Goal: Task Accomplishment & Management: Manage account settings

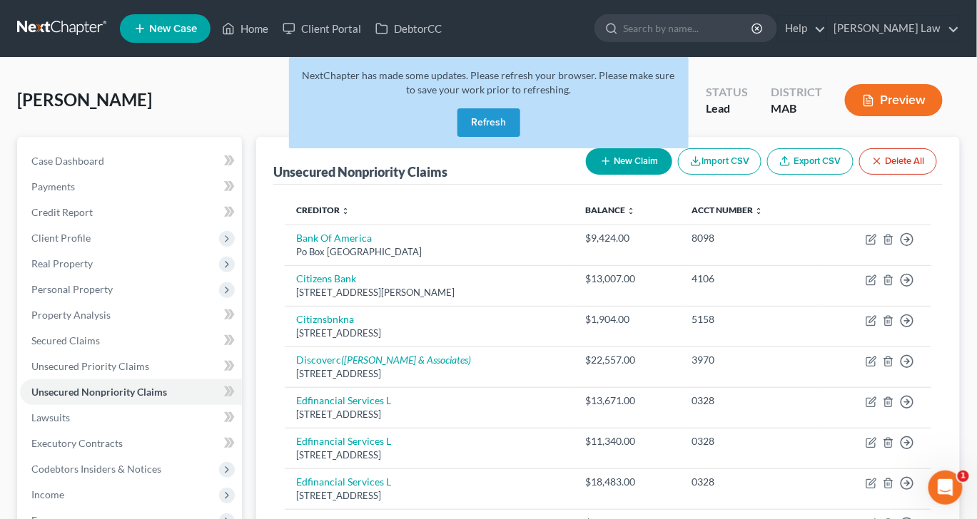
click at [494, 137] on button "Refresh" at bounding box center [488, 122] width 63 height 29
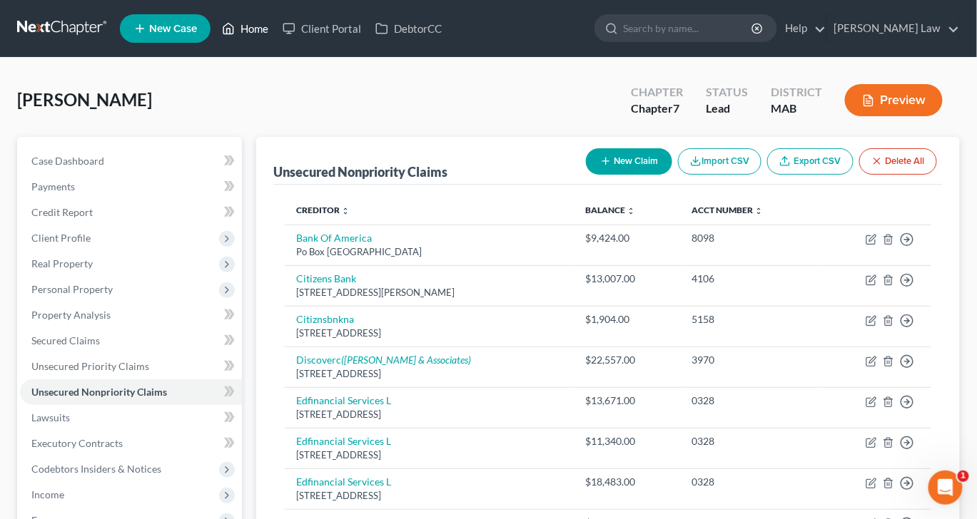
click at [275, 36] on link "Home" at bounding box center [245, 29] width 61 height 26
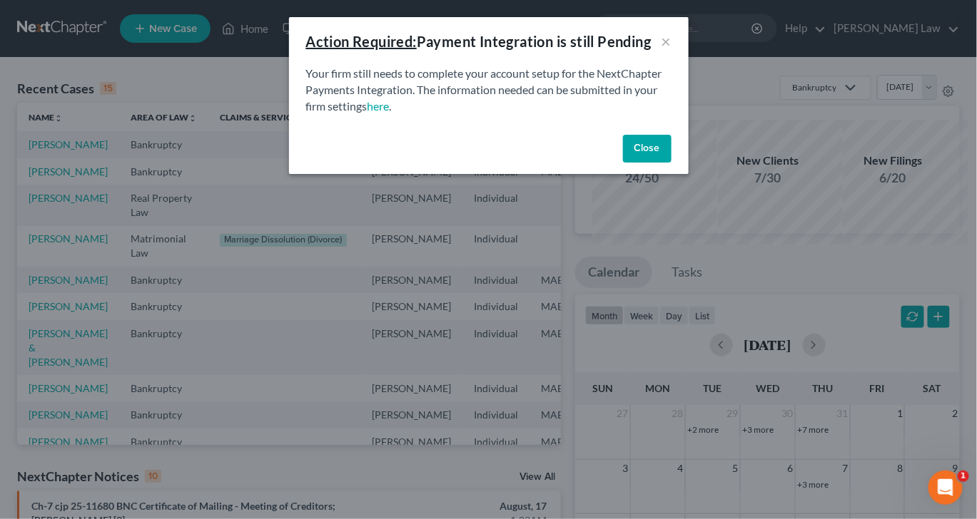
click at [671, 163] on button "Close" at bounding box center [647, 149] width 49 height 29
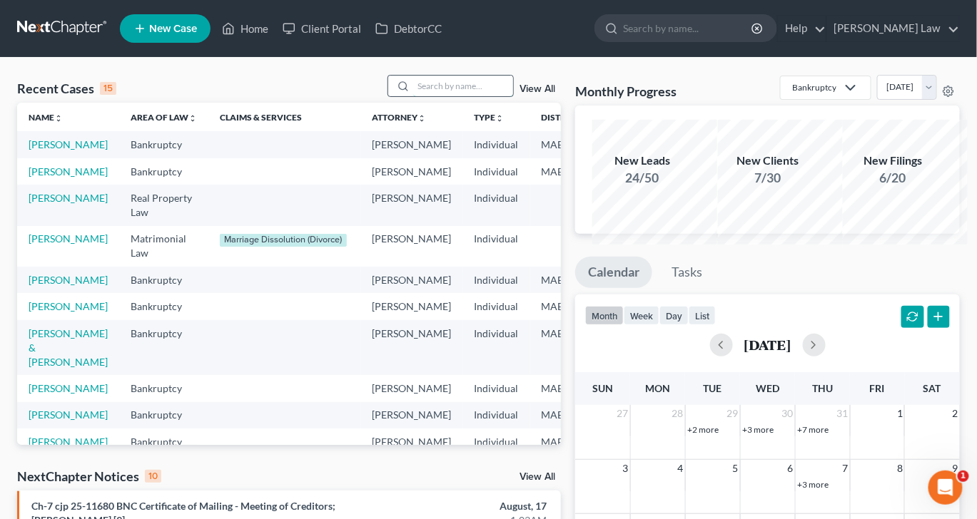
drag, startPoint x: 426, startPoint y: 111, endPoint x: 426, endPoint y: 100, distance: 10.7
click at [426, 96] on input "search" at bounding box center [463, 86] width 100 height 21
type input "[PERSON_NAME]"
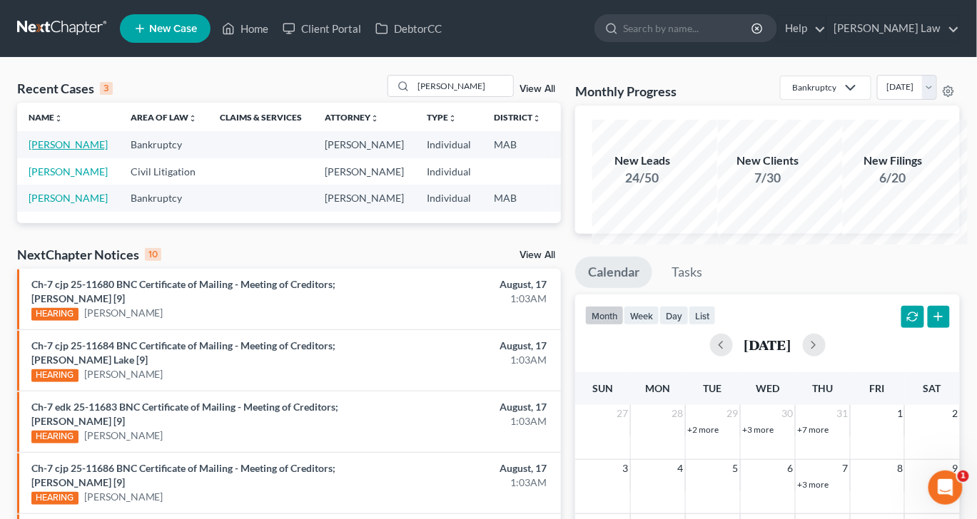
click at [53, 151] on link "[PERSON_NAME]" at bounding box center [68, 144] width 79 height 12
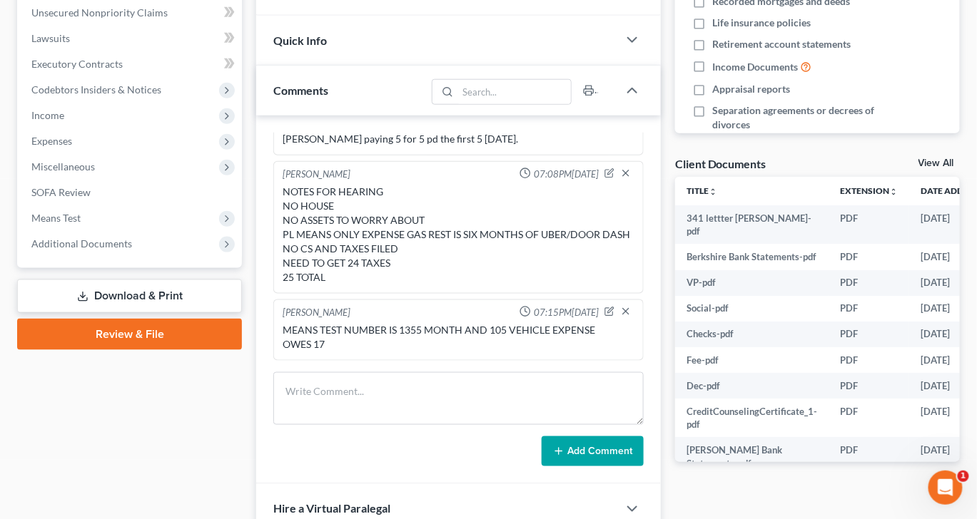
scroll to position [405, 0]
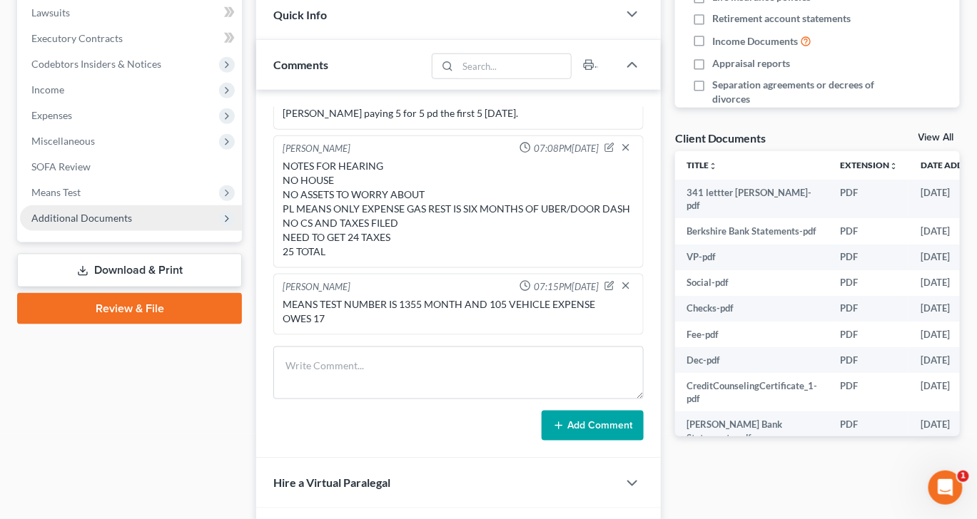
click at [132, 224] on span "Additional Documents" at bounding box center [81, 218] width 101 height 12
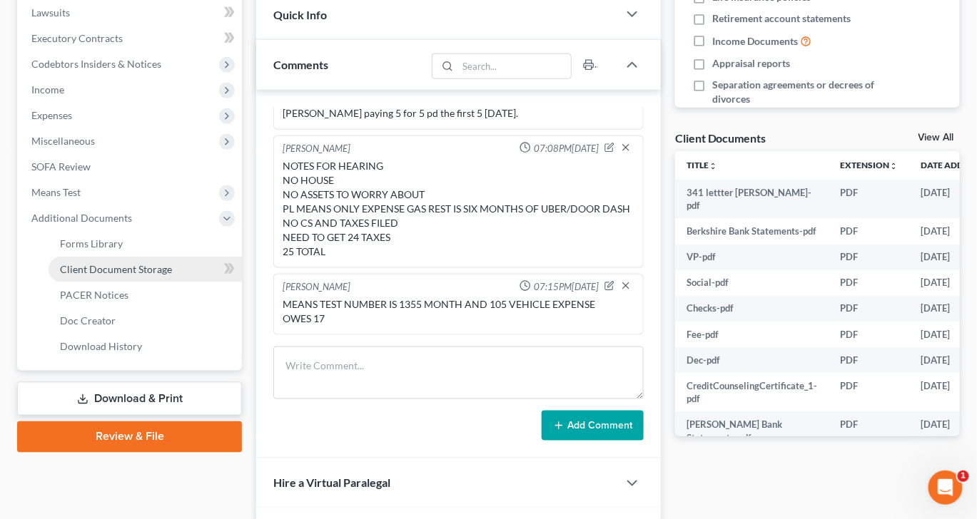
click at [170, 275] on span "Client Document Storage" at bounding box center [116, 269] width 112 height 12
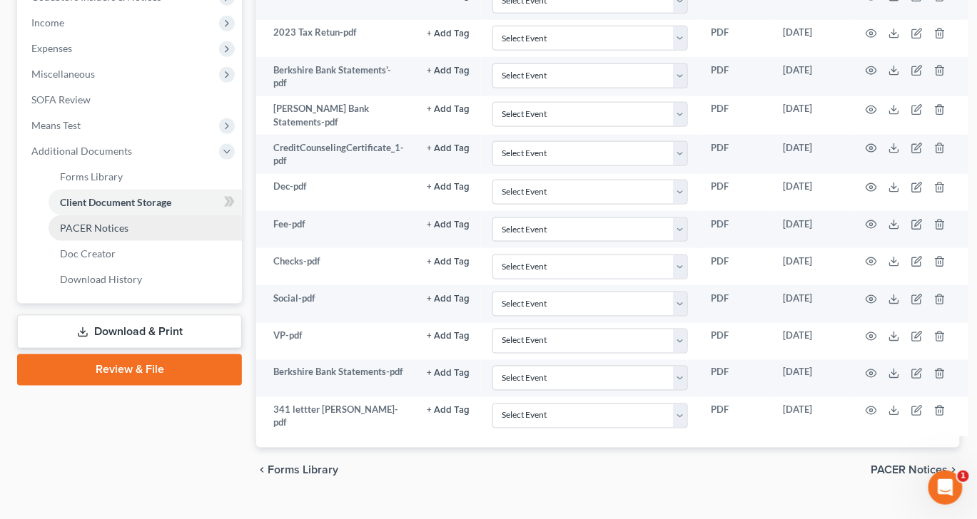
click at [127, 241] on link "PACER Notices" at bounding box center [145, 228] width 193 height 26
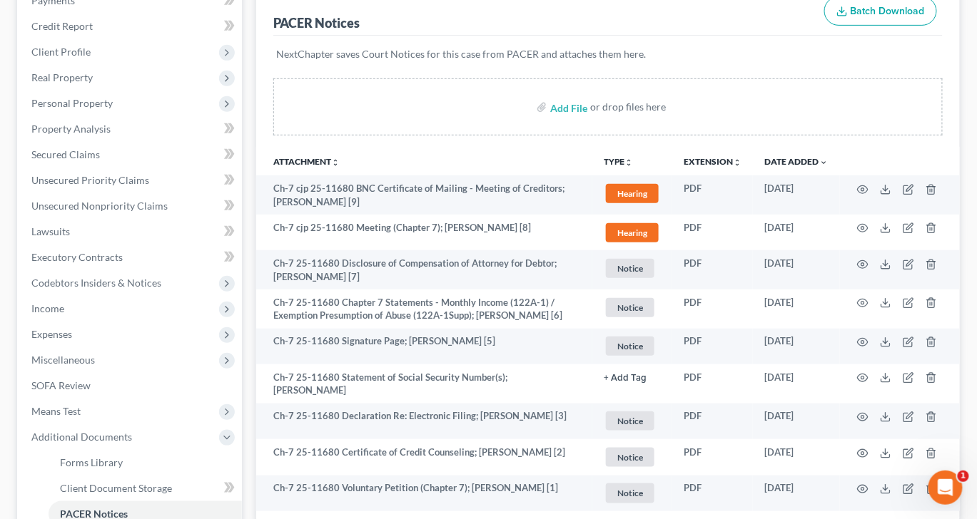
scroll to position [187, 0]
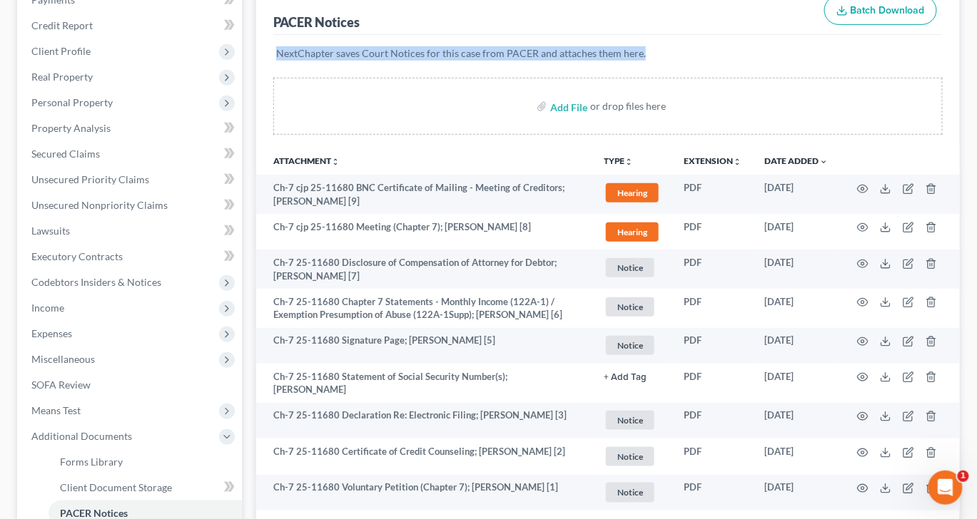
drag, startPoint x: 332, startPoint y: 195, endPoint x: 297, endPoint y: 63, distance: 136.3
click at [297, 75] on div "PACER Notices Batch Download NextChapter saves Court Notices for this case from…" at bounding box center [607, 253] width 703 height 538
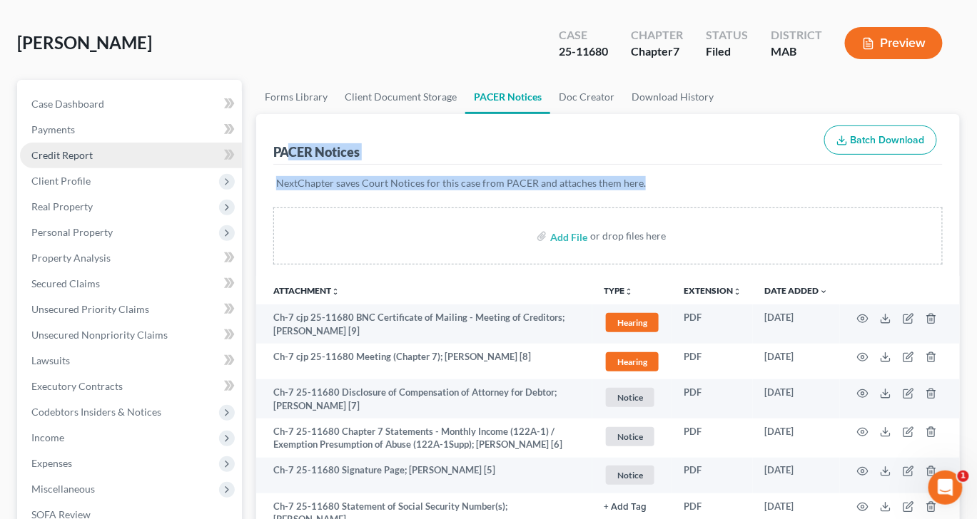
scroll to position [0, 0]
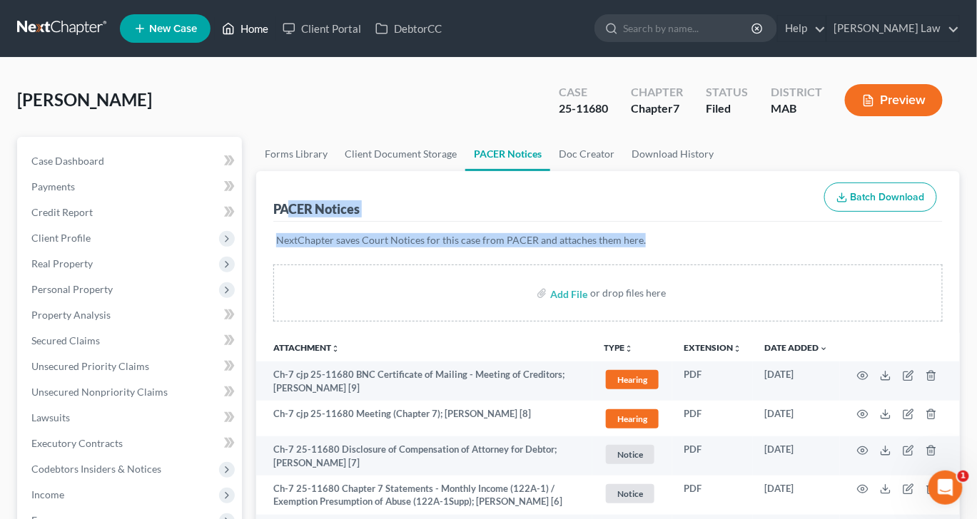
click at [275, 36] on link "Home" at bounding box center [245, 29] width 61 height 26
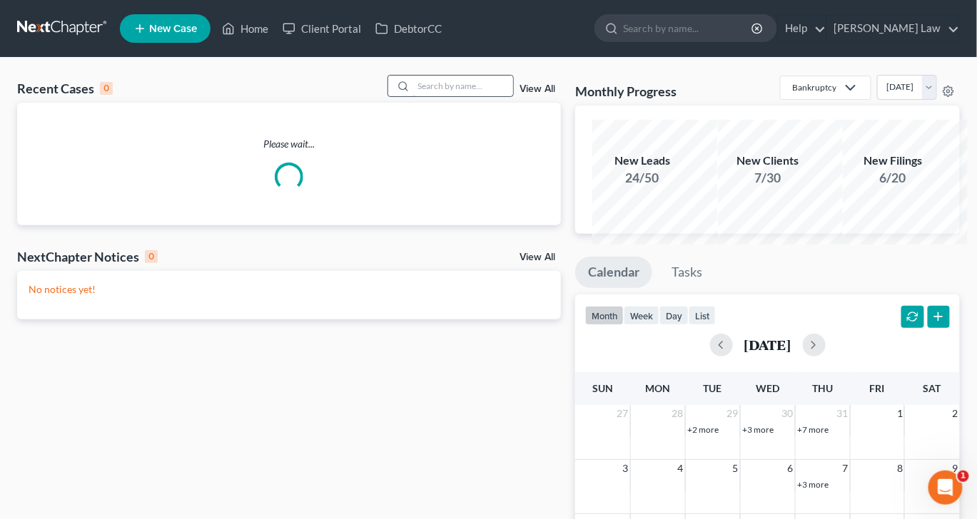
click at [429, 96] on input "search" at bounding box center [463, 86] width 100 height 21
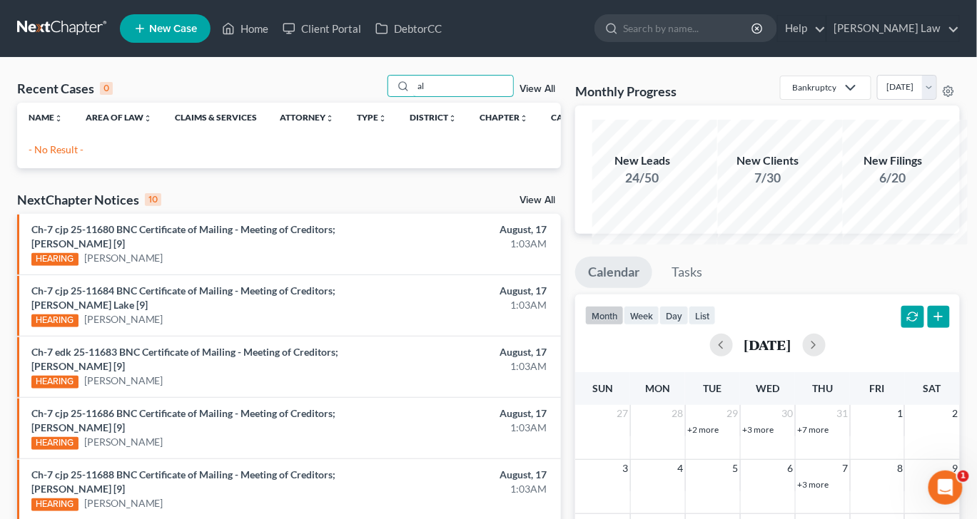
type input "a"
type input "s"
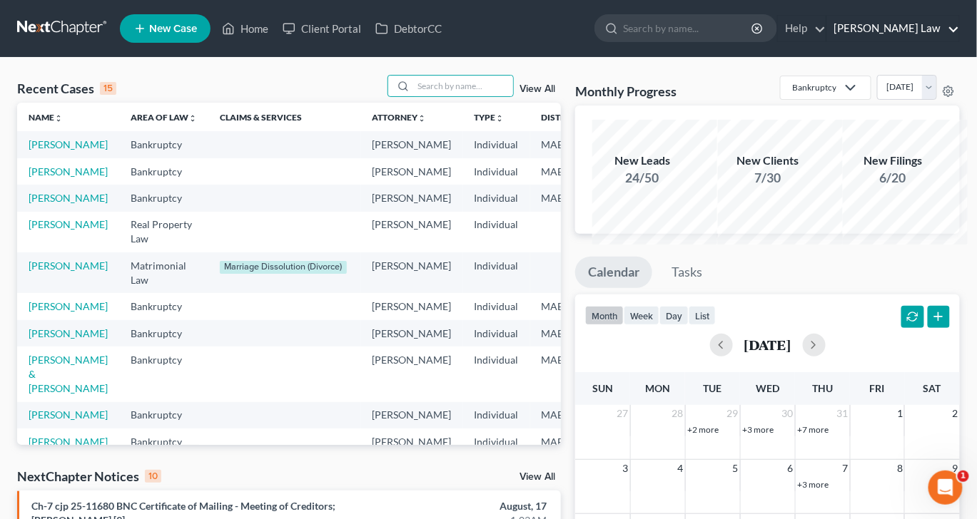
click at [913, 39] on link "[PERSON_NAME] Law" at bounding box center [893, 29] width 132 height 26
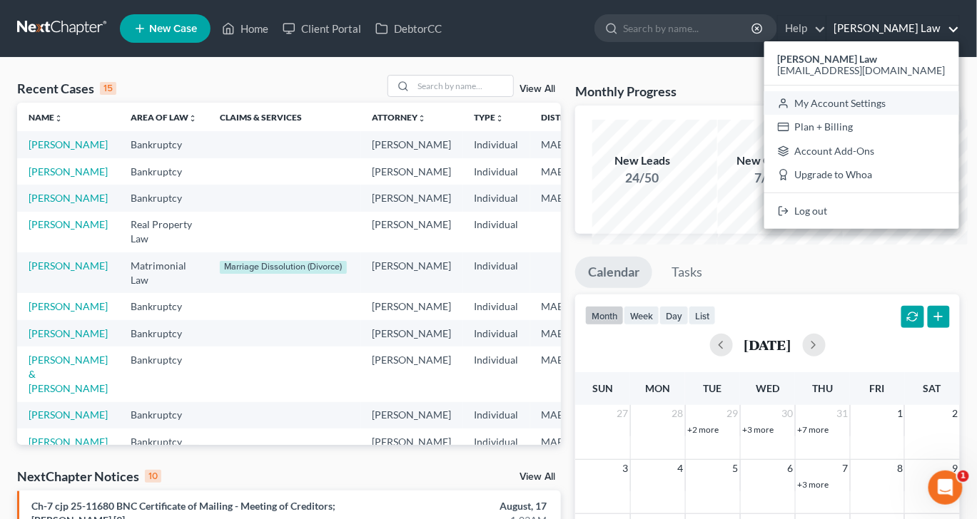
click at [859, 116] on link "My Account Settings" at bounding box center [861, 103] width 195 height 24
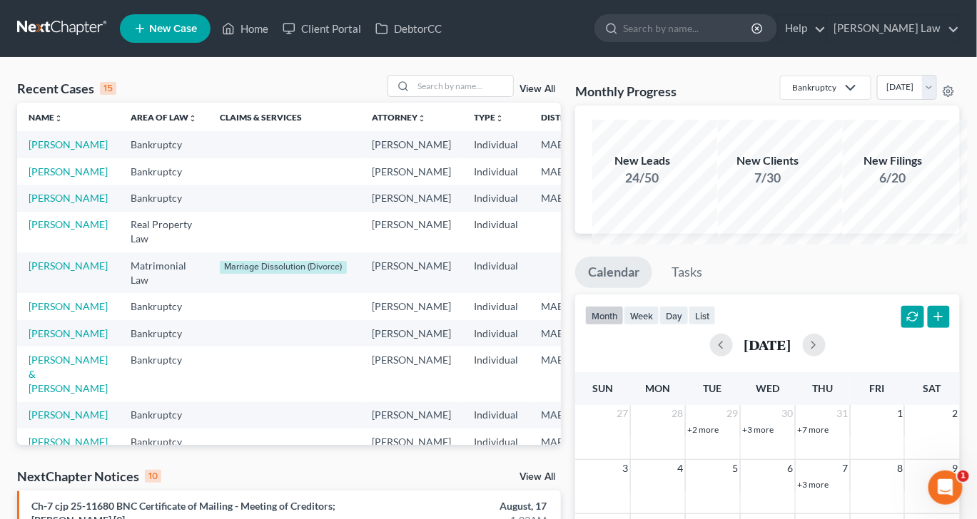
select select "24"
select select "22"
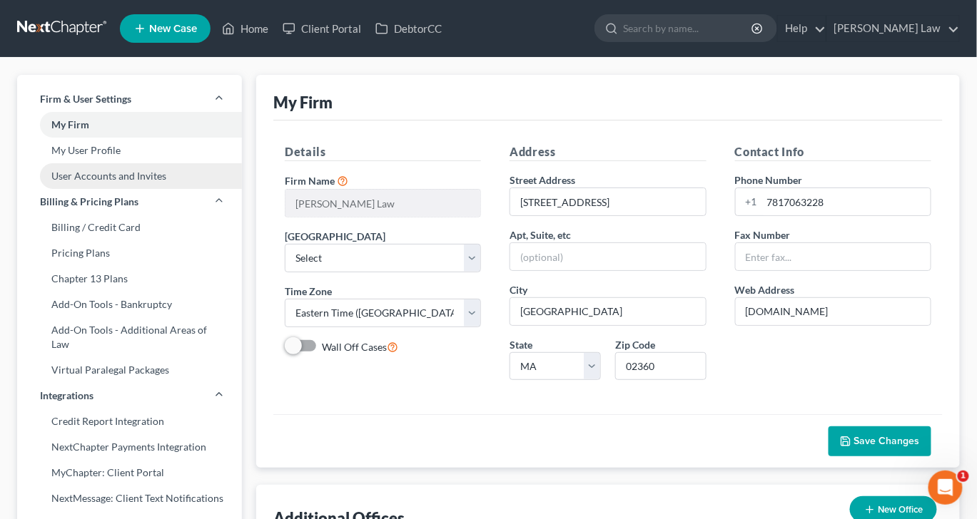
click at [118, 189] on link "User Accounts and Invites" at bounding box center [129, 176] width 225 height 26
select select "0"
select select "1"
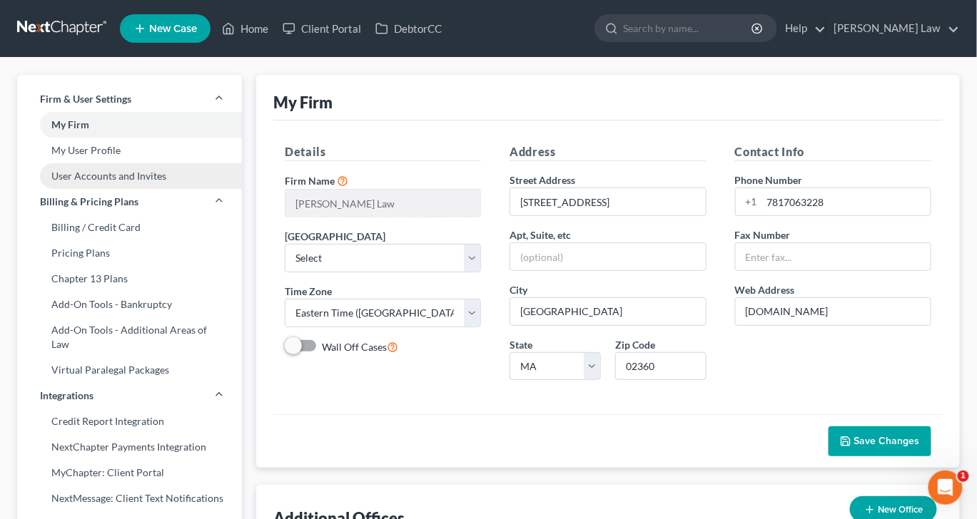
select select "1"
select select "2"
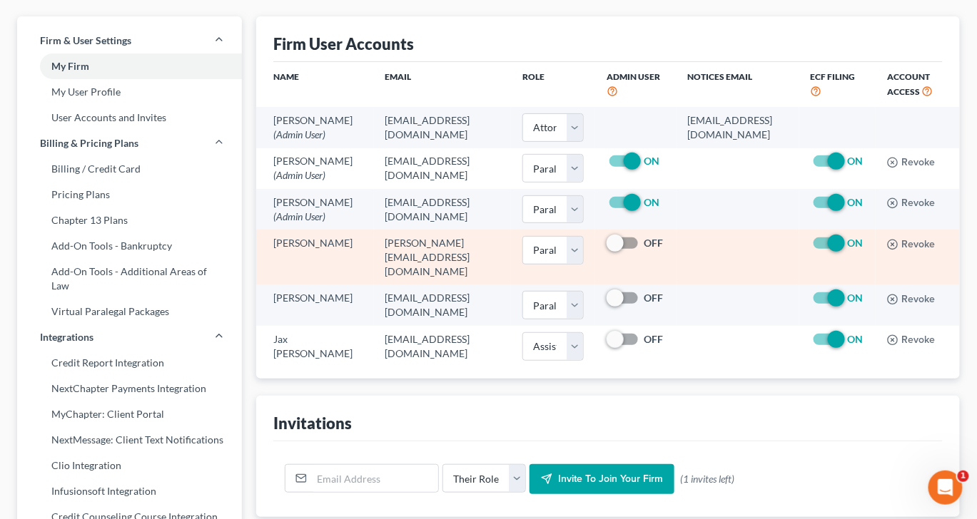
scroll to position [47, 0]
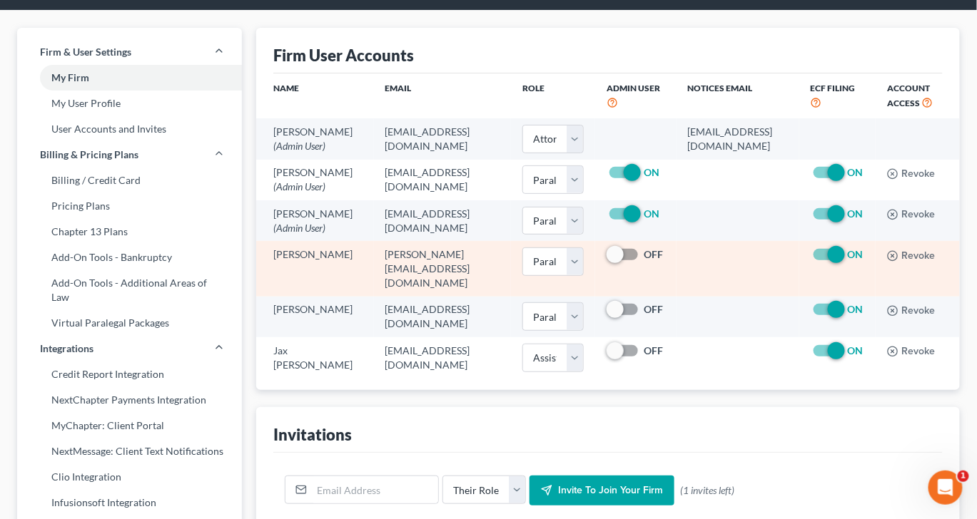
click at [299, 296] on td "[PERSON_NAME]" at bounding box center [314, 268] width 117 height 55
click at [584, 276] on select "Select Attorney Paralegal Assistant" at bounding box center [552, 262] width 61 height 29
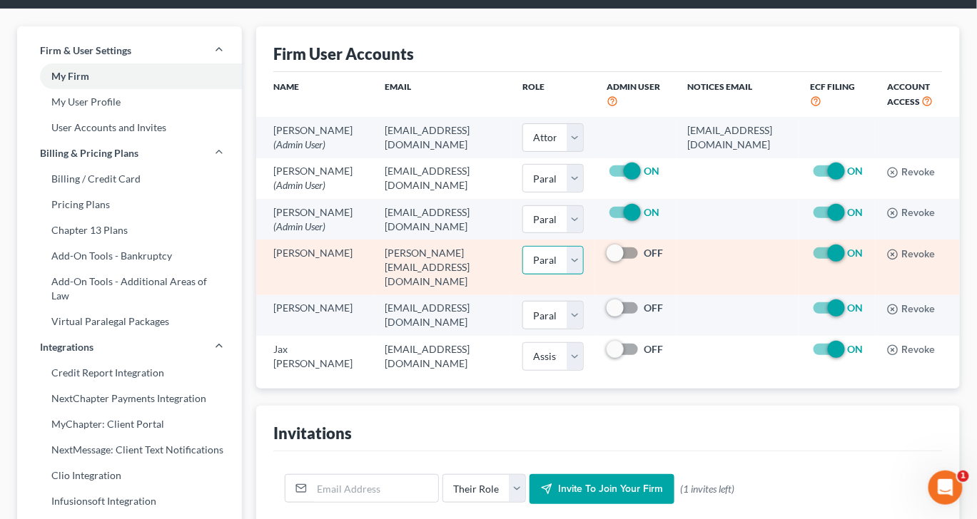
scroll to position [49, 0]
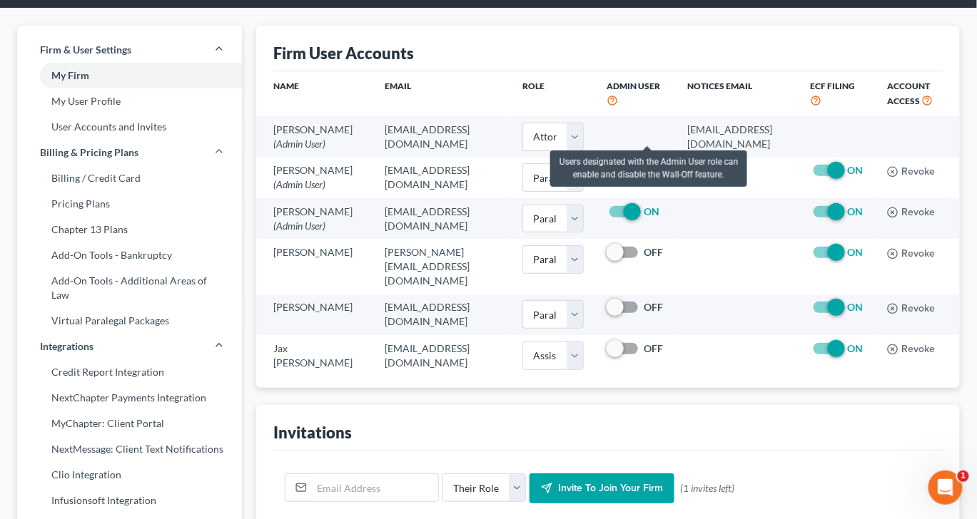
click at [618, 106] on icon at bounding box center [611, 100] width 11 height 14
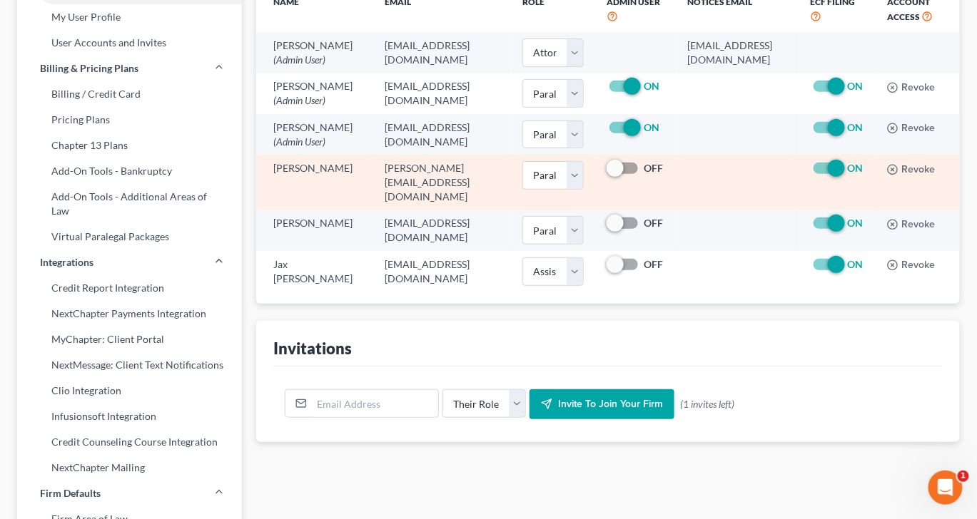
scroll to position [136, 0]
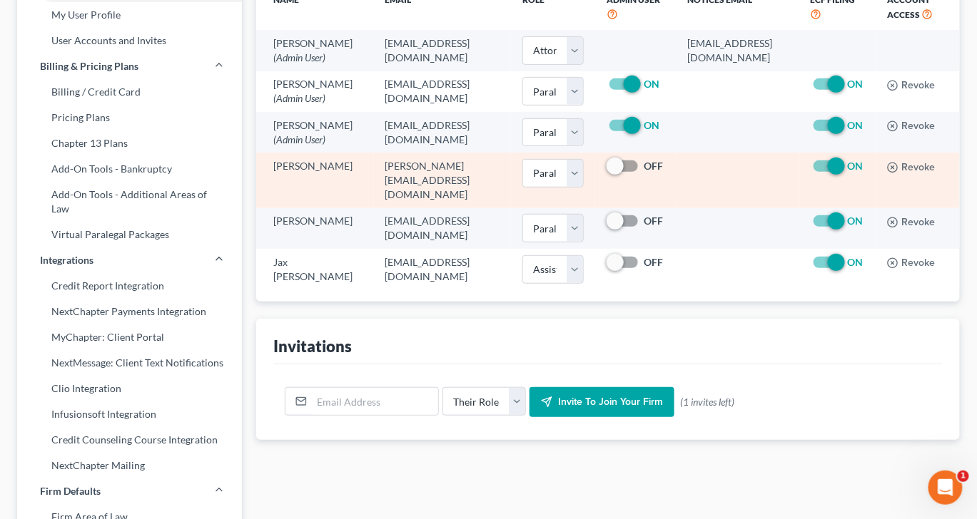
select select "39"
select select "24"
select select "22"
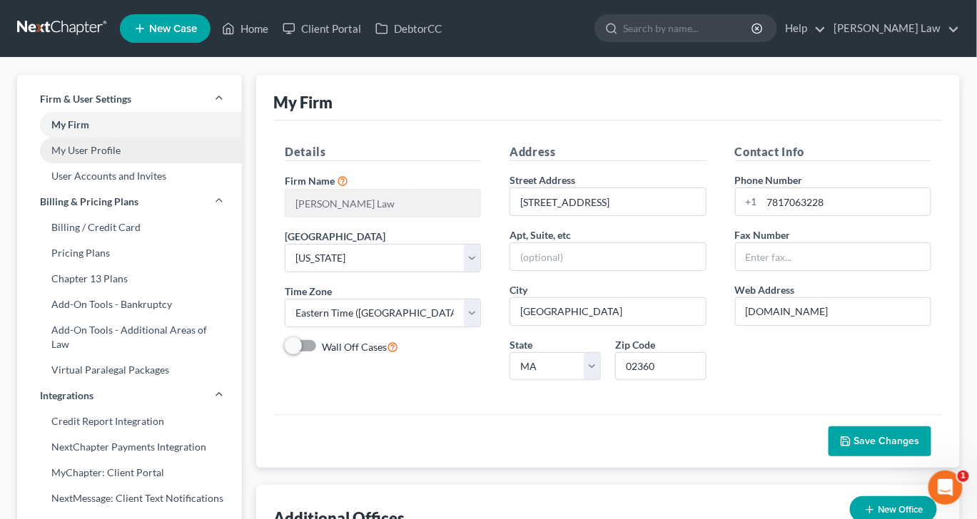
click at [148, 163] on link "My User Profile" at bounding box center [129, 151] width 225 height 26
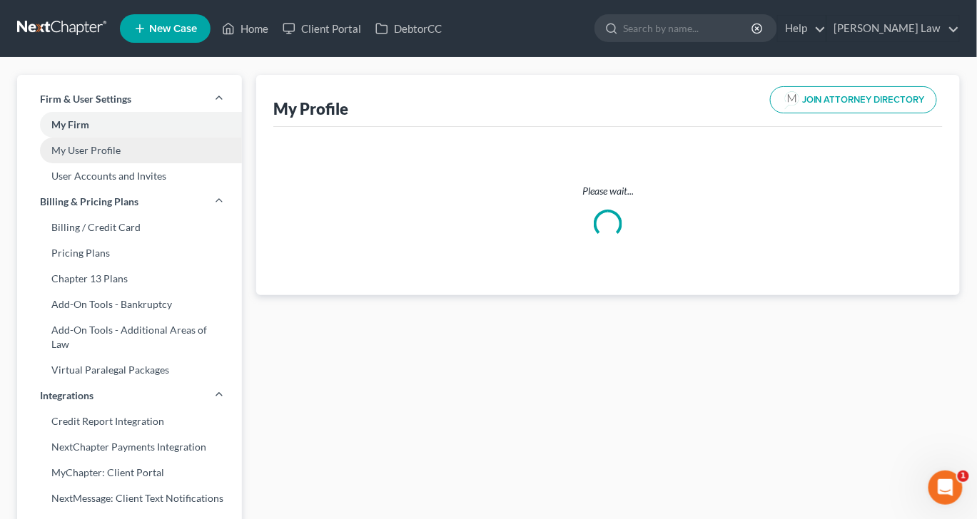
select select "22"
select select "39"
select select "attorney"
select select "0"
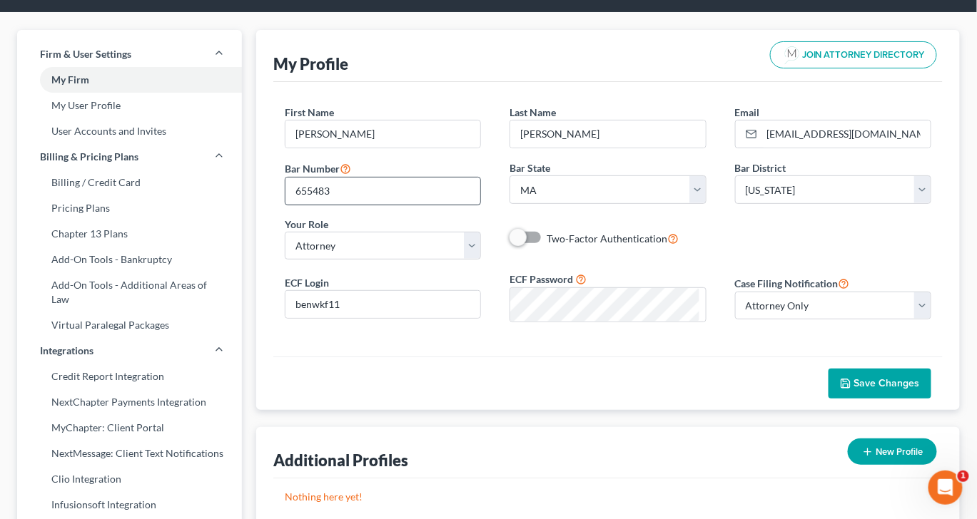
scroll to position [34, 0]
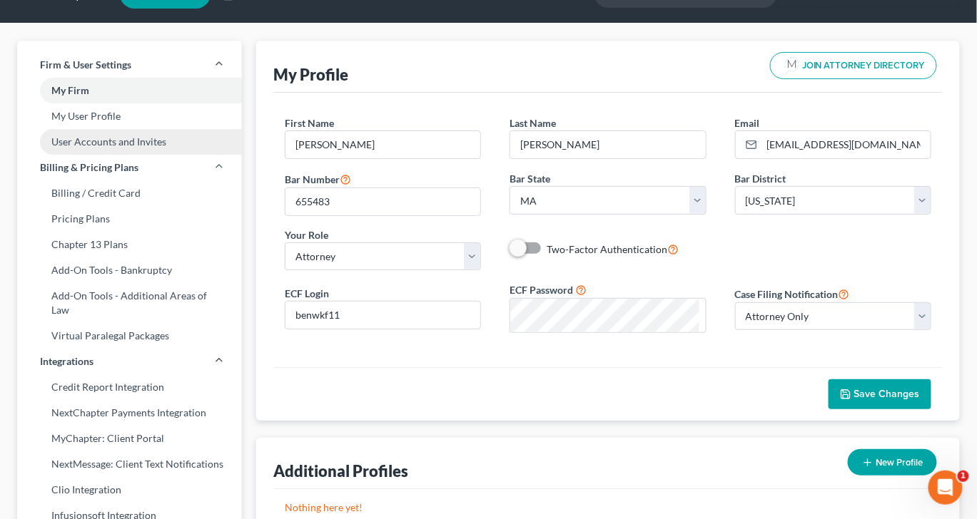
click at [166, 155] on link "User Accounts and Invites" at bounding box center [129, 142] width 225 height 26
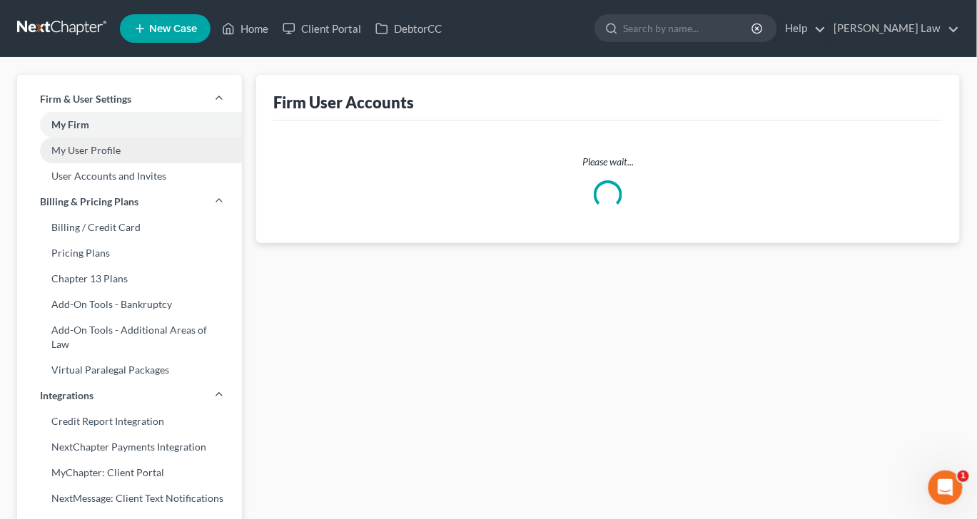
select select "0"
select select "1"
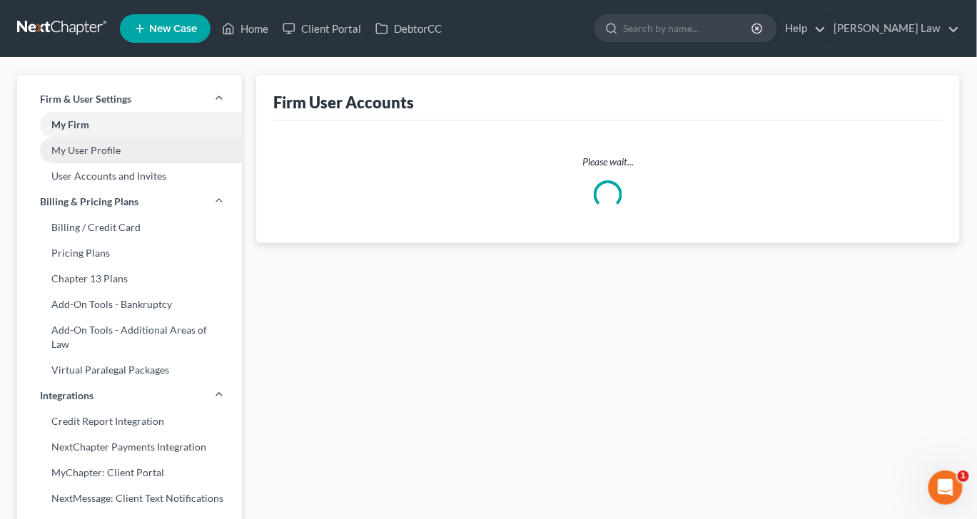
select select "2"
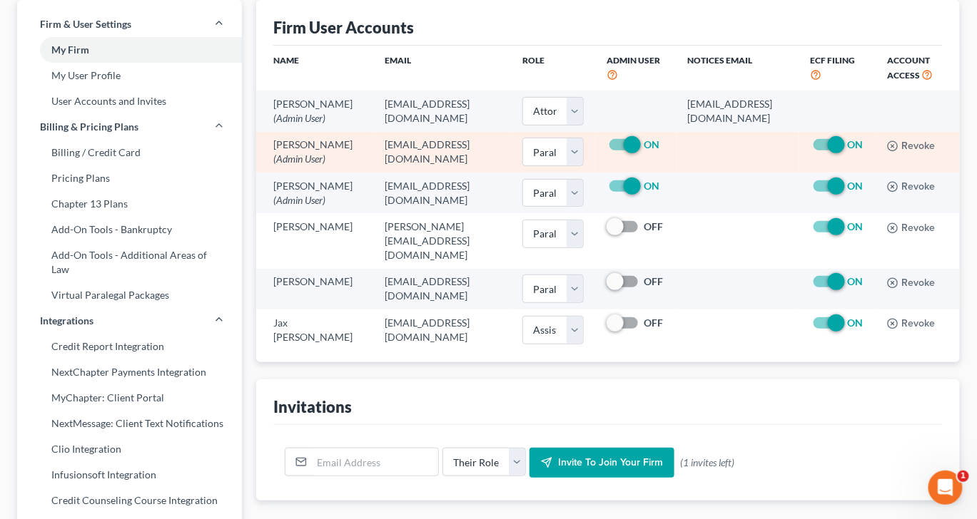
scroll to position [68, 0]
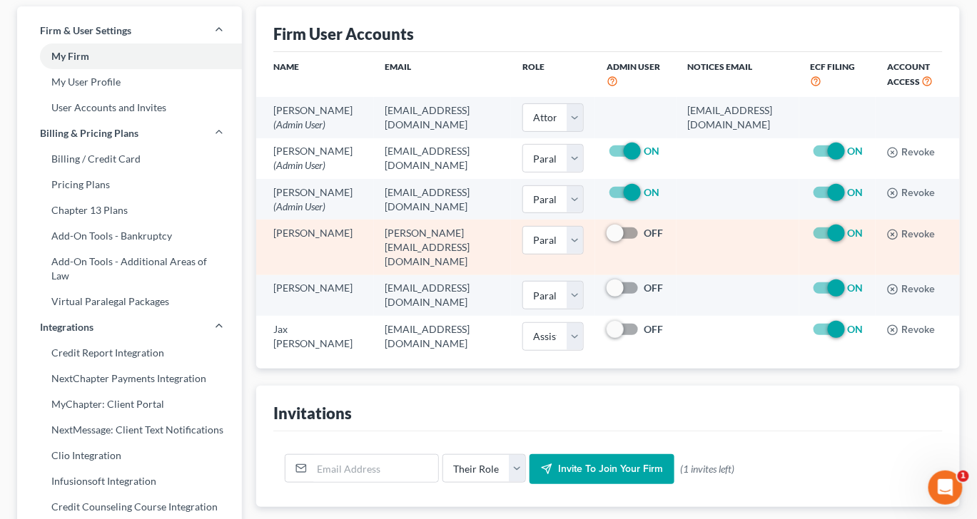
click at [311, 275] on td "[PERSON_NAME]" at bounding box center [314, 247] width 117 height 55
click at [432, 275] on td "[PERSON_NAME][EMAIL_ADDRESS][DOMAIN_NAME]" at bounding box center [443, 247] width 138 height 55
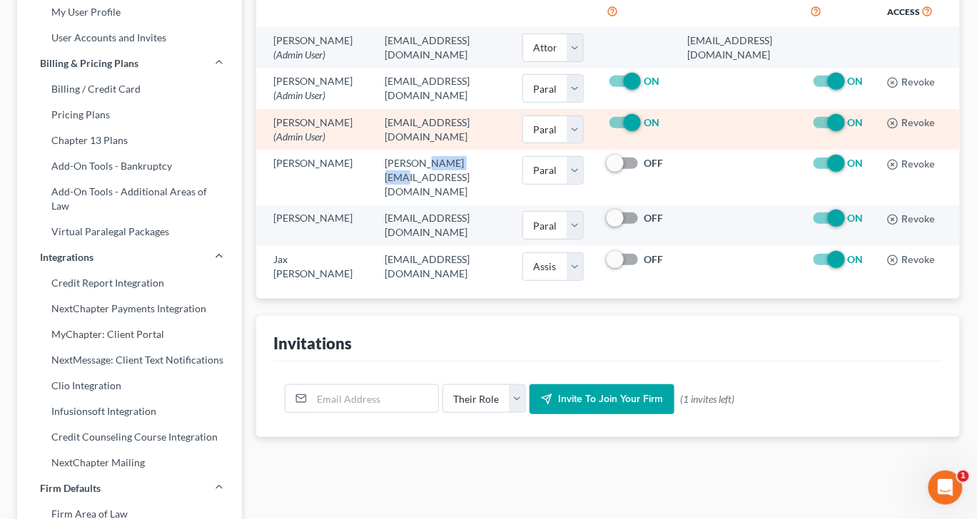
scroll to position [0, 2]
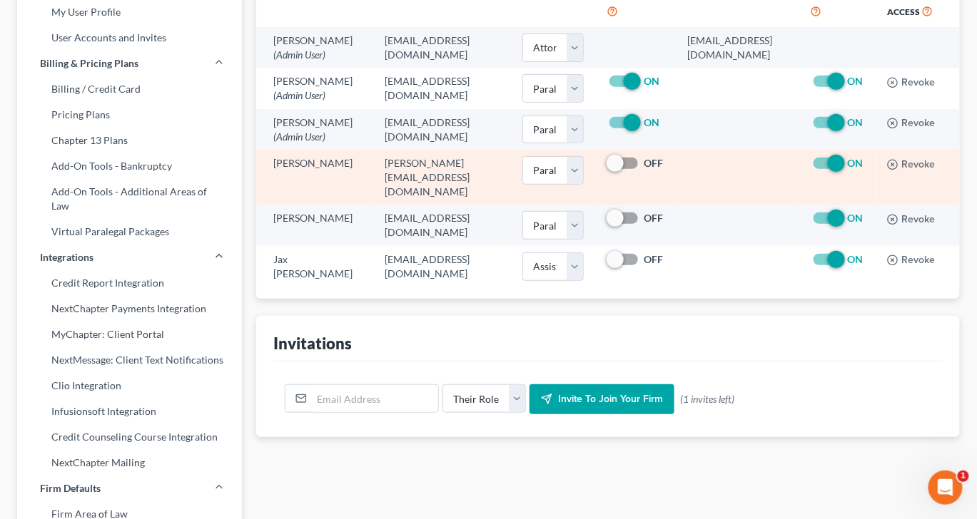
click at [468, 205] on td "[PERSON_NAME][EMAIL_ADDRESS][DOMAIN_NAME]" at bounding box center [443, 177] width 138 height 55
click at [325, 205] on td "[PERSON_NAME]" at bounding box center [314, 177] width 117 height 55
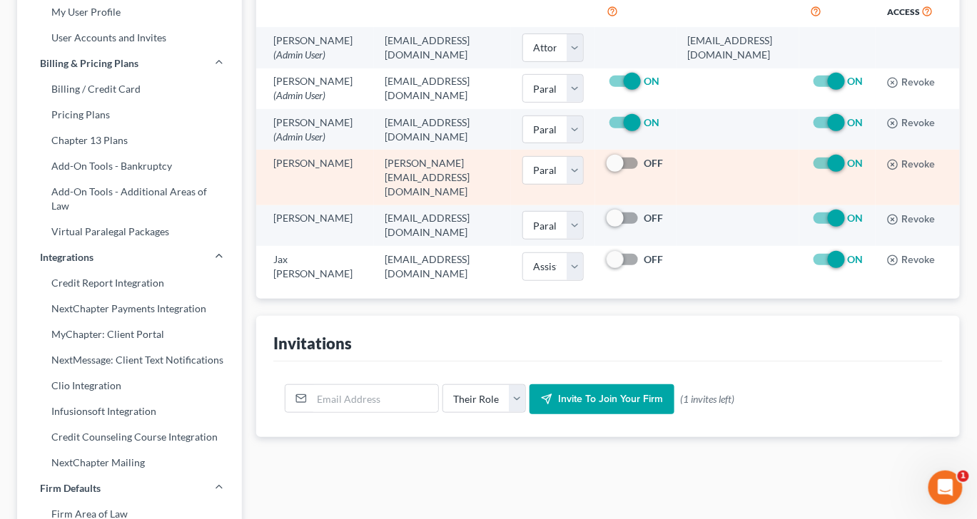
click at [325, 205] on td "[PERSON_NAME]" at bounding box center [314, 177] width 117 height 55
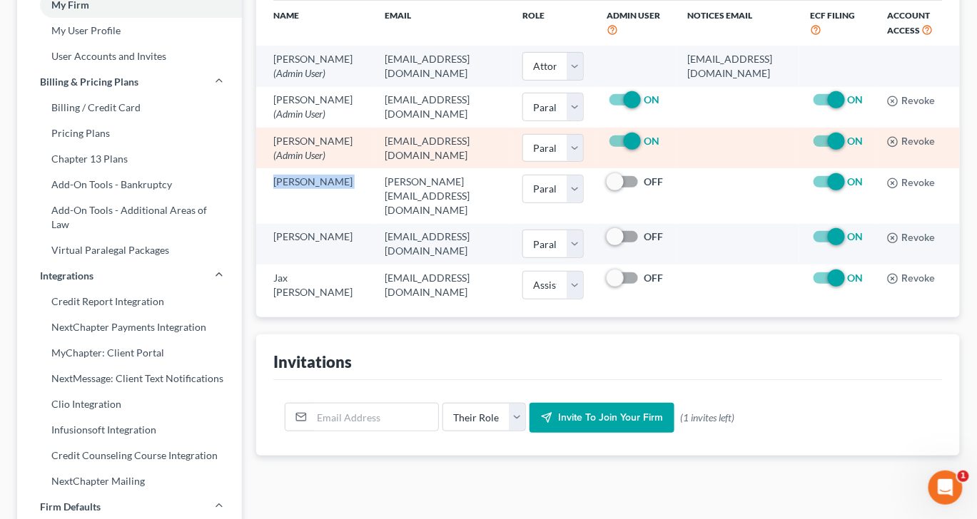
scroll to position [56, 179]
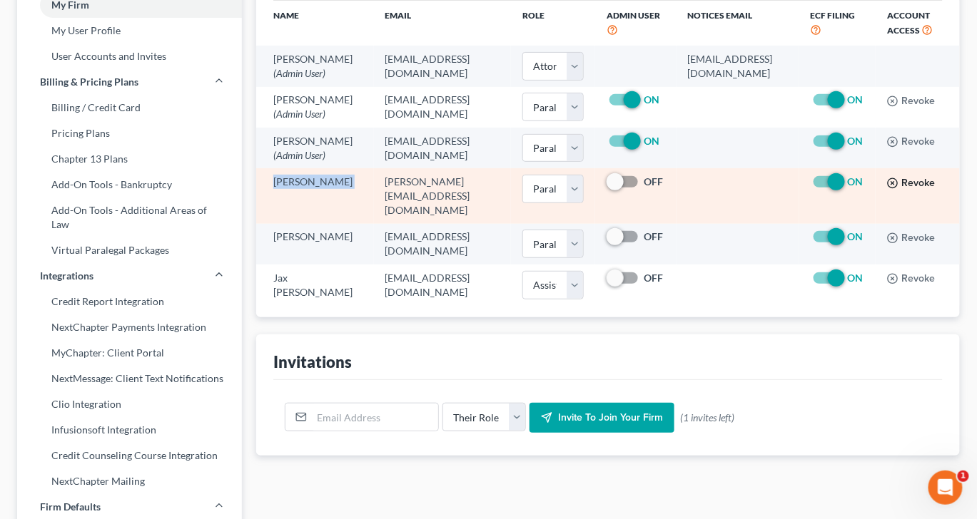
click at [910, 189] on button "Revoke" at bounding box center [911, 183] width 48 height 11
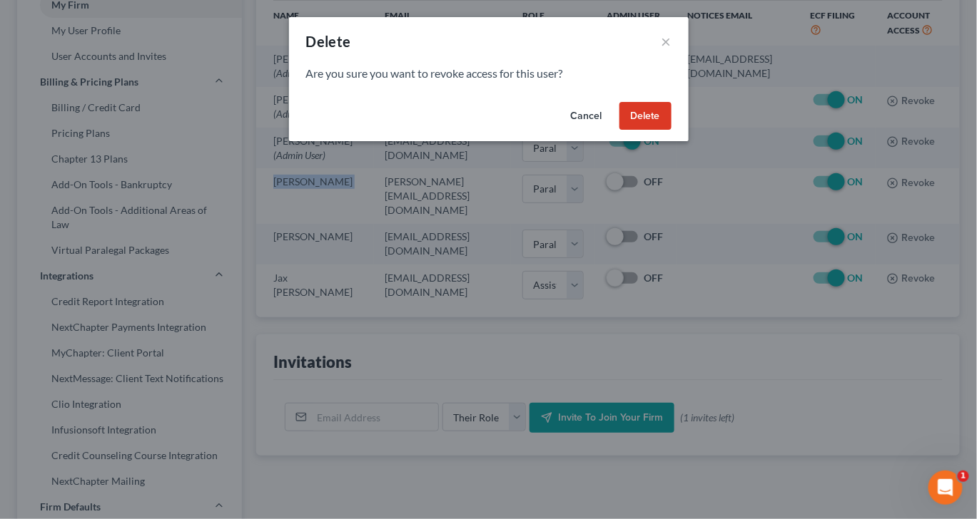
click at [671, 131] on button "Delete" at bounding box center [645, 116] width 52 height 29
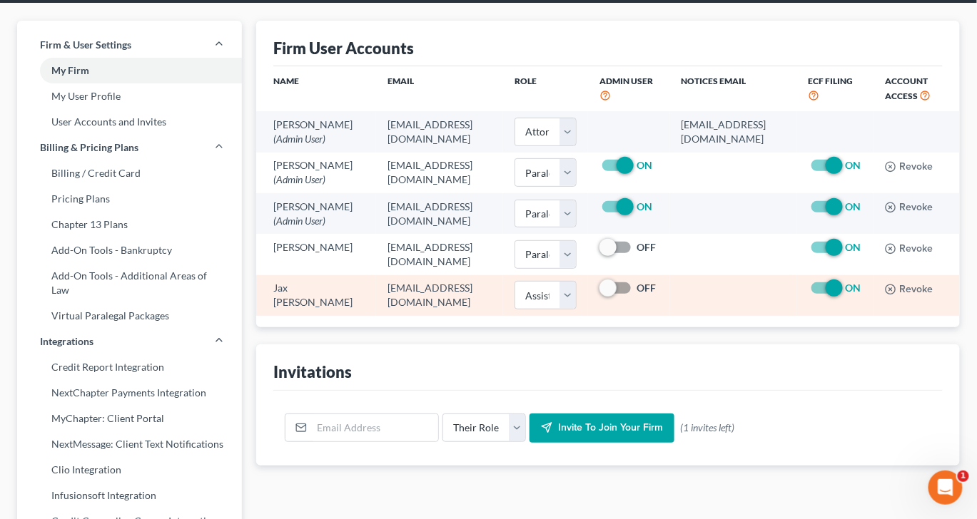
scroll to position [5, 179]
click at [903, 295] on button "Revoke" at bounding box center [909, 289] width 48 height 11
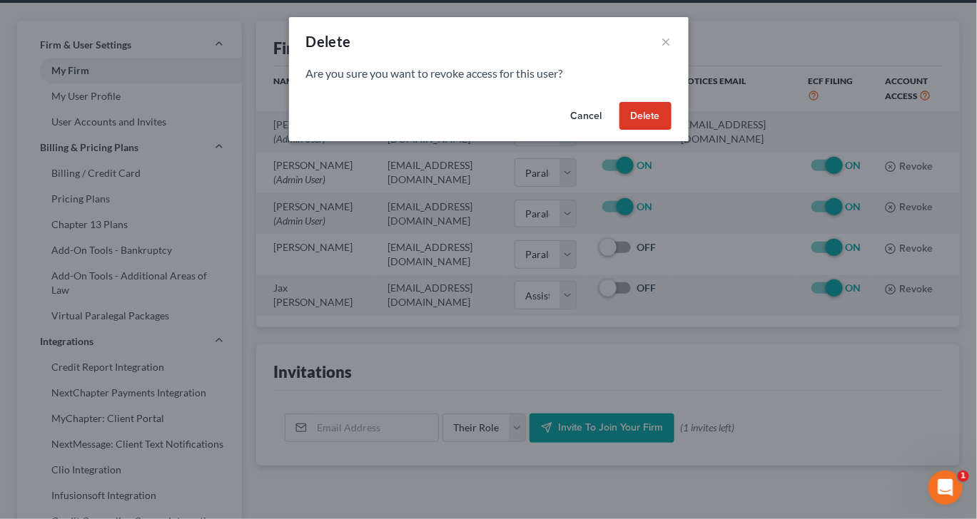
click at [671, 131] on button "Delete" at bounding box center [645, 116] width 52 height 29
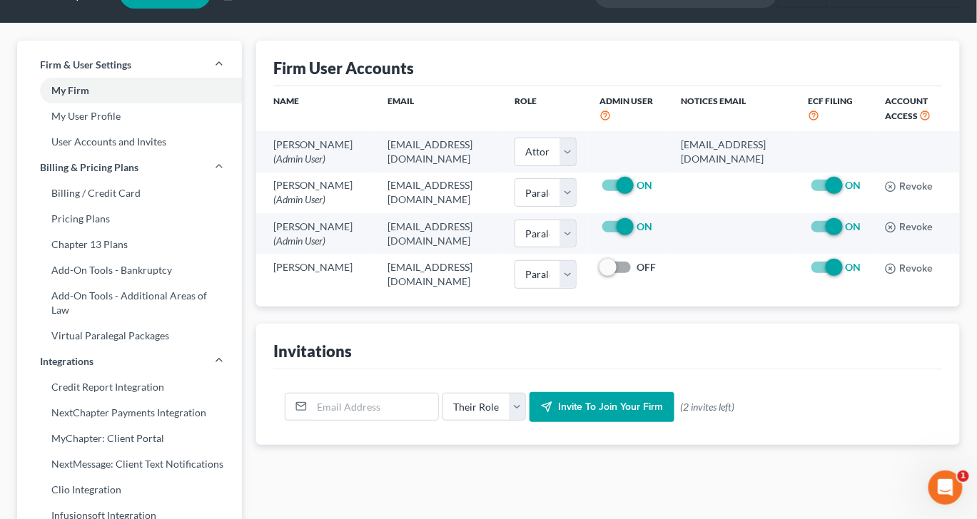
scroll to position [49, 0]
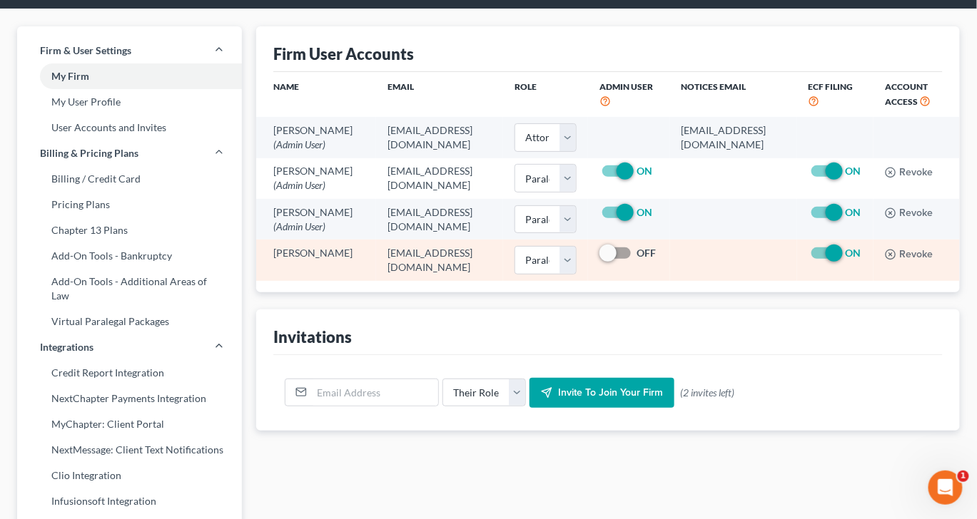
click at [656, 260] on label "OFF" at bounding box center [645, 253] width 19 height 14
click at [651, 255] on input "OFF" at bounding box center [646, 250] width 9 height 9
checkbox input "true"
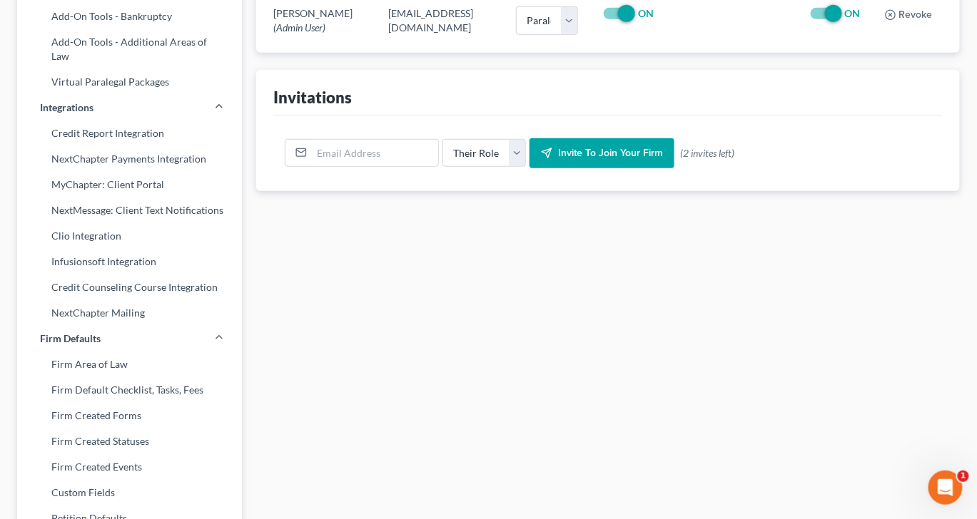
scroll to position [294, 0]
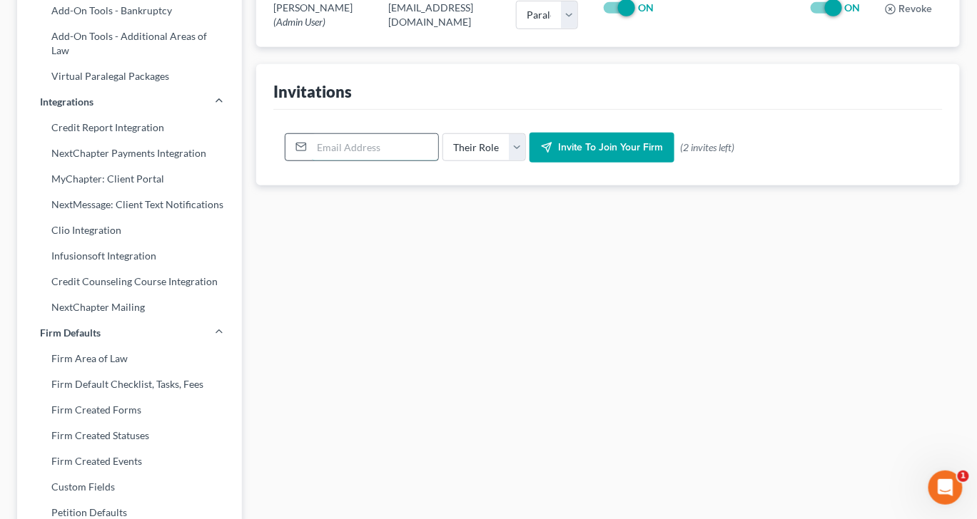
click at [392, 161] on input "email" at bounding box center [375, 147] width 126 height 27
type input "[EMAIL_ADDRESS][DOMAIN_NAME]"
click at [526, 162] on select "Their Role Attorney Paralegal Assistant" at bounding box center [483, 147] width 83 height 29
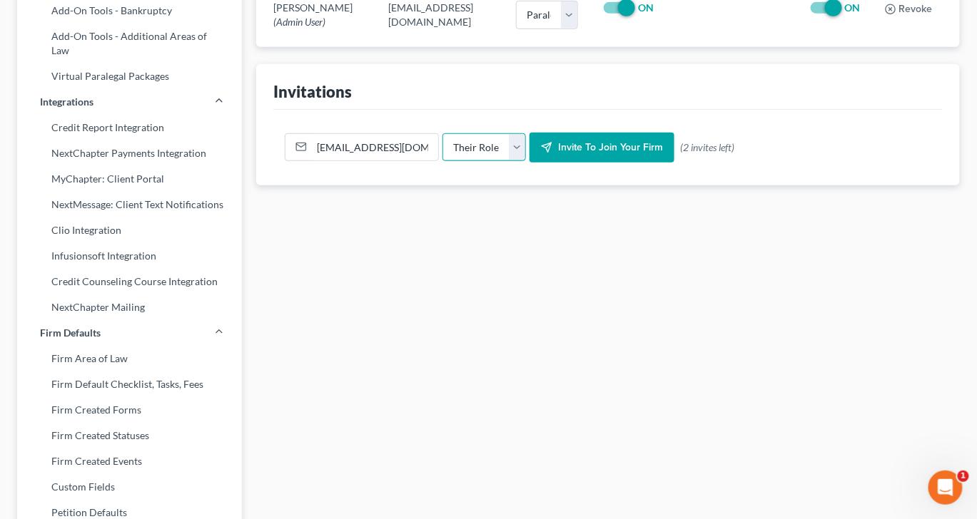
select select "assistant"
click at [654, 153] on span "Invite to join your firm" at bounding box center [610, 147] width 105 height 12
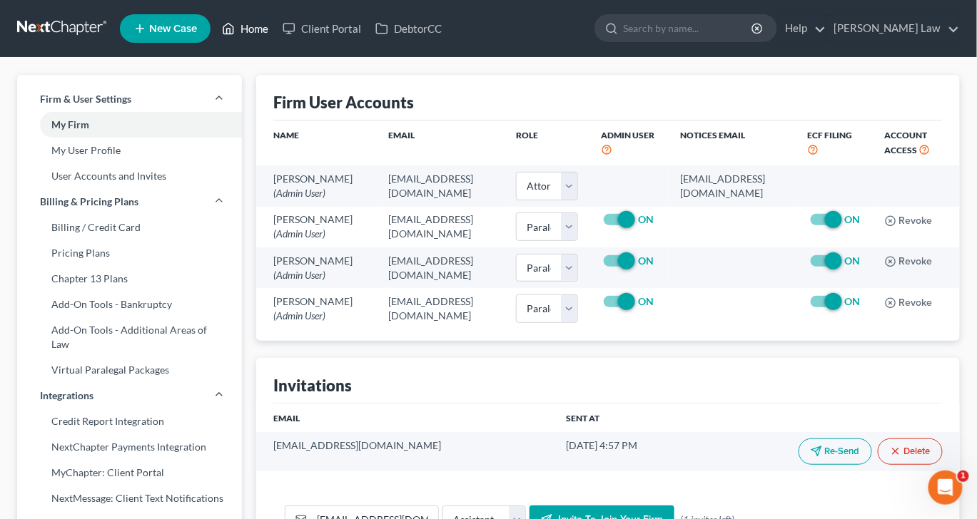
click at [275, 37] on link "Home" at bounding box center [245, 29] width 61 height 26
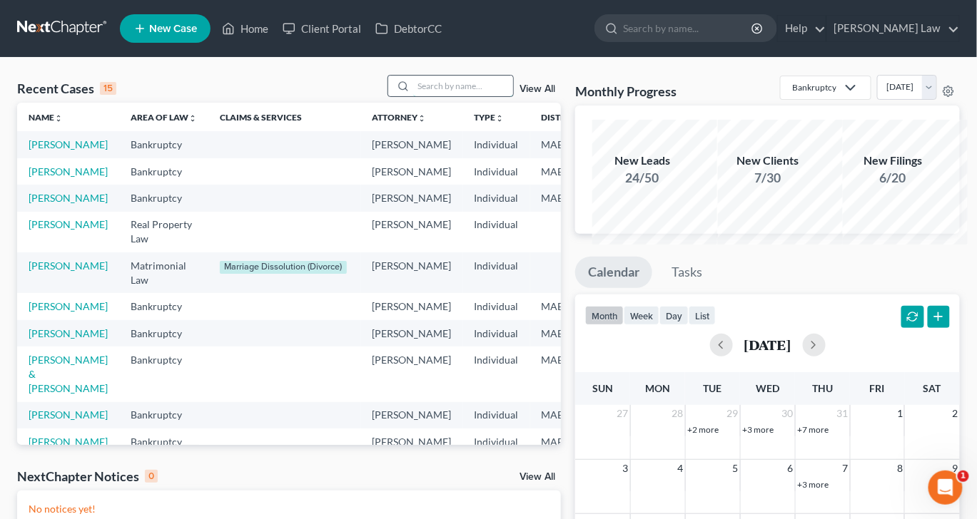
click at [417, 96] on input "search" at bounding box center [463, 86] width 100 height 21
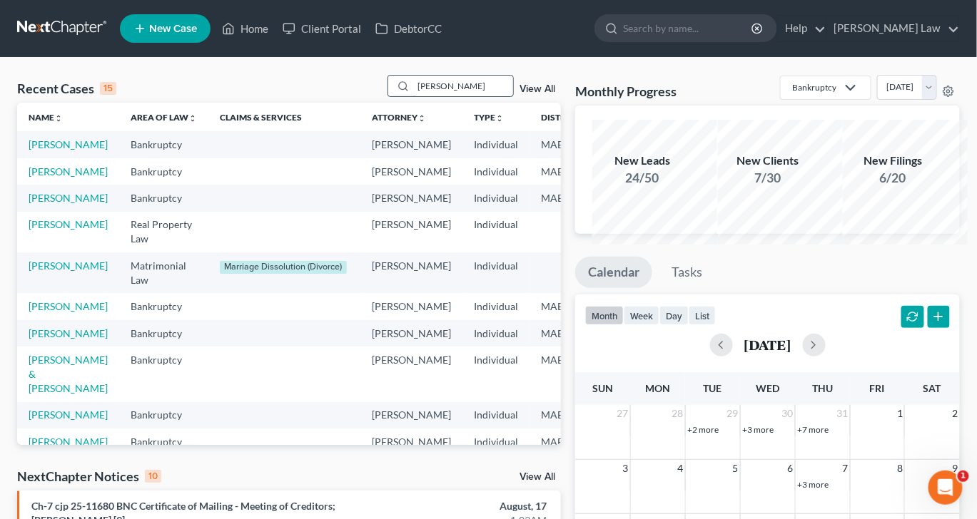
type input "[PERSON_NAME]"
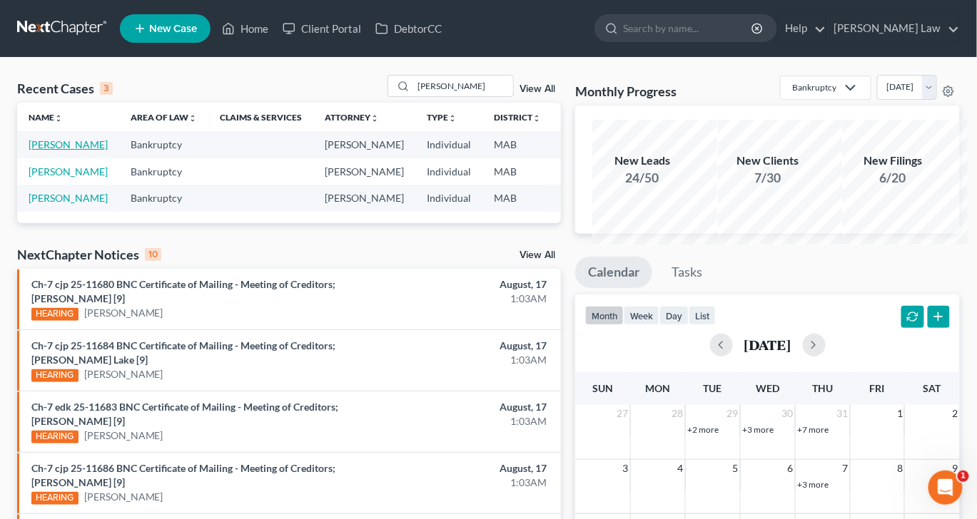
click at [55, 151] on link "[PERSON_NAME]" at bounding box center [68, 144] width 79 height 12
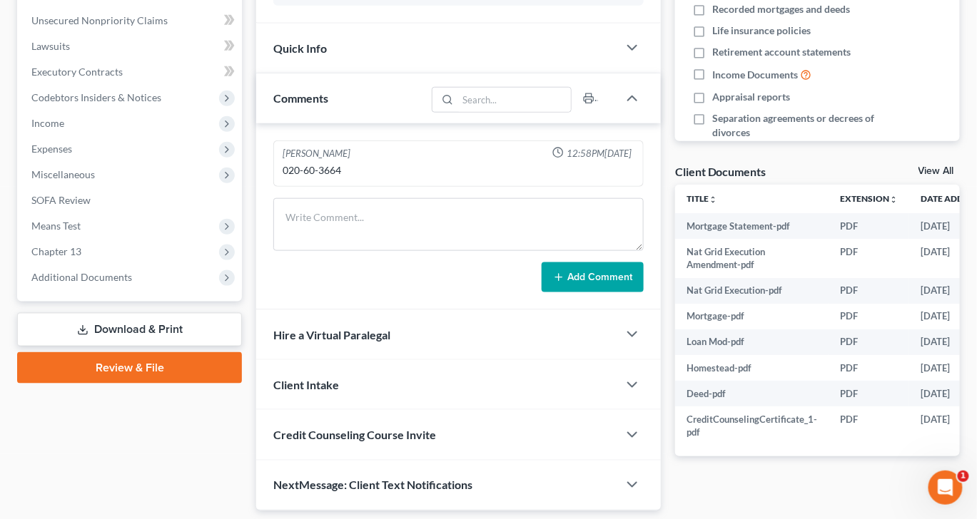
scroll to position [376, 0]
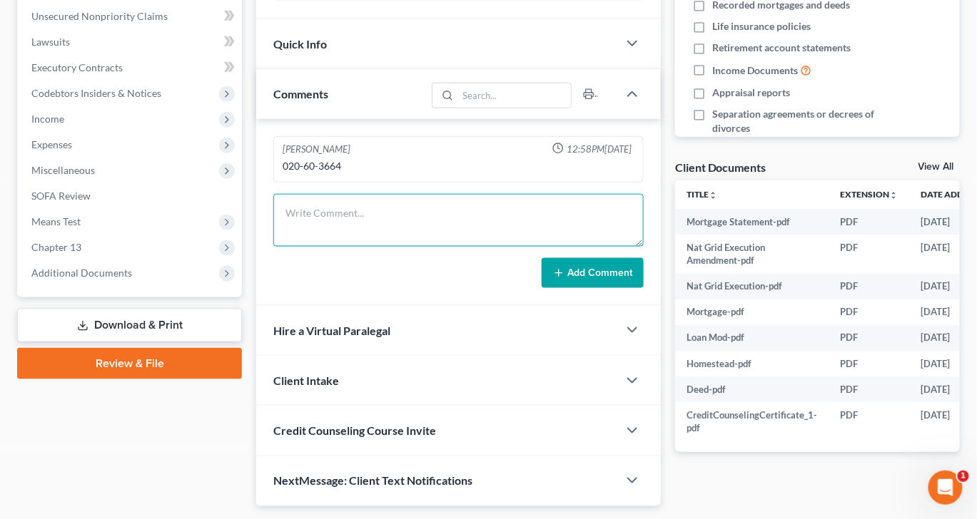
click at [378, 247] on textarea at bounding box center [458, 220] width 370 height 53
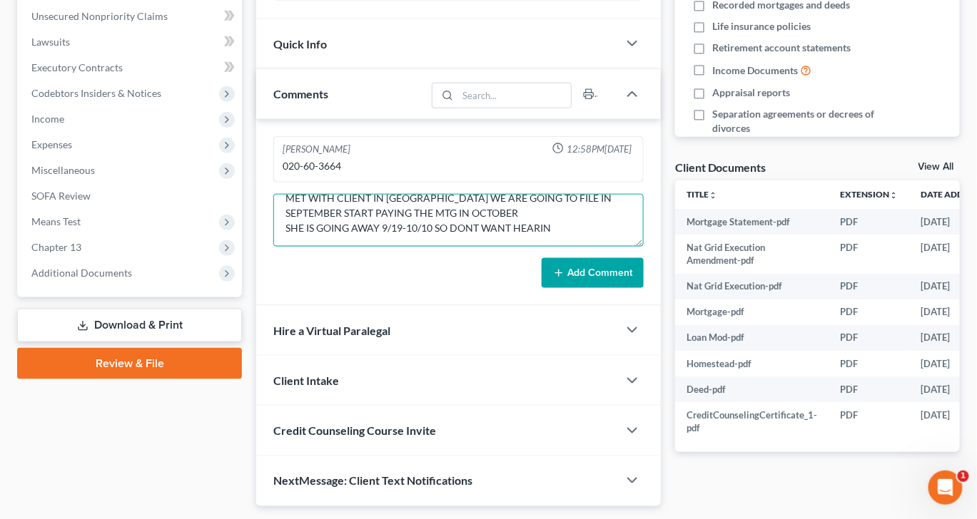
scroll to position [40, 0]
type textarea "MET WITH CLIENT IN [GEOGRAPHIC_DATA] WE ARE GOING TO FILE IN SEPTEMBER START PA…"
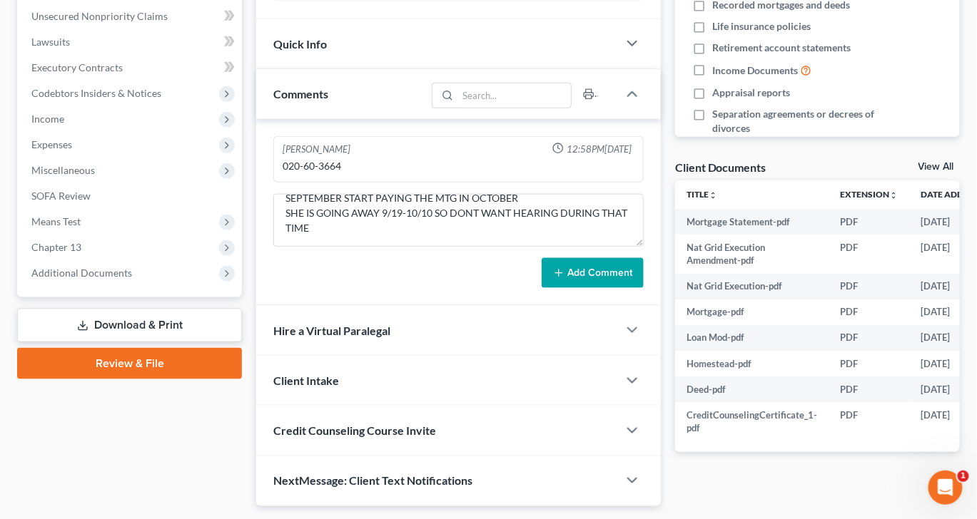
click at [577, 288] on button "Add Comment" at bounding box center [592, 273] width 102 height 30
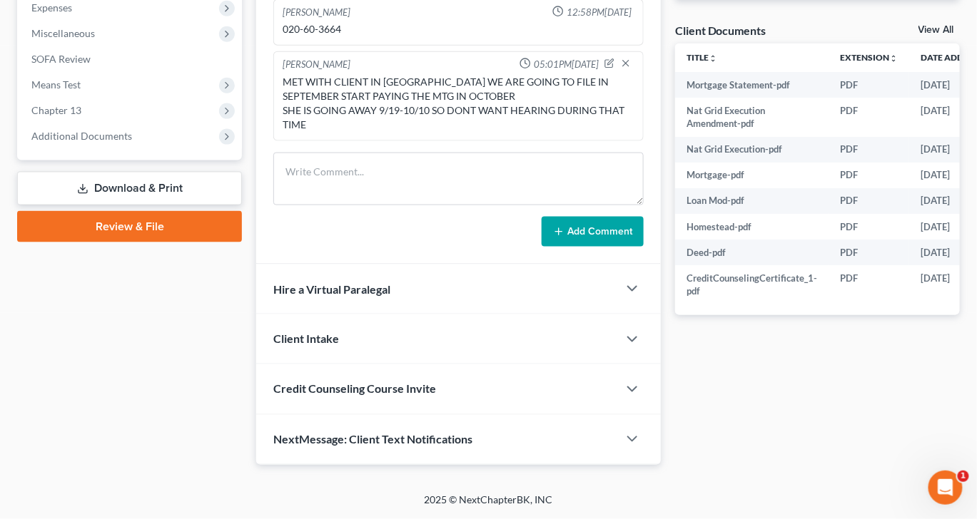
scroll to position [623, 0]
click at [360, 205] on textarea at bounding box center [458, 179] width 370 height 53
type textarea "i"
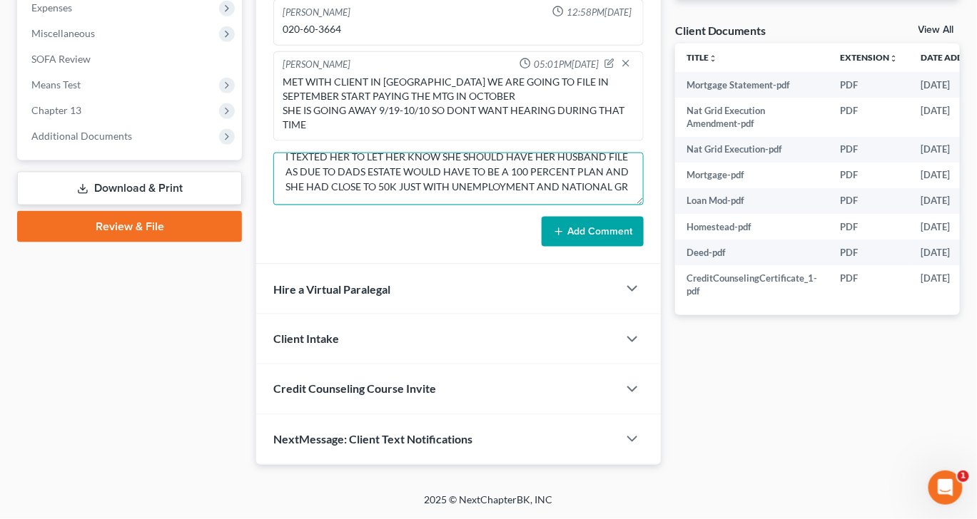
scroll to position [40, 0]
type textarea "I TEXTED HER TO LET HER KNOW SHE SHOULD HAVE HER HUSBAND FILE AS DUE TO DADS ES…"
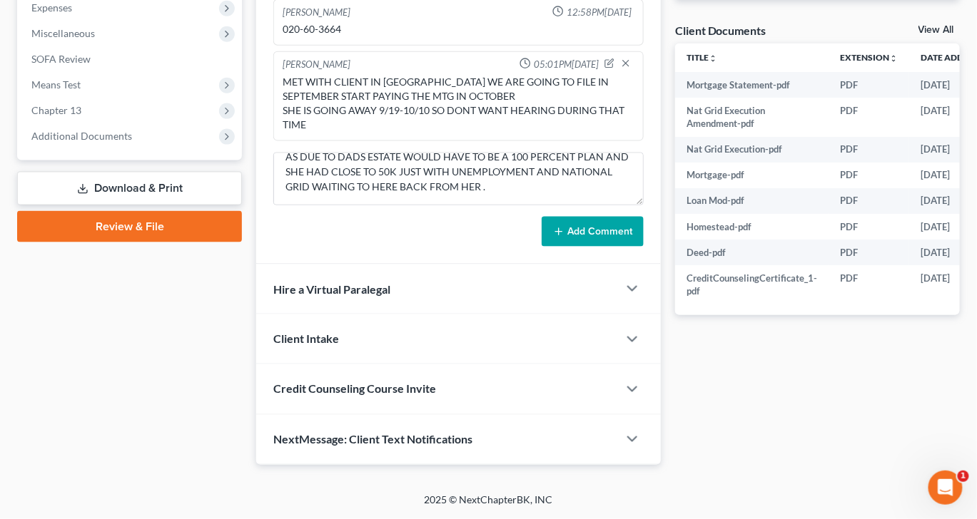
click at [557, 247] on button "Add Comment" at bounding box center [592, 232] width 102 height 30
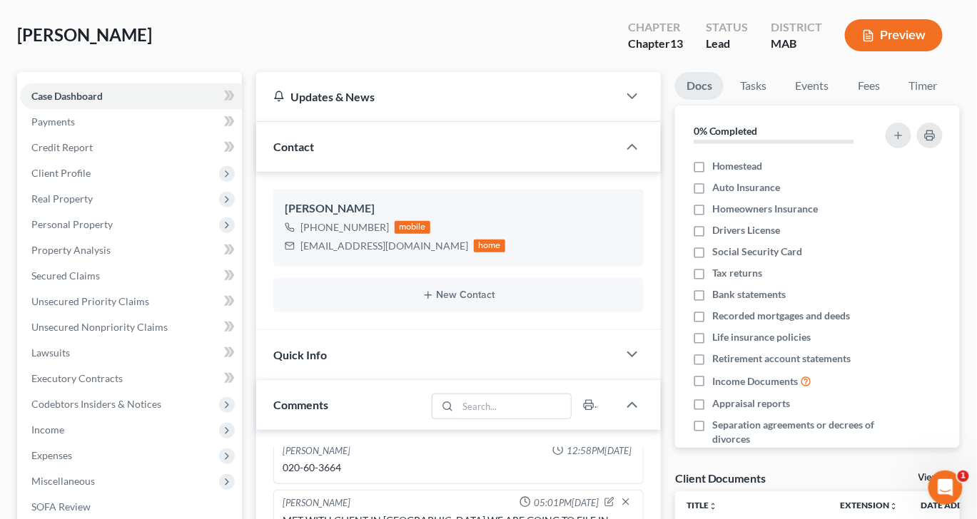
scroll to position [0, 0]
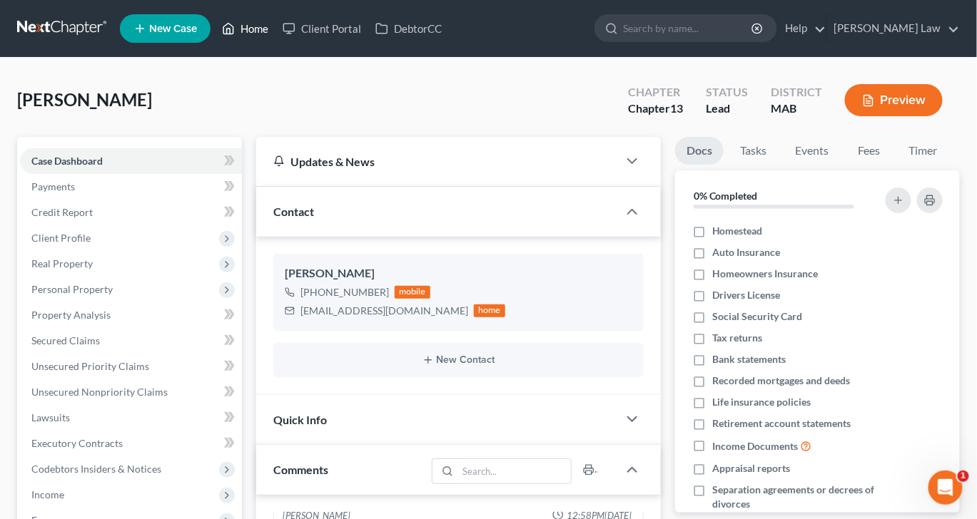
click at [275, 40] on link "Home" at bounding box center [245, 29] width 61 height 26
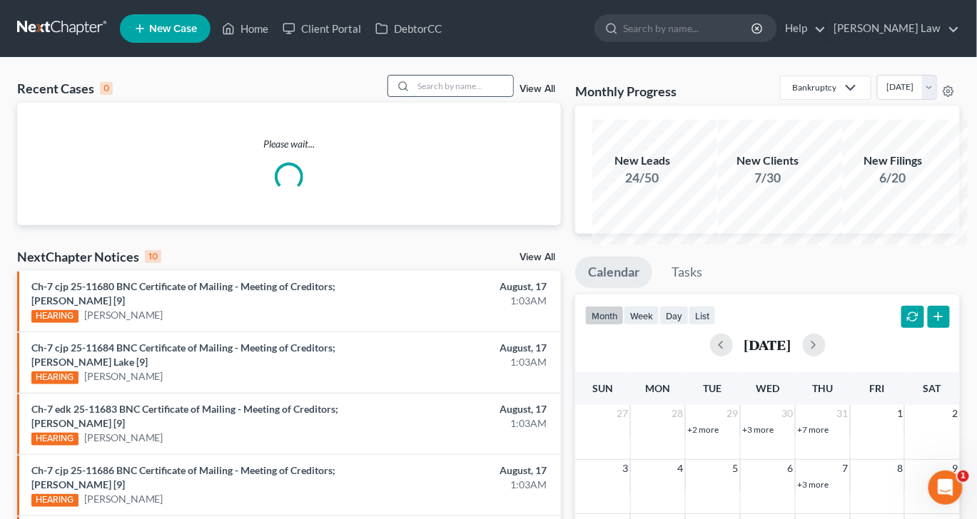
click at [431, 96] on input "search" at bounding box center [463, 86] width 100 height 21
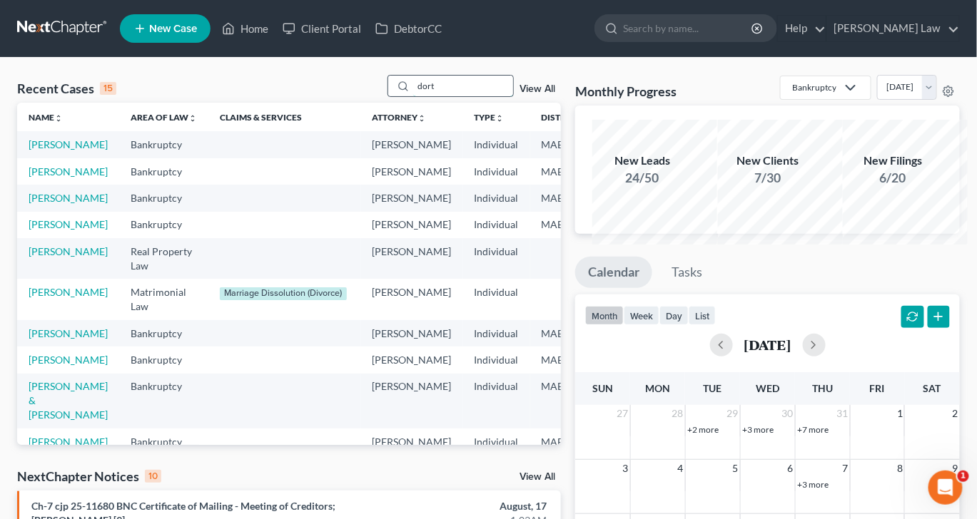
type input "dort"
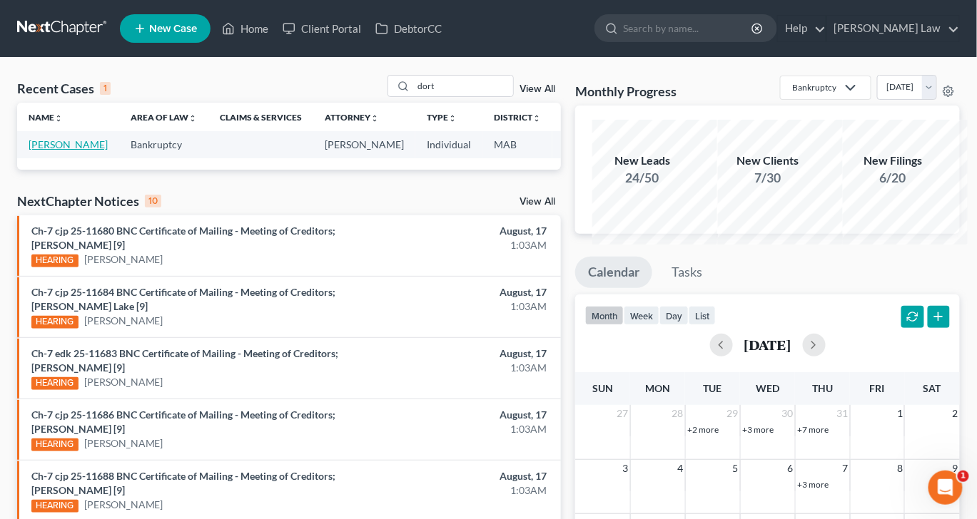
click at [51, 151] on link "[PERSON_NAME]" at bounding box center [68, 144] width 79 height 12
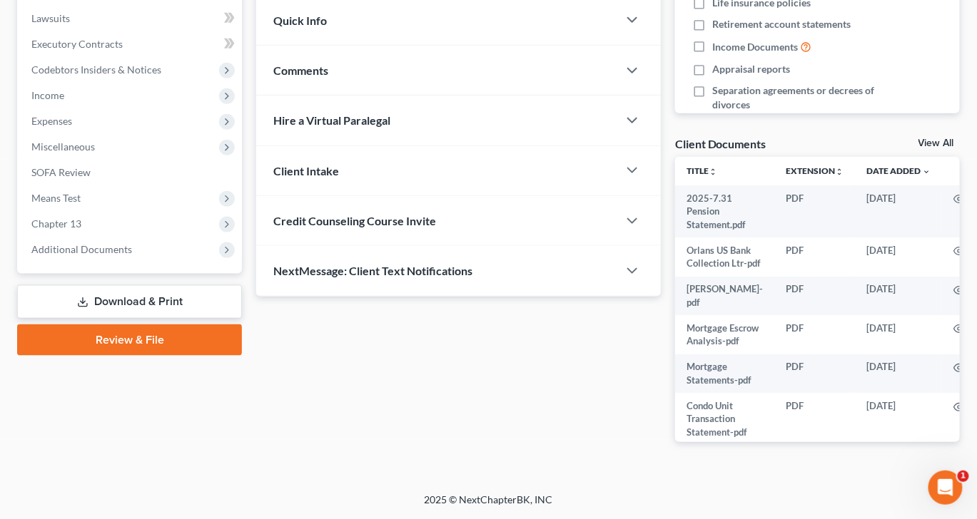
scroll to position [668, 0]
click at [927, 138] on link "View All" at bounding box center [936, 143] width 36 height 10
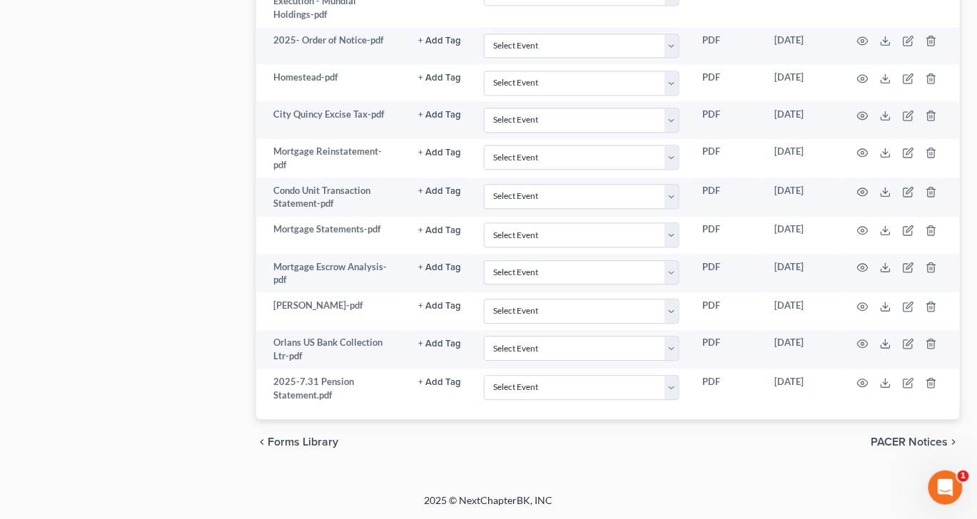
scroll to position [1584, 0]
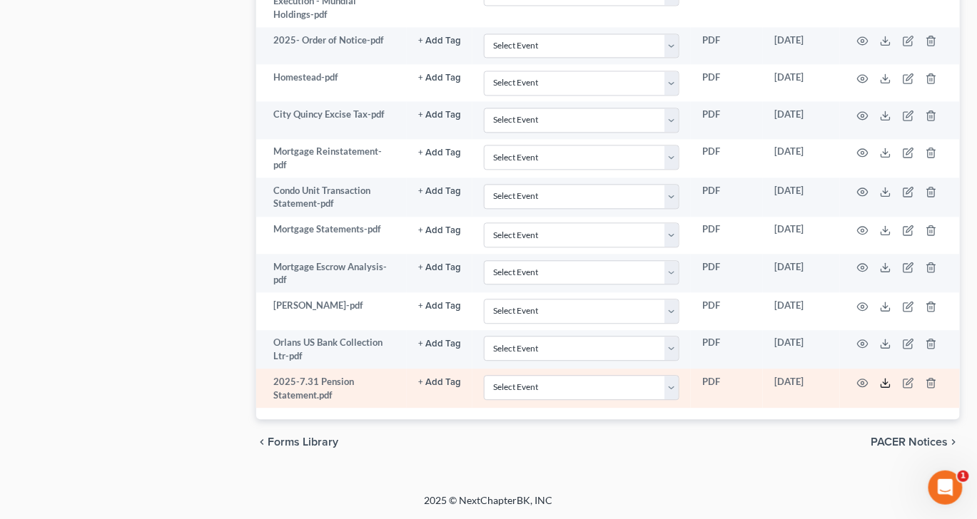
click at [888, 382] on polyline at bounding box center [885, 383] width 5 height 2
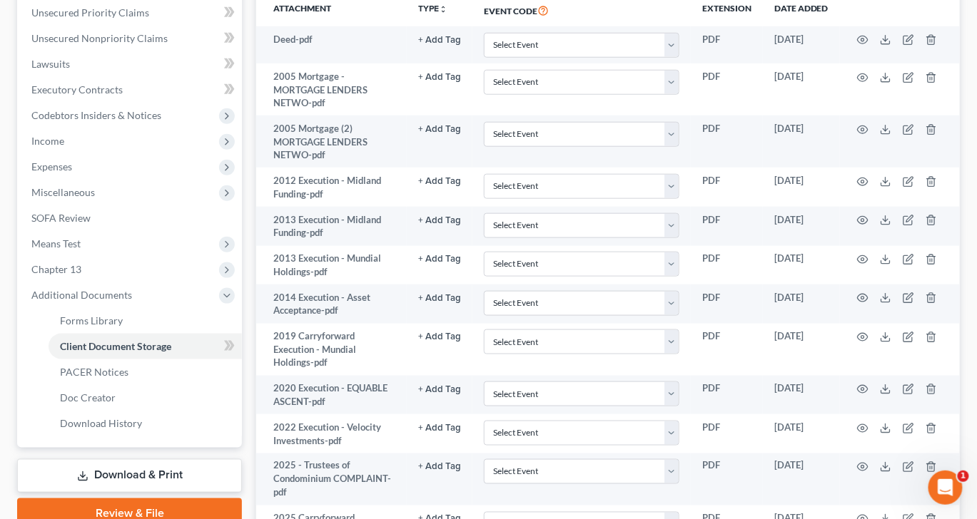
scroll to position [282, 0]
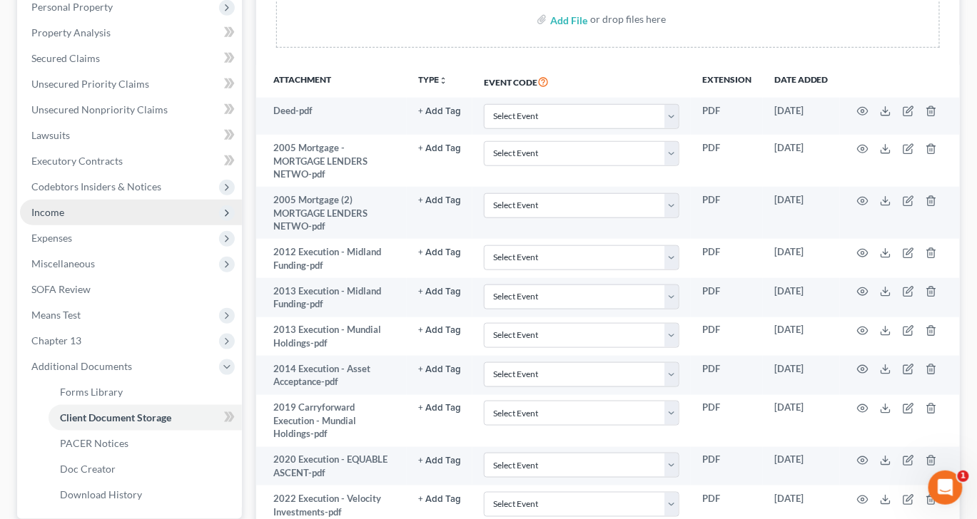
click at [52, 218] on span "Income" at bounding box center [47, 212] width 33 height 12
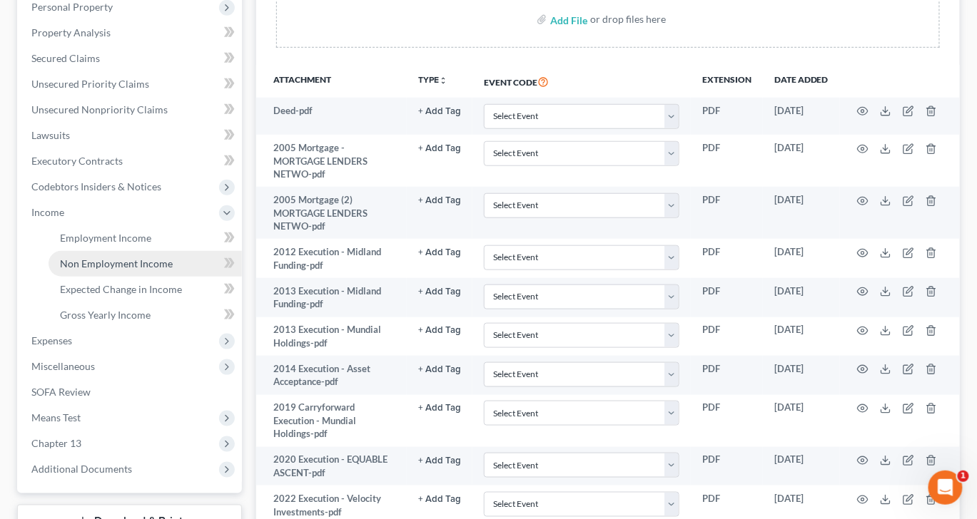
click at [131, 270] on span "Non Employment Income" at bounding box center [116, 264] width 113 height 12
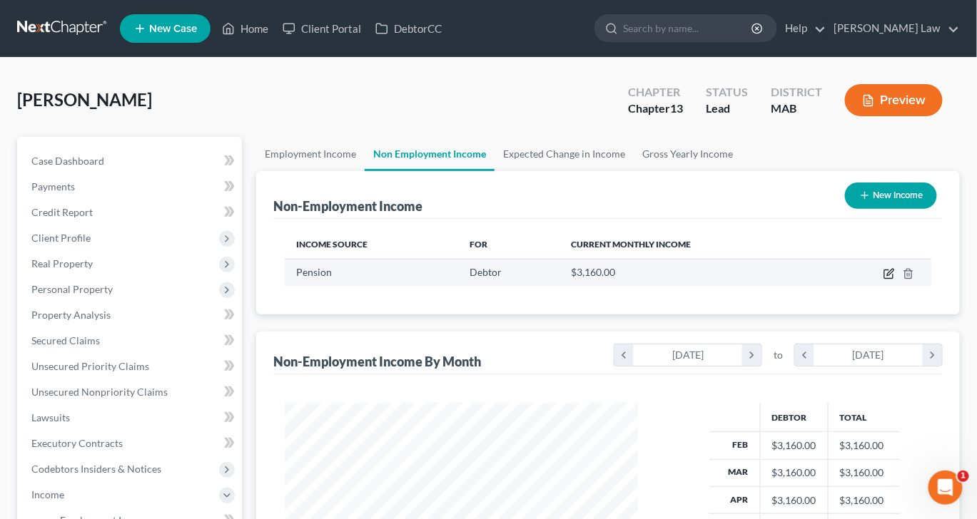
click at [883, 280] on icon "button" at bounding box center [888, 273] width 11 height 11
select select "2"
select select "0"
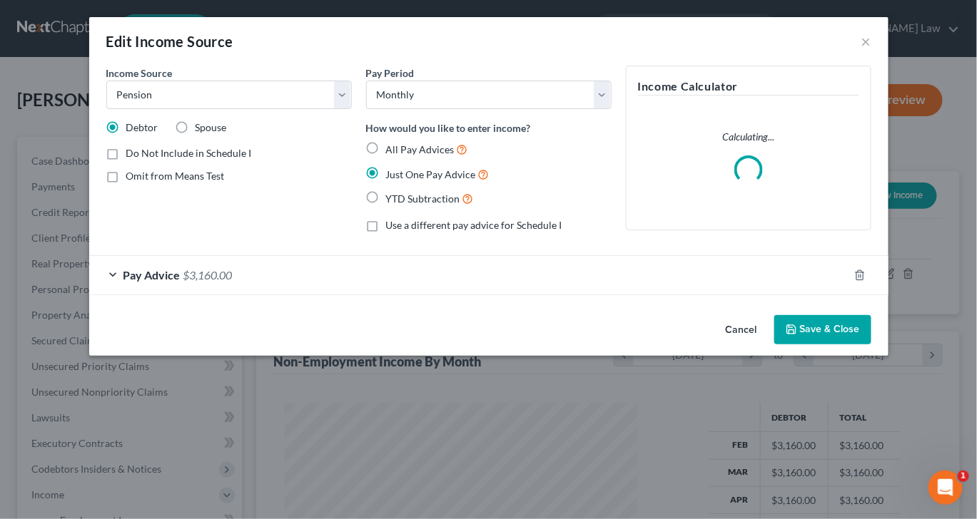
click at [250, 294] on div "Pay Advice $3,160.00" at bounding box center [468, 275] width 759 height 38
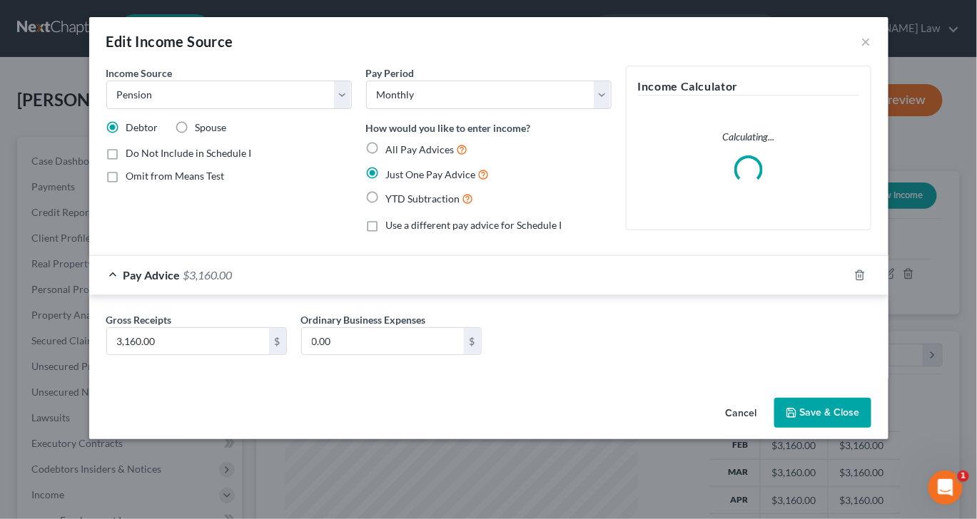
click at [133, 367] on div "Gross Receipts 3,160.00 $ Ordinary Business Expenses 0.00 $" at bounding box center [488, 339] width 779 height 55
click at [133, 355] on input "3,160.00" at bounding box center [188, 341] width 162 height 27
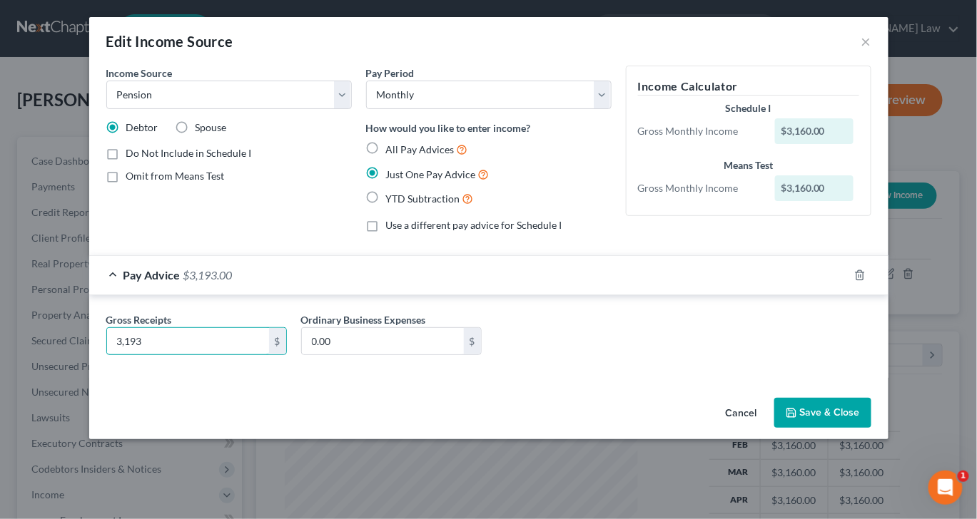
type input "3,193"
click at [871, 428] on button "Save & Close" at bounding box center [822, 413] width 97 height 30
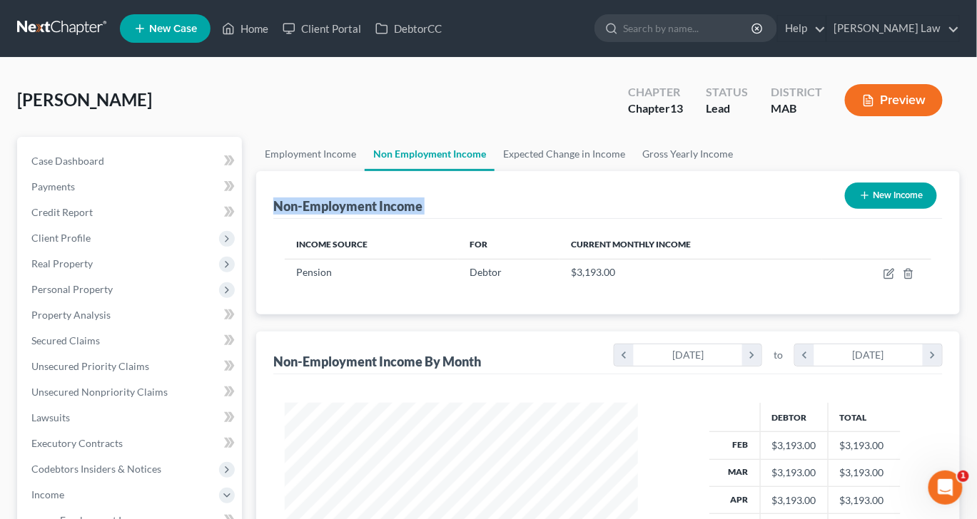
drag, startPoint x: 564, startPoint y: 276, endPoint x: 618, endPoint y: 240, distance: 64.9
click at [616, 241] on div "Non-Employment Income New Income Income Source For Current Monthly Income Pensi…" at bounding box center [607, 242] width 703 height 143
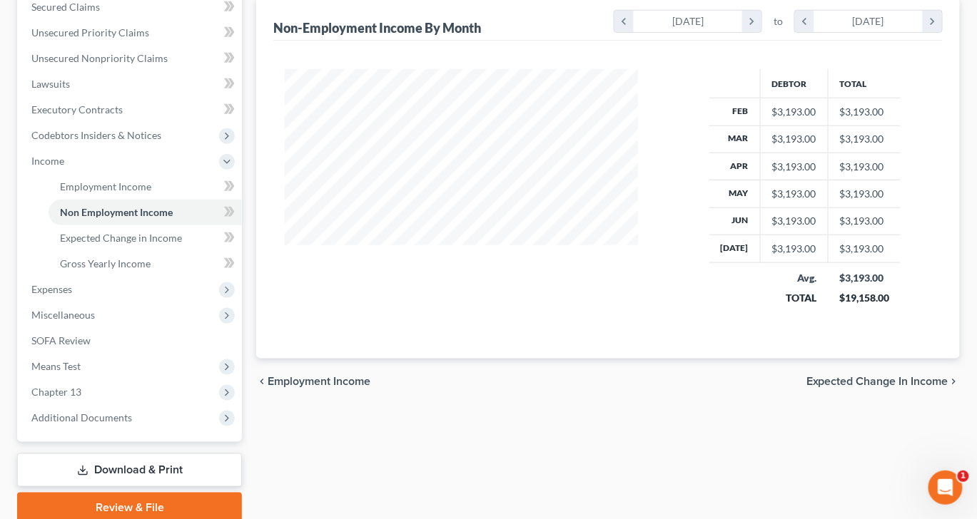
scroll to position [345, 0]
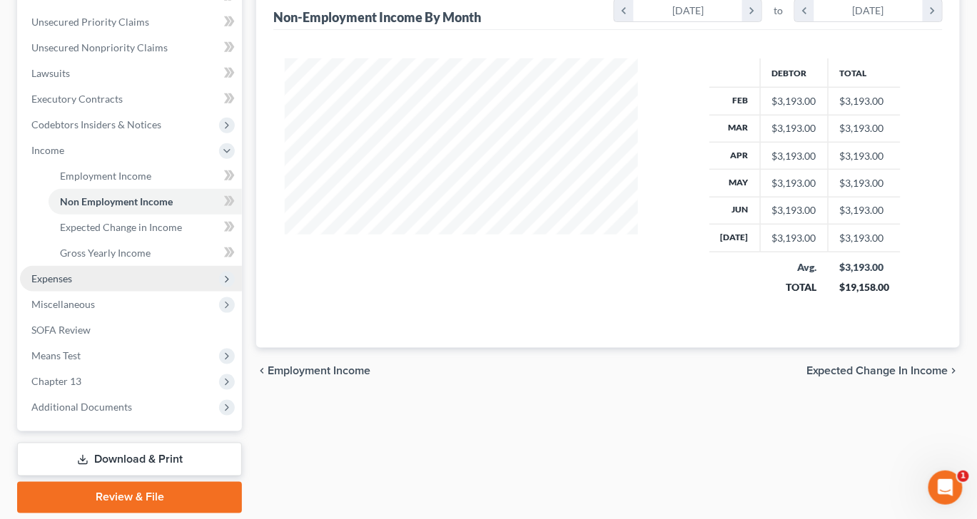
click at [70, 285] on span "Expenses" at bounding box center [51, 279] width 41 height 12
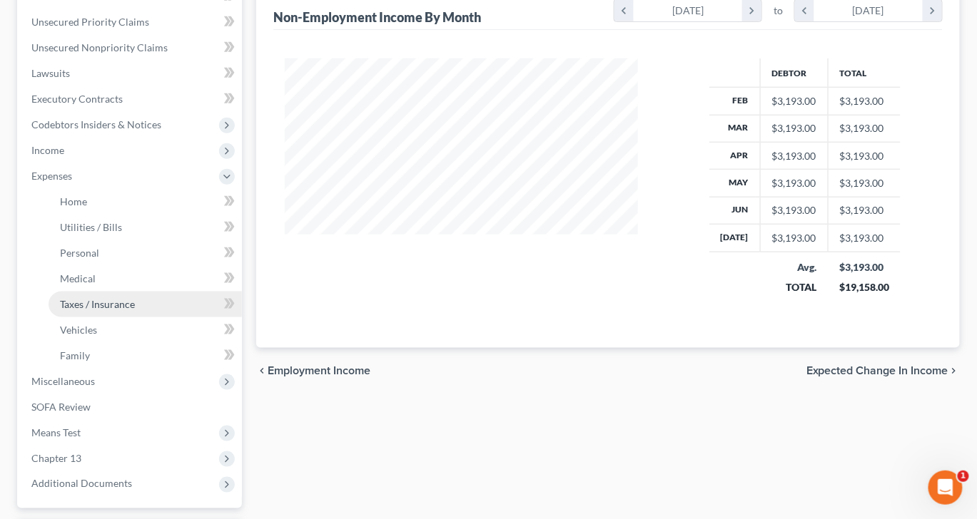
click at [103, 310] on span "Taxes / Insurance" at bounding box center [97, 304] width 75 height 12
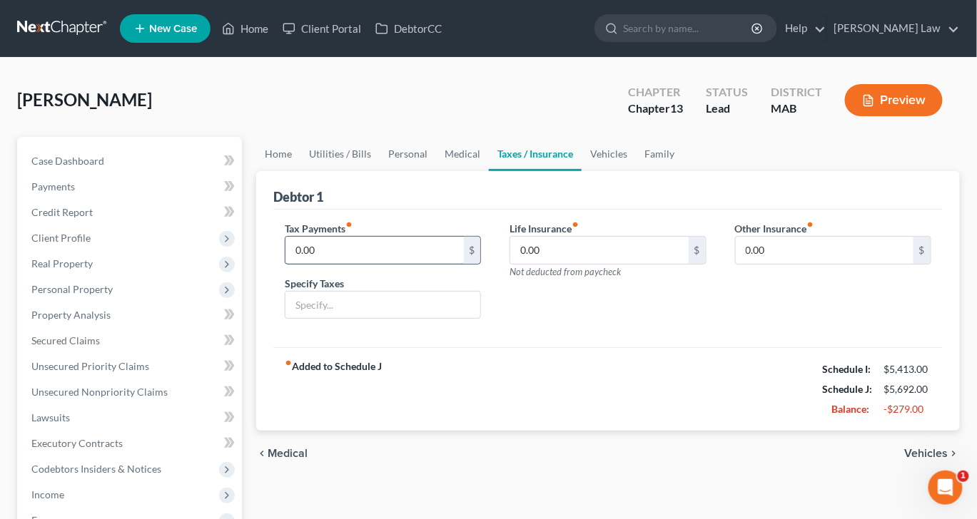
click at [356, 264] on input "0.00" at bounding box center [374, 250] width 178 height 27
type input "299"
click at [348, 319] on input "text" at bounding box center [382, 305] width 195 height 27
type input "Pension tax"
click at [570, 264] on input "0.00" at bounding box center [599, 250] width 178 height 27
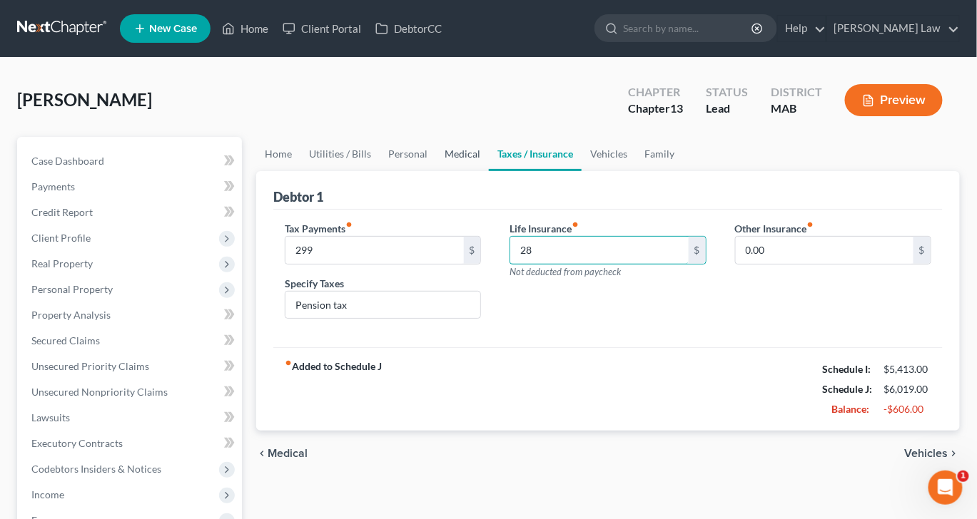
type input "28"
click at [489, 171] on link "Medical" at bounding box center [462, 154] width 53 height 34
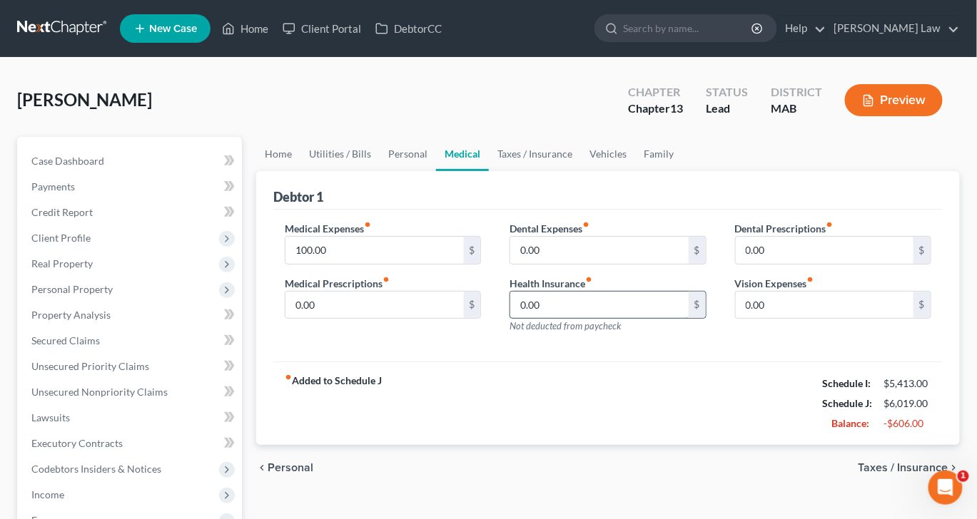
click at [565, 319] on input "0.00" at bounding box center [599, 305] width 178 height 27
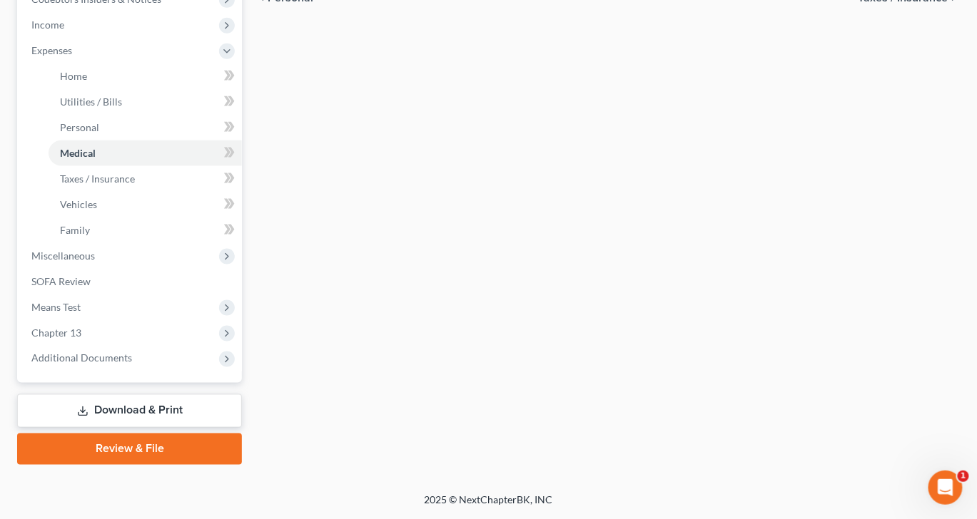
scroll to position [713, 0]
click at [126, 352] on span "Additional Documents" at bounding box center [81, 358] width 101 height 12
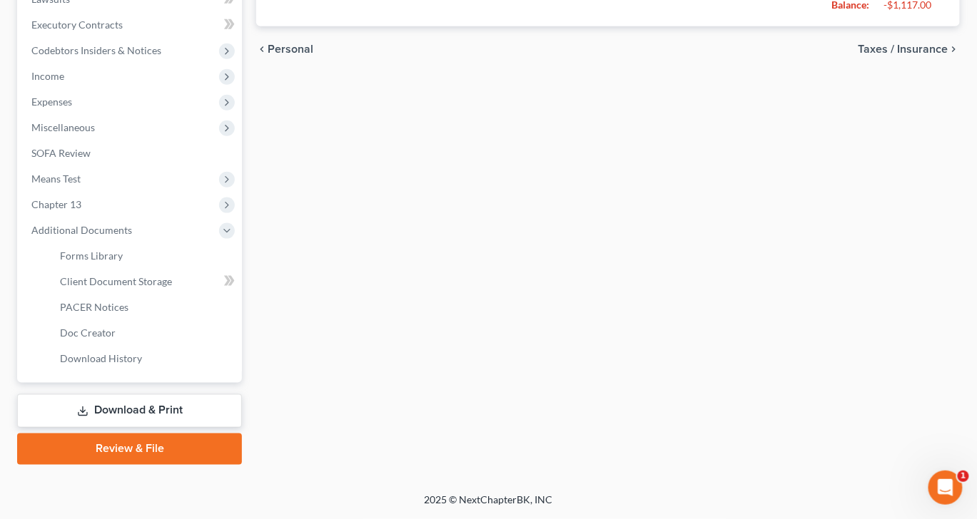
scroll to position [649, 0]
click at [172, 275] on span "Client Document Storage" at bounding box center [116, 281] width 112 height 12
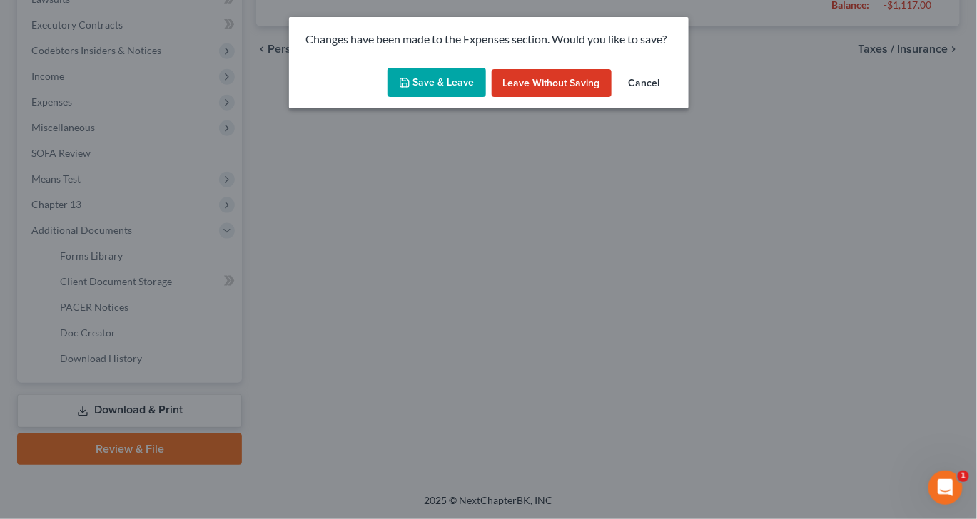
click at [418, 98] on button "Save & Leave" at bounding box center [436, 83] width 98 height 30
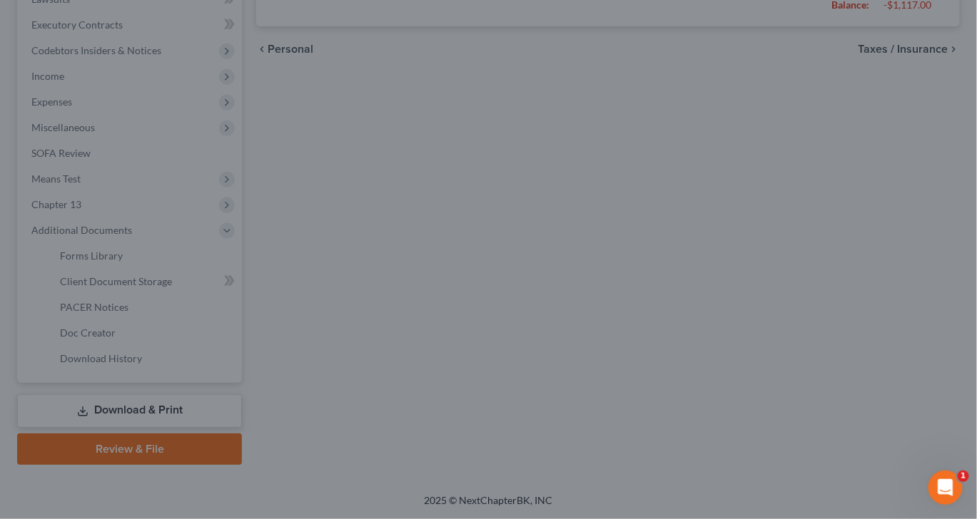
type input "511.00"
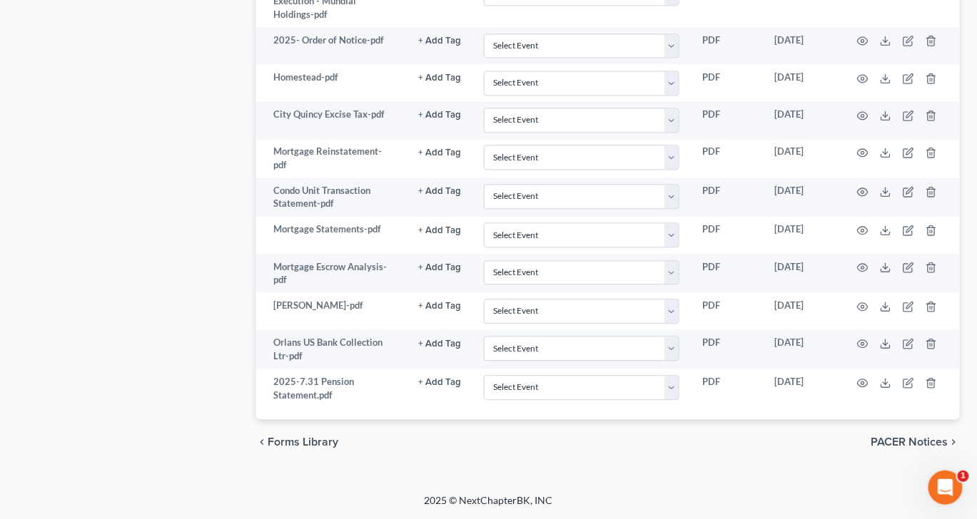
scroll to position [1584, 0]
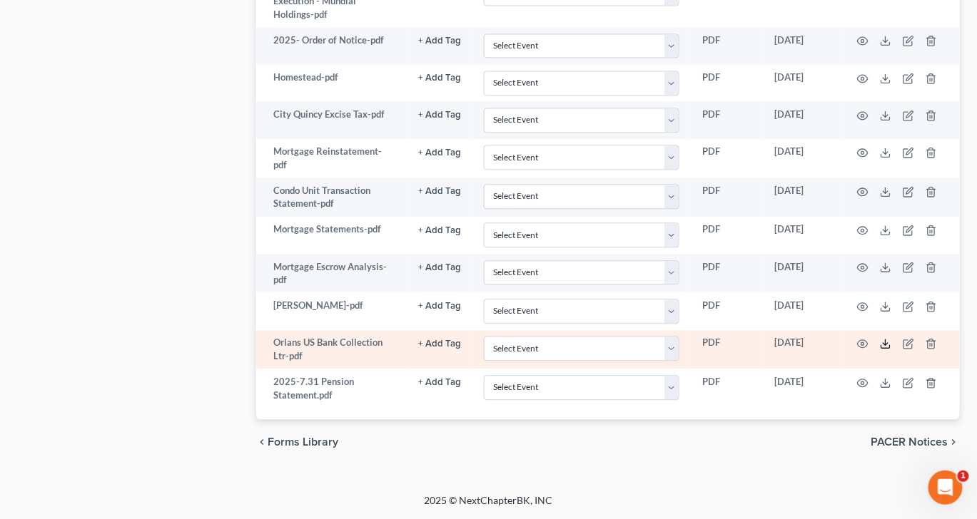
click at [891, 338] on icon at bounding box center [885, 343] width 11 height 11
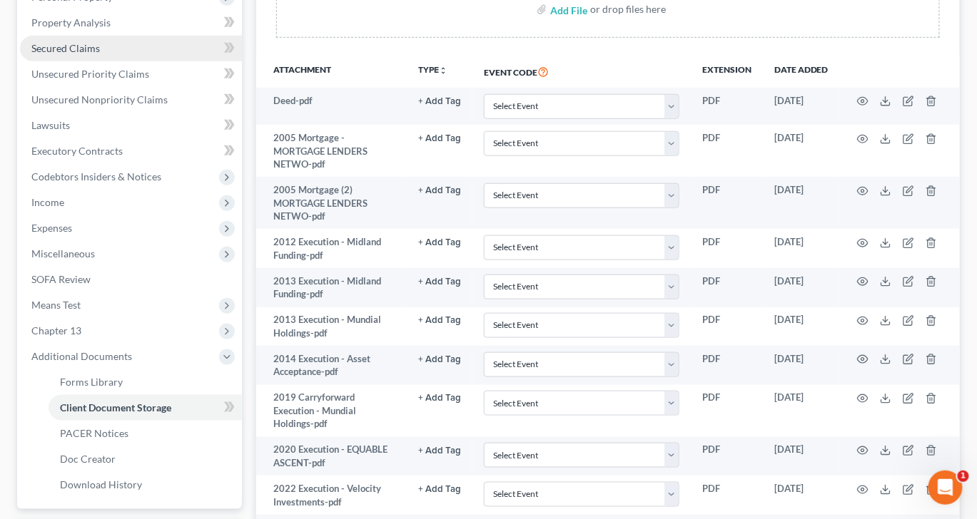
click at [76, 54] on span "Secured Claims" at bounding box center [65, 48] width 68 height 12
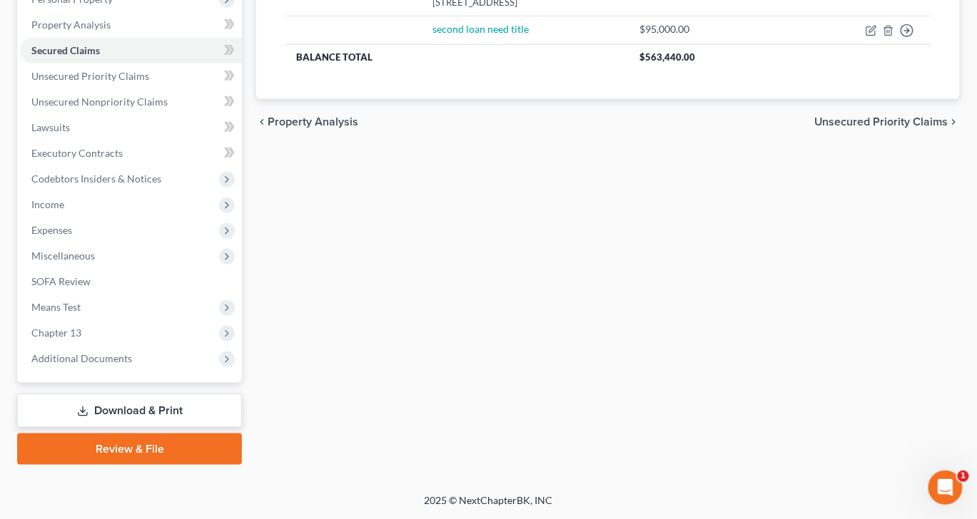
scroll to position [489, 0]
click at [132, 352] on span "Additional Documents" at bounding box center [81, 358] width 101 height 12
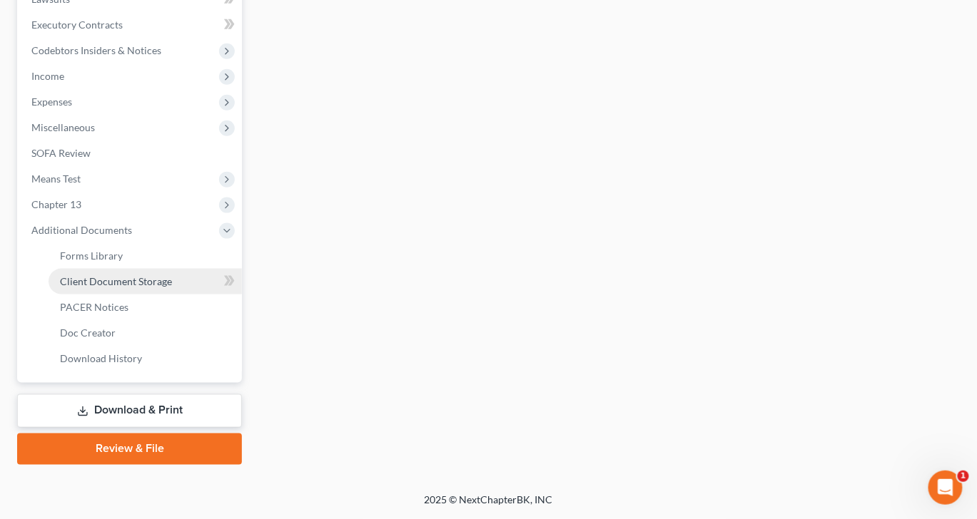
click at [171, 287] on span "Client Document Storage" at bounding box center [116, 281] width 112 height 12
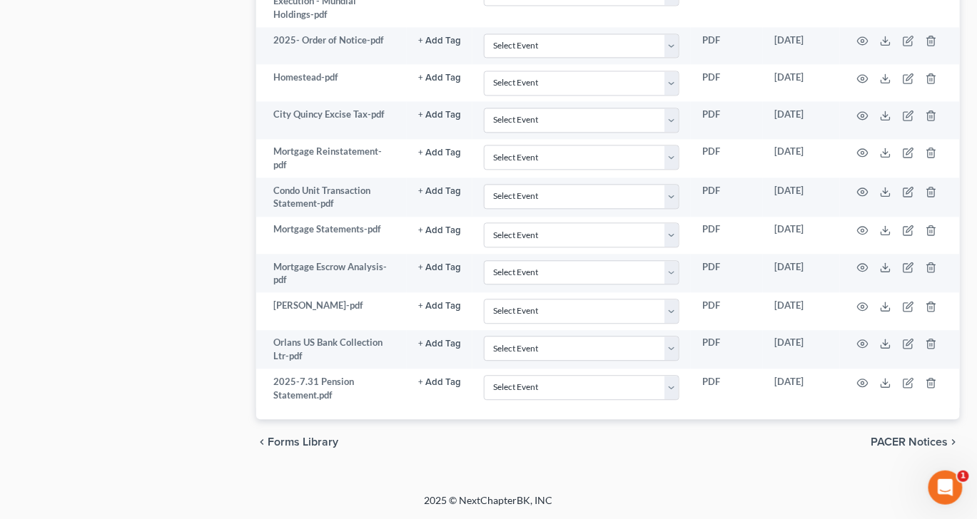
scroll to position [1355, 0]
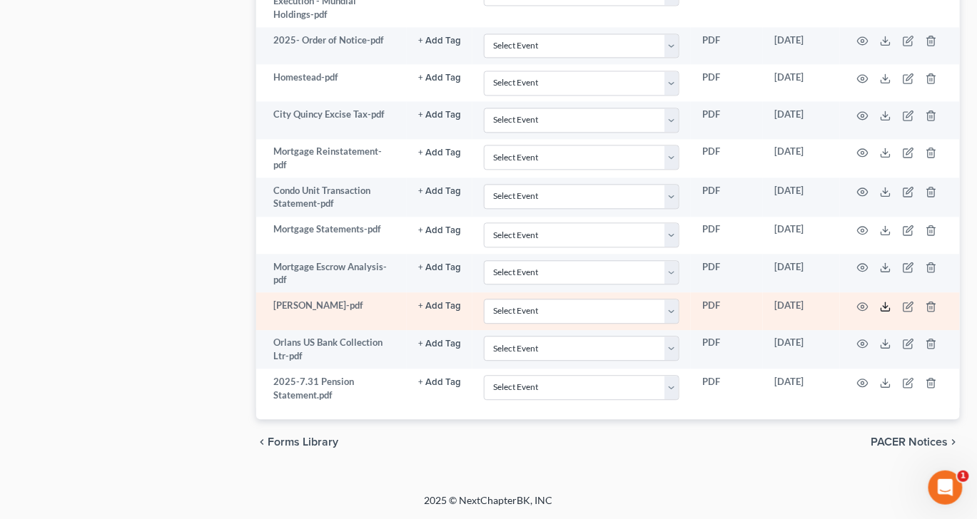
click at [885, 308] on line at bounding box center [885, 305] width 0 height 6
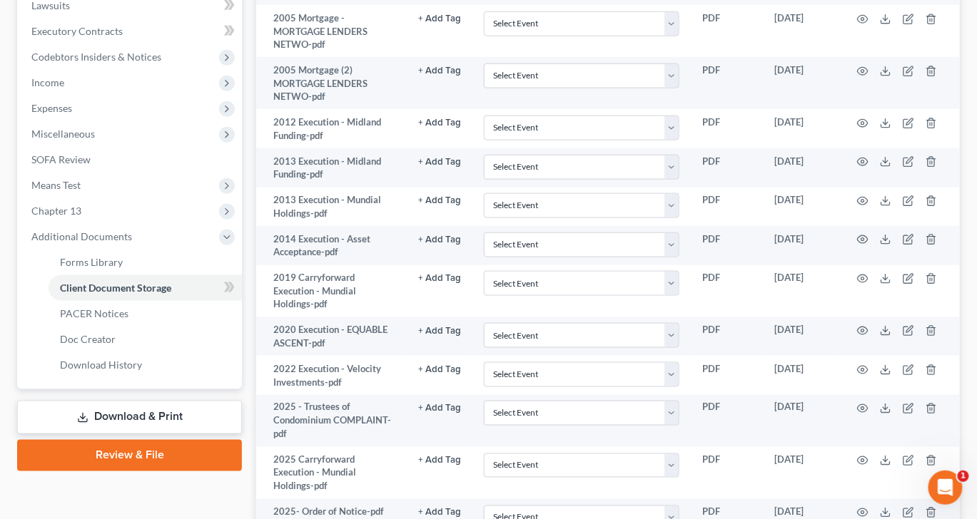
scroll to position [411, 0]
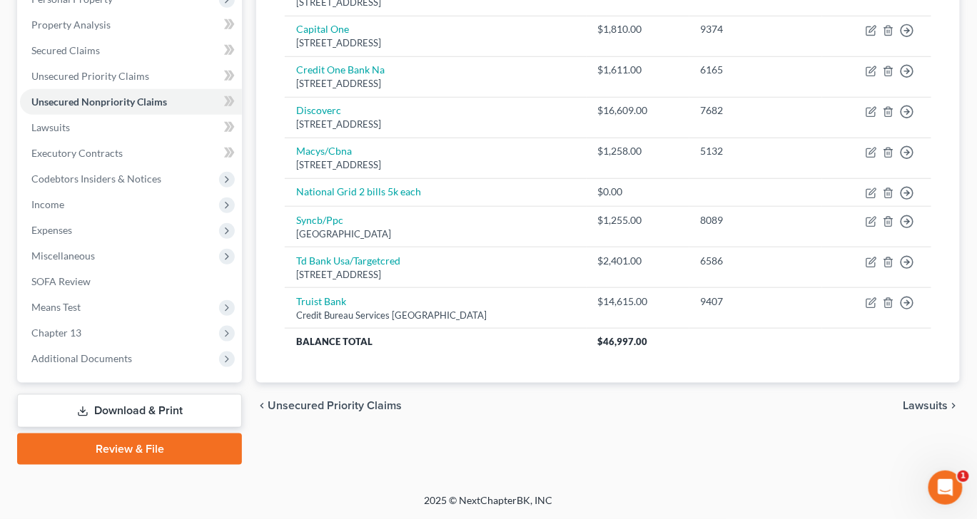
scroll to position [424, 0]
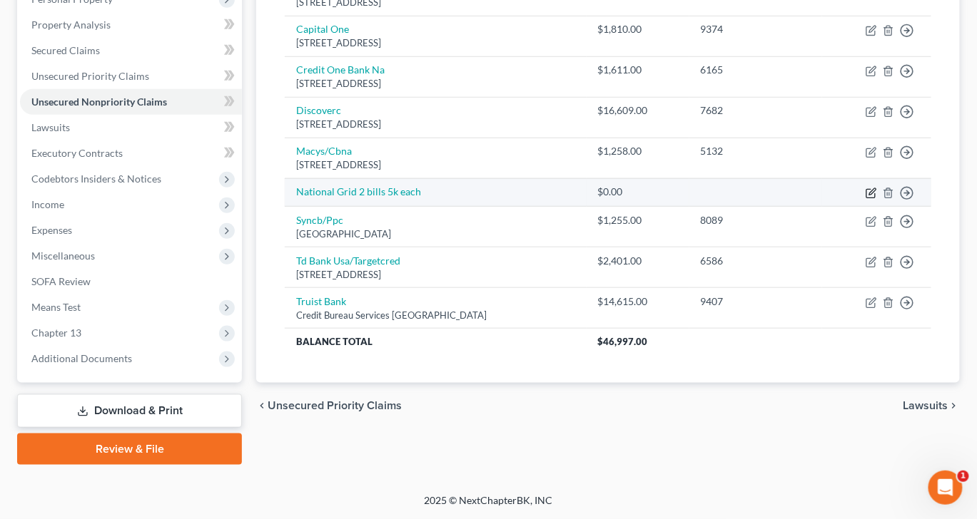
click at [869, 195] on icon "button" at bounding box center [872, 191] width 6 height 6
select select "0"
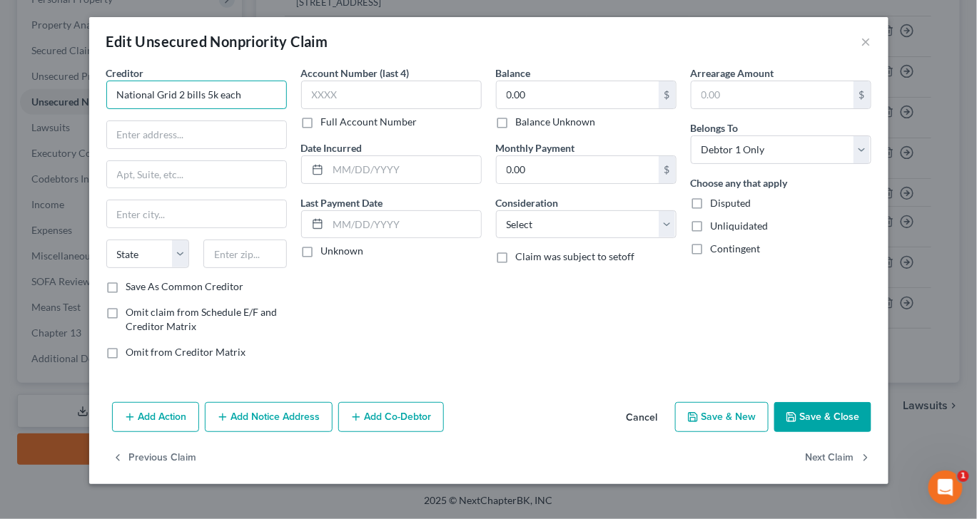
drag, startPoint x: 215, startPoint y: 125, endPoint x: -5, endPoint y: 94, distance: 222.5
click at [0, 94] on html "Home New Case Client Portal DebtorCC [PERSON_NAME] Law [EMAIL_ADDRESS][DOMAIN_N…" at bounding box center [488, 115] width 977 height 810
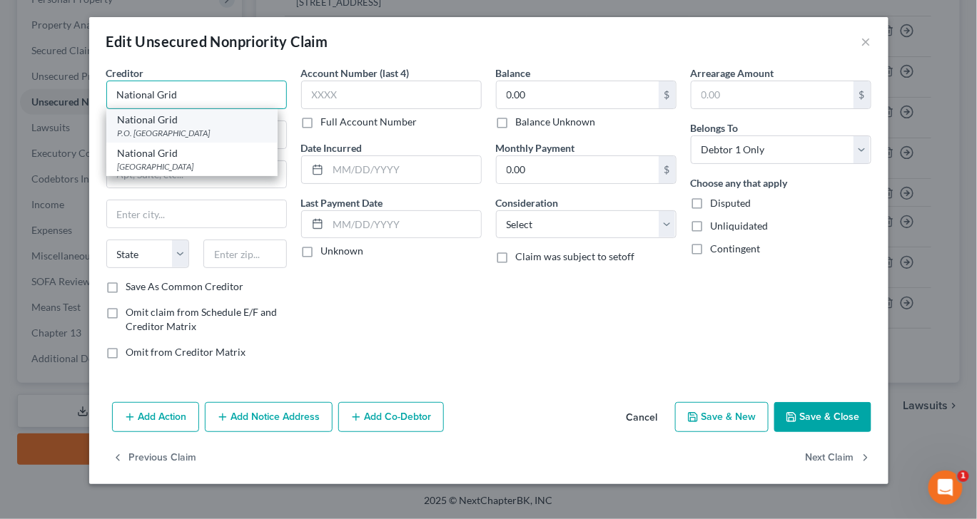
type input "National Grid"
click at [151, 139] on div "P.O. [GEOGRAPHIC_DATA]" at bounding box center [192, 133] width 148 height 12
type input "P.O. Box 371338"
type input "[GEOGRAPHIC_DATA]"
select select "39"
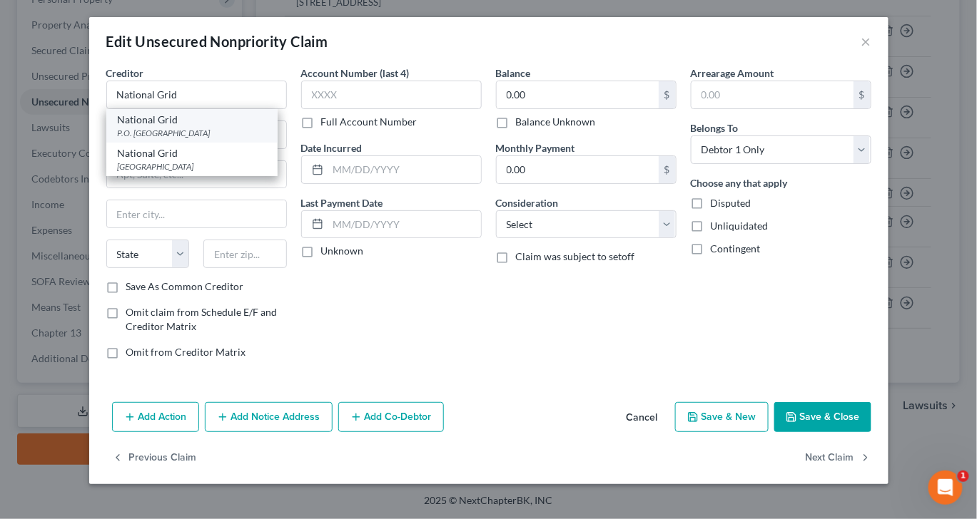
type input "15250"
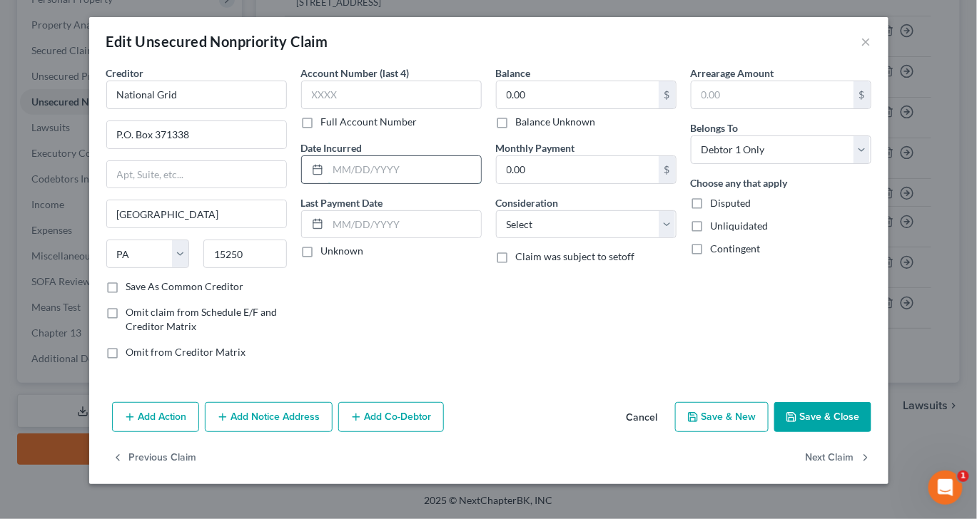
click at [328, 183] on input "text" at bounding box center [404, 169] width 153 height 27
type input "2024"
click at [356, 109] on input "text" at bounding box center [391, 95] width 180 height 29
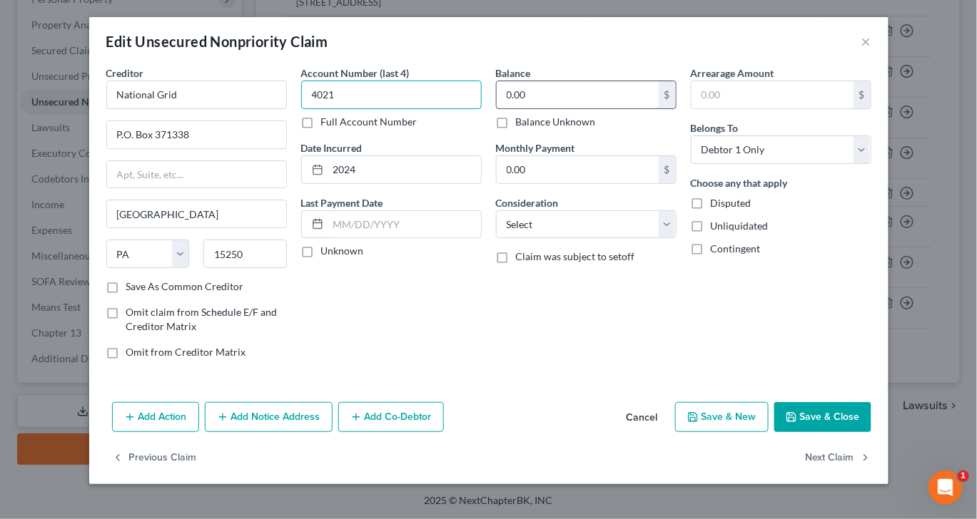
type input "4021"
click at [551, 108] on input "0.00" at bounding box center [577, 94] width 162 height 27
type input "4,738"
click at [871, 432] on button "Save & Close" at bounding box center [822, 417] width 97 height 30
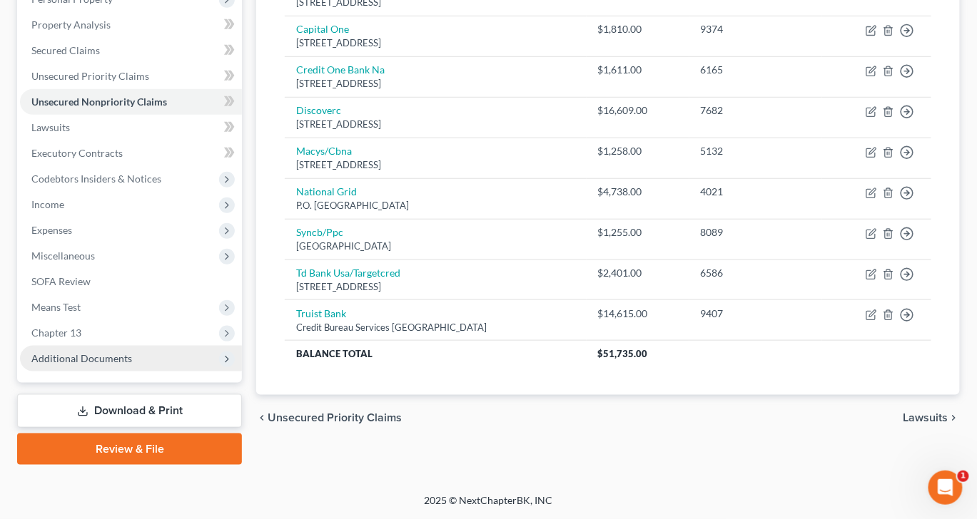
click at [118, 365] on span "Additional Documents" at bounding box center [81, 358] width 101 height 12
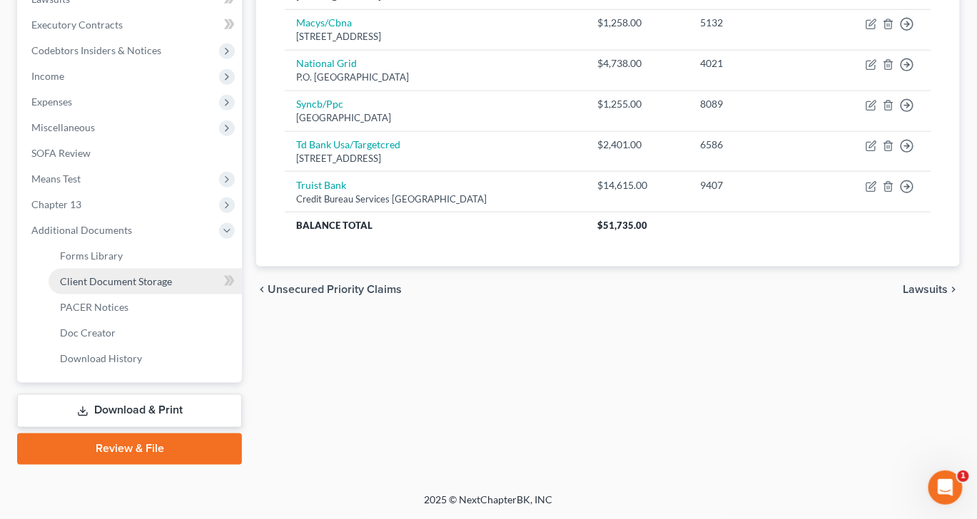
click at [168, 287] on span "Client Document Storage" at bounding box center [116, 281] width 112 height 12
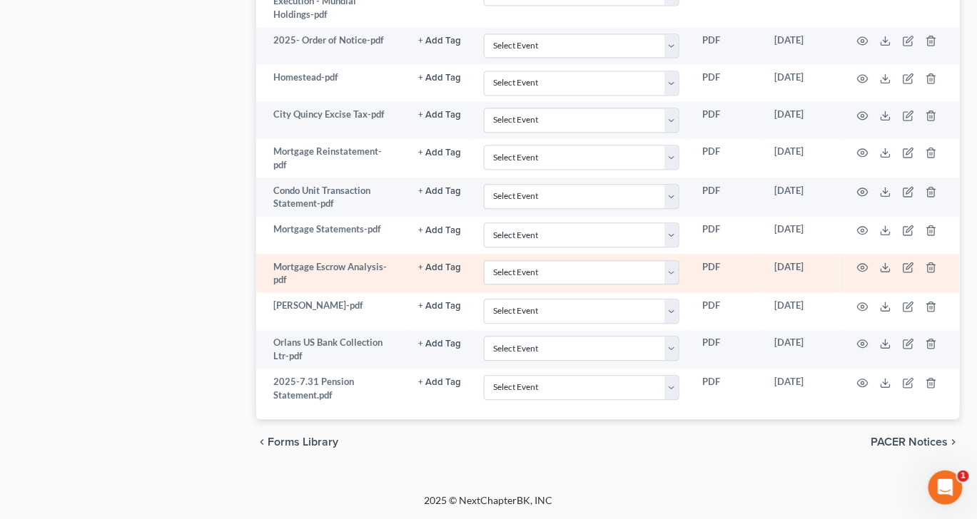
scroll to position [1268, 0]
click at [890, 272] on icon at bounding box center [885, 270] width 9 height 3
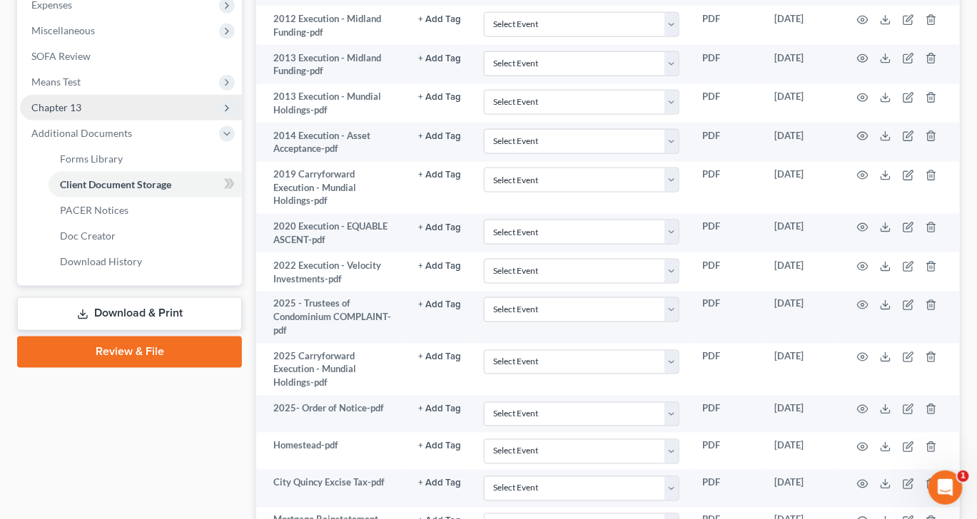
scroll to position [478, 0]
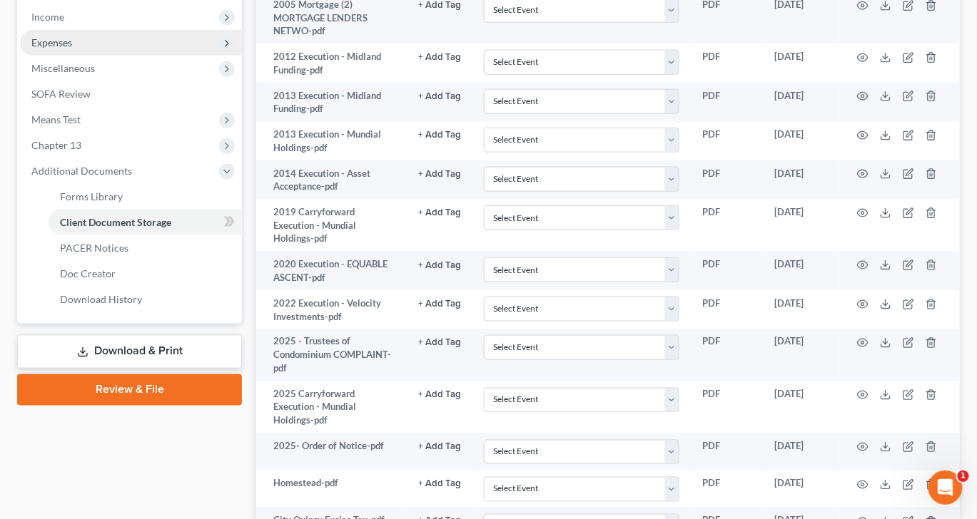
click at [91, 56] on span "Expenses" at bounding box center [131, 43] width 222 height 26
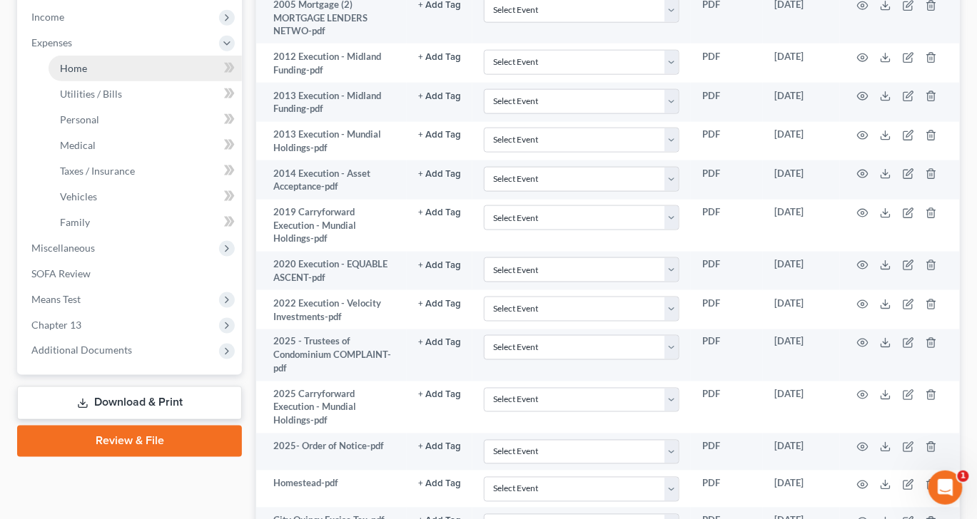
click at [105, 81] on link "Home" at bounding box center [145, 69] width 193 height 26
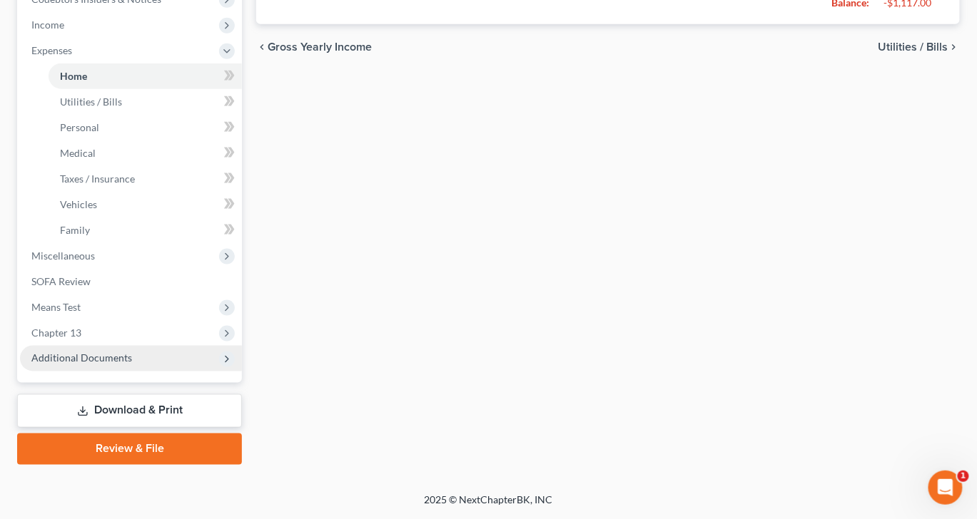
click at [132, 352] on span "Additional Documents" at bounding box center [81, 358] width 101 height 12
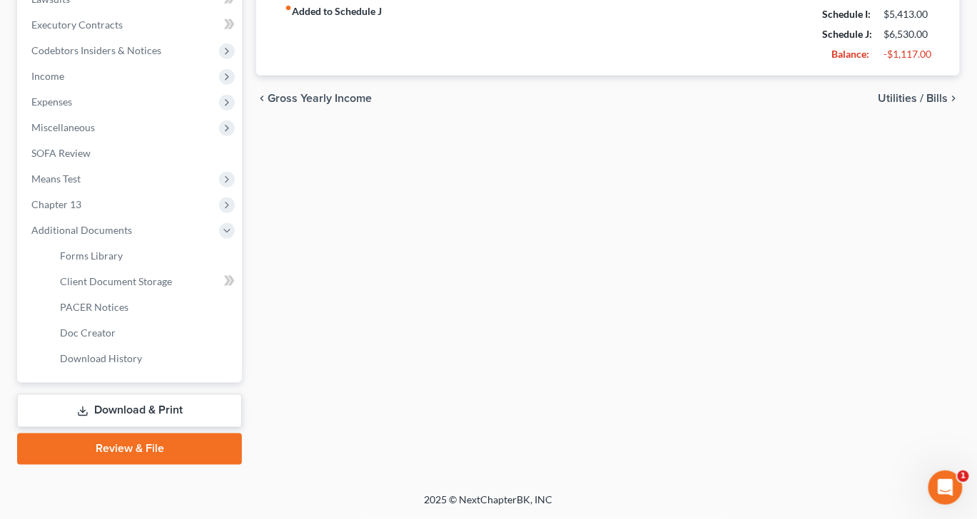
scroll to position [649, 0]
click at [172, 275] on span "Client Document Storage" at bounding box center [116, 281] width 112 height 12
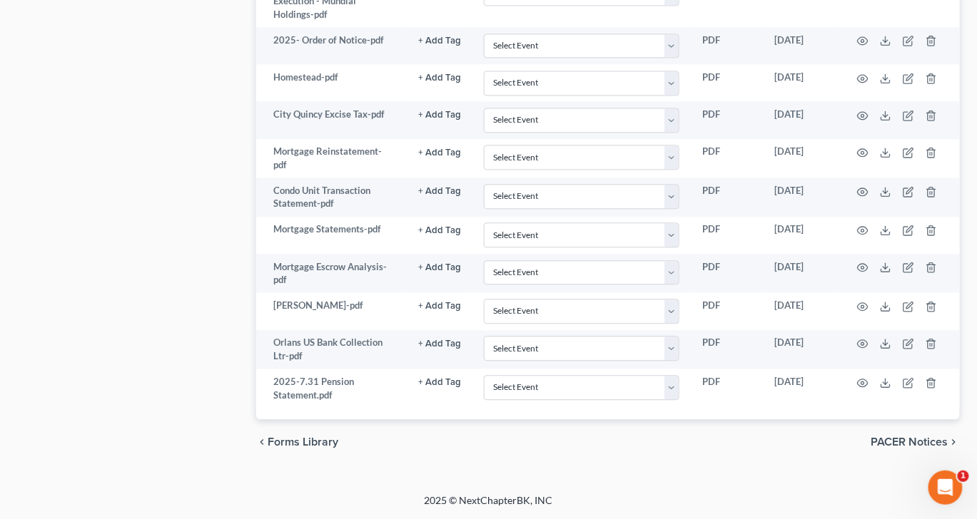
scroll to position [1383, 0]
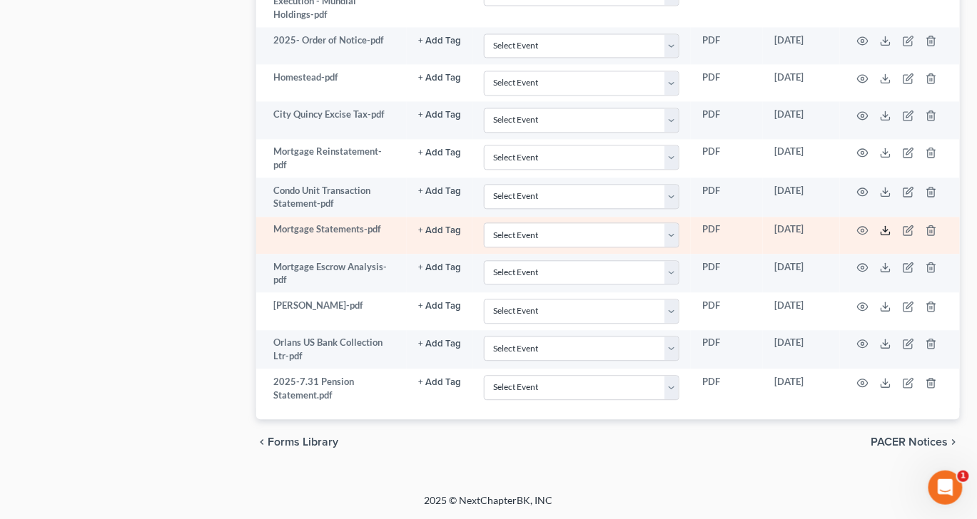
click at [885, 232] on line at bounding box center [885, 229] width 0 height 6
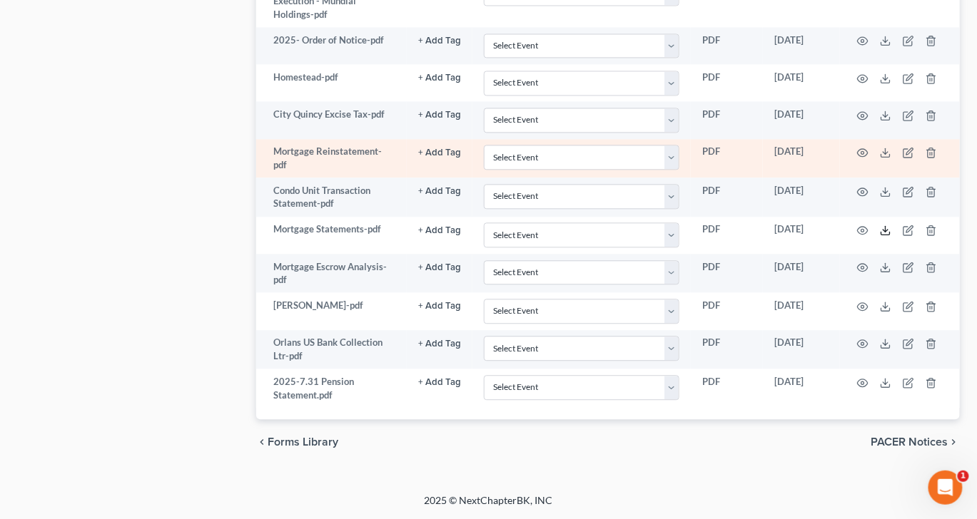
scroll to position [1250, 0]
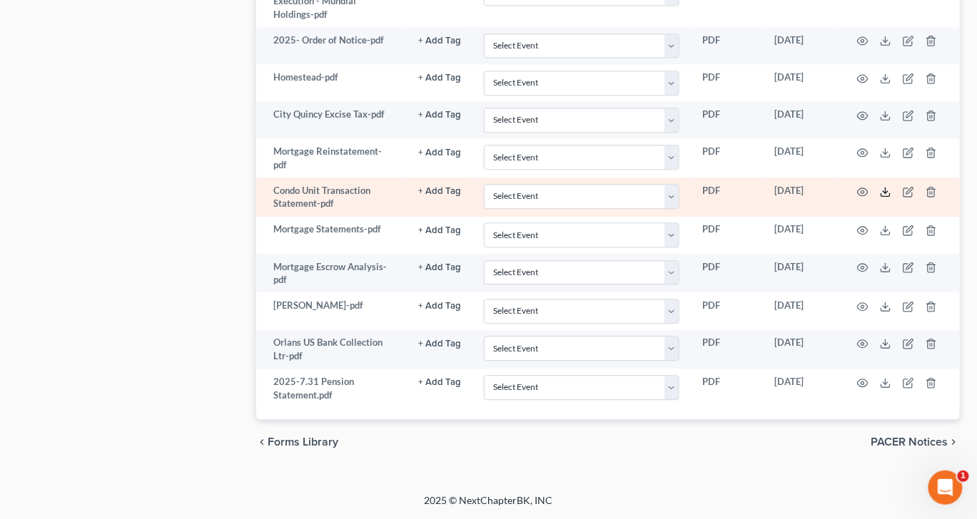
click at [888, 193] on polyline at bounding box center [885, 191] width 5 height 2
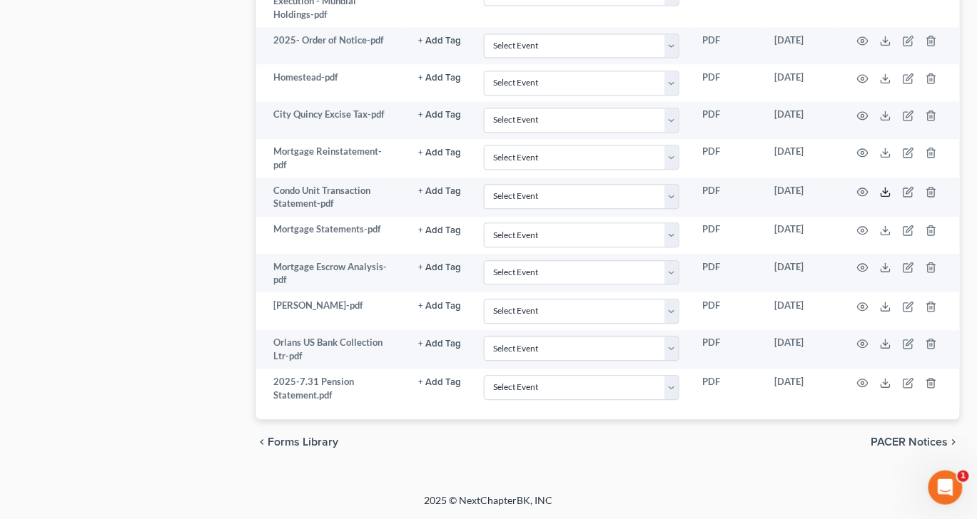
scroll to position [1338, 0]
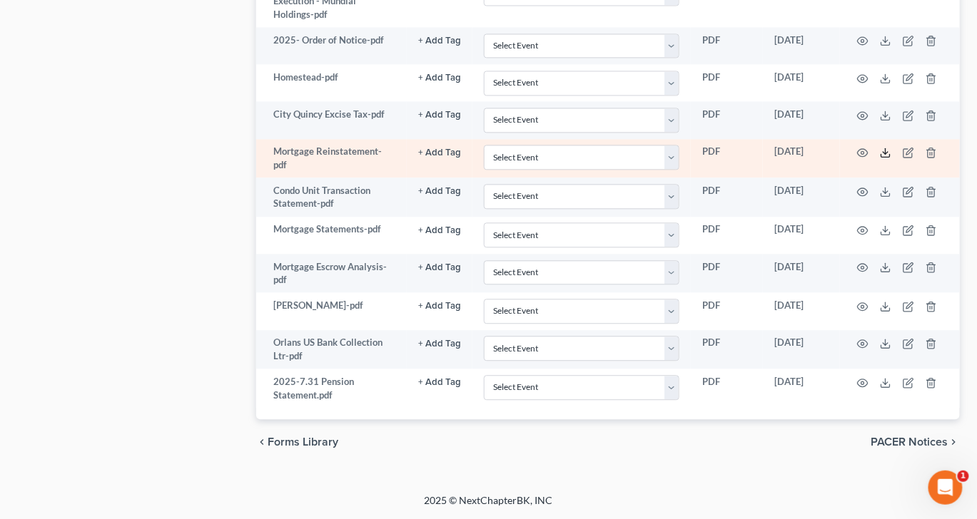
click at [891, 158] on icon at bounding box center [885, 152] width 11 height 11
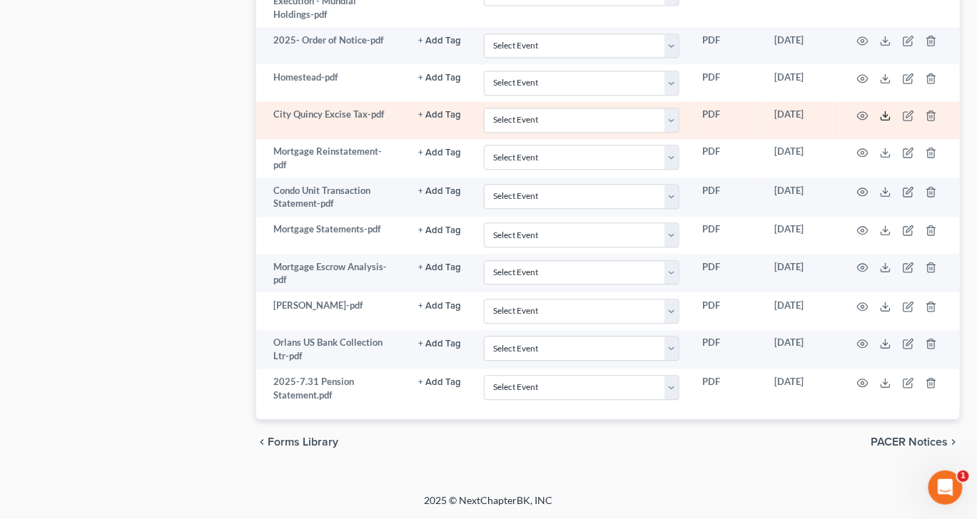
click at [891, 121] on icon at bounding box center [885, 115] width 11 height 11
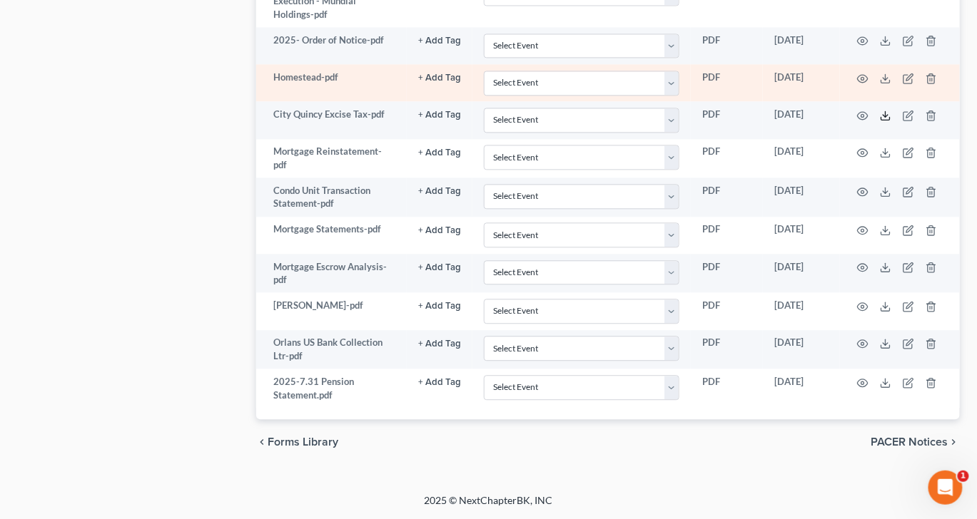
scroll to position [1256, 0]
click at [891, 84] on icon at bounding box center [885, 78] width 11 height 11
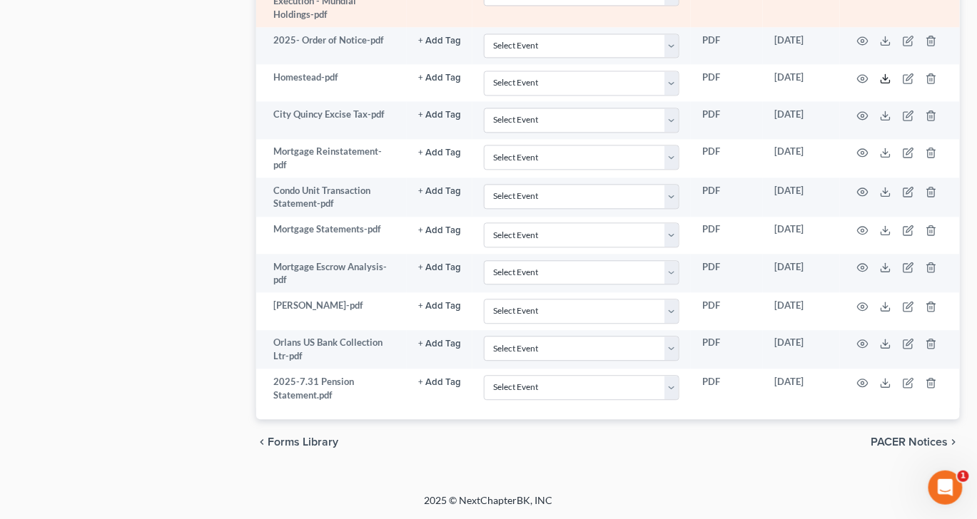
scroll to position [1086, 0]
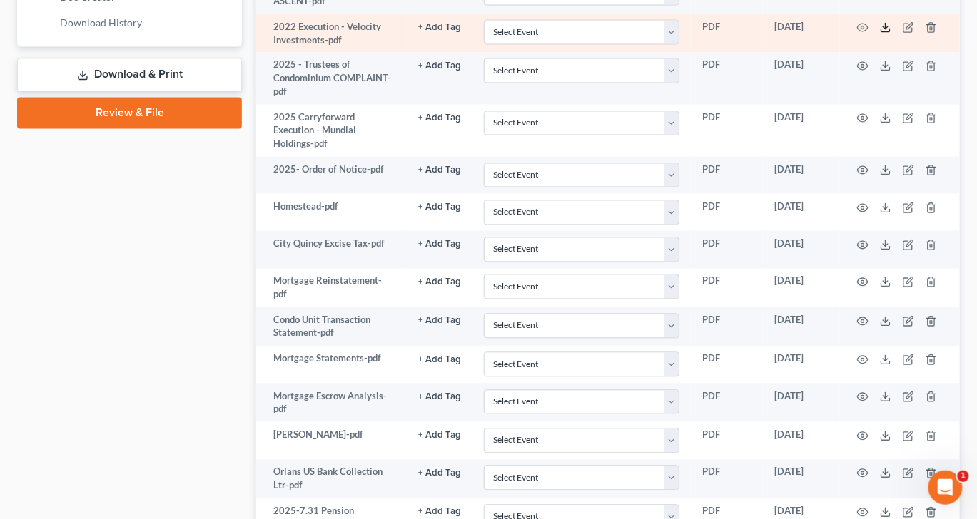
scroll to position [749, 26]
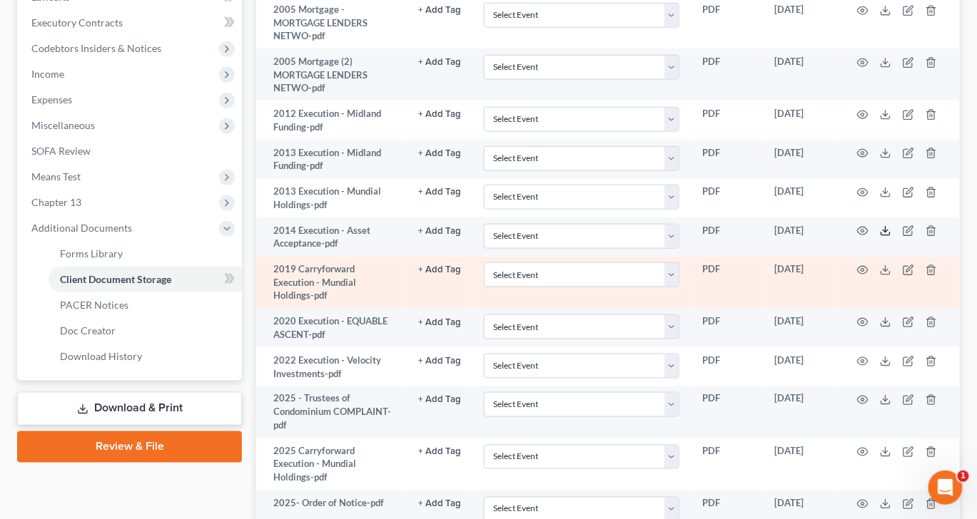
scroll to position [418, 26]
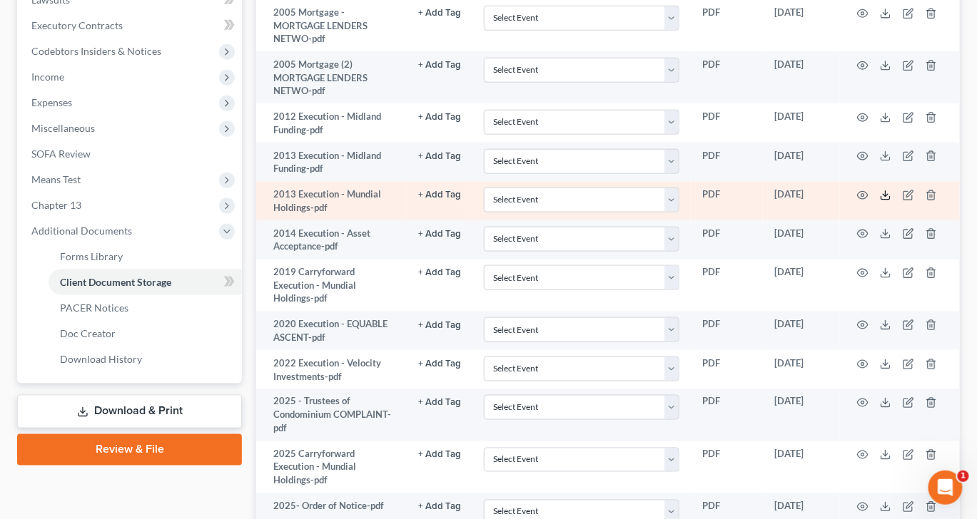
click at [891, 201] on icon at bounding box center [885, 195] width 11 height 11
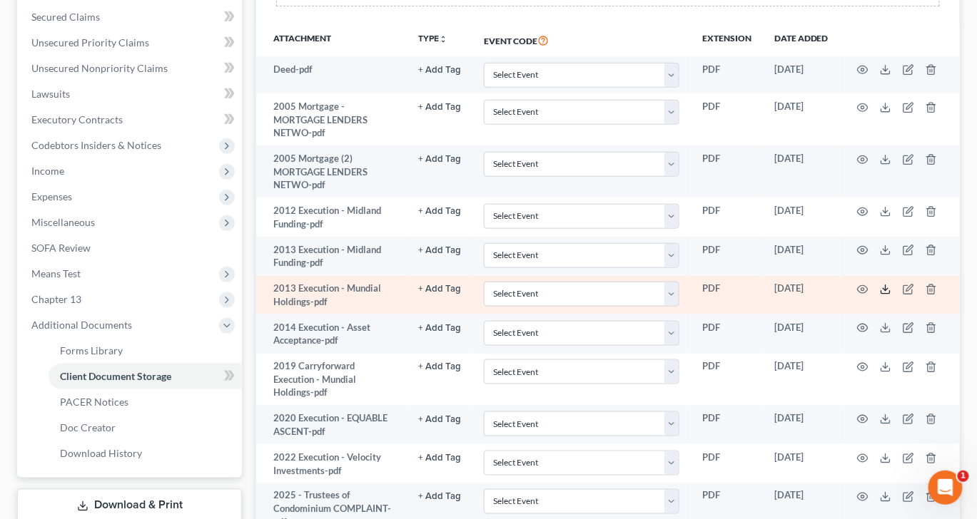
scroll to position [310, 26]
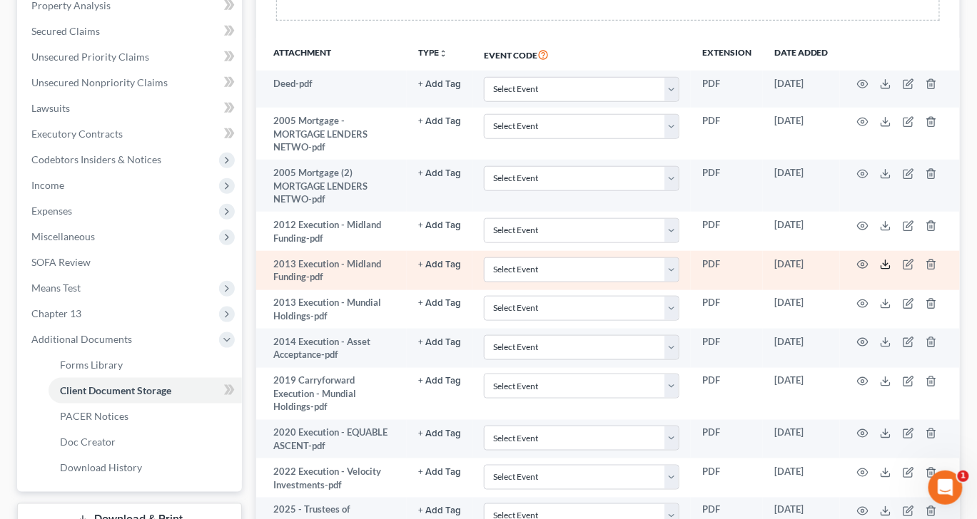
click at [888, 266] on polyline at bounding box center [885, 265] width 5 height 2
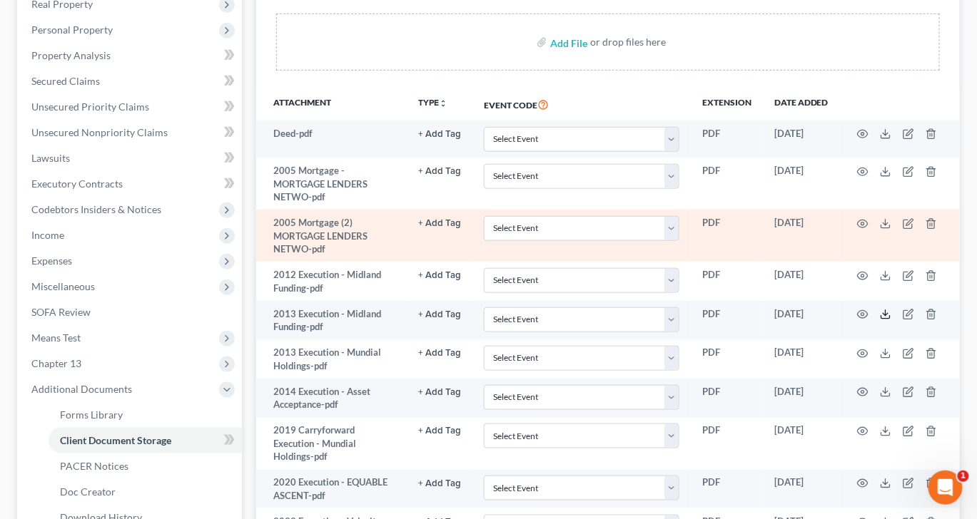
scroll to position [245, 26]
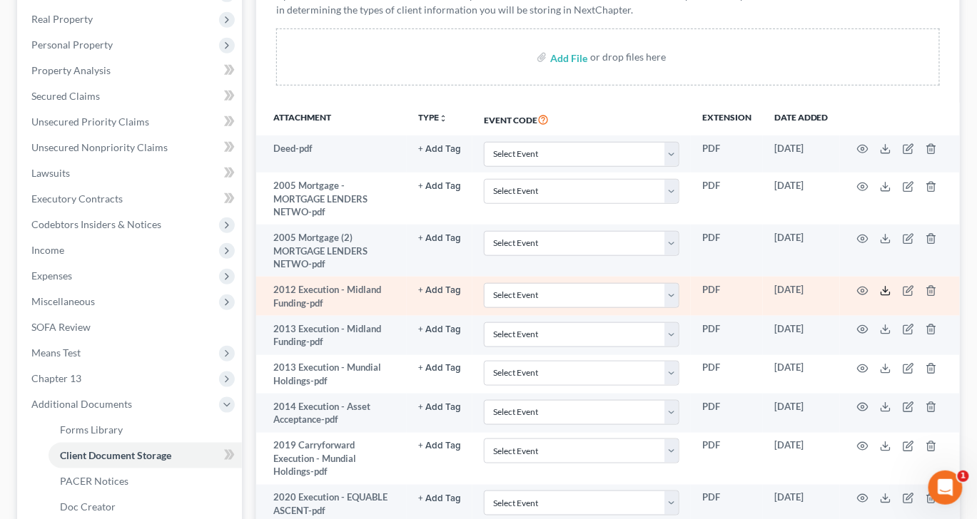
click at [885, 292] on line at bounding box center [885, 290] width 0 height 6
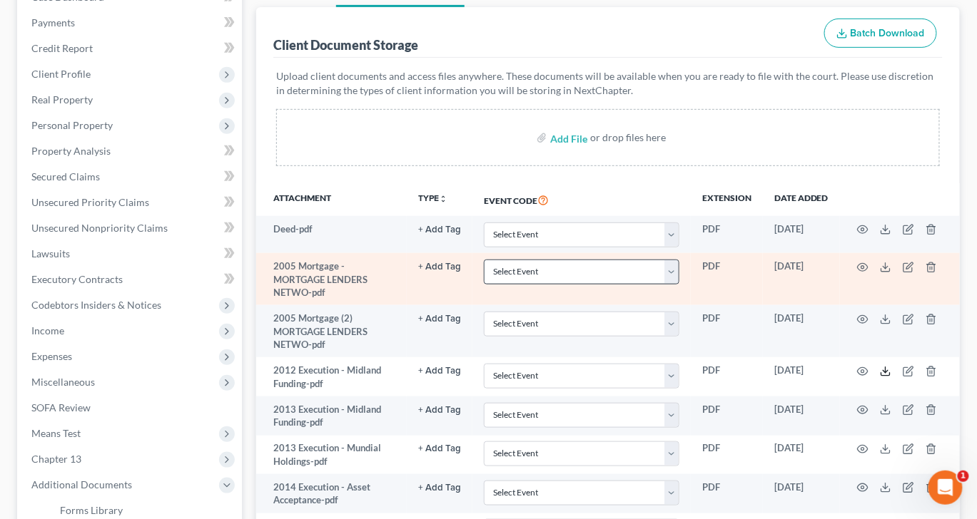
scroll to position [165, 26]
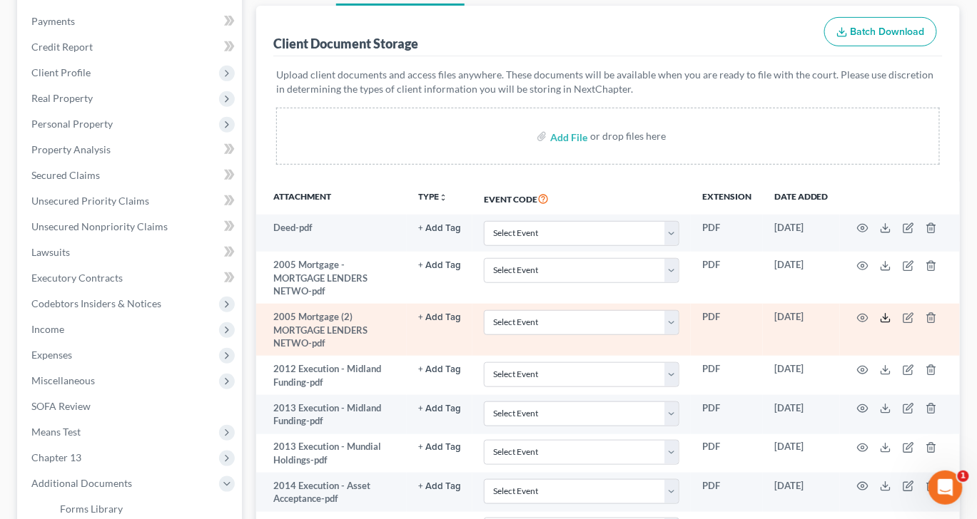
click at [891, 324] on icon at bounding box center [885, 317] width 11 height 11
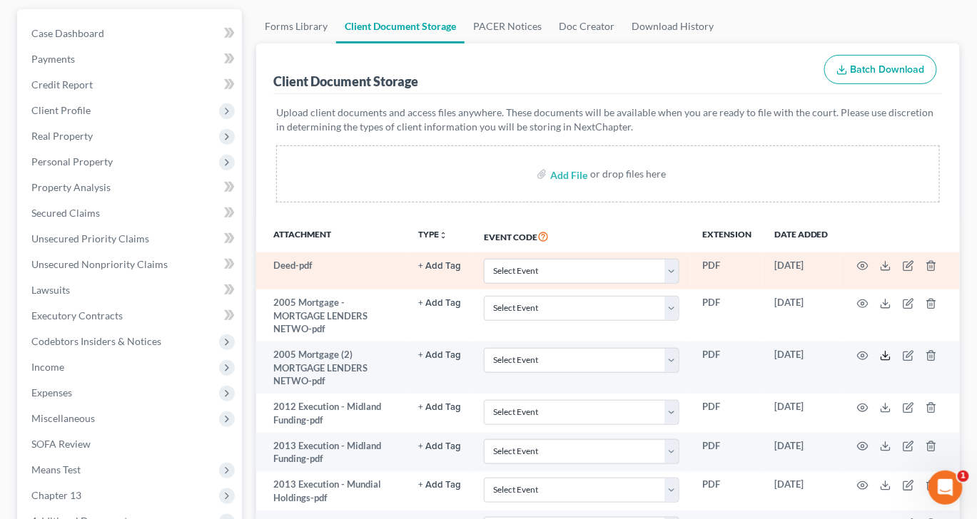
scroll to position [126, 26]
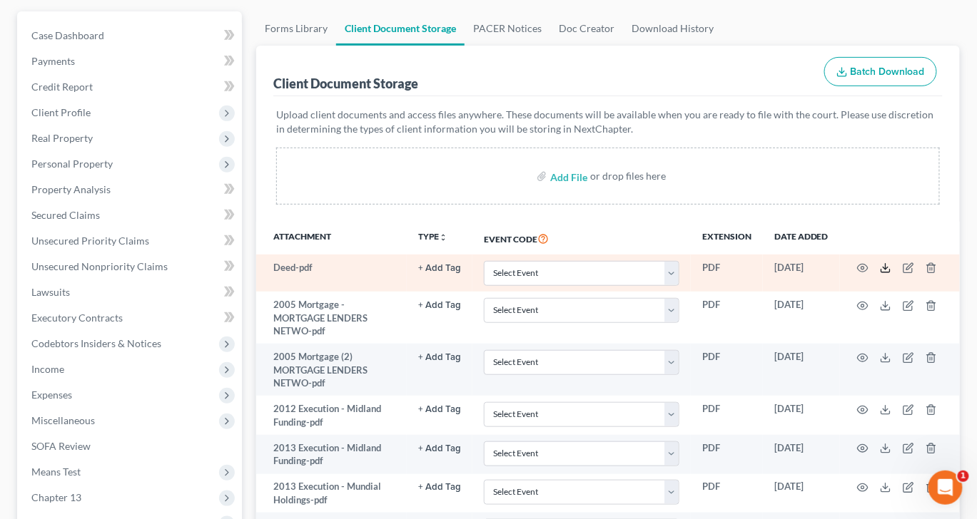
click at [885, 270] on line at bounding box center [885, 267] width 0 height 6
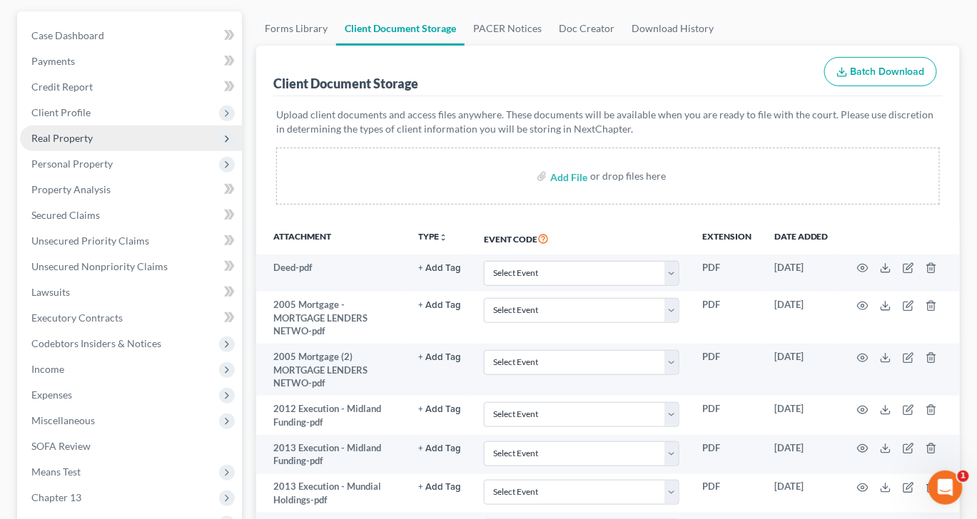
click at [66, 144] on span "Real Property" at bounding box center [61, 138] width 61 height 12
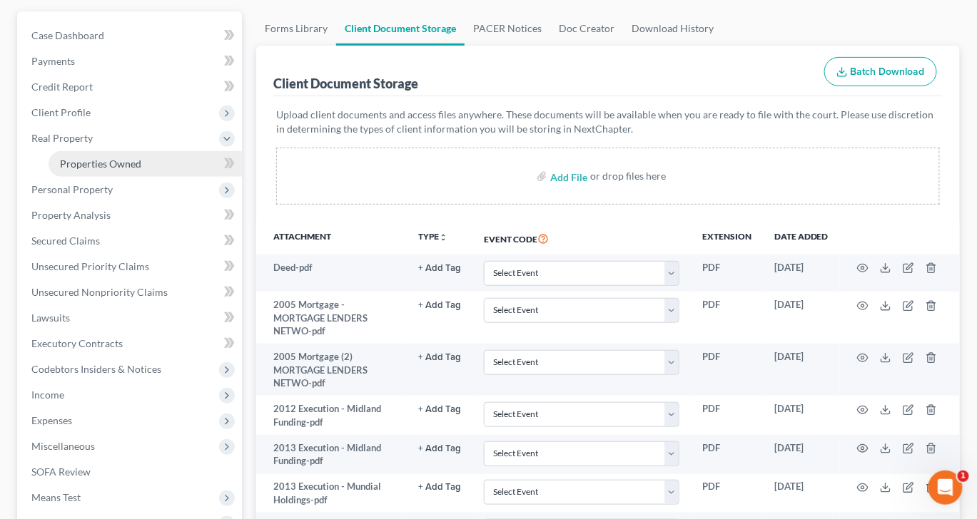
click at [121, 170] on span "Properties Owned" at bounding box center [100, 164] width 81 height 12
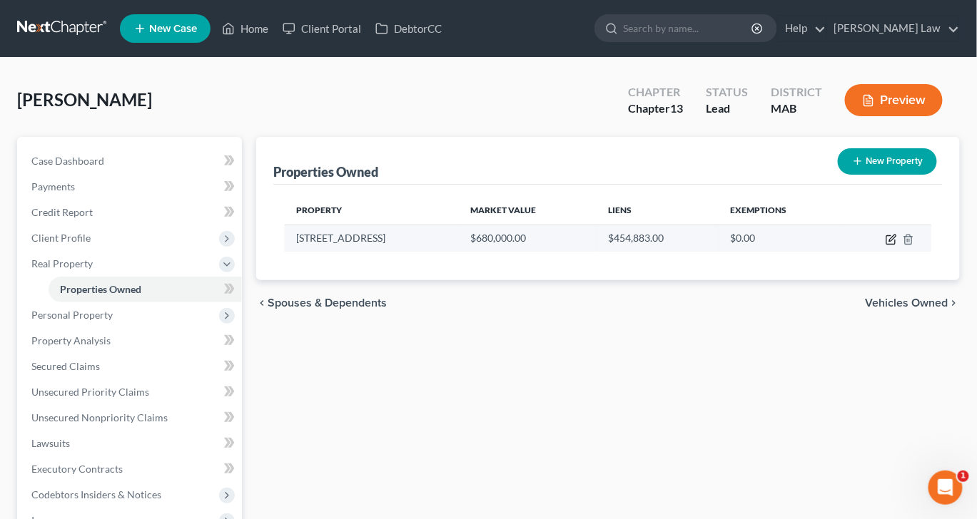
click at [885, 245] on icon "button" at bounding box center [890, 239] width 11 height 11
select select "22"
select select "0"
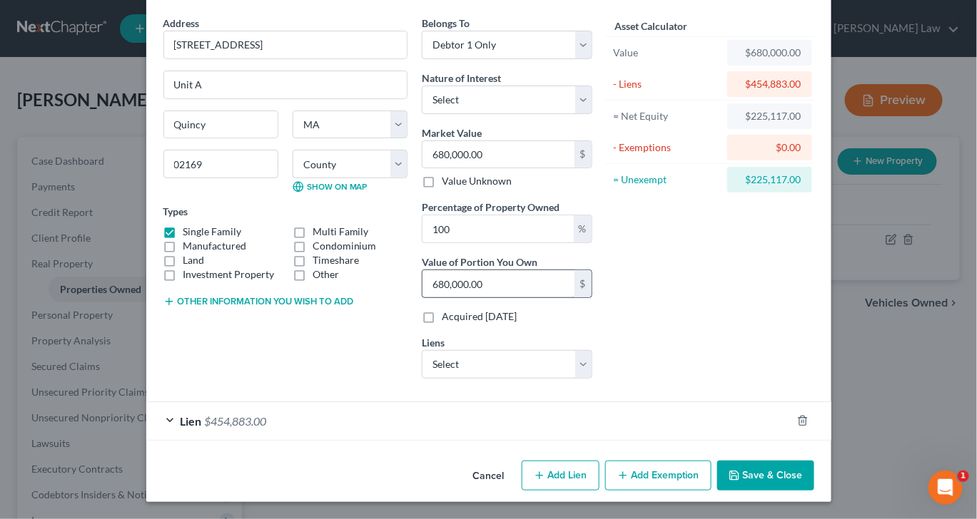
scroll to position [185, 0]
click at [686, 473] on button "Add Exemption" at bounding box center [658, 476] width 106 height 30
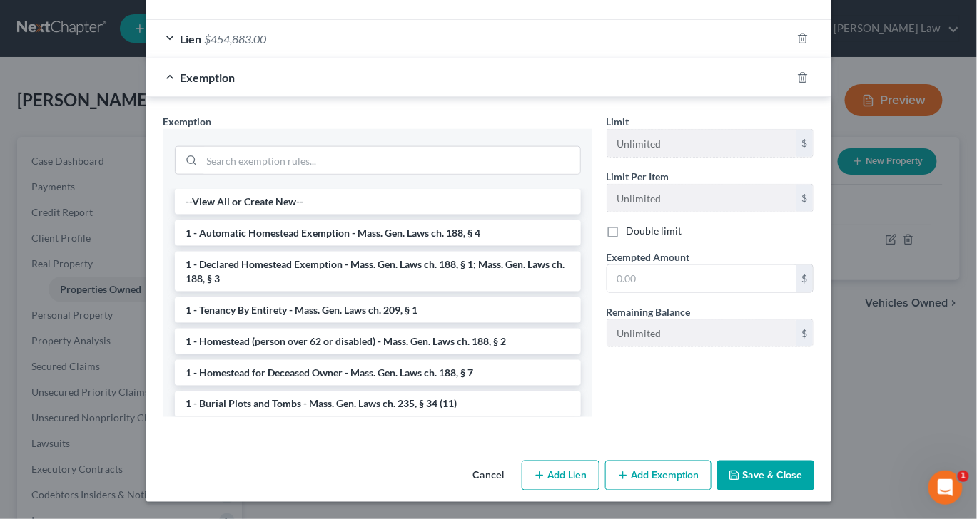
scroll to position [624, 0]
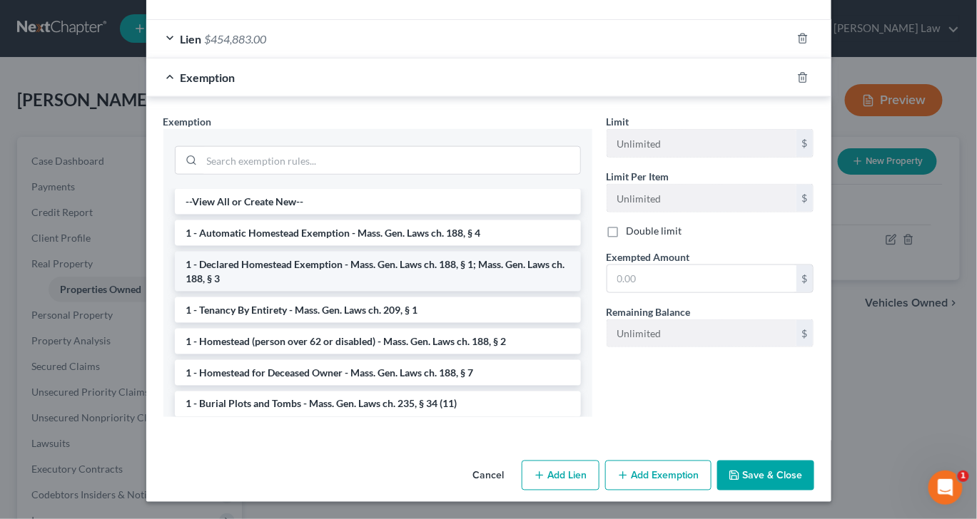
click at [534, 261] on li "1 - Declared Homestead Exemption - Mass. Gen. Laws ch. 188, § 1; Mass. Gen. Law…" at bounding box center [378, 272] width 406 height 40
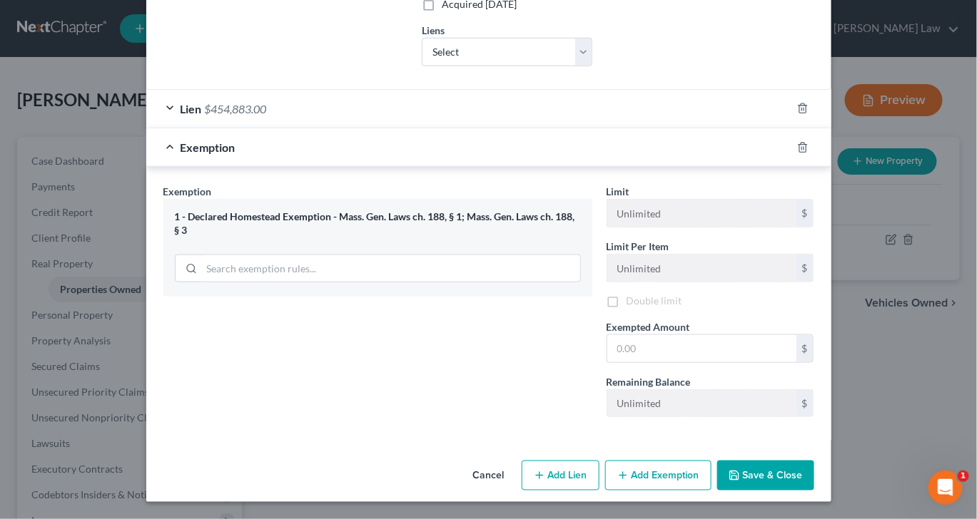
scroll to position [576, 0]
click at [681, 335] on input "text" at bounding box center [701, 348] width 189 height 27
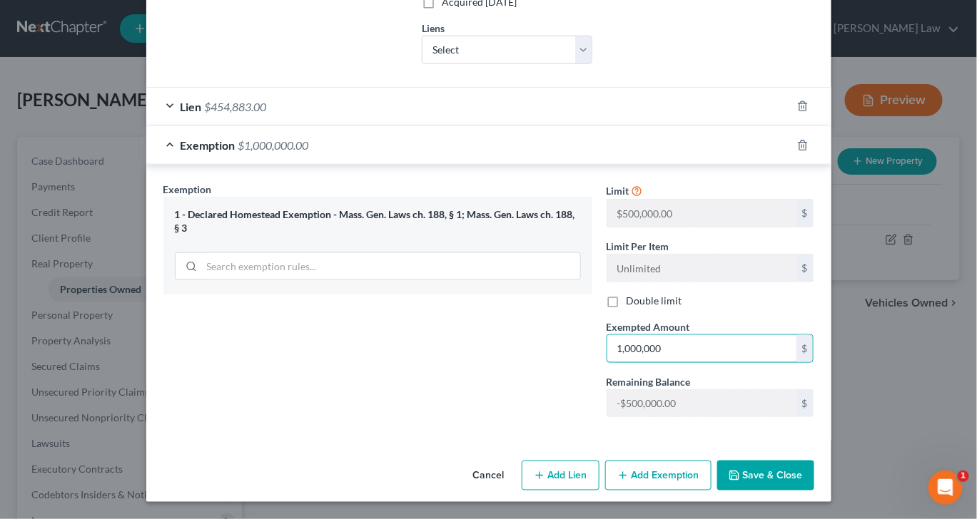
type input "1,000,000"
click at [814, 469] on button "Save & Close" at bounding box center [765, 476] width 97 height 30
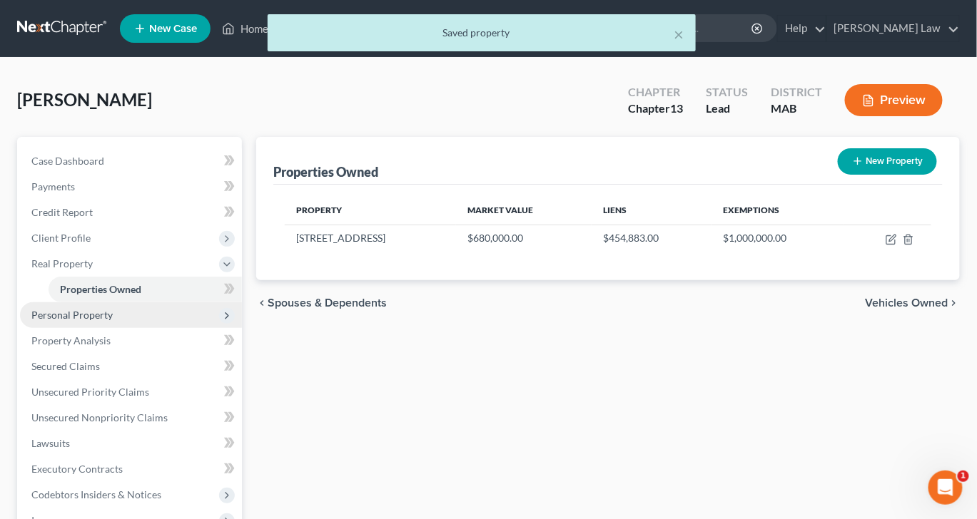
click at [113, 321] on span "Personal Property" at bounding box center [71, 315] width 81 height 12
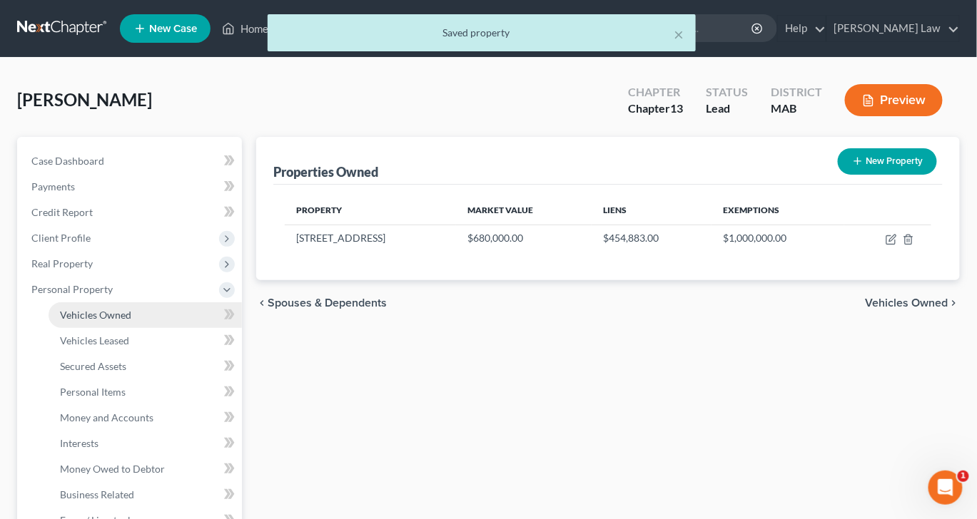
click at [126, 321] on span "Vehicles Owned" at bounding box center [95, 315] width 71 height 12
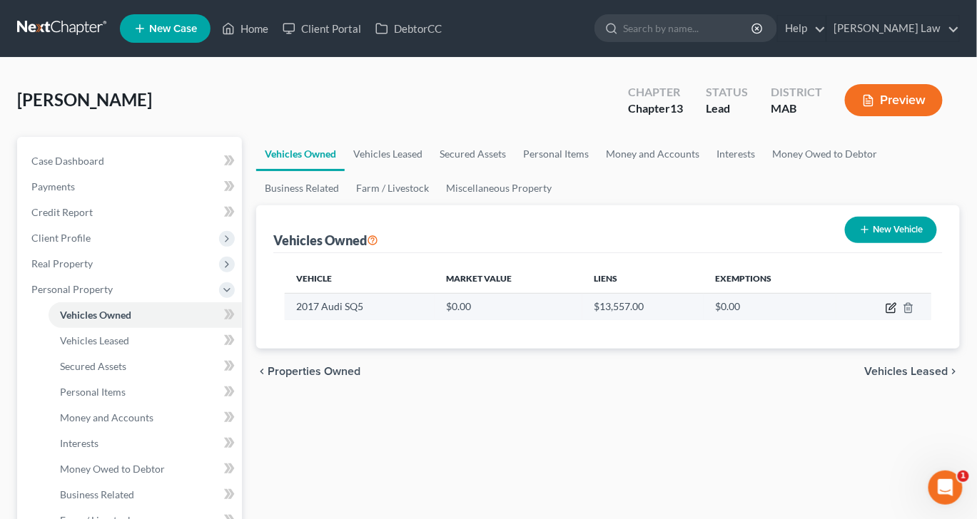
click at [885, 314] on icon "button" at bounding box center [890, 307] width 11 height 11
select select "0"
select select "9"
select select "0"
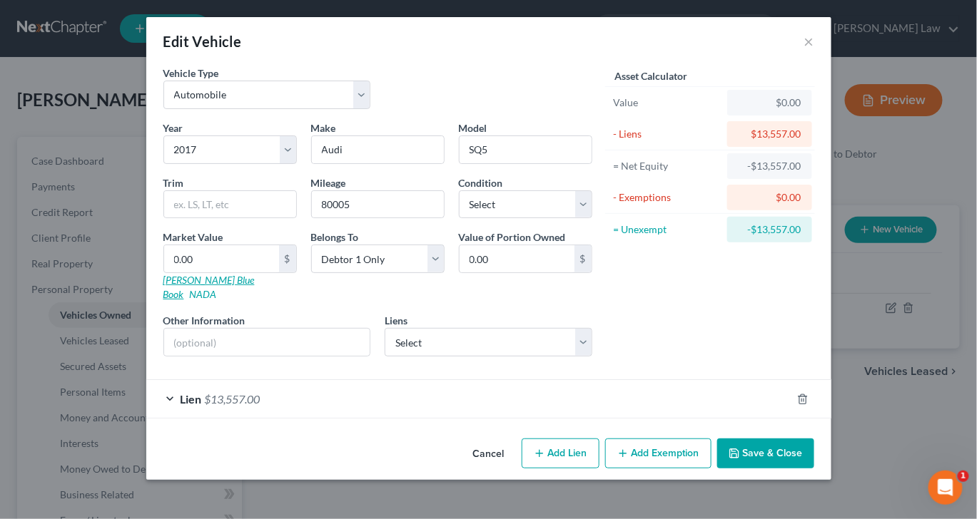
click at [163, 300] on link "[PERSON_NAME] Blue Book" at bounding box center [208, 287] width 91 height 26
click at [164, 273] on input "0.00" at bounding box center [221, 258] width 115 height 27
type input "2"
type input "2.00"
type input "20"
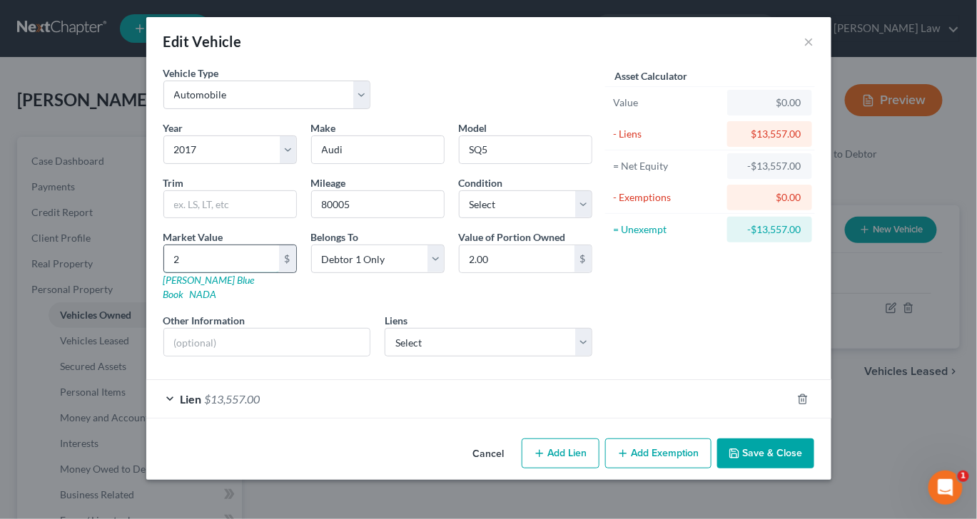
type input "20.00"
type input "202"
type input "202.00"
type input "2026"
type input "2,026.00"
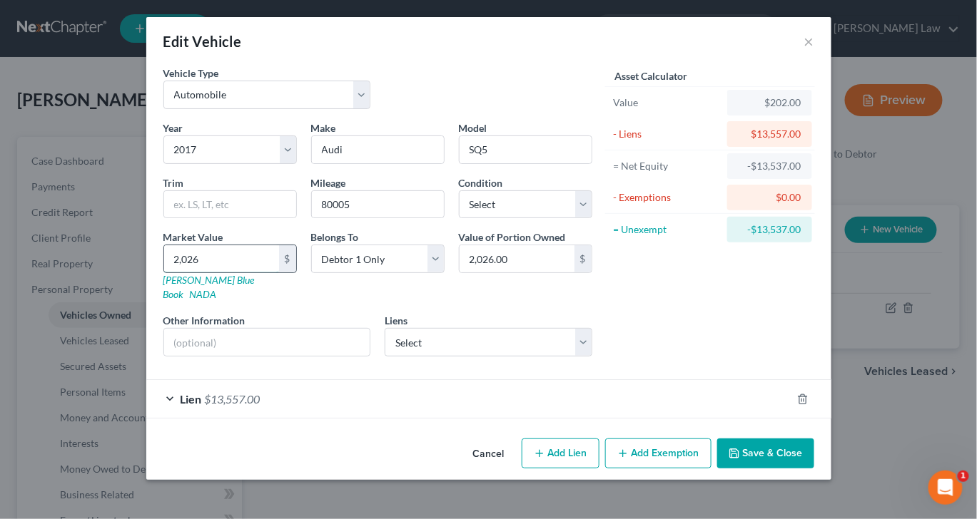
type input "2,0264"
type input "20,264.00"
type input "20,264"
click at [710, 468] on button "Add Exemption" at bounding box center [658, 454] width 106 height 30
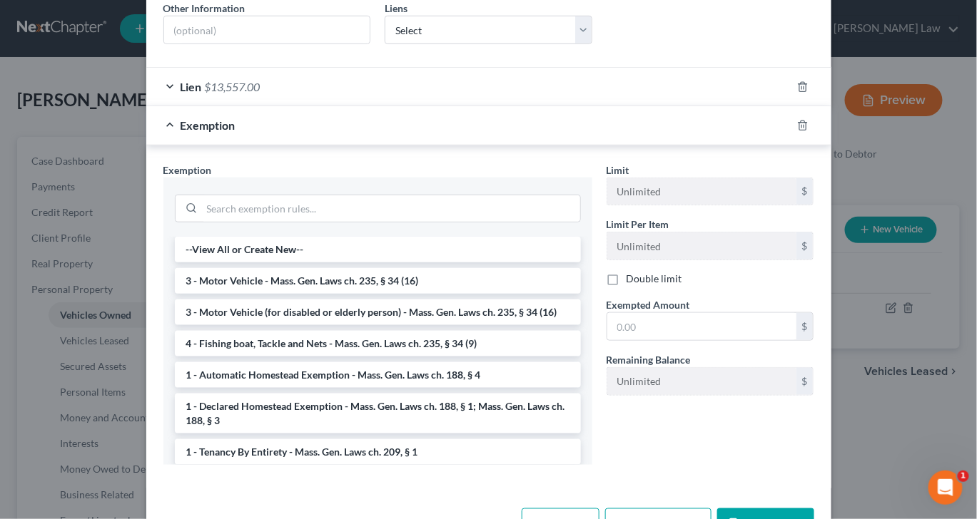
scroll to position [317, 0]
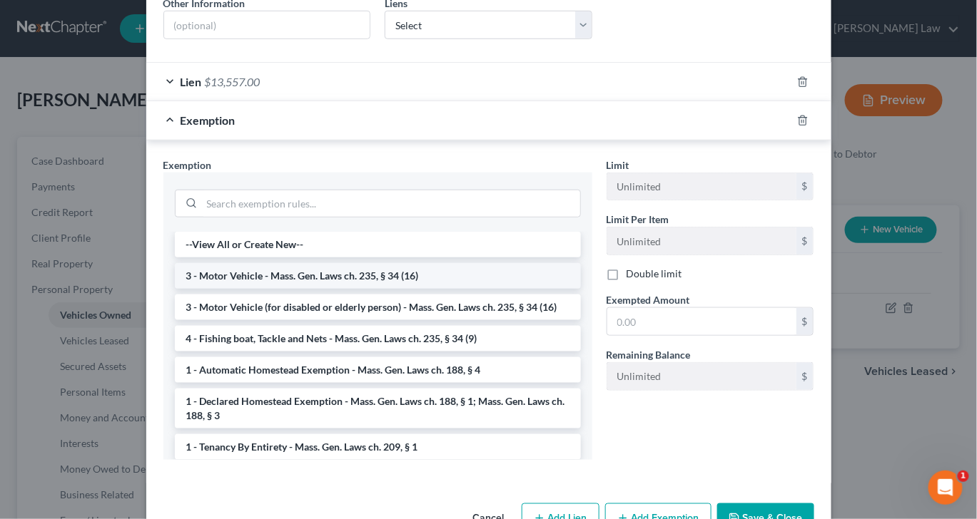
click at [440, 289] on li "3 - Motor Vehicle - Mass. Gen. Laws ch. 235, § 34 (16)" at bounding box center [378, 276] width 406 height 26
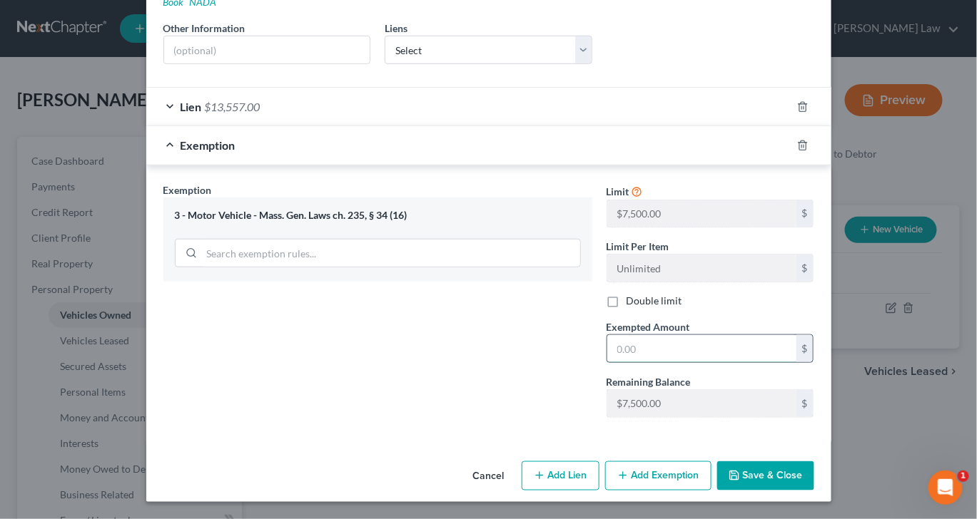
click at [710, 362] on input "text" at bounding box center [701, 348] width 189 height 27
type input "7,500"
click at [814, 491] on button "Save & Close" at bounding box center [765, 477] width 97 height 30
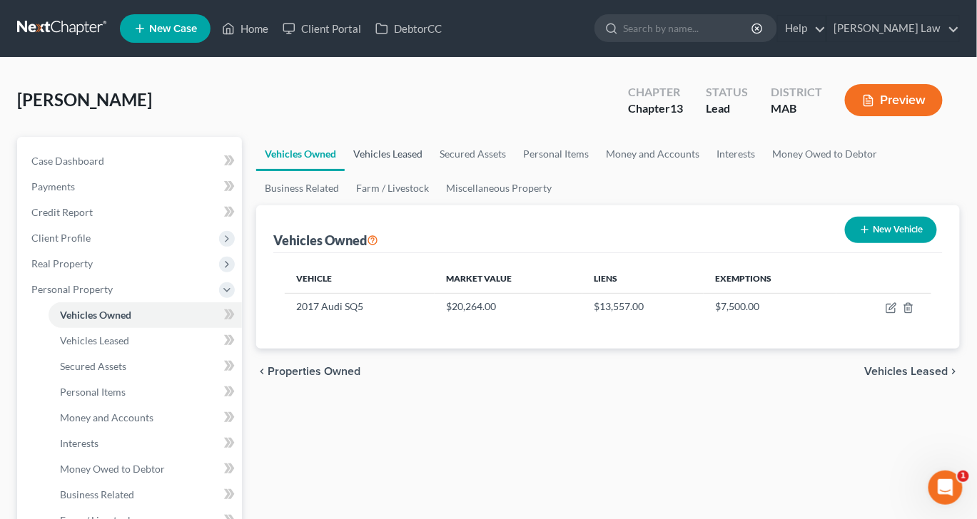
click at [423, 171] on link "Vehicles Leased" at bounding box center [388, 154] width 86 height 34
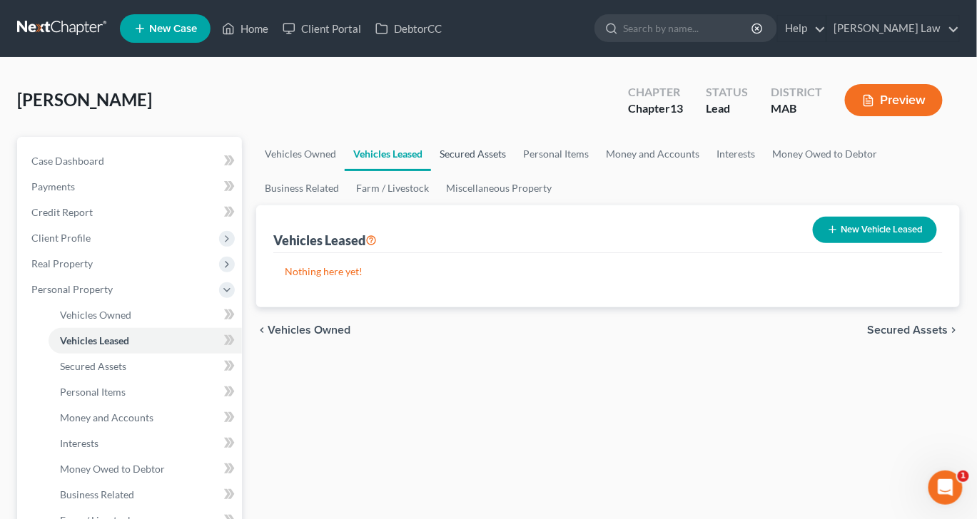
click at [514, 171] on link "Secured Assets" at bounding box center [472, 154] width 83 height 34
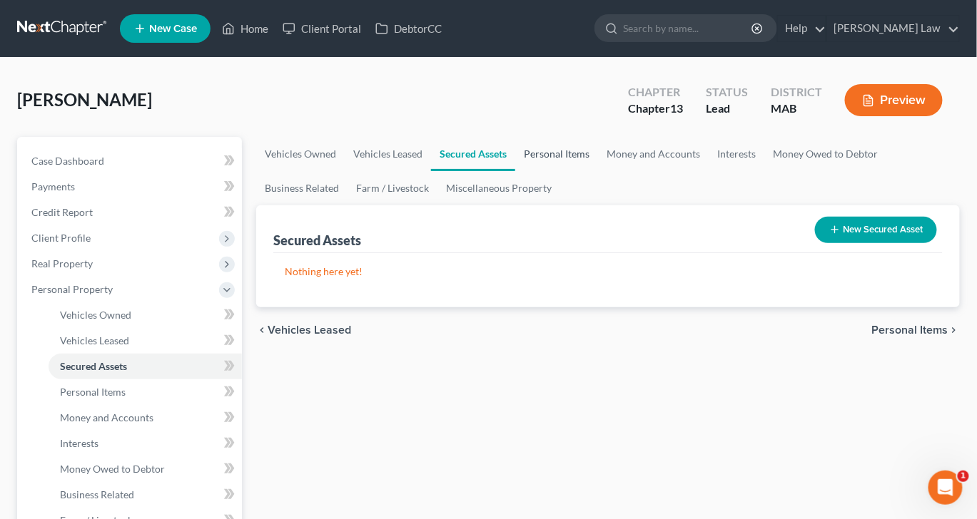
click at [598, 171] on link "Personal Items" at bounding box center [556, 154] width 83 height 34
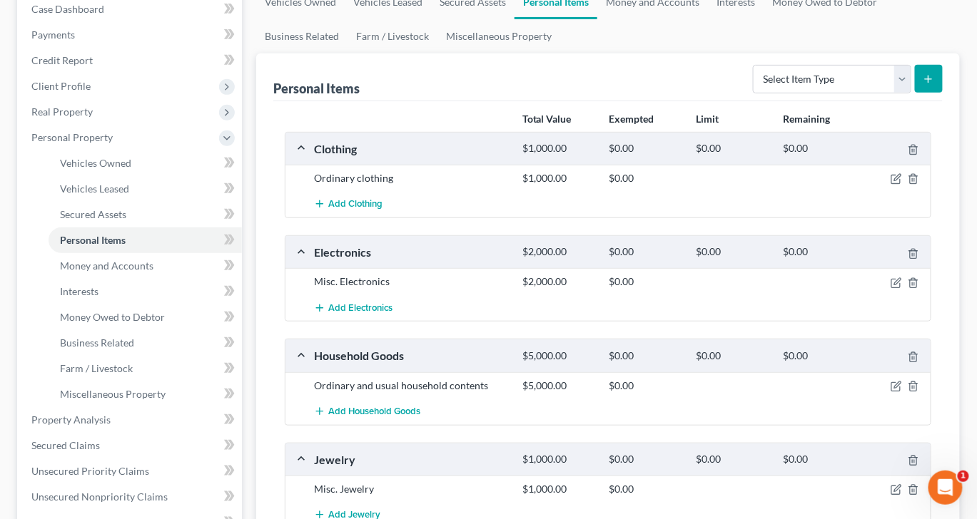
scroll to position [159, 0]
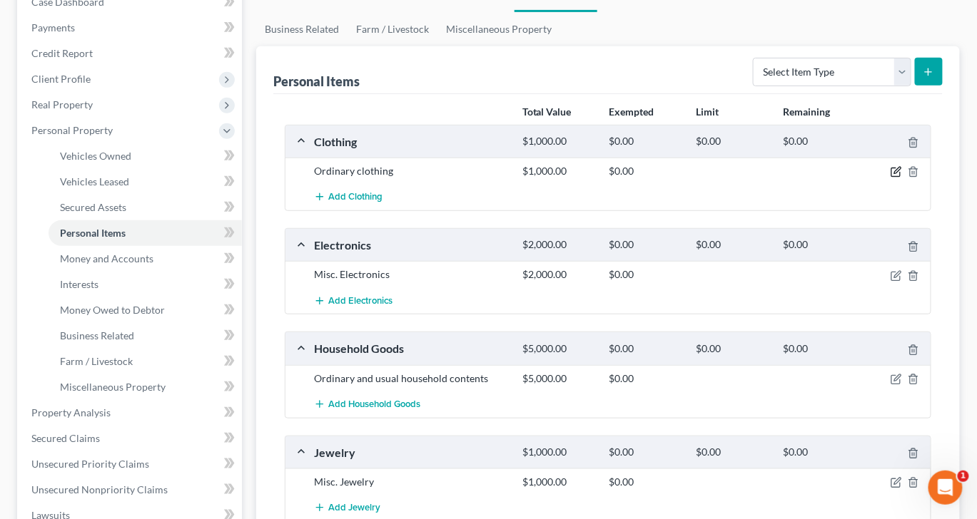
click at [890, 178] on icon "button" at bounding box center [895, 171] width 11 height 11
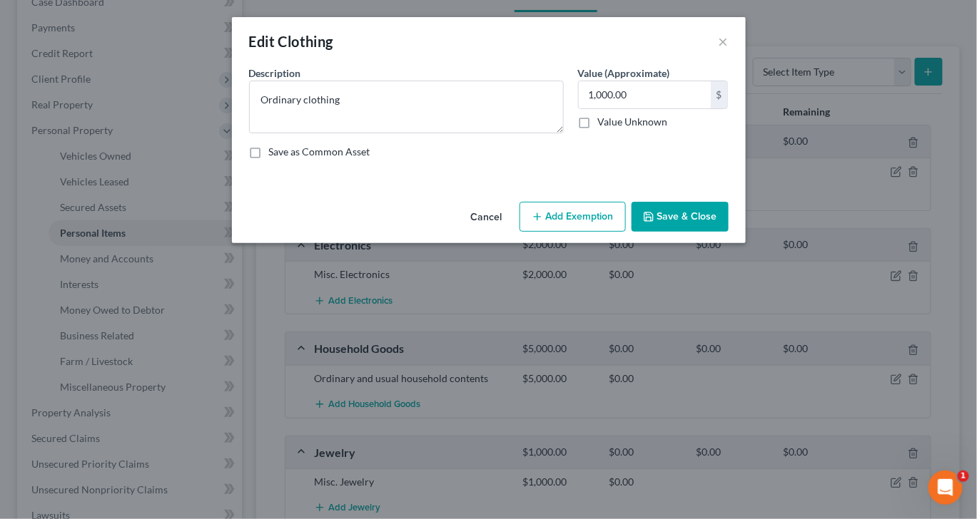
click at [587, 232] on button "Add Exemption" at bounding box center [572, 217] width 106 height 30
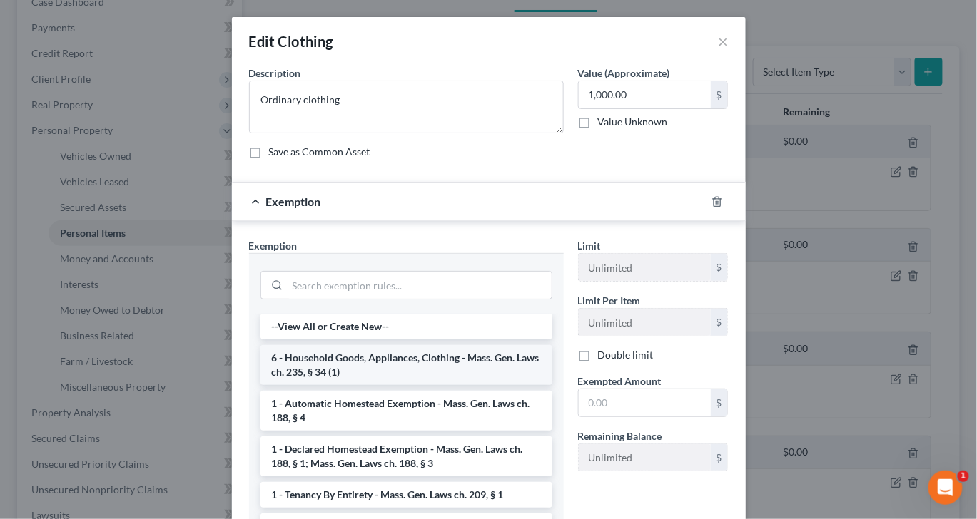
click at [325, 385] on li "6 - Household Goods, Appliances, Clothing - Mass. Gen. Laws ch. 235, § 34 (1)" at bounding box center [406, 365] width 292 height 40
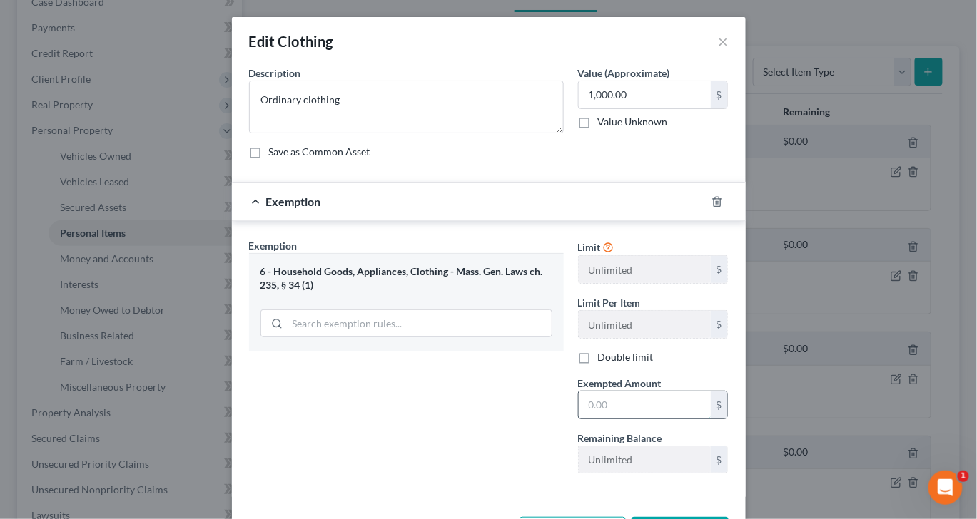
click at [630, 419] on input "text" at bounding box center [645, 405] width 132 height 27
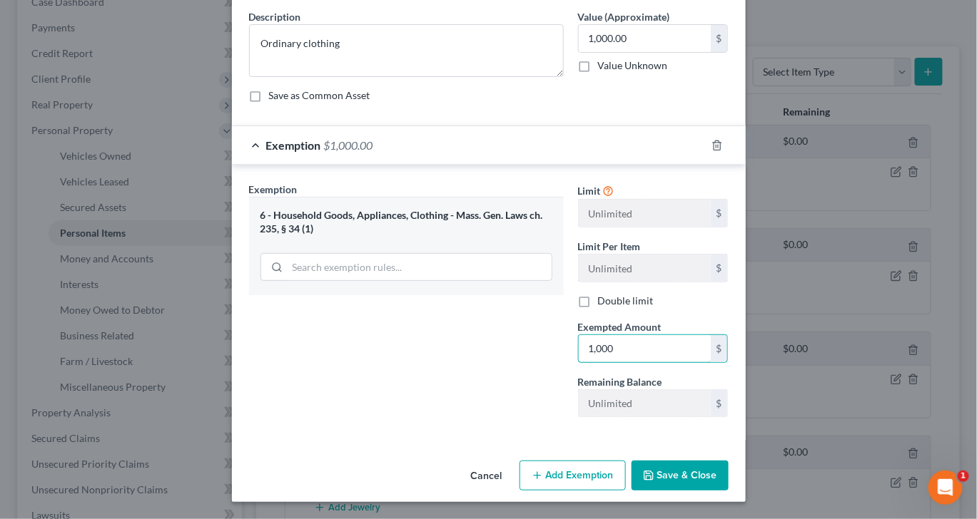
scroll to position [195, 0]
type input "1,000"
click at [717, 461] on button "Save & Close" at bounding box center [679, 476] width 97 height 30
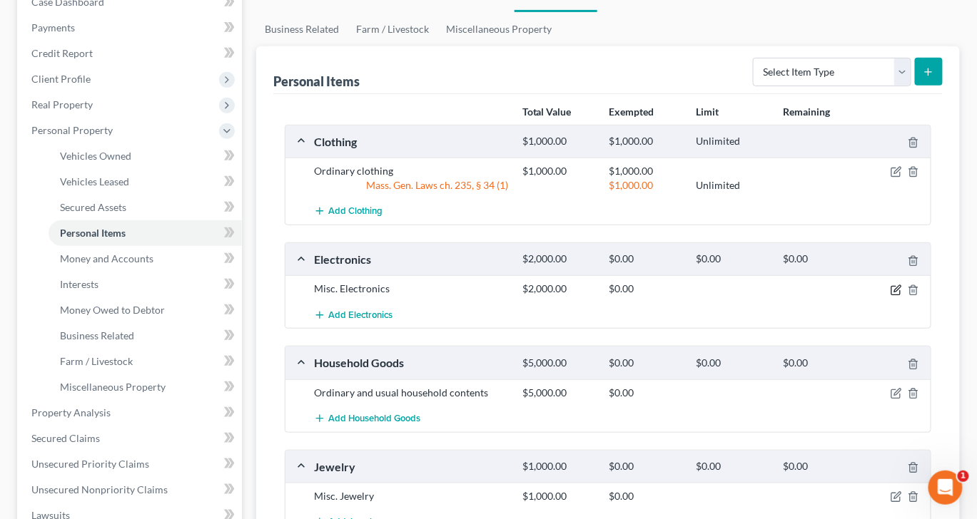
click at [894, 292] on icon "button" at bounding box center [897, 288] width 6 height 6
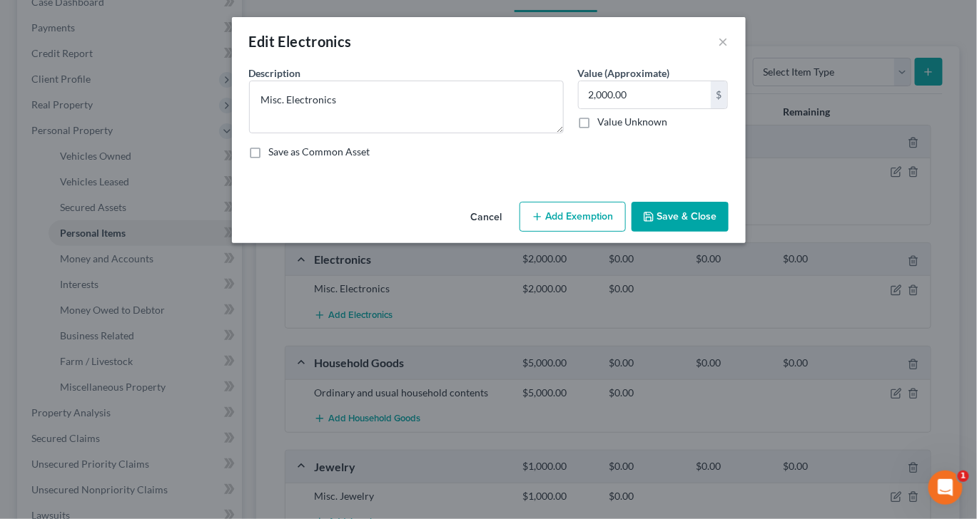
click at [607, 232] on button "Add Exemption" at bounding box center [572, 217] width 106 height 30
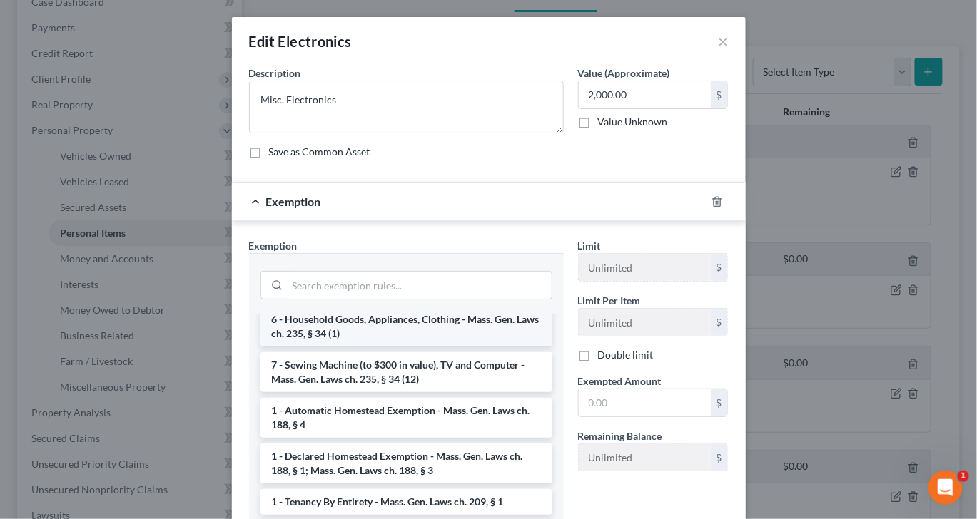
scroll to position [58, 0]
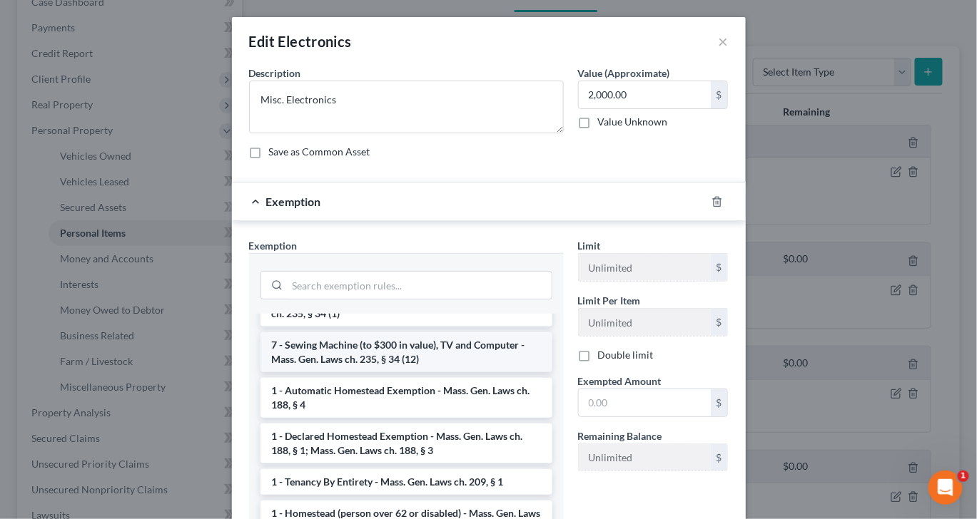
click at [435, 372] on li "7 - Sewing Machine (to $300 in value), TV and Computer - Mass. Gen. Laws ch. 23…" at bounding box center [406, 352] width 292 height 40
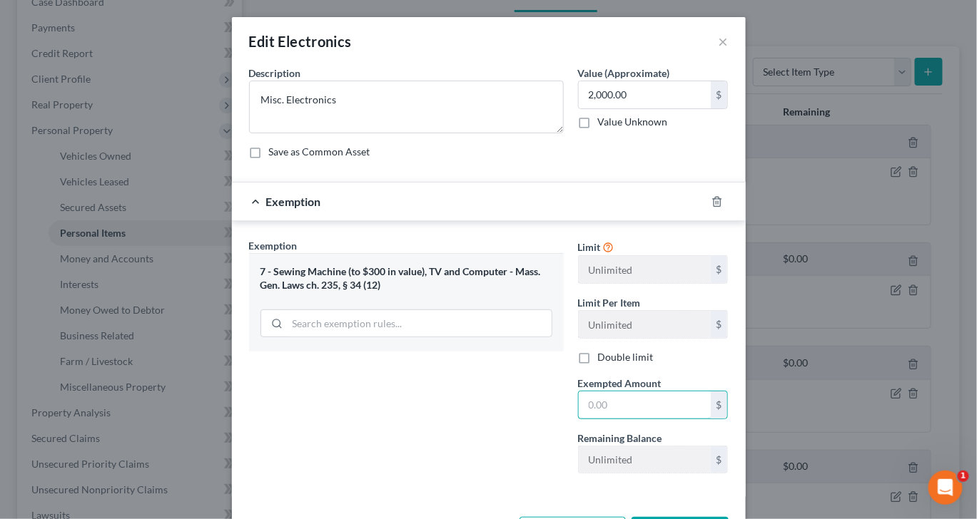
drag, startPoint x: 643, startPoint y: 497, endPoint x: 643, endPoint y: 480, distance: 17.1
click at [643, 419] on input "text" at bounding box center [645, 405] width 132 height 27
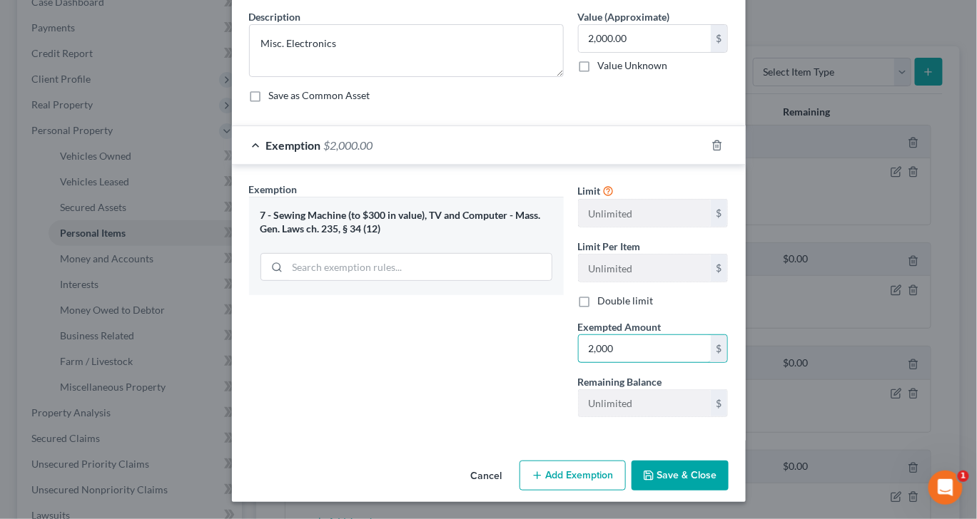
scroll to position [195, 0]
type input "2,000"
click at [717, 472] on button "Save & Close" at bounding box center [679, 476] width 97 height 30
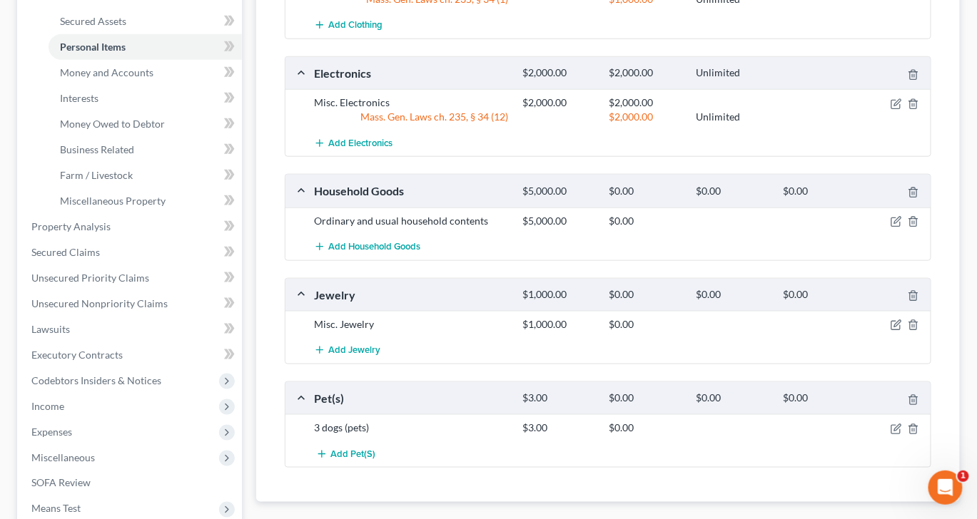
scroll to position [357, 0]
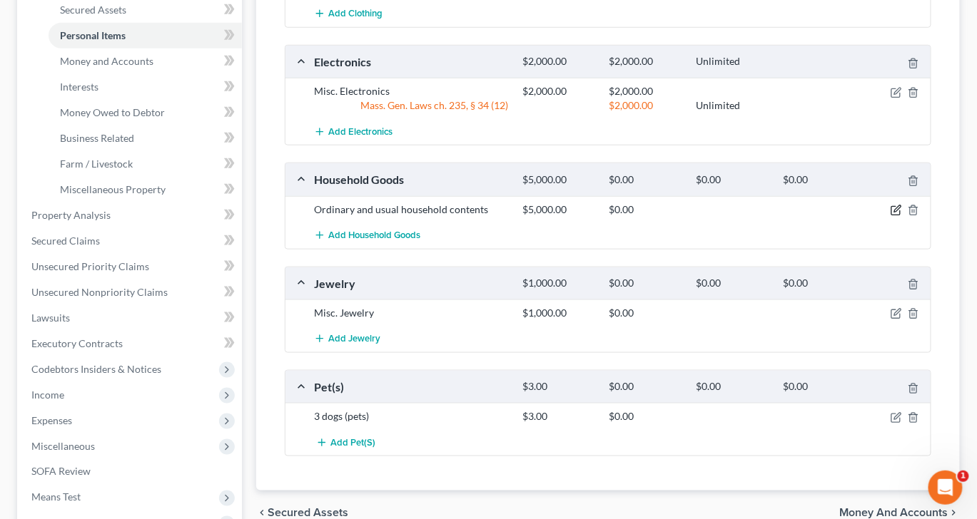
click at [894, 212] on icon "button" at bounding box center [897, 208] width 6 height 6
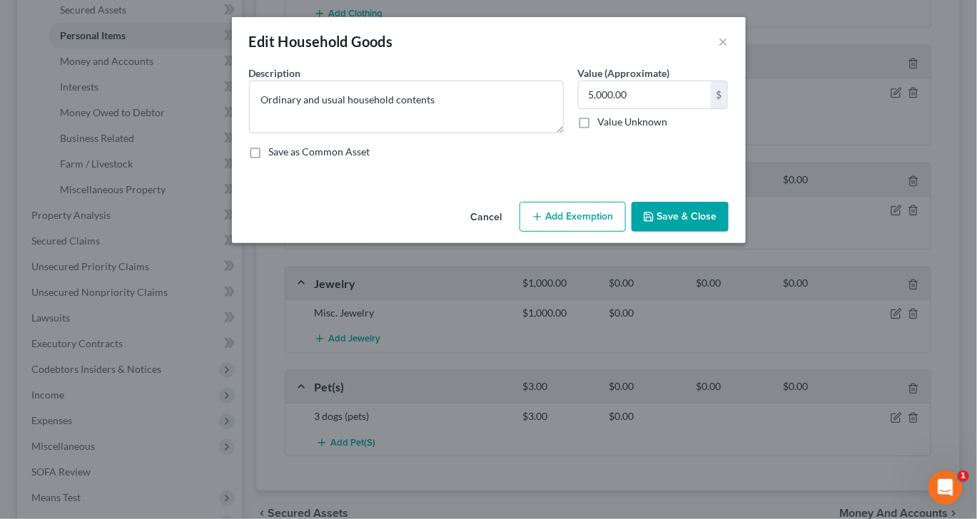
click at [584, 232] on button "Add Exemption" at bounding box center [572, 217] width 106 height 30
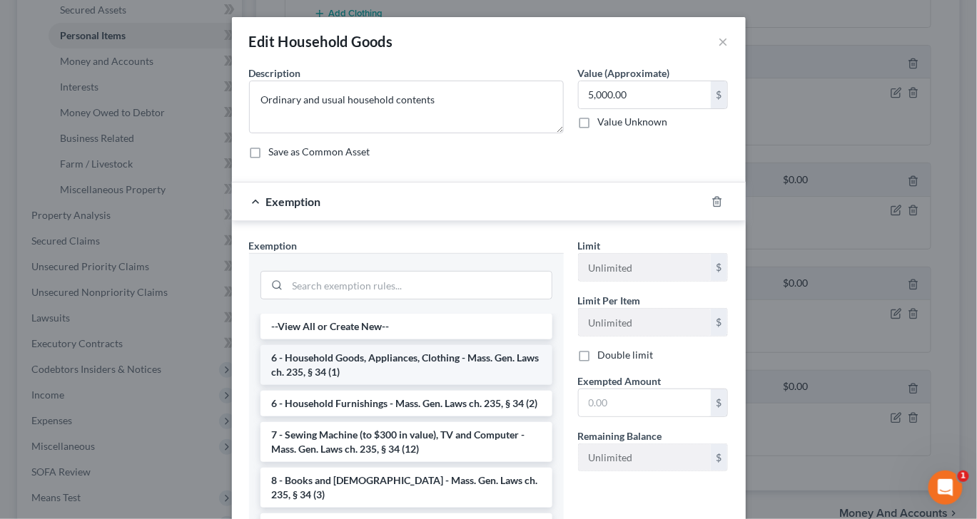
click at [412, 385] on li "6 - Household Goods, Appliances, Clothing - Mass. Gen. Laws ch. 235, § 34 (1)" at bounding box center [406, 365] width 292 height 40
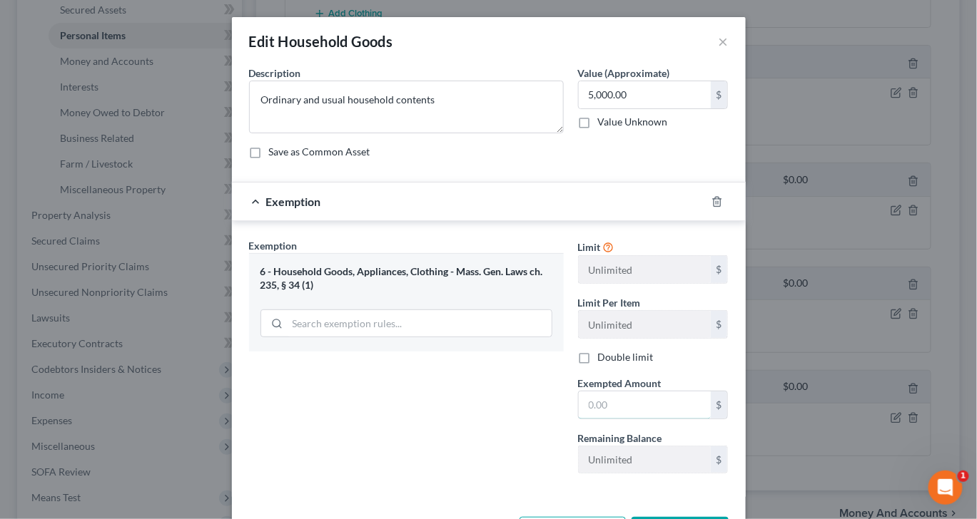
drag, startPoint x: 625, startPoint y: 500, endPoint x: 625, endPoint y: 477, distance: 22.8
click at [625, 419] on input "text" at bounding box center [645, 405] width 132 height 27
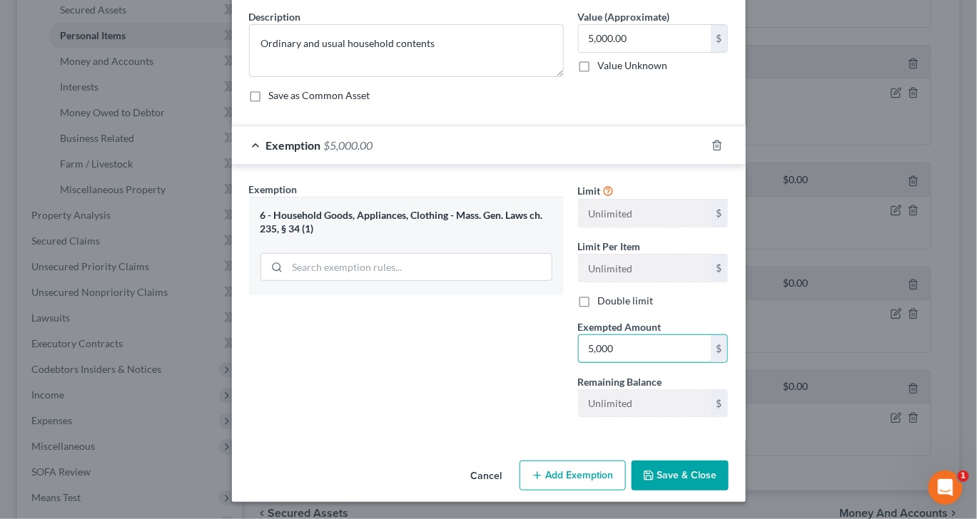
scroll to position [159, 0]
type input "5,000"
click at [728, 491] on button "Save & Close" at bounding box center [679, 476] width 97 height 30
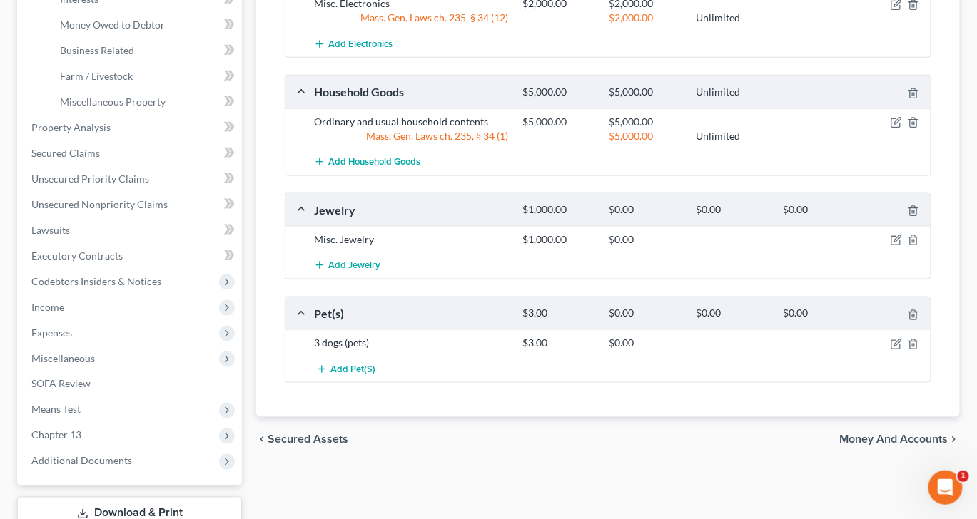
scroll to position [445, 0]
click at [890, 245] on icon "button" at bounding box center [895, 239] width 11 height 11
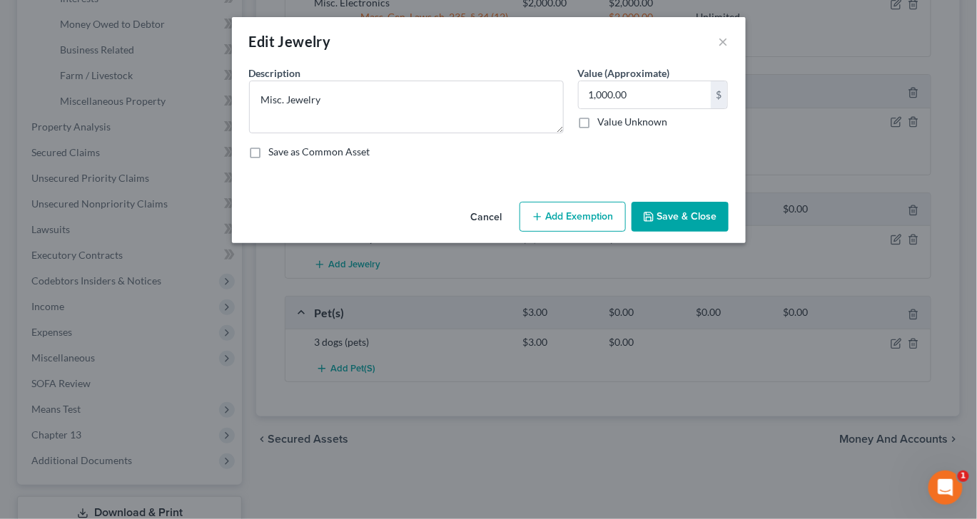
click at [591, 232] on button "Add Exemption" at bounding box center [572, 217] width 106 height 30
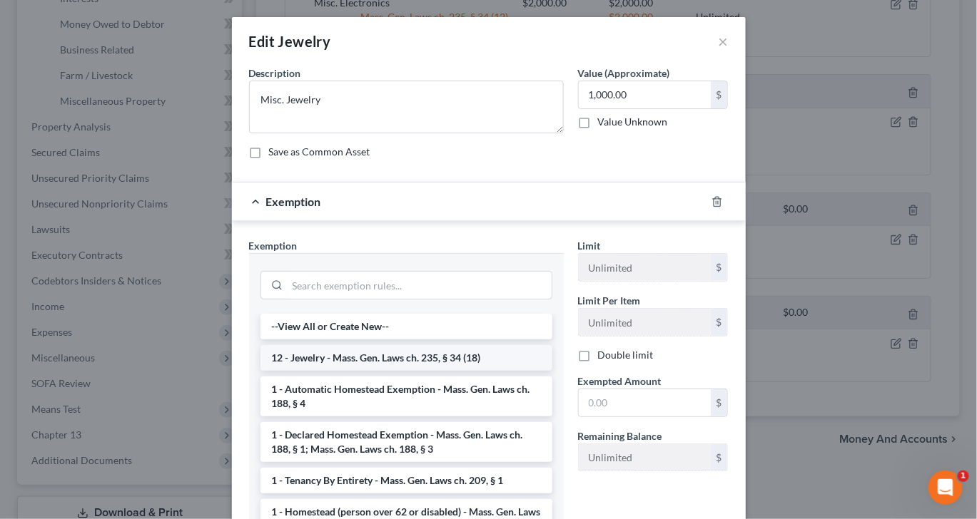
click at [396, 371] on li "12 - Jewelry - Mass. Gen. Laws ch. 235, § 34 (18)" at bounding box center [406, 358] width 292 height 26
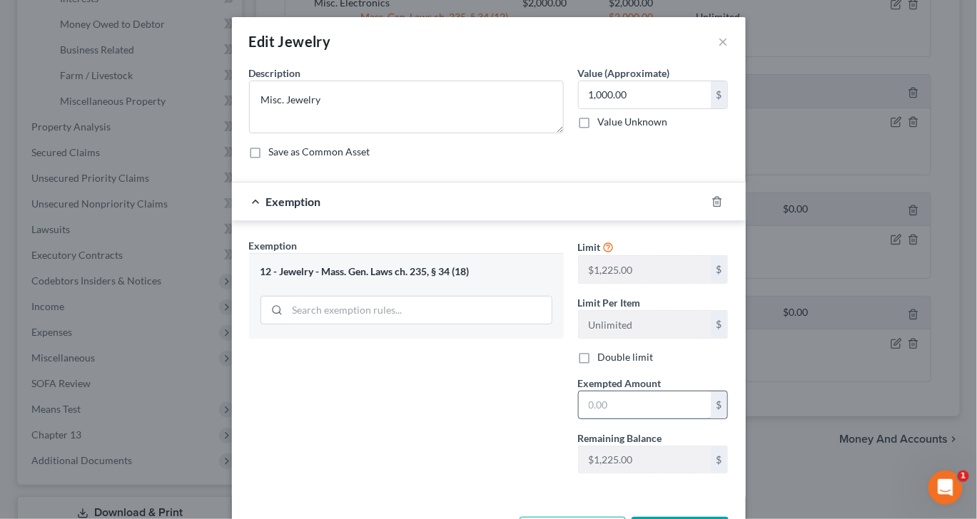
drag, startPoint x: 638, startPoint y: 506, endPoint x: 638, endPoint y: 495, distance: 10.7
click at [638, 419] on input "text" at bounding box center [645, 405] width 132 height 27
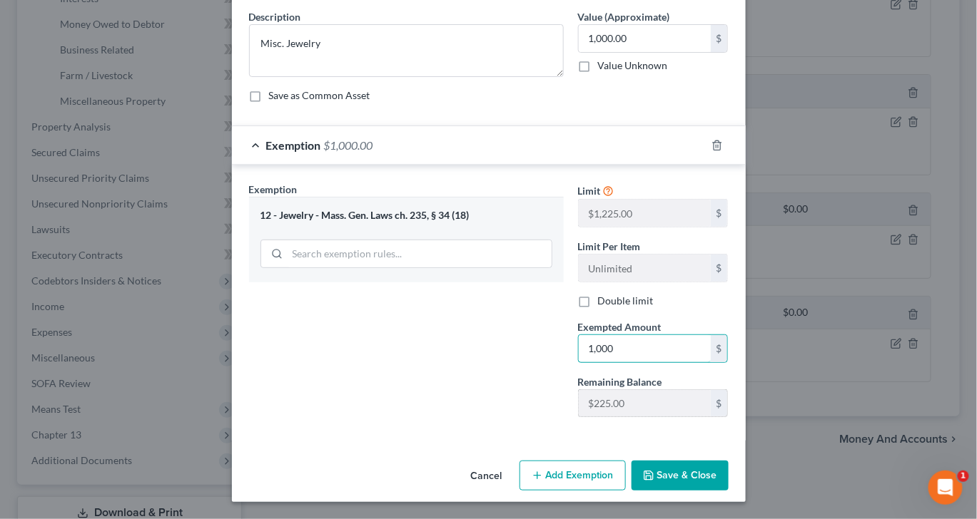
scroll to position [147, 0]
type input "1,000"
click at [728, 491] on button "Save & Close" at bounding box center [679, 476] width 97 height 30
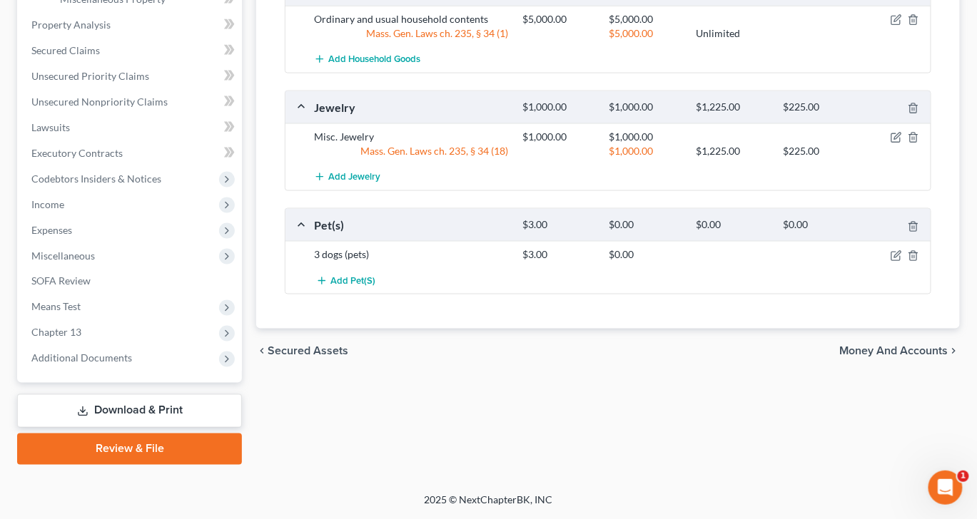
scroll to position [653, 0]
click at [891, 260] on icon "button" at bounding box center [895, 256] width 9 height 9
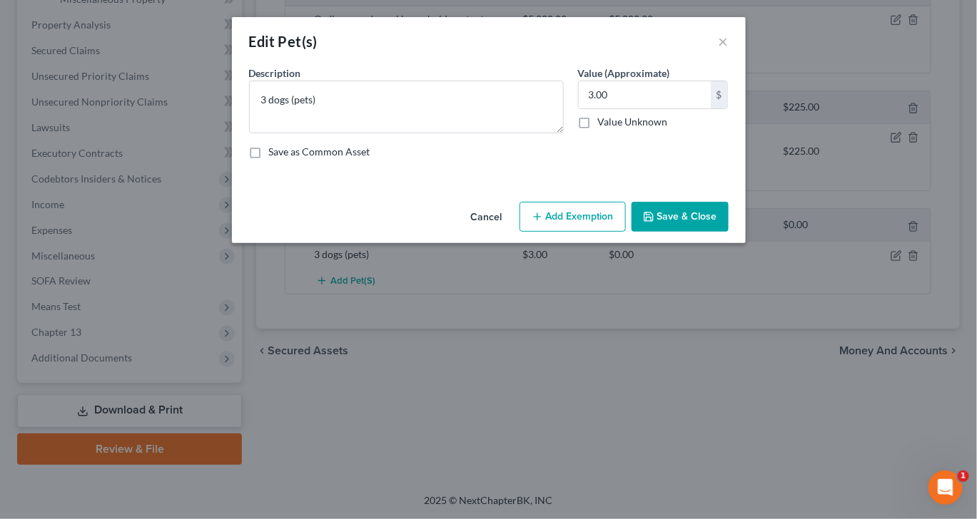
click at [586, 232] on button "Add Exemption" at bounding box center [572, 217] width 106 height 30
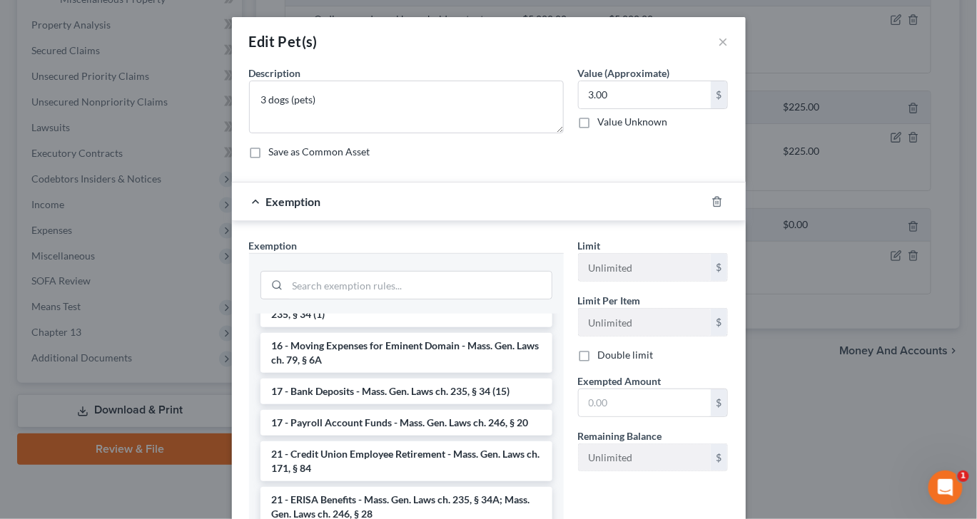
scroll to position [442, 0]
click at [437, 280] on li "14 - Wildcard - $1,000 plus up to $5,000 unused car, furniture, trade tools exe…" at bounding box center [406, 253] width 292 height 54
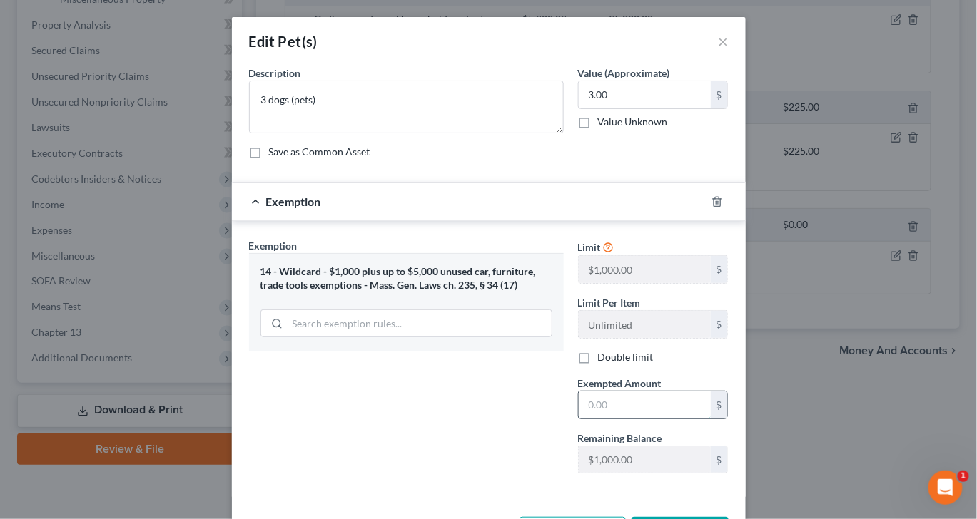
click at [656, 419] on input "text" at bounding box center [645, 405] width 132 height 27
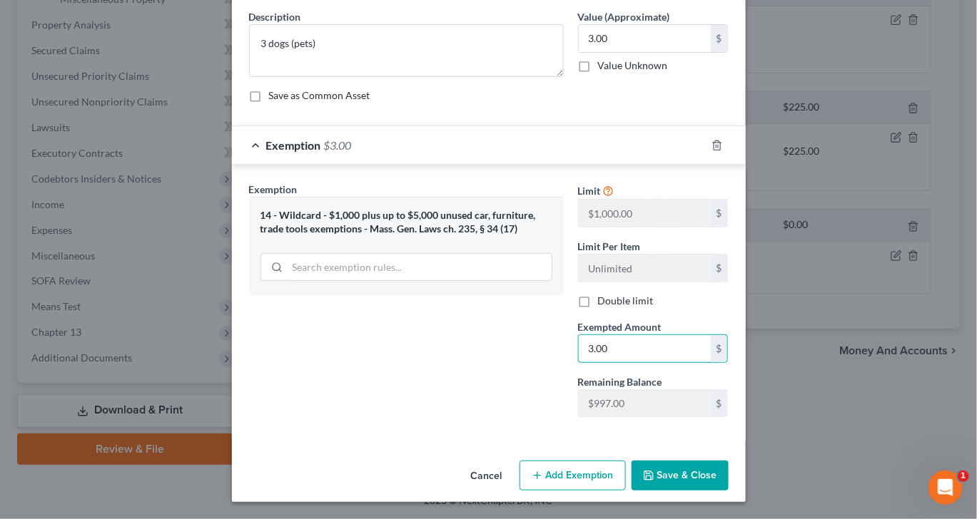
scroll to position [188, 0]
type input "3.00"
click at [728, 472] on button "Save & Close" at bounding box center [679, 476] width 97 height 30
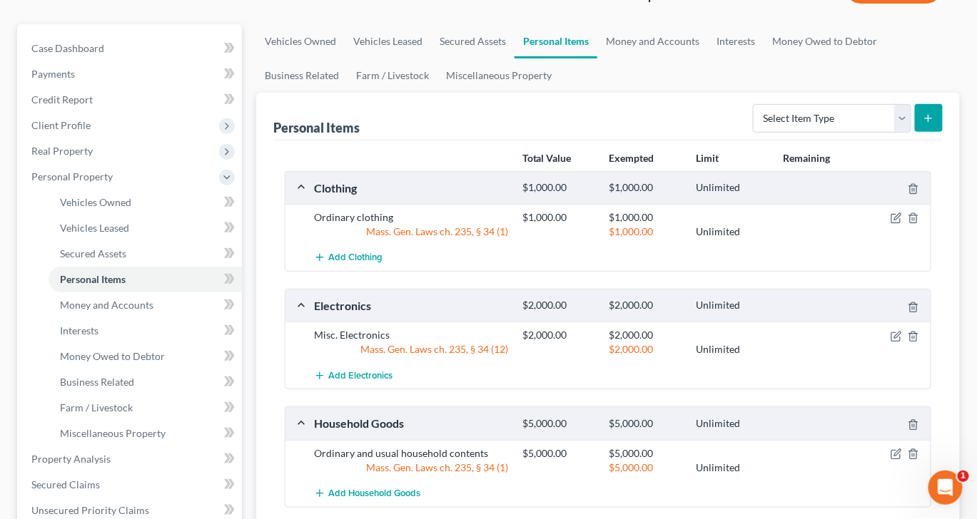
scroll to position [0, 0]
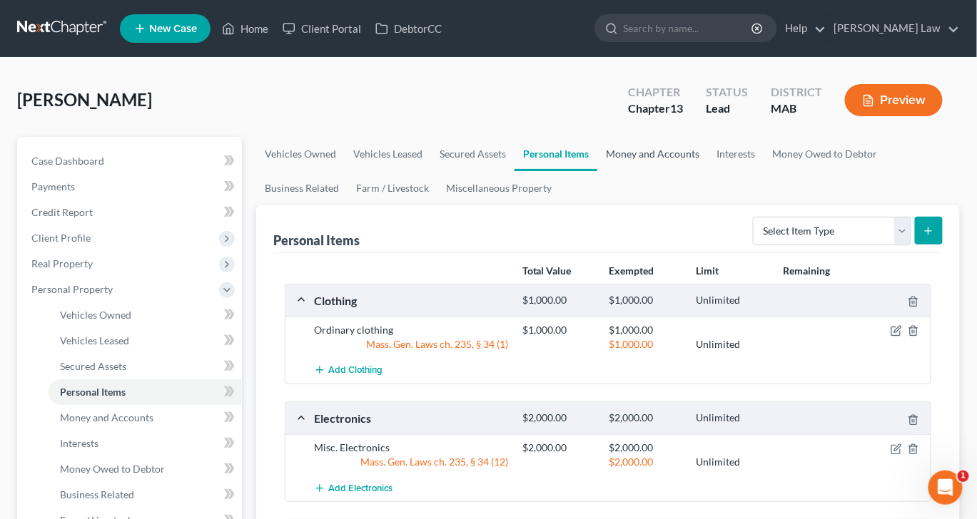
click at [708, 171] on link "Money and Accounts" at bounding box center [652, 154] width 111 height 34
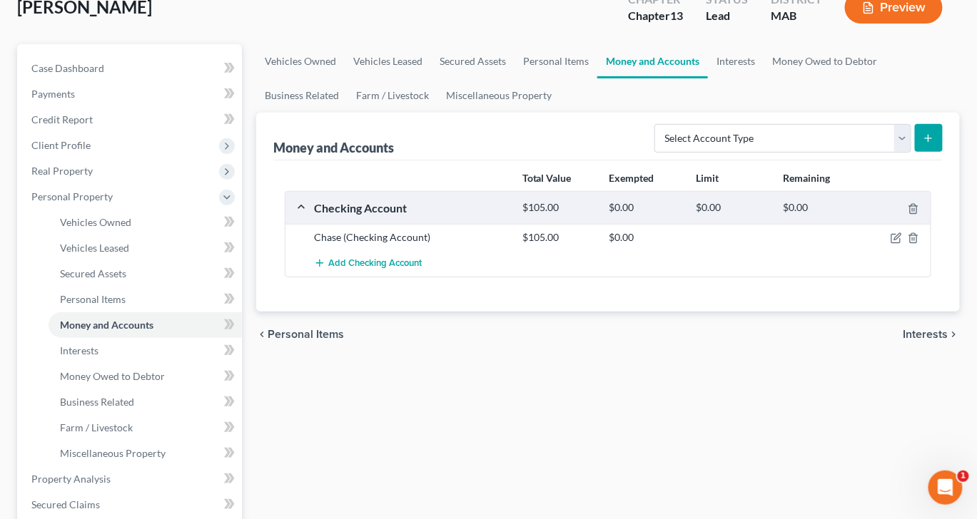
scroll to position [98, 0]
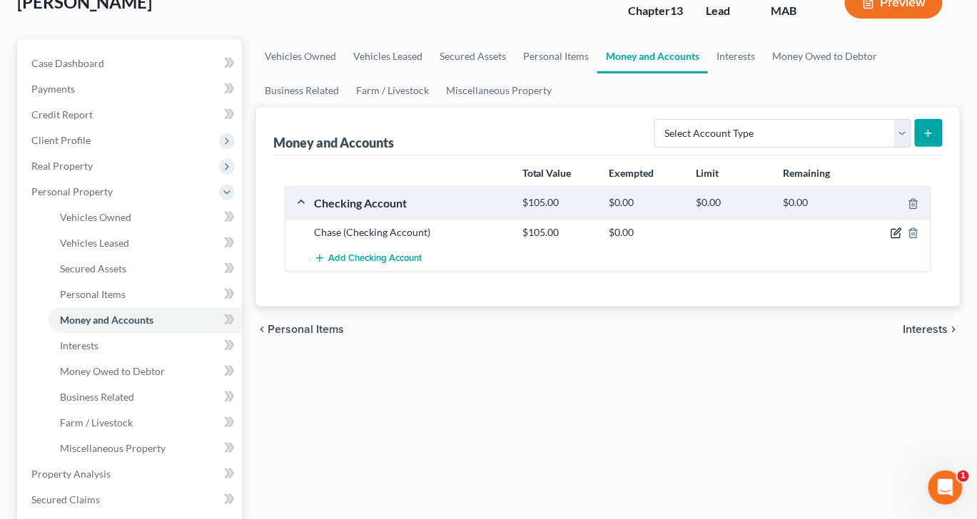
click at [890, 239] on icon "button" at bounding box center [895, 233] width 11 height 11
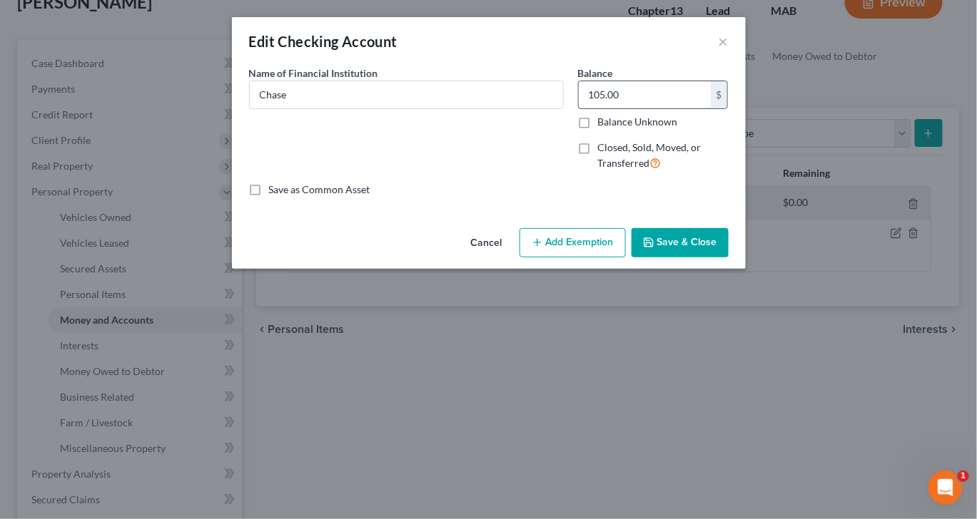
click at [670, 108] on input "105.00" at bounding box center [645, 94] width 132 height 27
type input "1,105"
click at [602, 258] on button "Add Exemption" at bounding box center [572, 243] width 106 height 30
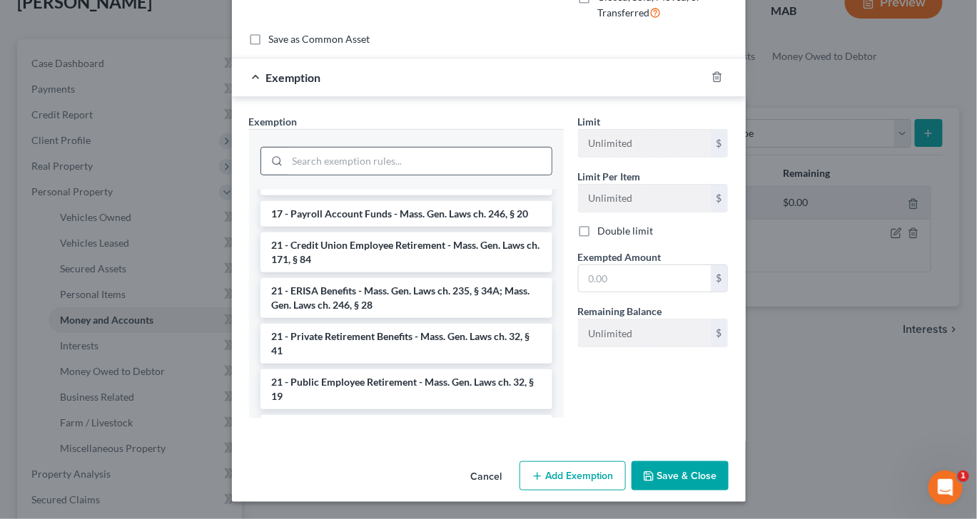
scroll to position [549, 0]
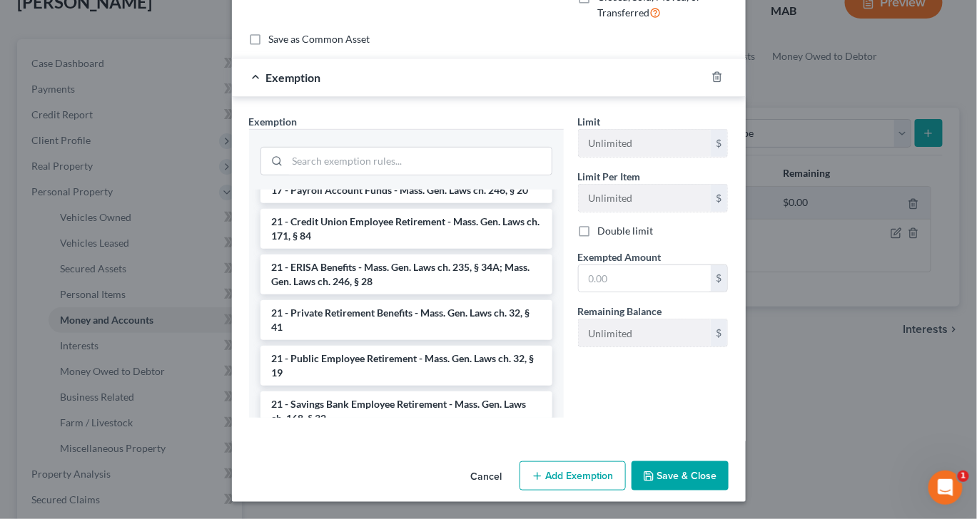
click at [487, 172] on li "17 - Bank Deposits - Mass. Gen. Laws ch. 235, § 34 (15)" at bounding box center [406, 159] width 292 height 26
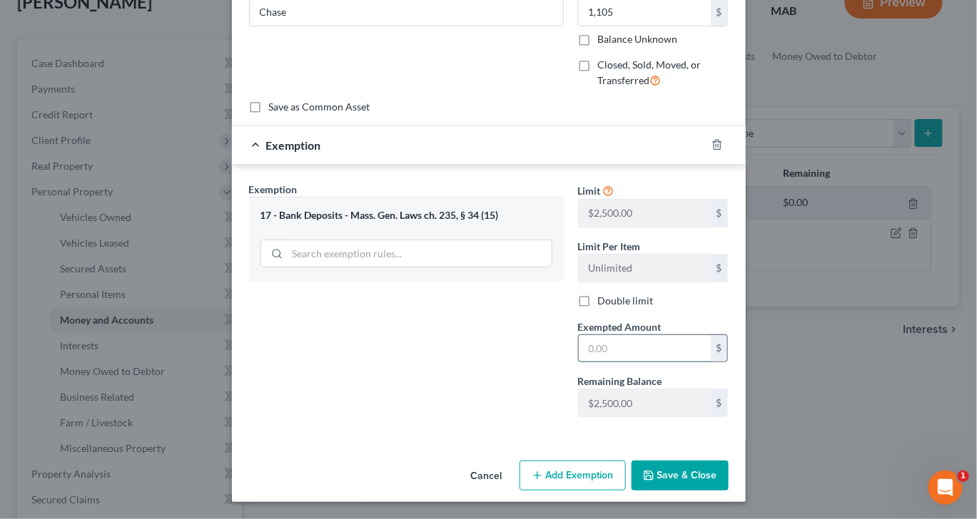
drag, startPoint x: 638, startPoint y: 355, endPoint x: 638, endPoint y: 345, distance: 10.0
click at [638, 355] on input "text" at bounding box center [645, 348] width 132 height 27
type input "1,105"
click at [725, 491] on button "Save & Close" at bounding box center [679, 476] width 97 height 30
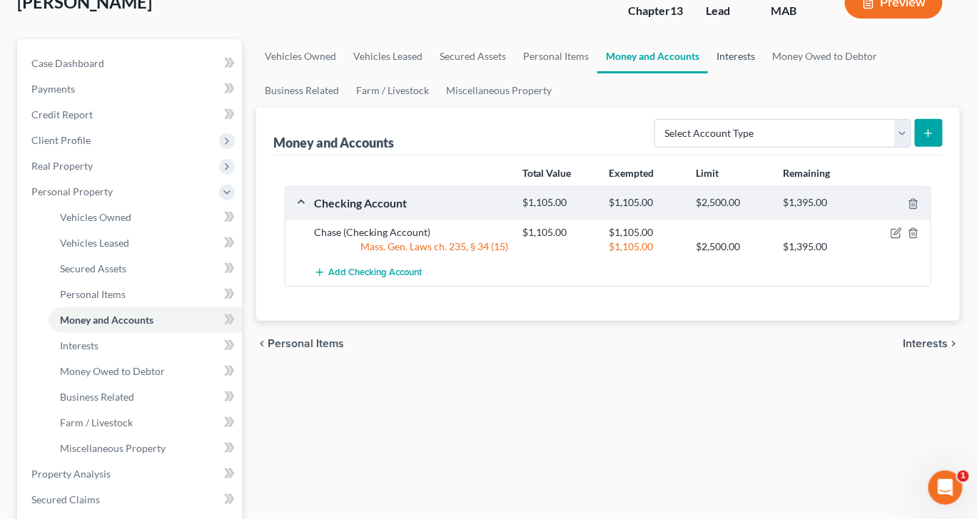
click at [763, 73] on link "Interests" at bounding box center [736, 56] width 56 height 34
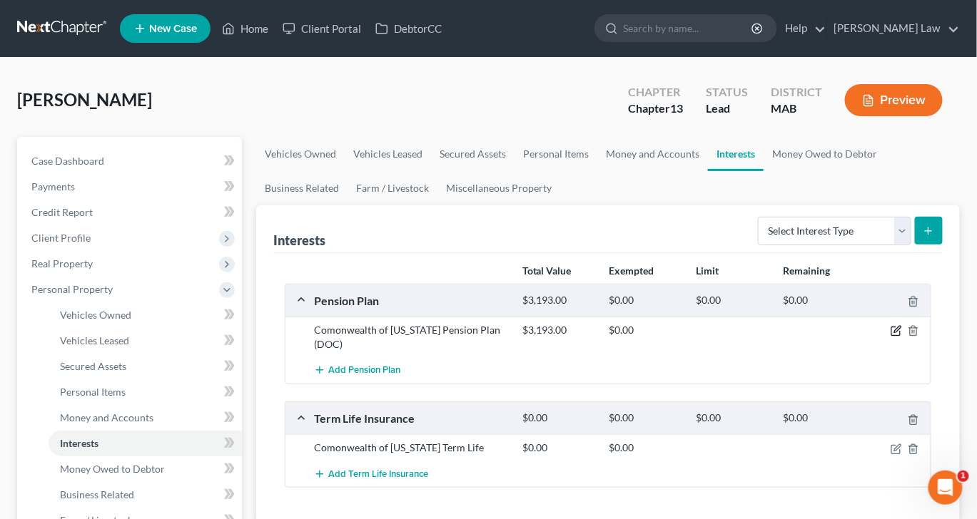
click at [890, 337] on icon "button" at bounding box center [895, 330] width 11 height 11
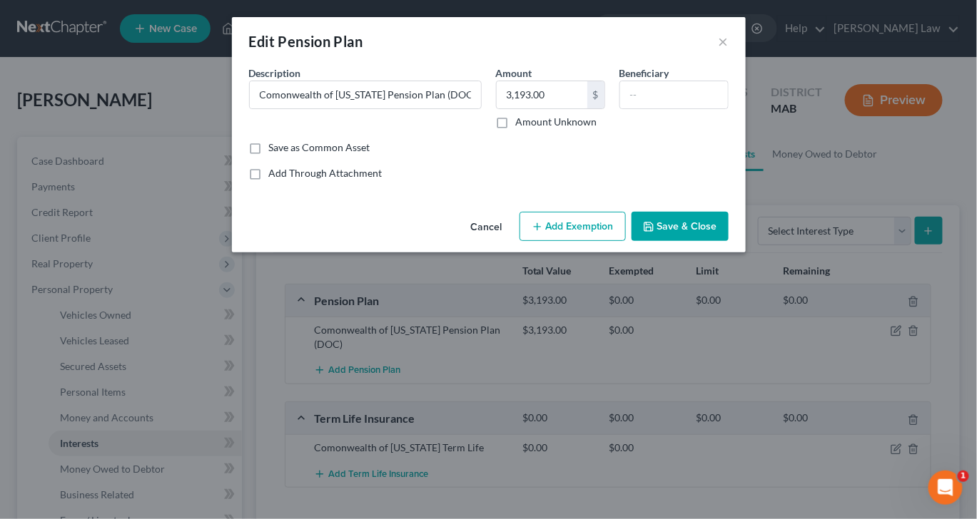
click at [620, 242] on button "Add Exemption" at bounding box center [572, 227] width 106 height 30
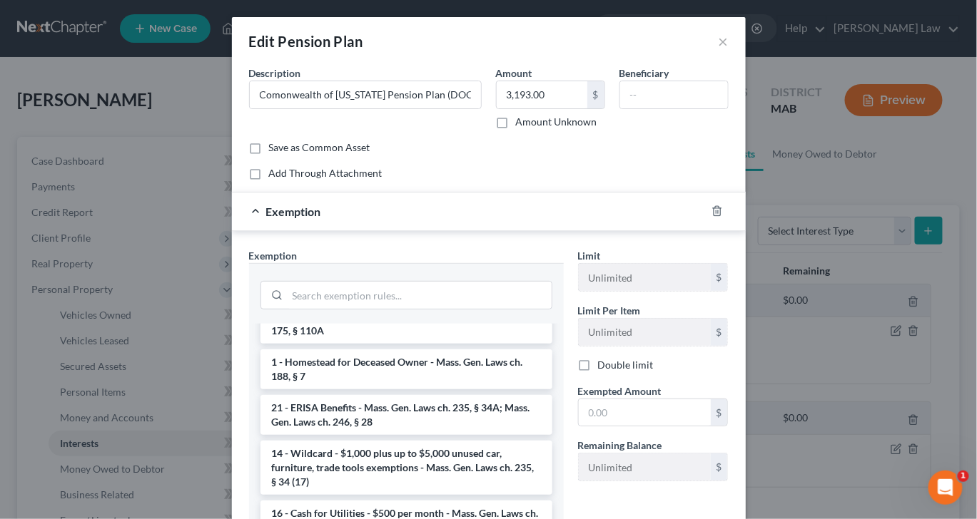
scroll to position [2478, 0]
click at [399, 435] on li "21 - ERISA Benefits - Mass. Gen. Laws ch. 235, § 34A; Mass. Gen. Laws ch. 246, …" at bounding box center [406, 415] width 292 height 40
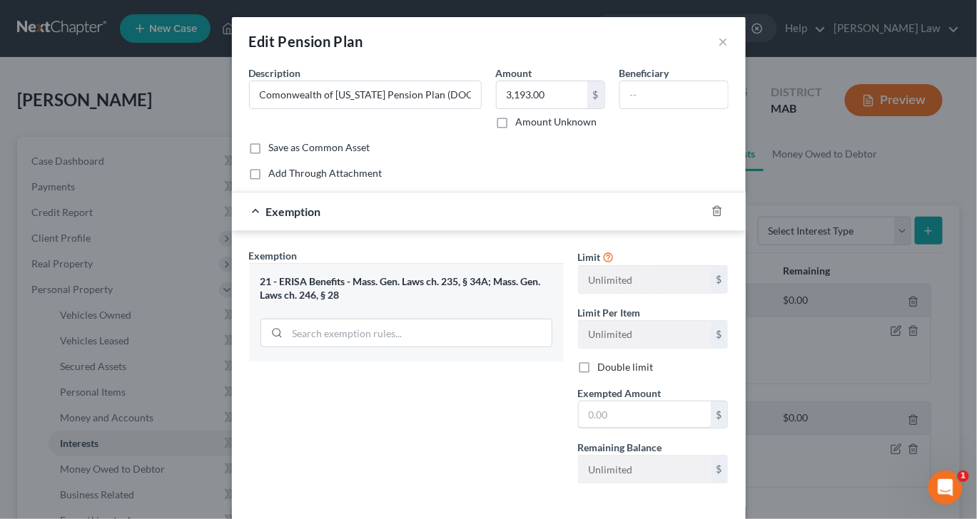
drag, startPoint x: 635, startPoint y: 506, endPoint x: 635, endPoint y: 486, distance: 20.0
click at [635, 429] on input "text" at bounding box center [645, 415] width 132 height 27
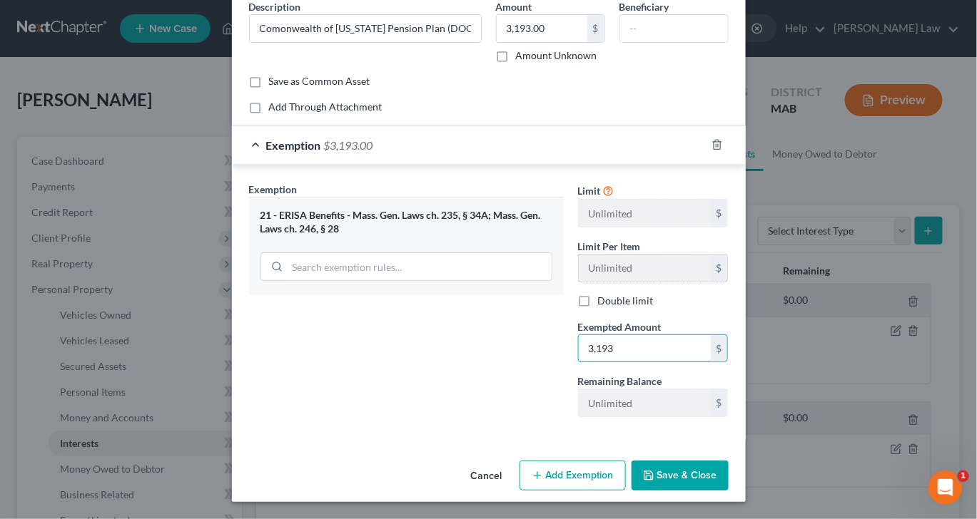
scroll to position [207, 0]
type input "3,193"
click at [721, 464] on button "Save & Close" at bounding box center [679, 476] width 97 height 30
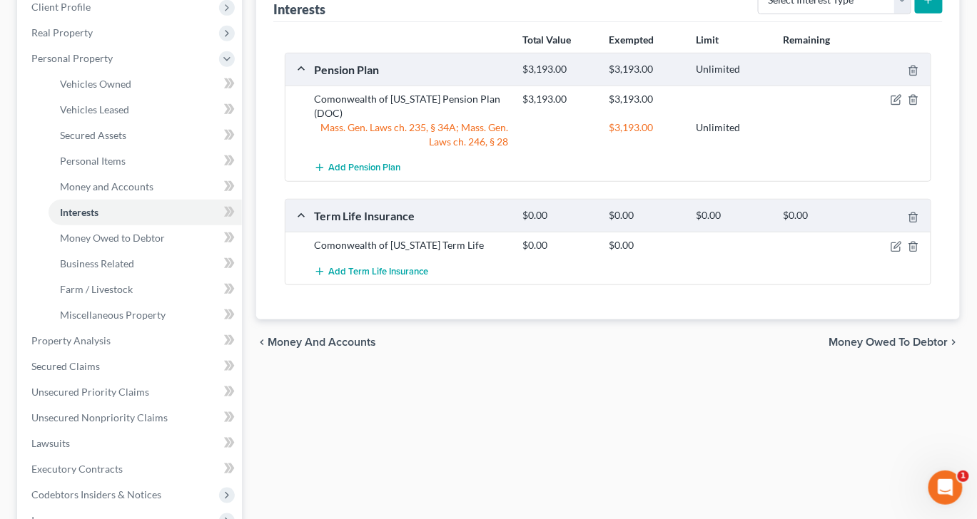
scroll to position [240, 0]
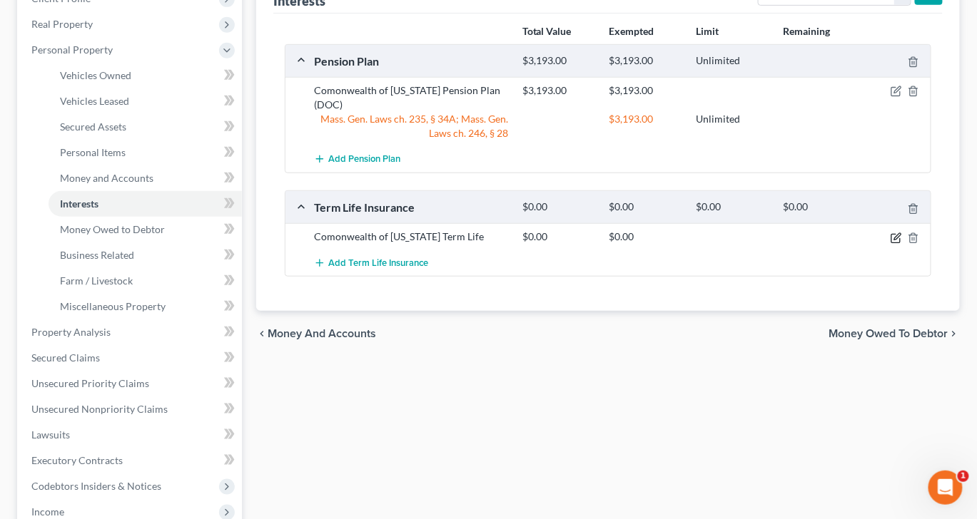
click at [890, 244] on icon "button" at bounding box center [895, 238] width 11 height 11
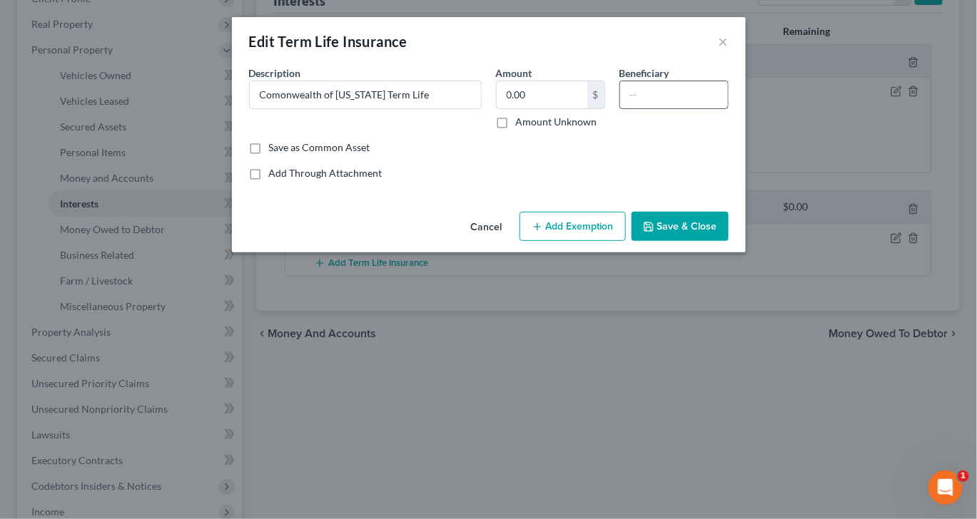
click at [718, 108] on input "text" at bounding box center [674, 94] width 108 height 27
type input "Family"
click at [728, 242] on button "Save & Close" at bounding box center [679, 227] width 97 height 30
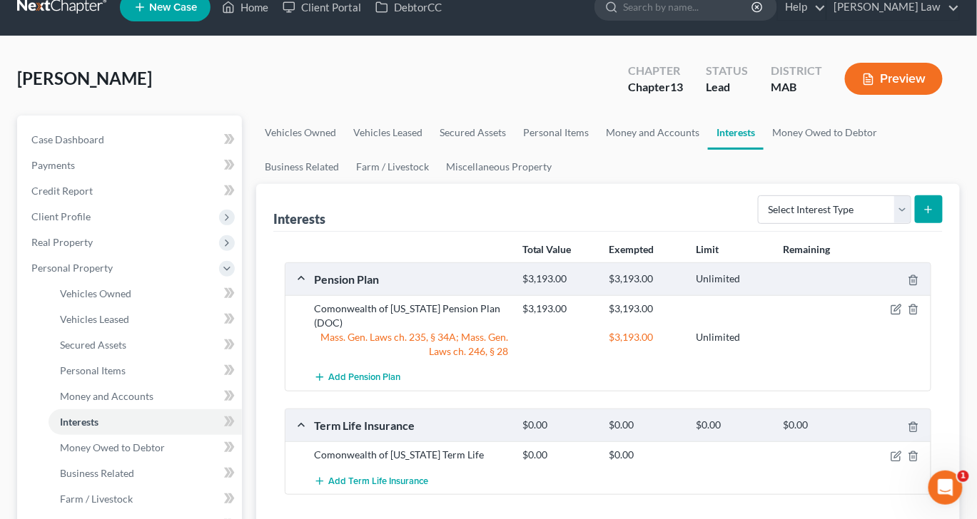
scroll to position [0, 0]
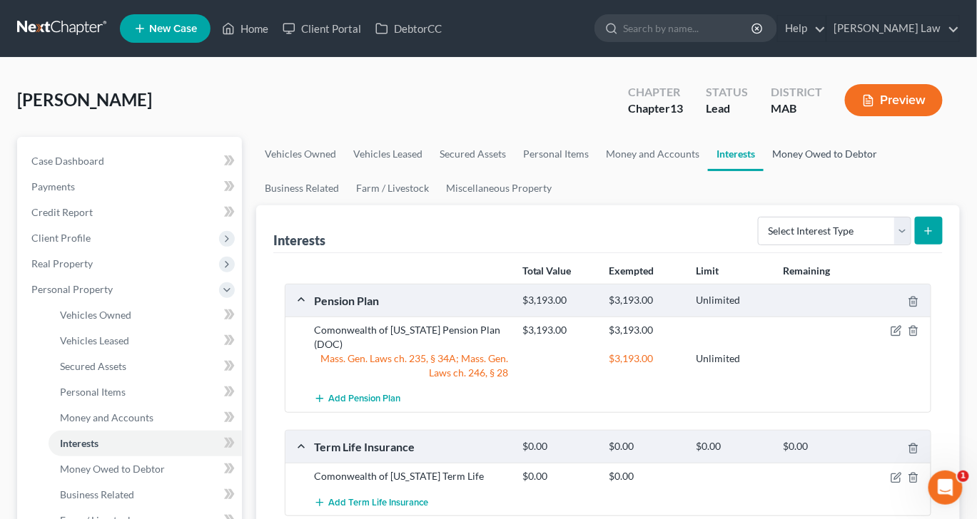
click at [763, 171] on link "Money Owed to Debtor" at bounding box center [824, 154] width 122 height 34
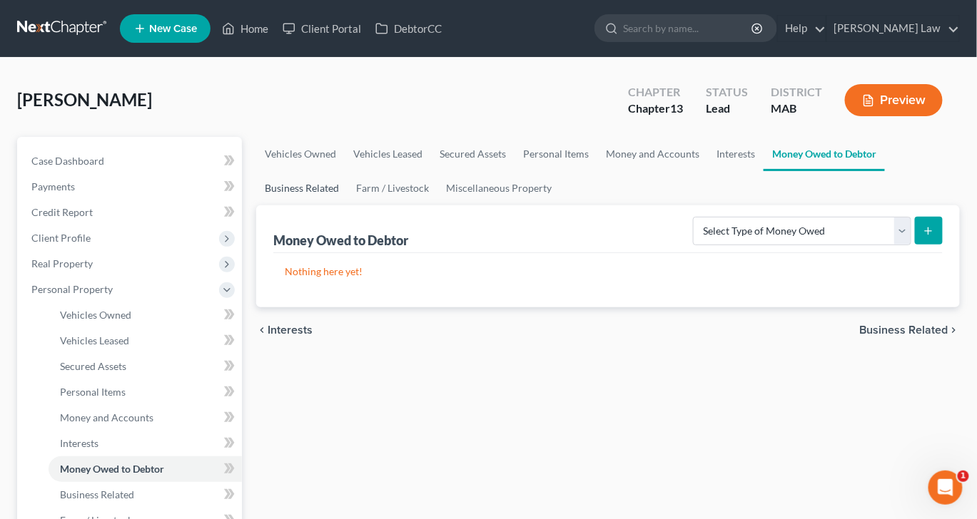
click at [347, 205] on link "Business Related" at bounding box center [301, 188] width 91 height 34
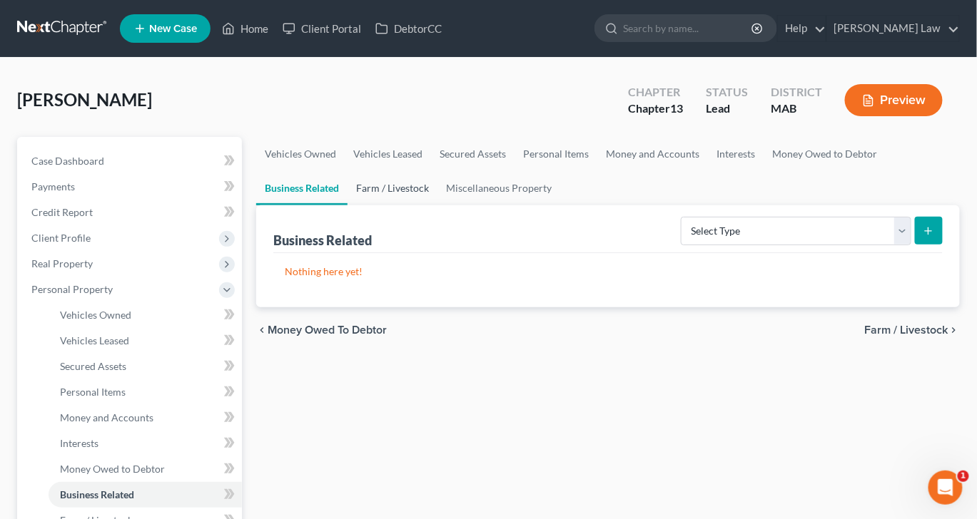
click at [437, 205] on link "Farm / Livestock" at bounding box center [392, 188] width 90 height 34
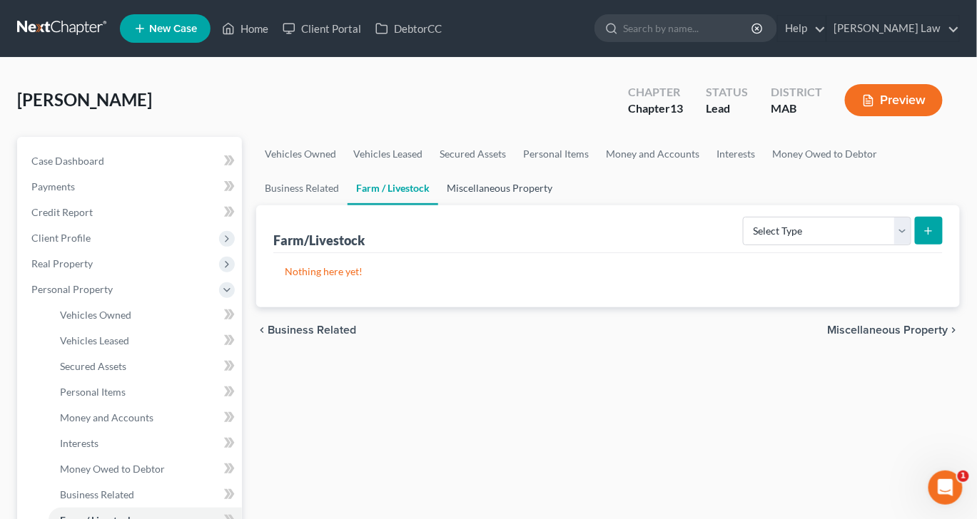
click at [561, 205] on link "Miscellaneous Property" at bounding box center [499, 188] width 123 height 34
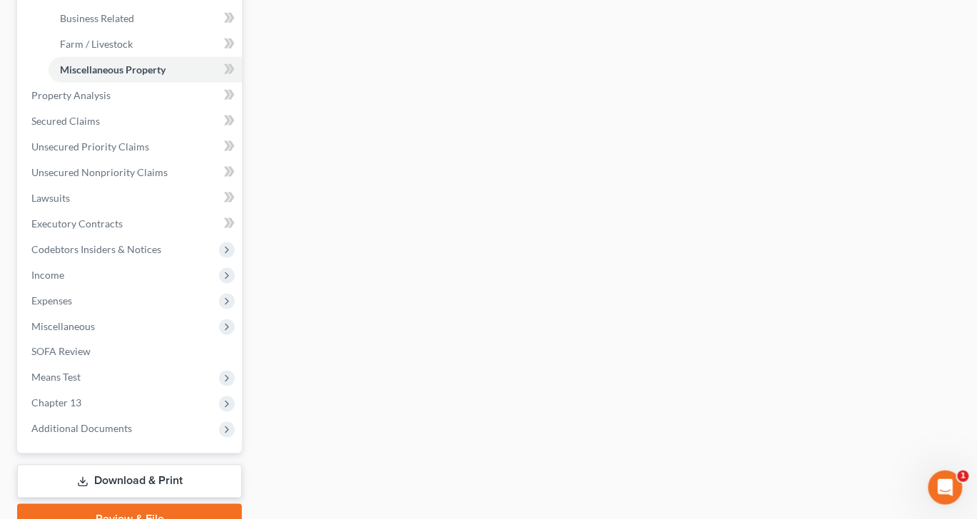
scroll to position [524, 0]
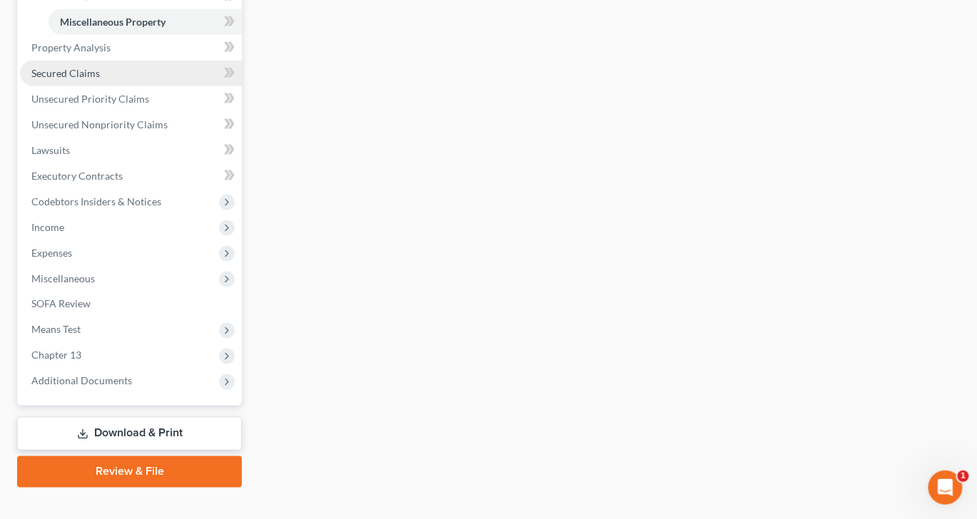
click at [86, 79] on span "Secured Claims" at bounding box center [65, 73] width 68 height 12
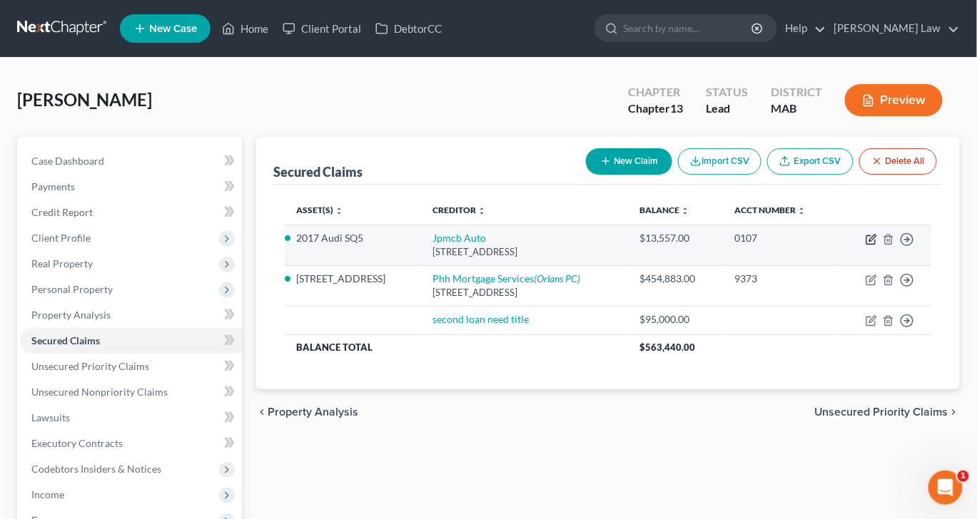
click at [865, 245] on icon "button" at bounding box center [870, 239] width 11 height 11
select select "45"
select select "0"
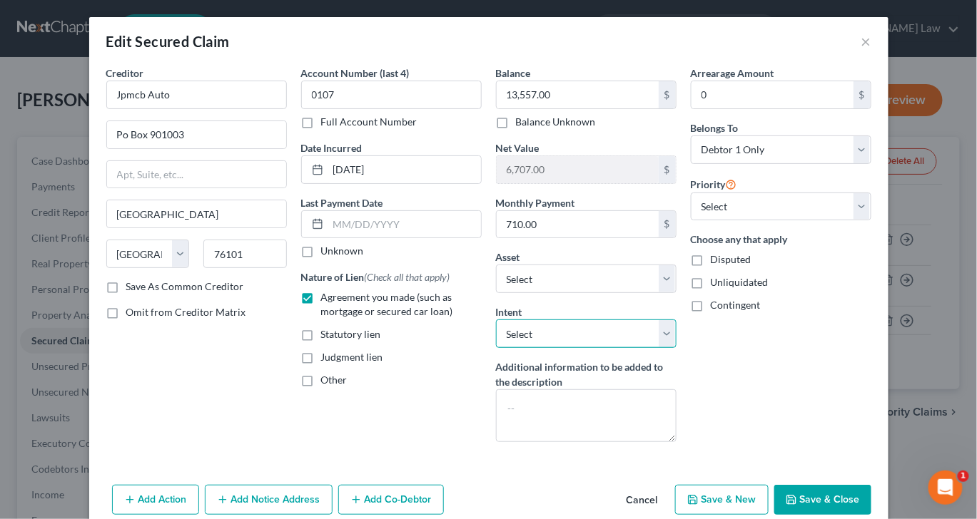
click at [676, 348] on select "Select Surrender Redeem Reaffirm Avoid Other" at bounding box center [586, 334] width 180 height 29
select select "2"
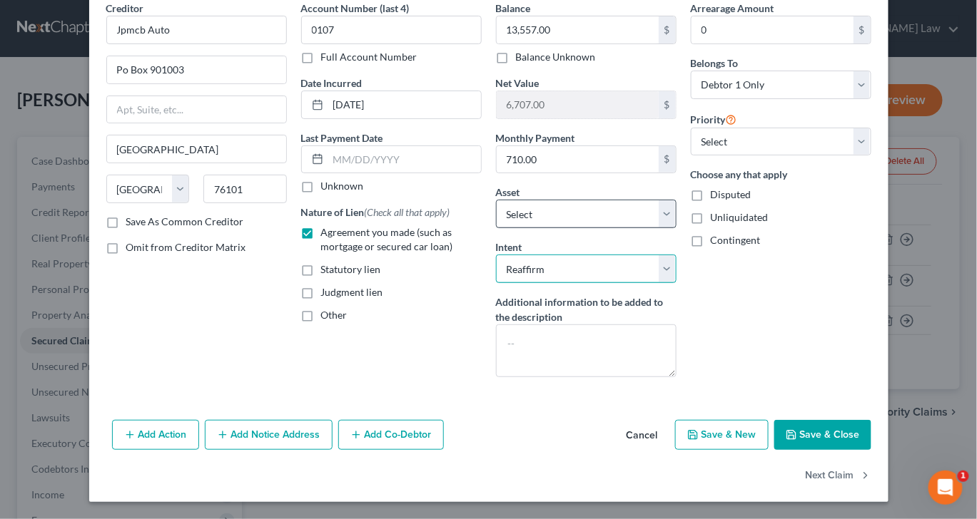
scroll to position [204, 0]
click at [864, 420] on button "Save & Close" at bounding box center [822, 435] width 97 height 30
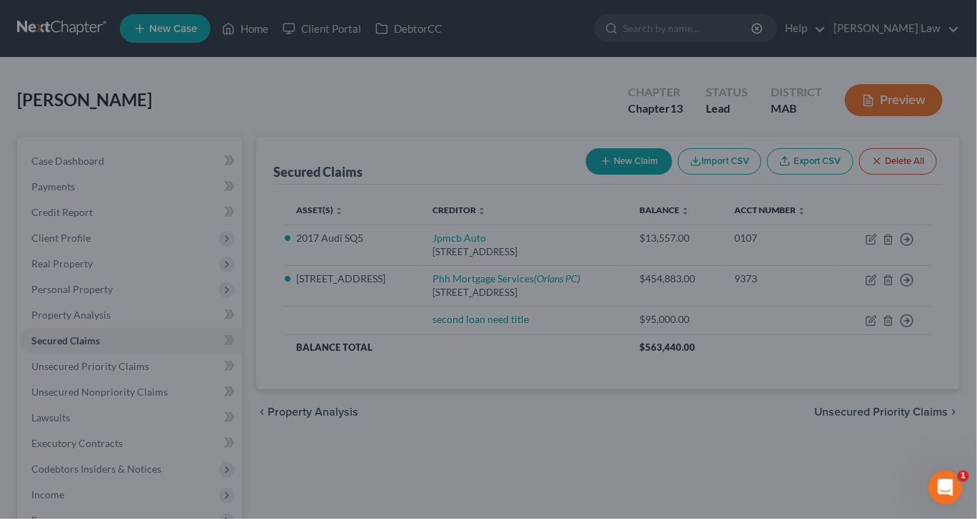
select select "2"
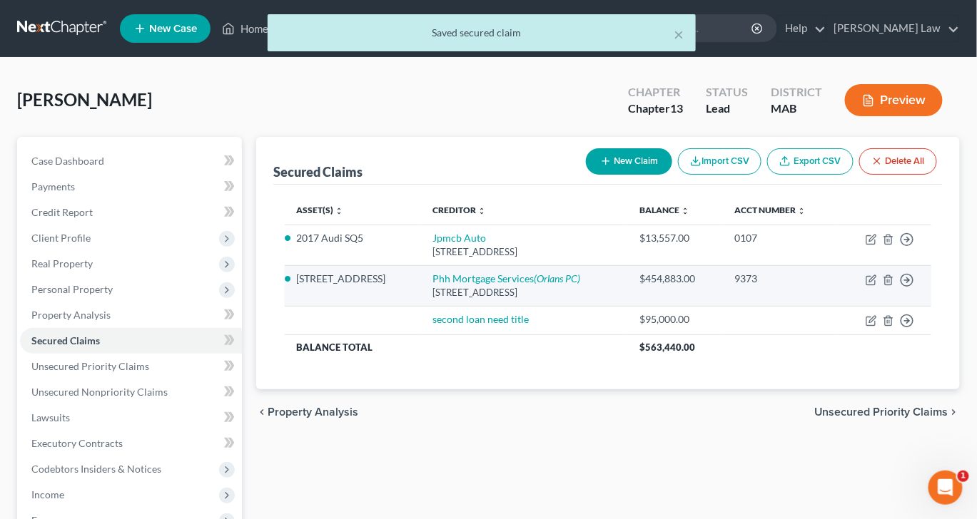
click at [846, 306] on td "Move to E Move to F Move to G Move to Notice Only" at bounding box center [883, 285] width 93 height 41
click at [869, 282] on icon "button" at bounding box center [872, 278] width 6 height 6
select select "33"
select select "0"
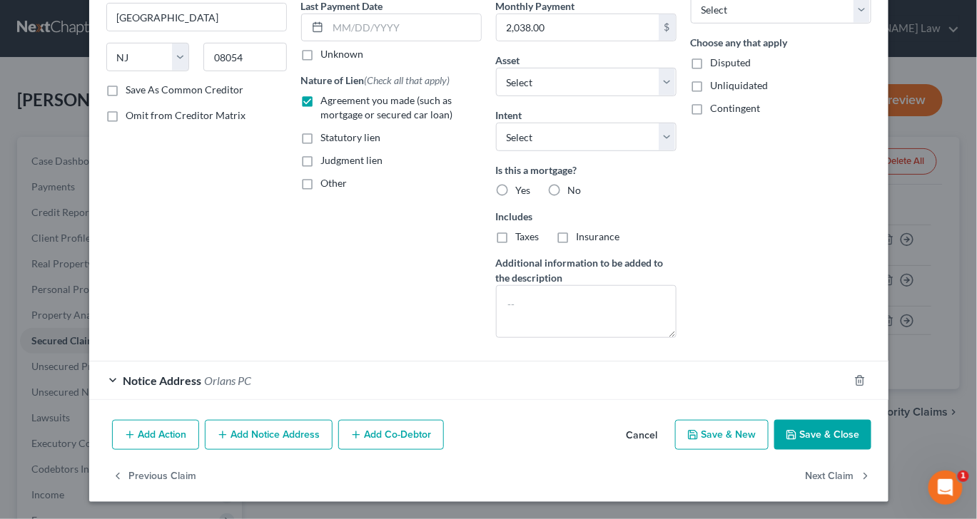
scroll to position [325, 0]
click at [797, 441] on icon "button" at bounding box center [790, 434] width 11 height 11
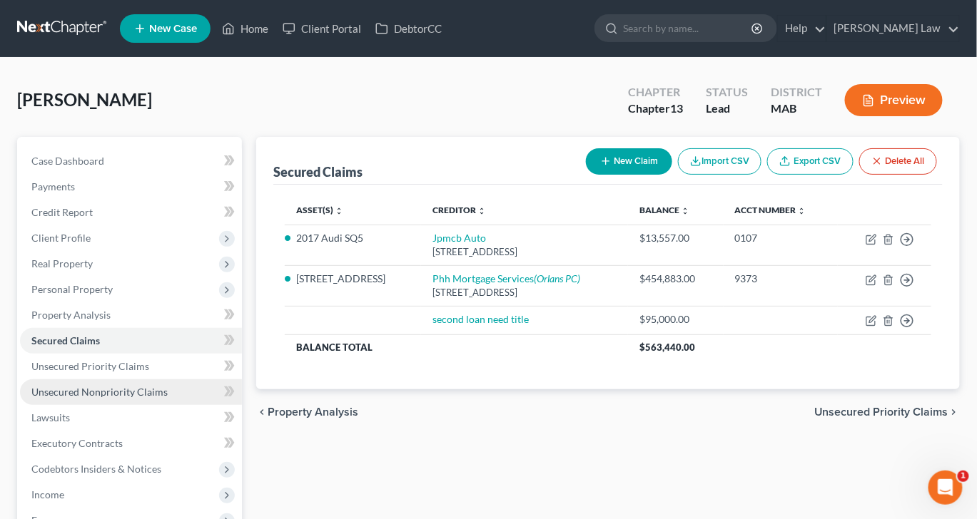
click at [133, 398] on span "Unsecured Nonpriority Claims" at bounding box center [99, 392] width 136 height 12
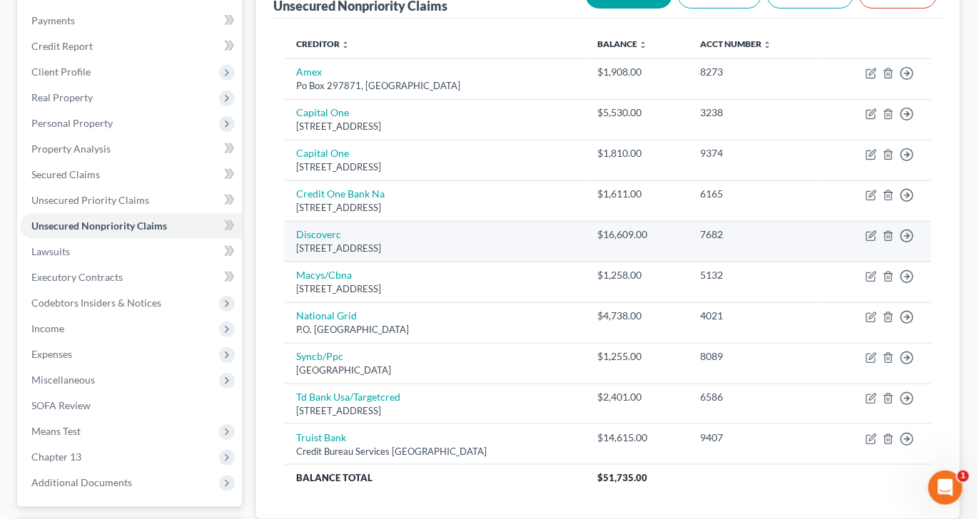
scroll to position [184, 0]
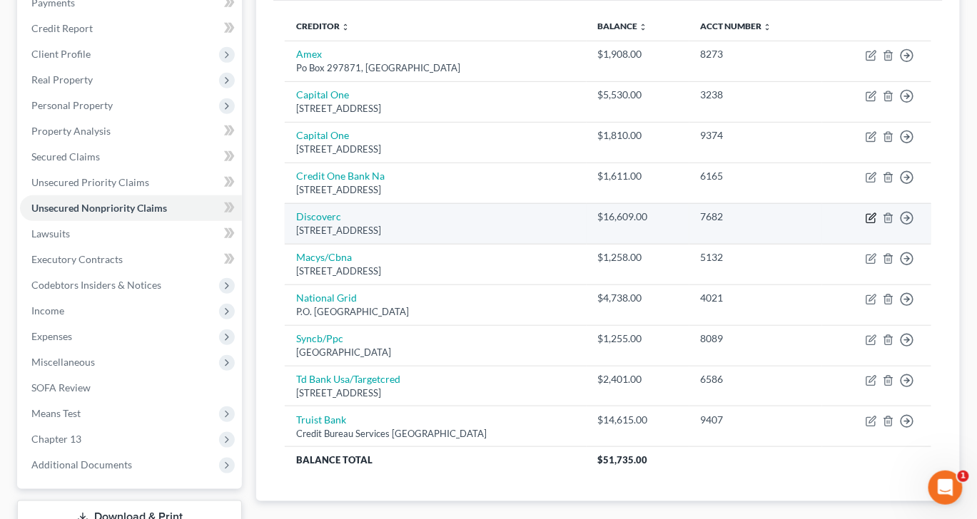
click at [865, 224] on icon "button" at bounding box center [870, 218] width 11 height 11
select select "46"
select select "2"
select select "0"
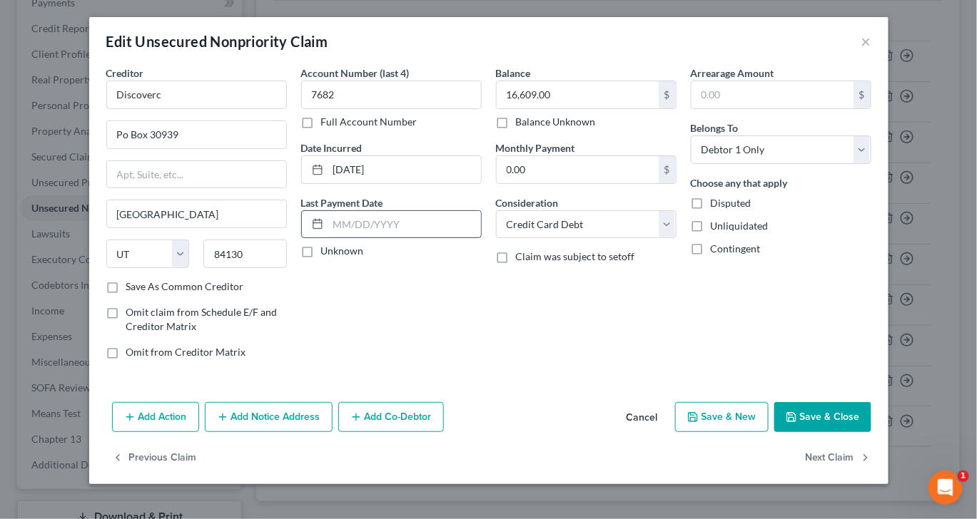
scroll to position [101, 0]
click at [226, 422] on button "Add Notice Address" at bounding box center [269, 417] width 128 height 30
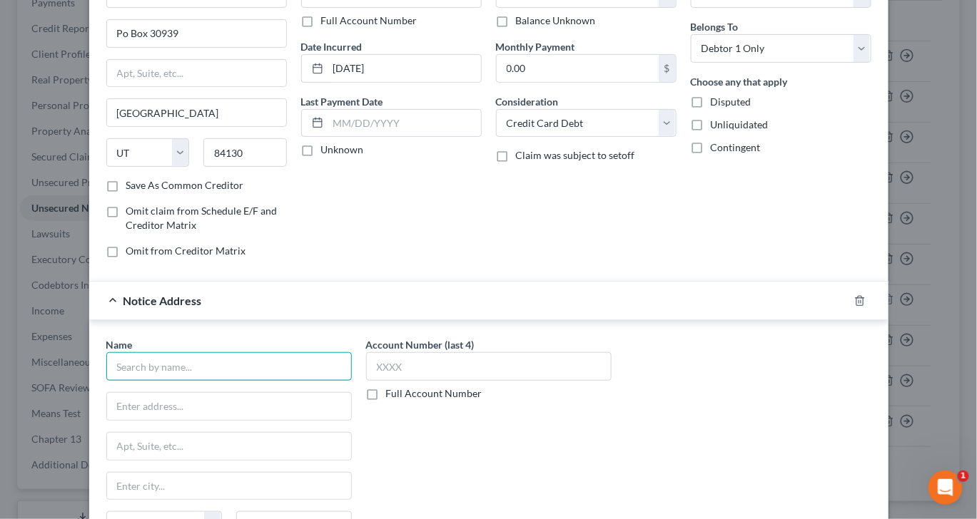
click at [213, 381] on input "text" at bounding box center [228, 366] width 245 height 29
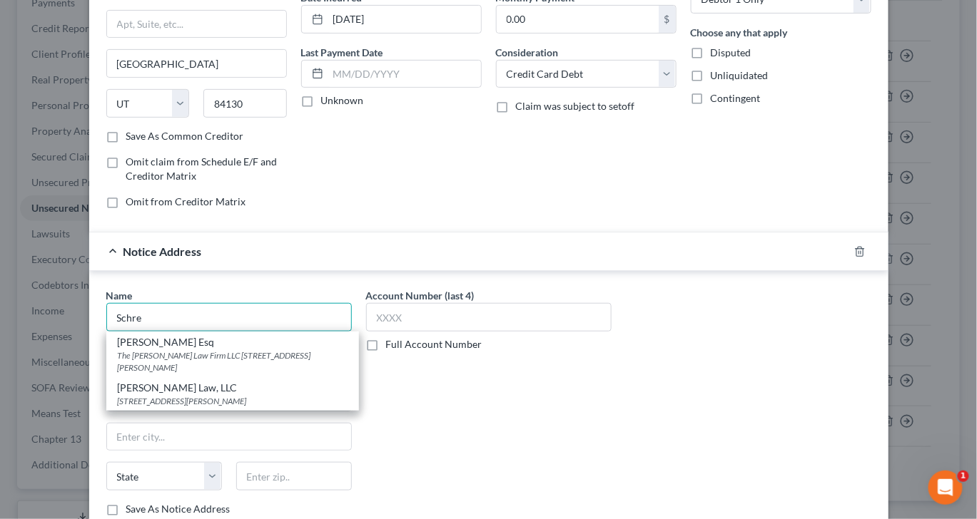
scroll to position [163, 0]
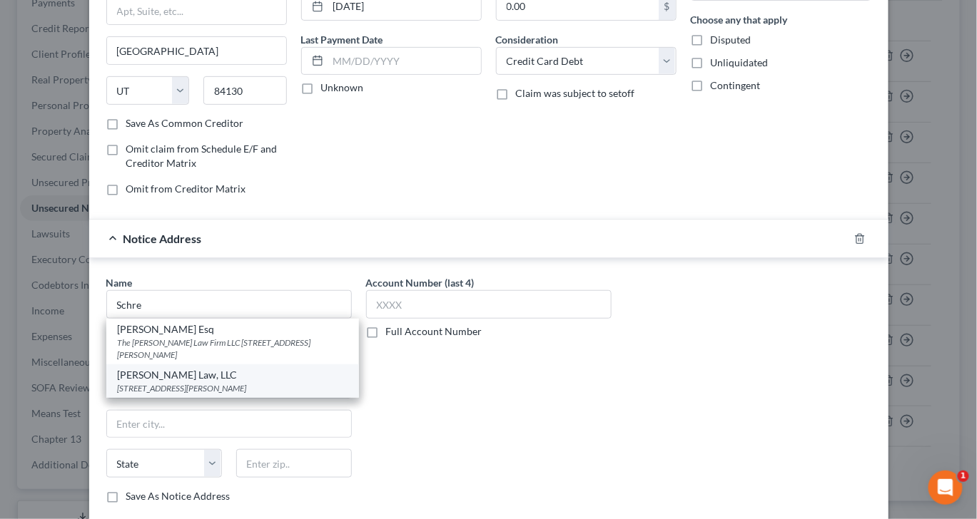
click at [158, 382] on div "[PERSON_NAME] Law, LLC" at bounding box center [233, 375] width 230 height 14
type input "[PERSON_NAME] Law, LLC"
type input "[STREET_ADDRESS][PERSON_NAME]"
type input "Suite A102"
type input "[GEOGRAPHIC_DATA]"
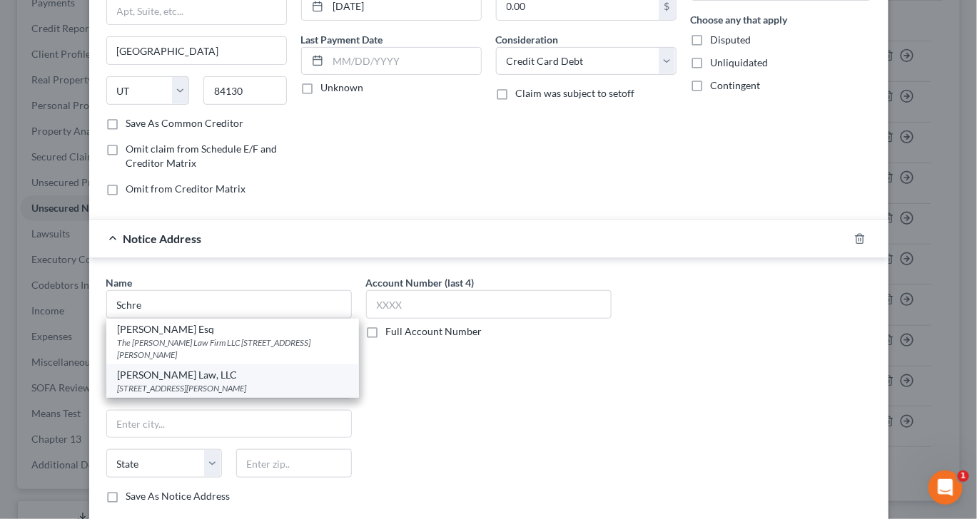
select select "32"
type input "03079"
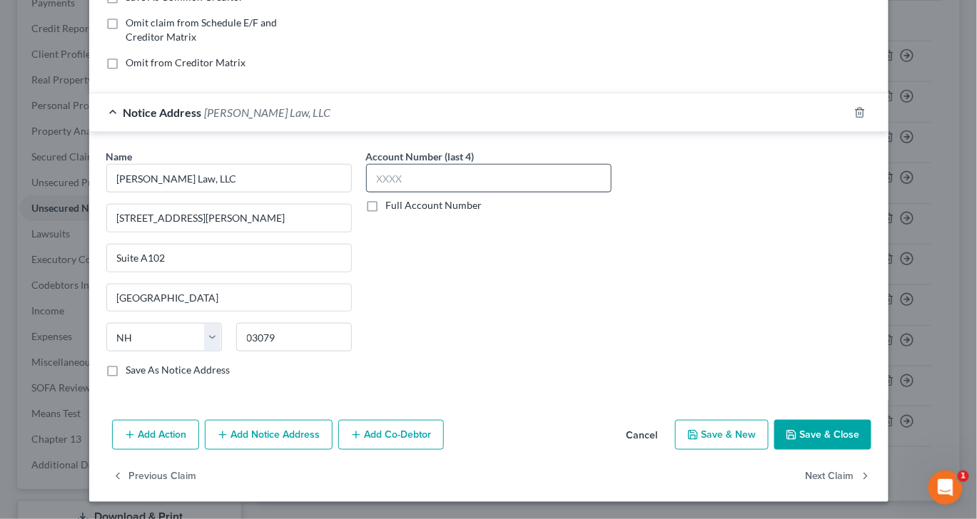
scroll to position [482, 0]
click at [871, 420] on button "Save & Close" at bounding box center [822, 435] width 97 height 30
type input "0"
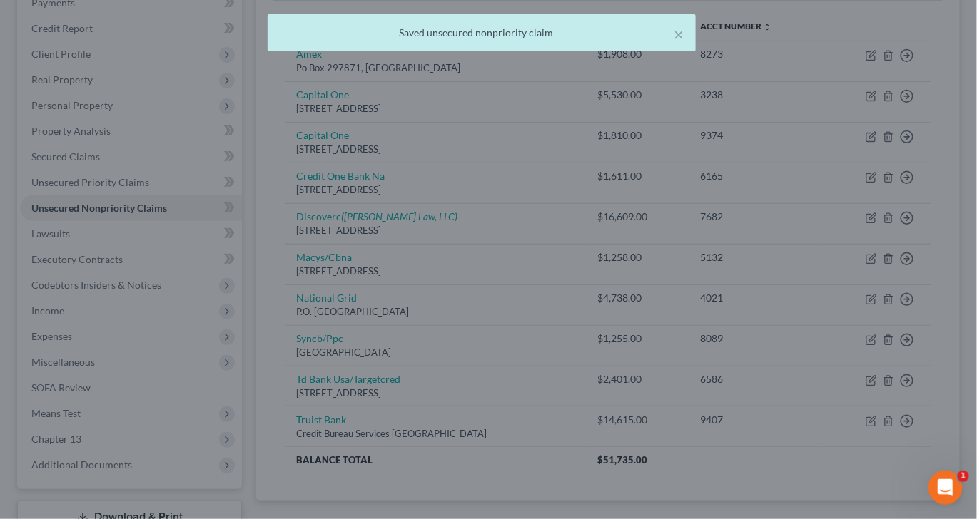
scroll to position [150, 0]
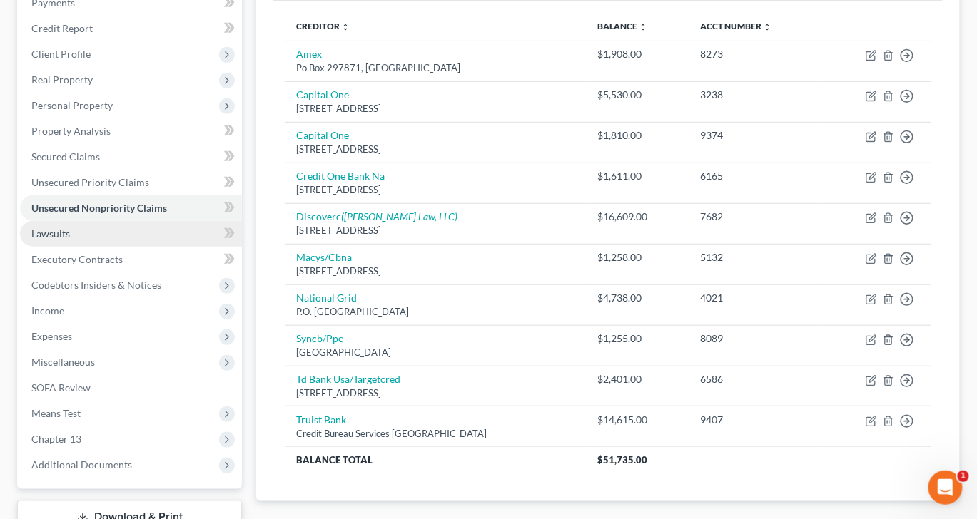
click at [70, 240] on span "Lawsuits" at bounding box center [50, 234] width 39 height 12
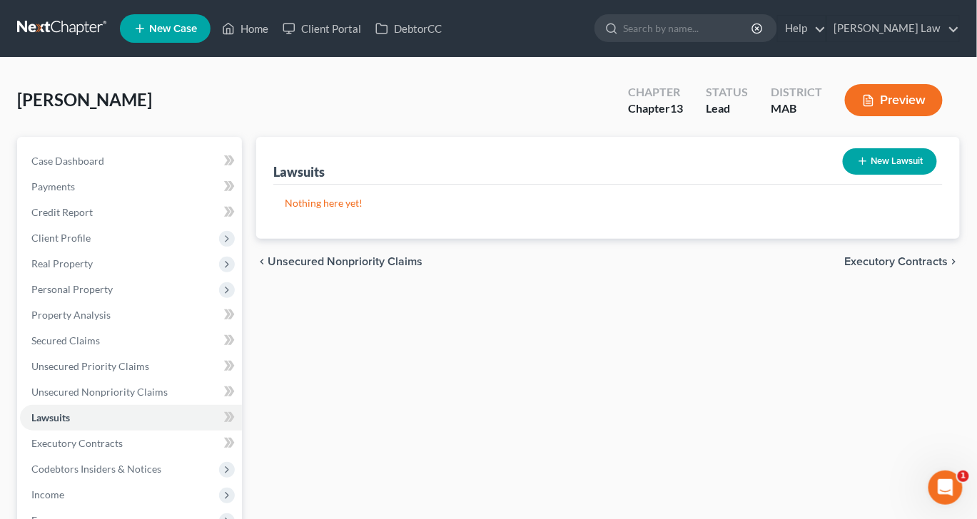
click at [855, 175] on button "New Lawsuit" at bounding box center [889, 161] width 94 height 26
select select "0"
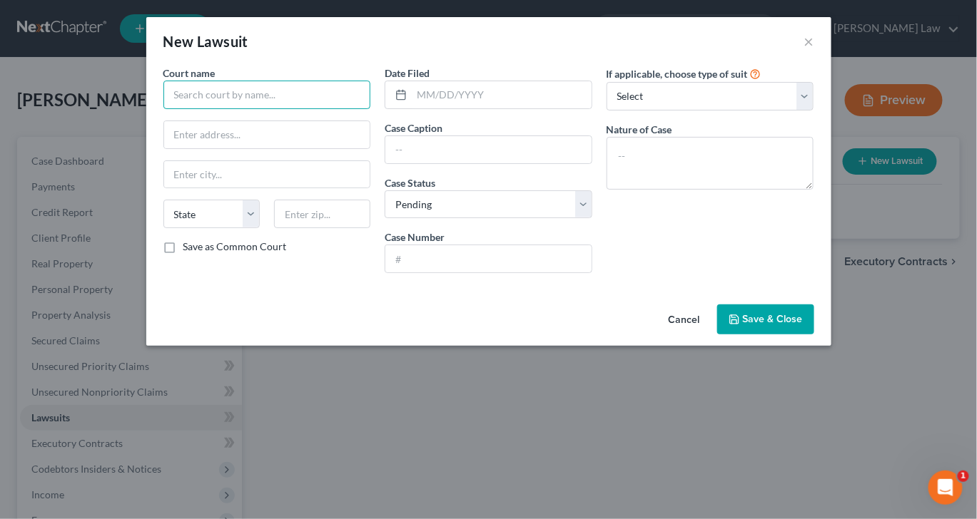
click at [229, 109] on input "text" at bounding box center [267, 95] width 208 height 29
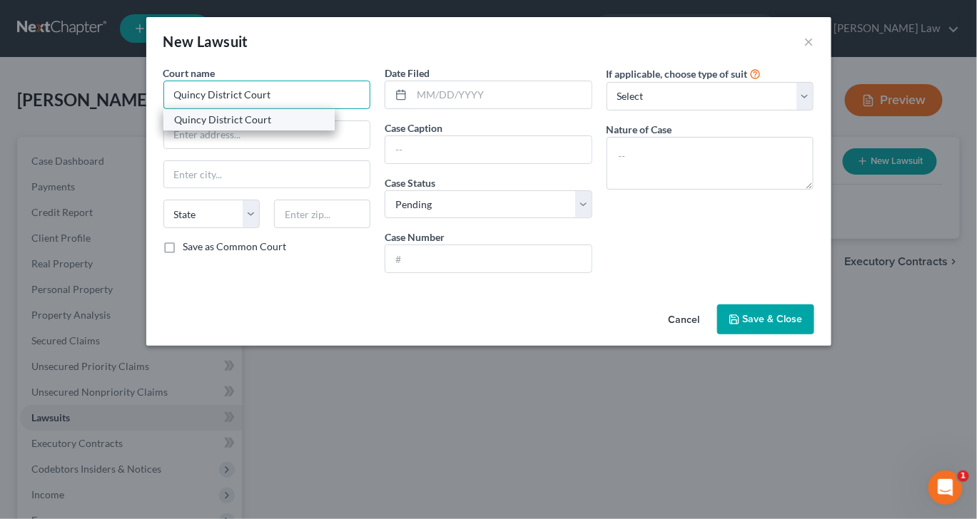
type input "Quincy District Court"
click at [219, 127] on div "Quincy District Court" at bounding box center [249, 120] width 148 height 14
type input "1 [PERSON_NAME]"
type input "Quincy"
select select "22"
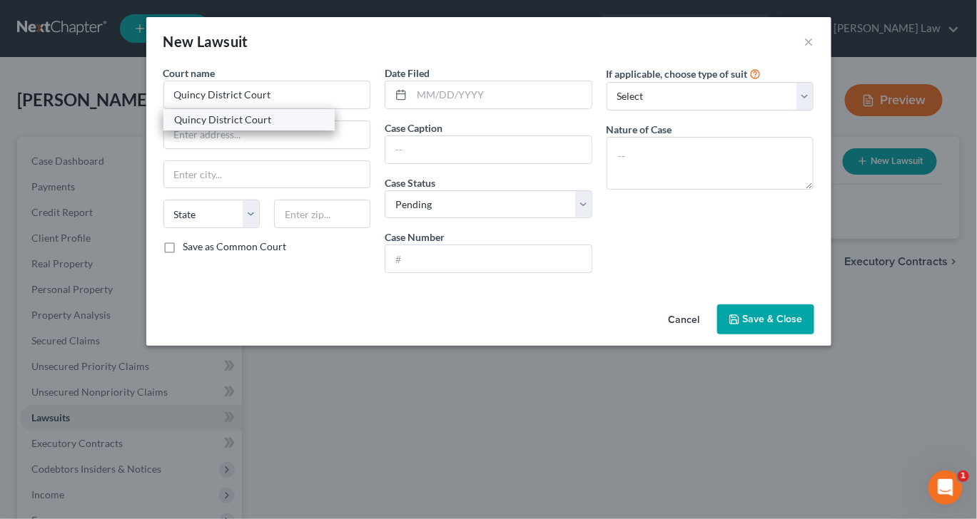
type input "02169"
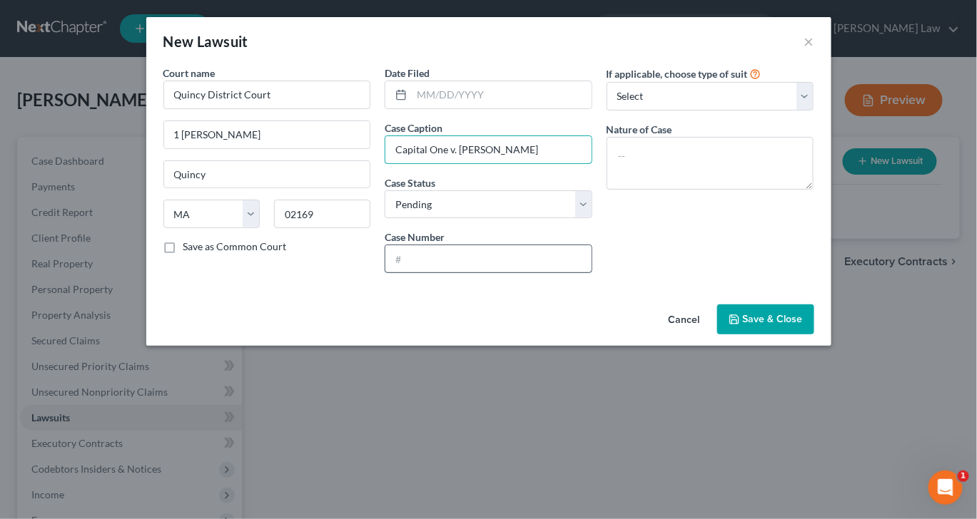
type input "Capital One v. [PERSON_NAME]"
click at [396, 273] on input "text" at bounding box center [488, 258] width 206 height 27
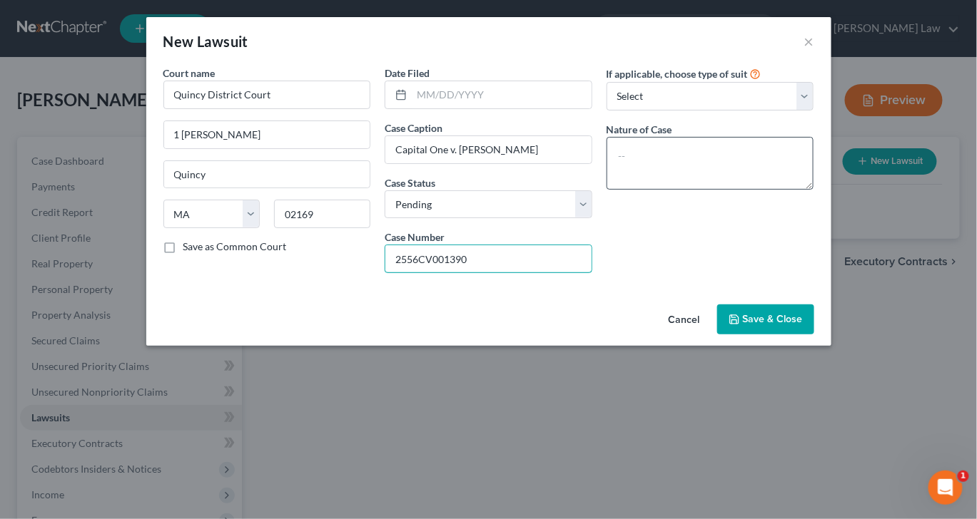
type input "2556CV001390"
click at [732, 190] on textarea at bounding box center [710, 163] width 208 height 53
type textarea "Civil"
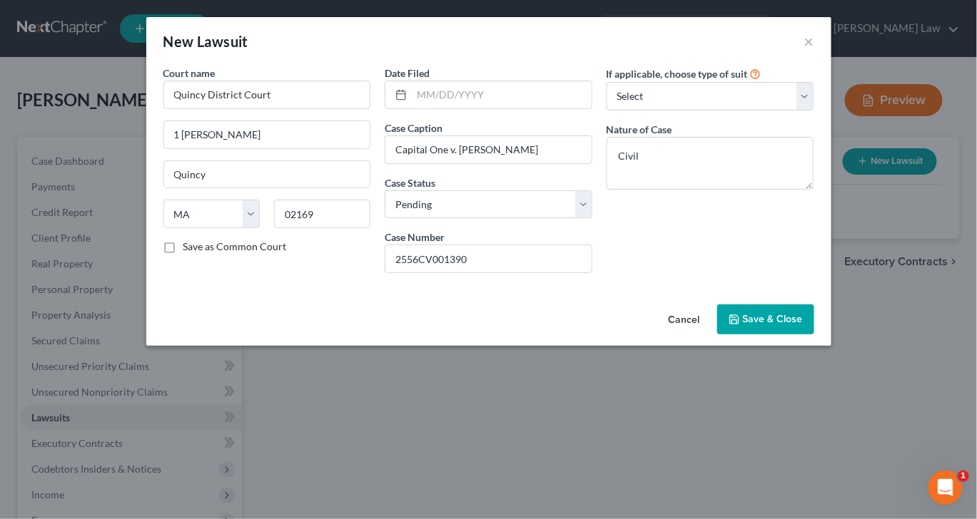
click at [803, 325] on span "Save & Close" at bounding box center [773, 319] width 60 height 12
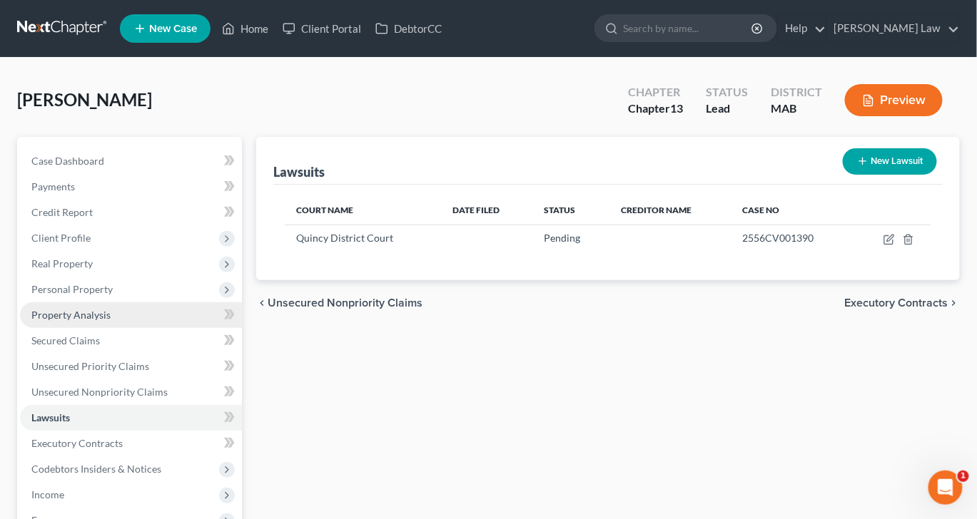
click at [106, 321] on span "Property Analysis" at bounding box center [70, 315] width 79 height 12
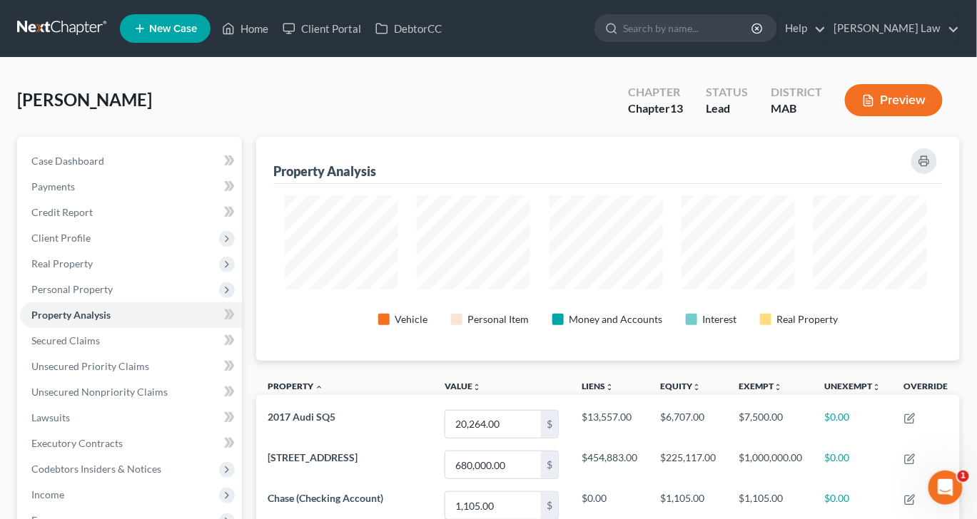
scroll to position [255, 697]
click at [126, 372] on span "Unsecured Priority Claims" at bounding box center [90, 366] width 118 height 12
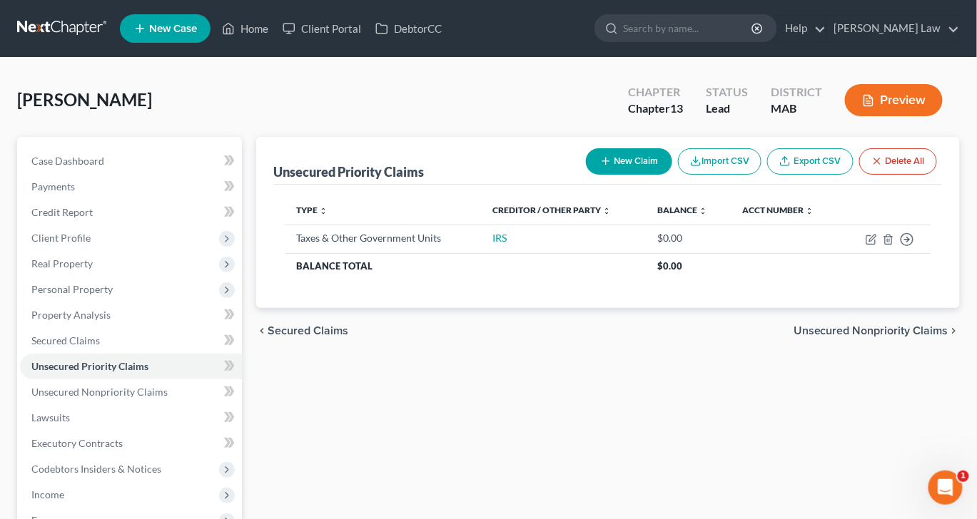
click at [586, 175] on button "New Claim" at bounding box center [629, 161] width 86 height 26
select select "0"
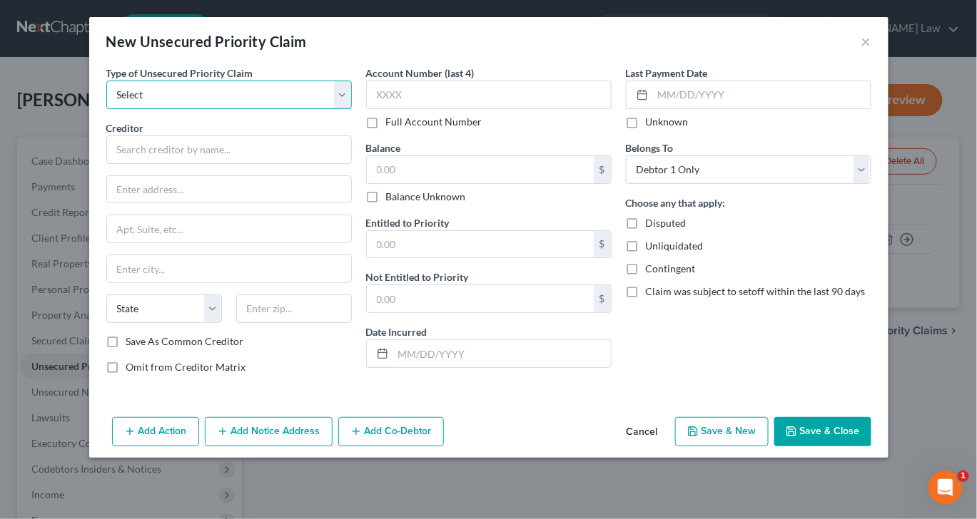
click at [320, 109] on select "Select Taxes & Other Government Units Domestic Support Obligations Extensions o…" at bounding box center [228, 95] width 245 height 29
select select "9"
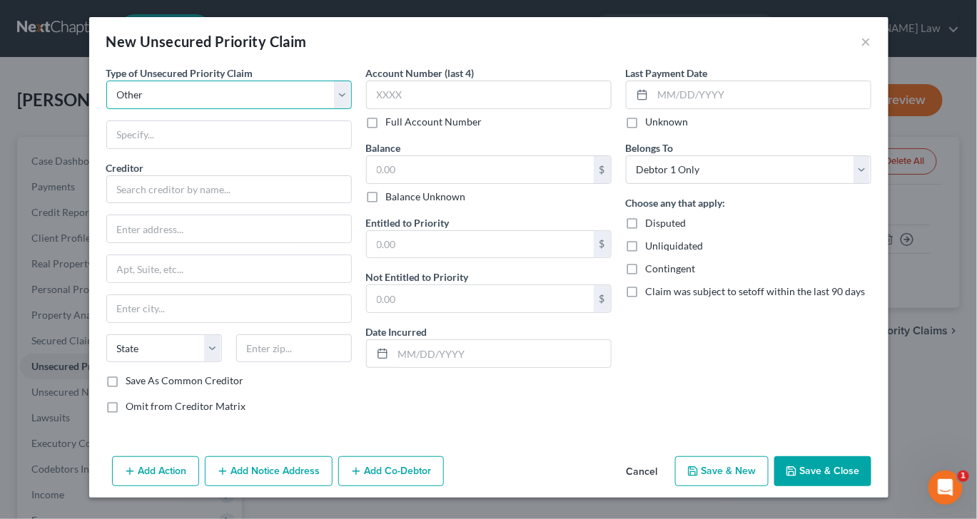
click at [324, 109] on select "Select Taxes & Other Government Units Domestic Support Obligations Extensions o…" at bounding box center [228, 95] width 245 height 29
click at [871, 50] on button "×" at bounding box center [866, 41] width 10 height 17
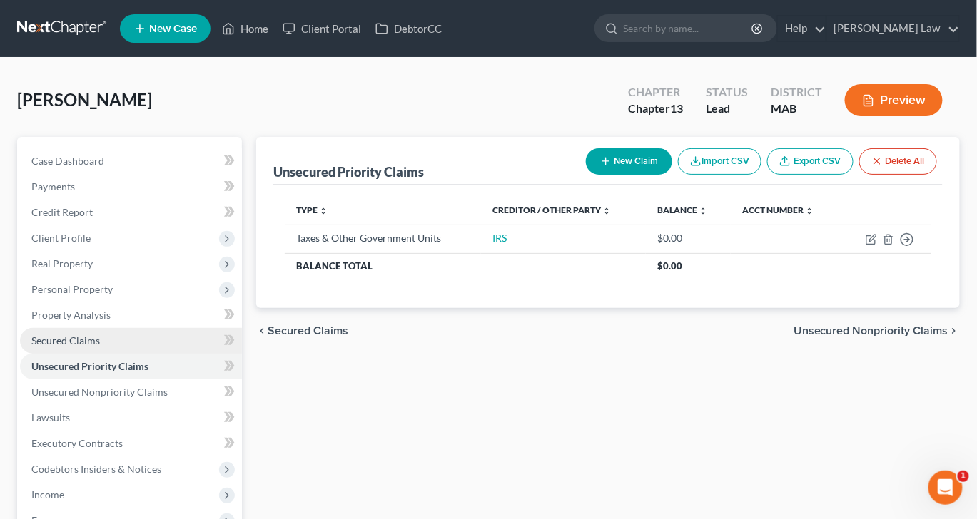
click at [74, 347] on span "Secured Claims" at bounding box center [65, 341] width 68 height 12
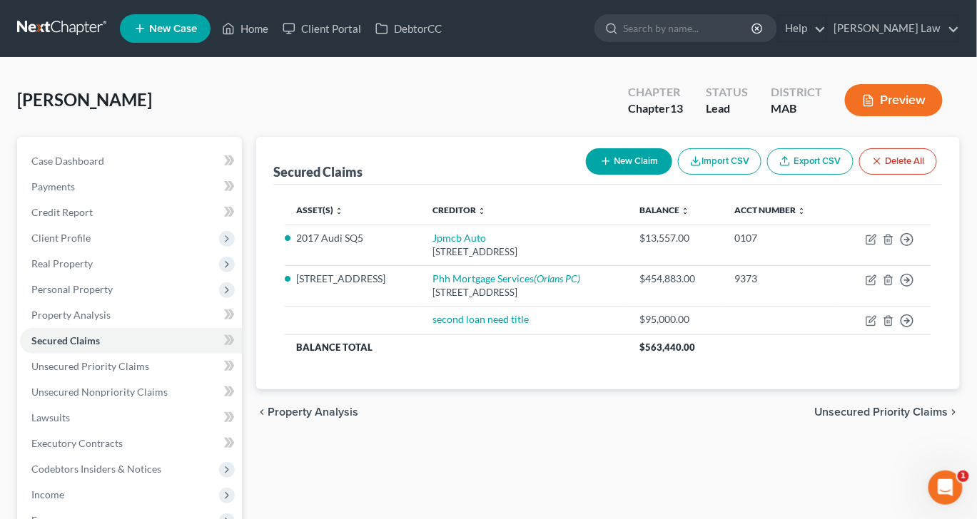
click at [586, 175] on button "New Claim" at bounding box center [629, 161] width 86 height 26
select select "0"
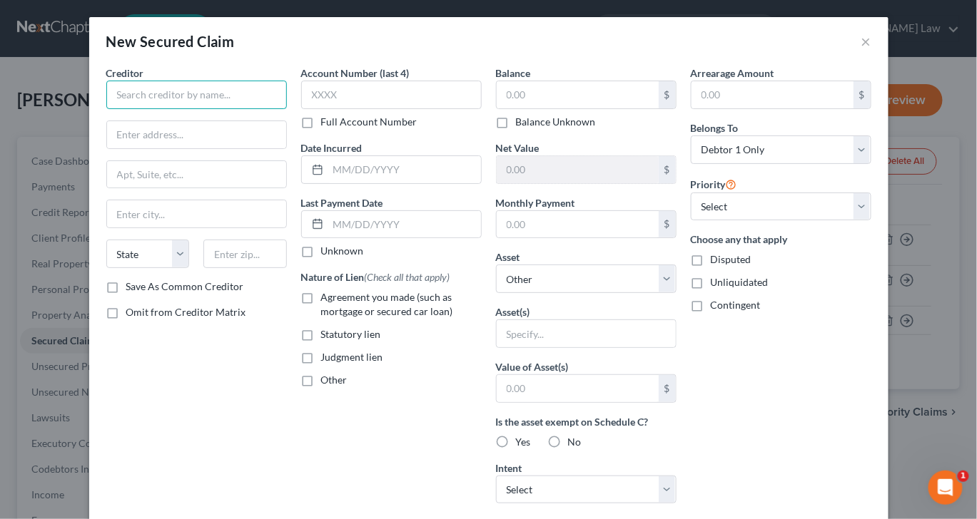
click at [189, 109] on input "text" at bounding box center [196, 95] width 180 height 29
click at [193, 109] on input "Trustees of the 399" at bounding box center [196, 95] width 180 height 29
type input "Trustees of the [STREET_ADDRESS] Condominium Trust"
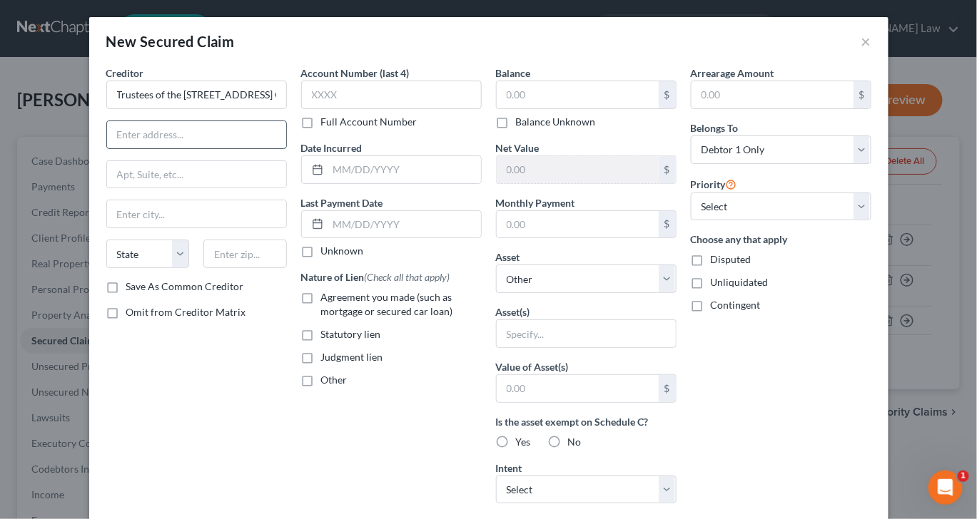
click at [111, 148] on input "text" at bounding box center [196, 134] width 179 height 27
type input "[STREET_ADDRESS]"
click at [130, 228] on input "Quincuy" at bounding box center [196, 213] width 179 height 27
type input "Quincy"
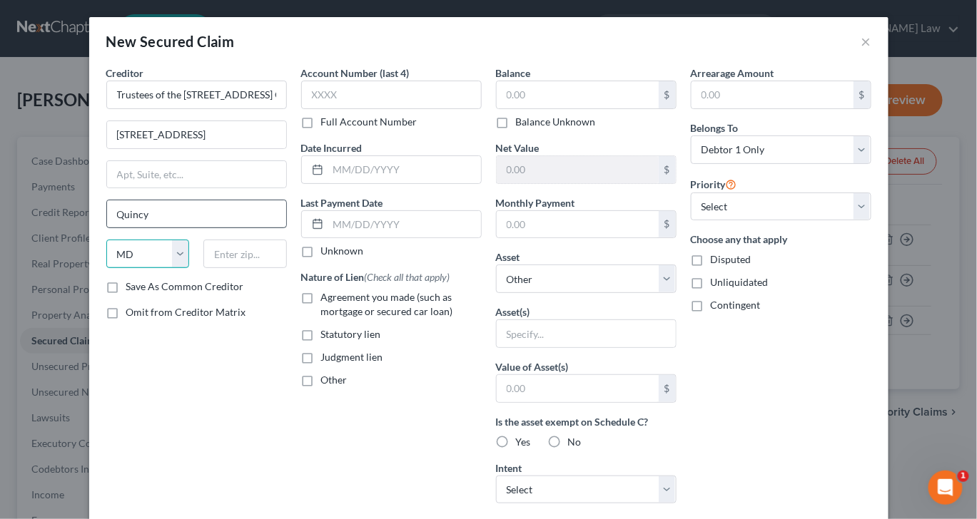
select select "22"
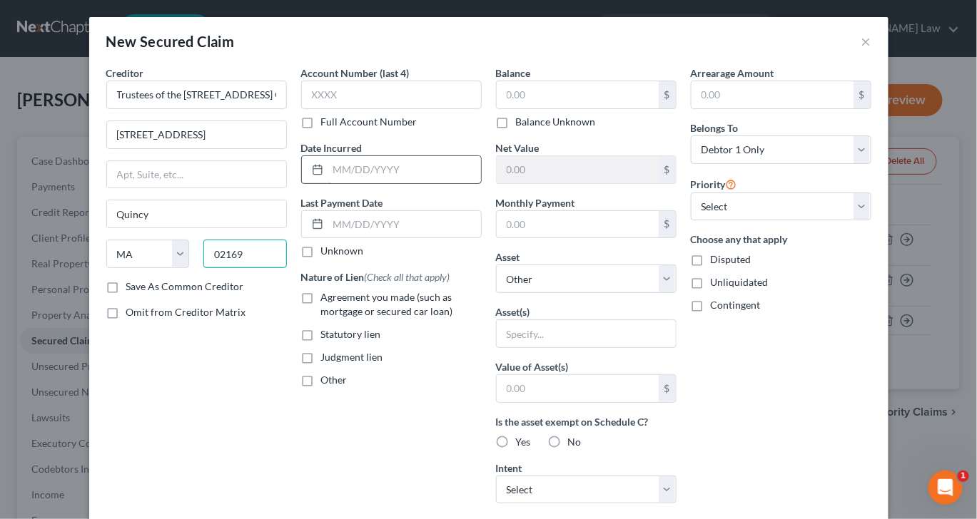
type input "02169"
click at [328, 183] on input "text" at bounding box center [404, 169] width 153 height 27
type input "2025"
click at [547, 108] on input "text" at bounding box center [577, 94] width 162 height 27
click at [533, 108] on input "text" at bounding box center [577, 94] width 162 height 27
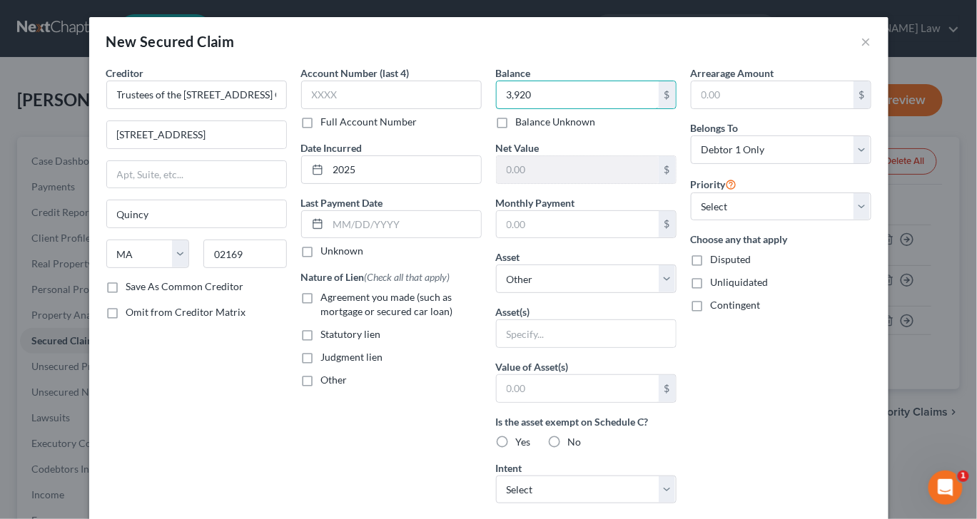
type input "3,920"
click at [321, 319] on label "Agreement you made (such as mortgage or secured car loan)" at bounding box center [401, 304] width 161 height 29
click at [327, 300] on input "Agreement you made (such as mortgage or secured car loan)" at bounding box center [331, 294] width 9 height 9
checkbox input "true"
click at [676, 293] on select "Select Other Multiple Assets 2017 Audi SQ5 - $20264.0 Jewelry - Misc. Jewelry -…" at bounding box center [586, 279] width 180 height 29
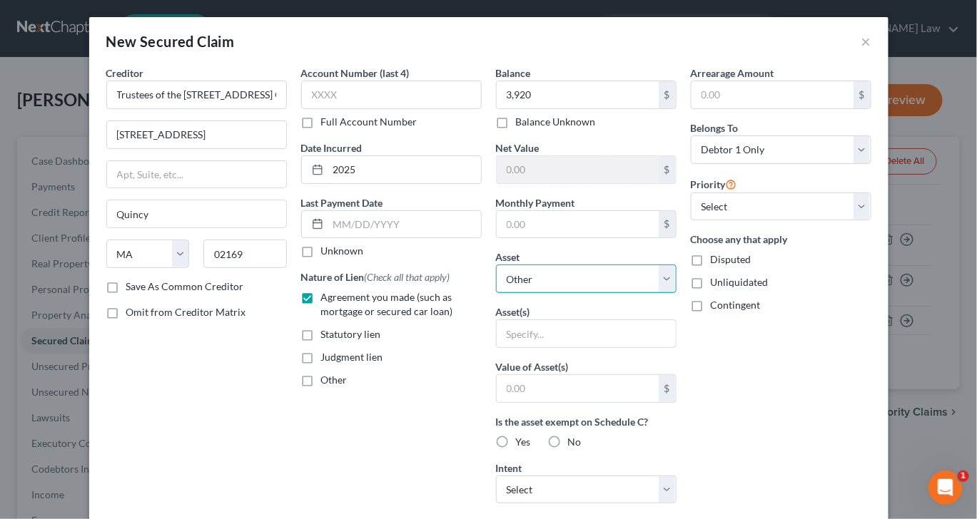
select select "6"
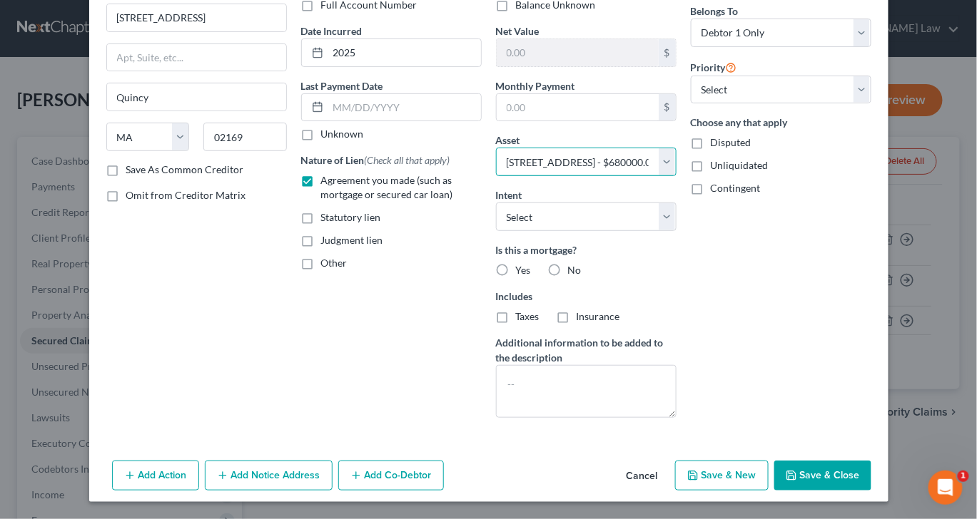
scroll to position [270, 0]
click at [871, 469] on button "Save & Close" at bounding box center [822, 476] width 97 height 30
select select
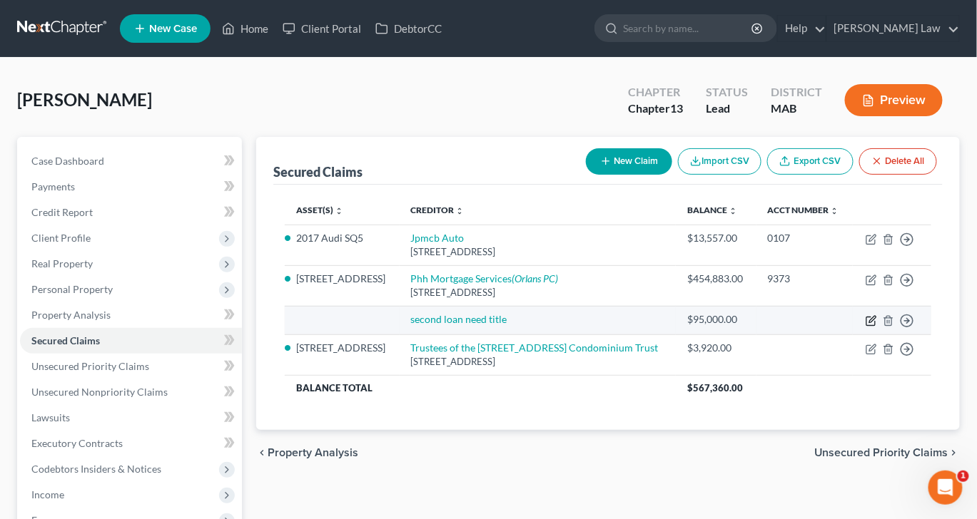
click at [869, 322] on icon "button" at bounding box center [872, 319] width 6 height 6
select select "0"
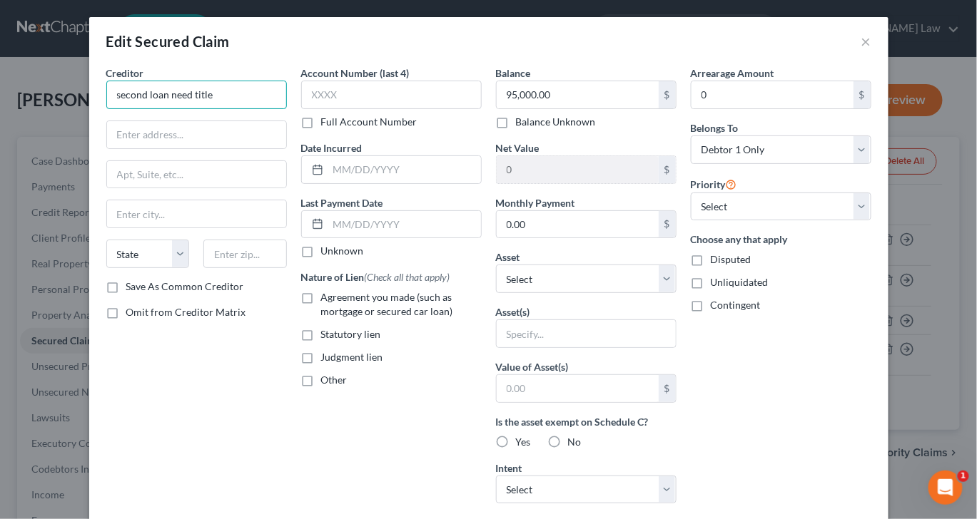
drag, startPoint x: 183, startPoint y: 123, endPoint x: 39, endPoint y: 103, distance: 145.5
click at [99, 115] on div "Creditor * second loan need title State [US_STATE] AK AR AZ CA CO CT DE DC [GEO…" at bounding box center [196, 384] width 195 height 636
type input "Mundal Holdings LLC"
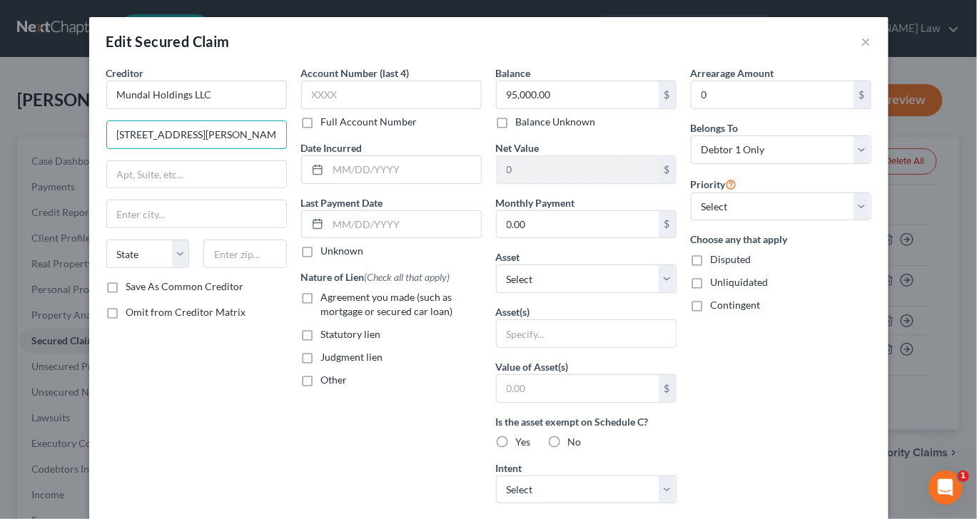
type input "[STREET_ADDRESS][PERSON_NAME]"
type input "Encinitas"
click at [145, 268] on div "State [US_STATE] AK AR AZ CA CO CT DE DC [GEOGRAPHIC_DATA] [GEOGRAPHIC_DATA] GU…" at bounding box center [148, 254] width 98 height 29
click at [136, 268] on select "State [US_STATE] AK AR AZ CA CO CT DE DC [GEOGRAPHIC_DATA] [GEOGRAPHIC_DATA] GU…" at bounding box center [147, 254] width 83 height 29
select select "4"
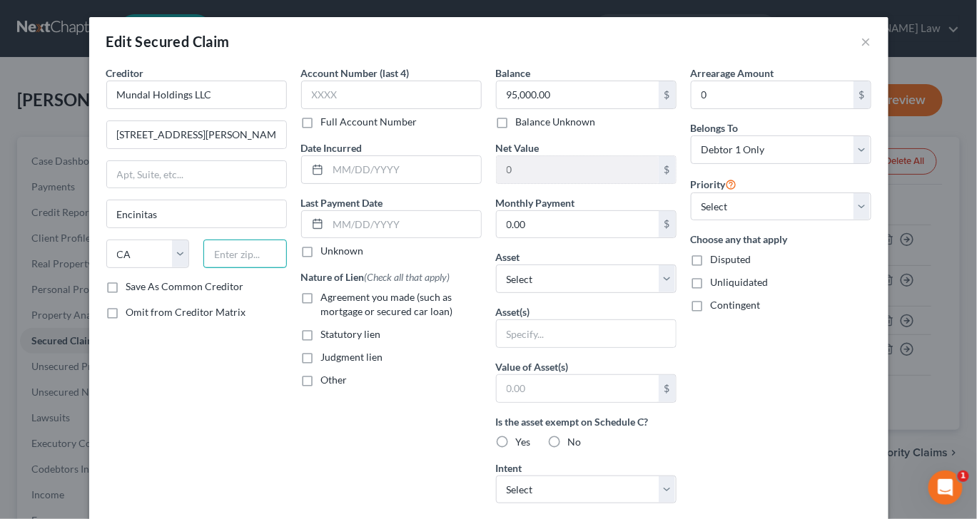
click at [203, 268] on input "text" at bounding box center [244, 254] width 83 height 29
type input "92024"
click at [321, 319] on label "Agreement you made (such as mortgage or secured car loan)" at bounding box center [401, 304] width 161 height 29
click at [327, 300] on input "Agreement you made (such as mortgage or secured car loan)" at bounding box center [331, 294] width 9 height 9
checkbox input "true"
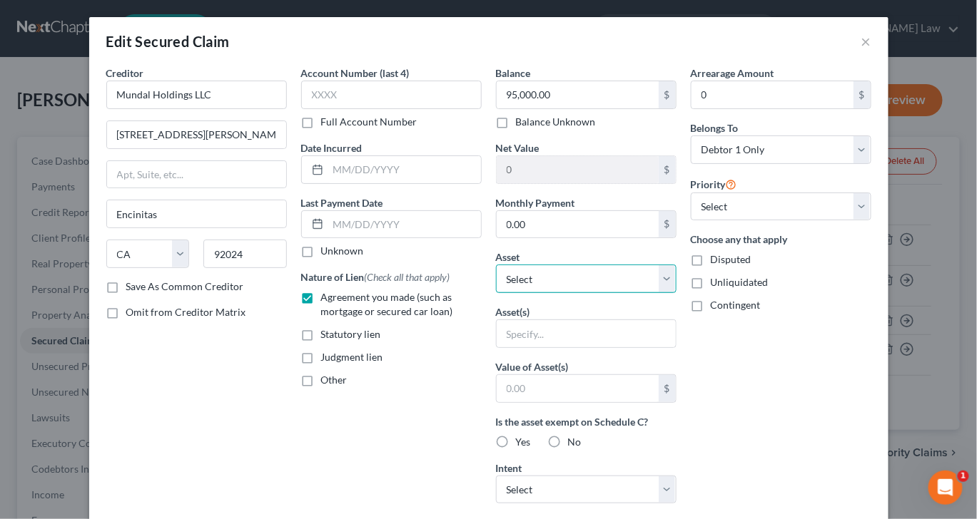
click at [676, 293] on select "Select Other Multiple Assets 2017 Audi SQ5 - $20264.0 Jewelry - Misc. Jewelry -…" at bounding box center [586, 279] width 180 height 29
select select "6"
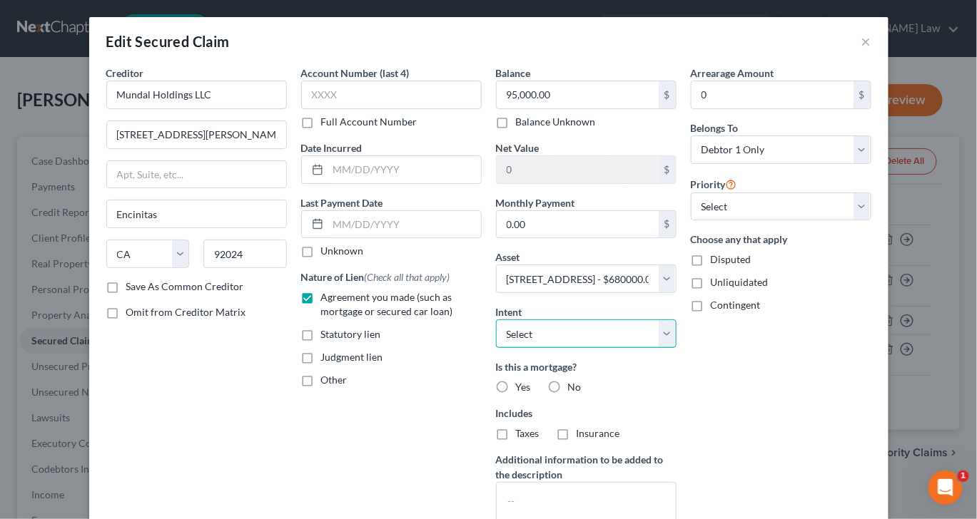
click at [676, 348] on select "Select Surrender Redeem Reaffirm Avoid Other" at bounding box center [586, 334] width 180 height 29
select select "2"
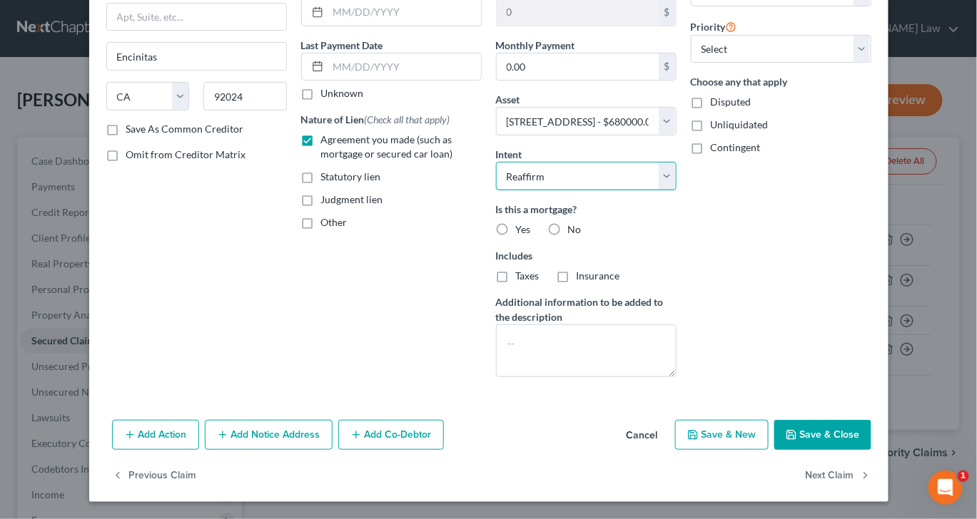
scroll to position [320, 0]
click at [871, 421] on button "Save & Close" at bounding box center [822, 435] width 97 height 30
select select
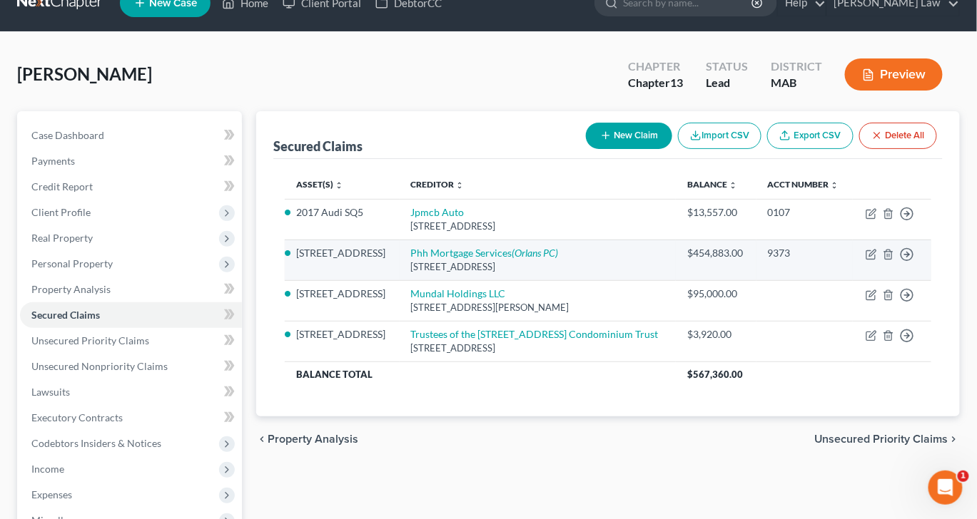
scroll to position [0, 0]
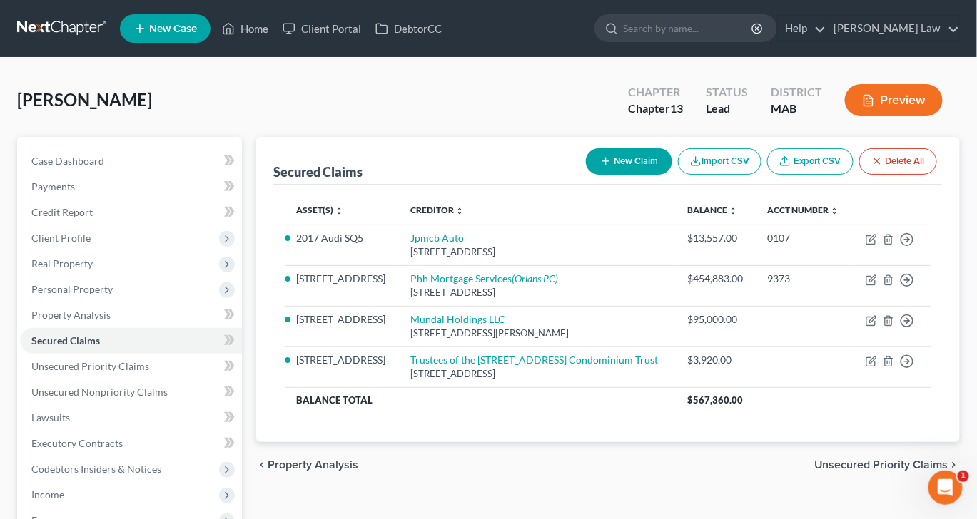
click at [586, 175] on button "New Claim" at bounding box center [629, 161] width 86 height 26
select select "0"
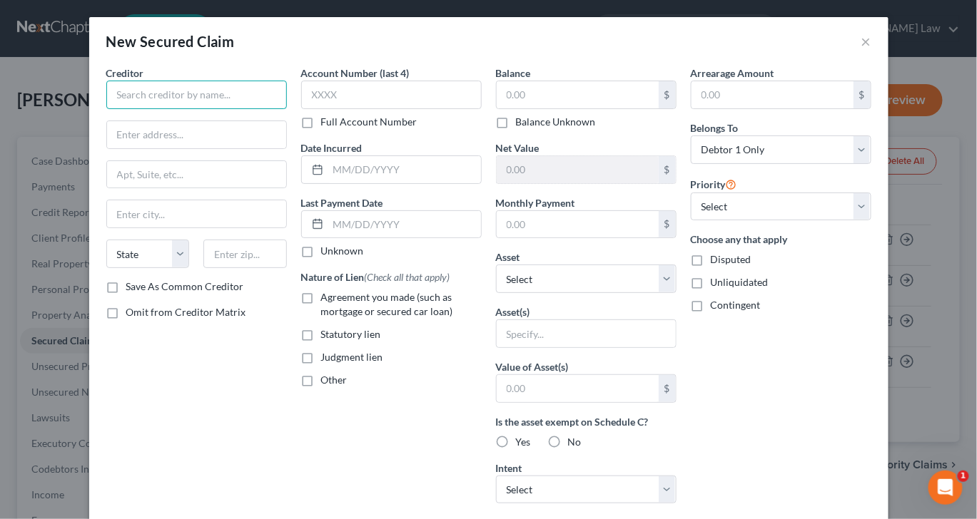
click at [170, 109] on input "text" at bounding box center [196, 95] width 180 height 29
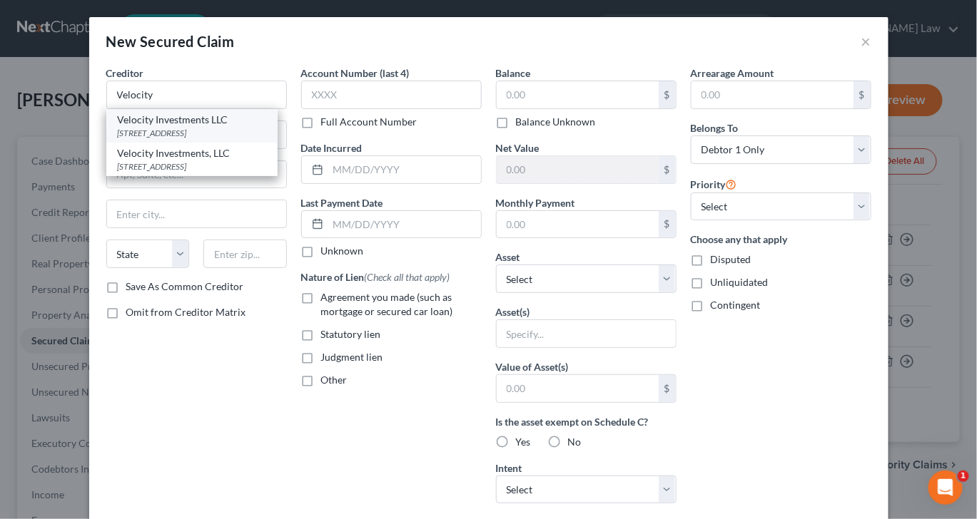
click at [154, 139] on div "[STREET_ADDRESS]" at bounding box center [192, 133] width 148 height 12
type input "Velocity Investments LLC"
type input "[STREET_ADDRESS]"
type input "Wall"
select select "33"
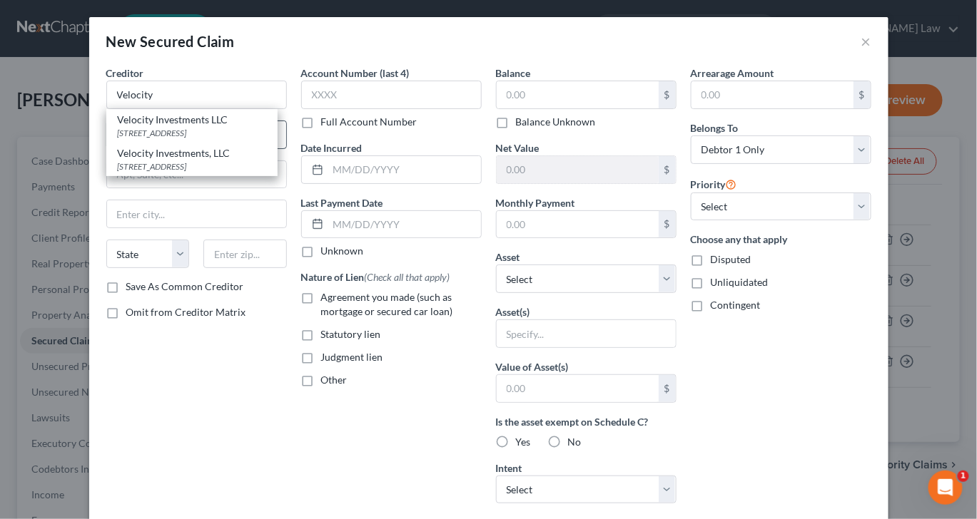
type input "07719"
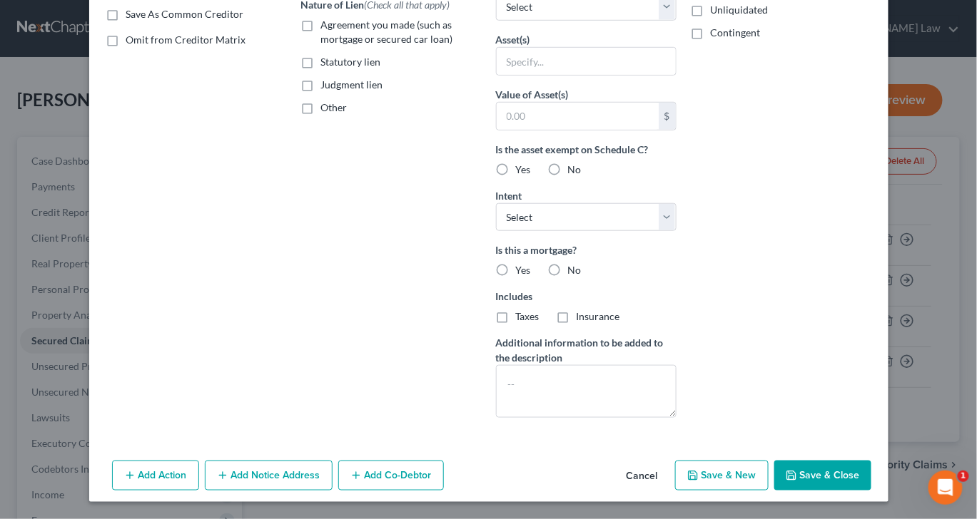
click at [871, 489] on button "Save & Close" at bounding box center [822, 476] width 97 height 30
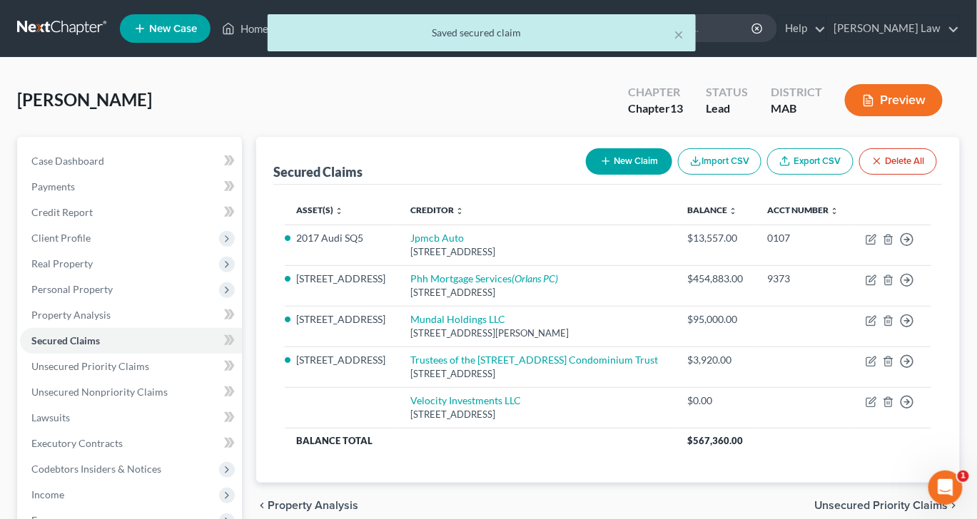
click at [586, 175] on button "New Claim" at bounding box center [629, 161] width 86 height 26
select select "0"
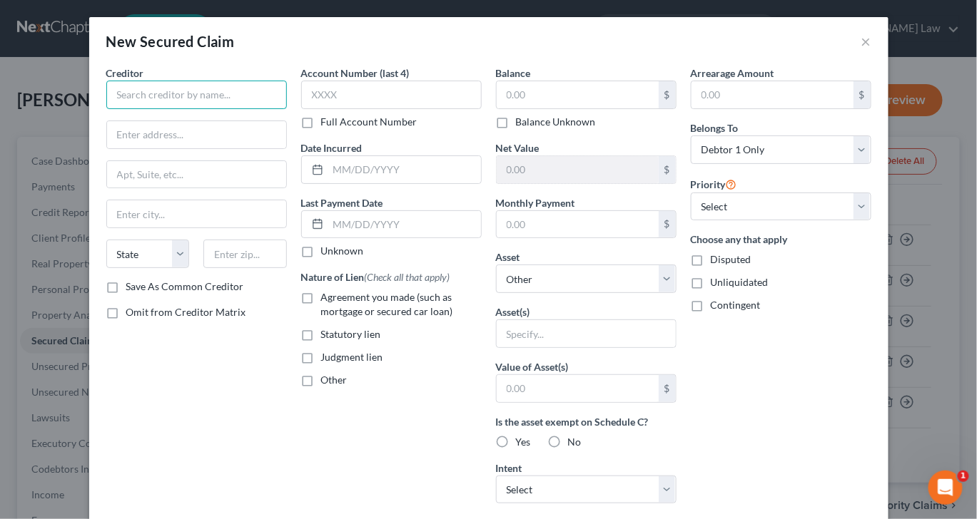
click at [162, 109] on input "text" at bounding box center [196, 95] width 180 height 29
type input "Equitable Ascent Financial LLC"
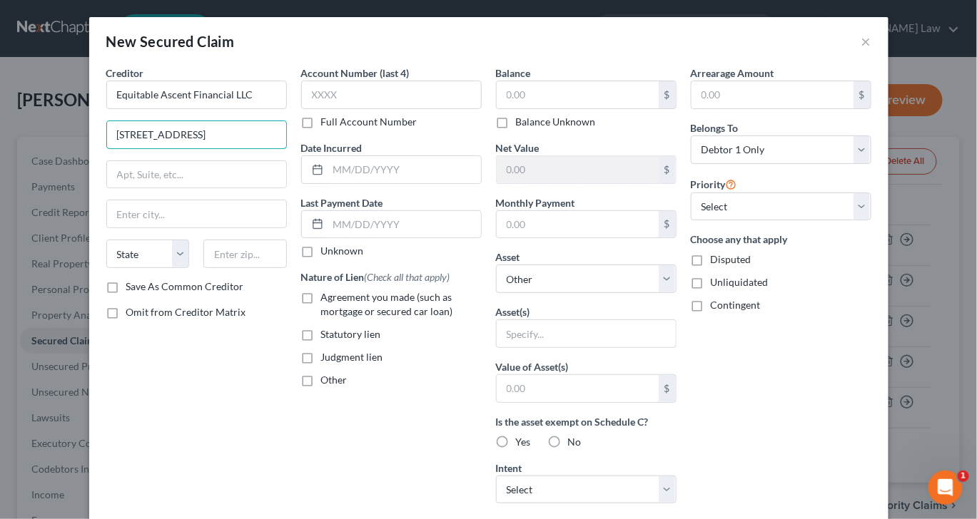
type input "[STREET_ADDRESS]"
type input "Suite B"
click at [107, 228] on input "Buffalo" at bounding box center [196, 213] width 179 height 27
type input "[GEOGRAPHIC_DATA]"
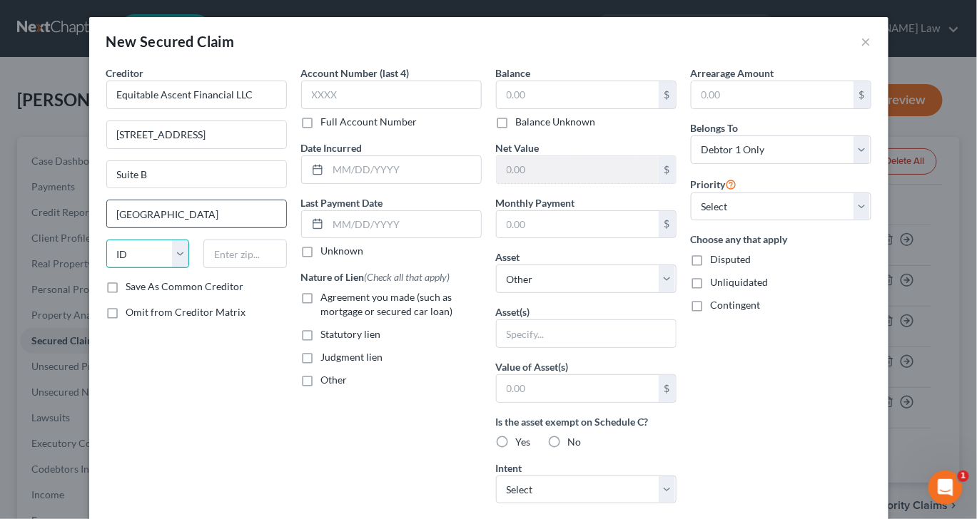
select select "14"
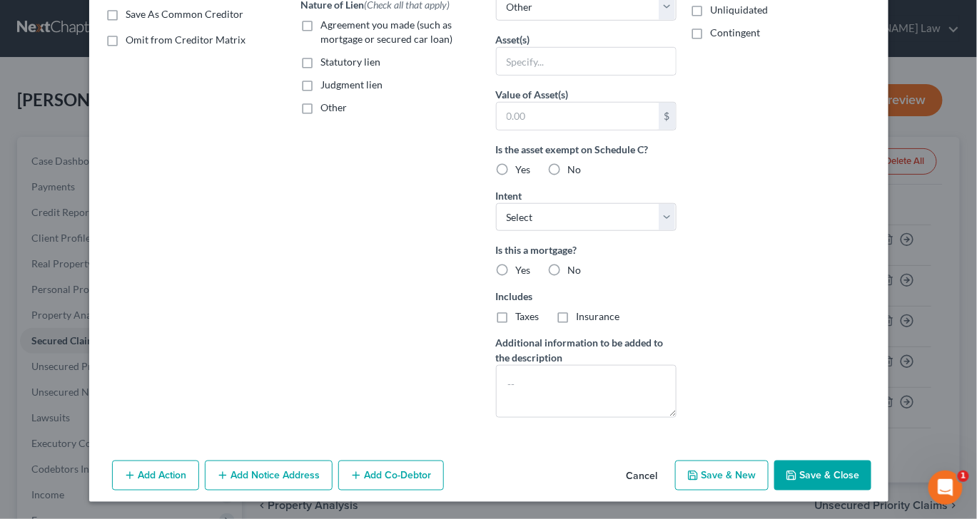
type input "60089"
click at [871, 464] on button "Save & Close" at bounding box center [822, 476] width 97 height 30
select select
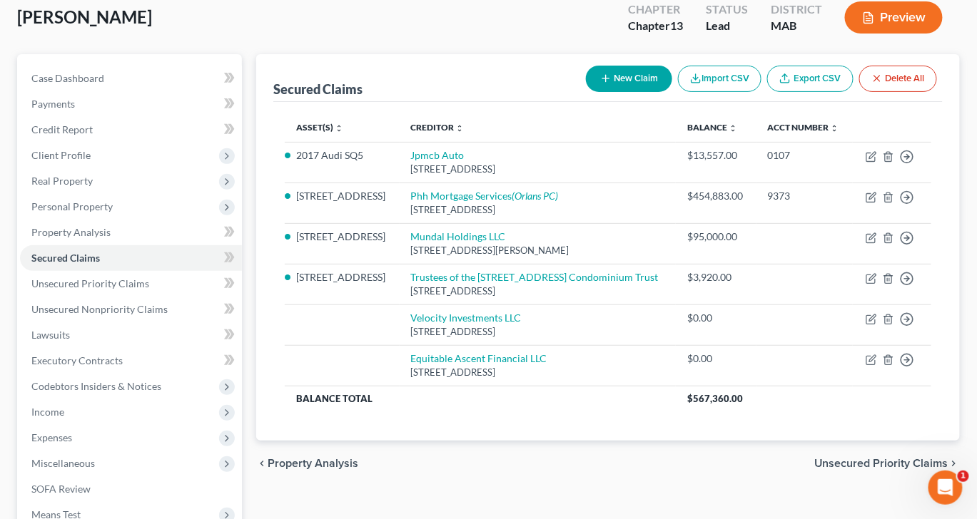
scroll to position [83, 0]
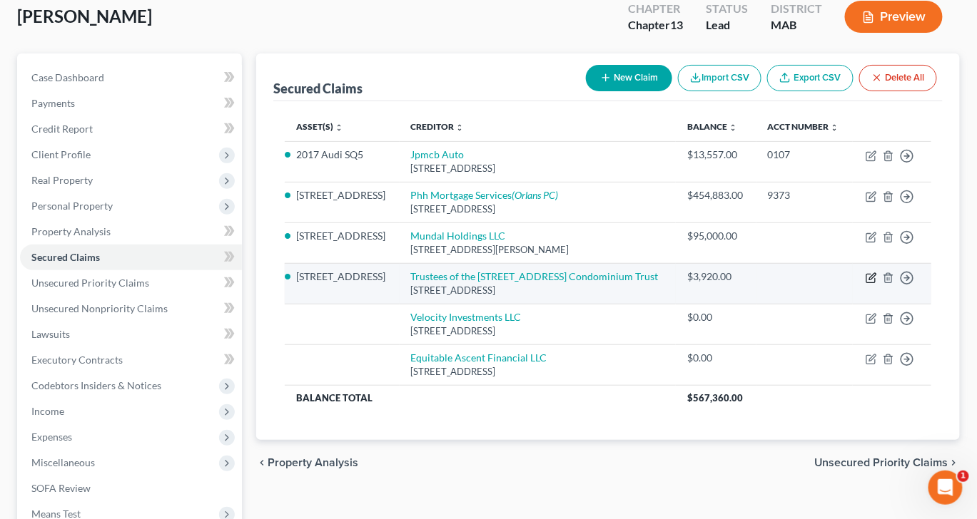
click at [865, 284] on icon "button" at bounding box center [870, 278] width 11 height 11
select select "22"
select select "0"
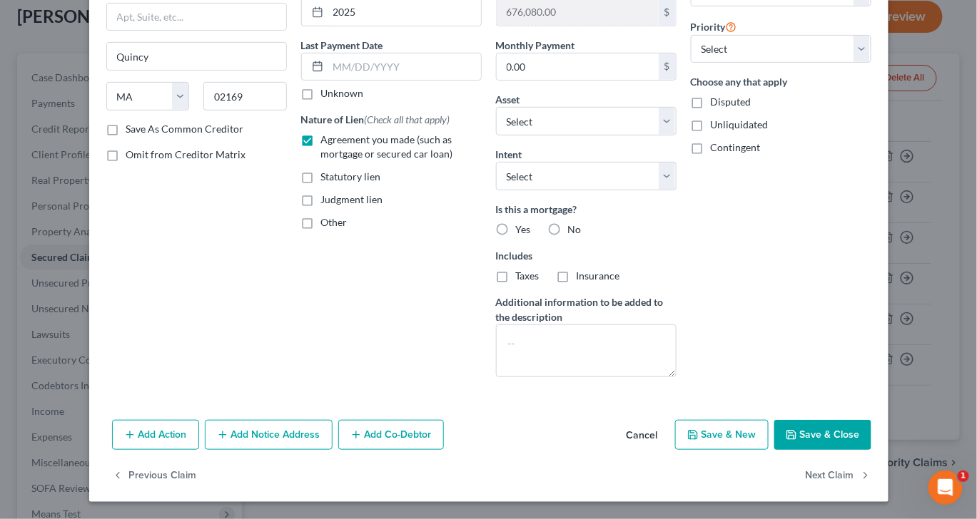
scroll to position [320, 0]
click at [217, 429] on icon "button" at bounding box center [222, 434] width 11 height 11
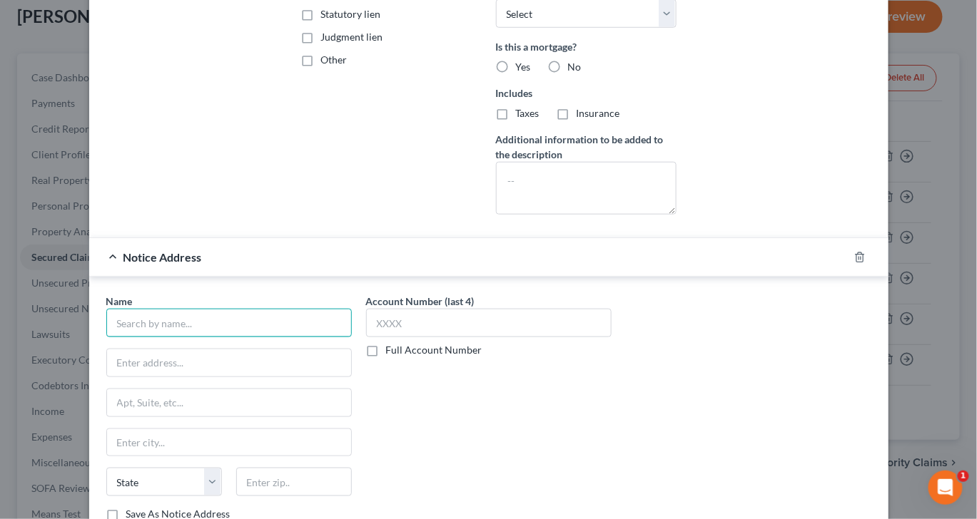
click at [143, 337] on input "text" at bounding box center [228, 323] width 245 height 29
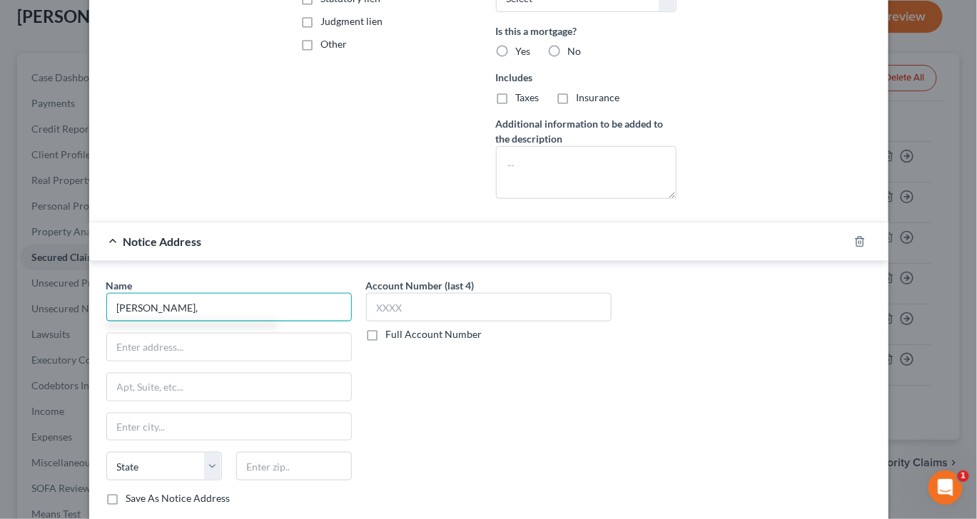
scroll to position [340, 0]
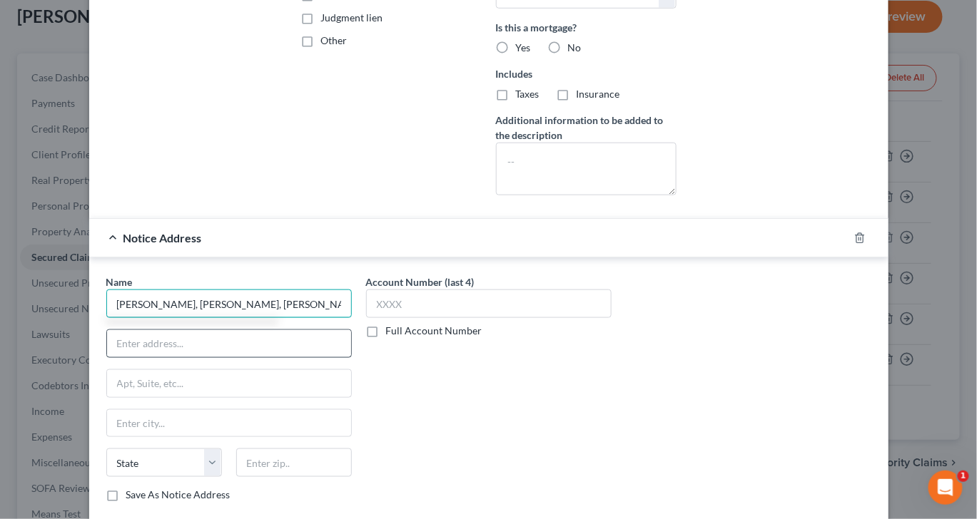
type input "[PERSON_NAME], [PERSON_NAME], [PERSON_NAME], & [PERSON_NAME] P.C."
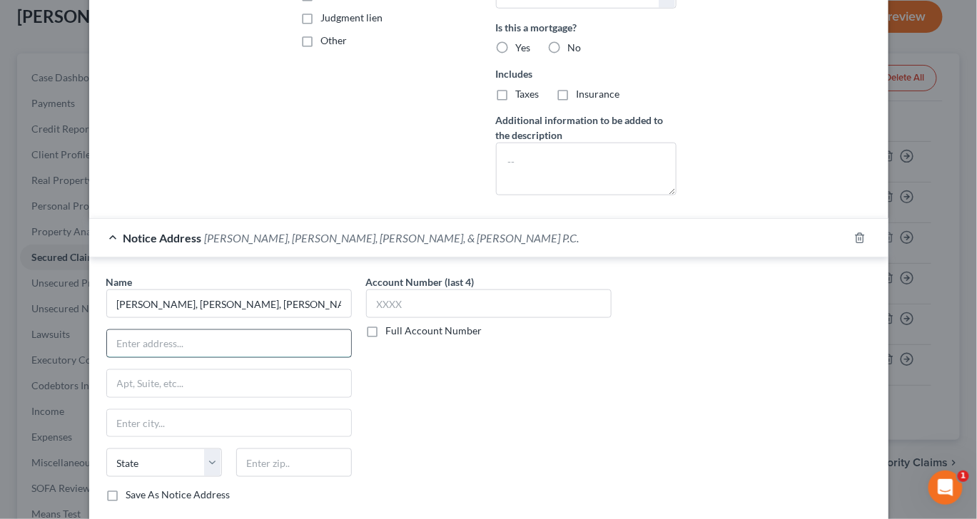
click at [128, 357] on input "text" at bounding box center [229, 343] width 244 height 27
type input "[STREET_ADDRESS]"
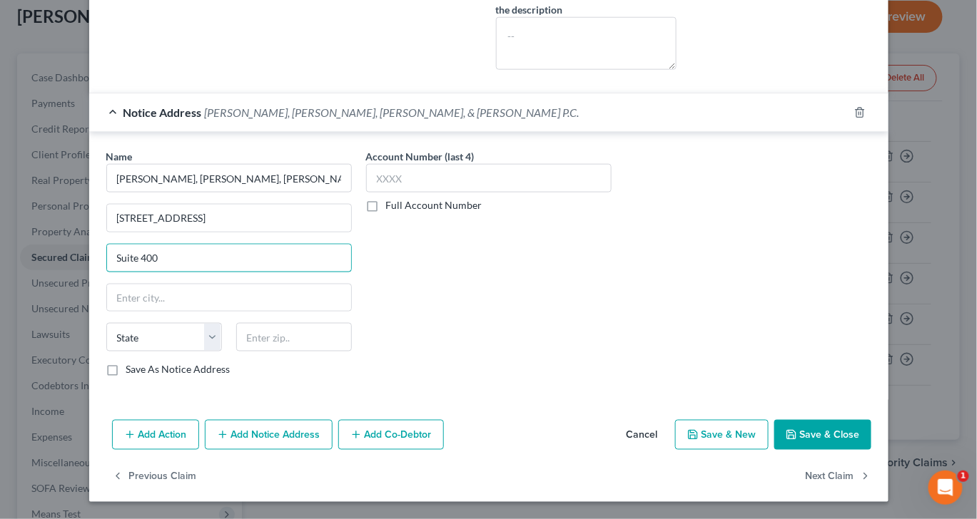
type input "Suite 400"
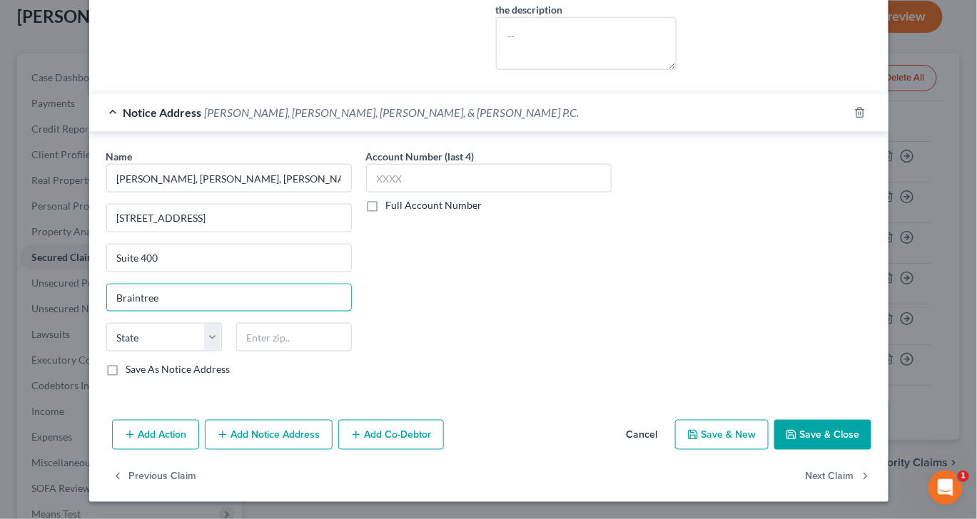
type input "Braintree"
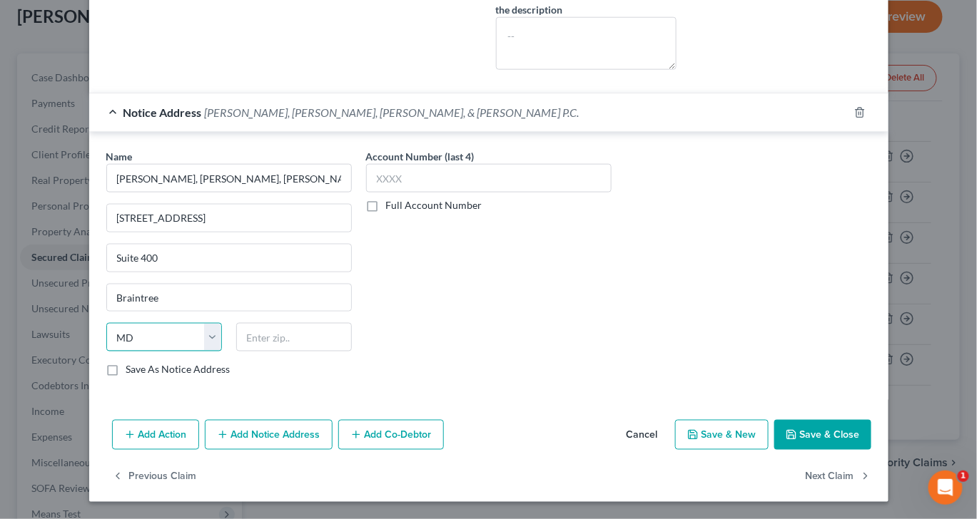
select select "22"
type input "02184"
click at [871, 450] on button "Save & Close" at bounding box center [822, 435] width 97 height 30
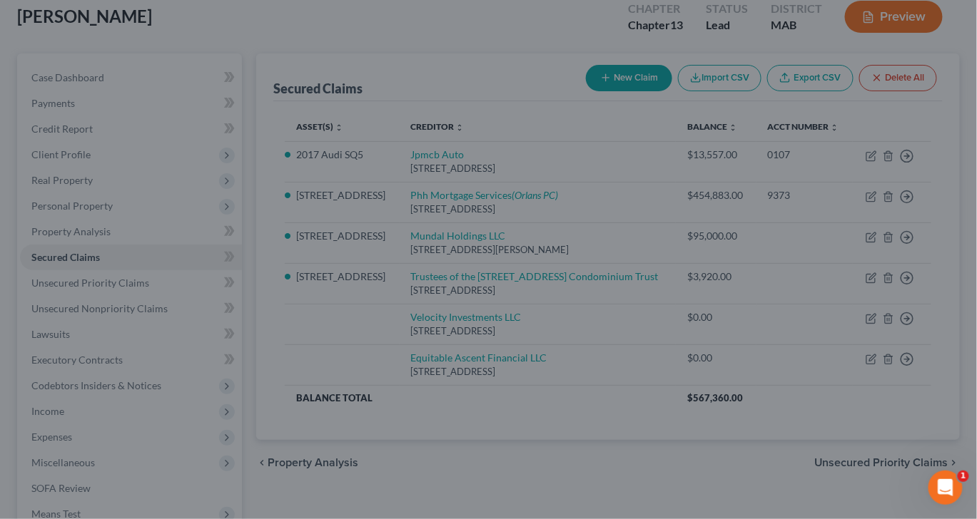
select select "6"
type input "0"
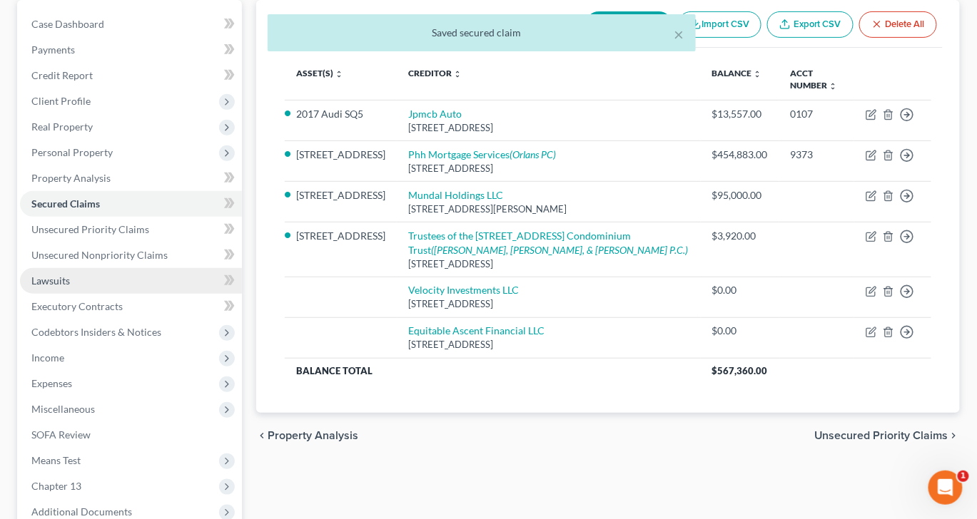
scroll to position [139, 0]
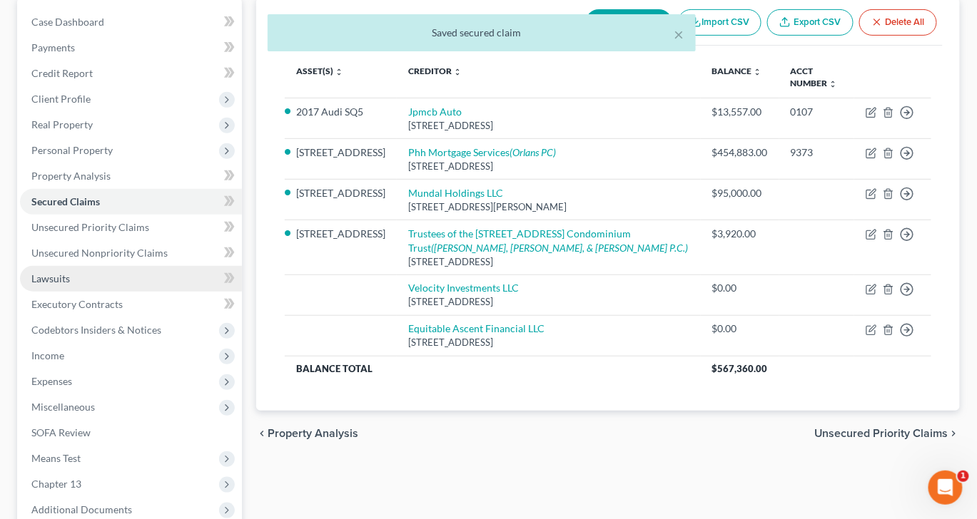
click at [70, 285] on span "Lawsuits" at bounding box center [50, 279] width 39 height 12
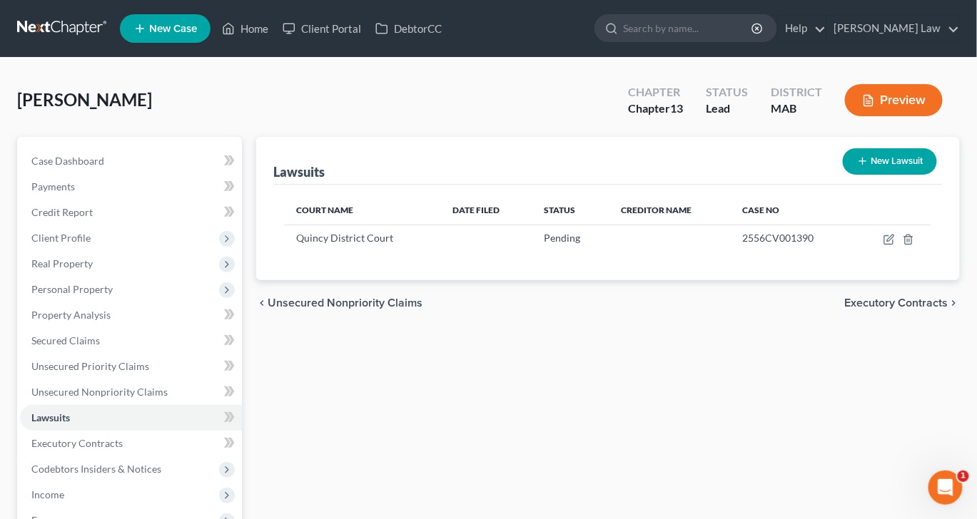
click at [870, 175] on button "New Lawsuit" at bounding box center [889, 161] width 94 height 26
select select "0"
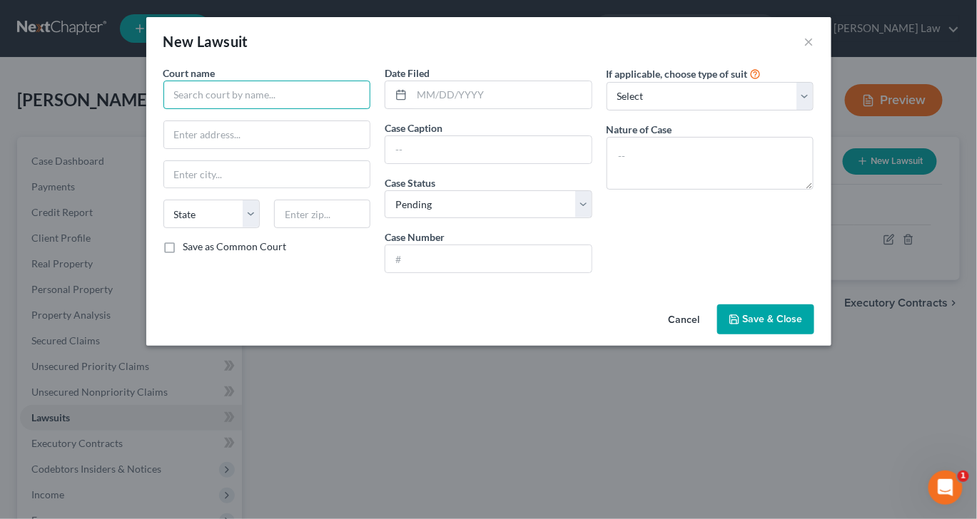
click at [253, 108] on input "text" at bounding box center [267, 95] width 208 height 29
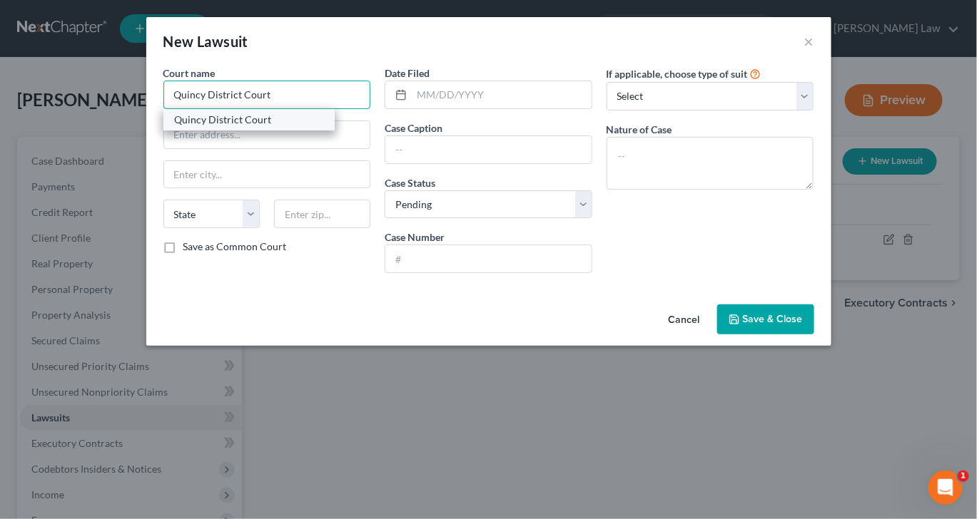
type input "Quincy District Court"
click at [230, 127] on div "Quincy District Court" at bounding box center [249, 120] width 148 height 14
type input "1 [PERSON_NAME]"
type input "Quincy"
select select "22"
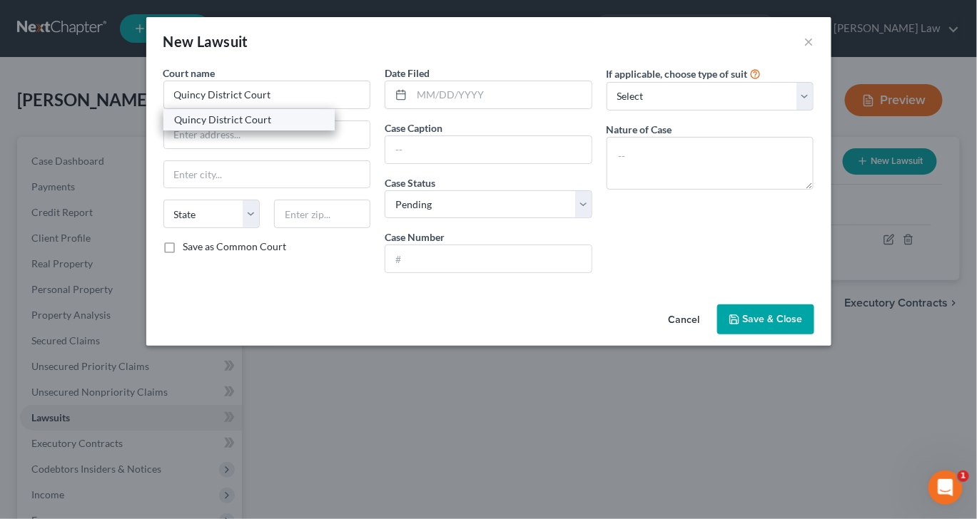
type input "02169"
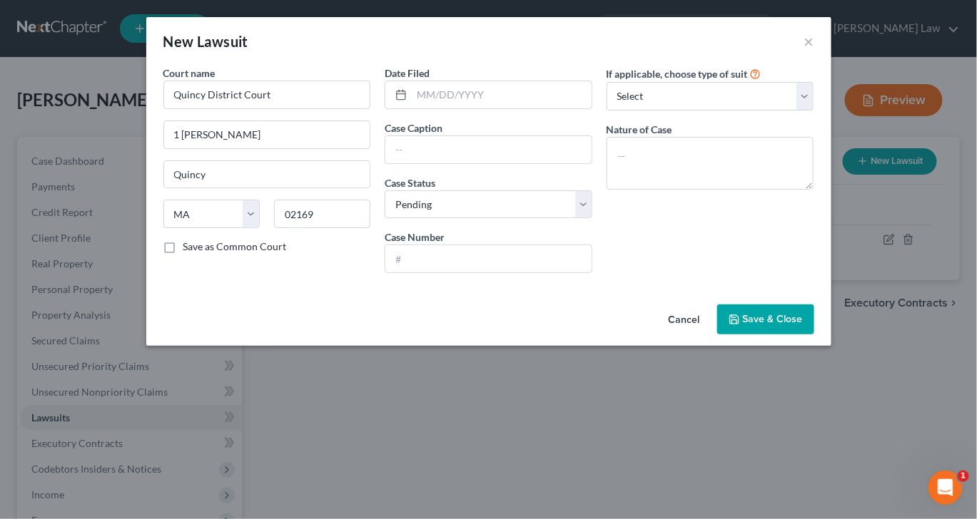
click at [433, 205] on div "Date Filed Case Caption Case Status * Select Pending On Appeal Concluded Case N…" at bounding box center [488, 175] width 222 height 219
click at [430, 163] on input "text" at bounding box center [488, 149] width 206 height 27
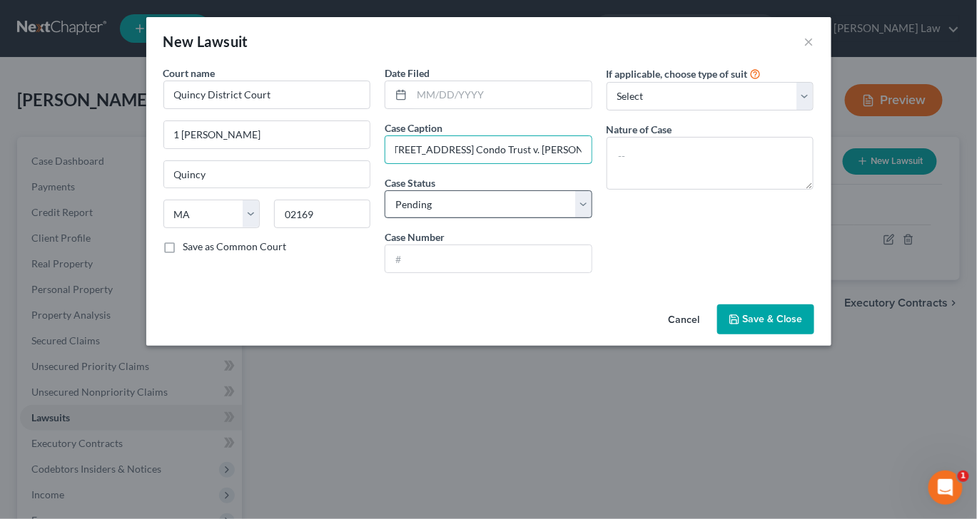
type input "Trustees of [STREET_ADDRESS] Condo Trust v. [PERSON_NAME]"
click at [592, 219] on select "Select Pending On Appeal Concluded" at bounding box center [488, 204] width 208 height 29
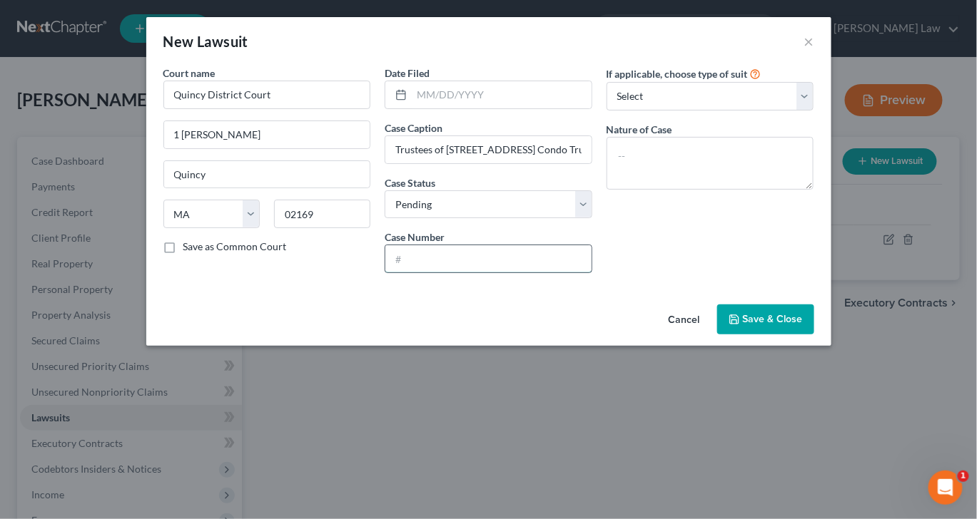
click at [509, 273] on input "text" at bounding box center [488, 258] width 206 height 27
type input "2556CV001346"
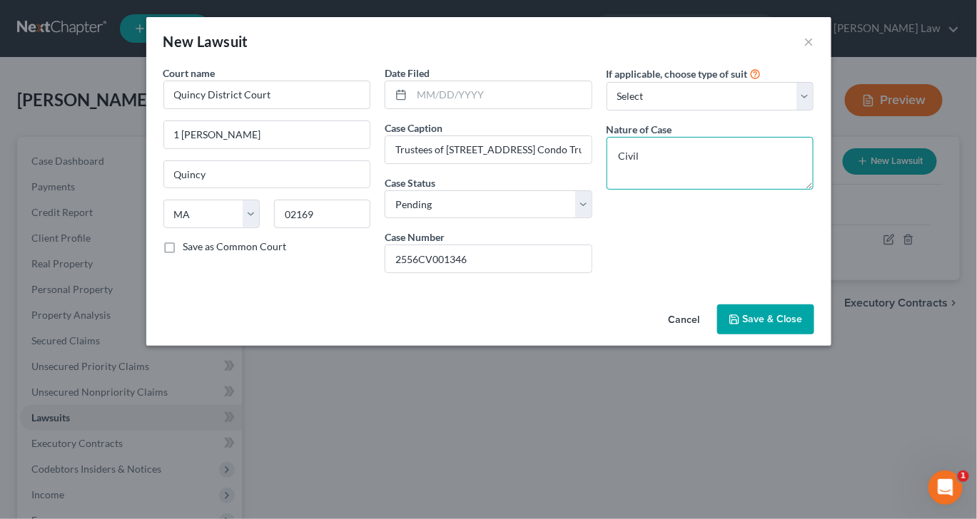
type textarea "Civil"
click at [803, 325] on span "Save & Close" at bounding box center [773, 319] width 60 height 12
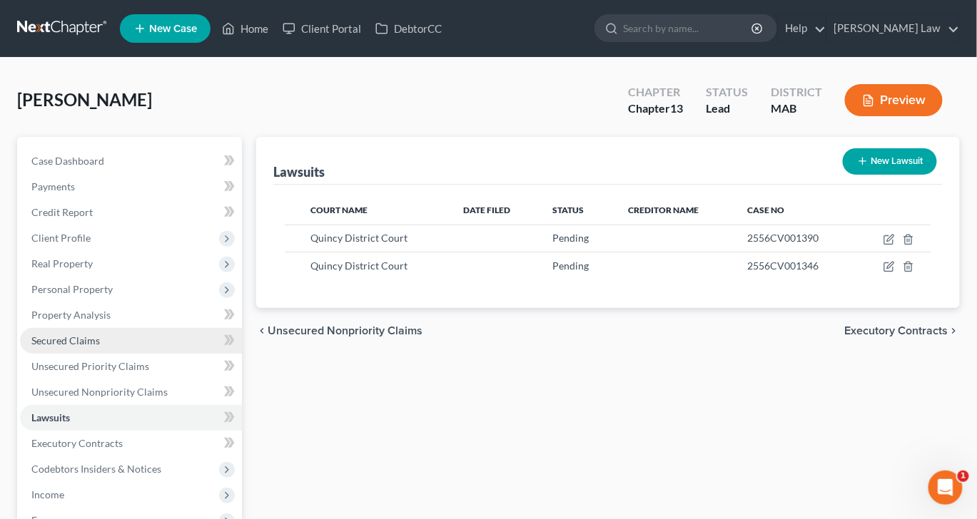
click at [100, 347] on span "Secured Claims" at bounding box center [65, 341] width 68 height 12
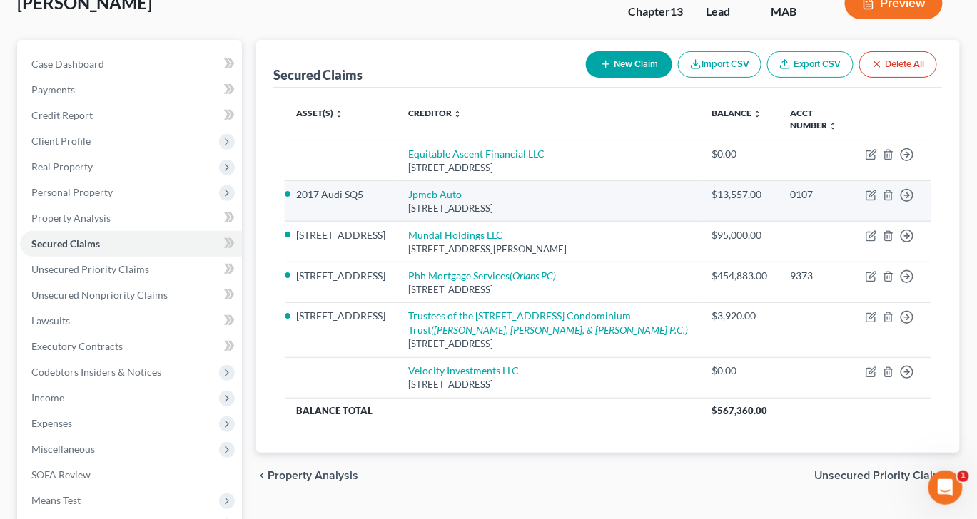
scroll to position [86, 0]
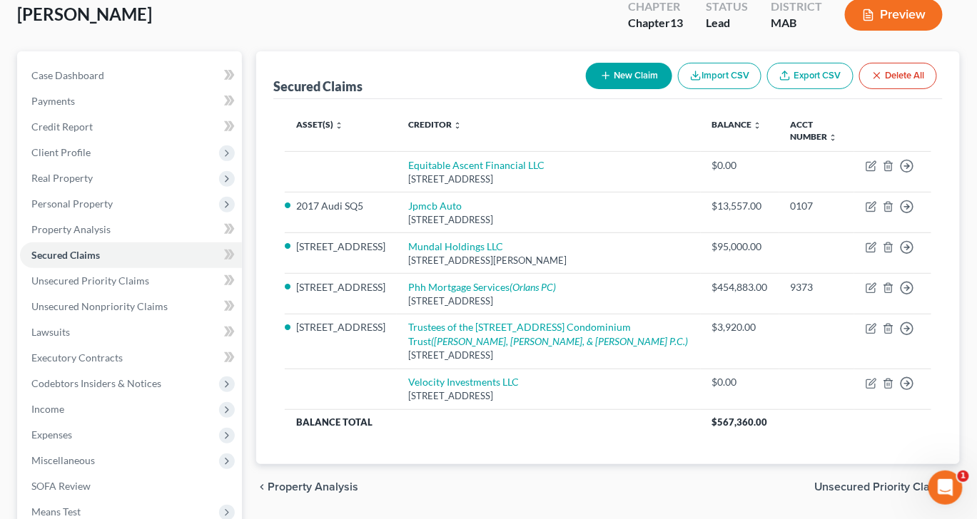
click at [586, 89] on button "New Claim" at bounding box center [629, 76] width 86 height 26
select select "0"
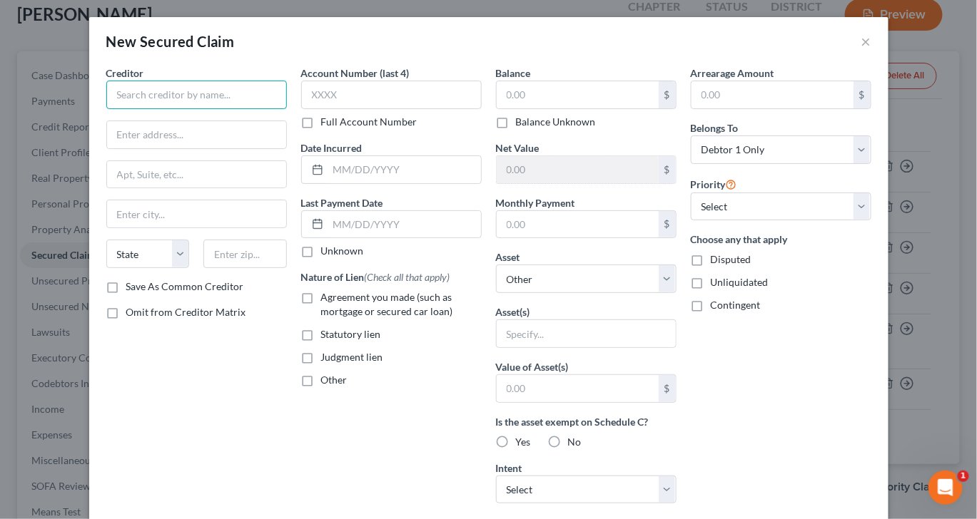
click at [170, 109] on input "text" at bounding box center [196, 95] width 180 height 29
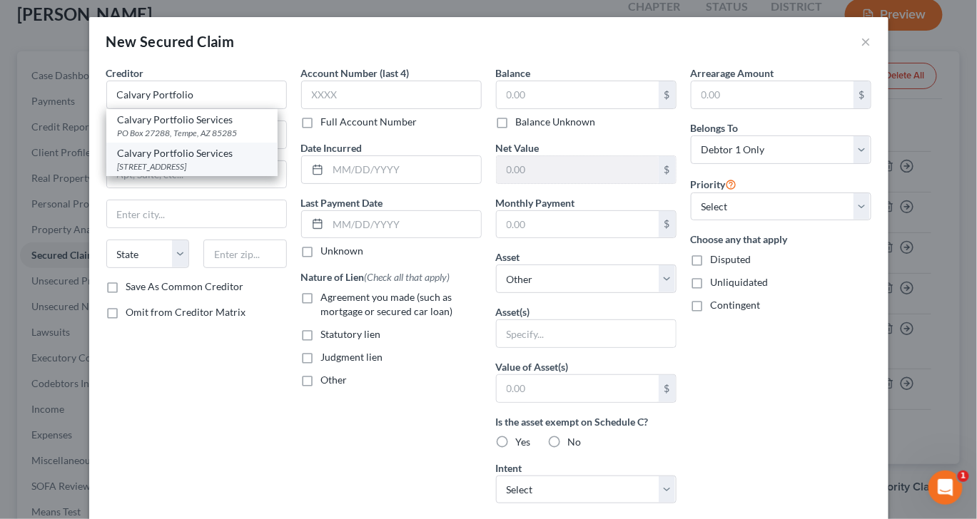
click at [206, 161] on div "Calvary Portfolio Services" at bounding box center [192, 153] width 148 height 14
type input "Calvary Portfolio Services"
type input "[STREET_ADDRESS]"
type input "Suite 400"
type input "Valhalla"
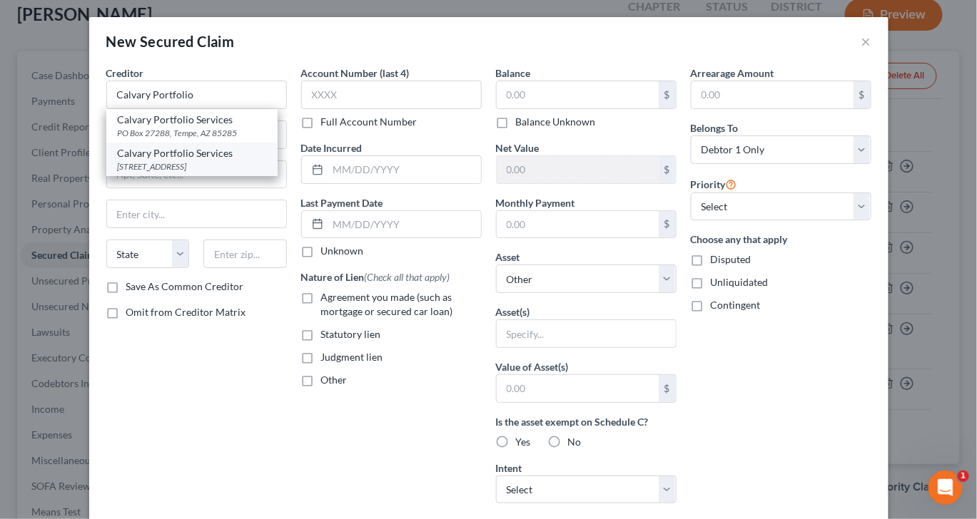
select select "35"
type input "10595"
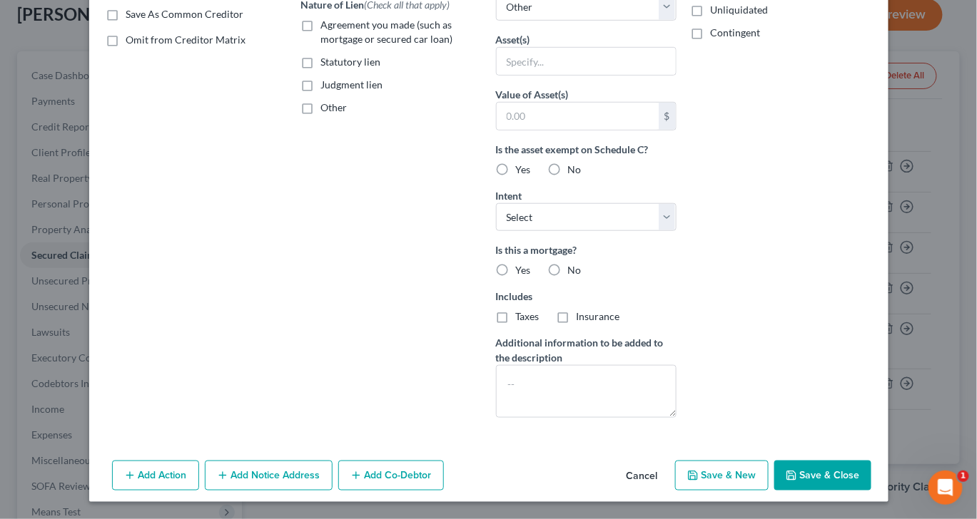
scroll to position [464, 0]
click at [245, 471] on button "Add Notice Address" at bounding box center [269, 476] width 128 height 30
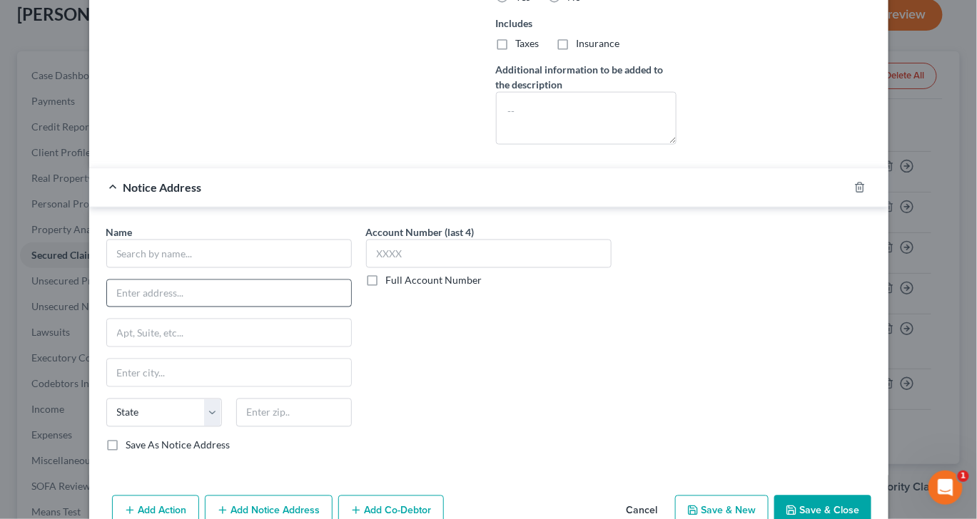
scroll to position [569, 0]
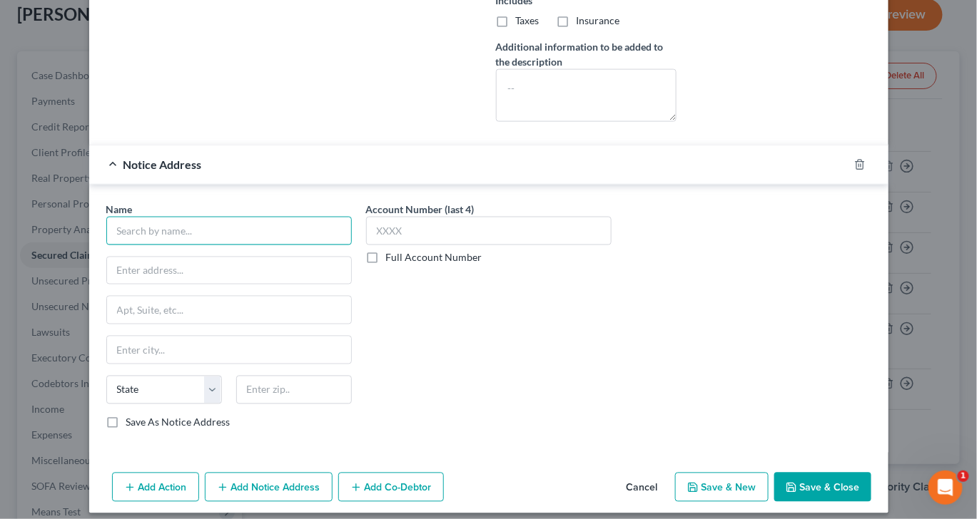
click at [174, 245] on input "text" at bounding box center [228, 231] width 245 height 29
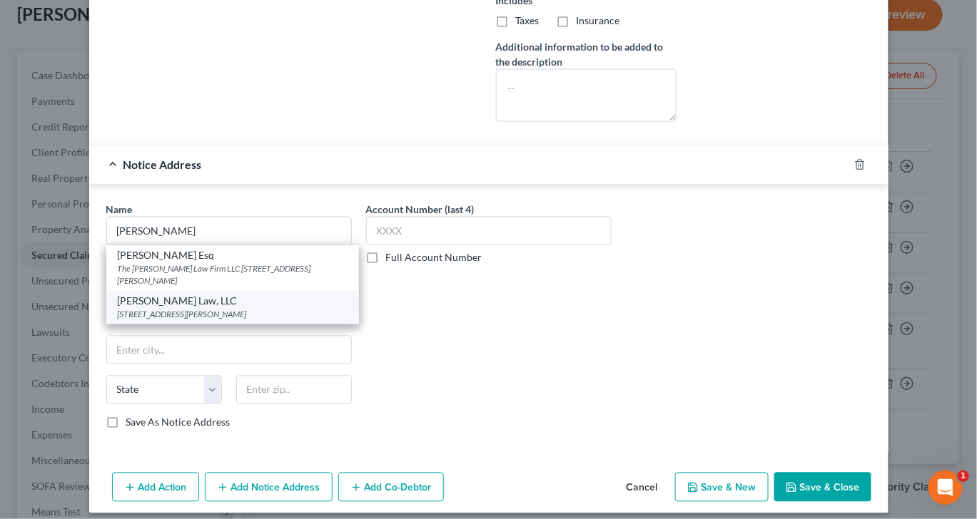
click at [202, 321] on div "[STREET_ADDRESS][PERSON_NAME]" at bounding box center [233, 315] width 230 height 12
type input "[PERSON_NAME] Law, LLC"
type input "[STREET_ADDRESS][PERSON_NAME]"
type input "Suite A102"
type input "[GEOGRAPHIC_DATA]"
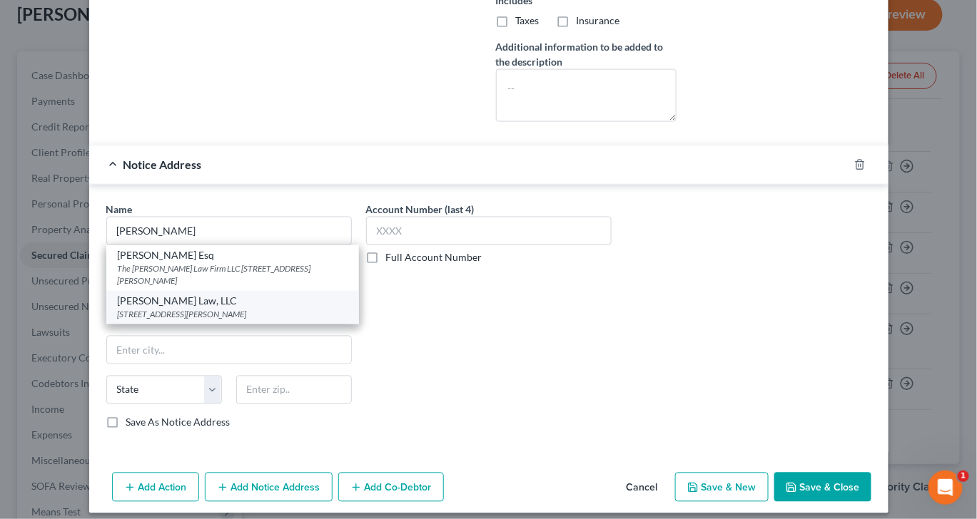
select select "32"
type input "03079"
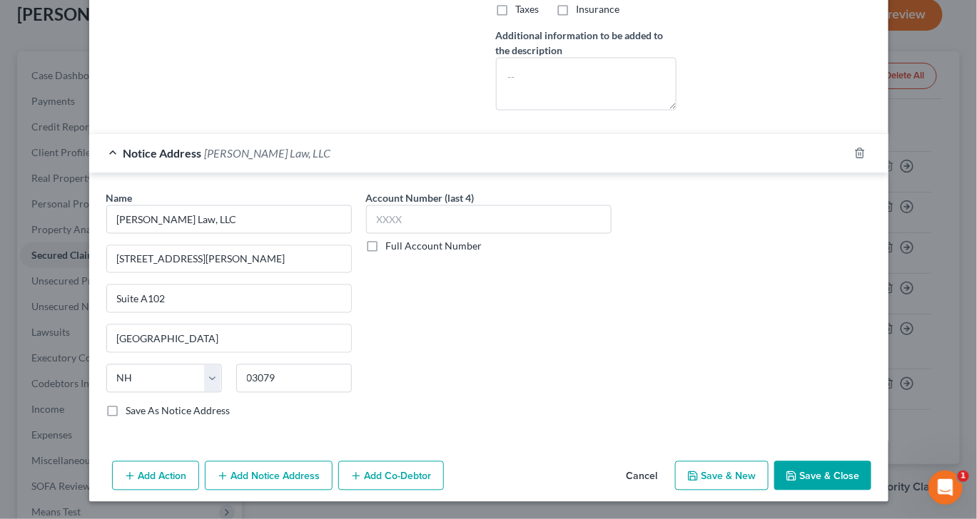
scroll to position [845, 0]
click at [862, 466] on button "Save & Close" at bounding box center [822, 477] width 97 height 30
select select
type input "0.00"
type input "0"
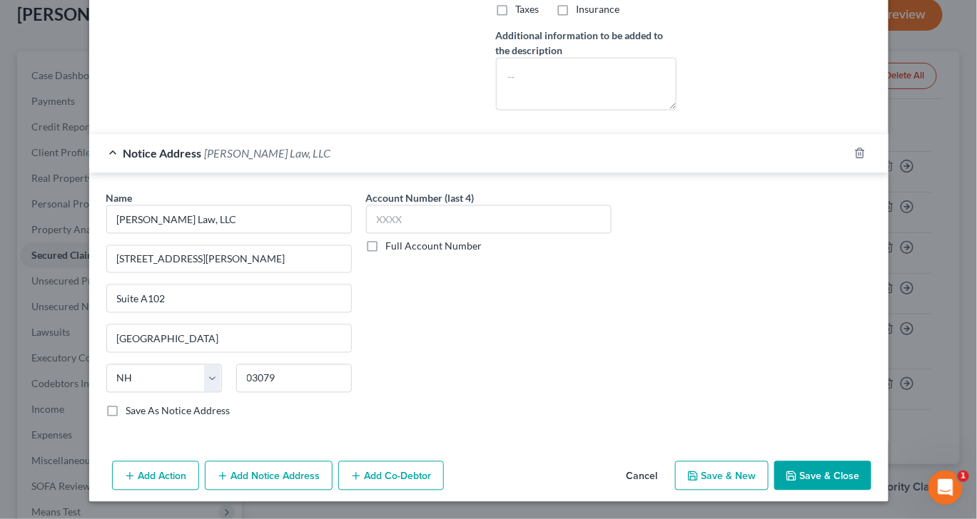
type input "0.00"
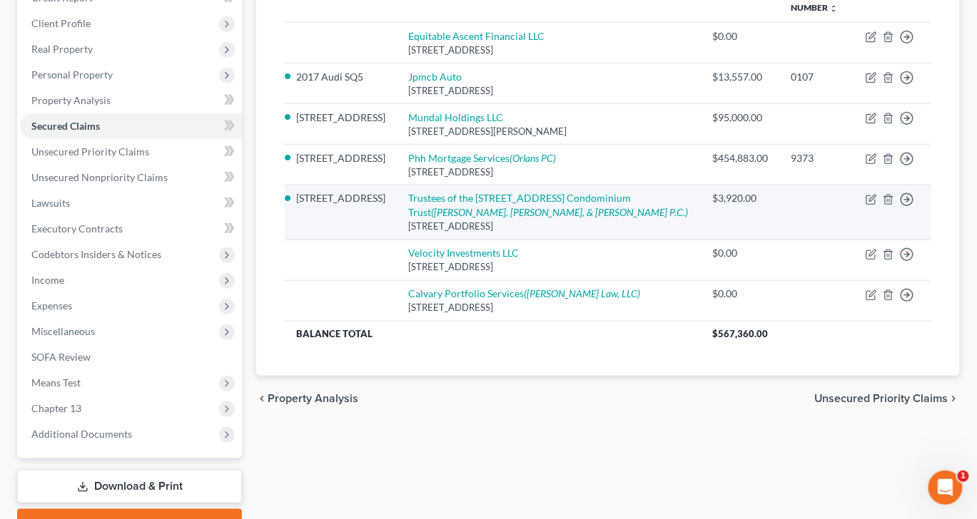
scroll to position [240, 0]
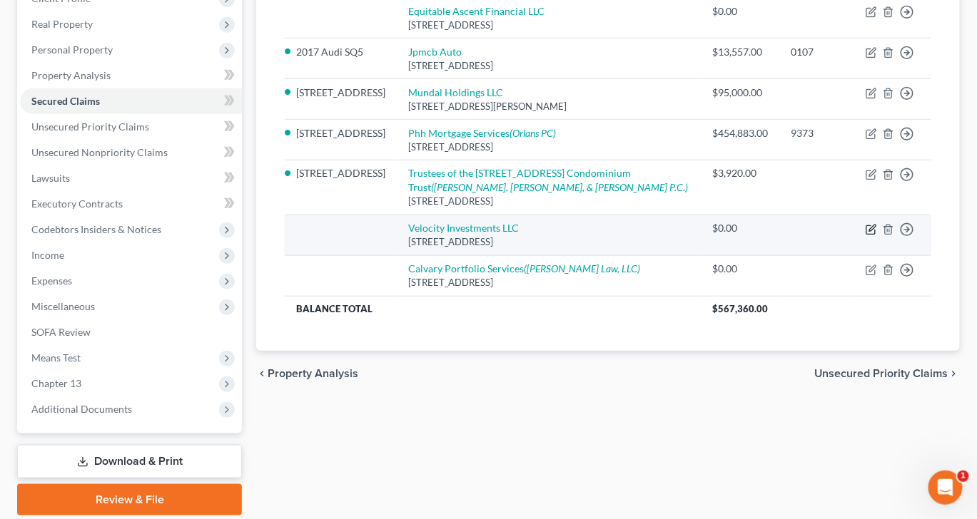
click at [869, 231] on icon "button" at bounding box center [872, 228] width 6 height 6
select select "33"
select select "0"
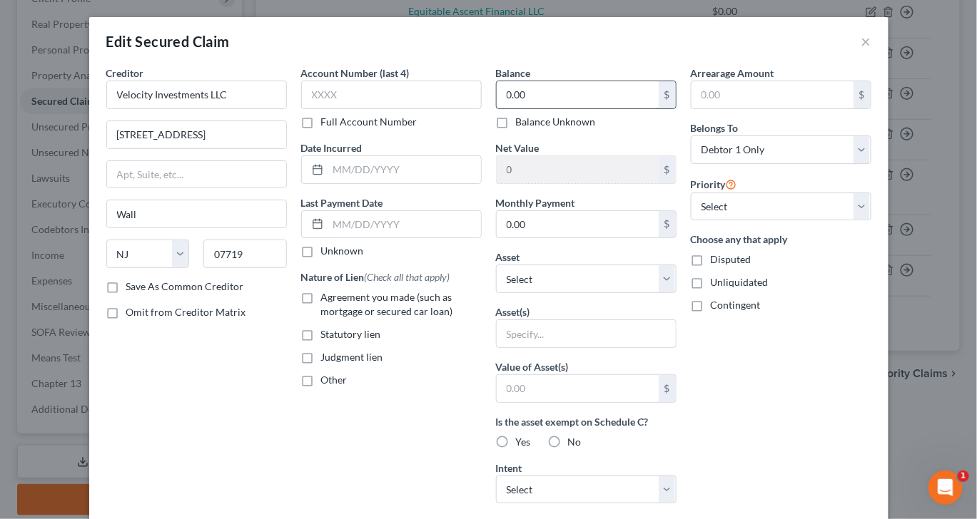
click at [571, 108] on input "0.00" at bounding box center [577, 94] width 162 height 27
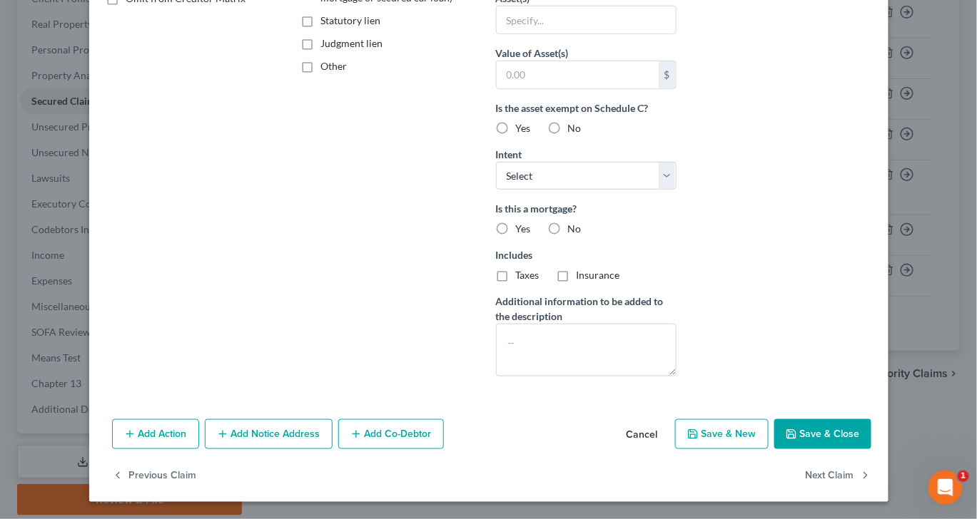
scroll to position [514, 0]
type input "13,194"
click at [252, 419] on button "Add Notice Address" at bounding box center [269, 434] width 128 height 30
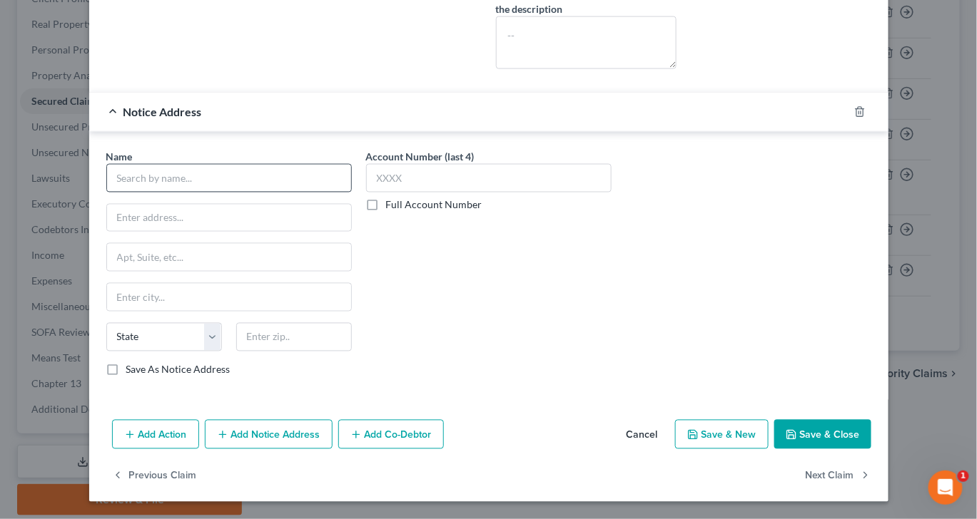
scroll to position [709, 0]
click at [143, 193] on input "text" at bounding box center [228, 178] width 245 height 29
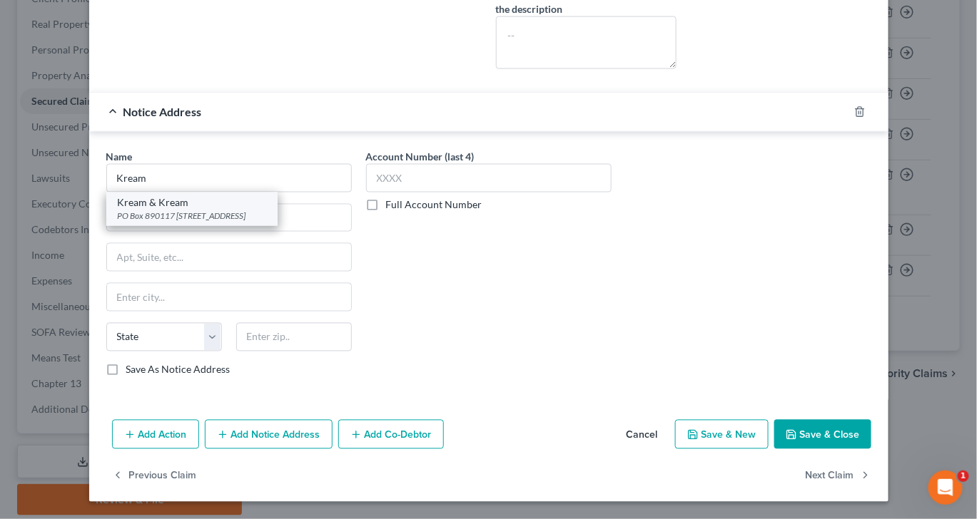
click at [163, 223] on div "PO Box 890117 [STREET_ADDRESS]" at bounding box center [192, 216] width 148 height 12
type input "Kream & Kream"
type input "PO Box 890117"
type input "[STREET_ADDRESS]"
type input "Weymouth"
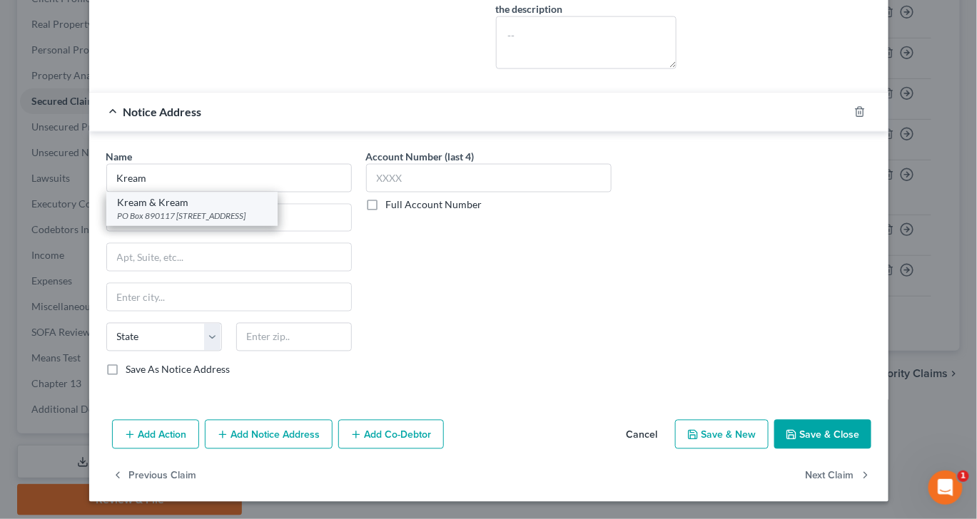
select select "22"
type input "02189"
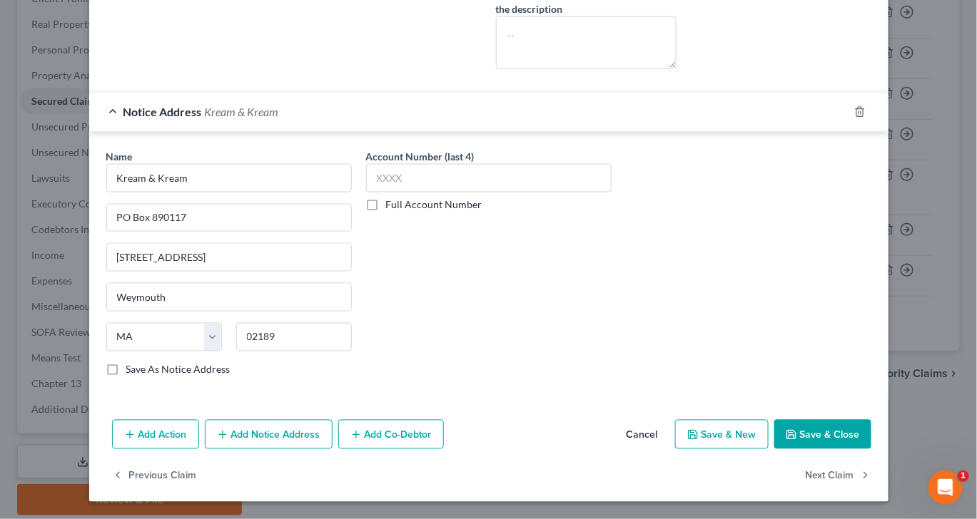
click at [871, 424] on button "Save & Close" at bounding box center [822, 435] width 97 height 30
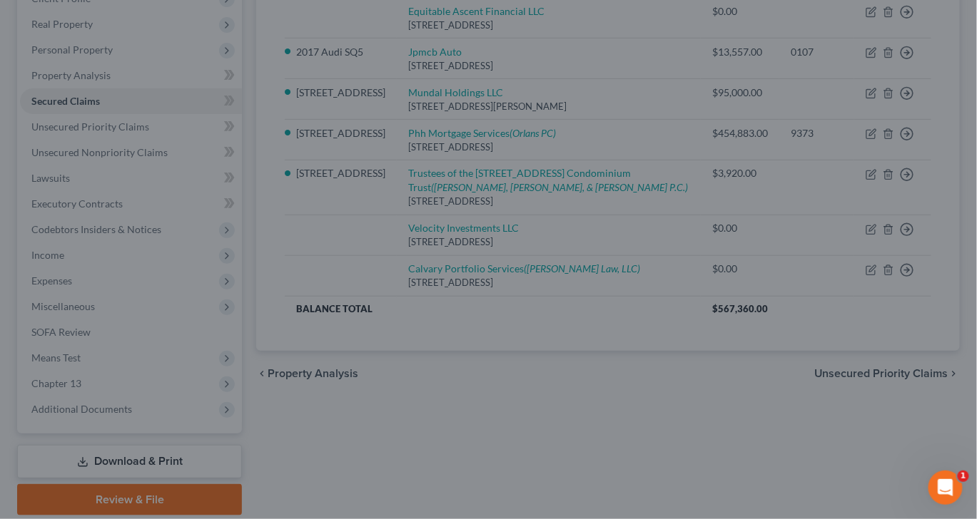
type input "13,194.00"
type input "0"
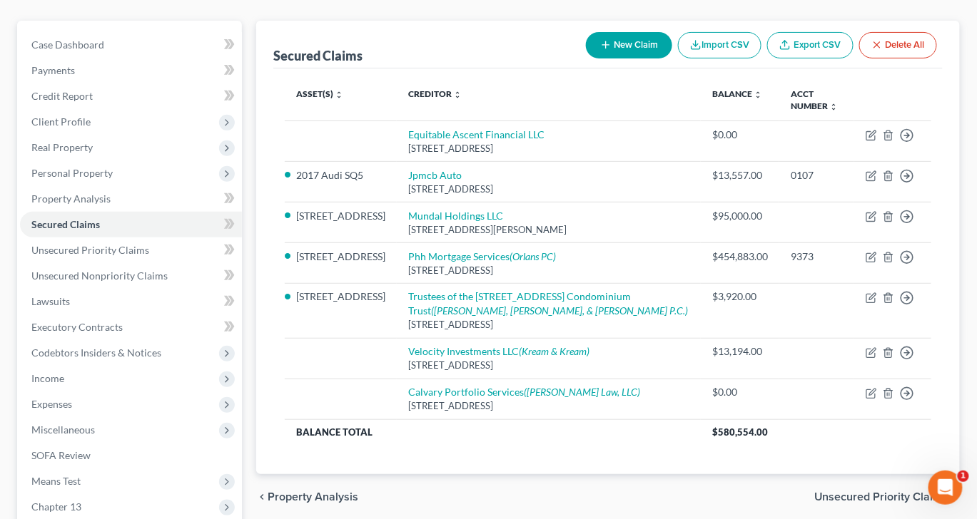
scroll to position [111, 0]
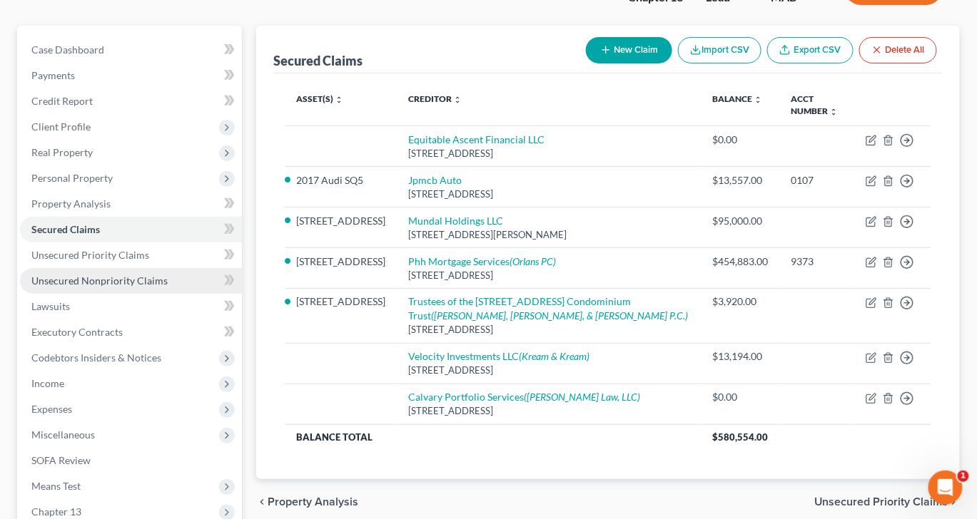
click at [95, 287] on span "Unsecured Nonpriority Claims" at bounding box center [99, 281] width 136 height 12
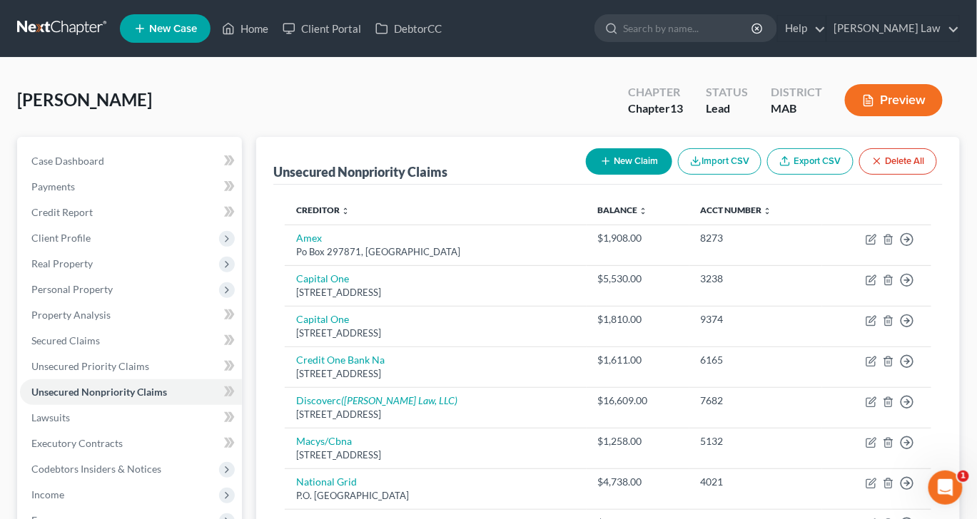
click at [586, 175] on button "New Claim" at bounding box center [629, 161] width 86 height 26
select select "0"
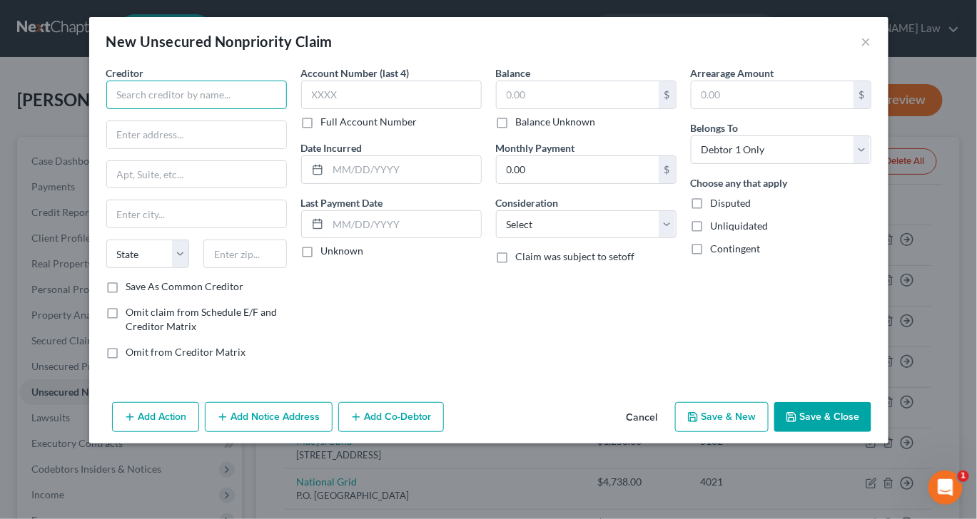
click at [163, 109] on input "text" at bounding box center [196, 95] width 180 height 29
type input "S"
type input "Asset Acceptance LLC"
click at [107, 148] on input "text" at bounding box center [196, 134] width 179 height 27
type input "Po Box 2036"
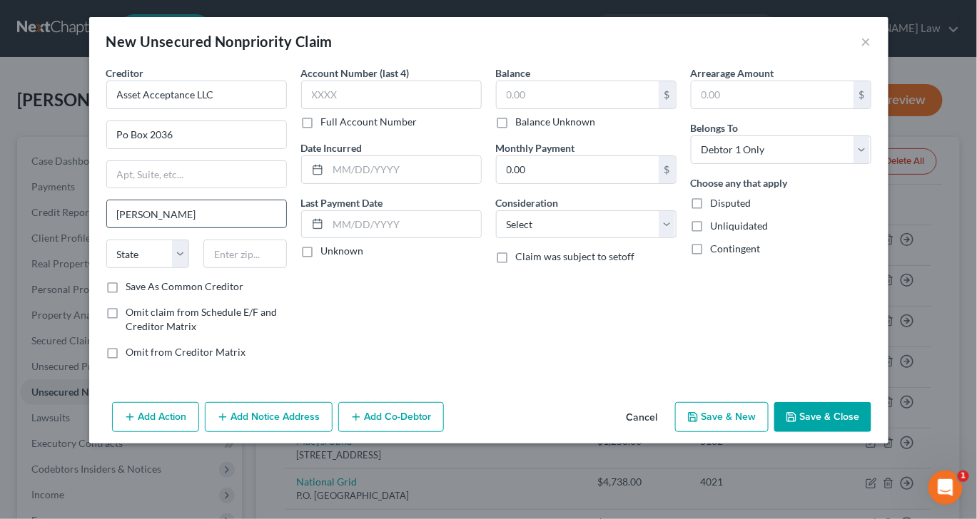
click at [128, 228] on input "[PERSON_NAME]" at bounding box center [196, 213] width 179 height 27
type input "[PERSON_NAME]"
select select "23"
type input "48090"
click at [569, 108] on input "text" at bounding box center [577, 94] width 162 height 27
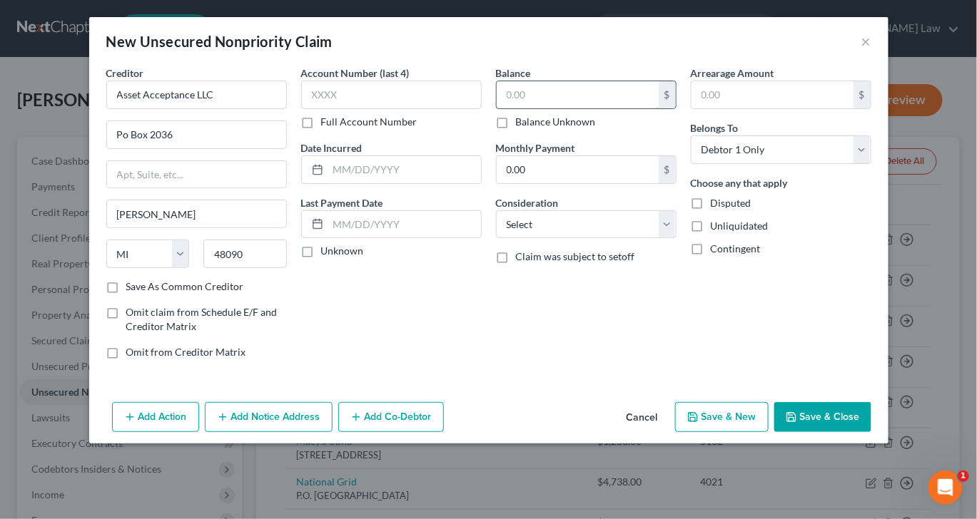
click at [568, 108] on input "text" at bounding box center [577, 94] width 162 height 27
type input "22,440"
click at [356, 183] on input "text" at bounding box center [404, 169] width 153 height 27
type input "2015"
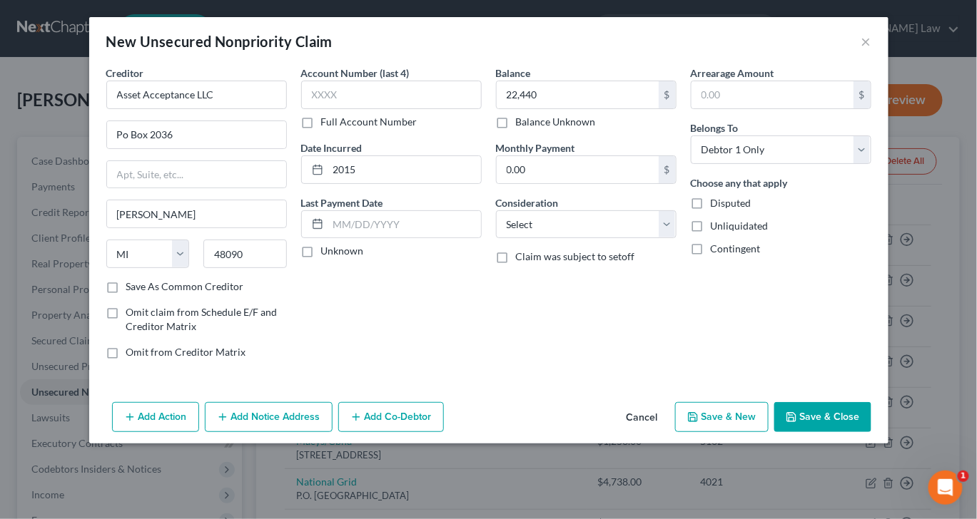
click at [222, 432] on button "Add Notice Address" at bounding box center [269, 417] width 128 height 30
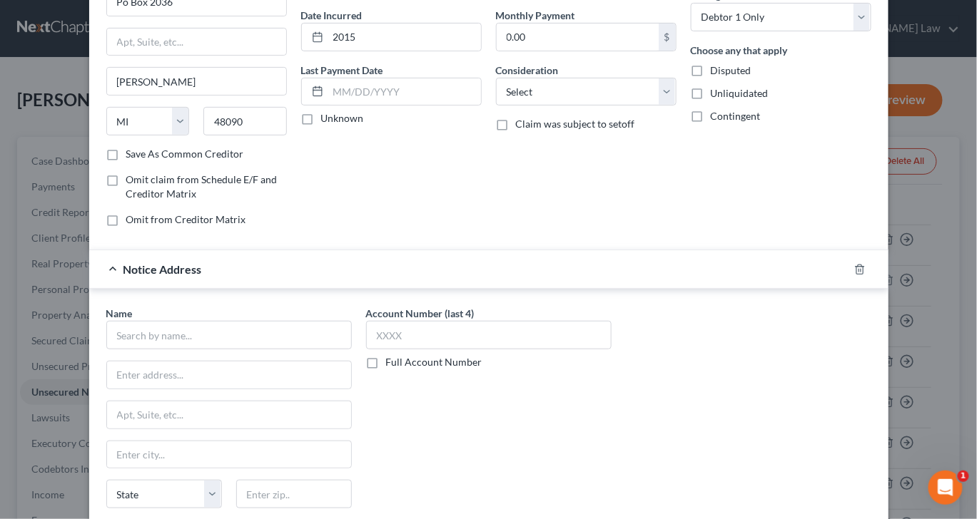
scroll to position [250, 0]
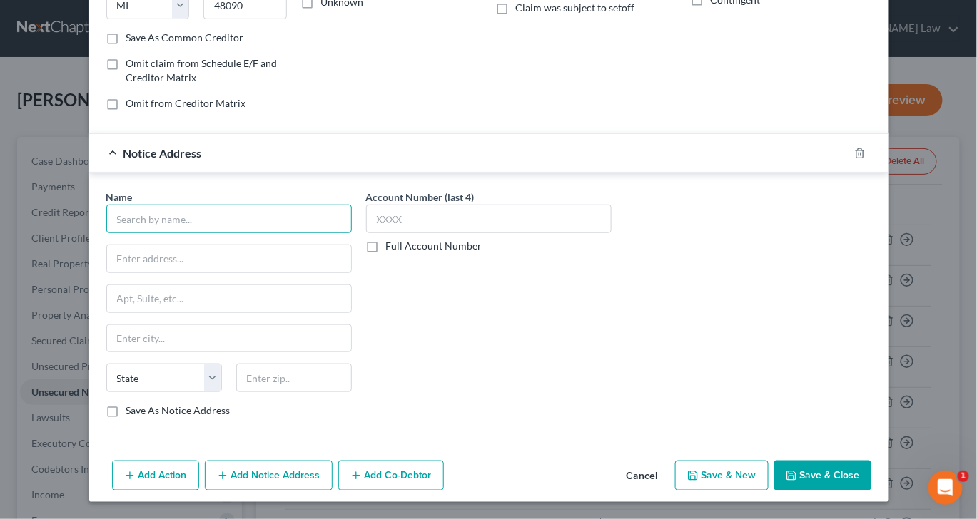
click at [163, 233] on input "text" at bounding box center [228, 219] width 245 height 29
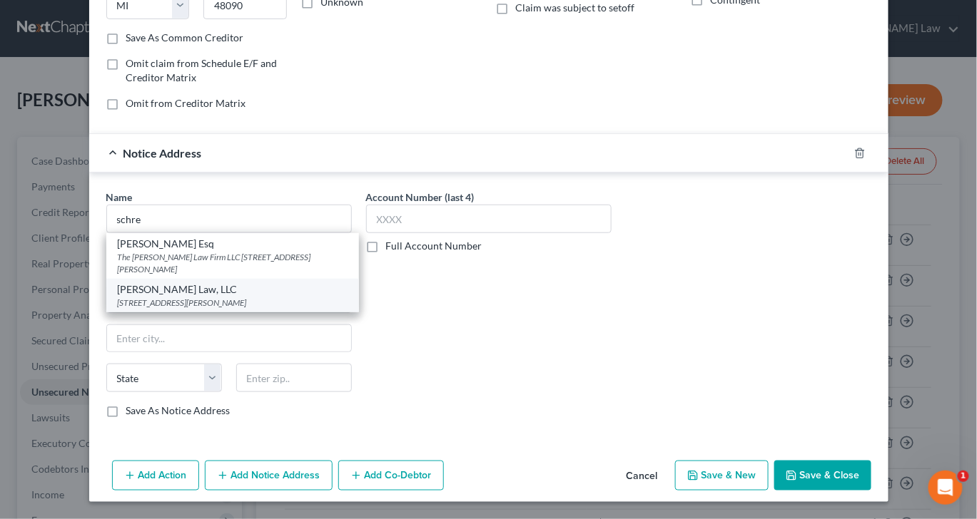
click at [175, 297] on div "[PERSON_NAME] Law, LLC" at bounding box center [233, 289] width 230 height 14
type input "[PERSON_NAME] Law, LLC"
type input "[STREET_ADDRESS][PERSON_NAME]"
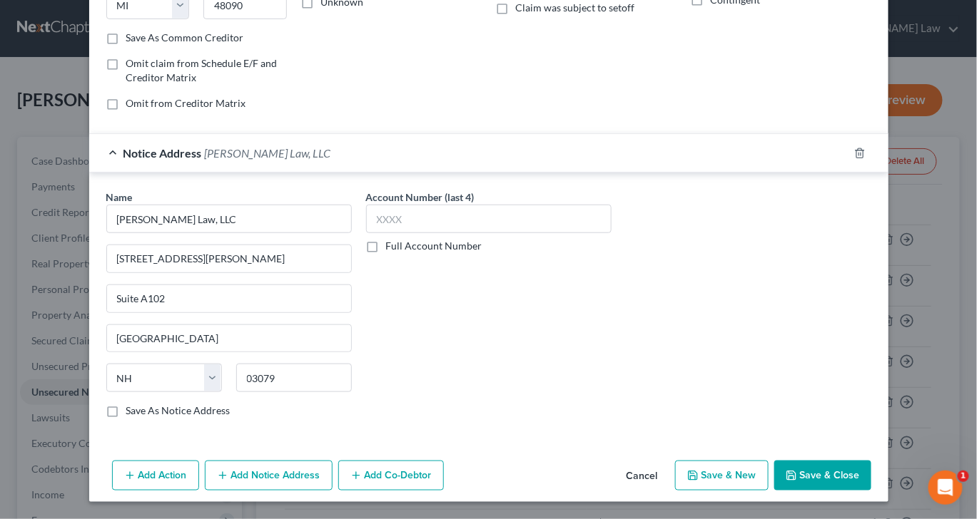
scroll to position [432, 0]
click at [863, 470] on button "Save & Close" at bounding box center [822, 476] width 97 height 30
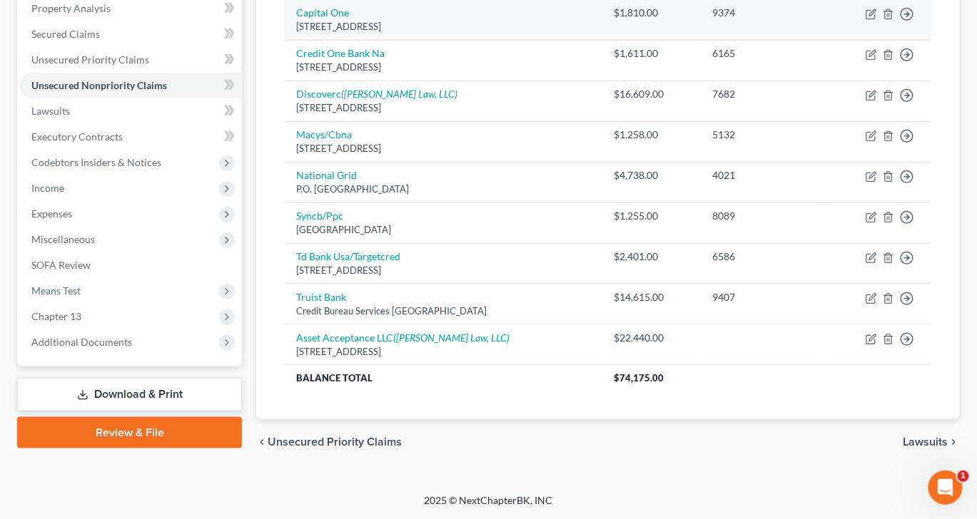
scroll to position [0, 0]
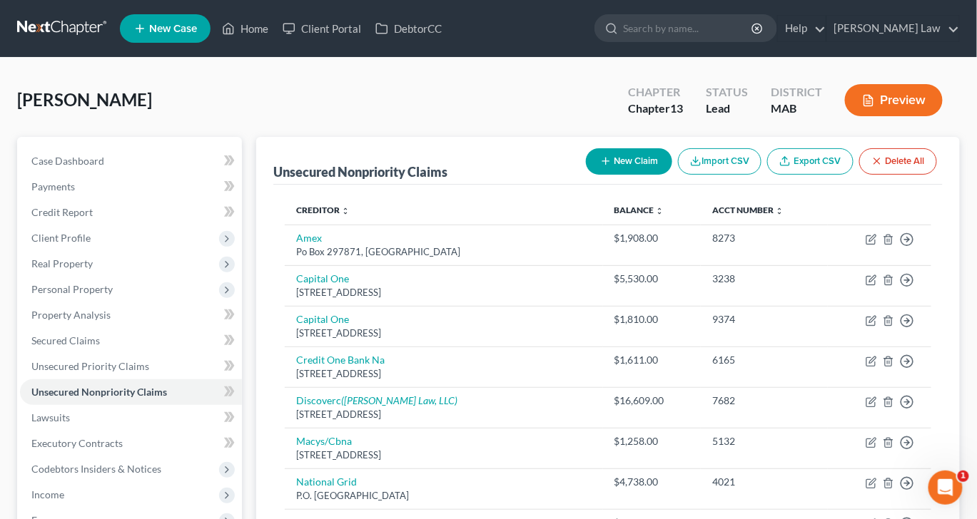
click at [586, 175] on button "New Claim" at bounding box center [629, 161] width 86 height 26
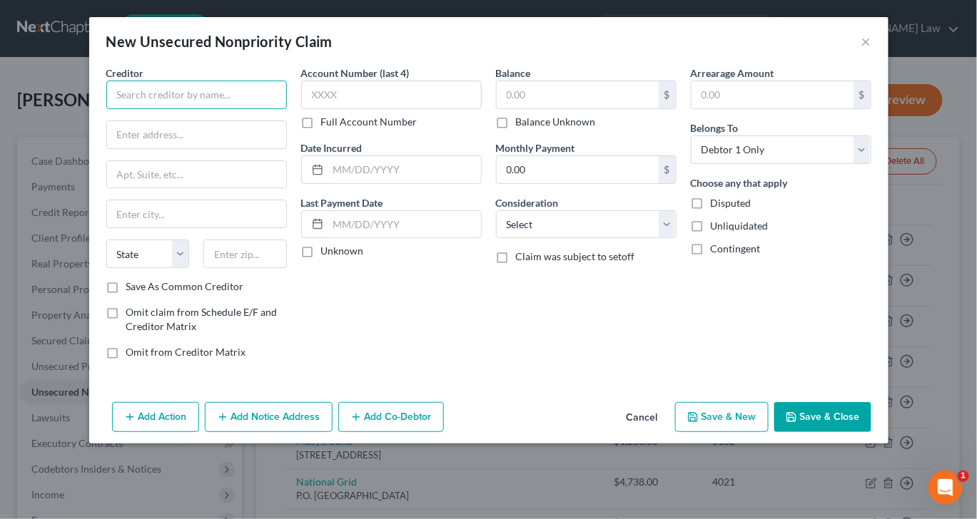
click at [224, 109] on input "text" at bounding box center [196, 95] width 180 height 29
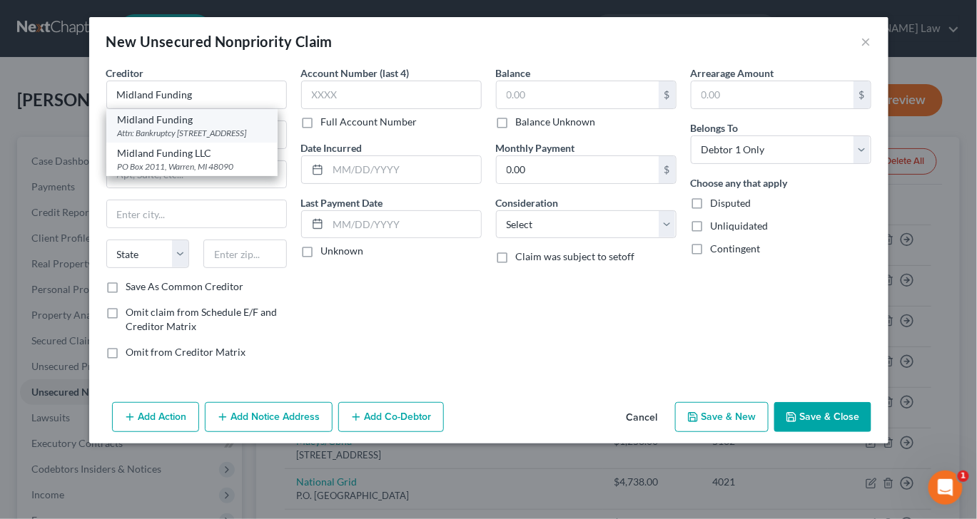
click at [191, 139] on div "Attn: Bankruptcy [STREET_ADDRESS]" at bounding box center [192, 133] width 148 height 12
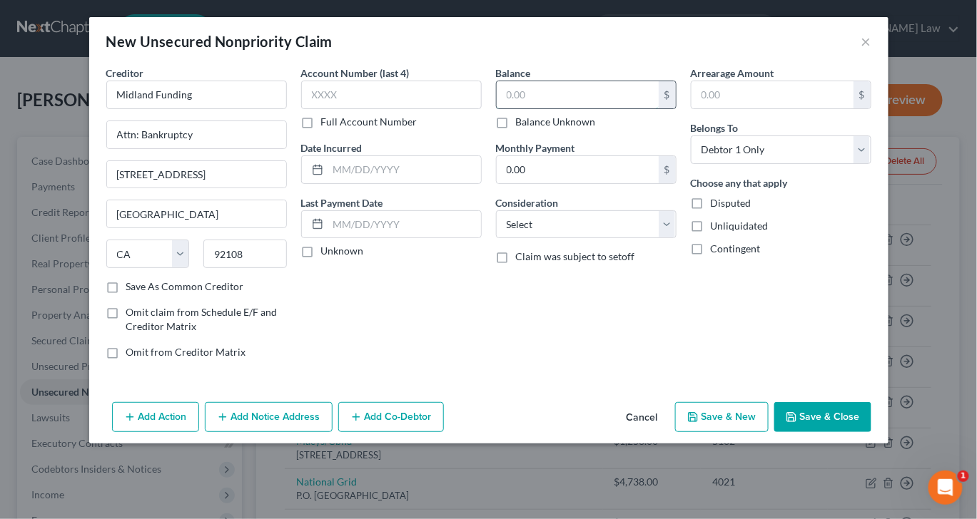
click at [554, 106] on input "text" at bounding box center [577, 94] width 162 height 27
click at [367, 183] on input "text" at bounding box center [404, 169] width 153 height 27
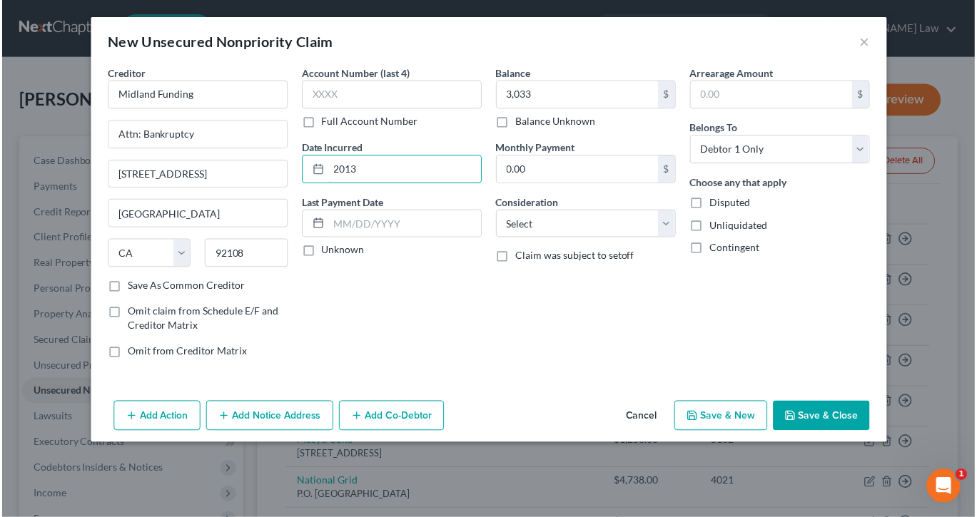
scroll to position [51, 0]
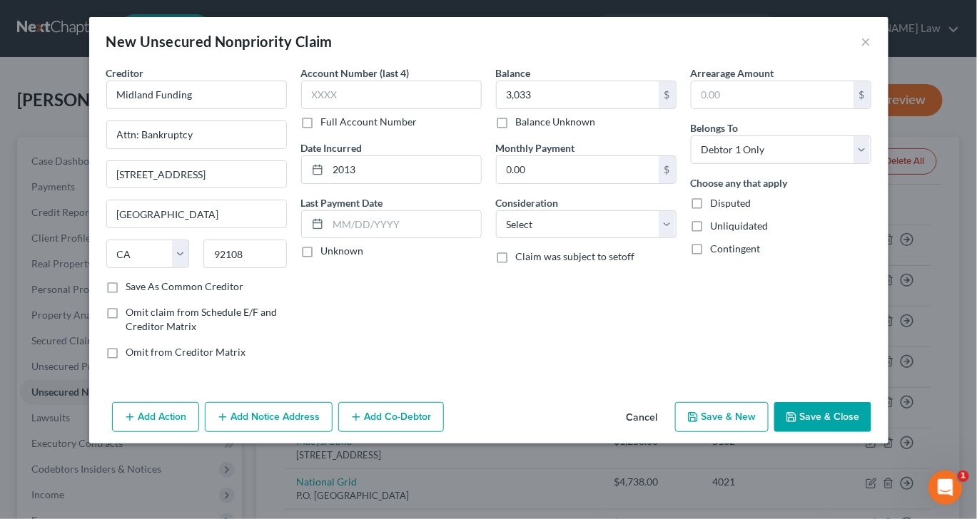
click at [862, 432] on button "Save & Close" at bounding box center [822, 417] width 97 height 30
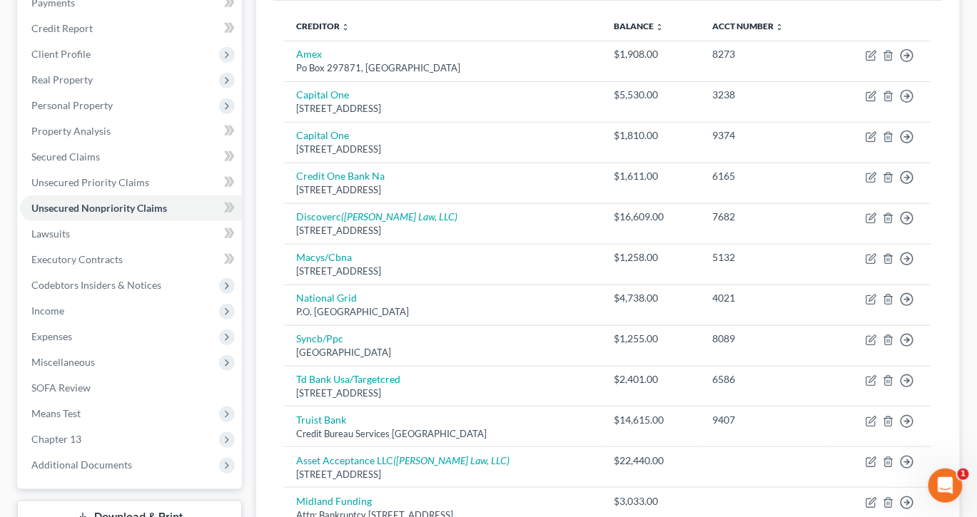
scroll to position [160, 0]
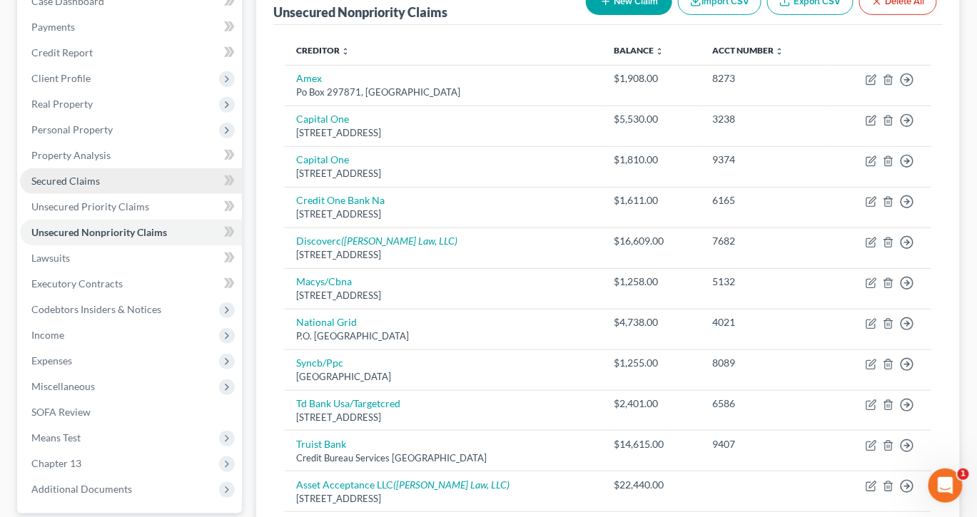
click at [100, 187] on span "Secured Claims" at bounding box center [65, 181] width 68 height 12
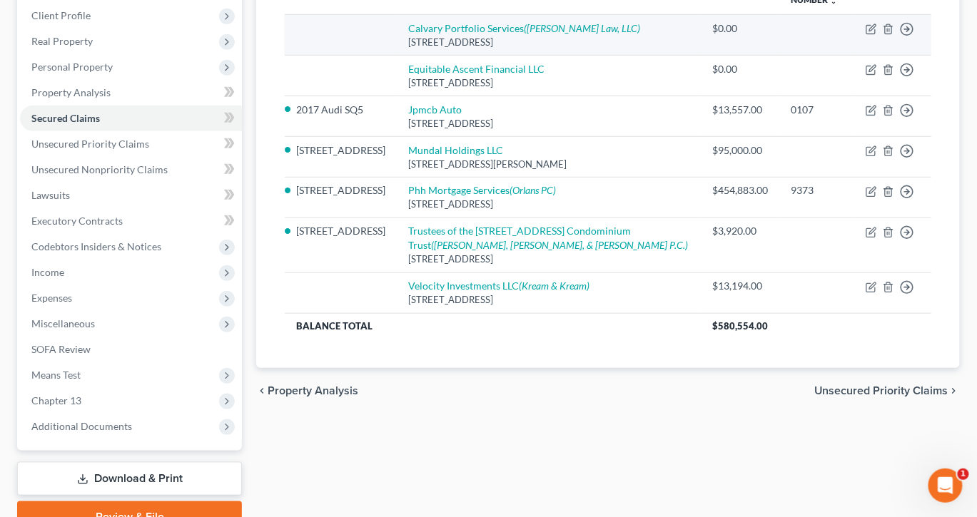
scroll to position [203, 0]
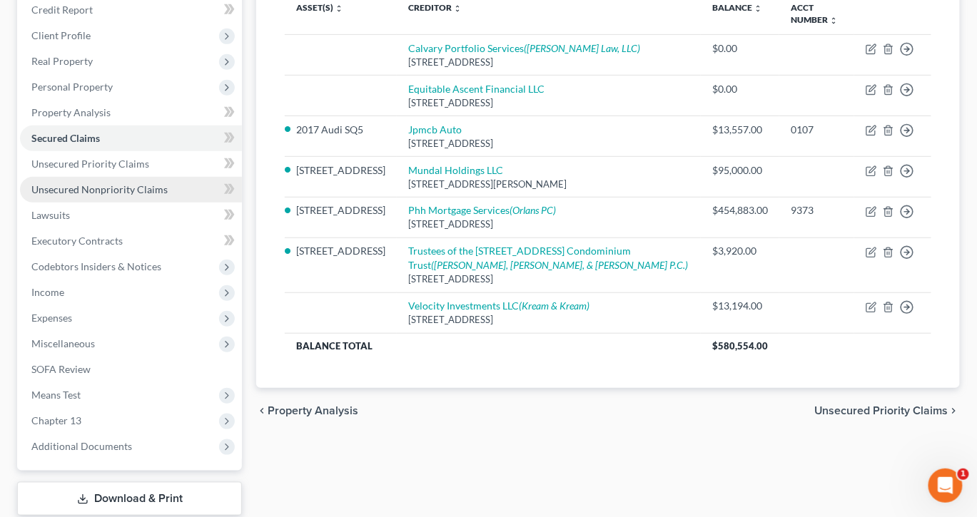
click at [116, 195] on span "Unsecured Nonpriority Claims" at bounding box center [99, 189] width 136 height 12
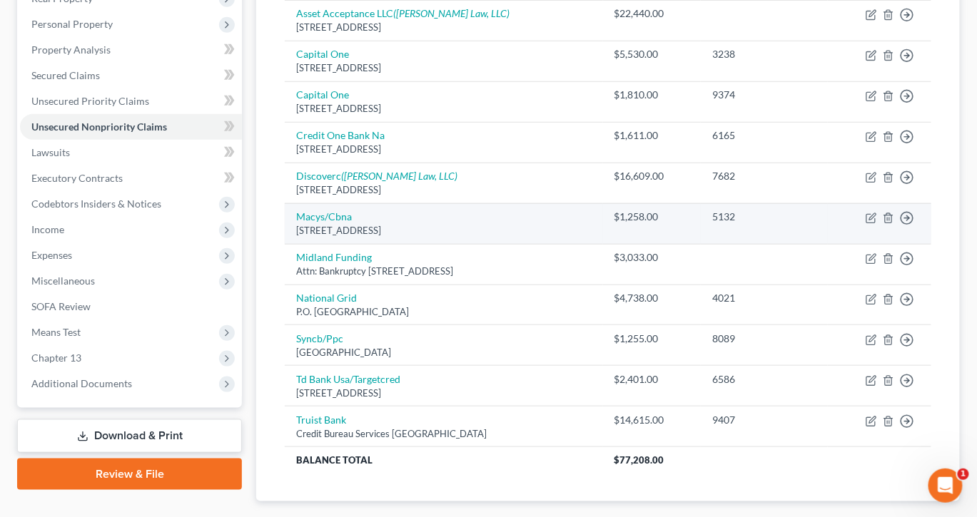
scroll to position [179, 0]
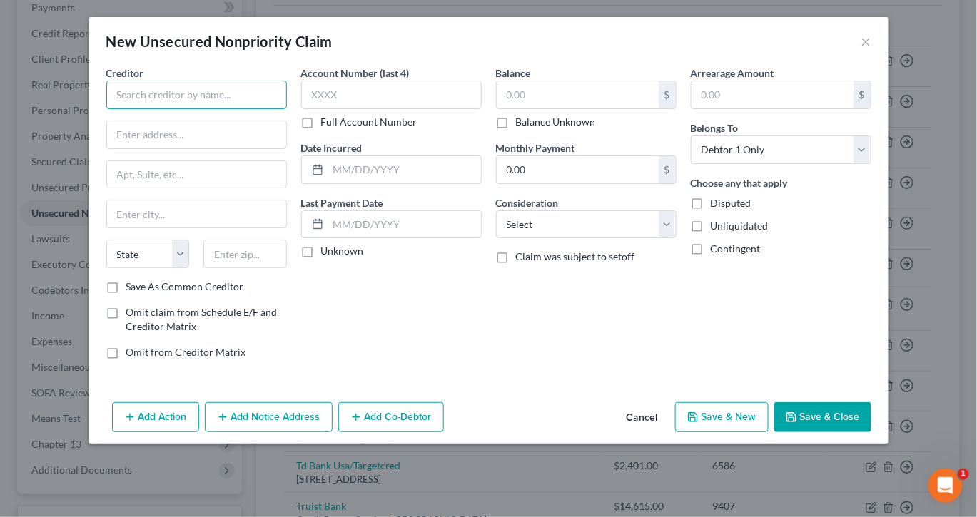
click at [182, 109] on input "text" at bounding box center [196, 95] width 180 height 29
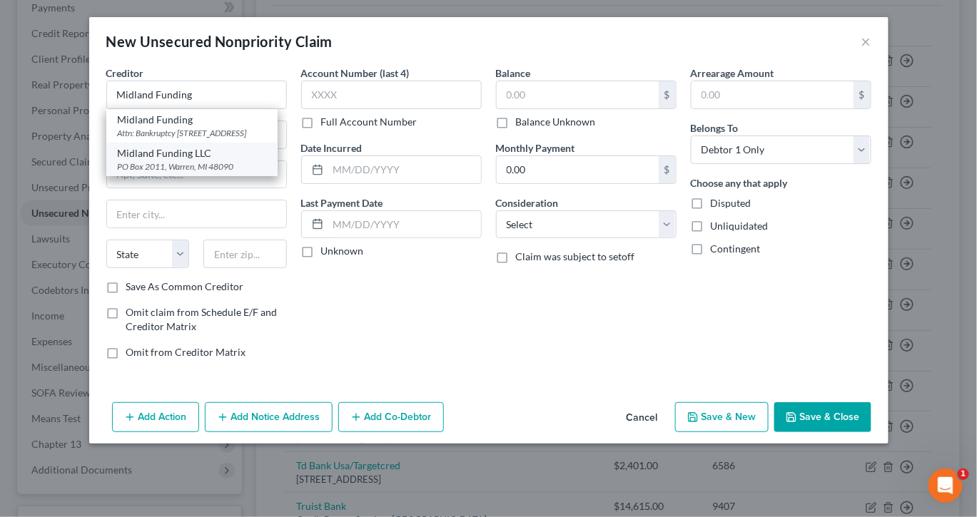
click at [149, 173] on div "PO Box 2011, Warren, MI 48090" at bounding box center [192, 167] width 148 height 12
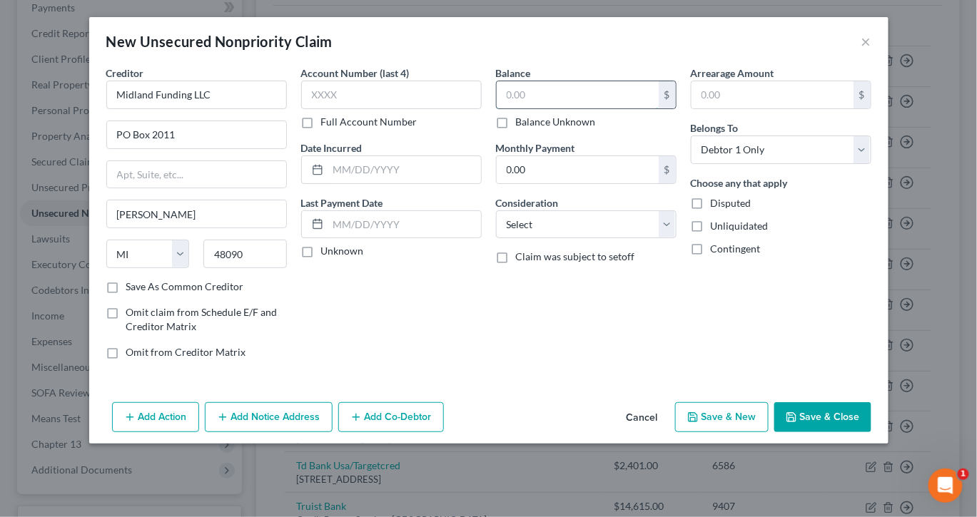
click at [543, 108] on input "text" at bounding box center [577, 94] width 162 height 27
click at [389, 183] on input "text" at bounding box center [404, 169] width 153 height 27
click at [853, 432] on button "Save & Close" at bounding box center [822, 417] width 97 height 30
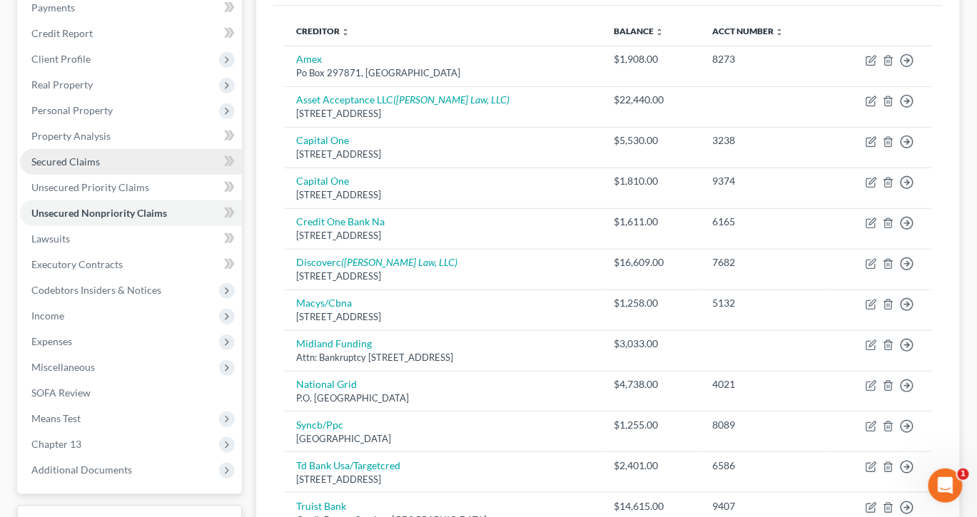
click at [128, 175] on link "Secured Claims" at bounding box center [131, 162] width 222 height 26
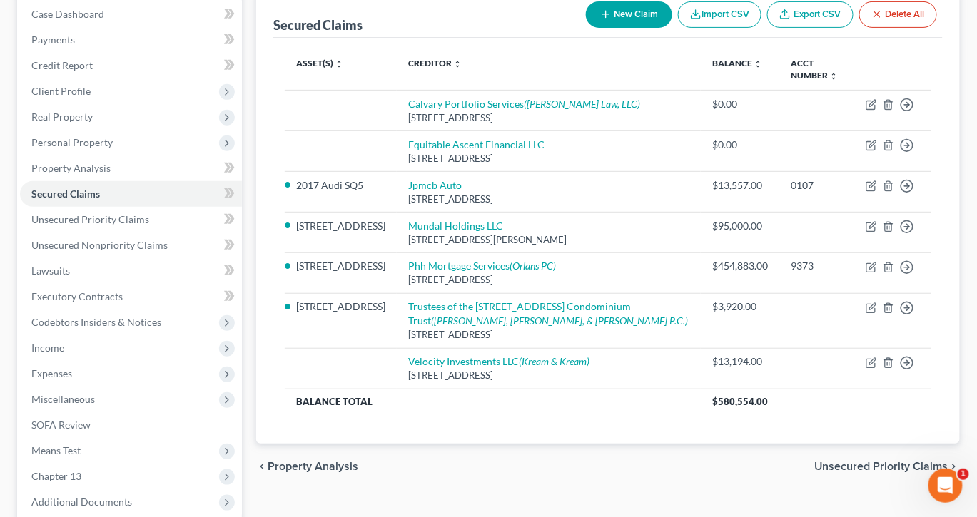
scroll to position [148, 0]
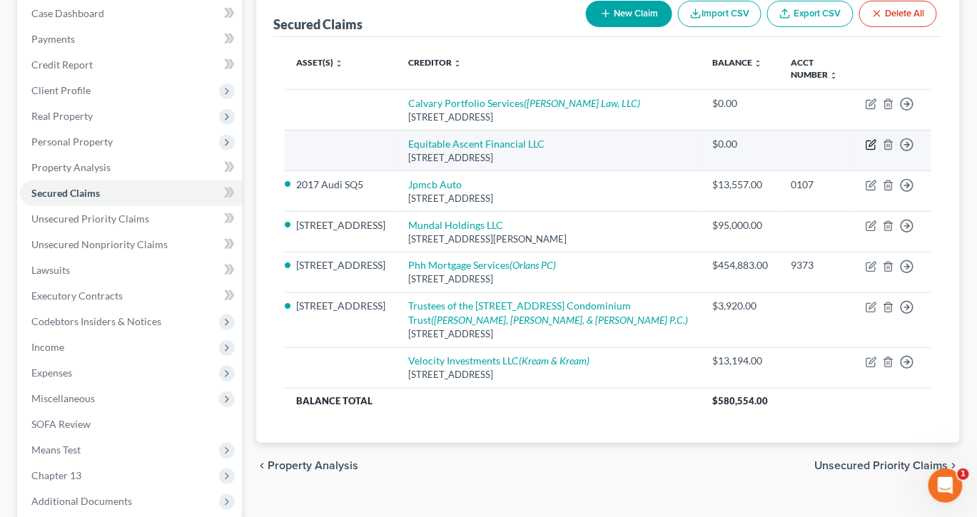
click at [869, 146] on icon "button" at bounding box center [872, 143] width 6 height 6
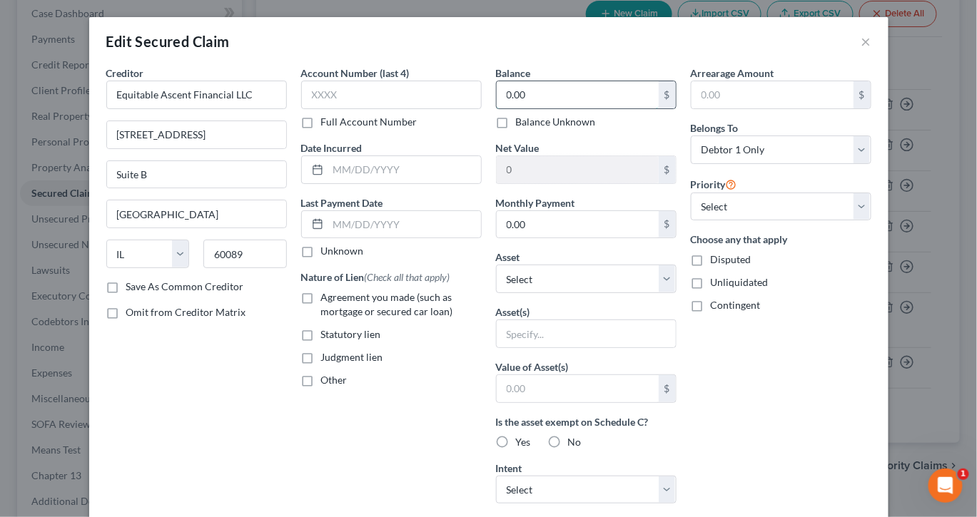
click at [558, 108] on input "0.00" at bounding box center [577, 94] width 162 height 27
click at [338, 183] on input "text" at bounding box center [404, 169] width 153 height 27
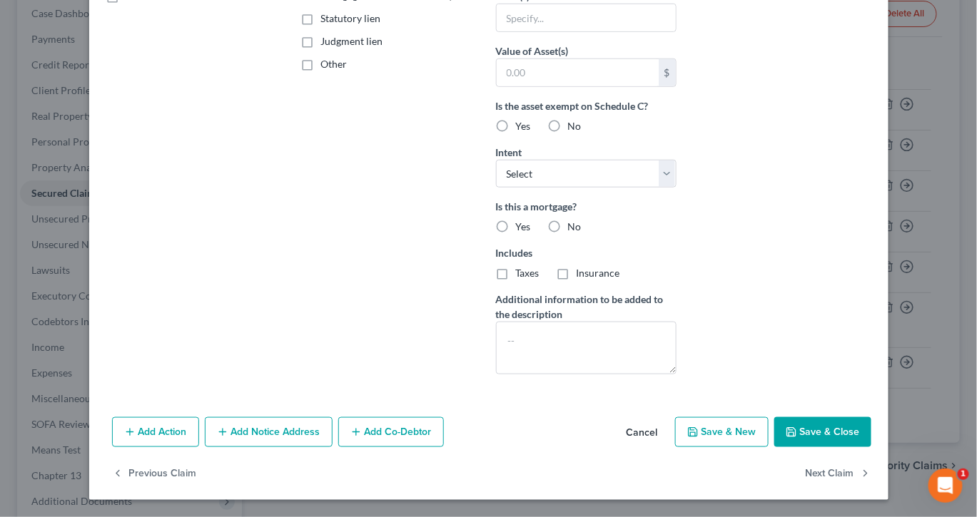
click at [871, 417] on button "Save & Close" at bounding box center [822, 432] width 97 height 30
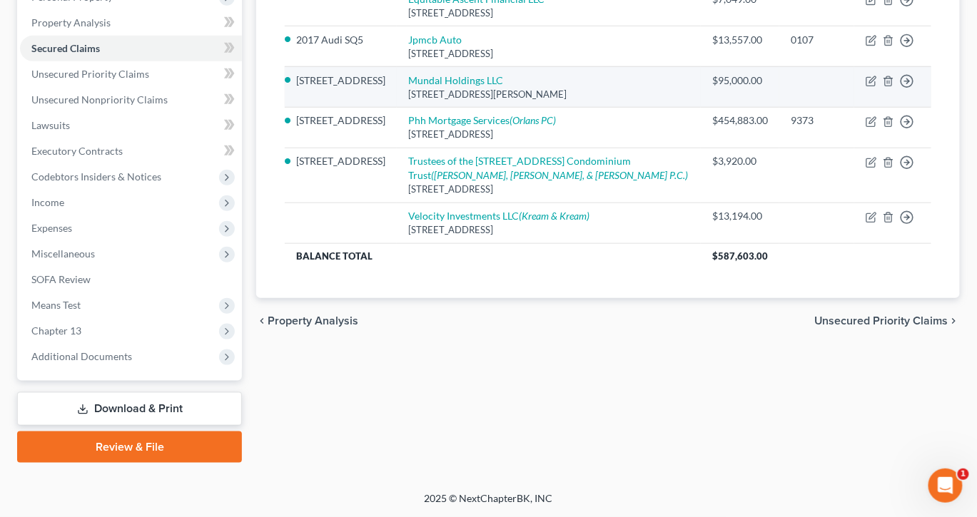
scroll to position [295, 0]
click at [869, 83] on icon "button" at bounding box center [872, 79] width 6 height 6
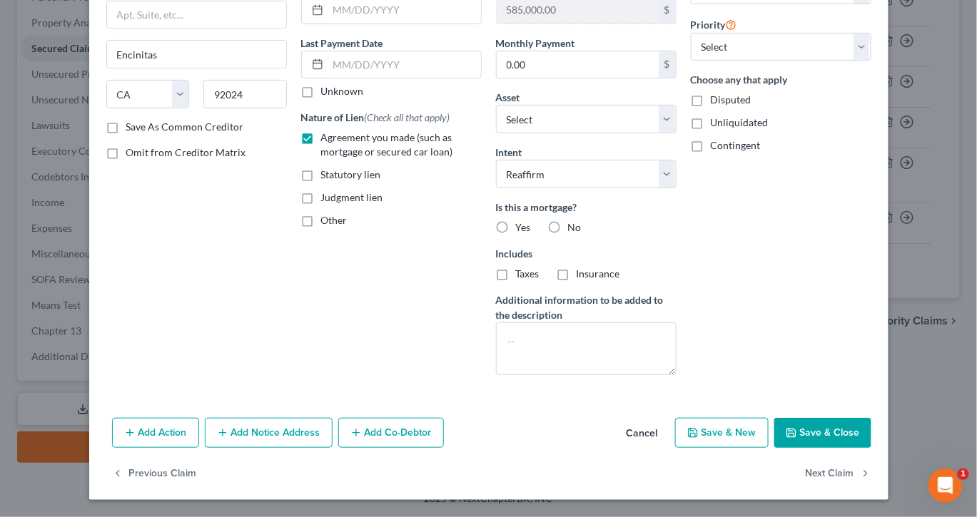
scroll to position [0, 0]
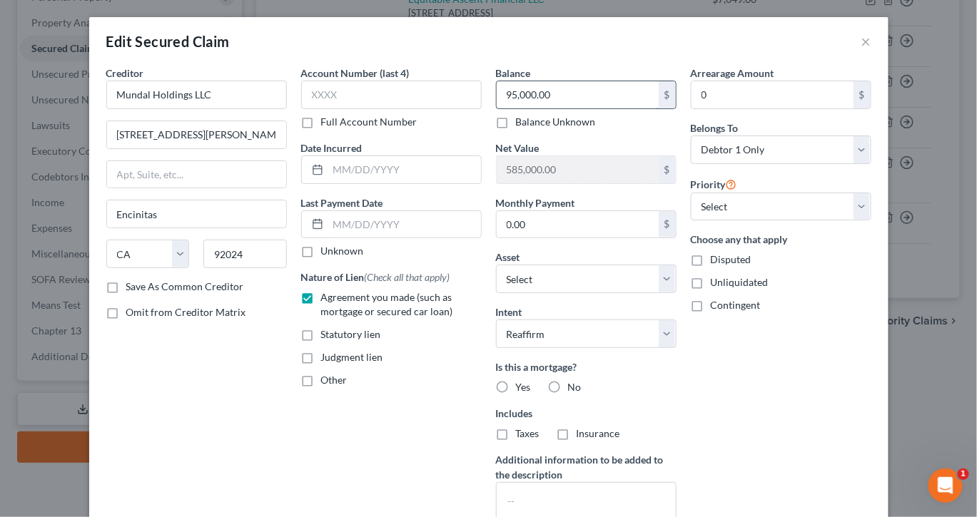
click at [610, 108] on input "95,000.00" at bounding box center [577, 94] width 162 height 27
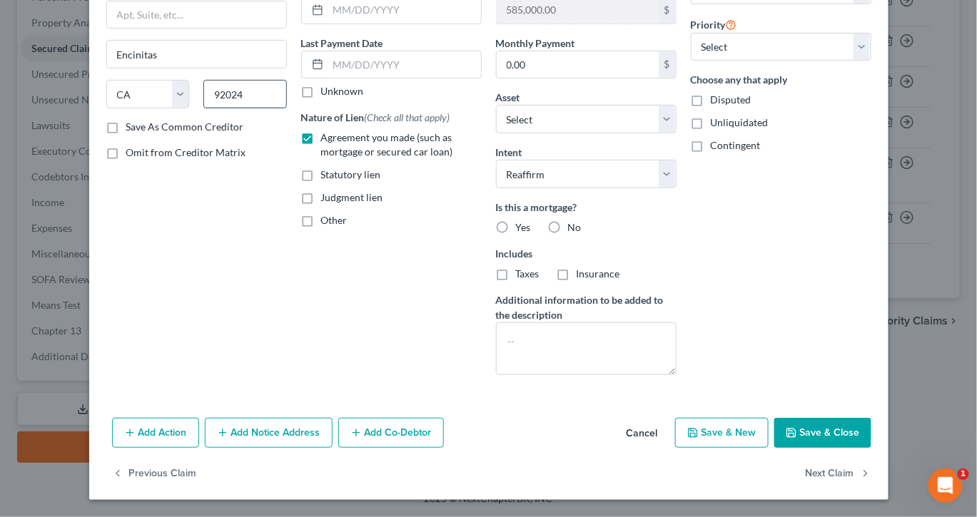
scroll to position [322, 0]
click at [797, 427] on icon "button" at bounding box center [790, 432] width 11 height 11
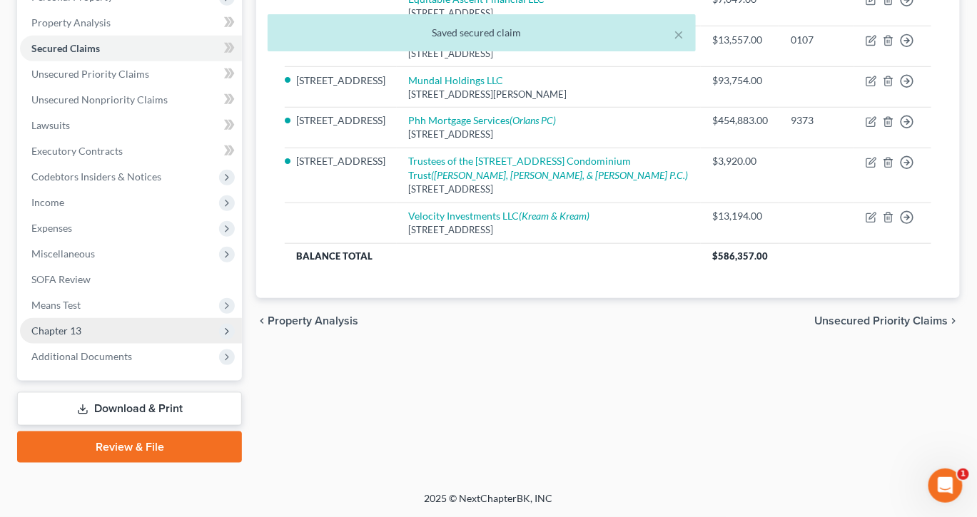
scroll to position [491, 0]
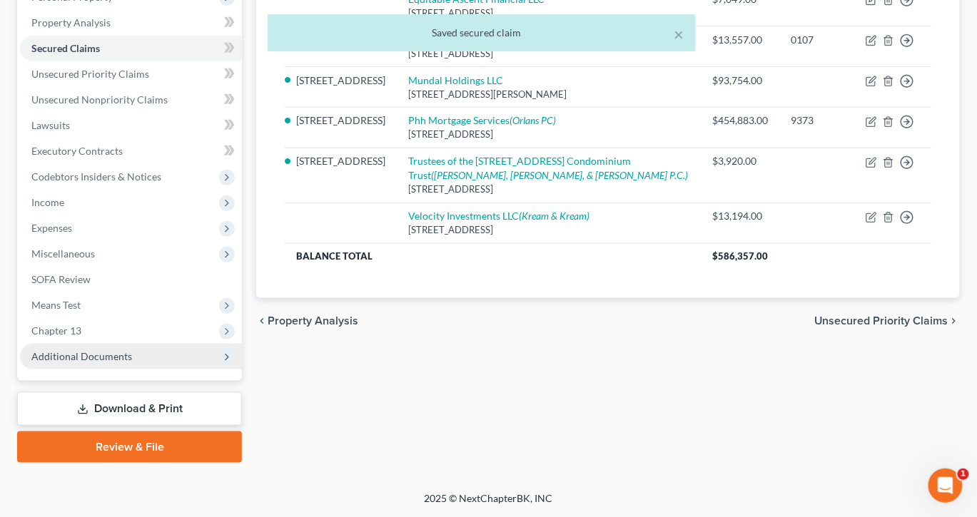
click at [125, 350] on span "Additional Documents" at bounding box center [81, 356] width 101 height 12
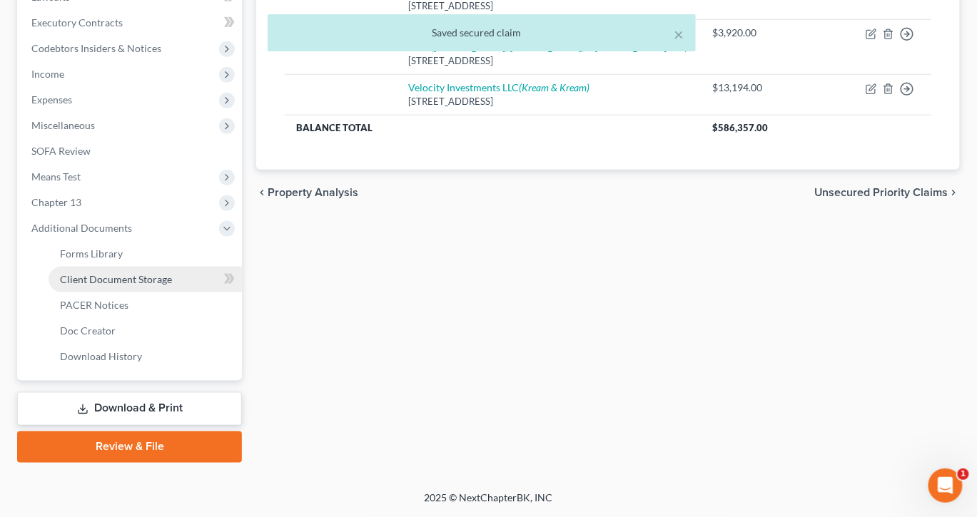
click at [163, 285] on span "Client Document Storage" at bounding box center [116, 279] width 112 height 12
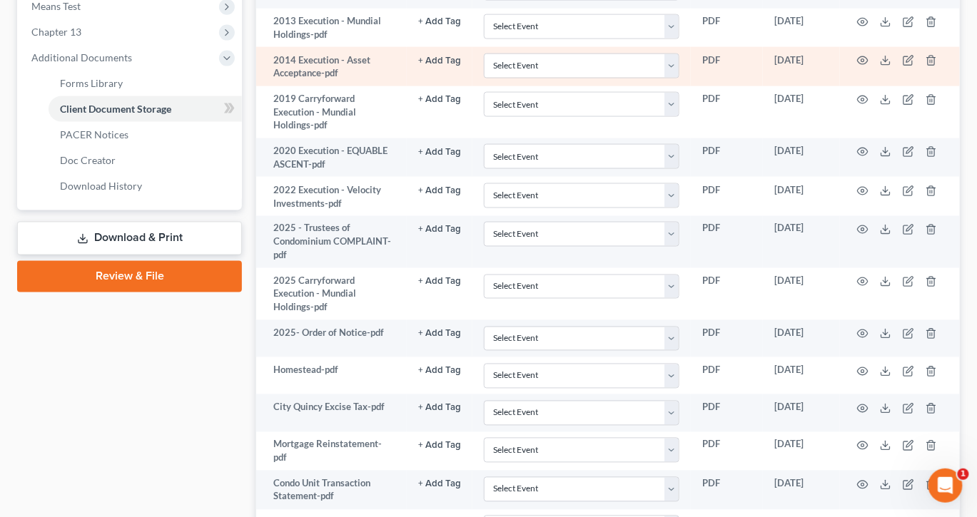
scroll to position [592, 0]
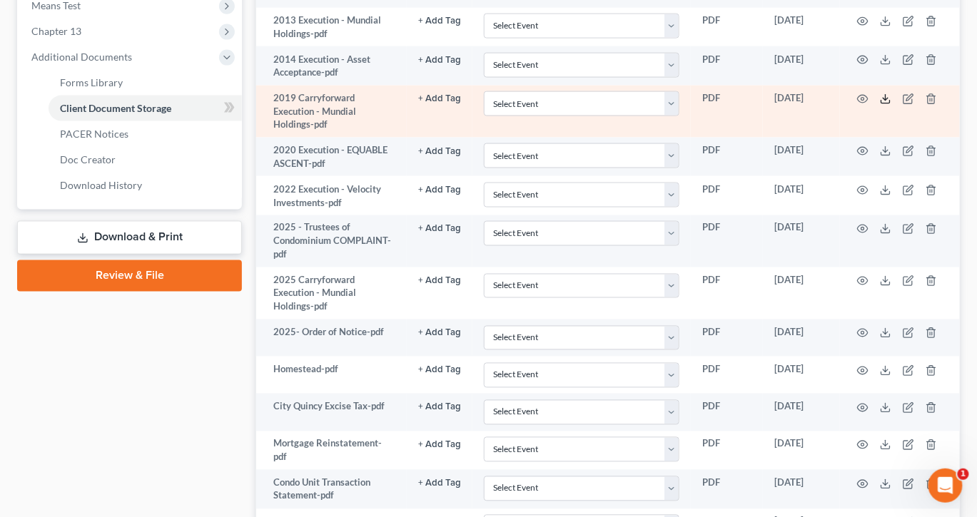
click at [891, 105] on icon at bounding box center [885, 98] width 11 height 11
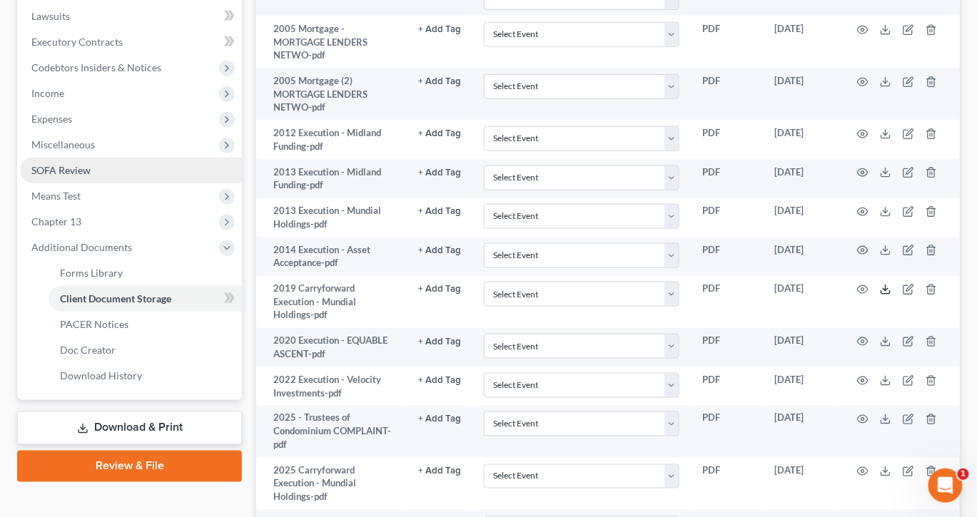
scroll to position [357, 0]
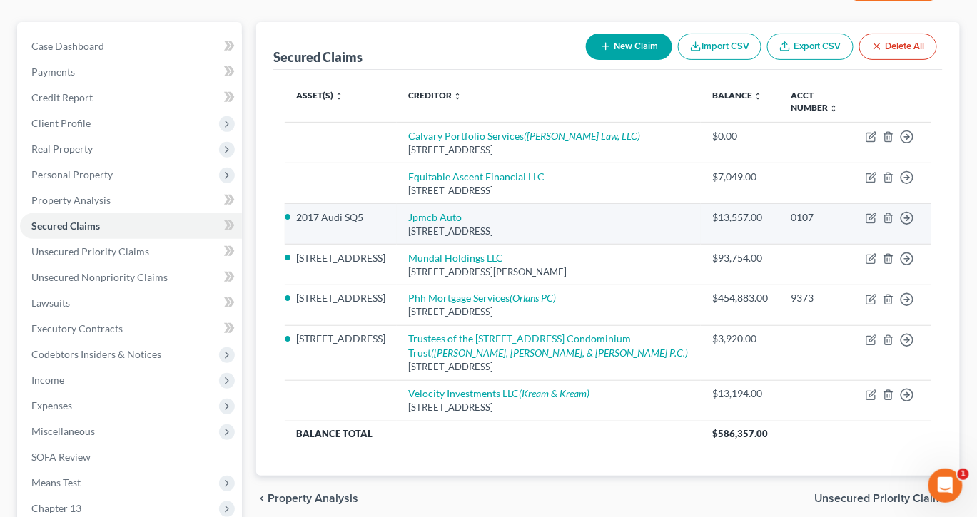
scroll to position [154, 0]
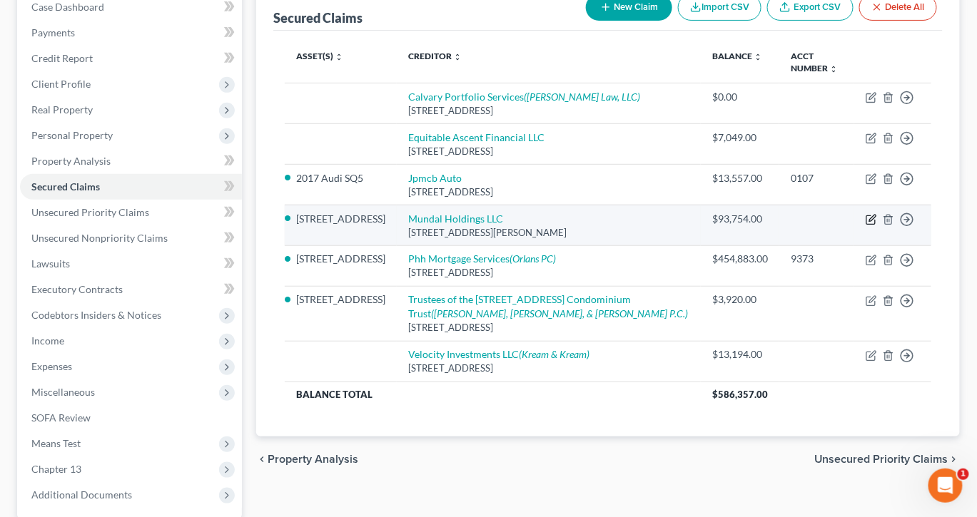
click at [869, 221] on icon "button" at bounding box center [872, 218] width 6 height 6
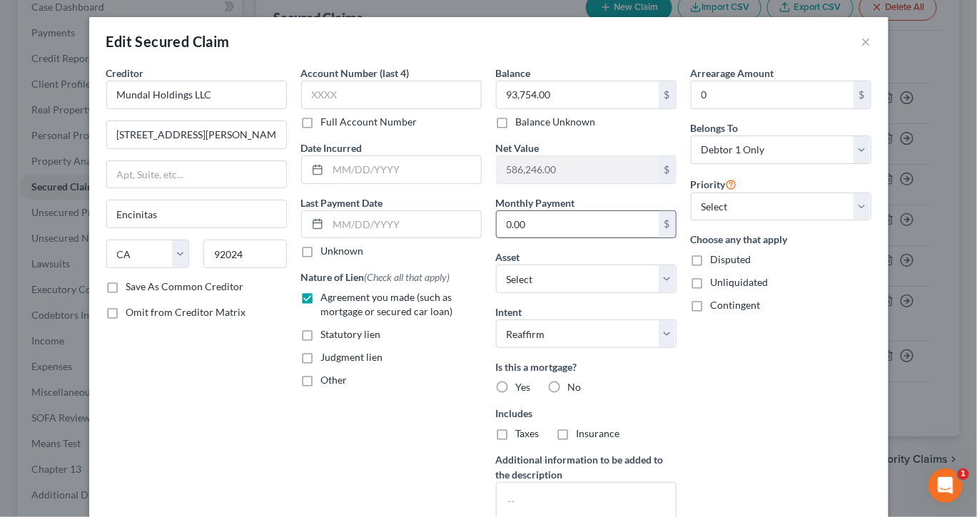
scroll to position [322, 0]
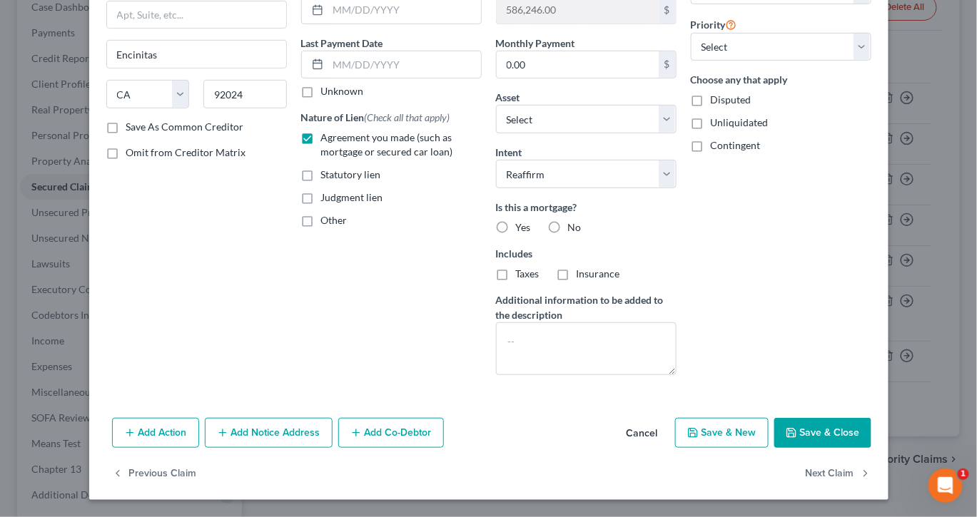
click at [250, 418] on button "Add Notice Address" at bounding box center [269, 433] width 128 height 30
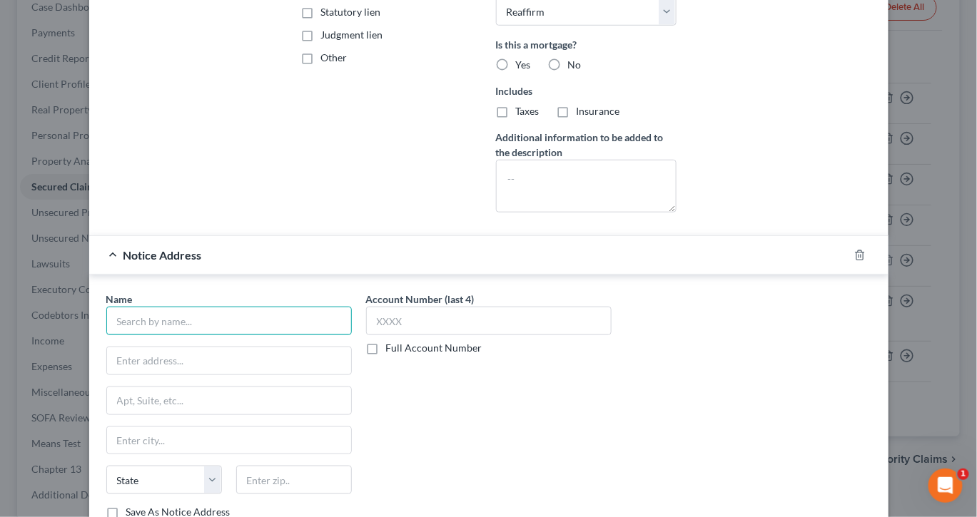
click at [187, 335] on input "text" at bounding box center [228, 321] width 245 height 29
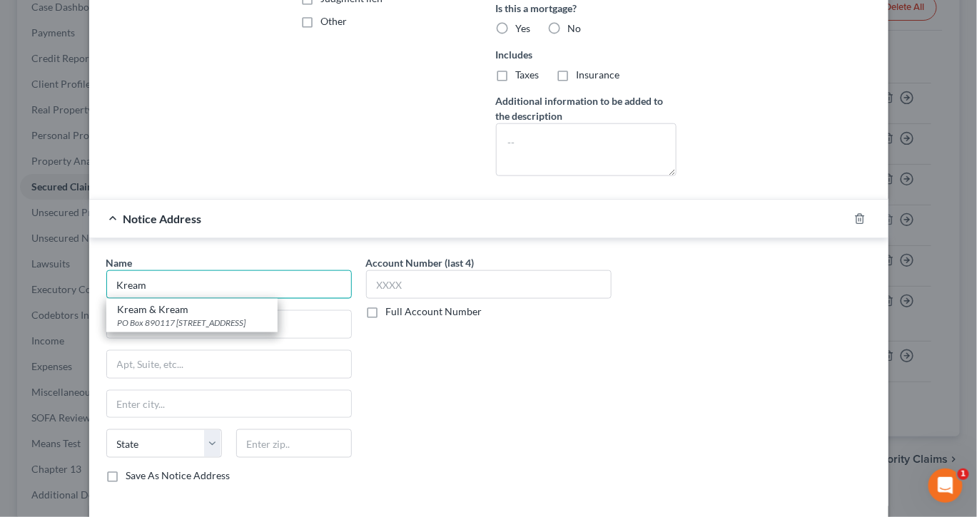
scroll to position [362, 0]
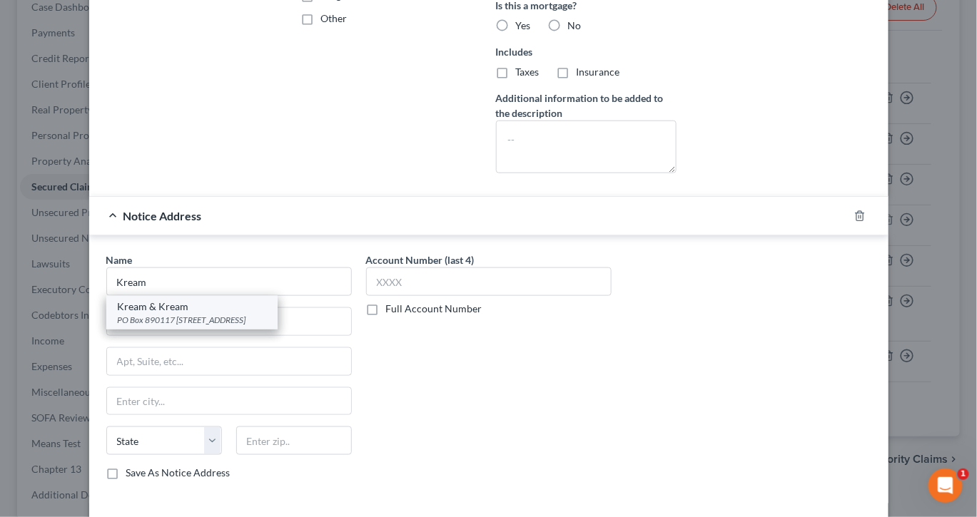
click at [194, 326] on div "PO Box 890117 [STREET_ADDRESS]" at bounding box center [192, 320] width 148 height 12
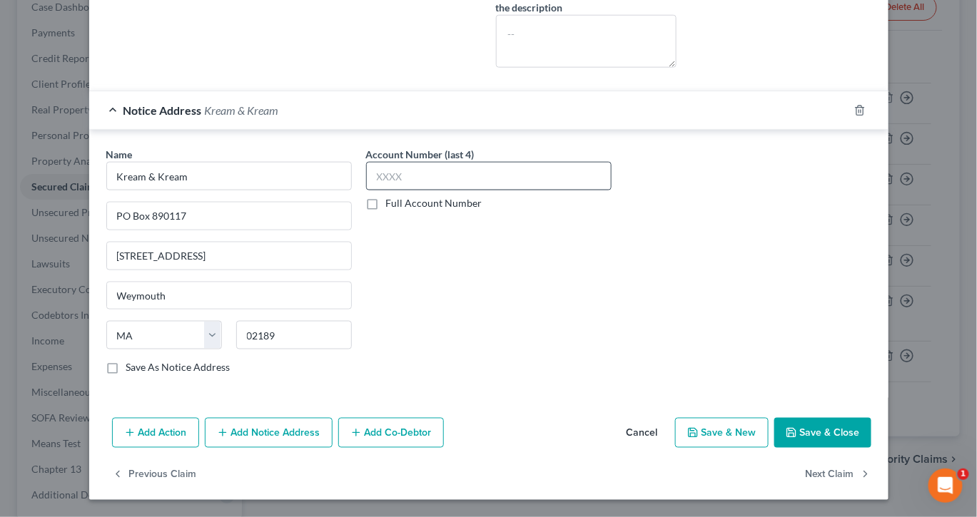
scroll to position [703, 0]
click at [871, 419] on button "Save & Close" at bounding box center [822, 433] width 97 height 30
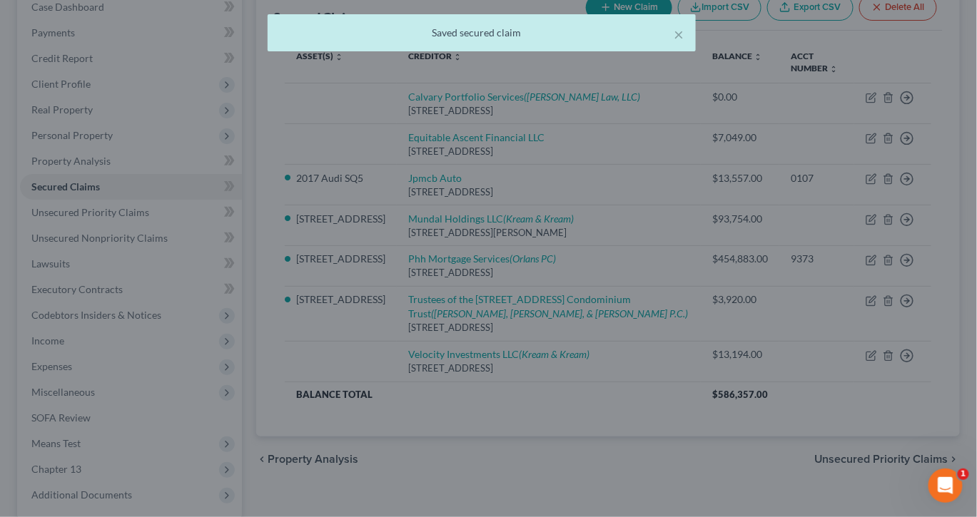
scroll to position [371, 0]
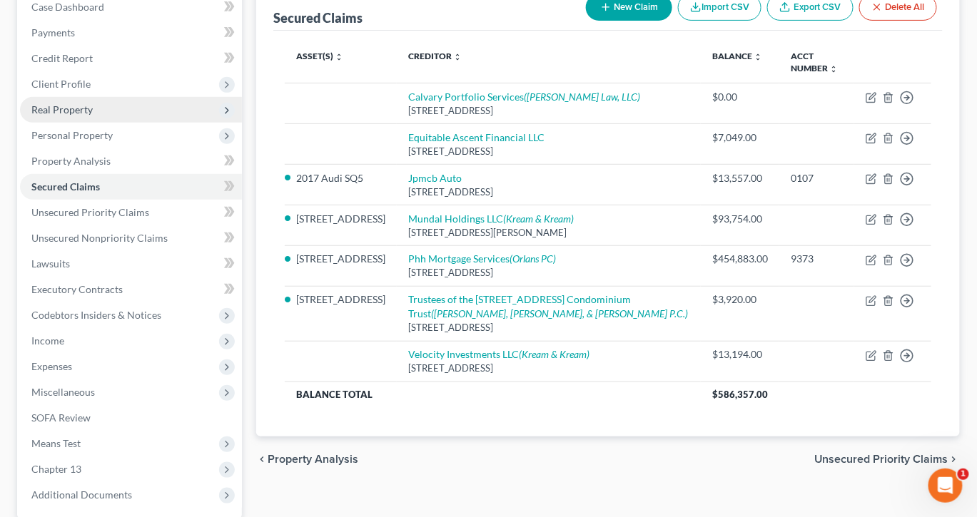
click at [81, 116] on span "Real Property" at bounding box center [61, 109] width 61 height 12
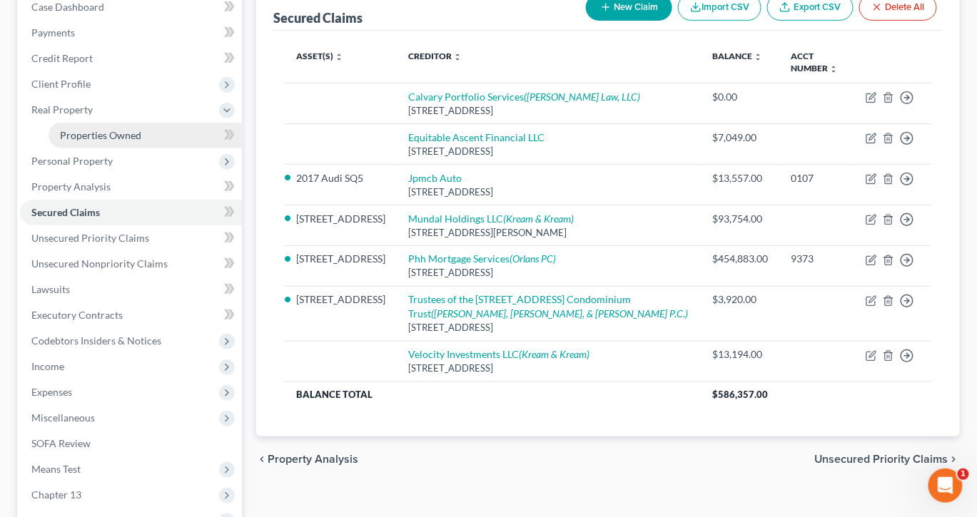
click at [128, 141] on span "Properties Owned" at bounding box center [100, 135] width 81 height 12
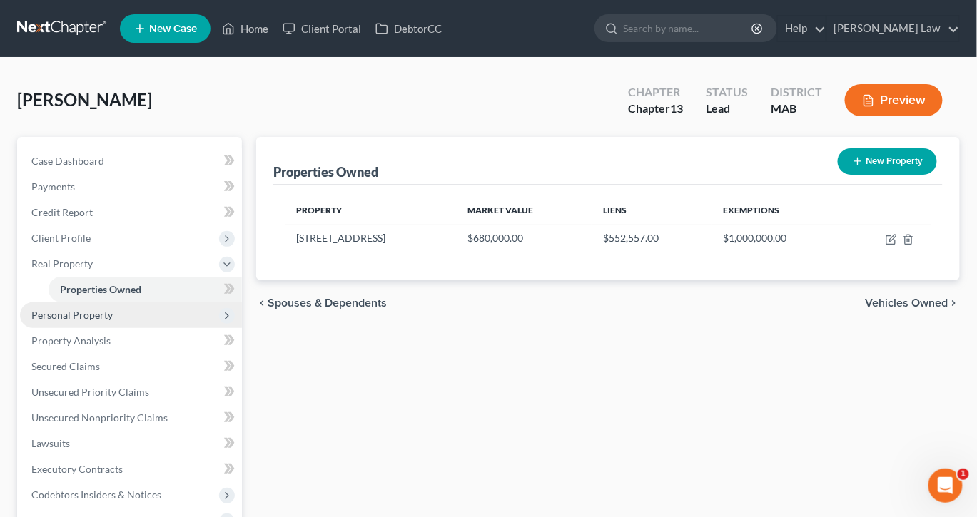
click at [110, 321] on span "Personal Property" at bounding box center [71, 315] width 81 height 12
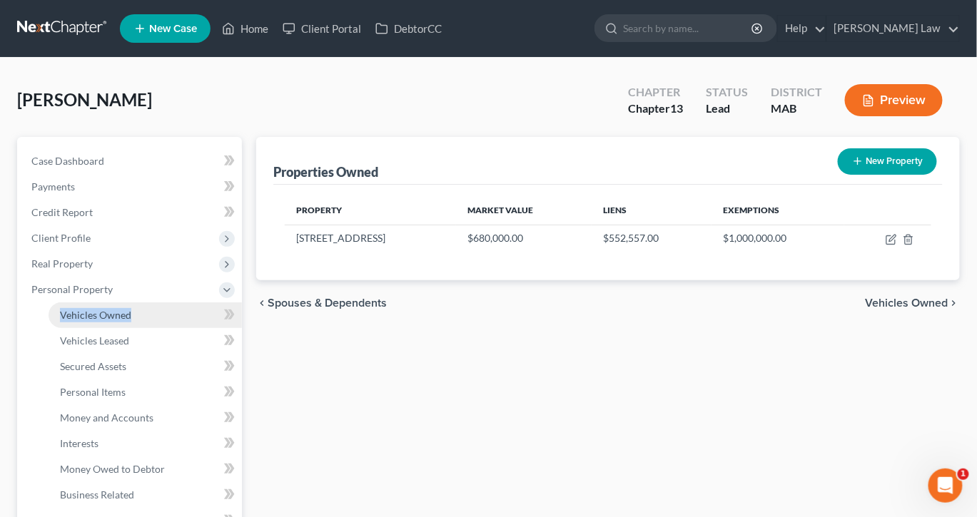
click at [88, 321] on span "Vehicles Owned" at bounding box center [95, 315] width 71 height 12
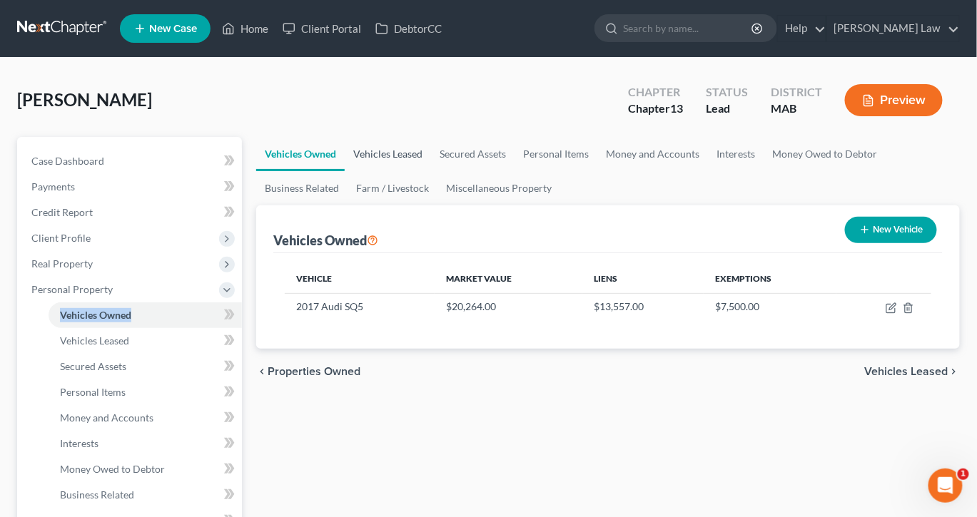
click at [429, 171] on link "Vehicles Leased" at bounding box center [388, 154] width 86 height 34
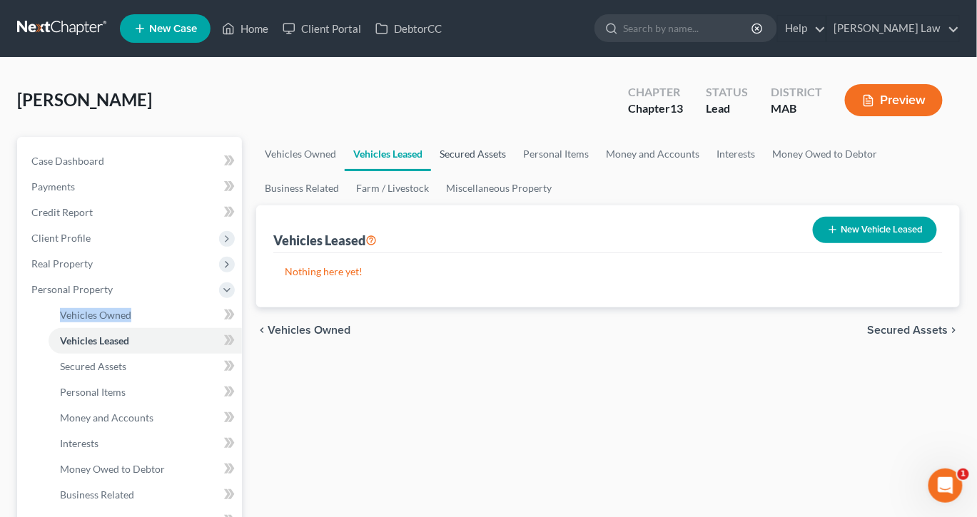
click at [514, 171] on link "Secured Assets" at bounding box center [472, 154] width 83 height 34
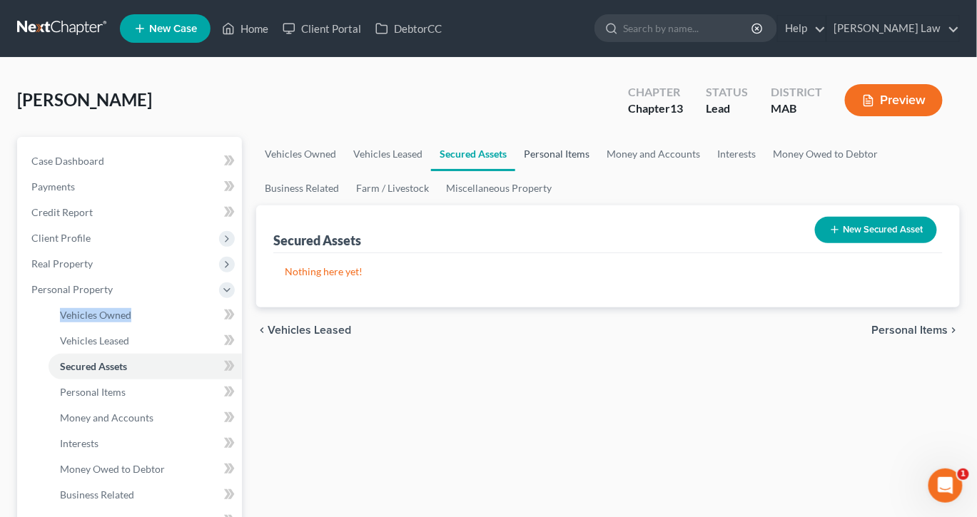
click at [598, 171] on link "Personal Items" at bounding box center [556, 154] width 83 height 34
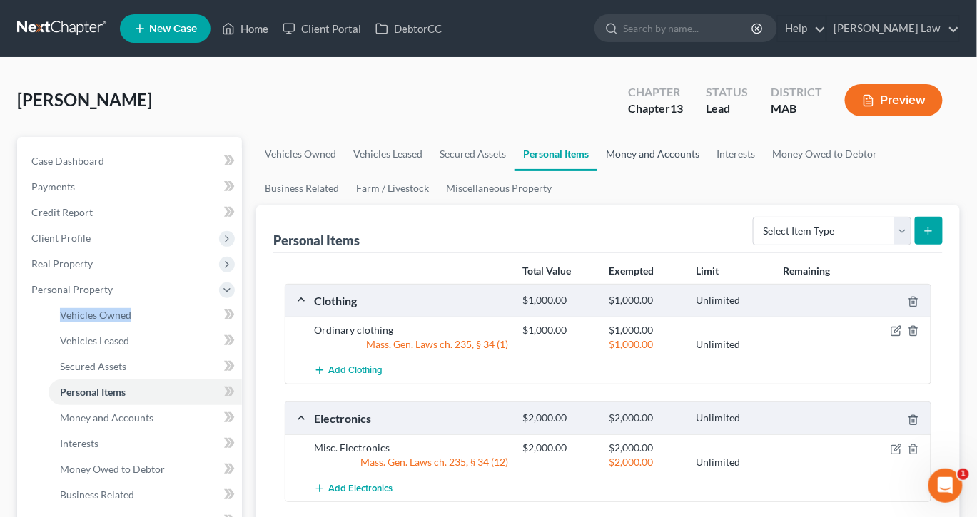
click at [708, 171] on link "Money and Accounts" at bounding box center [652, 154] width 111 height 34
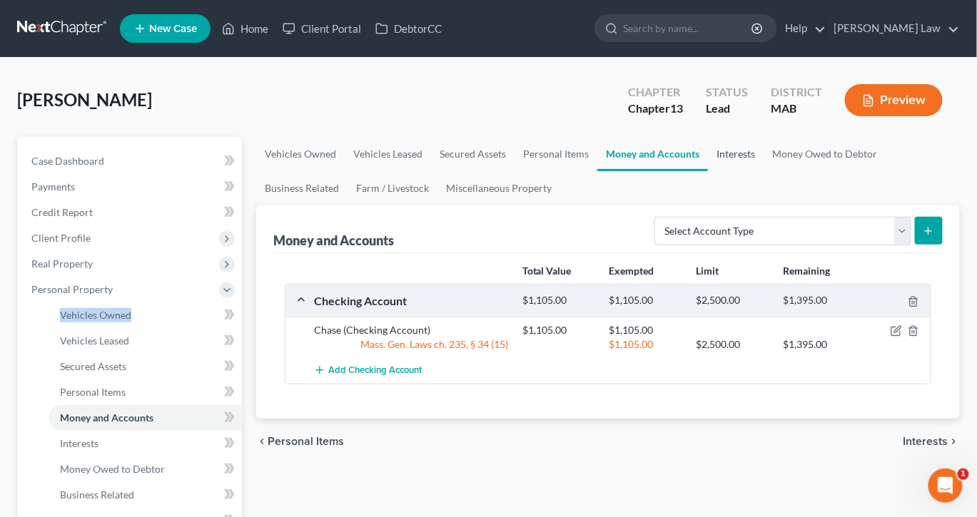
click at [763, 171] on link "Interests" at bounding box center [736, 154] width 56 height 34
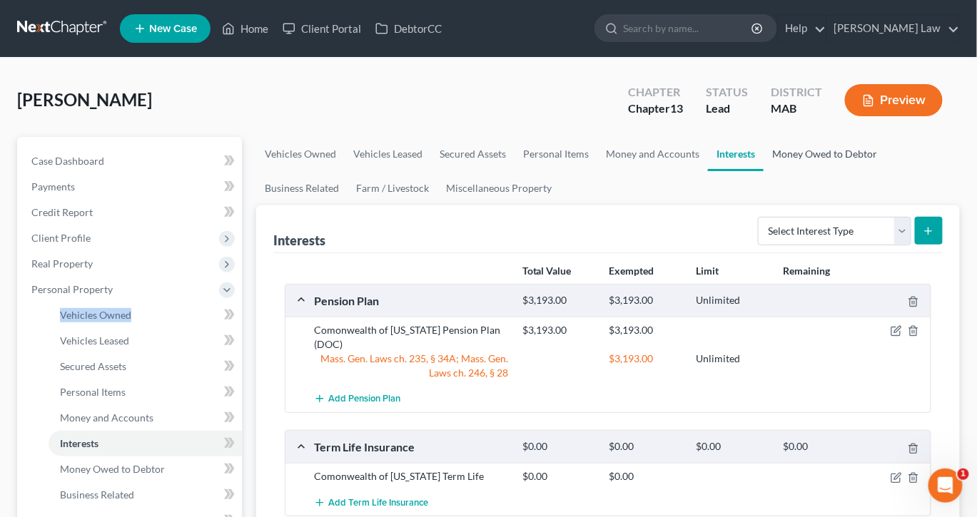
click at [763, 171] on link "Money Owed to Debtor" at bounding box center [824, 154] width 122 height 34
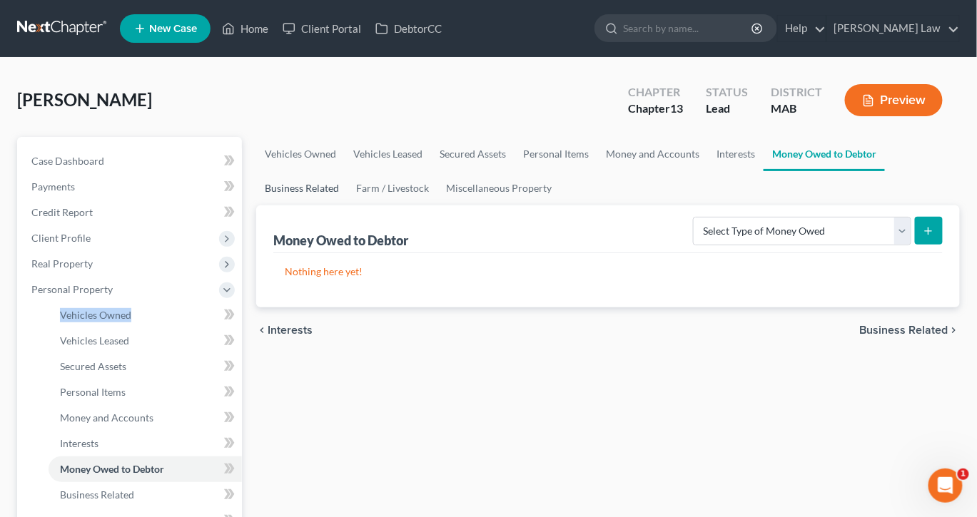
click at [347, 205] on link "Business Related" at bounding box center [301, 188] width 91 height 34
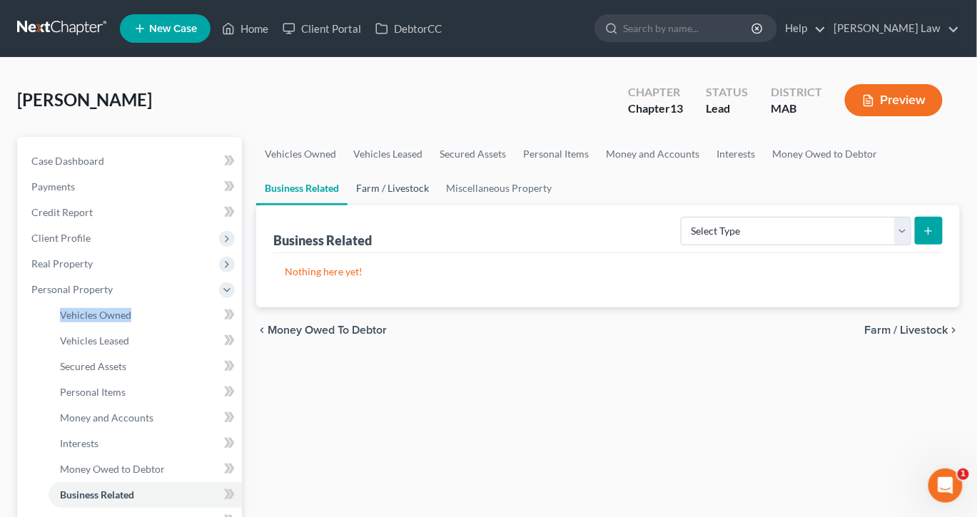
click at [437, 205] on link "Farm / Livestock" at bounding box center [392, 188] width 90 height 34
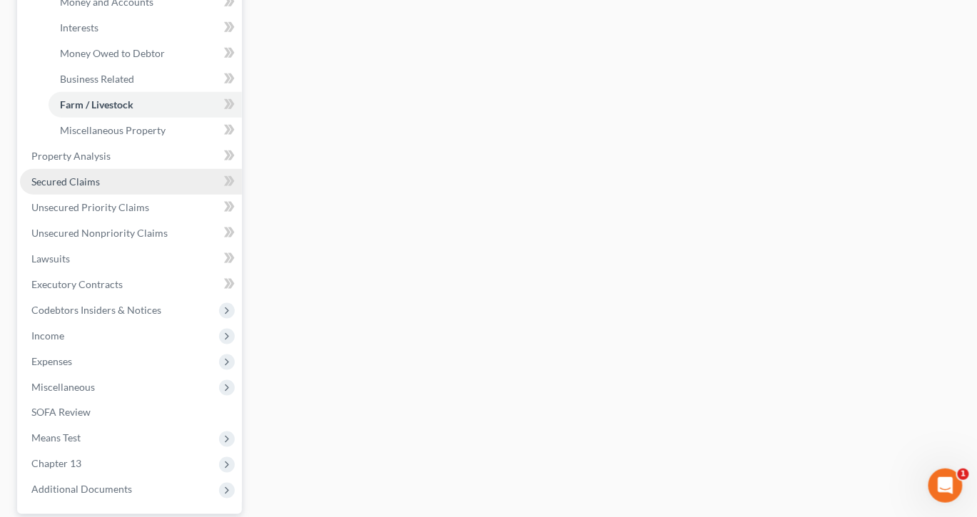
click at [63, 188] on span "Secured Claims" at bounding box center [65, 181] width 68 height 12
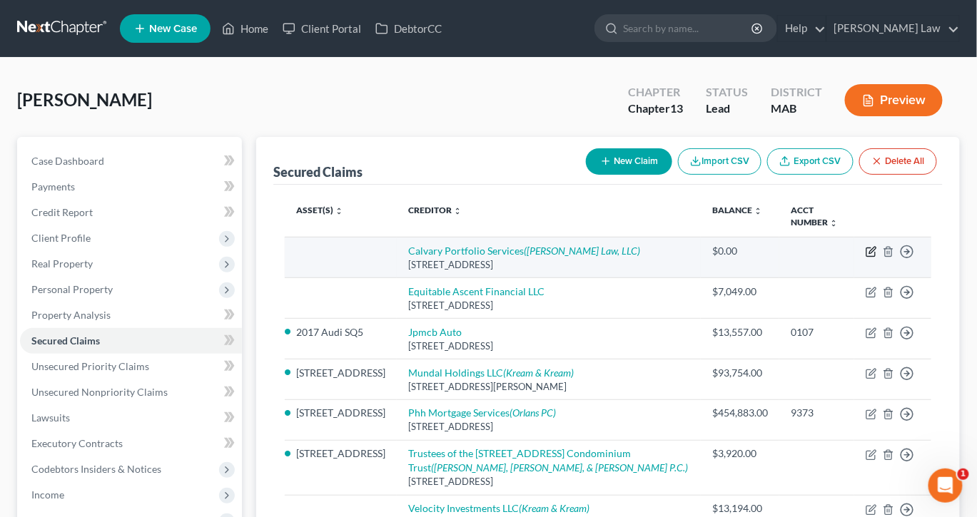
click at [865, 258] on icon "button" at bounding box center [870, 251] width 11 height 11
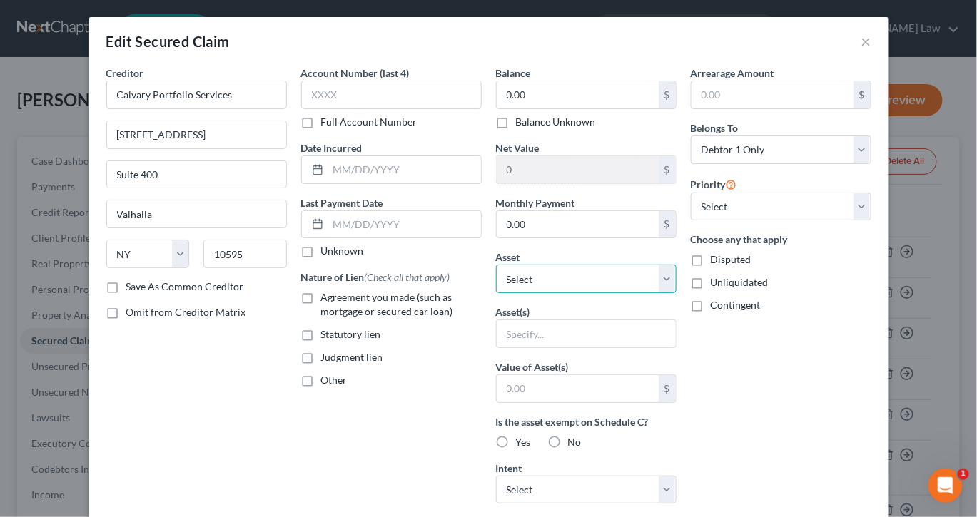
click at [676, 293] on select "Select Other Multiple Assets 2017 Audi SQ5 - $20264.0 Jewelry - Misc. Jewelry -…" at bounding box center [586, 279] width 180 height 29
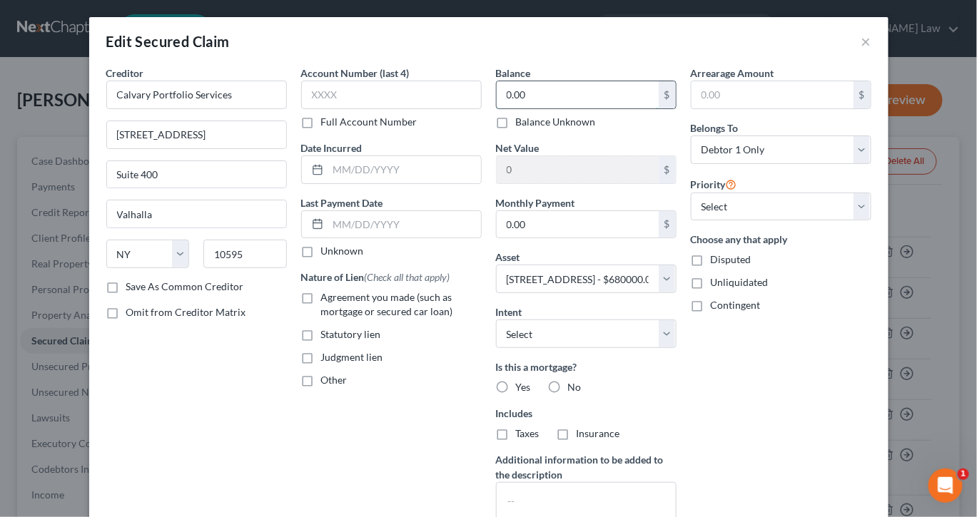
click at [551, 108] on input "0.00" at bounding box center [577, 94] width 162 height 27
click at [356, 183] on input "text" at bounding box center [404, 169] width 153 height 27
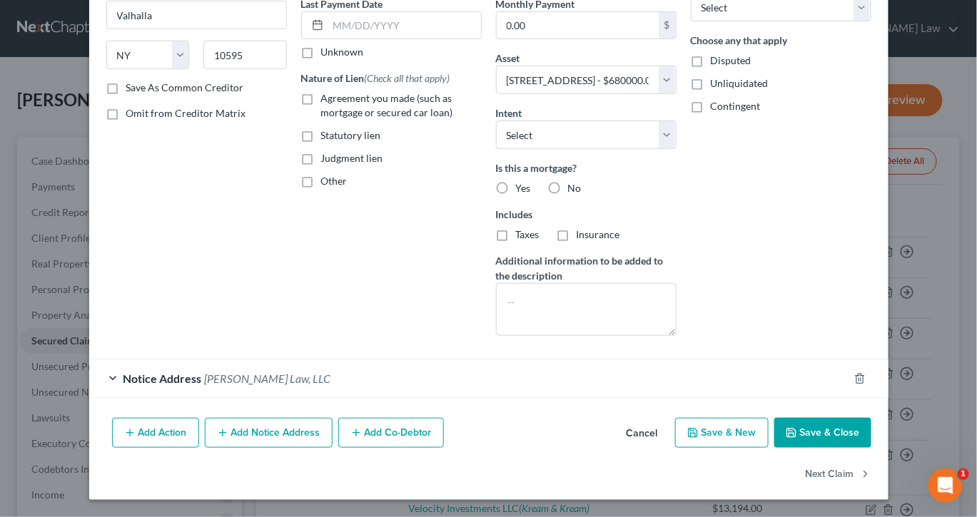
scroll to position [293, 0]
click at [871, 448] on button "Save & Close" at bounding box center [822, 433] width 97 height 30
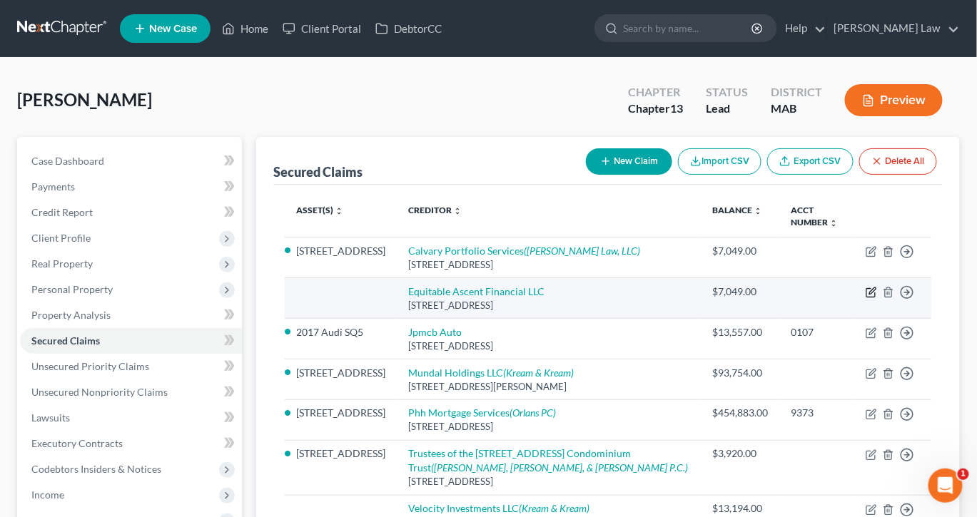
click at [869, 294] on icon "button" at bounding box center [872, 290] width 6 height 6
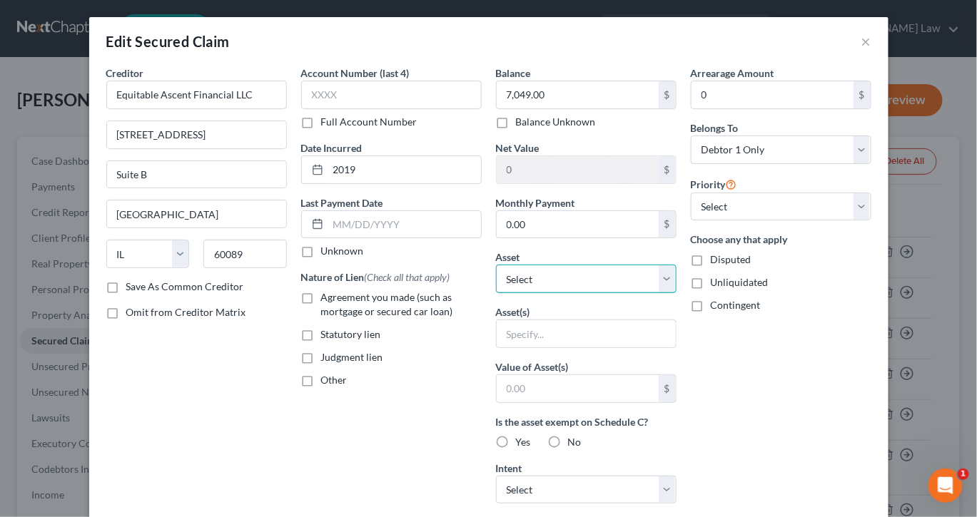
click at [676, 293] on select "Select Other Multiple Assets 2017 Audi SQ5 - $20264.0 Jewelry - Misc. Jewelry -…" at bounding box center [586, 279] width 180 height 29
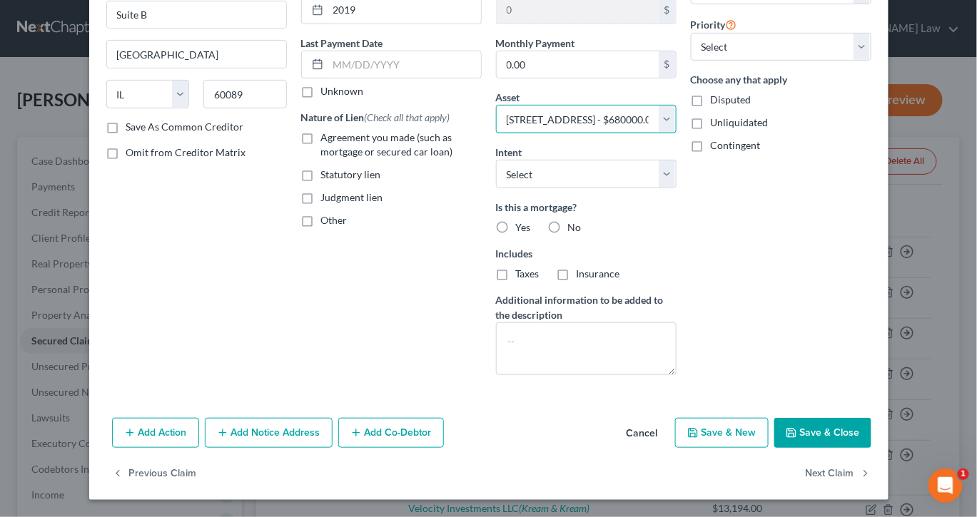
scroll to position [209, 0]
click at [676, 188] on select "Select Surrender Redeem Reaffirm Avoid Other" at bounding box center [586, 174] width 180 height 29
click at [860, 419] on button "Save & Close" at bounding box center [822, 433] width 97 height 30
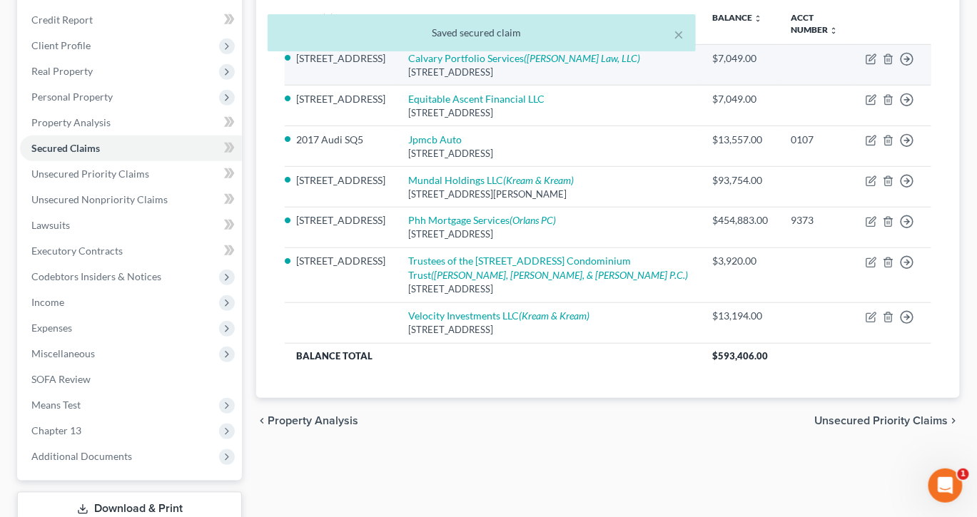
scroll to position [214, 0]
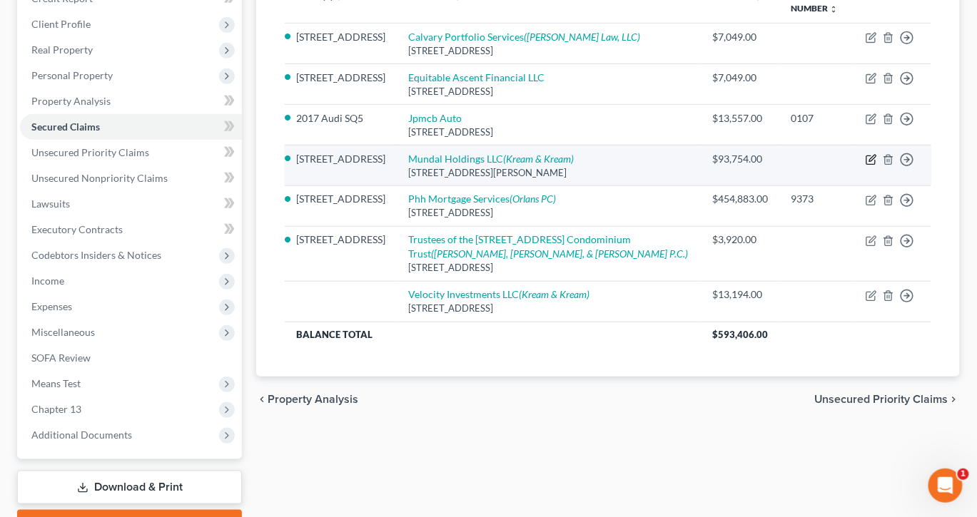
click at [865, 165] on icon "button" at bounding box center [870, 159] width 11 height 11
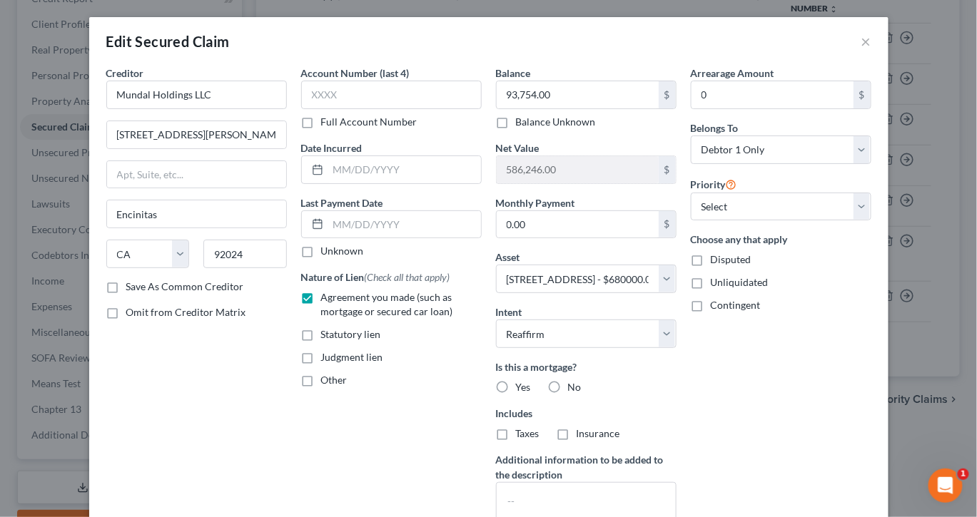
click at [321, 365] on label "Judgment lien" at bounding box center [352, 357] width 62 height 14
click at [327, 360] on input "Judgment lien" at bounding box center [331, 354] width 9 height 9
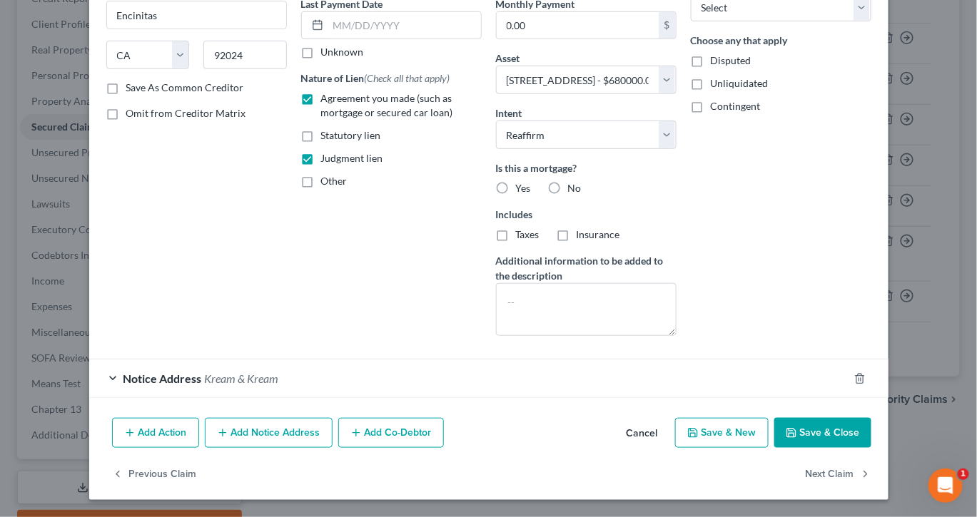
scroll to position [313, 0]
click at [864, 448] on button "Save & Close" at bounding box center [822, 433] width 97 height 30
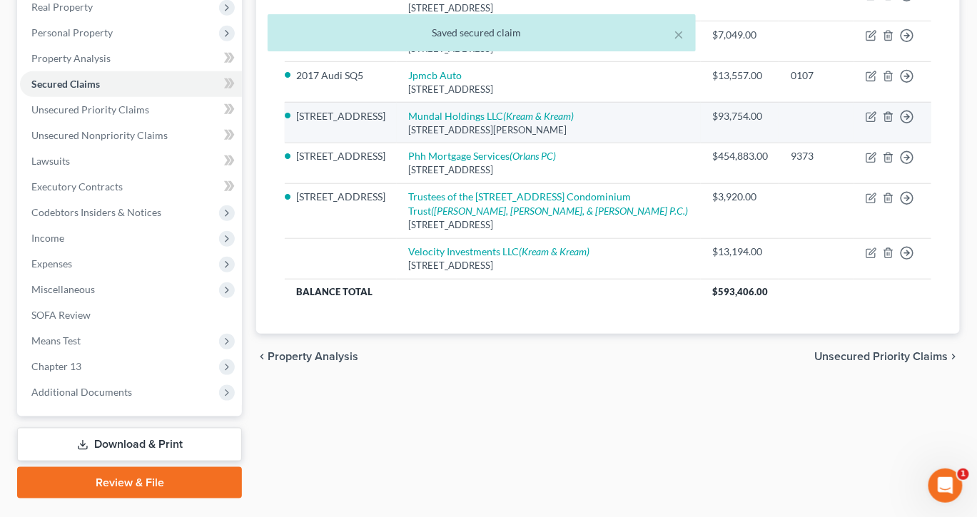
scroll to position [275, 0]
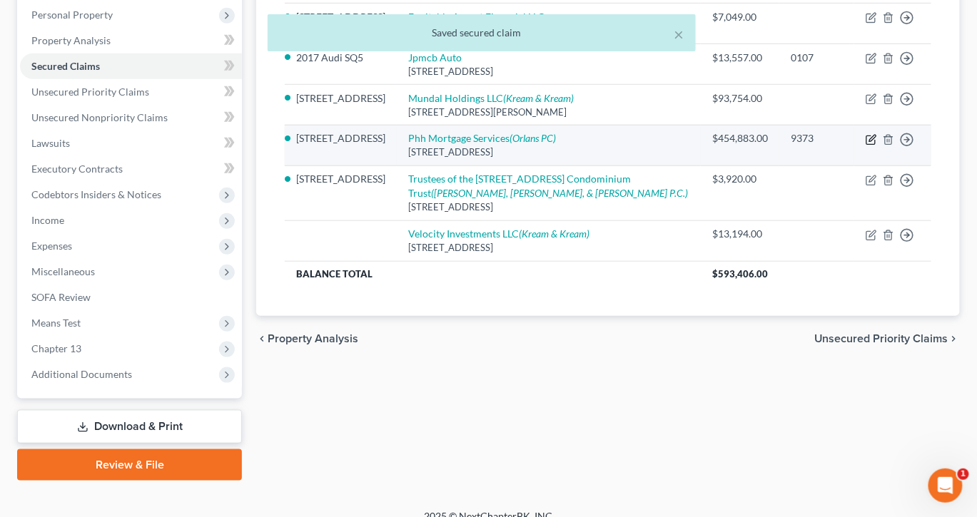
click at [865, 146] on icon "button" at bounding box center [870, 139] width 11 height 11
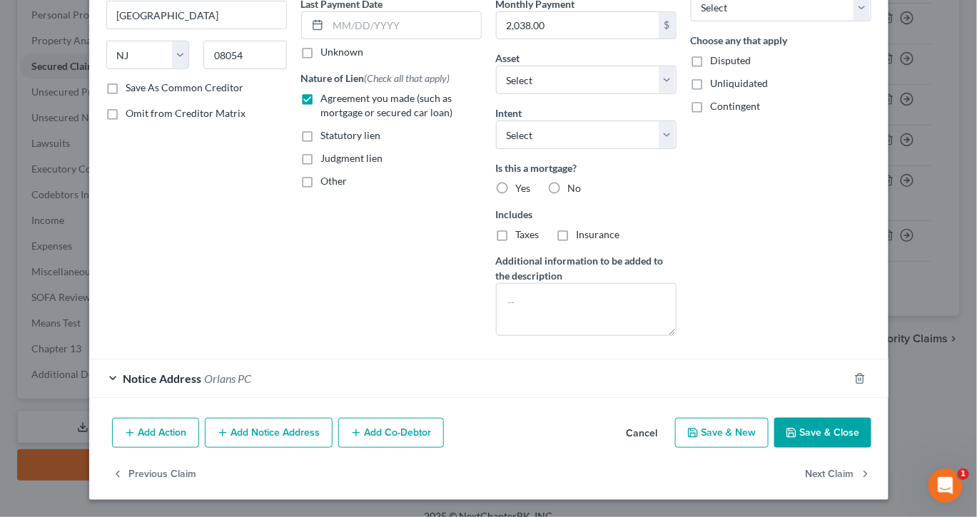
scroll to position [371, 0]
click at [853, 418] on button "Save & Close" at bounding box center [822, 433] width 97 height 30
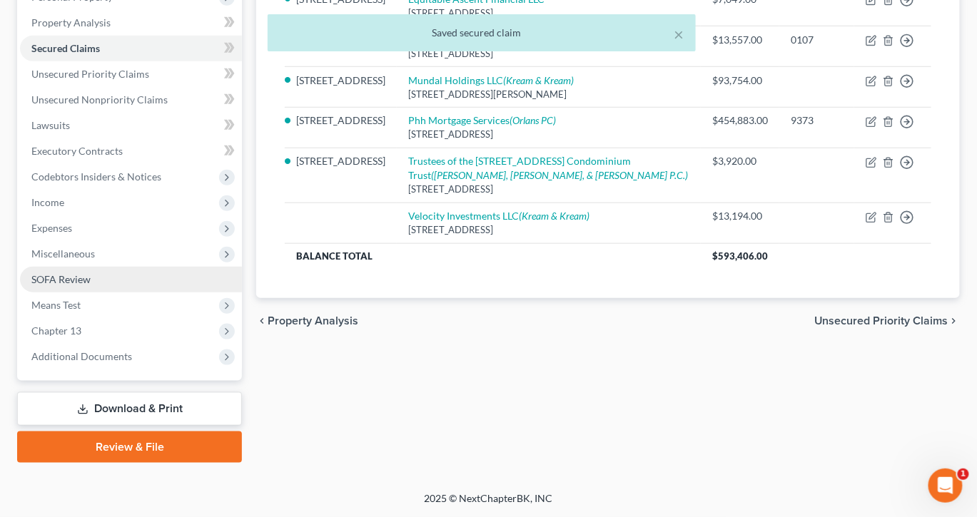
scroll to position [491, 0]
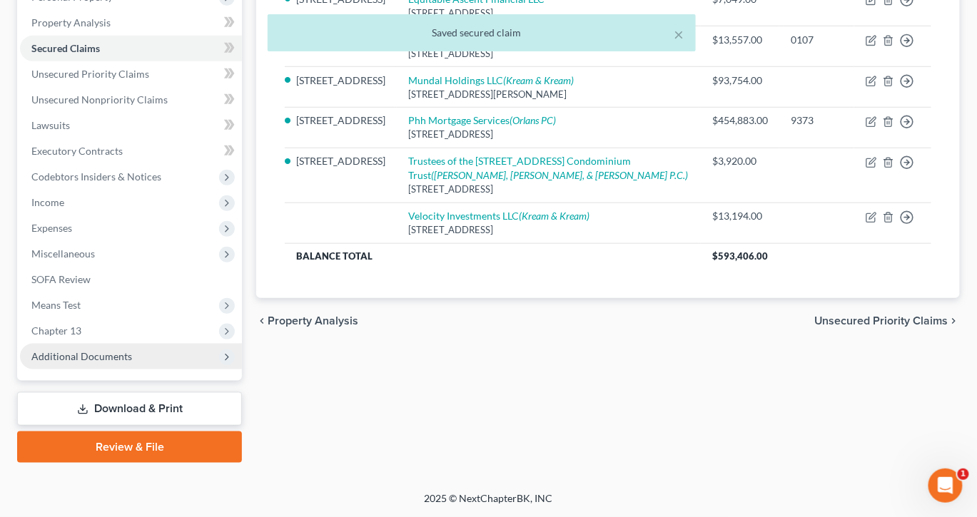
click at [107, 350] on span "Additional Documents" at bounding box center [81, 356] width 101 height 12
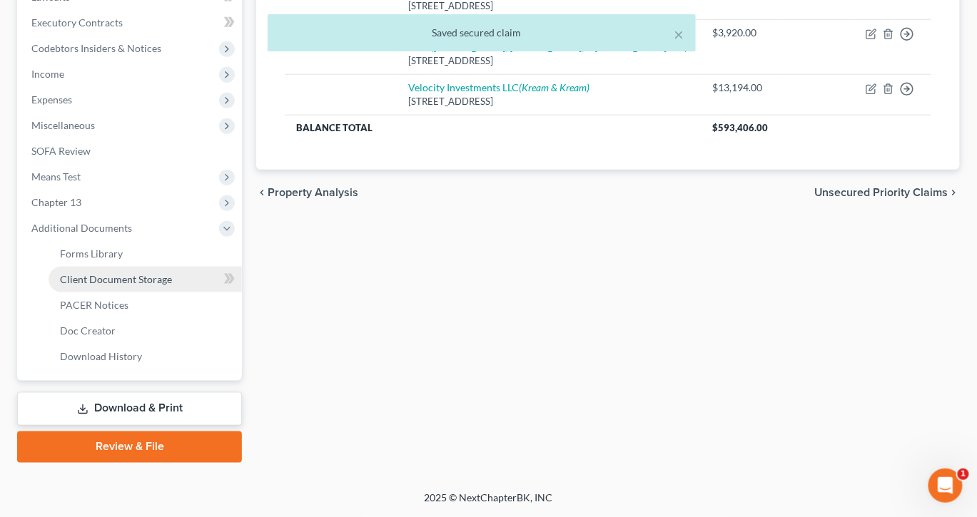
click at [159, 285] on span "Client Document Storage" at bounding box center [116, 279] width 112 height 12
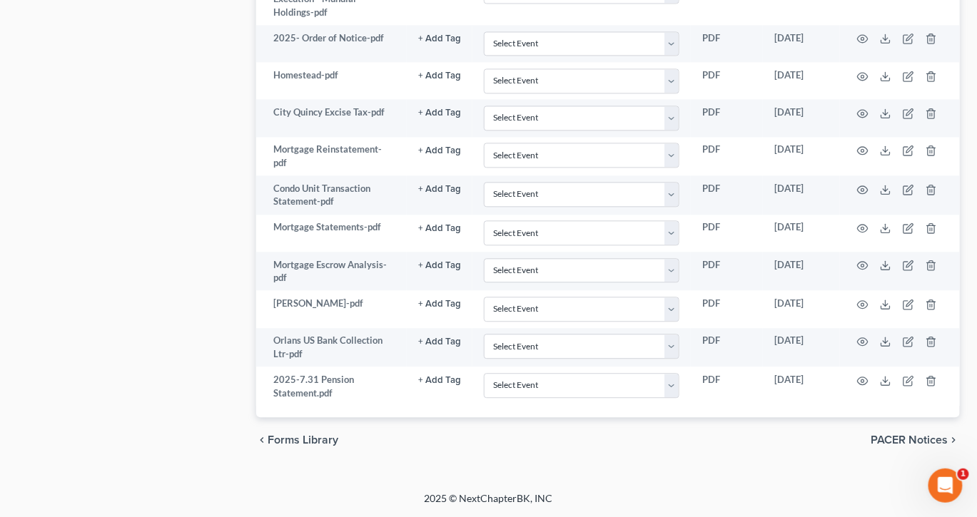
scroll to position [1442, 0]
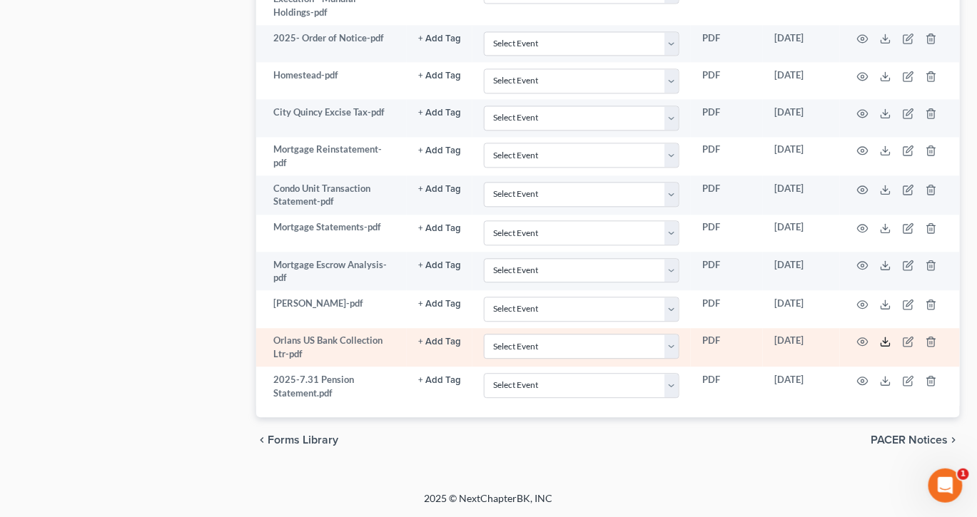
click at [888, 343] on polyline at bounding box center [885, 342] width 5 height 2
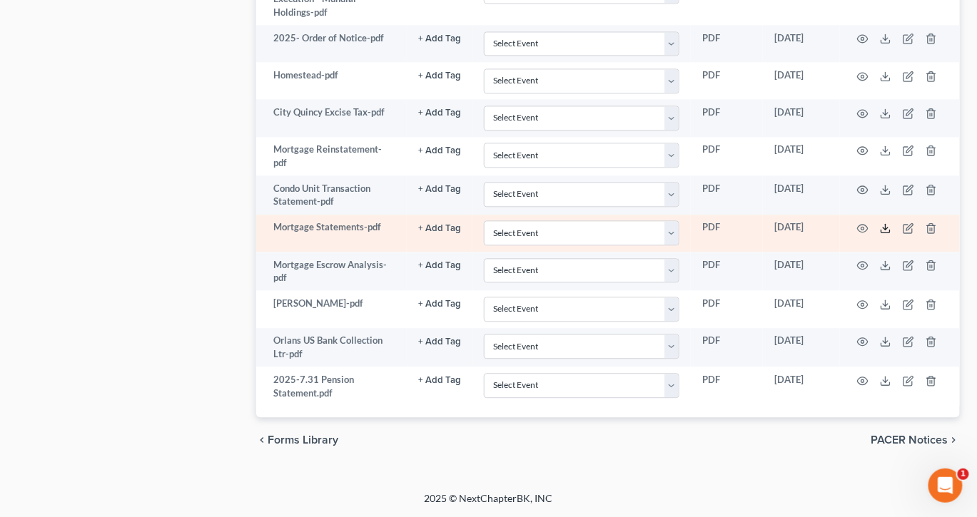
click at [891, 234] on icon at bounding box center [885, 228] width 11 height 11
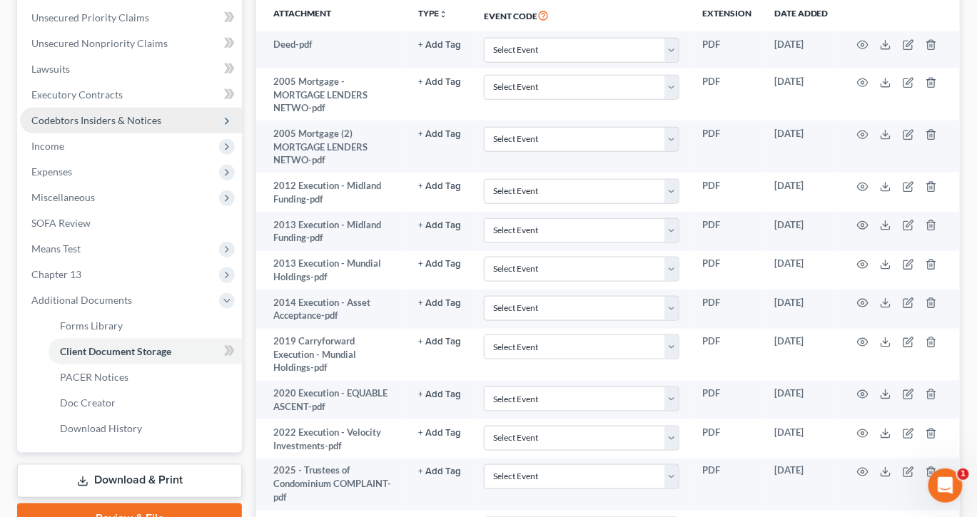
scroll to position [222, 0]
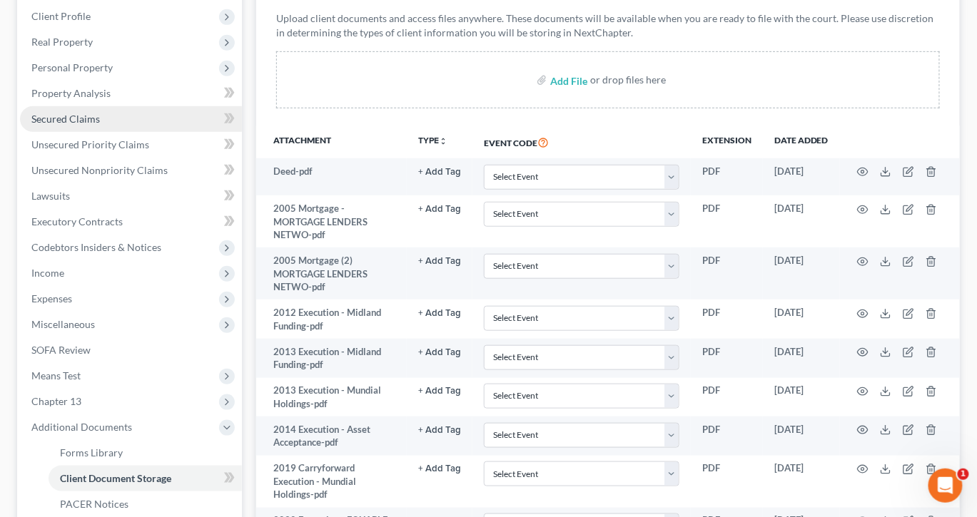
click at [78, 125] on span "Secured Claims" at bounding box center [65, 119] width 68 height 12
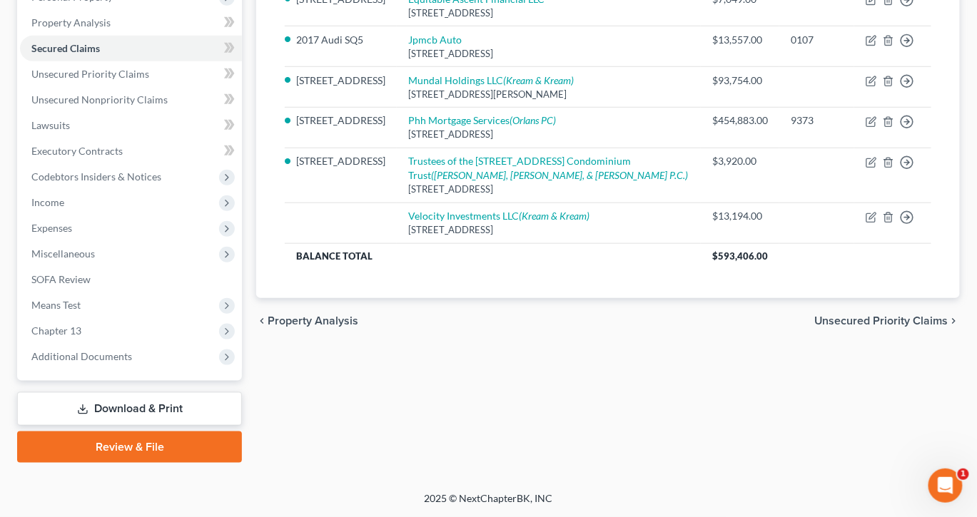
scroll to position [347, 0]
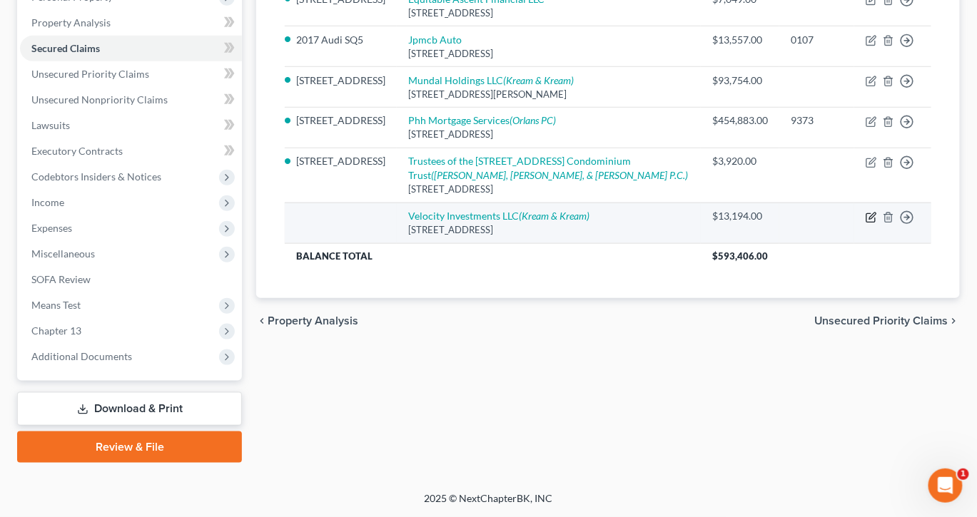
click at [869, 219] on icon "button" at bounding box center [872, 216] width 6 height 6
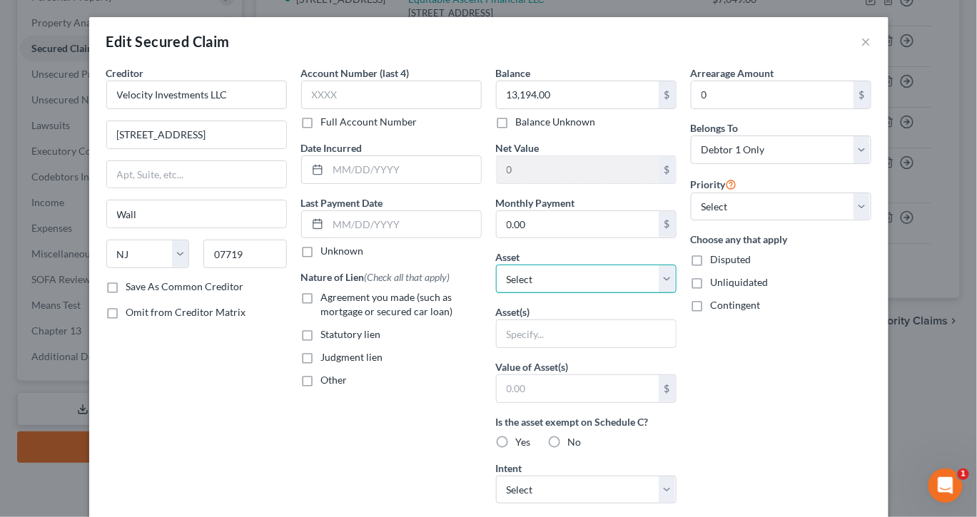
click at [676, 293] on select "Select Other Multiple Assets 2017 Audi SQ5 - $20264.0 Jewelry - Misc. Jewelry -…" at bounding box center [586, 279] width 180 height 29
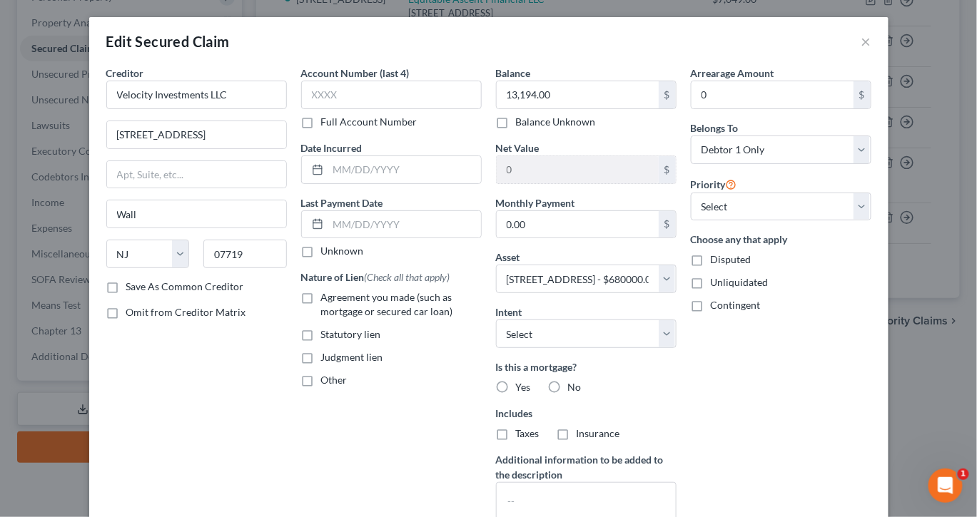
click at [321, 365] on label "Judgment lien" at bounding box center [352, 357] width 62 height 14
click at [327, 360] on input "Judgment lien" at bounding box center [331, 354] width 9 height 9
click at [676, 348] on select "Select Surrender Redeem Reaffirm Avoid Other" at bounding box center [586, 334] width 180 height 29
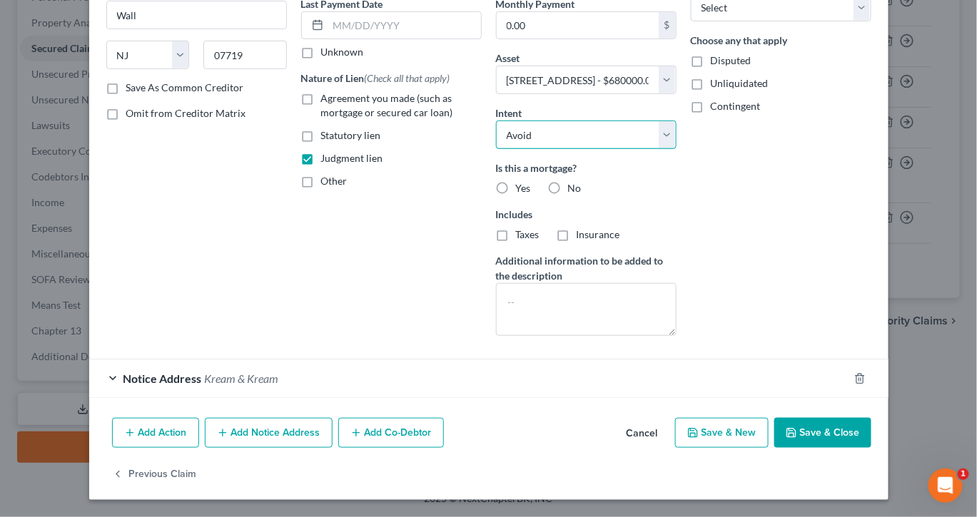
scroll to position [371, 0]
click at [871, 418] on button "Save & Close" at bounding box center [822, 433] width 97 height 30
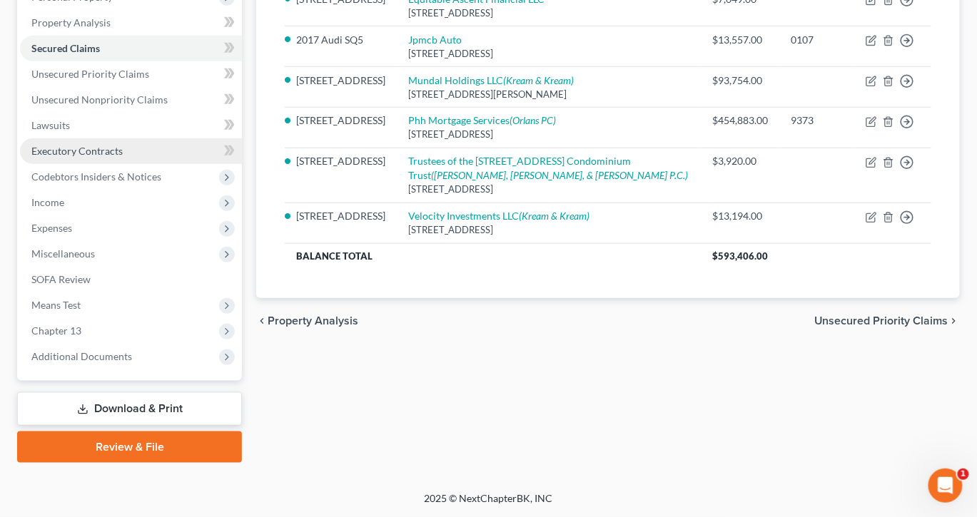
scroll to position [491, 0]
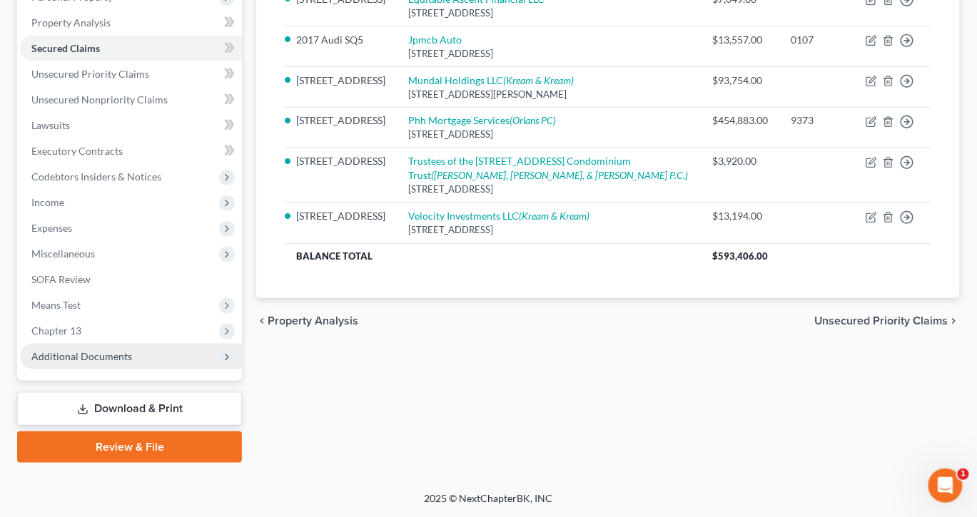
click at [132, 350] on span "Additional Documents" at bounding box center [81, 356] width 101 height 12
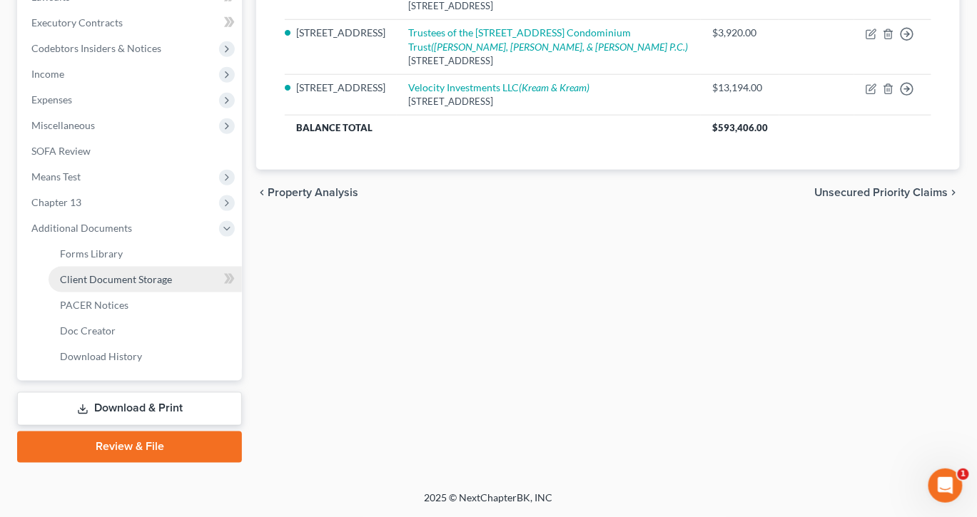
click at [213, 292] on link "Client Document Storage" at bounding box center [145, 280] width 193 height 26
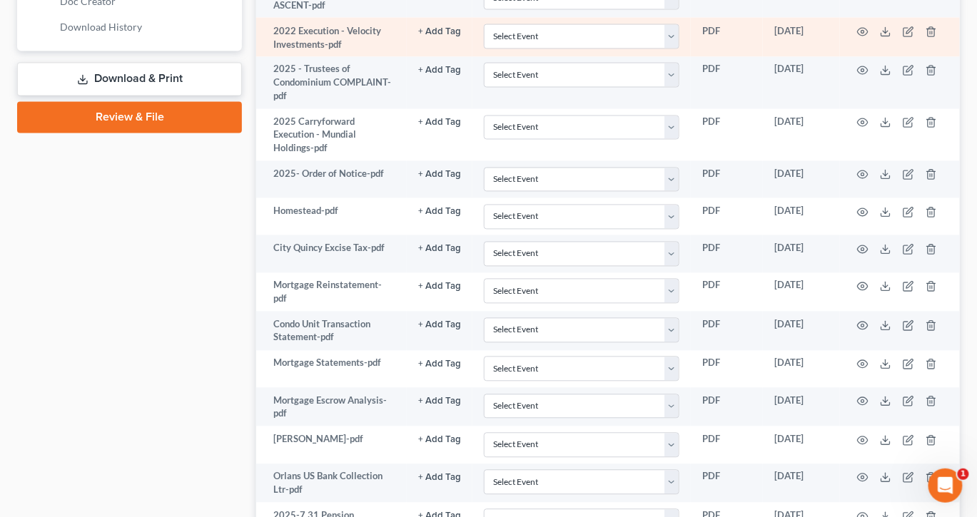
scroll to position [745, 0]
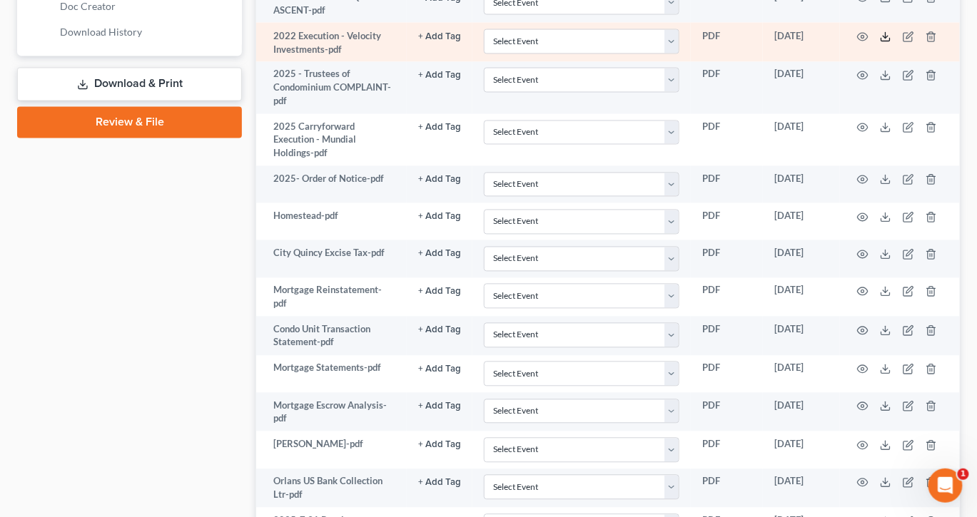
click at [888, 38] on polyline at bounding box center [885, 37] width 5 height 2
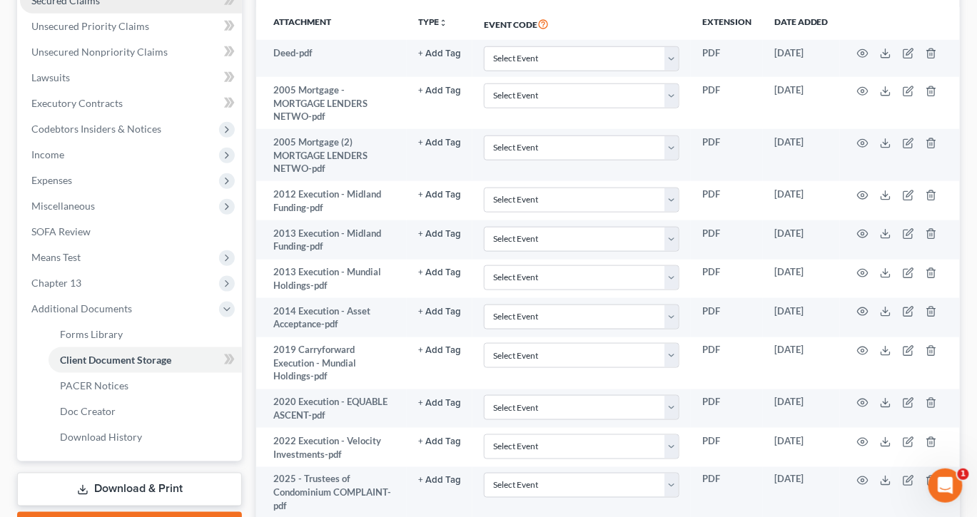
click at [100, 6] on span "Secured Claims" at bounding box center [65, 0] width 68 height 12
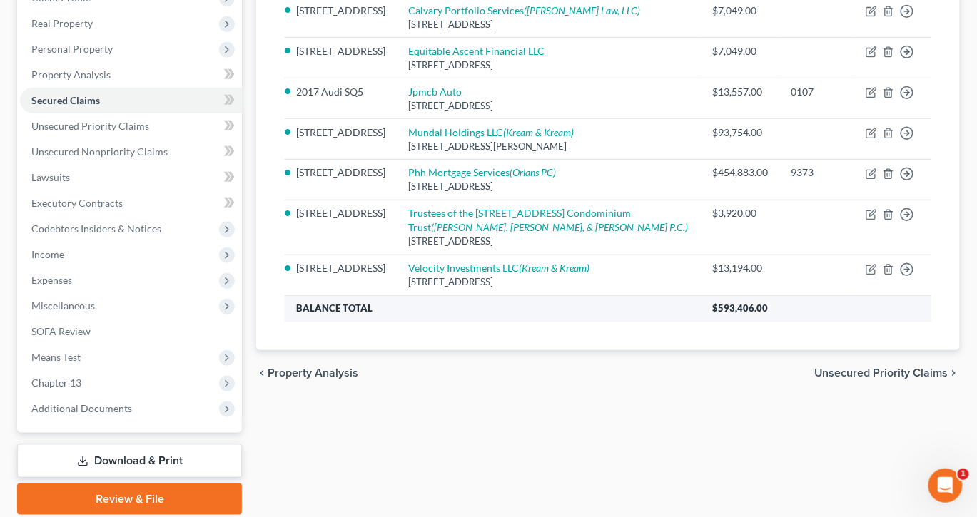
scroll to position [241, 0]
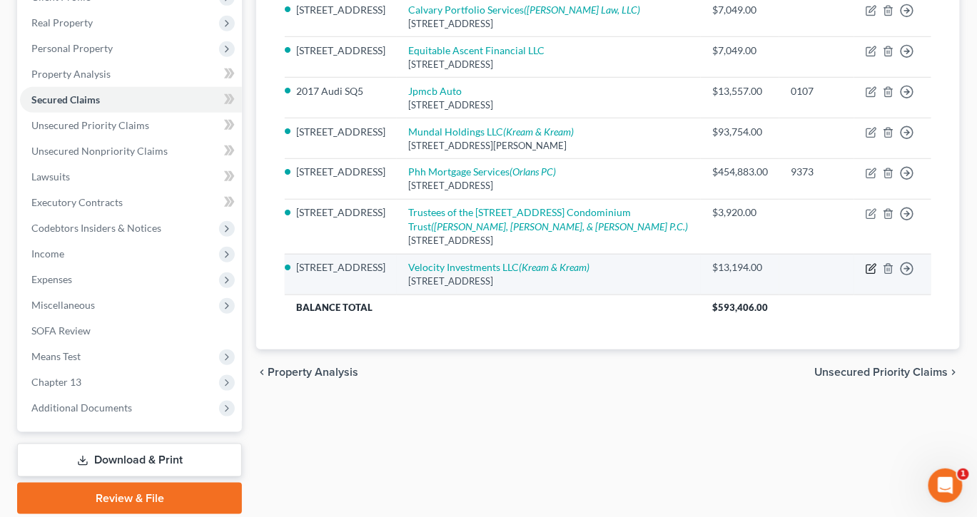
click at [865, 275] on icon "button" at bounding box center [870, 268] width 11 height 11
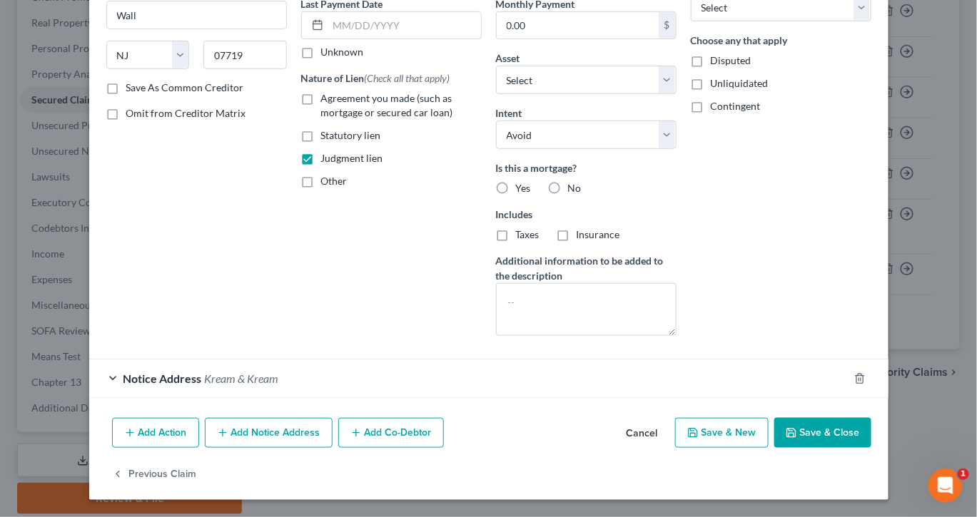
scroll to position [345, 0]
click at [871, 442] on button "Save & Close" at bounding box center [822, 433] width 97 height 30
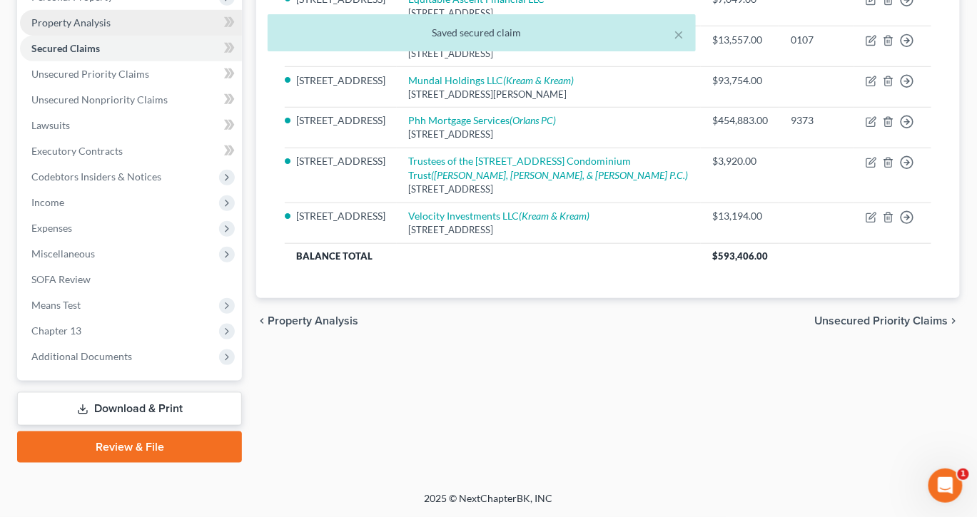
scroll to position [491, 0]
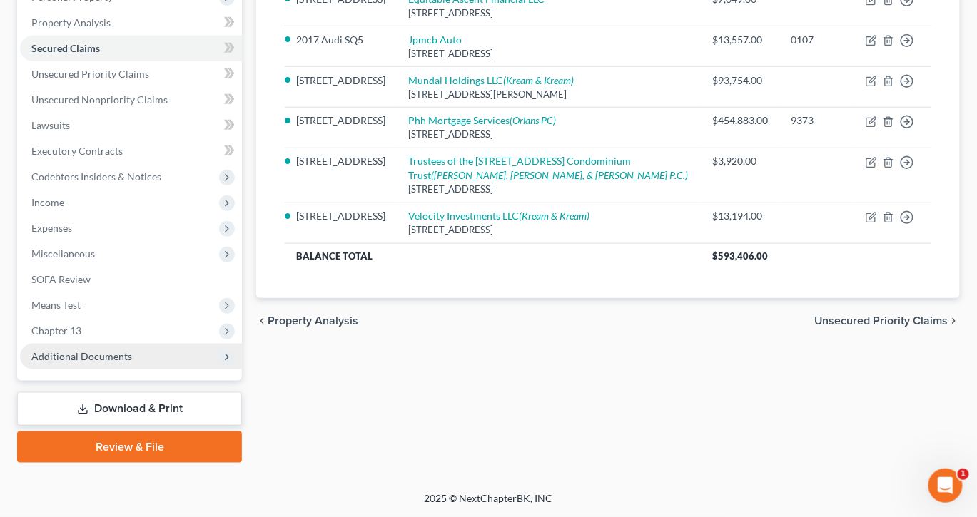
click at [232, 352] on icon at bounding box center [226, 357] width 11 height 11
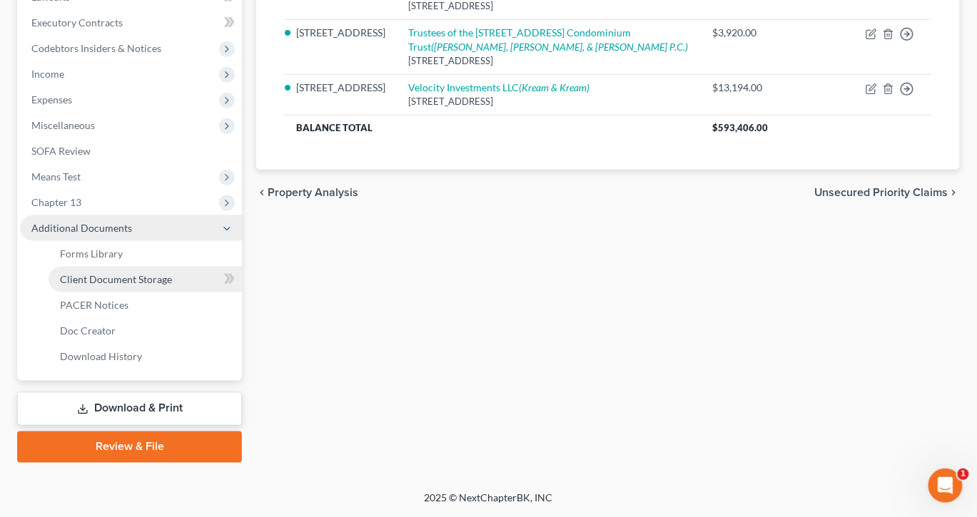
click at [172, 285] on span "Client Document Storage" at bounding box center [116, 279] width 112 height 12
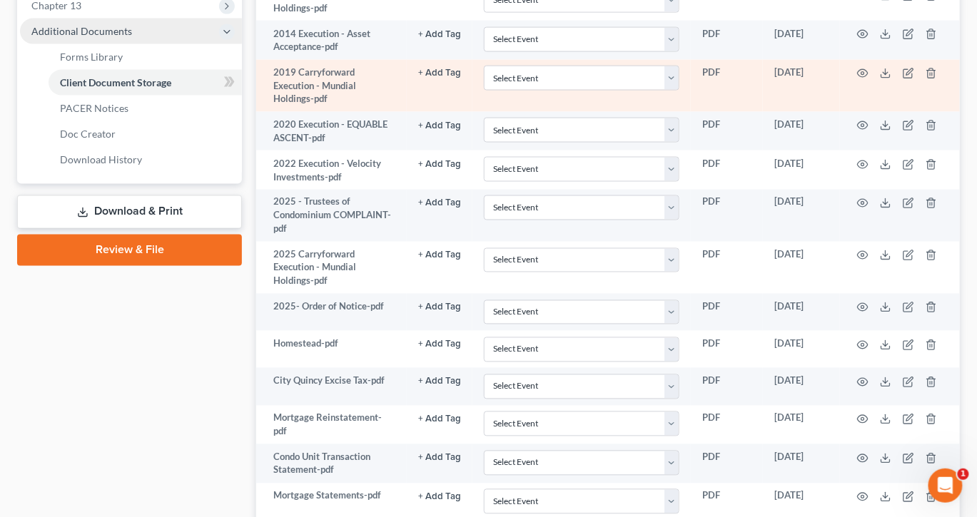
scroll to position [623, 0]
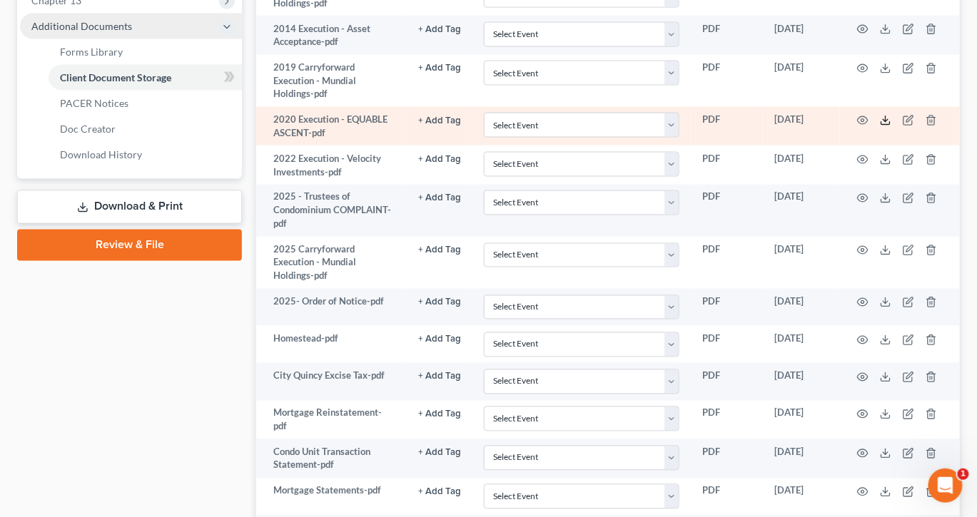
click at [885, 122] on line at bounding box center [885, 119] width 0 height 6
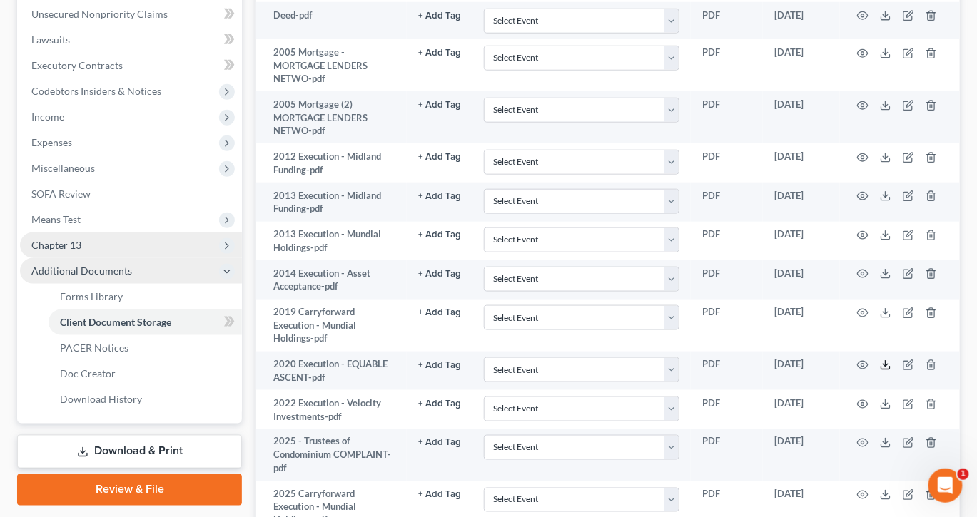
scroll to position [377, 0]
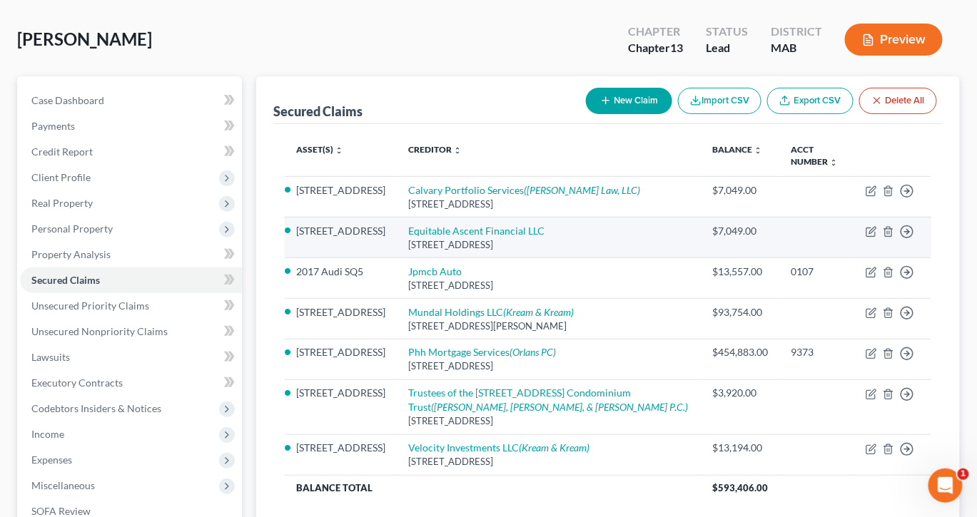
scroll to position [63, 0]
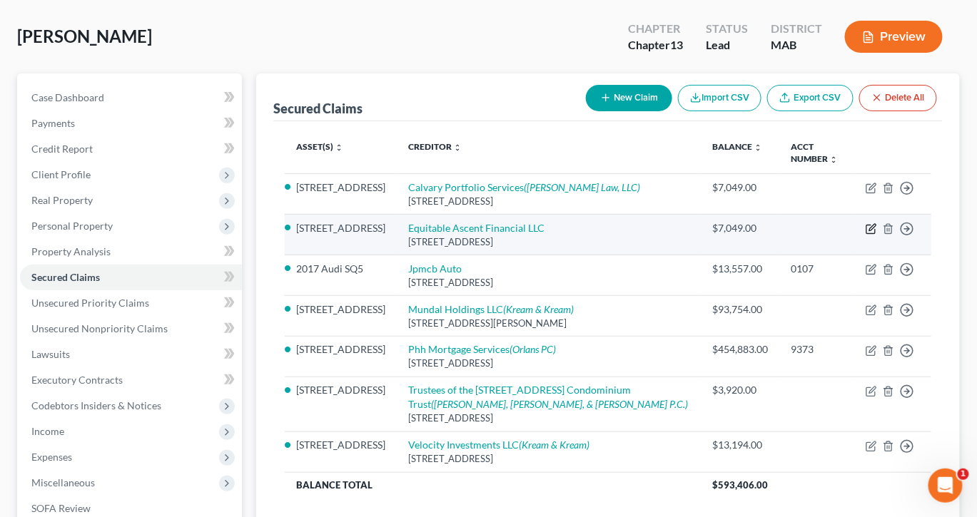
click at [865, 235] on icon "button" at bounding box center [870, 228] width 11 height 11
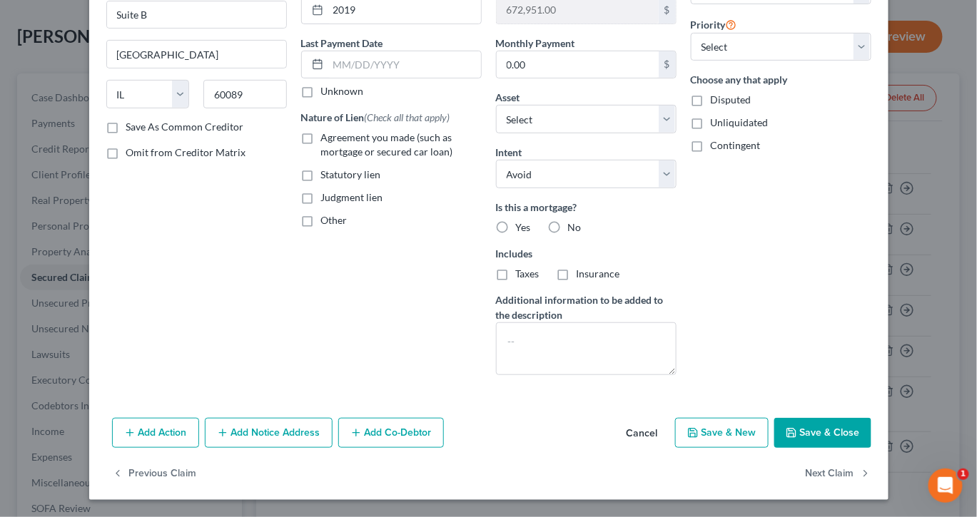
scroll to position [322, 0]
click at [223, 418] on button "Add Notice Address" at bounding box center [269, 433] width 128 height 30
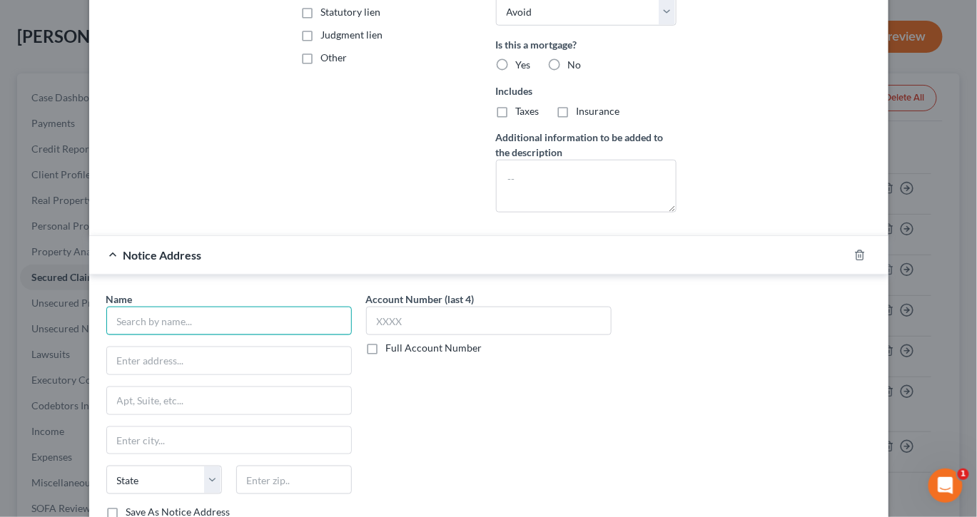
click at [193, 335] on input "text" at bounding box center [228, 321] width 245 height 29
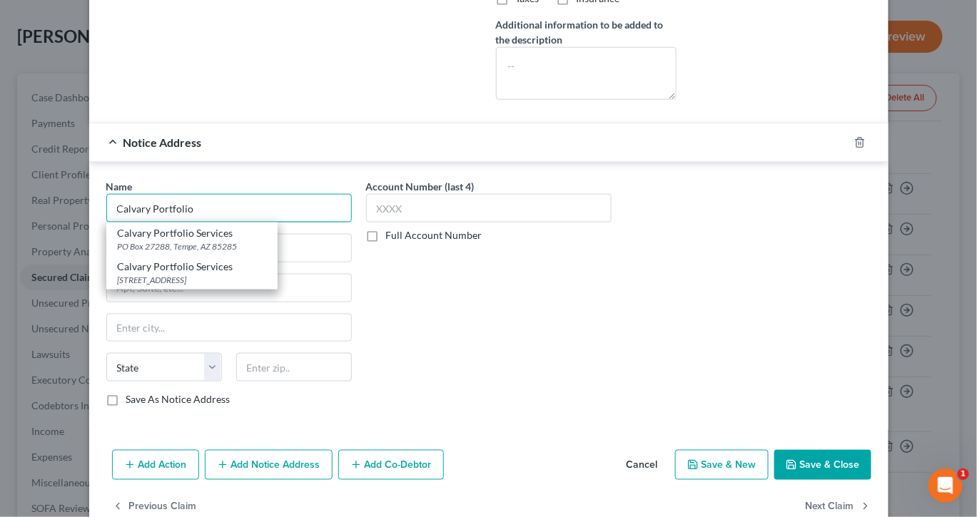
scroll to position [439, 0]
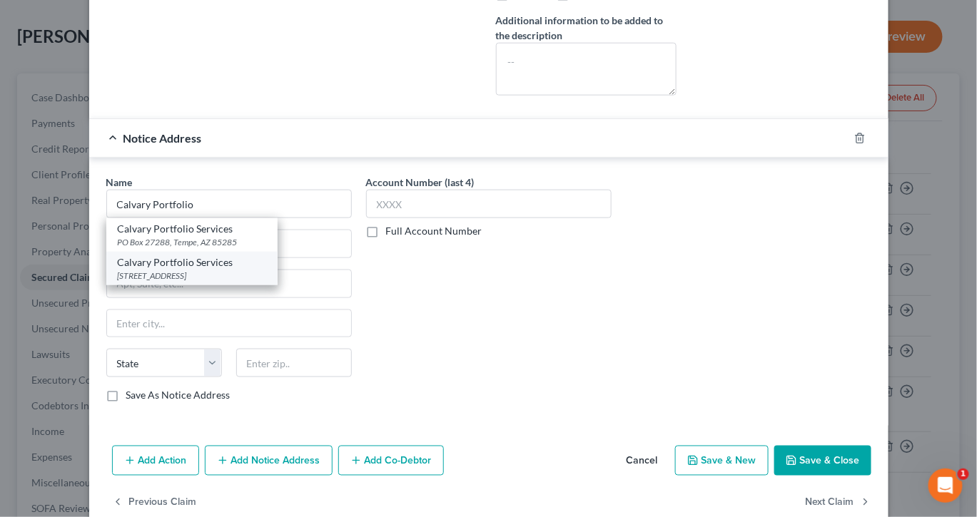
click at [192, 282] on div "[STREET_ADDRESS]" at bounding box center [192, 276] width 148 height 12
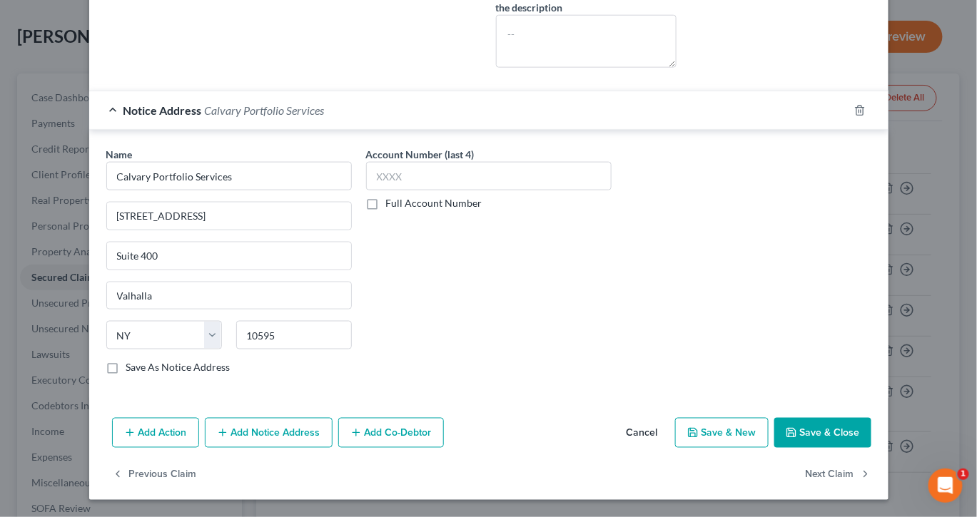
scroll to position [661, 0]
click at [262, 448] on button "Add Notice Address" at bounding box center [269, 433] width 128 height 30
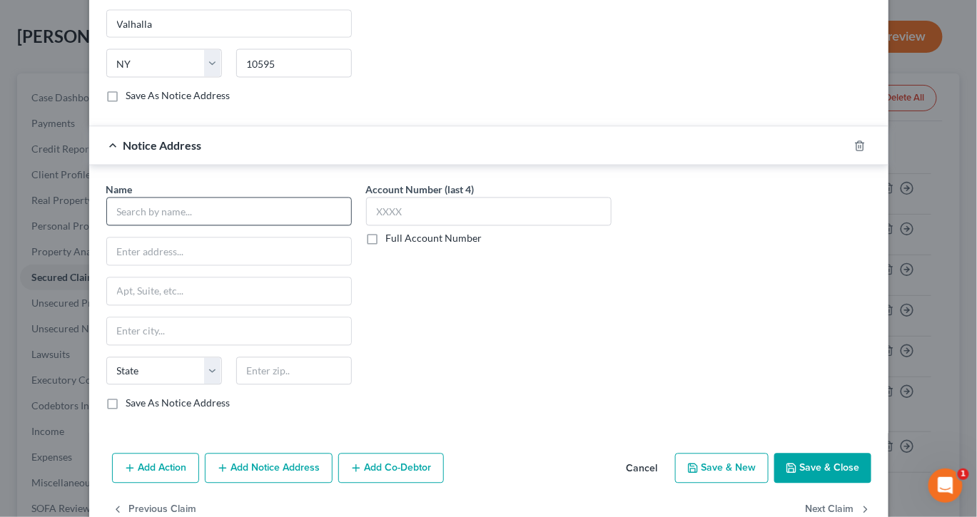
scroll to position [752, 0]
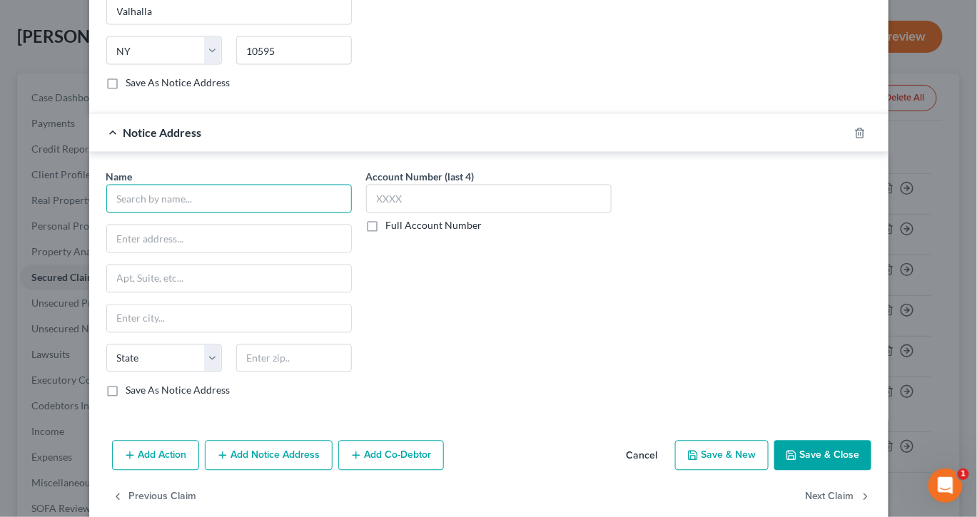
click at [166, 213] on input "text" at bounding box center [228, 199] width 245 height 29
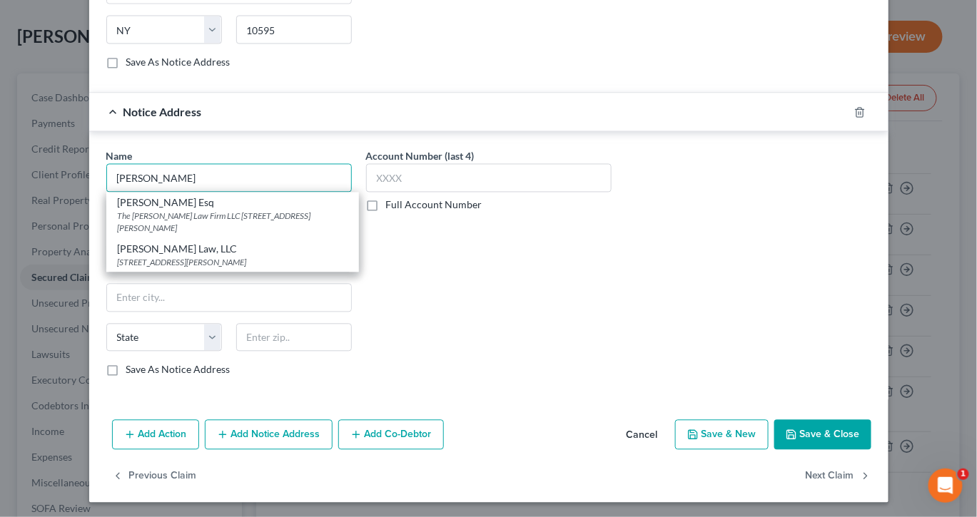
scroll to position [793, 0]
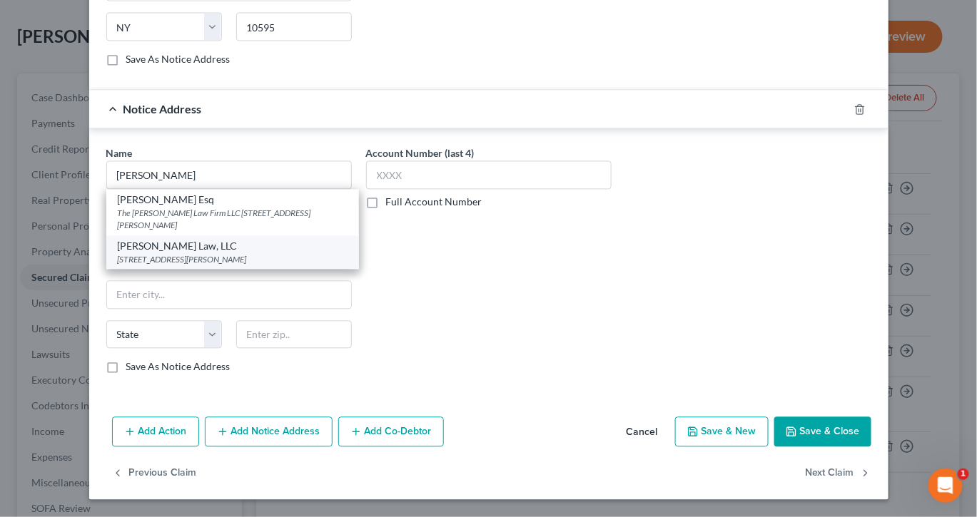
click at [175, 266] on div "[STREET_ADDRESS][PERSON_NAME]" at bounding box center [233, 260] width 230 height 12
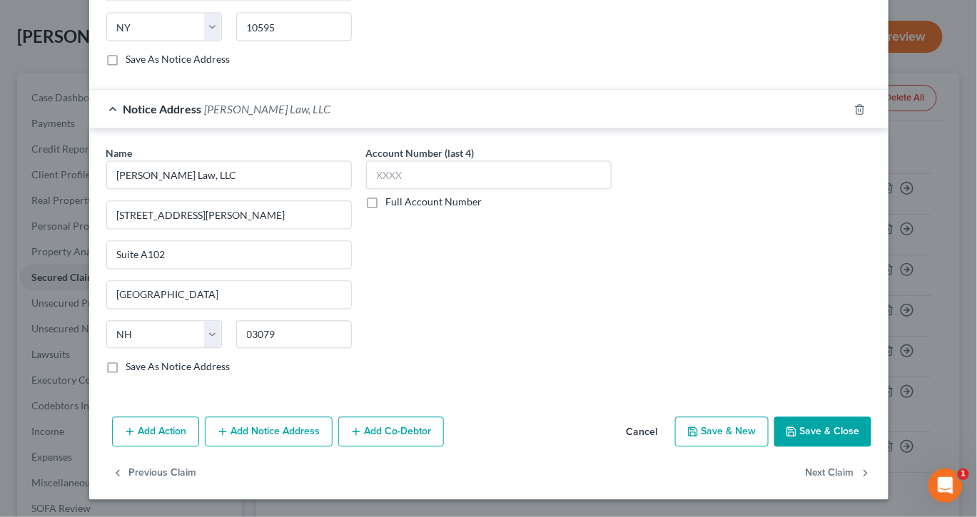
scroll to position [1065, 0]
click at [871, 435] on button "Save & Close" at bounding box center [822, 432] width 97 height 30
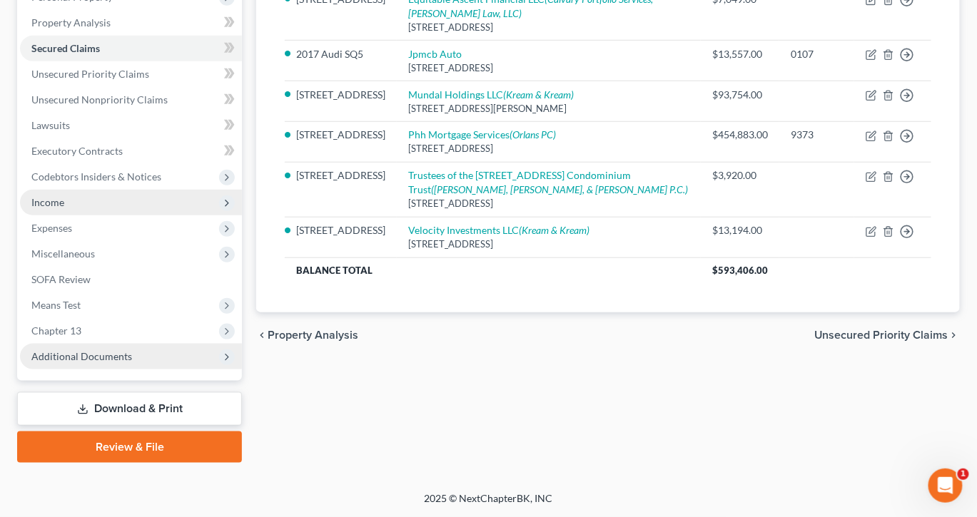
scroll to position [491, 0]
click at [132, 350] on span "Additional Documents" at bounding box center [81, 356] width 101 height 12
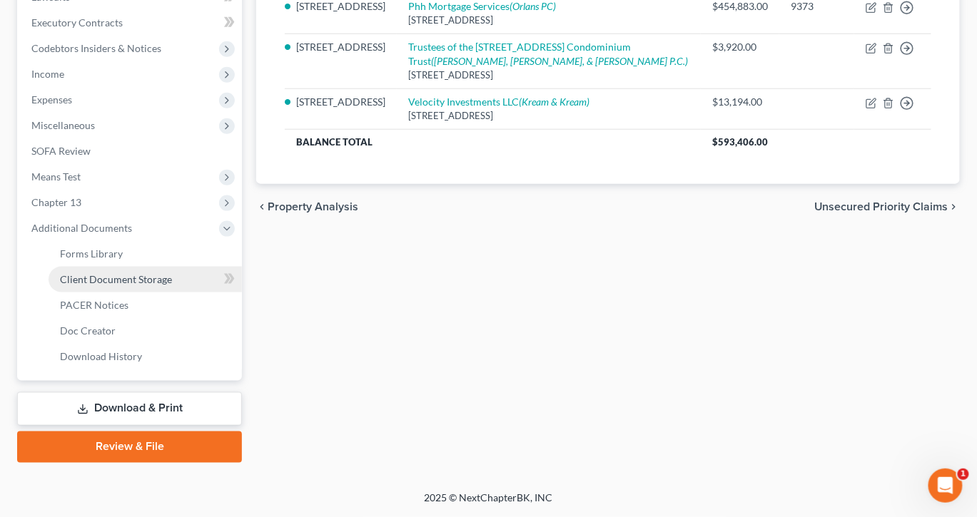
click at [169, 285] on span "Client Document Storage" at bounding box center [116, 279] width 112 height 12
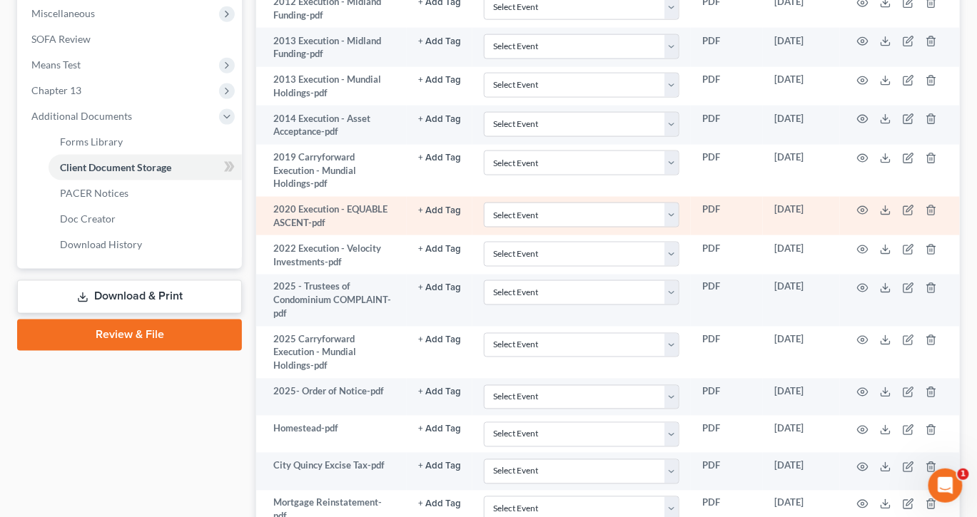
scroll to position [530, 1]
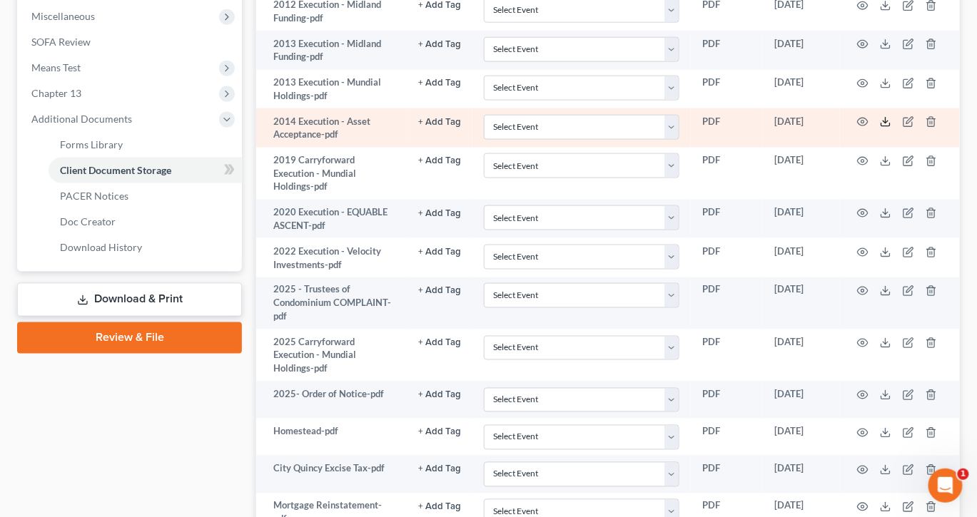
click at [891, 128] on icon at bounding box center [885, 121] width 11 height 11
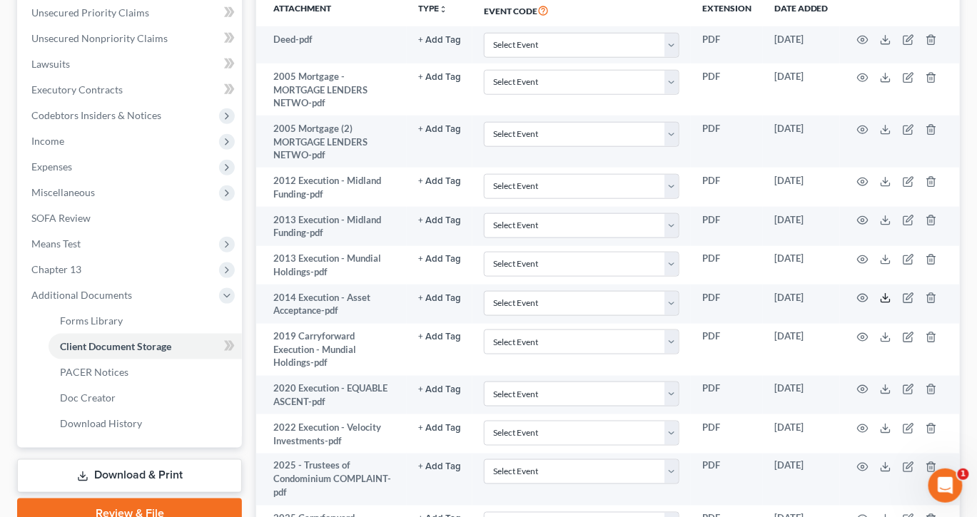
scroll to position [350, 1]
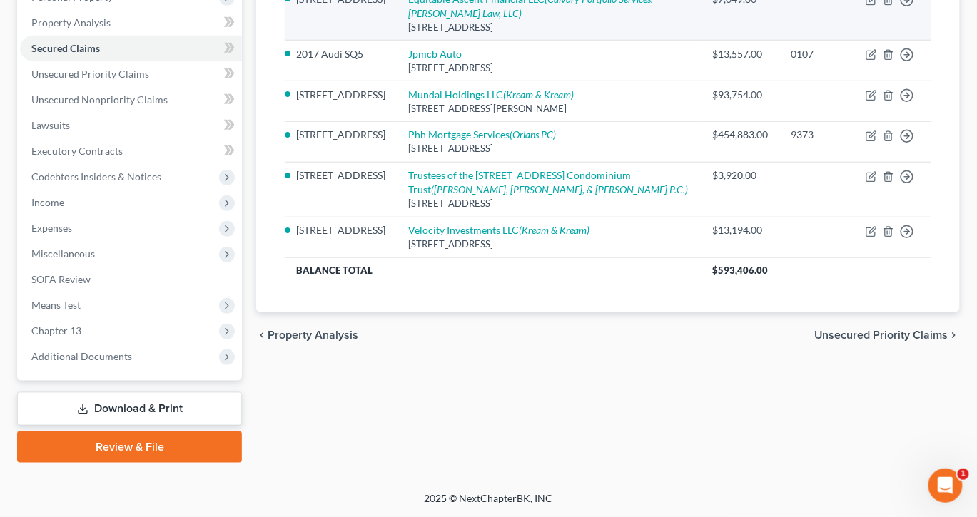
scroll to position [360, 0]
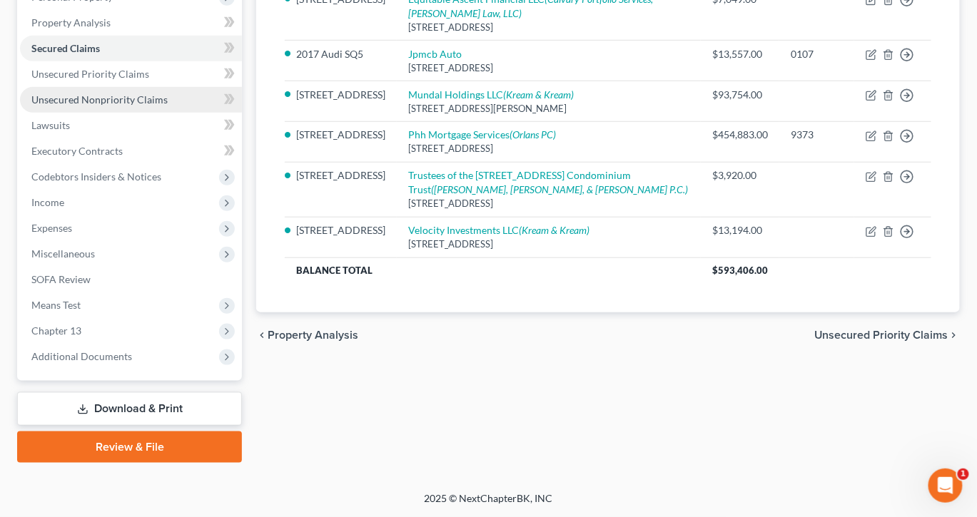
click at [114, 106] on span "Unsecured Nonpriority Claims" at bounding box center [99, 99] width 136 height 12
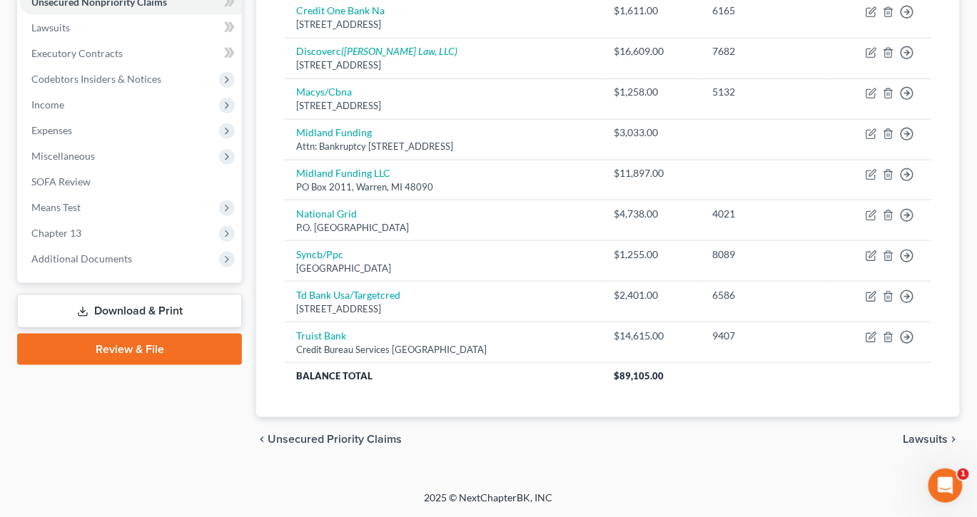
scroll to position [660, 0]
click at [163, 246] on span "Additional Documents" at bounding box center [131, 259] width 222 height 26
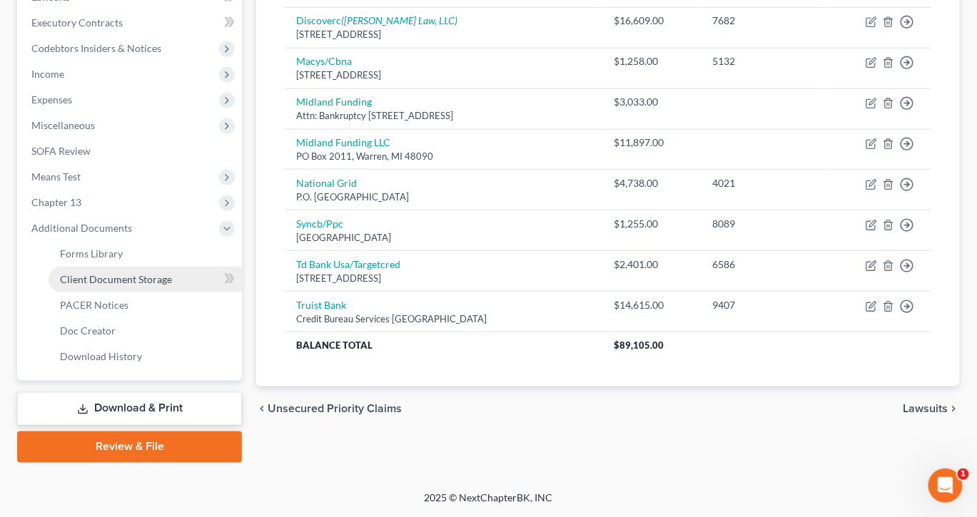
click at [173, 267] on link "Client Document Storage" at bounding box center [145, 280] width 193 height 26
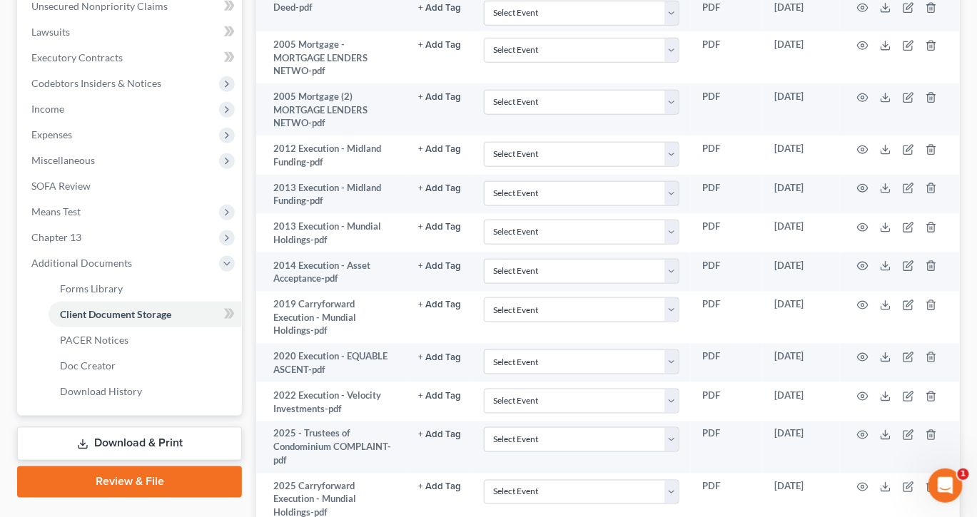
scroll to position [368, 0]
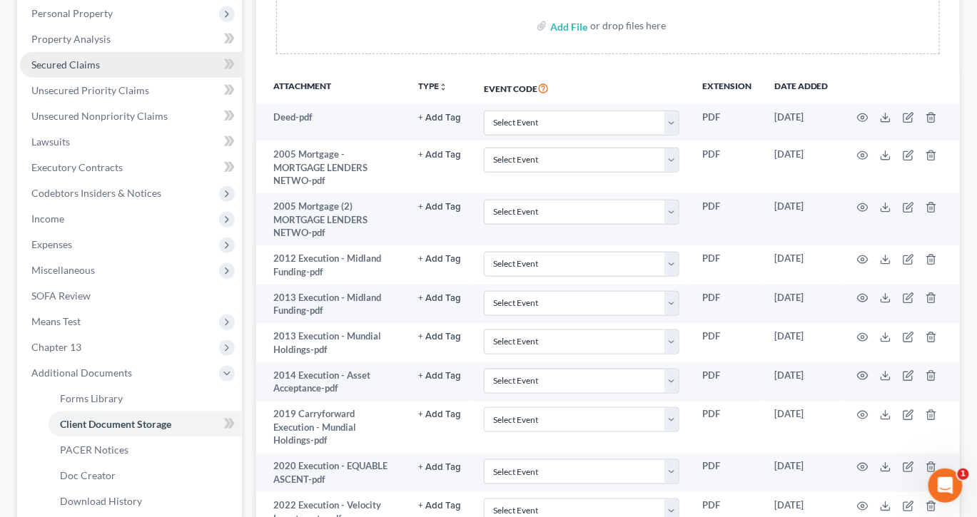
click at [101, 78] on link "Secured Claims" at bounding box center [131, 65] width 222 height 26
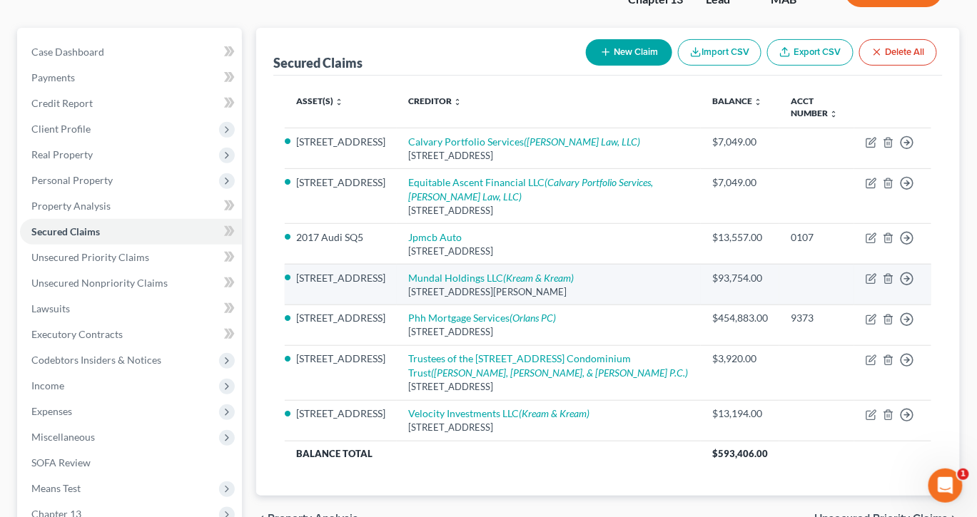
scroll to position [98, 0]
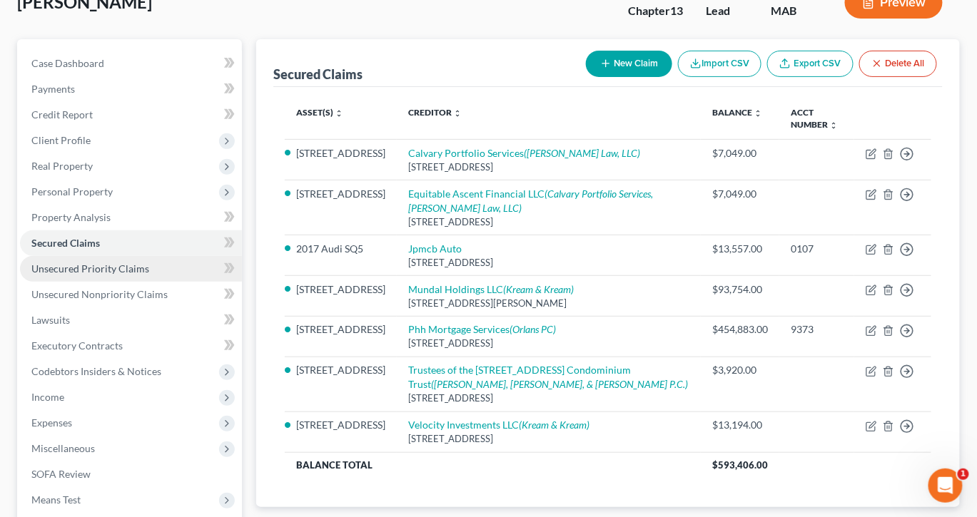
click at [130, 275] on span "Unsecured Priority Claims" at bounding box center [90, 269] width 118 height 12
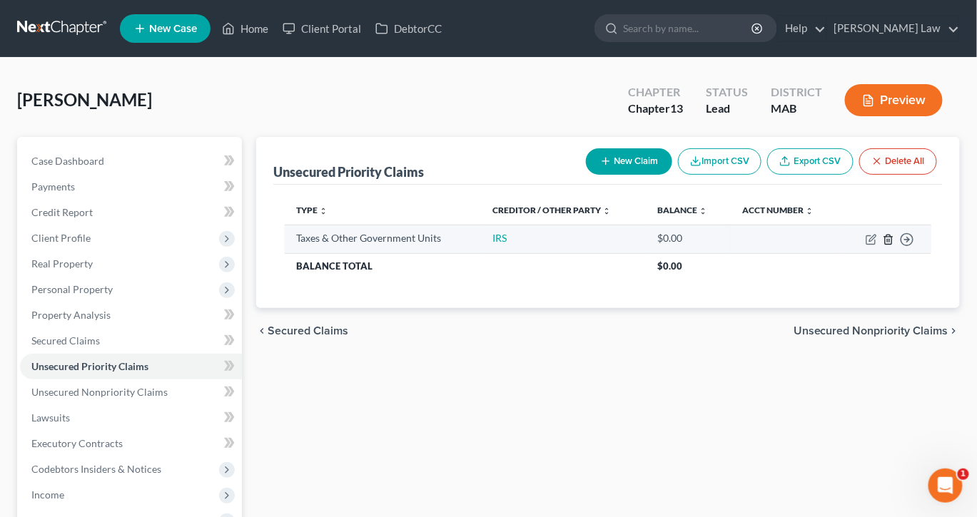
click at [882, 245] on icon "button" at bounding box center [887, 239] width 11 height 11
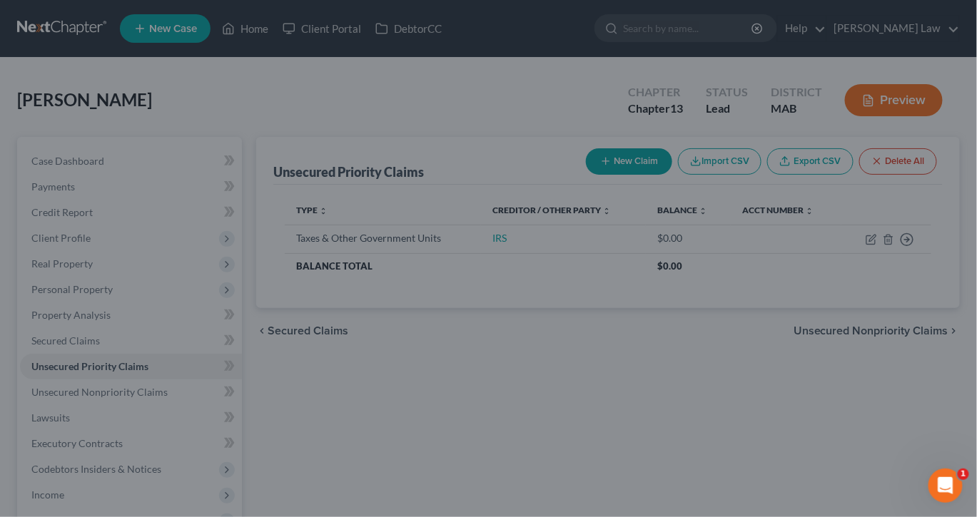
drag, startPoint x: 820, startPoint y: 266, endPoint x: 762, endPoint y: 188, distance: 97.4
click at [762, 188] on div "Delete × Are you sure you want to delete the selected unsecured priority claim?…" at bounding box center [488, 258] width 977 height 517
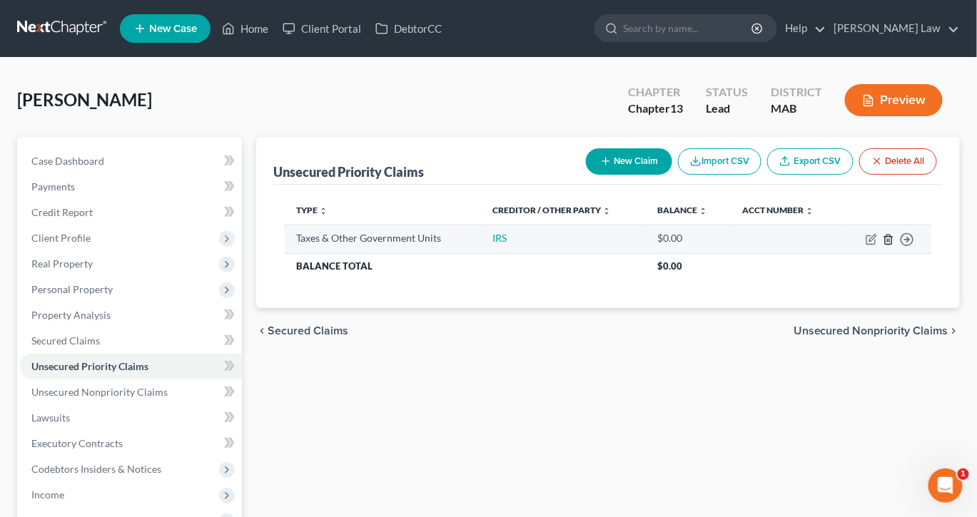
click at [882, 245] on icon "button" at bounding box center [887, 239] width 11 height 11
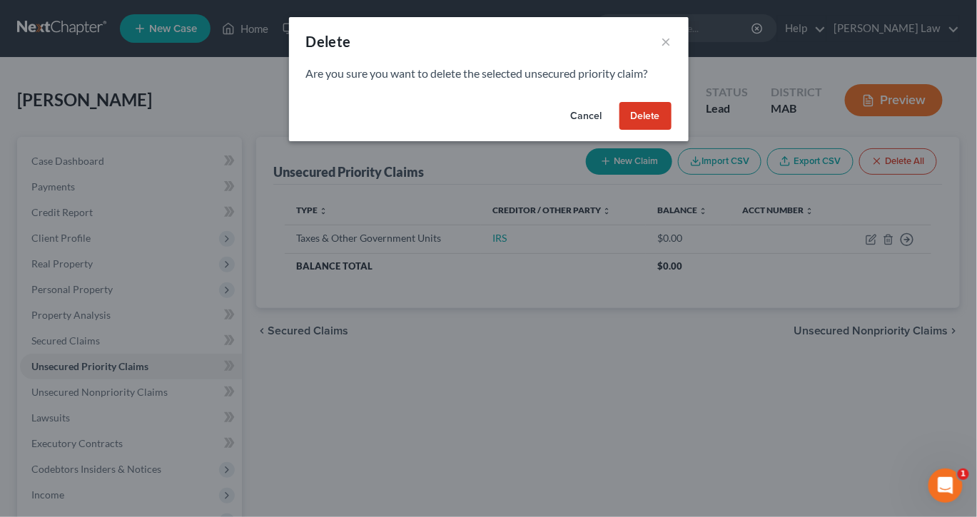
click at [671, 131] on button "Delete" at bounding box center [645, 116] width 52 height 29
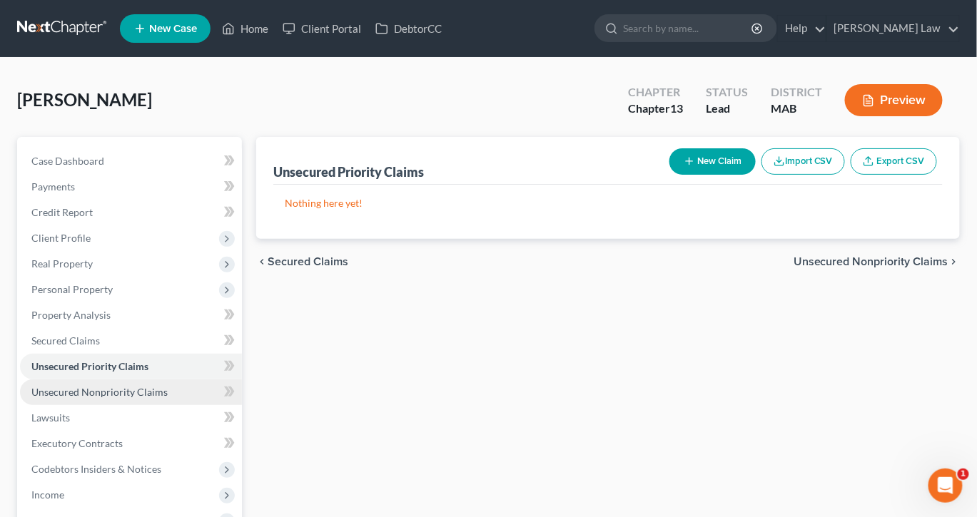
click at [136, 398] on span "Unsecured Nonpriority Claims" at bounding box center [99, 392] width 136 height 12
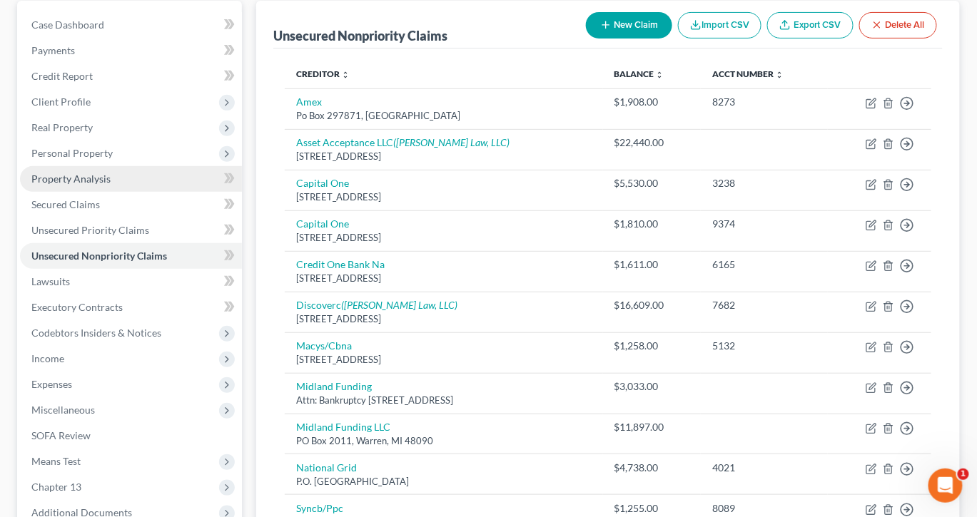
scroll to position [163, 0]
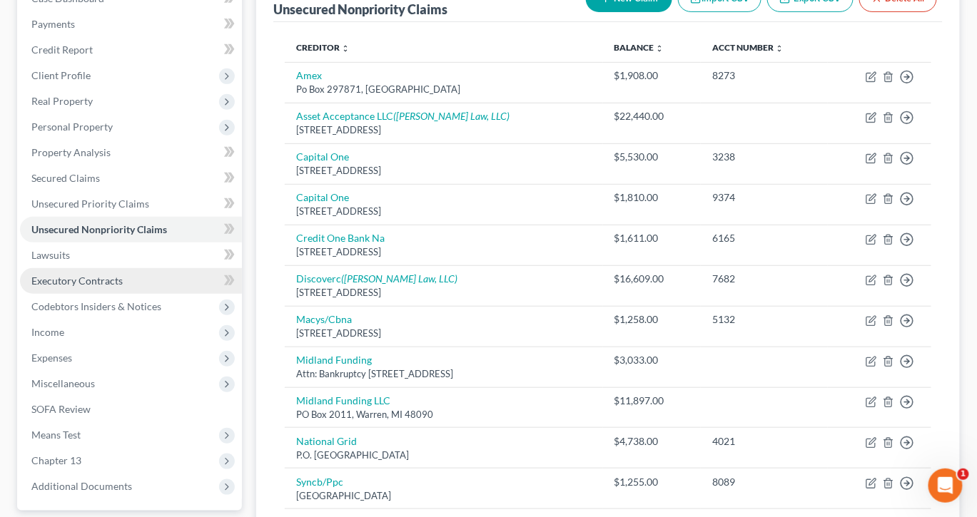
click at [113, 287] on span "Executory Contracts" at bounding box center [76, 281] width 91 height 12
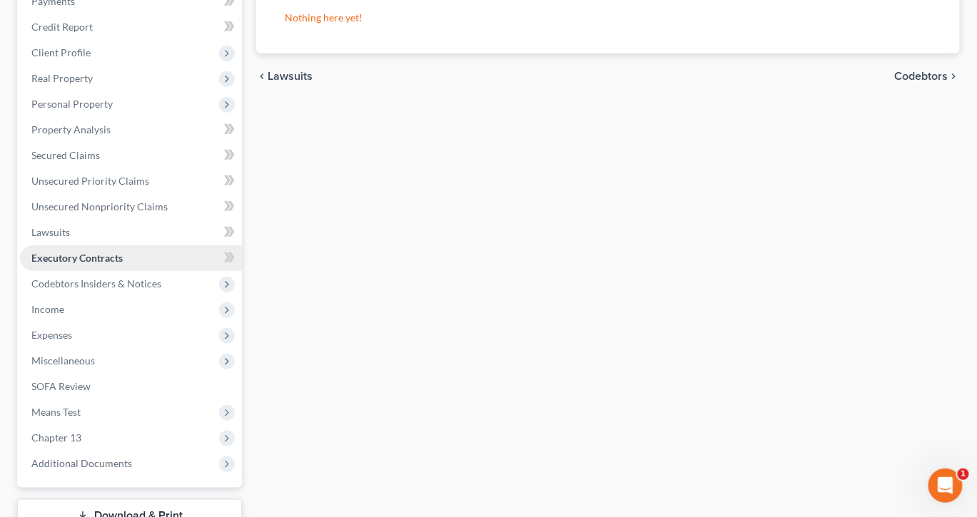
scroll to position [205, 0]
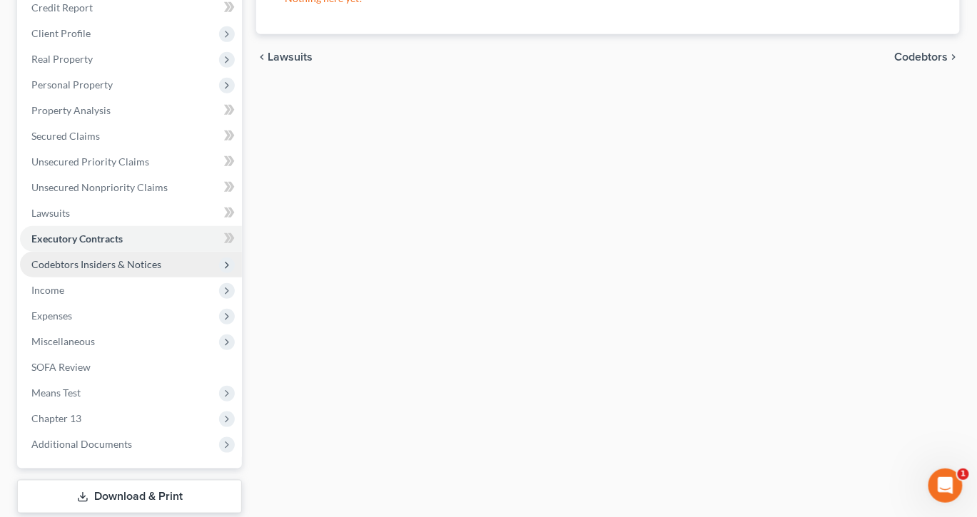
click at [117, 270] on span "Codebtors Insiders & Notices" at bounding box center [96, 264] width 130 height 12
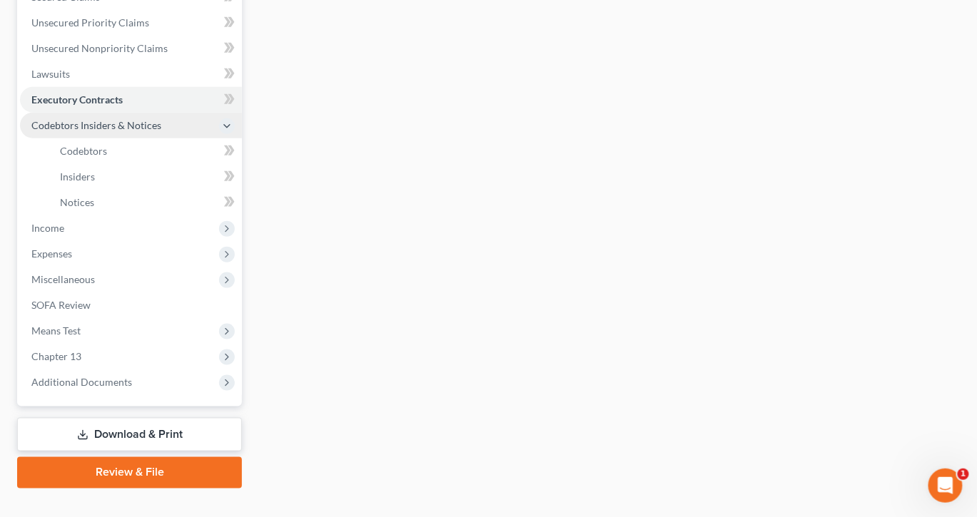
scroll to position [381, 0]
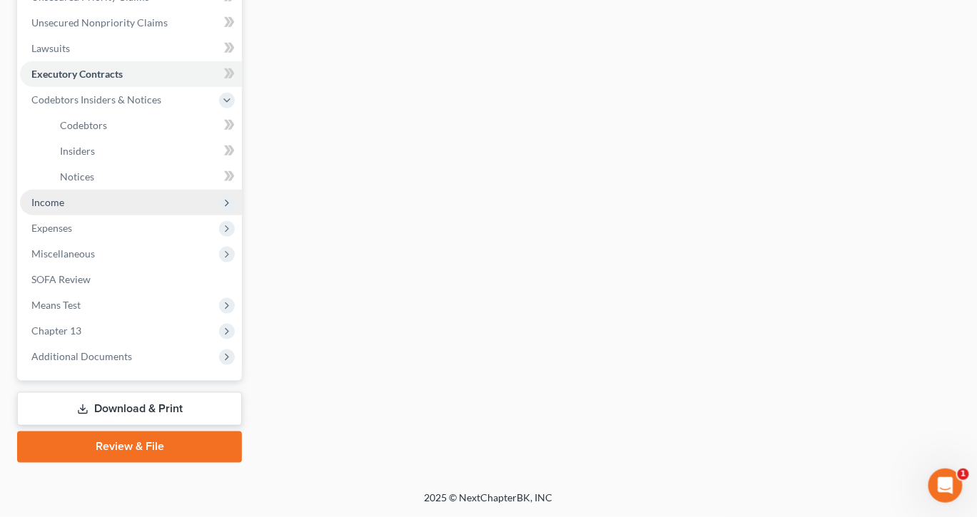
click at [64, 208] on span "Income" at bounding box center [47, 202] width 33 height 12
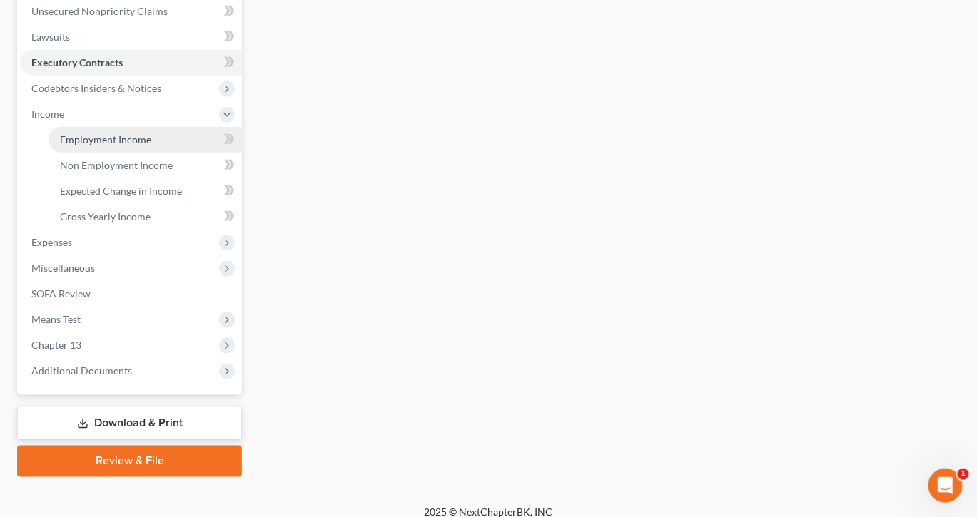
click at [141, 146] on span "Employment Income" at bounding box center [105, 139] width 91 height 12
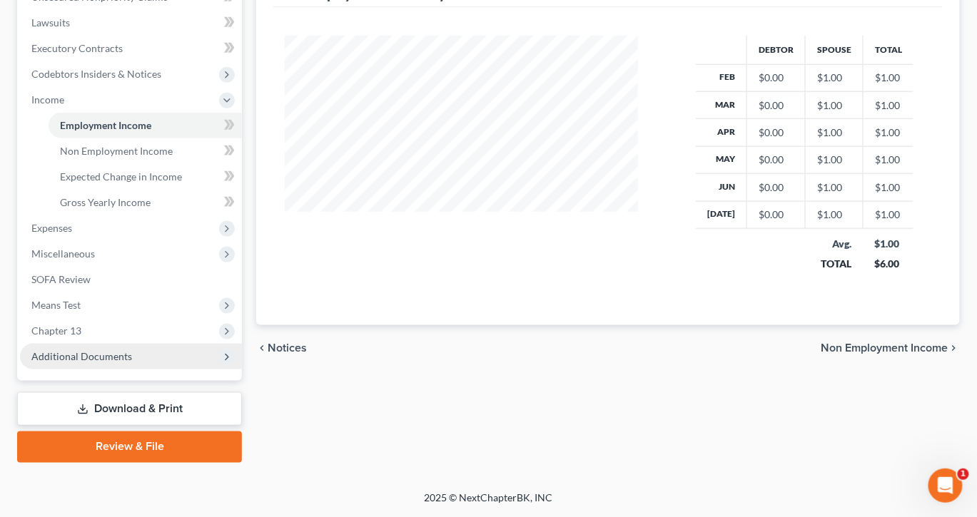
scroll to position [608, 0]
click at [132, 350] on span "Additional Documents" at bounding box center [81, 356] width 101 height 12
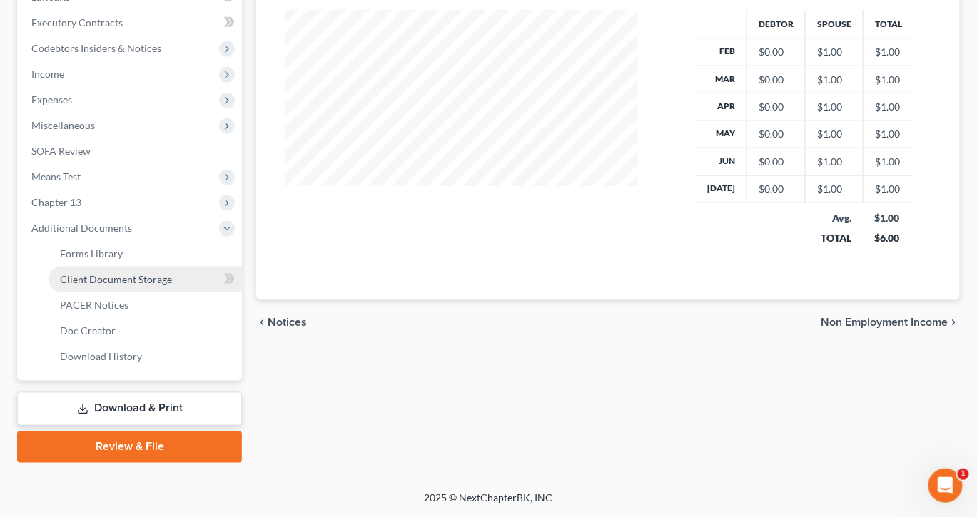
click at [172, 273] on span "Client Document Storage" at bounding box center [116, 279] width 112 height 12
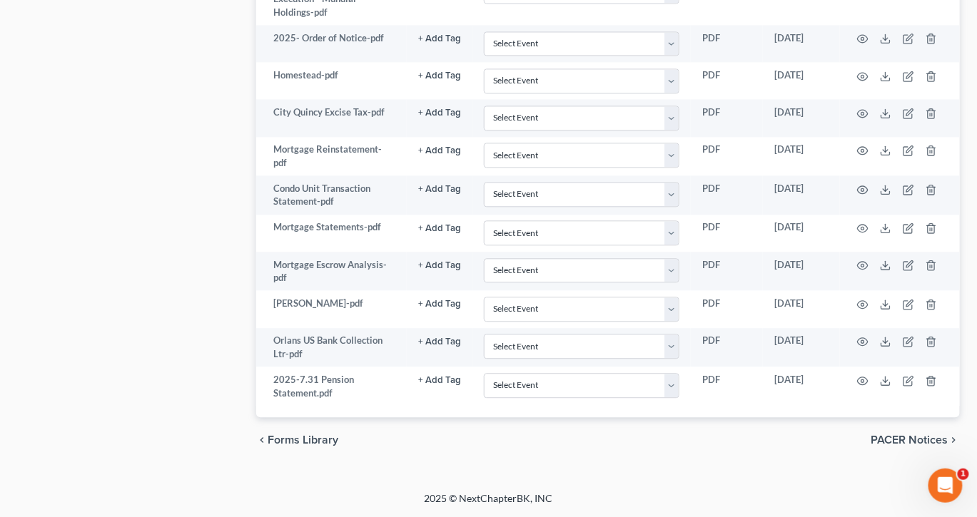
scroll to position [1202, 26]
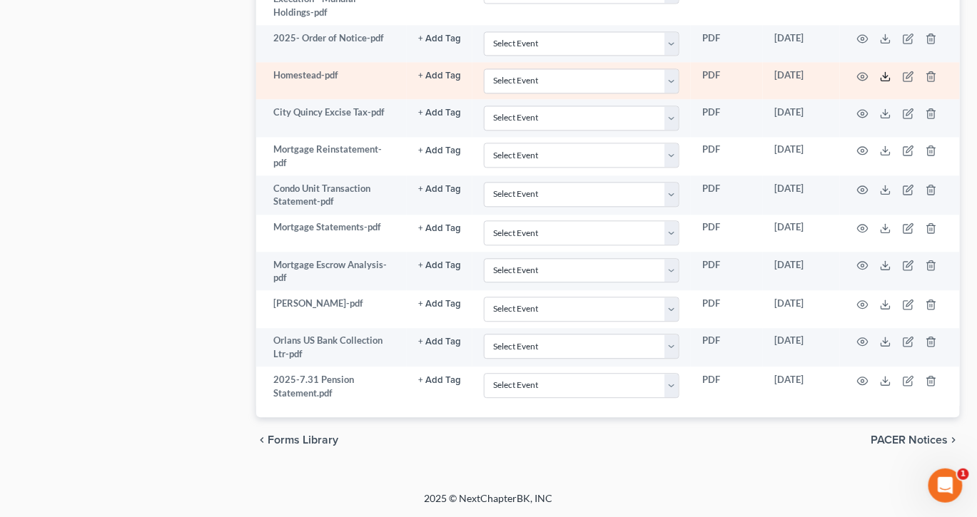
click at [891, 82] on icon at bounding box center [885, 76] width 11 height 11
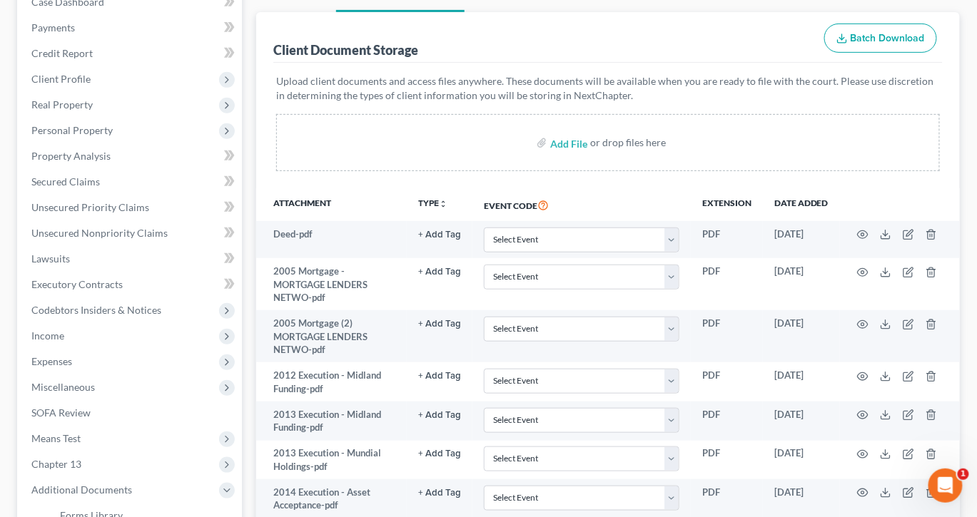
scroll to position [0, 26]
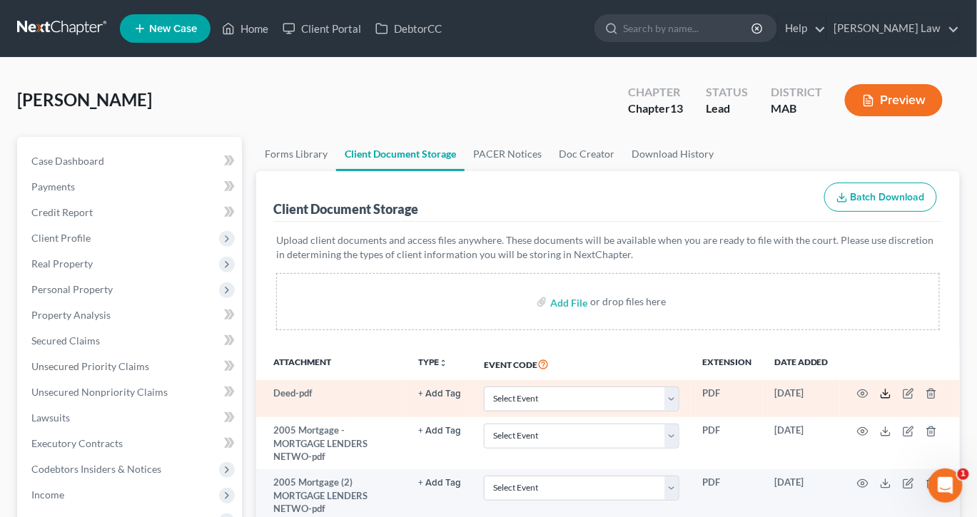
click at [890, 399] on icon at bounding box center [885, 393] width 11 height 11
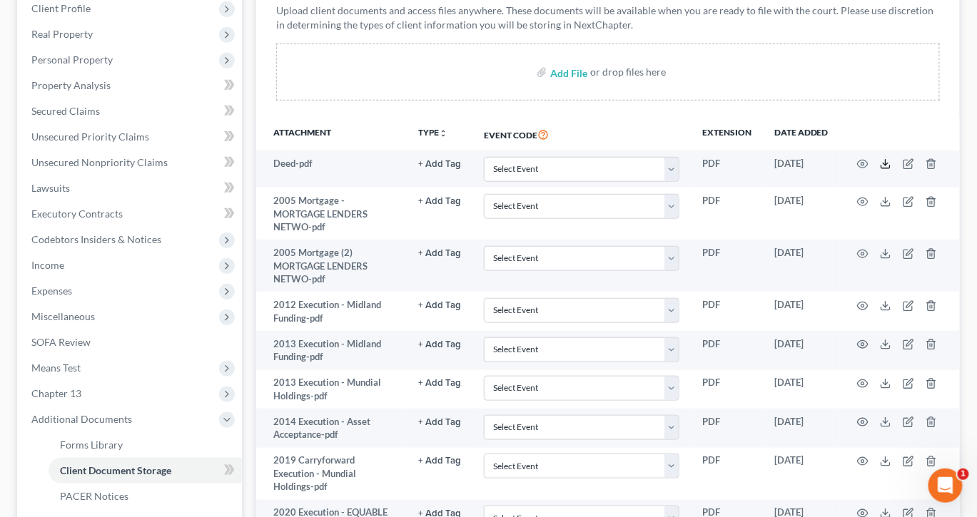
scroll to position [230, 0]
click at [93, 117] on span "Secured Claims" at bounding box center [65, 111] width 68 height 12
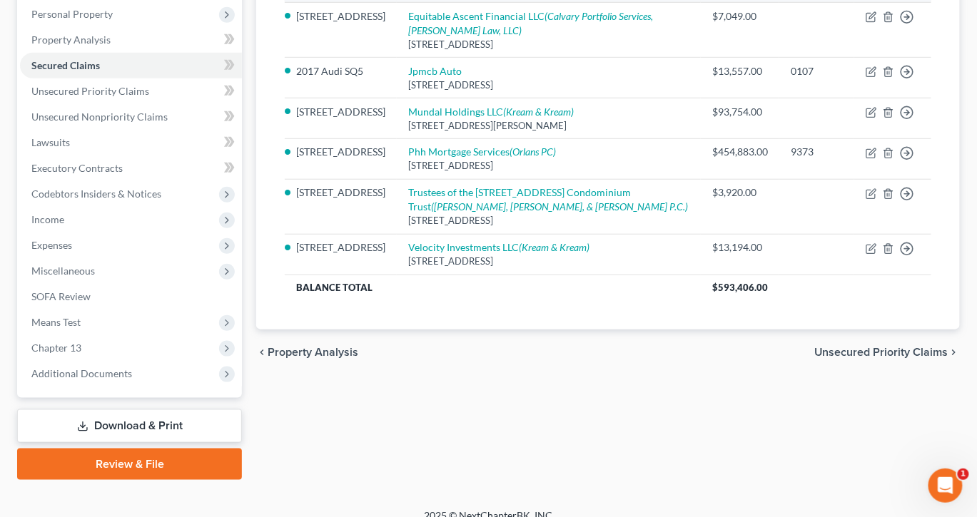
scroll to position [264, 0]
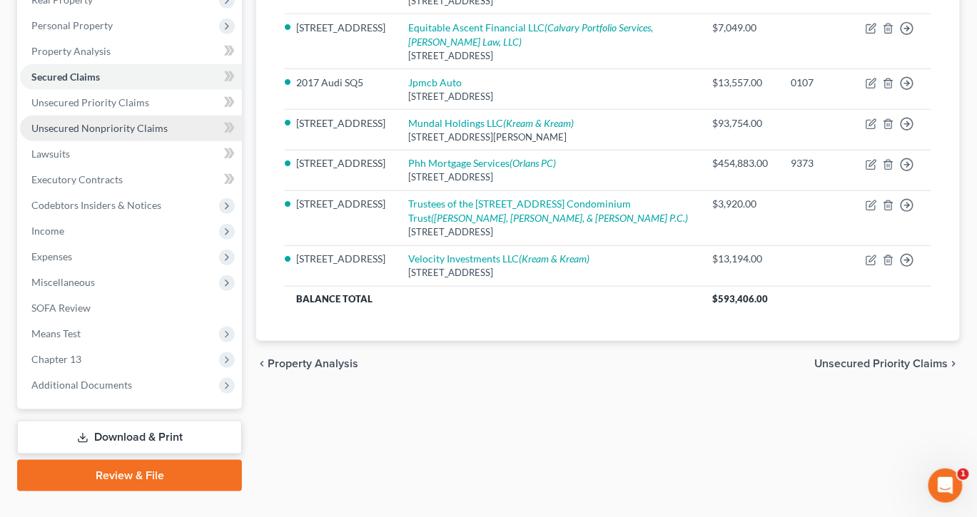
click at [136, 134] on span "Unsecured Nonpriority Claims" at bounding box center [99, 128] width 136 height 12
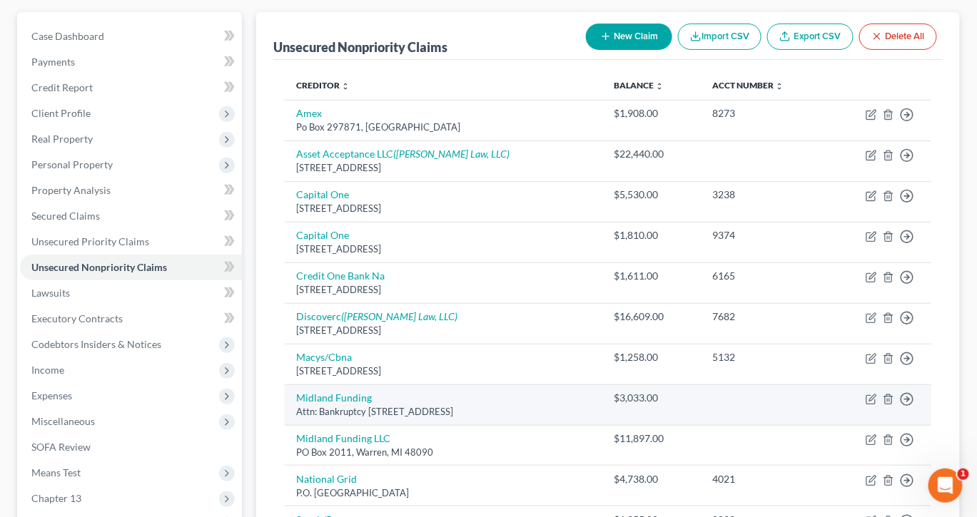
scroll to position [26, 0]
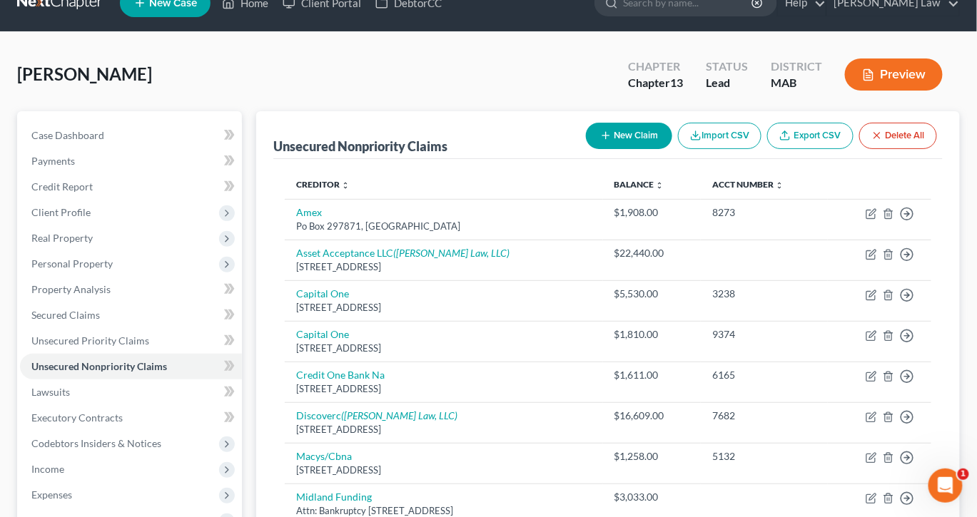
click at [586, 149] on button "New Claim" at bounding box center [629, 136] width 86 height 26
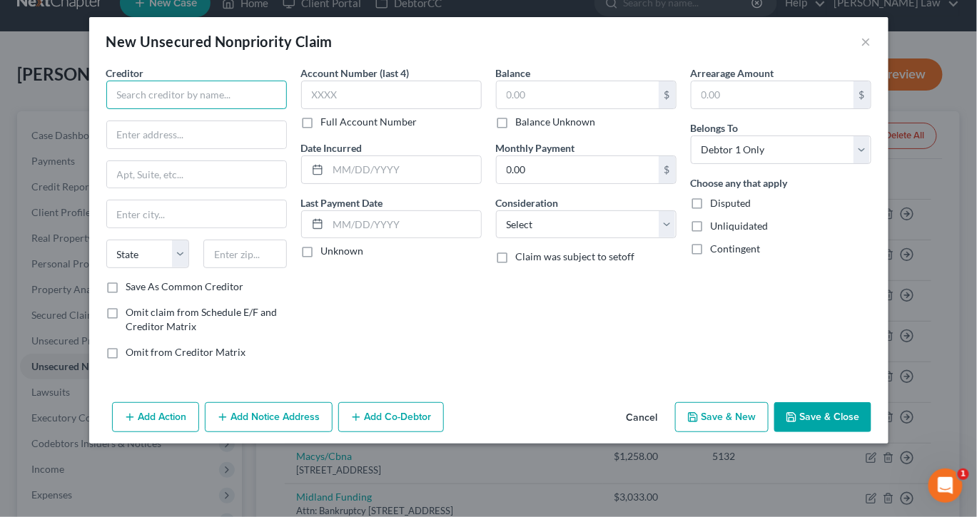
click at [178, 109] on input "text" at bounding box center [196, 95] width 180 height 29
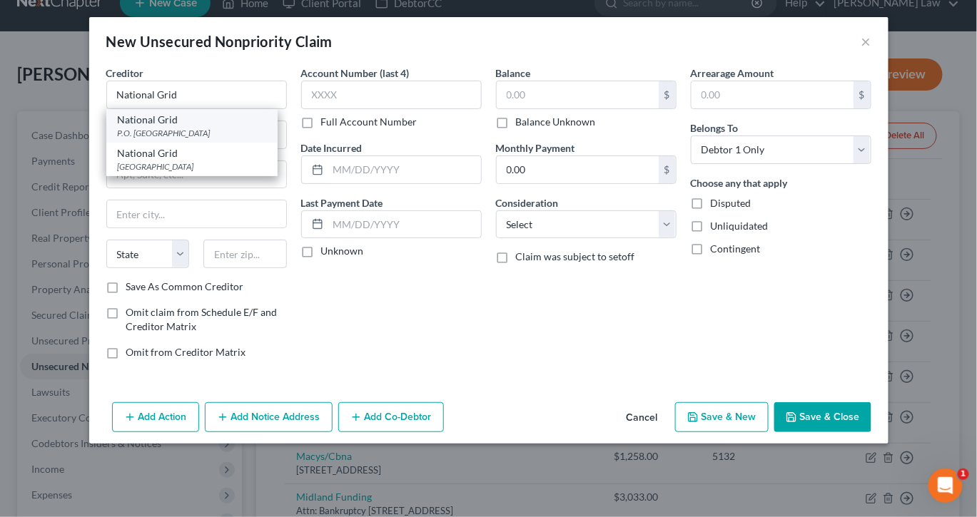
click at [163, 139] on div "P.O. [GEOGRAPHIC_DATA]" at bounding box center [192, 133] width 148 height 12
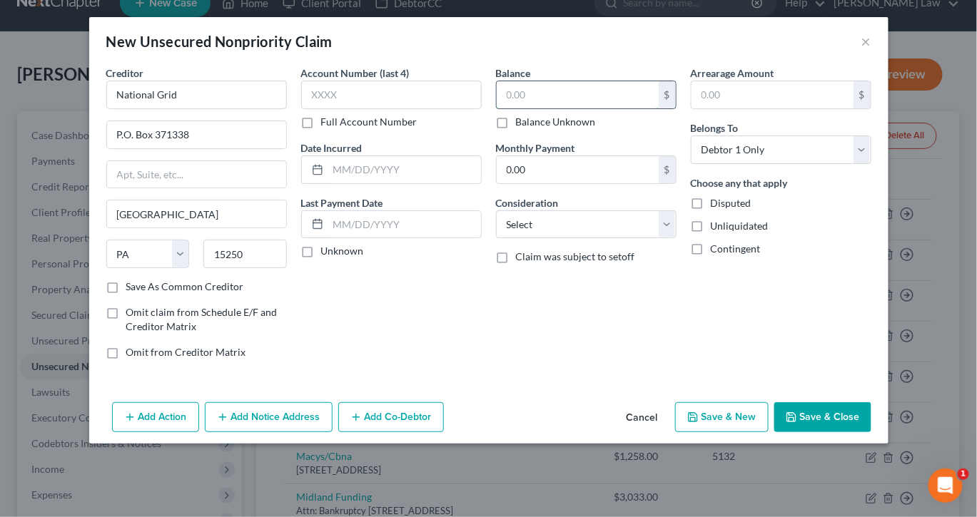
click at [568, 108] on input "text" at bounding box center [577, 94] width 162 height 27
click at [455, 183] on input "text" at bounding box center [404, 169] width 153 height 27
click at [871, 432] on button "Save & Close" at bounding box center [822, 417] width 97 height 30
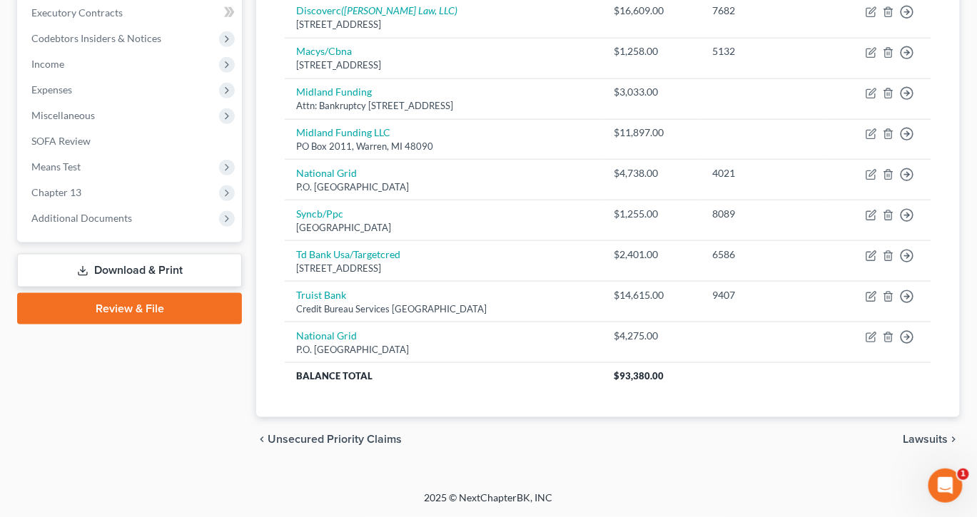
scroll to position [710, 0]
click at [119, 212] on span "Additional Documents" at bounding box center [81, 218] width 101 height 12
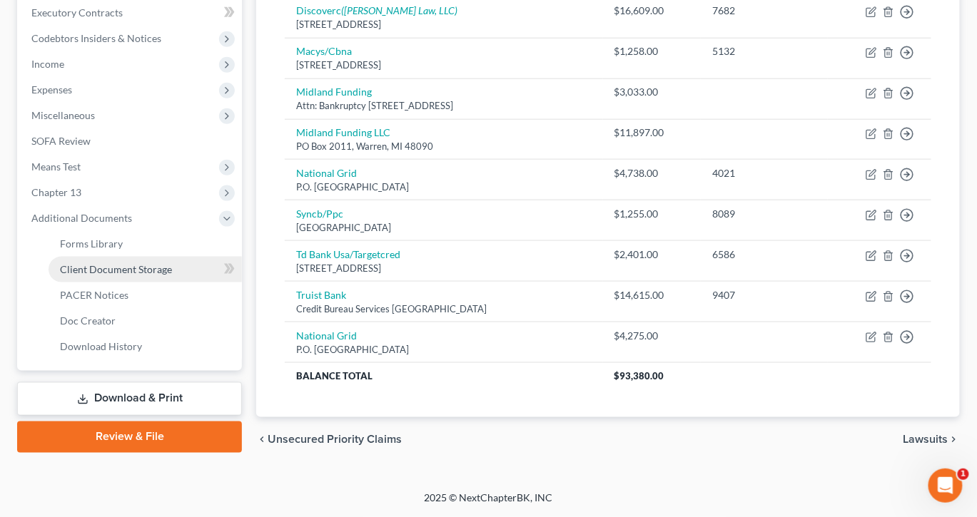
click at [155, 263] on span "Client Document Storage" at bounding box center [116, 269] width 112 height 12
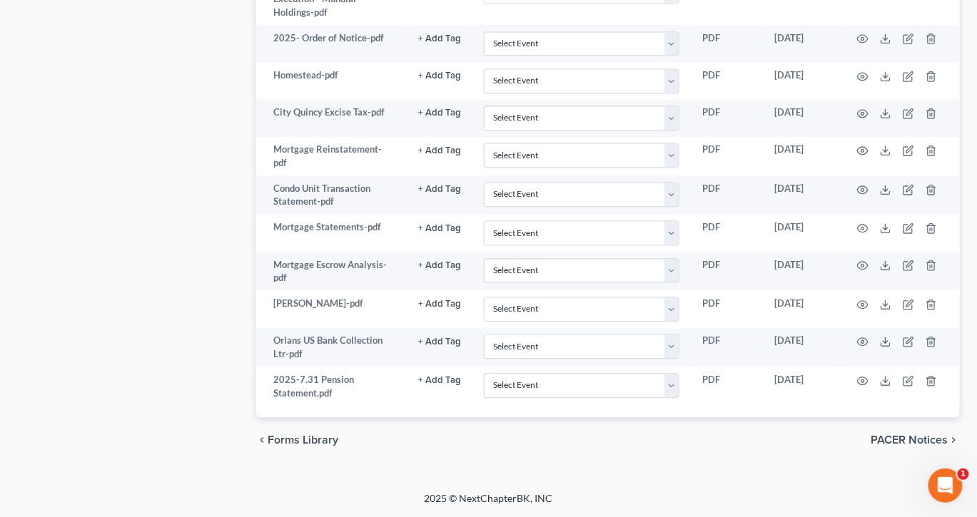
scroll to position [1063, 0]
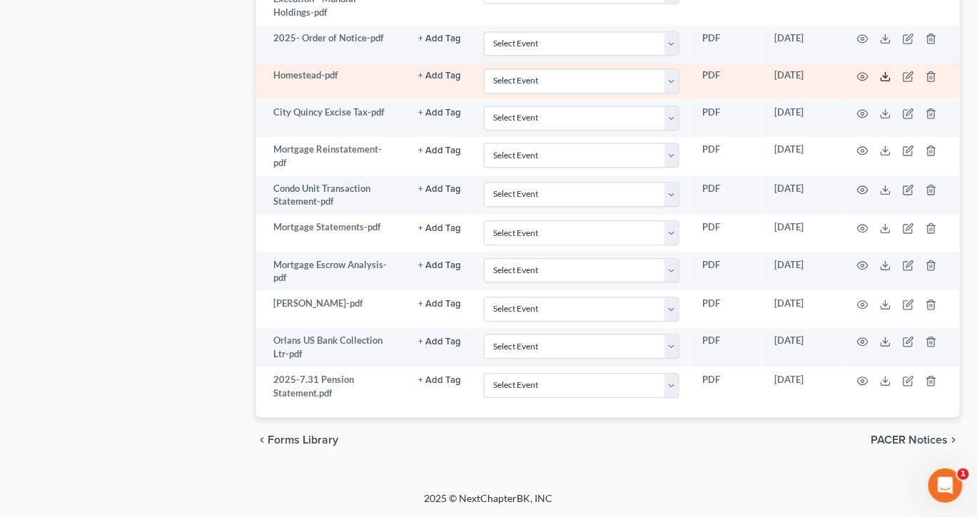
click at [891, 82] on icon at bounding box center [885, 76] width 11 height 11
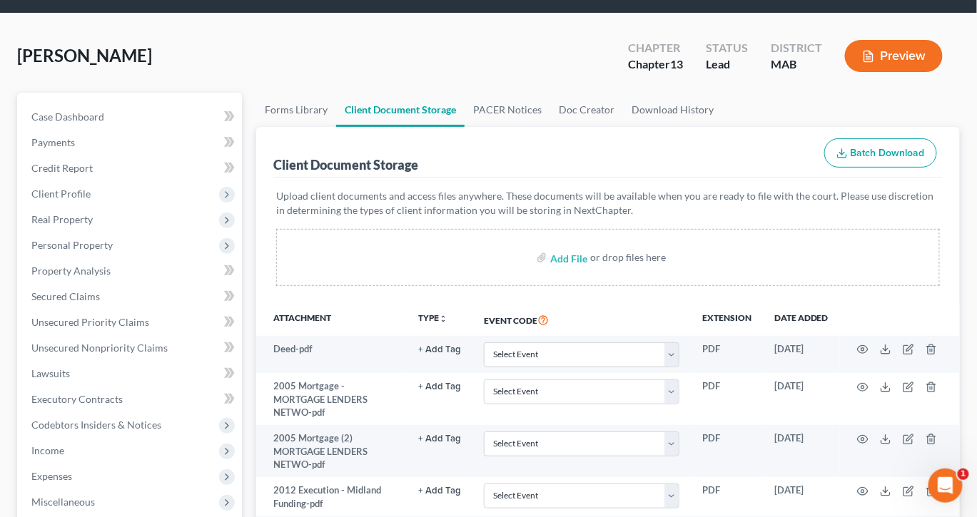
scroll to position [0, 0]
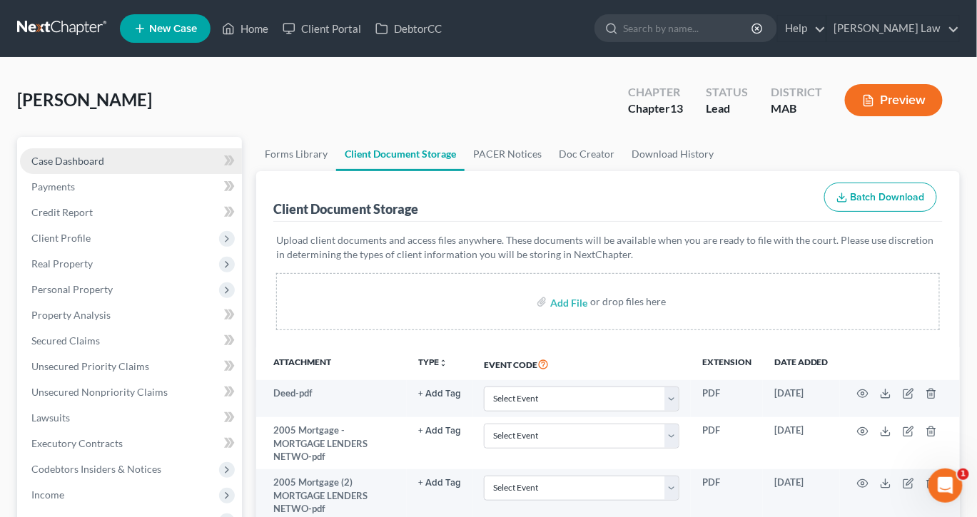
click at [104, 167] on span "Case Dashboard" at bounding box center [67, 161] width 73 height 12
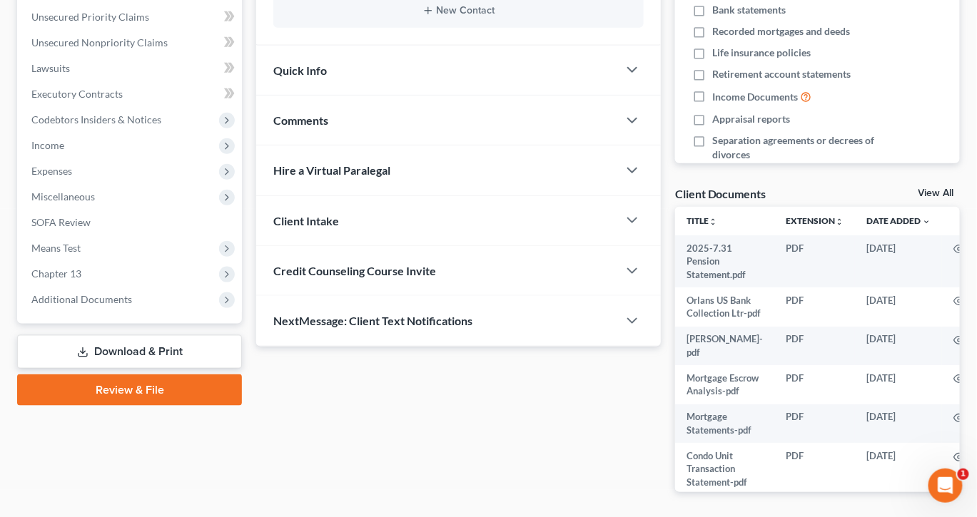
scroll to position [347, 0]
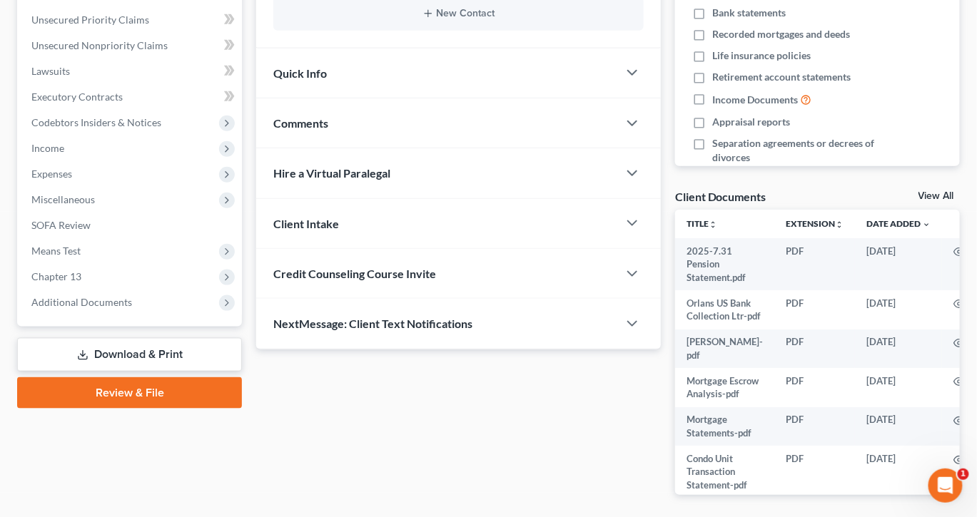
click at [321, 130] on span "Comments" at bounding box center [300, 123] width 55 height 14
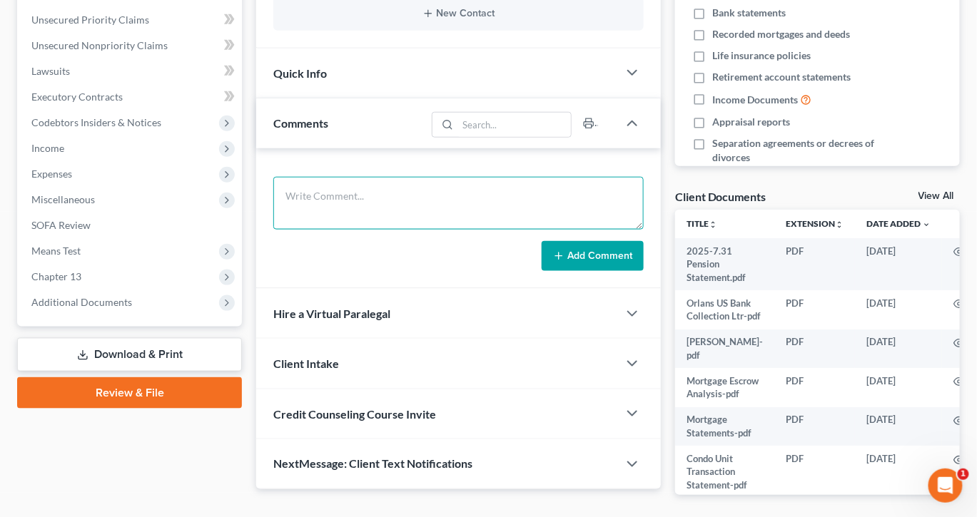
click at [361, 230] on textarea at bounding box center [458, 203] width 370 height 53
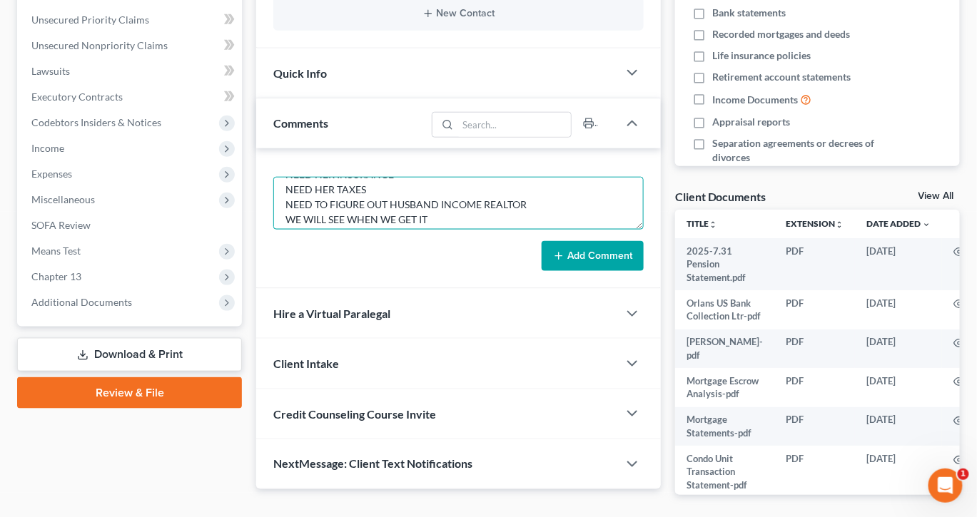
scroll to position [41, 0]
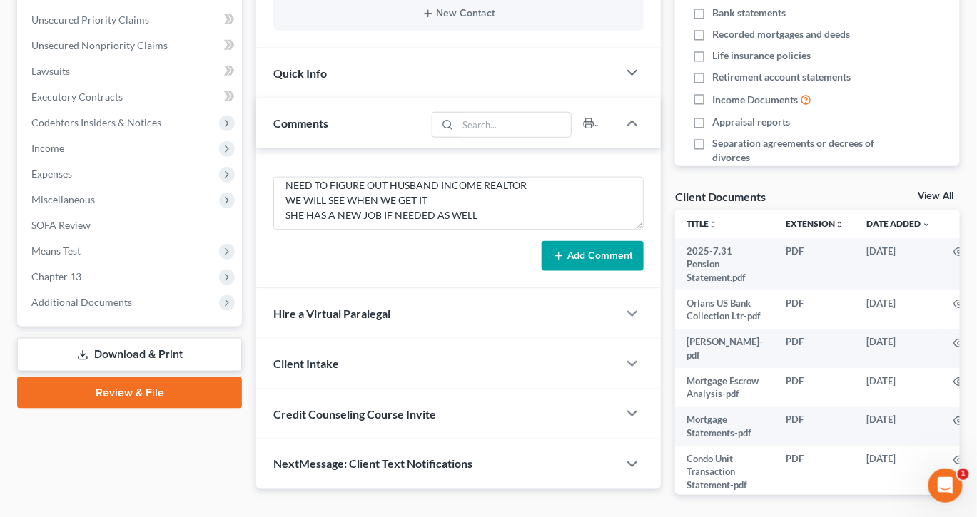
click at [544, 271] on button "Add Comment" at bounding box center [592, 256] width 102 height 30
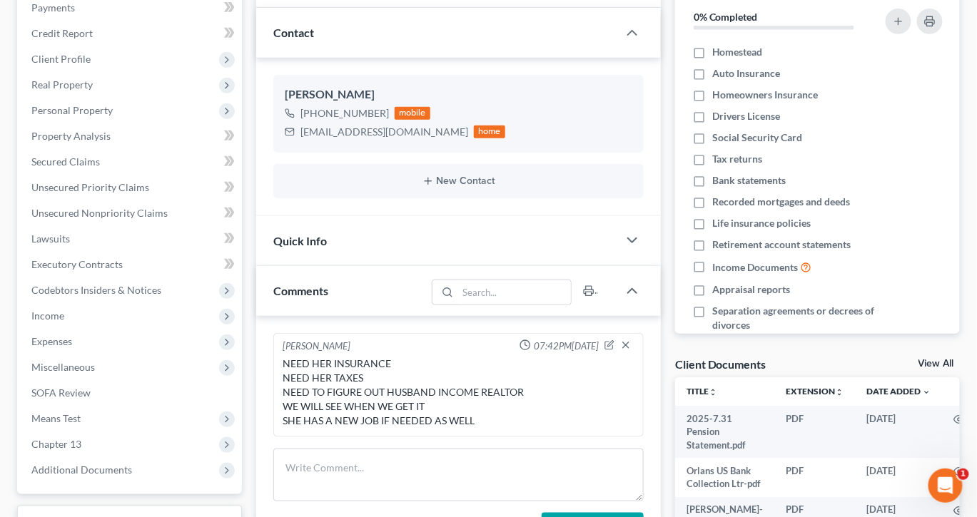
scroll to position [0, 0]
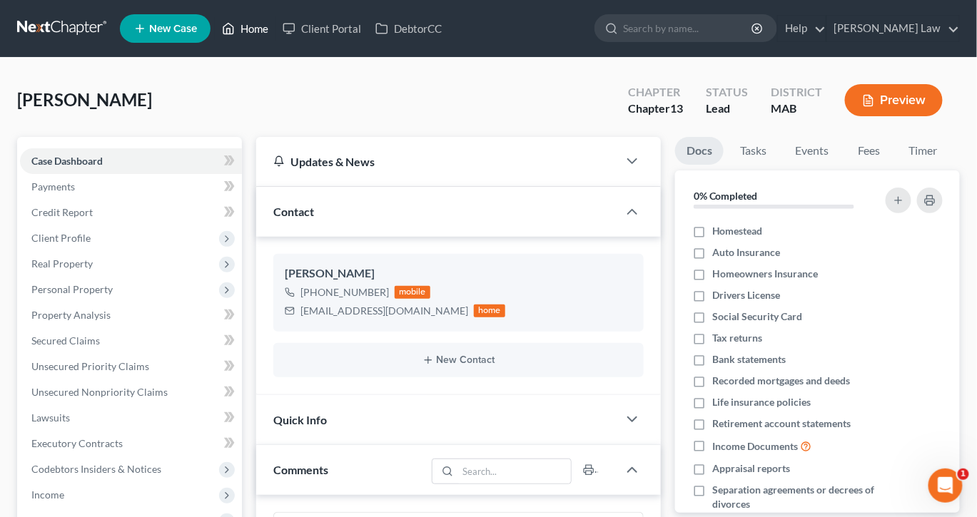
click at [275, 36] on link "Home" at bounding box center [245, 29] width 61 height 26
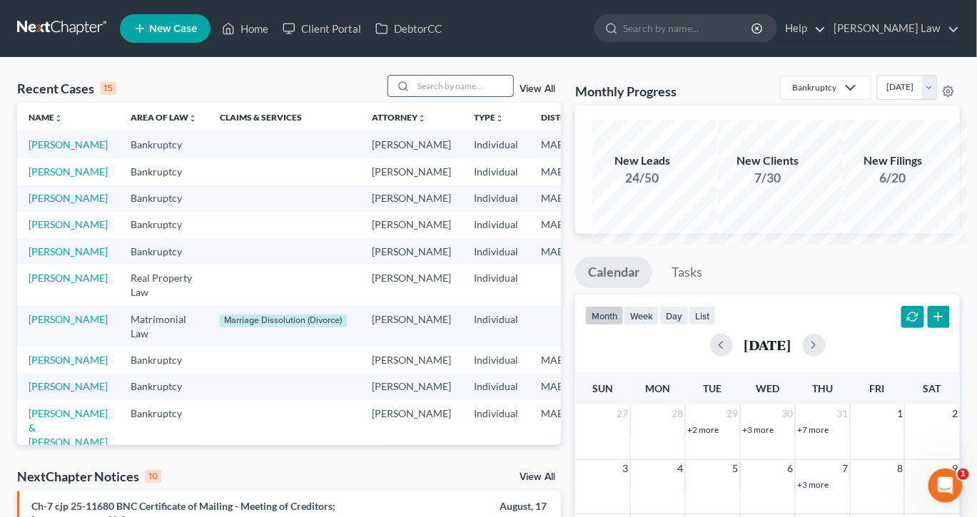
click at [425, 96] on input "search" at bounding box center [463, 86] width 100 height 21
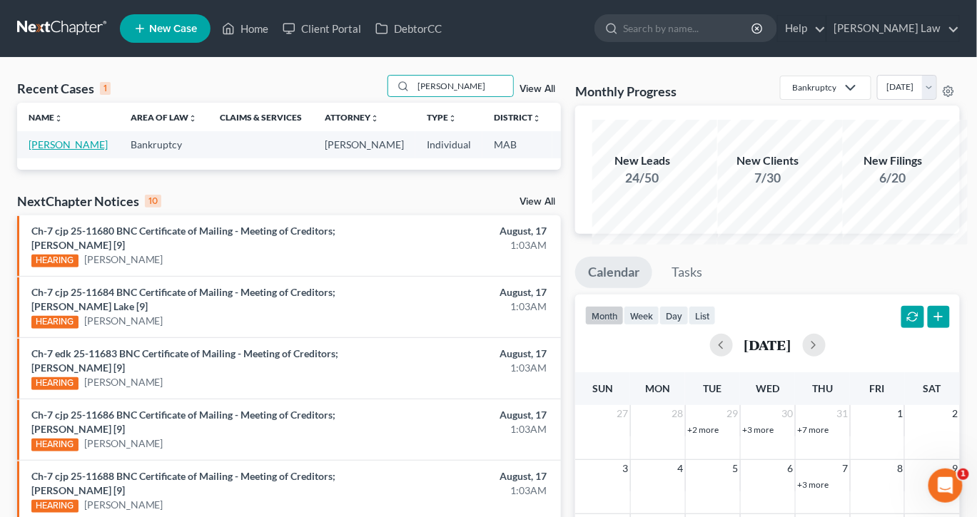
click at [52, 151] on link "[PERSON_NAME]" at bounding box center [68, 144] width 79 height 12
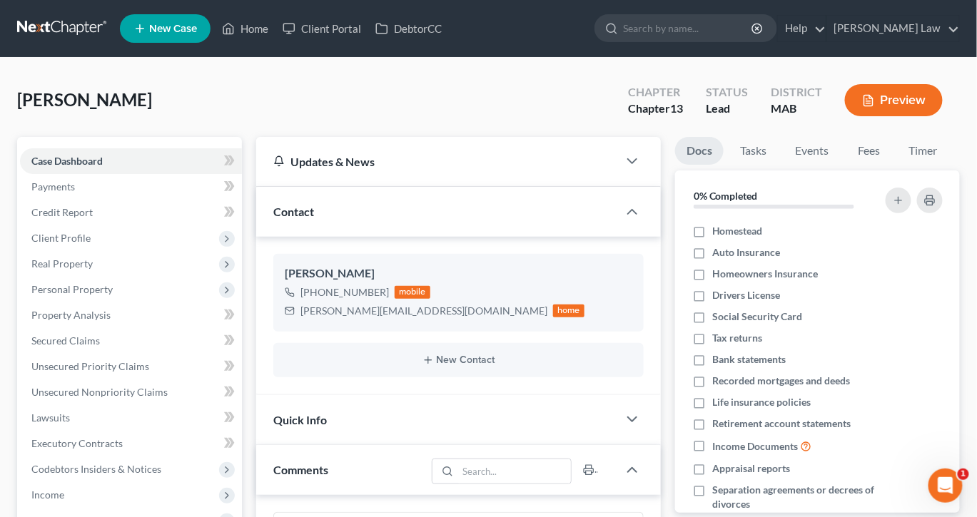
scroll to position [49, 0]
click at [882, 116] on button "Preview" at bounding box center [894, 100] width 98 height 32
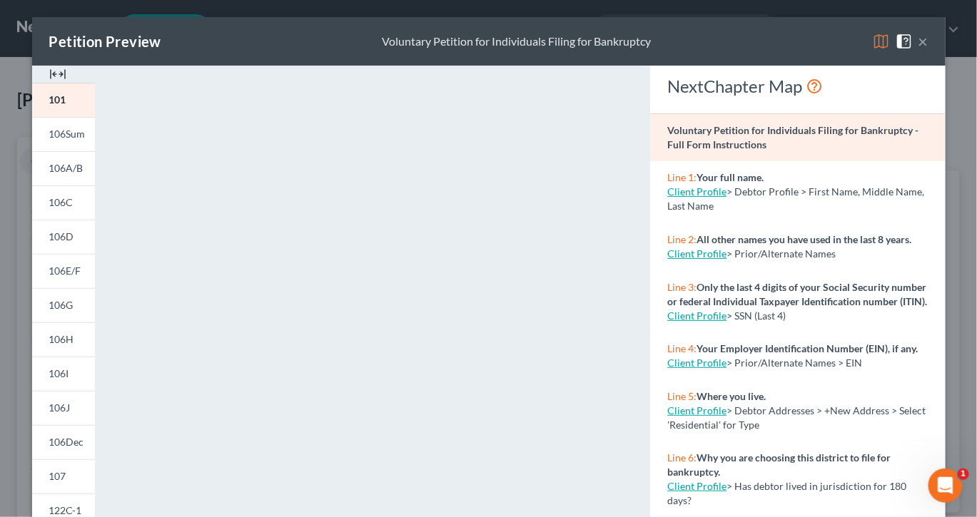
click at [60, 83] on div at bounding box center [63, 74] width 63 height 17
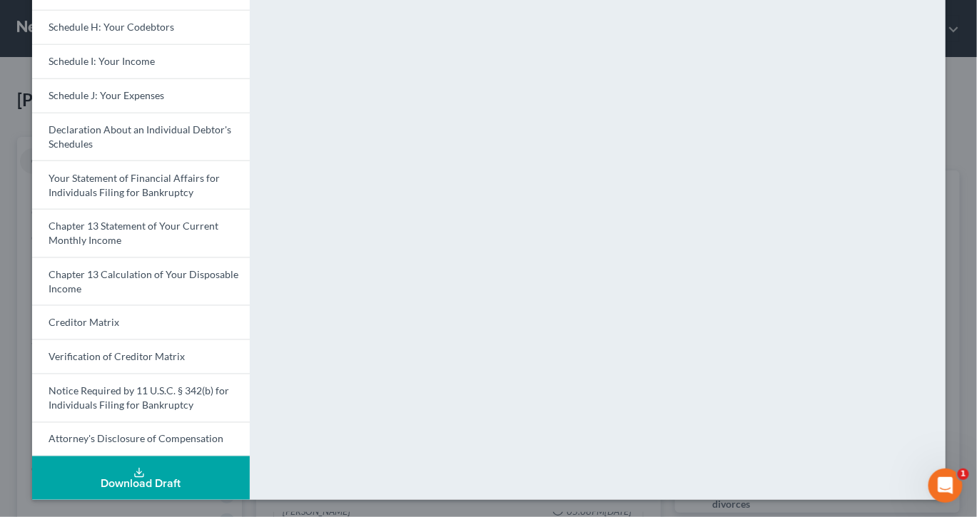
scroll to position [653, 0]
click at [146, 479] on div "Download Draft" at bounding box center [141, 484] width 195 height 11
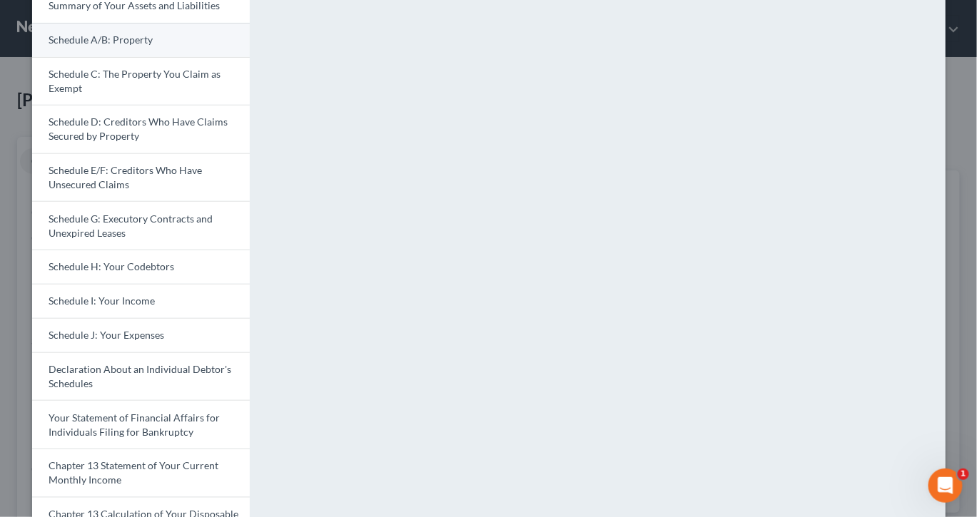
scroll to position [0, 0]
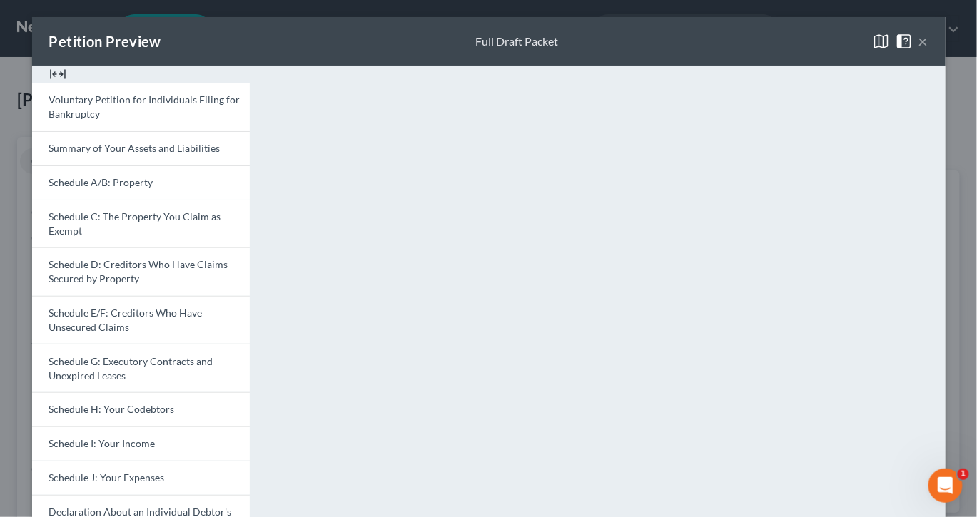
click at [928, 50] on button "×" at bounding box center [923, 41] width 10 height 17
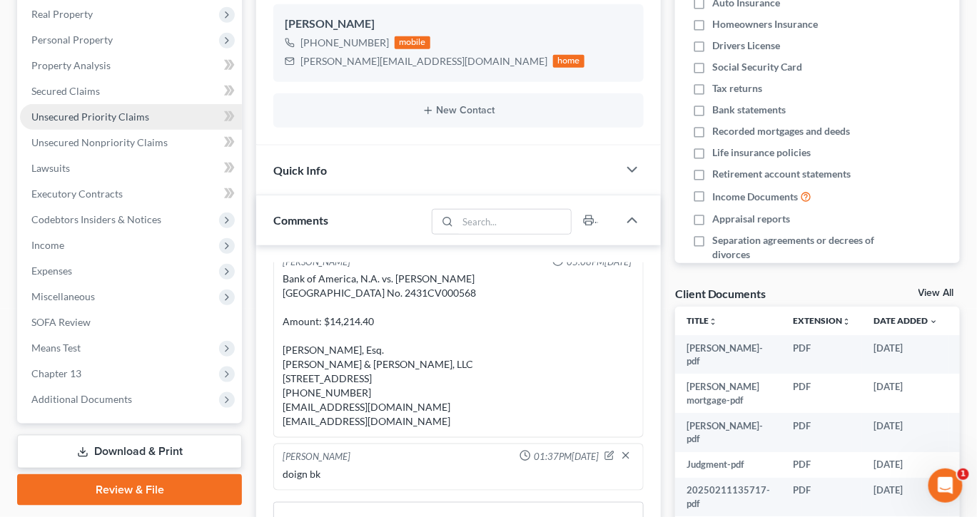
scroll to position [257, 0]
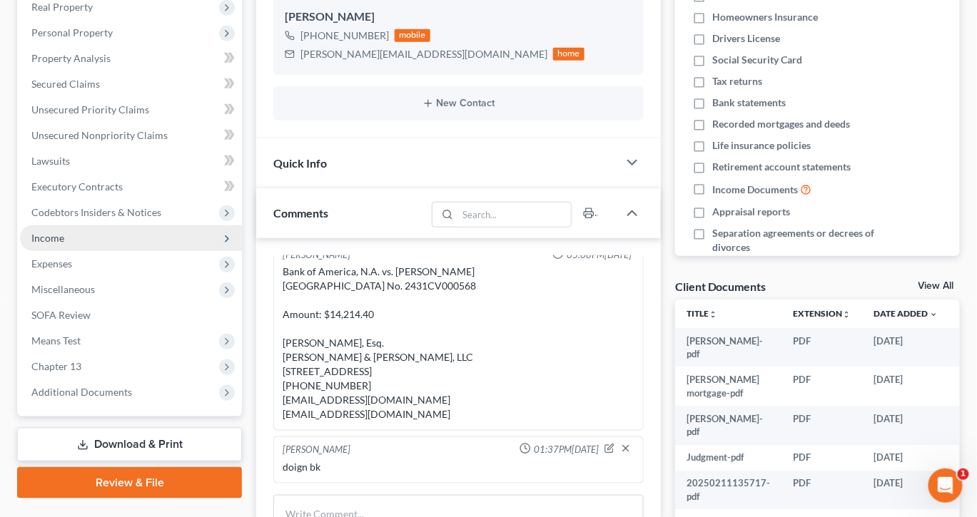
click at [64, 244] on span "Income" at bounding box center [47, 238] width 33 height 12
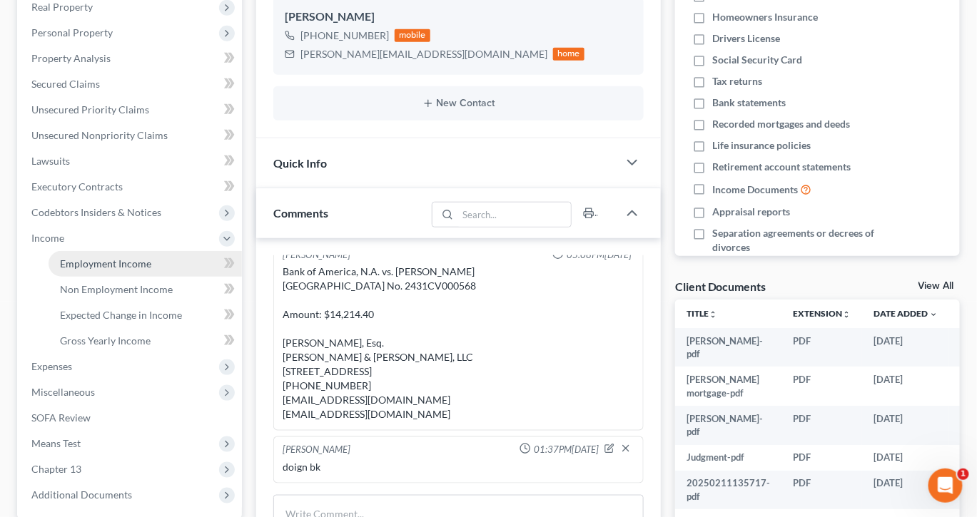
click at [111, 270] on span "Employment Income" at bounding box center [105, 264] width 91 height 12
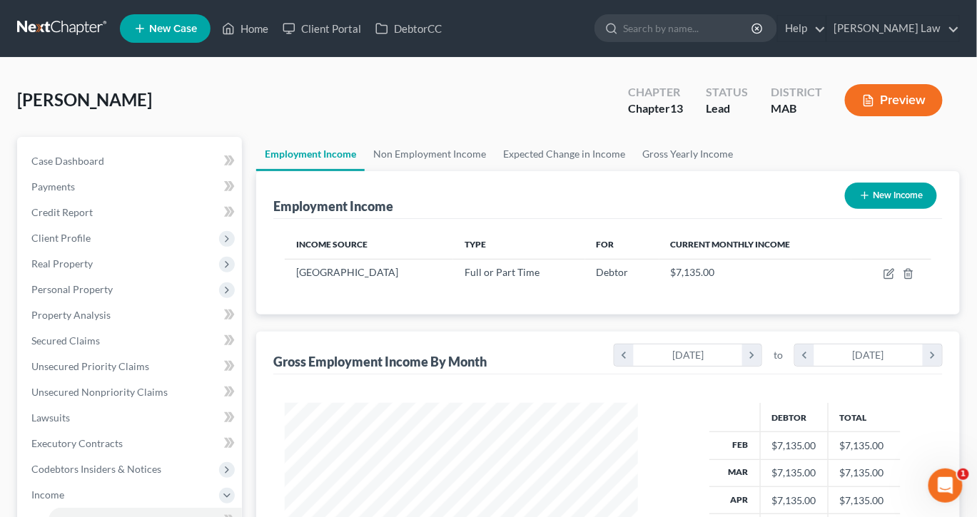
scroll to position [317, 381]
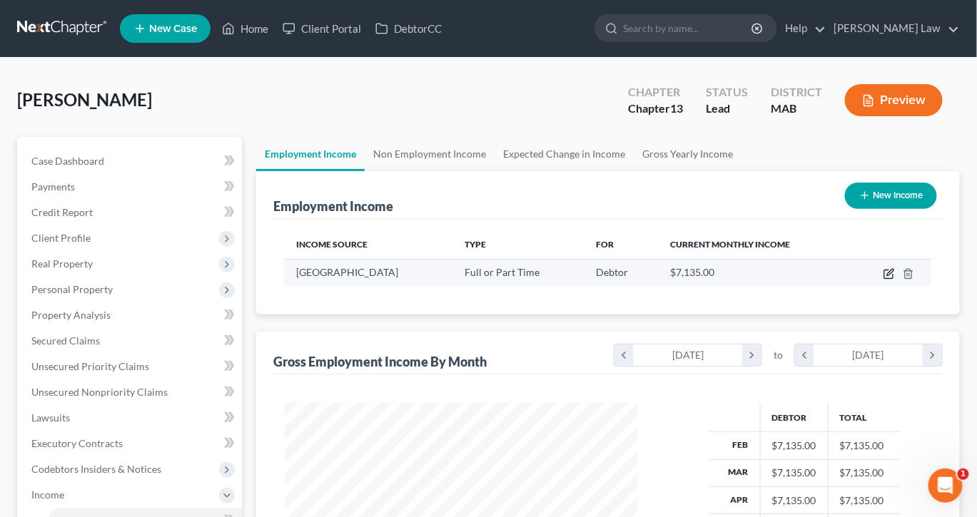
click at [883, 280] on icon "button" at bounding box center [888, 273] width 11 height 11
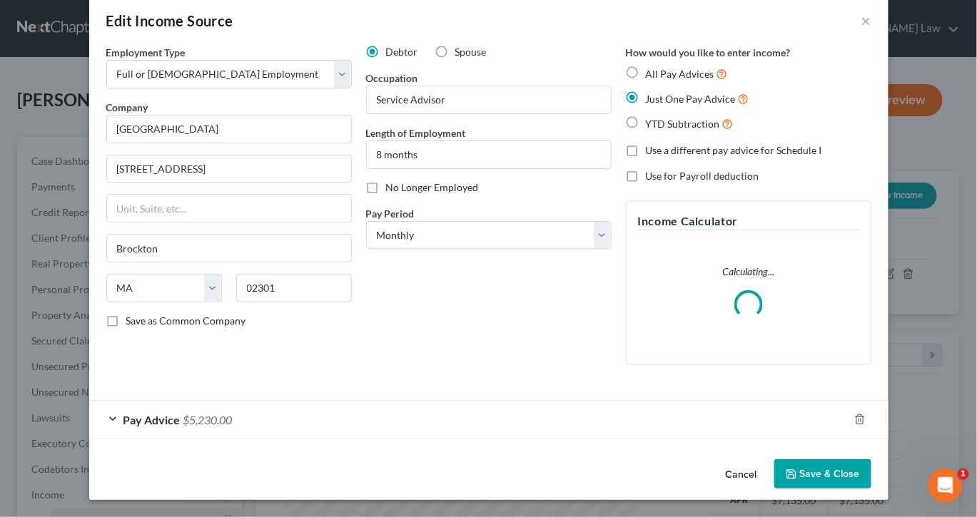
scroll to position [152, 0]
click at [388, 401] on div "Pay Advice $5,230.00" at bounding box center [468, 420] width 759 height 38
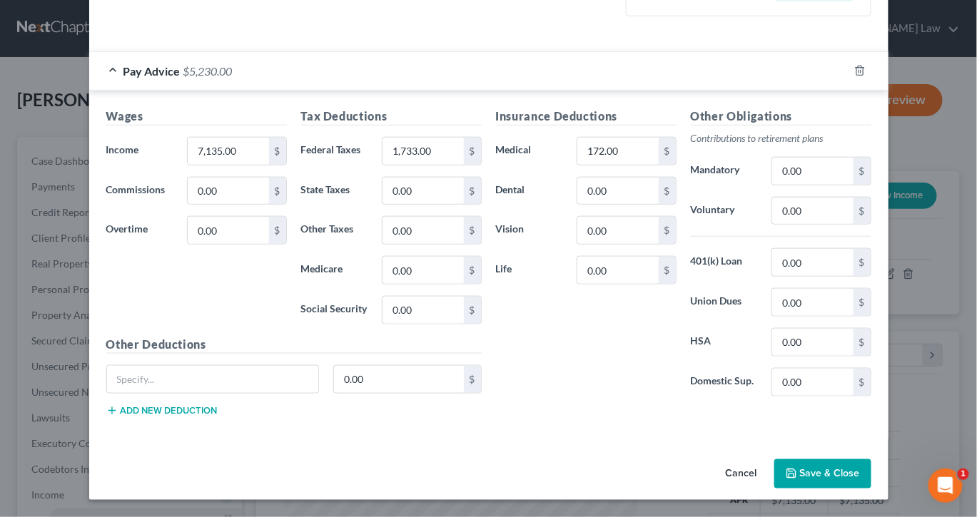
scroll to position [582, 0]
click at [852, 459] on button "Save & Close" at bounding box center [822, 474] width 97 height 30
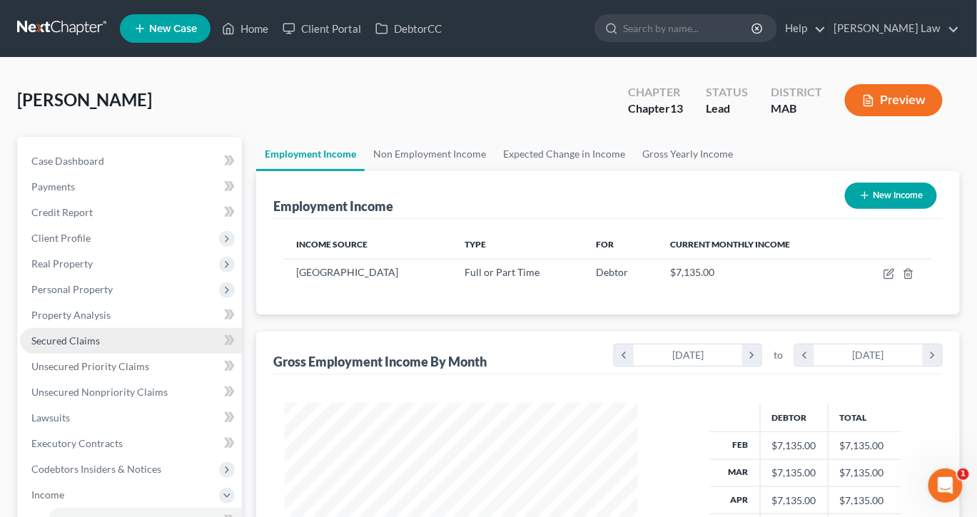
click at [94, 347] on span "Secured Claims" at bounding box center [65, 341] width 68 height 12
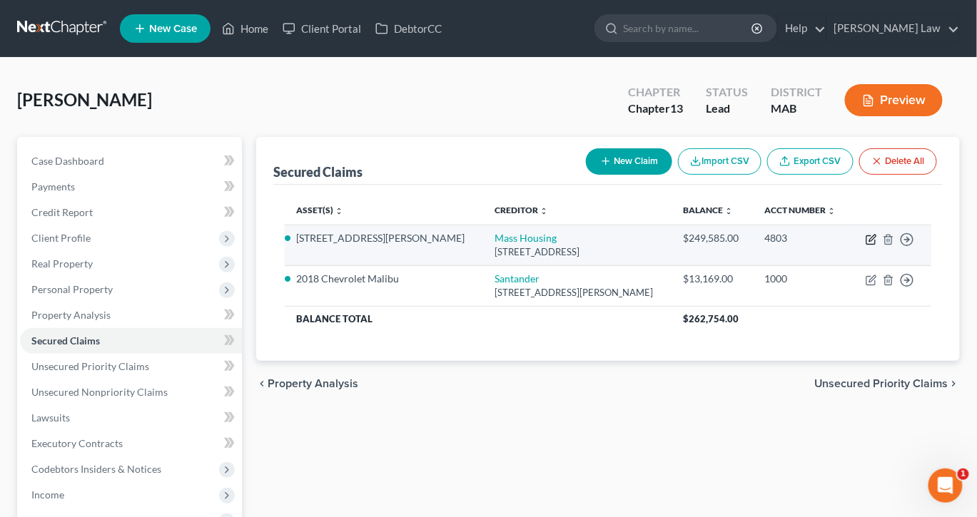
click at [869, 241] on icon "button" at bounding box center [872, 238] width 6 height 6
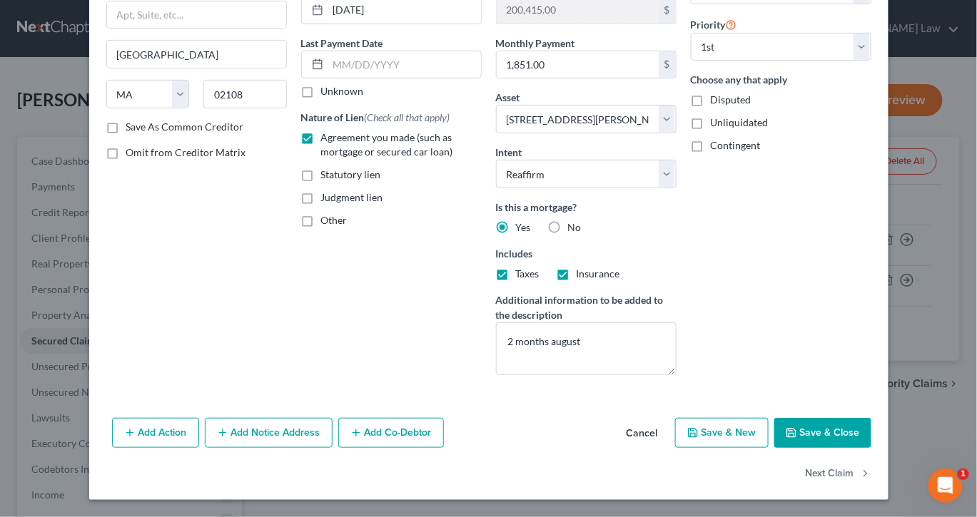
scroll to position [322, 0]
click at [851, 418] on button "Save & Close" at bounding box center [822, 433] width 97 height 30
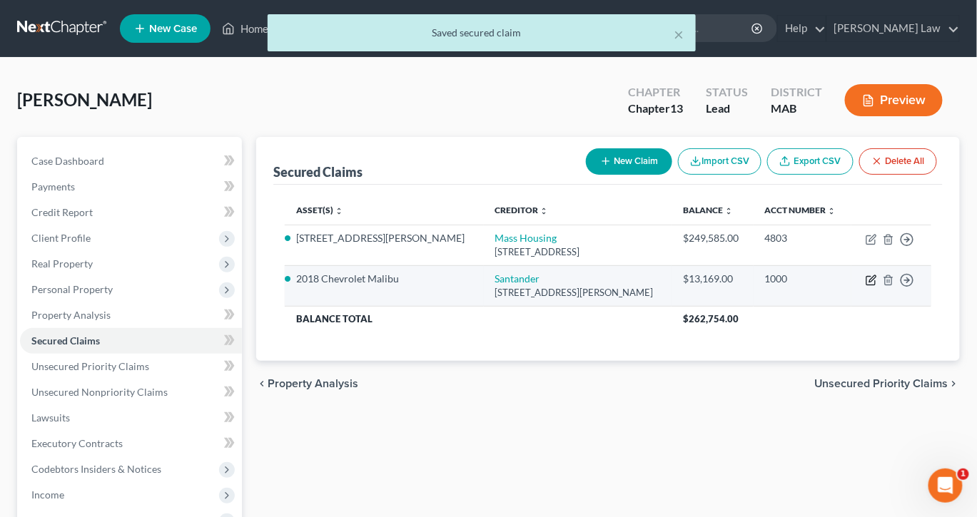
click at [865, 286] on icon "button" at bounding box center [870, 280] width 11 height 11
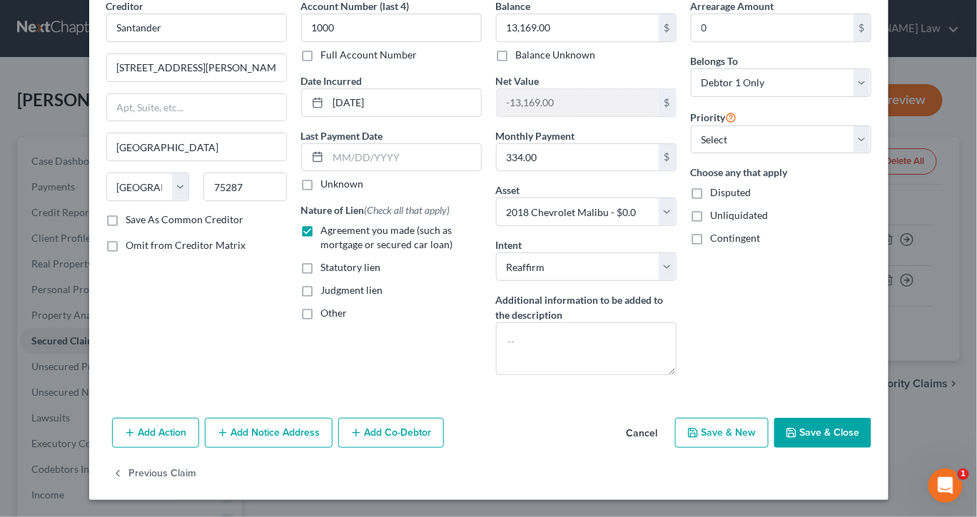
scroll to position [165, 0]
click at [858, 448] on button "Save & Close" at bounding box center [822, 433] width 97 height 30
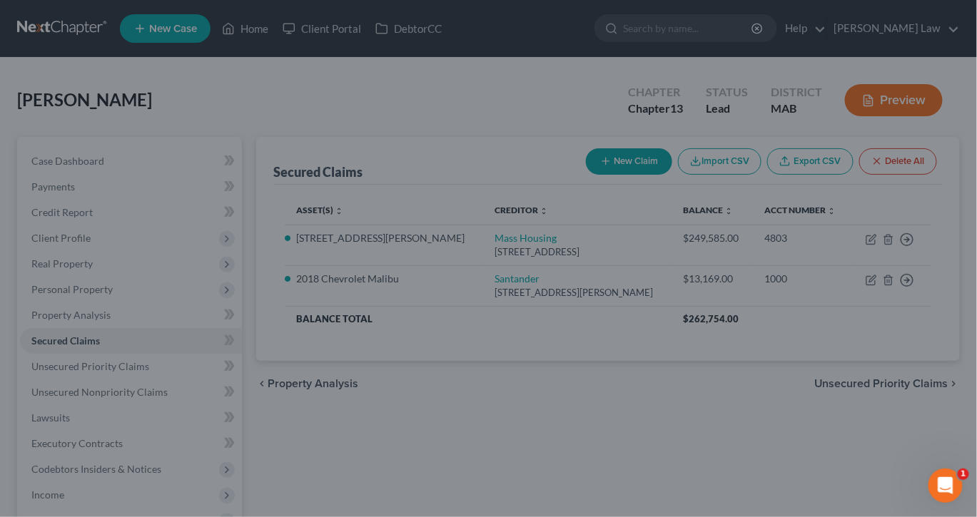
scroll to position [0, 0]
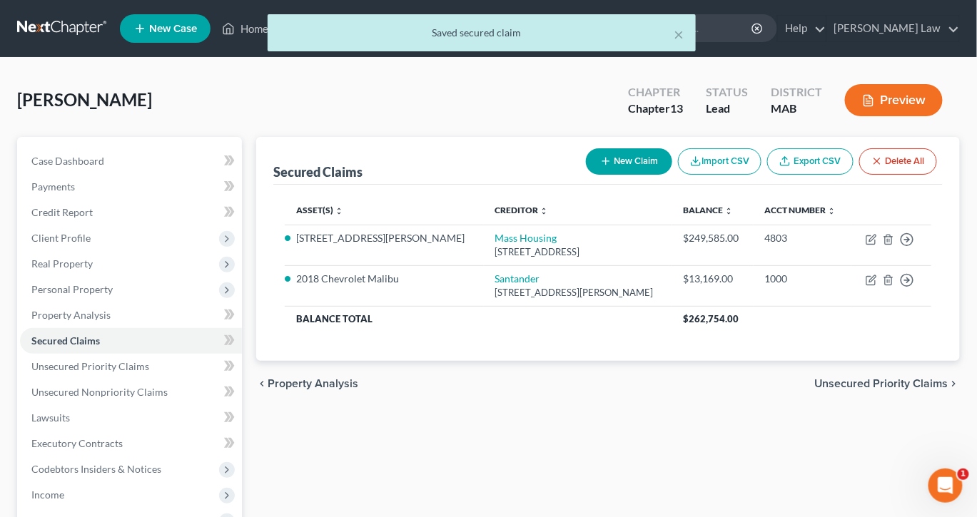
click at [861, 116] on button "Preview" at bounding box center [894, 100] width 98 height 32
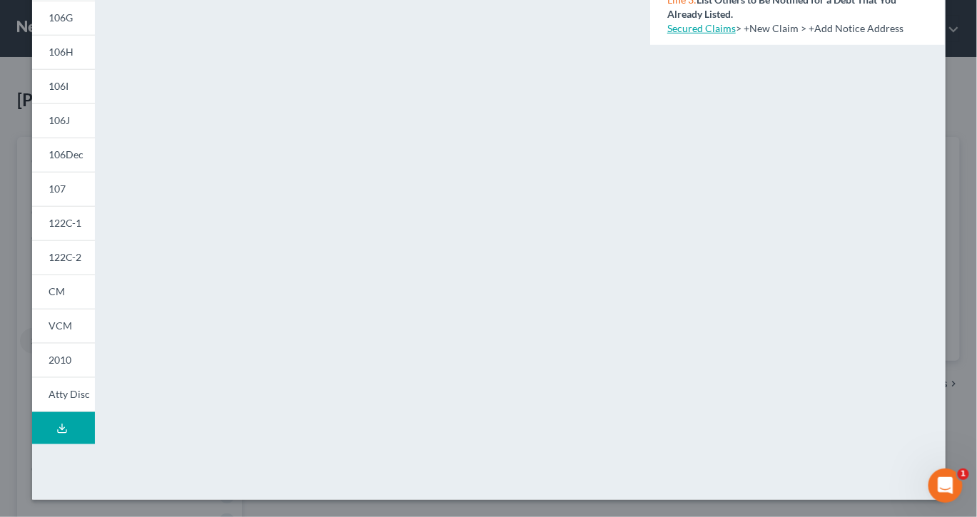
scroll to position [467, 0]
click at [55, 217] on span "122C-1" at bounding box center [65, 223] width 33 height 12
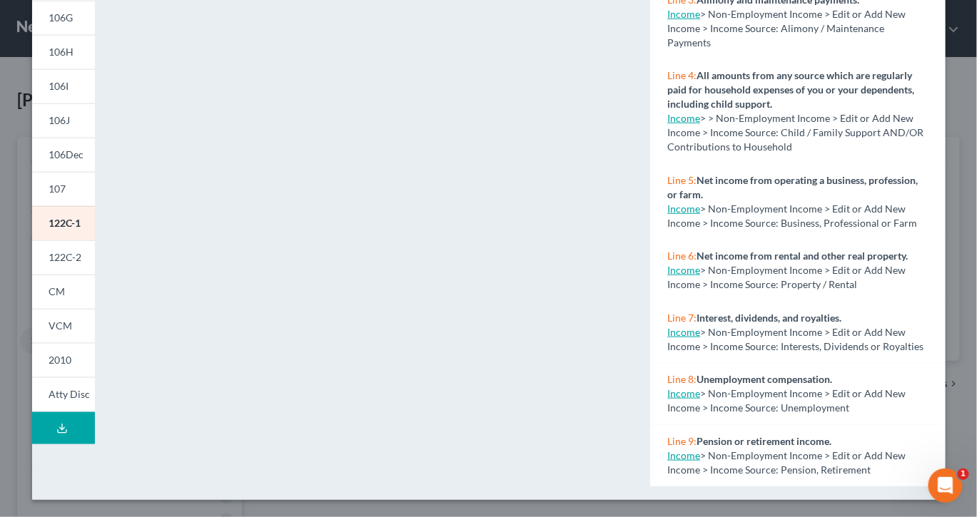
scroll to position [337, 0]
click at [58, 263] on span "122C-2" at bounding box center [65, 257] width 33 height 12
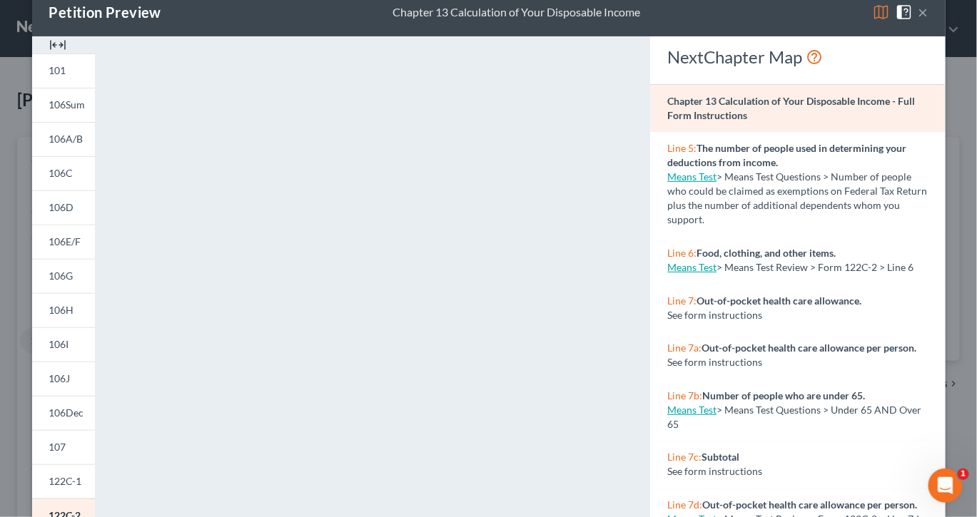
scroll to position [0, 0]
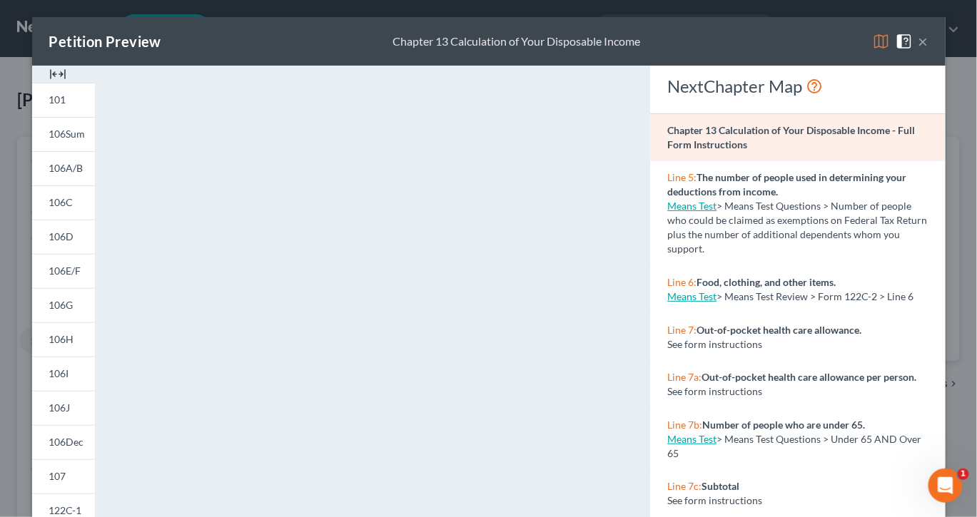
click at [51, 83] on img at bounding box center [57, 74] width 17 height 17
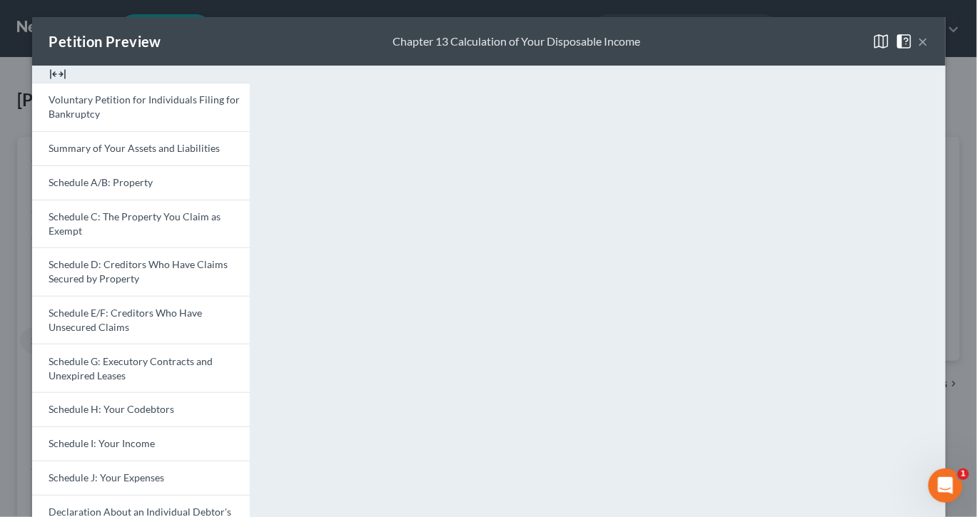
click at [927, 50] on button "×" at bounding box center [923, 41] width 10 height 17
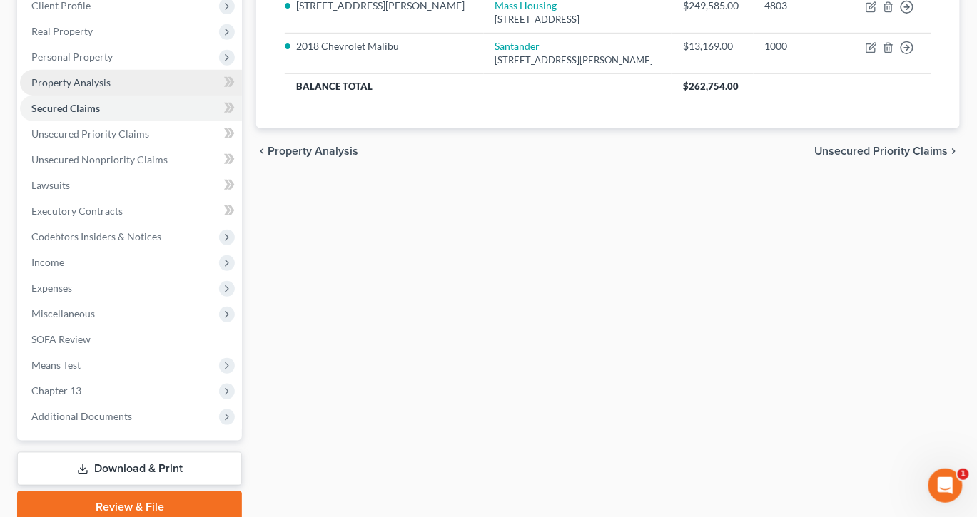
scroll to position [491, 0]
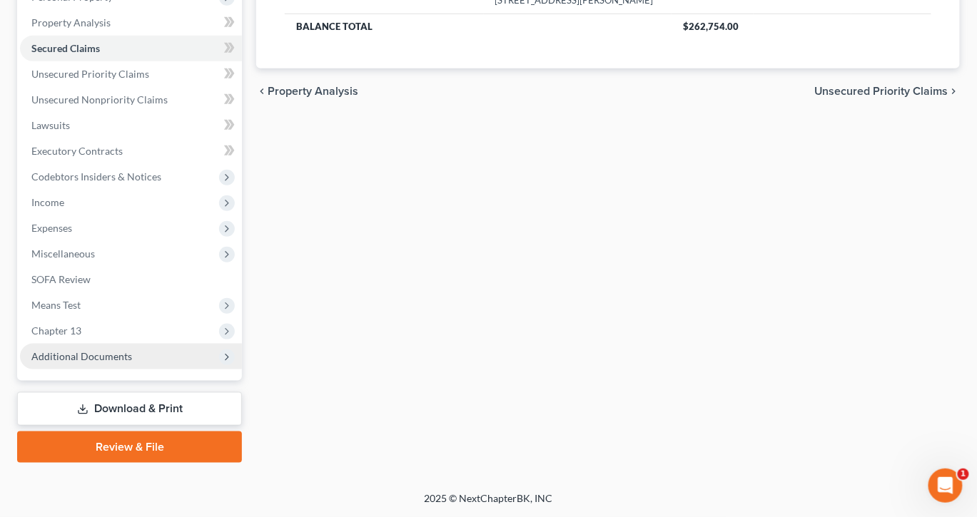
click at [132, 350] on span "Additional Documents" at bounding box center [81, 356] width 101 height 12
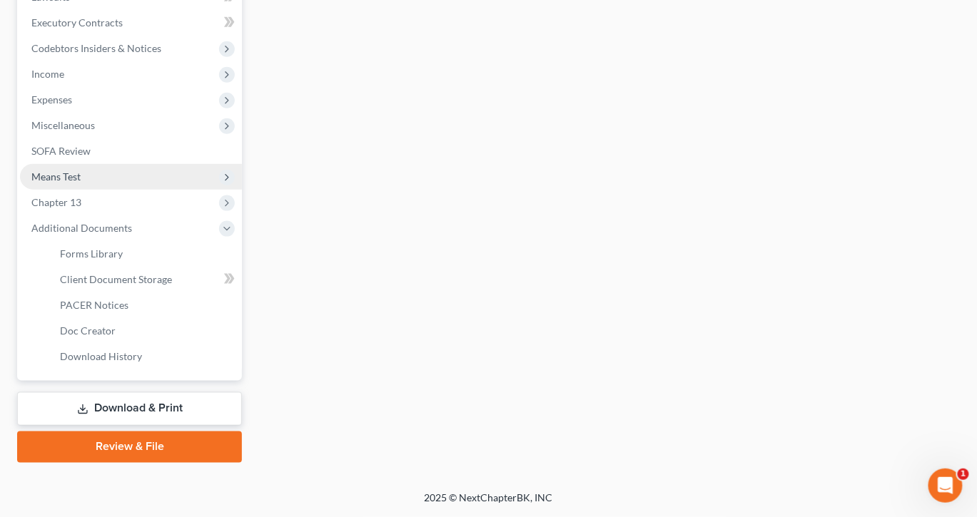
click at [113, 190] on span "Means Test" at bounding box center [131, 177] width 222 height 26
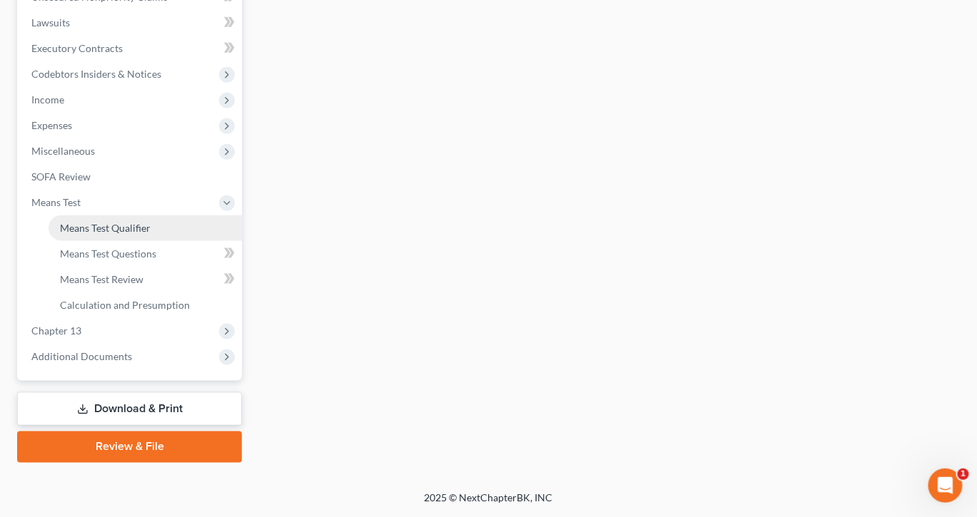
click at [131, 234] on span "Means Test Qualifier" at bounding box center [105, 228] width 91 height 12
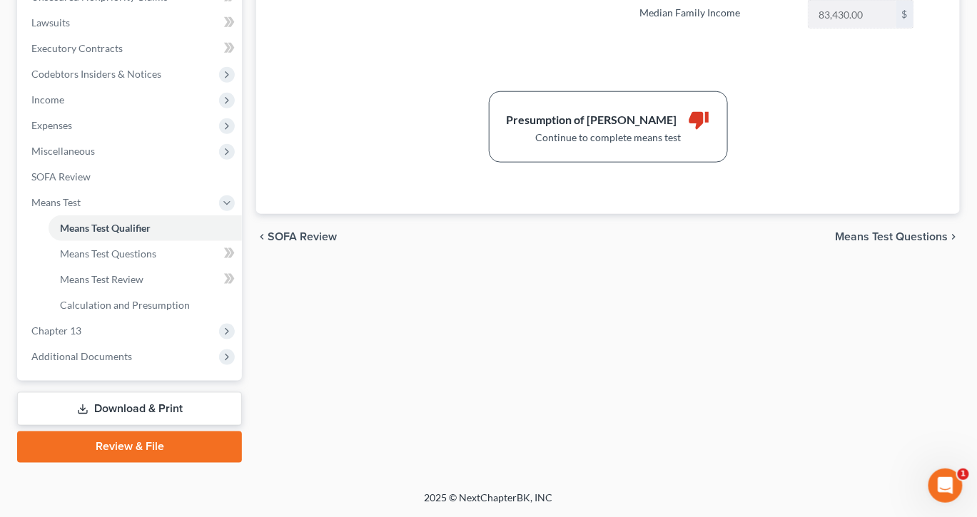
scroll to position [435, 0]
click at [119, 260] on span "Means Test Questions" at bounding box center [108, 254] width 96 height 12
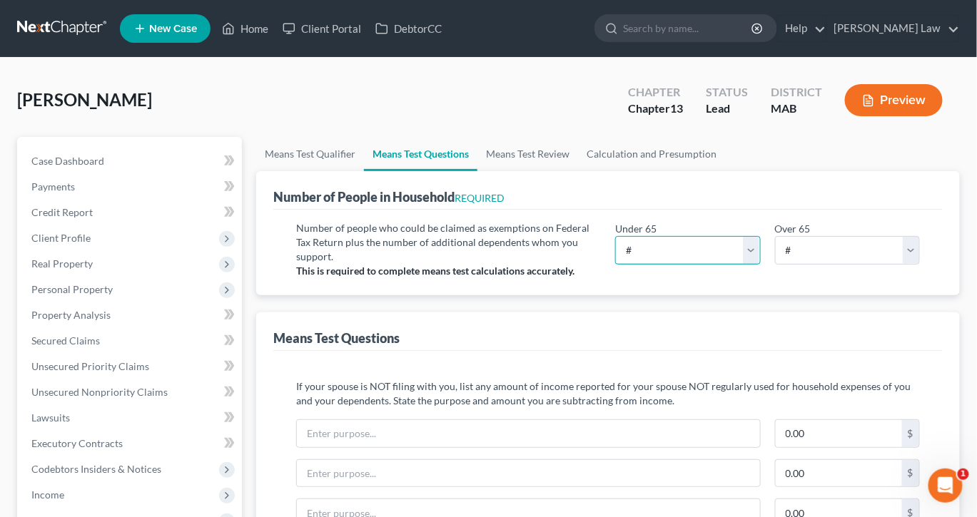
click at [749, 265] on select "# 0 1 2 3 4 5 6 7 8 9 10" at bounding box center [687, 250] width 145 height 29
click at [867, 116] on button "Preview" at bounding box center [894, 100] width 98 height 32
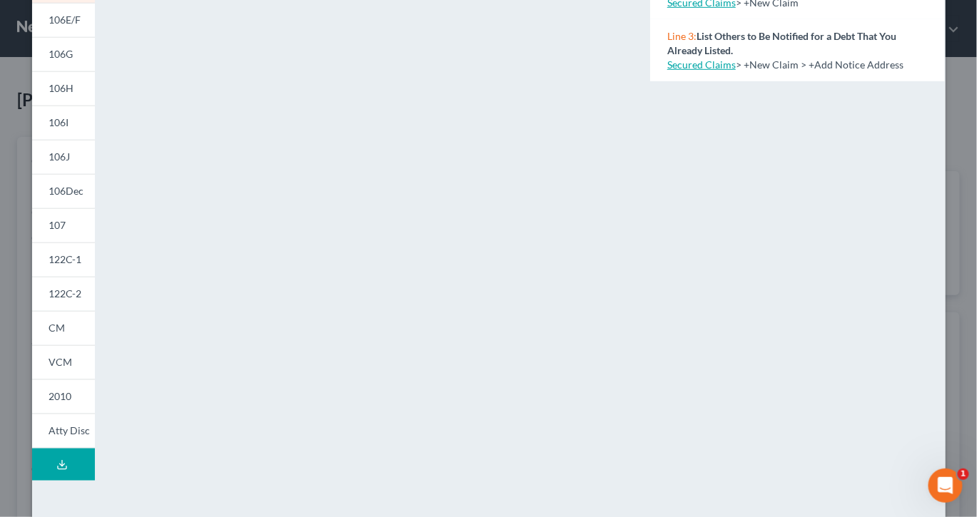
scroll to position [260, 0]
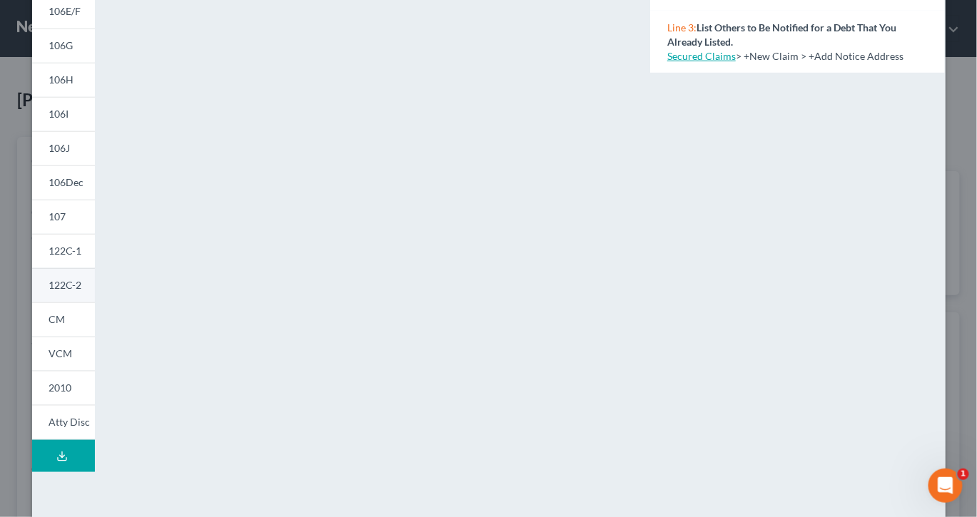
click at [60, 291] on span "122C-2" at bounding box center [65, 285] width 33 height 12
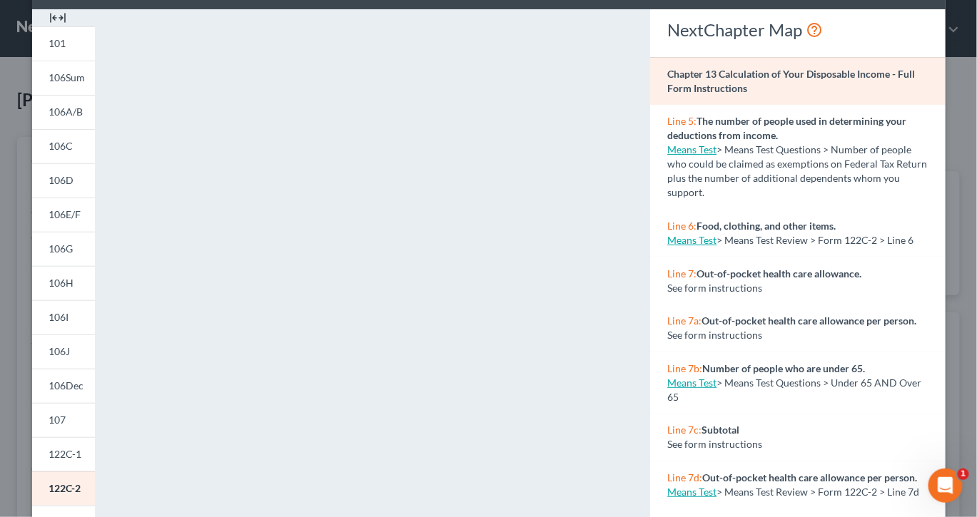
scroll to position [0, 0]
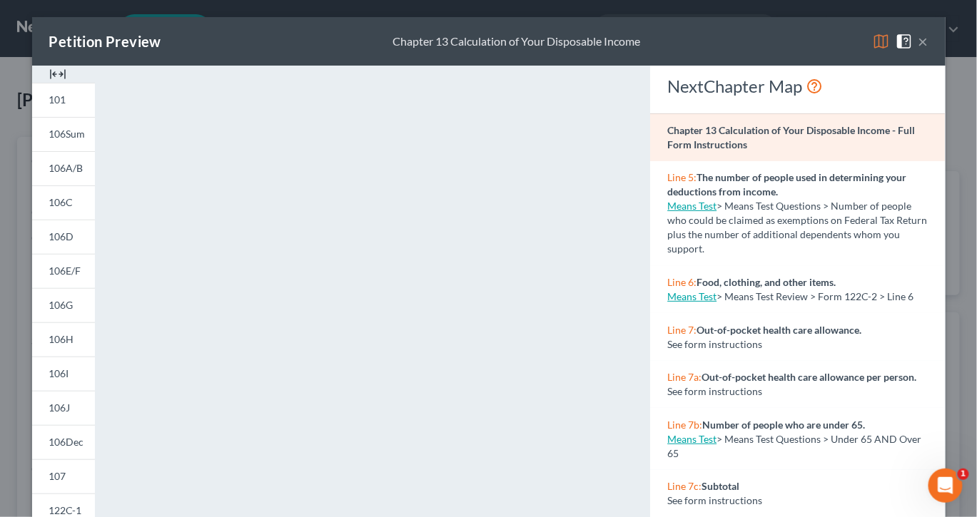
click at [924, 50] on button "×" at bounding box center [923, 41] width 10 height 17
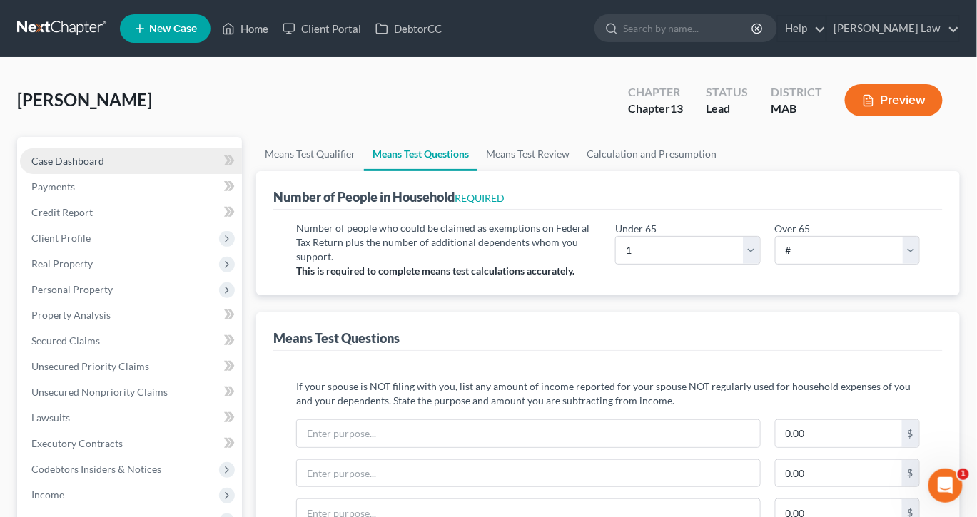
click at [104, 167] on span "Case Dashboard" at bounding box center [67, 161] width 73 height 12
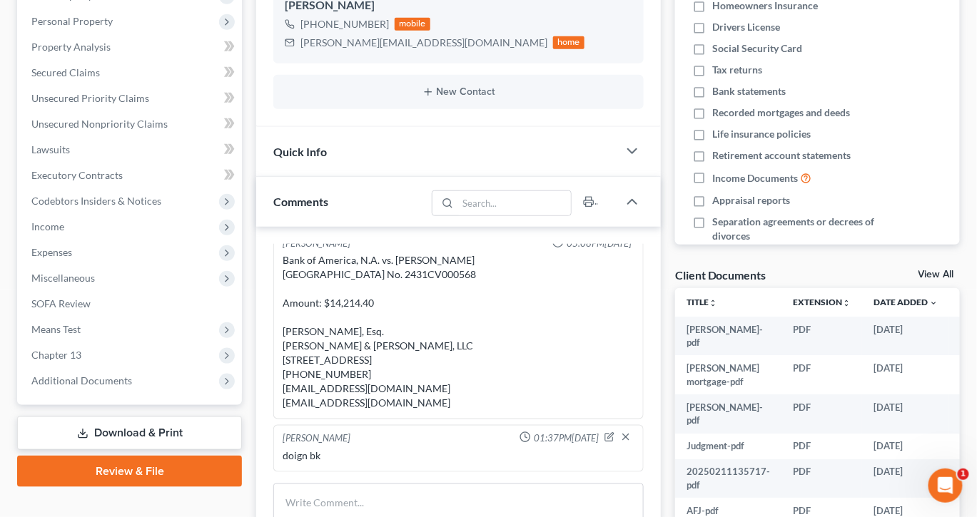
scroll to position [271, 0]
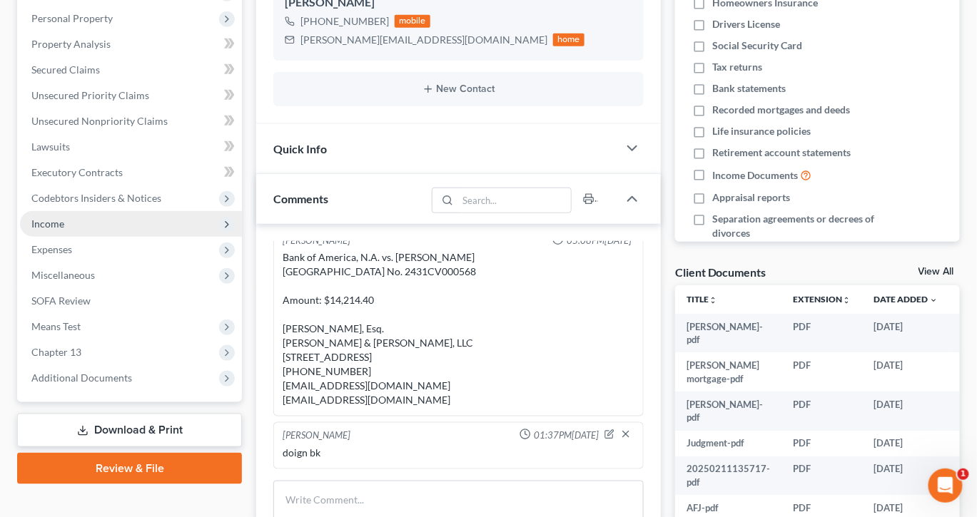
click at [64, 230] on span "Income" at bounding box center [47, 224] width 33 height 12
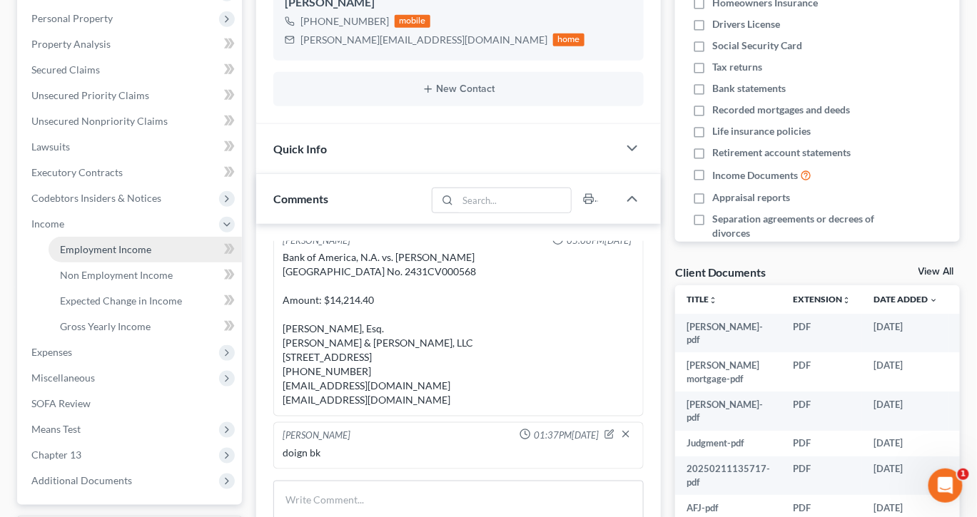
click at [120, 255] on span "Employment Income" at bounding box center [105, 249] width 91 height 12
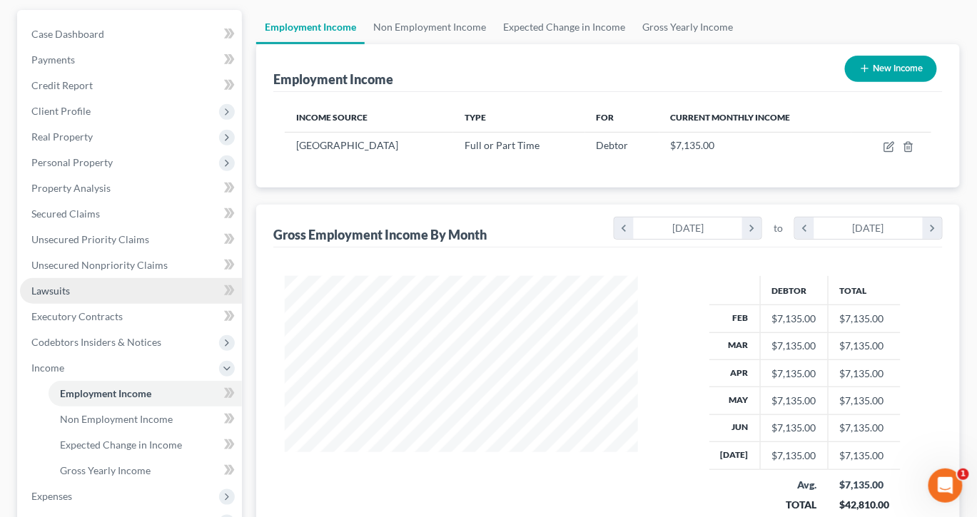
scroll to position [140, 0]
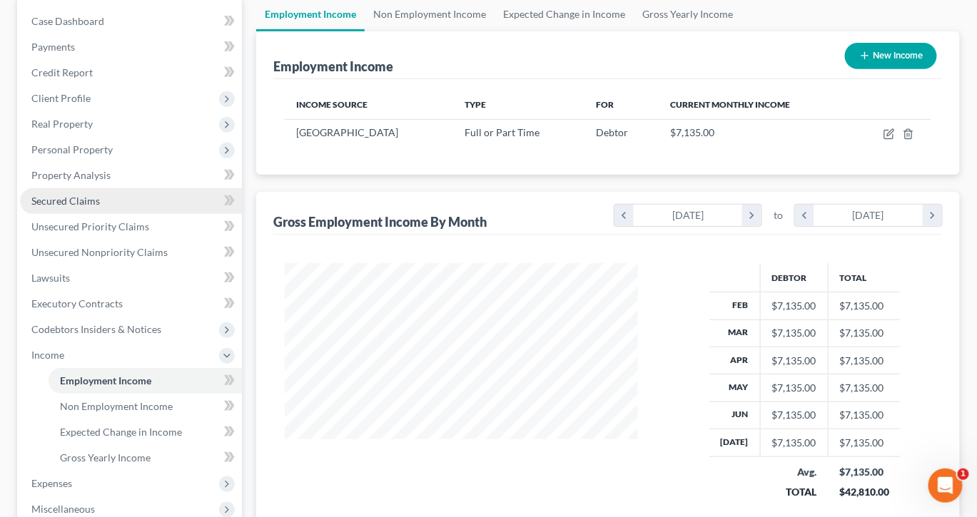
click at [107, 214] on link "Secured Claims" at bounding box center [131, 201] width 222 height 26
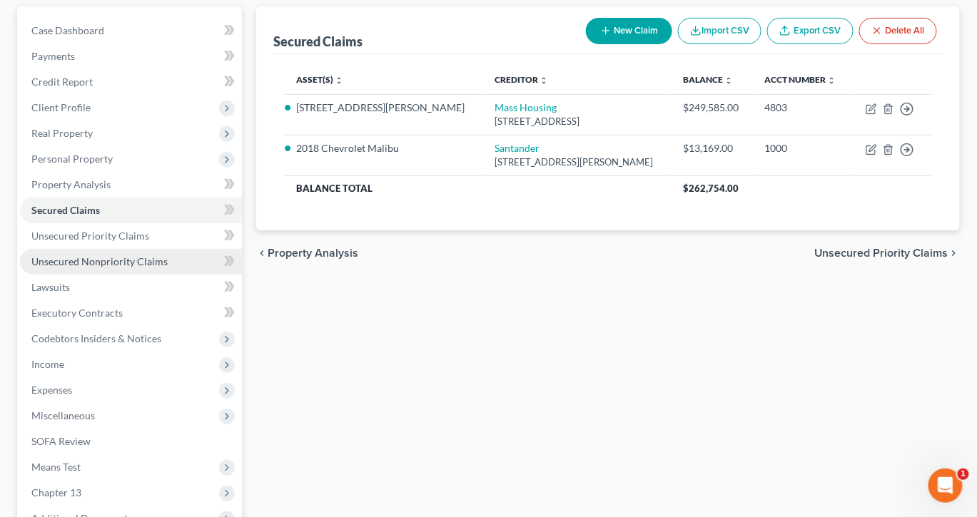
click at [141, 268] on span "Unsecured Nonpriority Claims" at bounding box center [99, 261] width 136 height 12
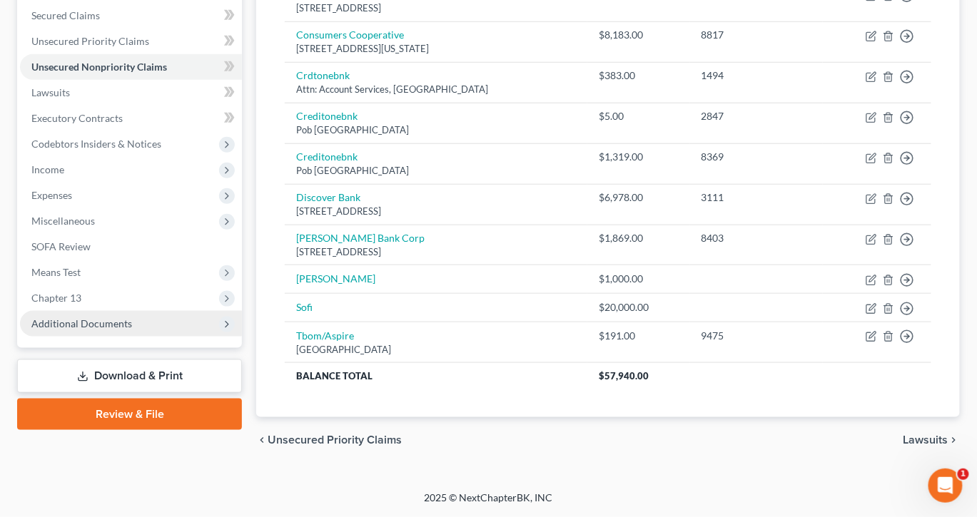
scroll to position [334, 0]
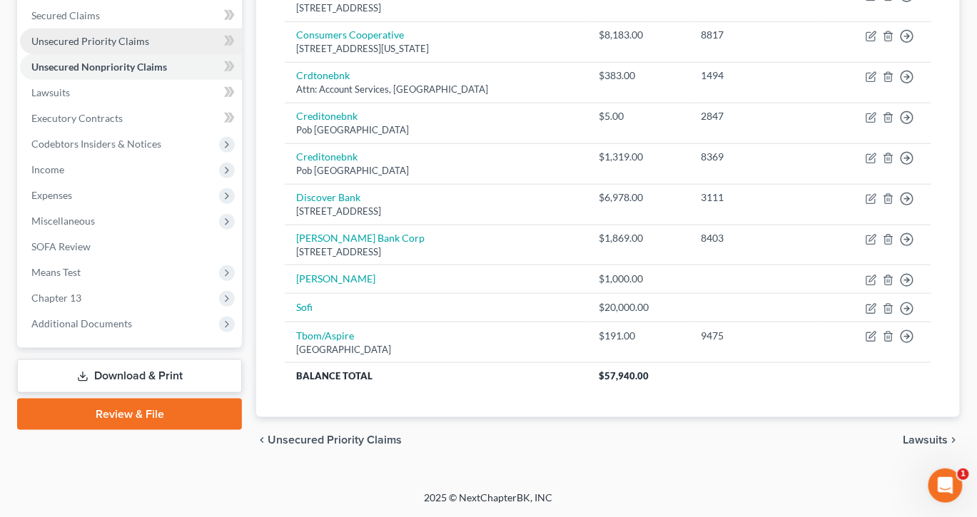
click at [120, 47] on span "Unsecured Priority Claims" at bounding box center [90, 41] width 118 height 12
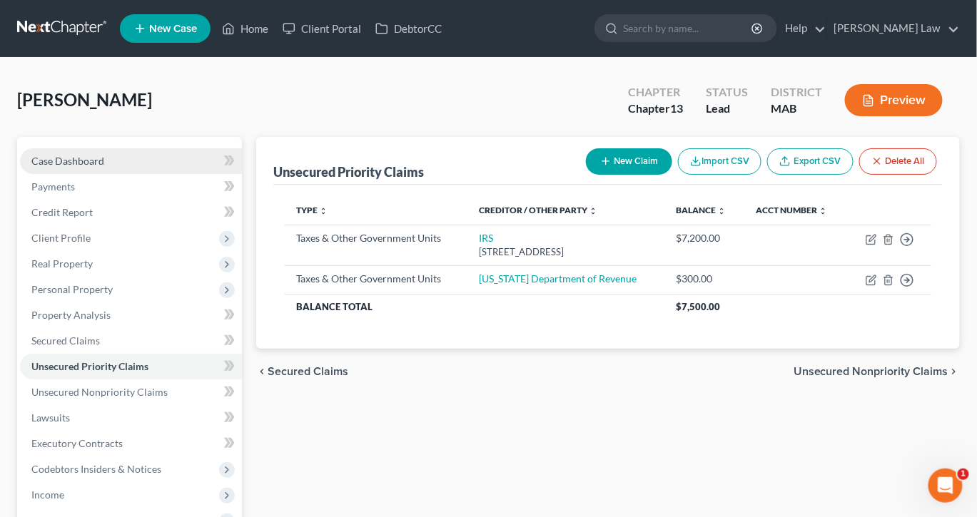
click at [94, 167] on span "Case Dashboard" at bounding box center [67, 161] width 73 height 12
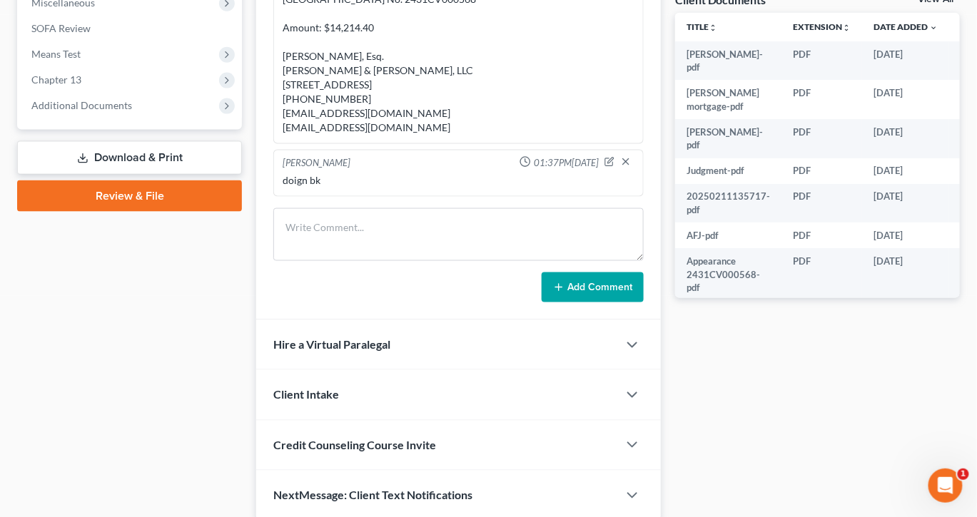
scroll to position [579, 0]
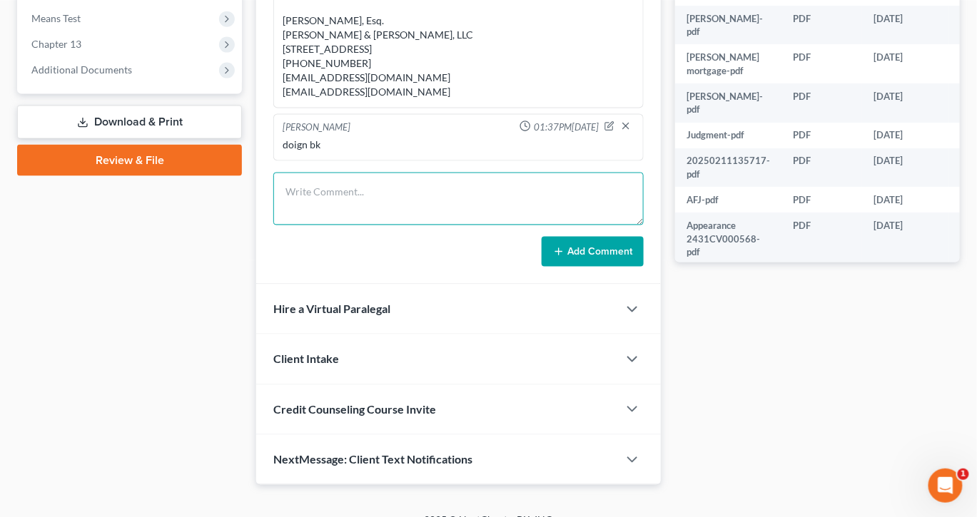
click at [352, 225] on textarea at bounding box center [458, 199] width 370 height 53
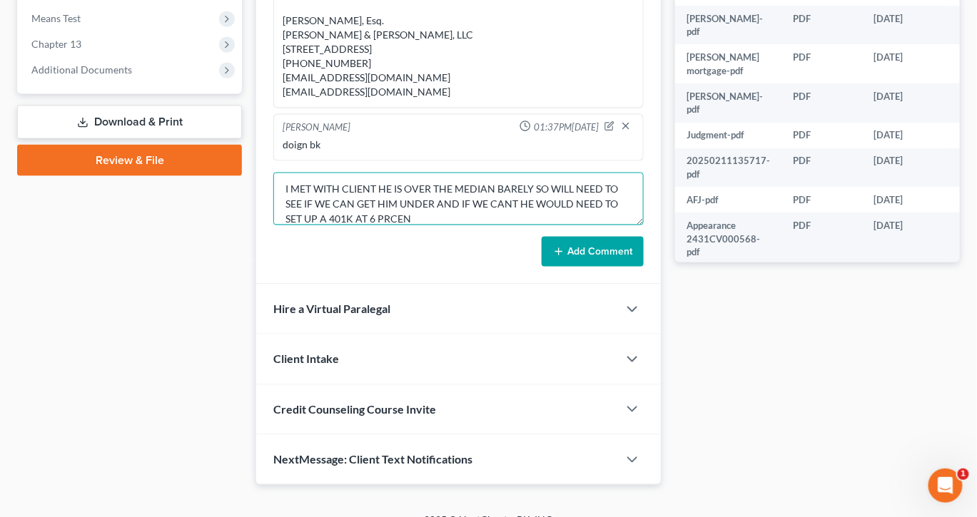
scroll to position [21, 0]
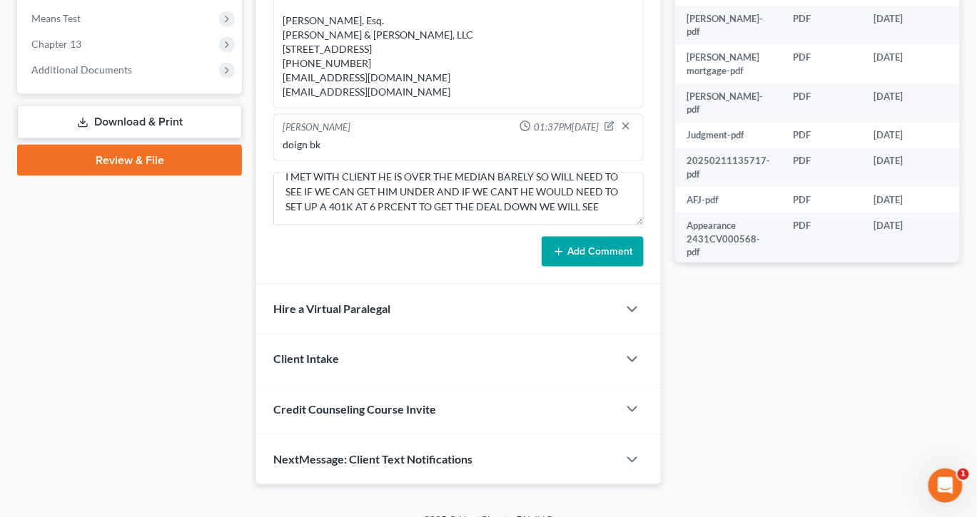
click at [551, 267] on button "Add Comment" at bounding box center [592, 252] width 102 height 30
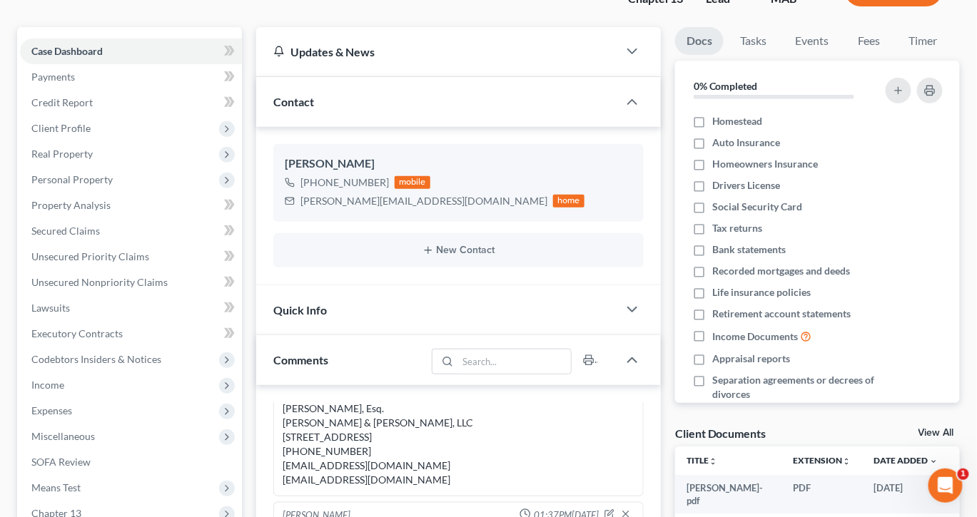
scroll to position [0, 0]
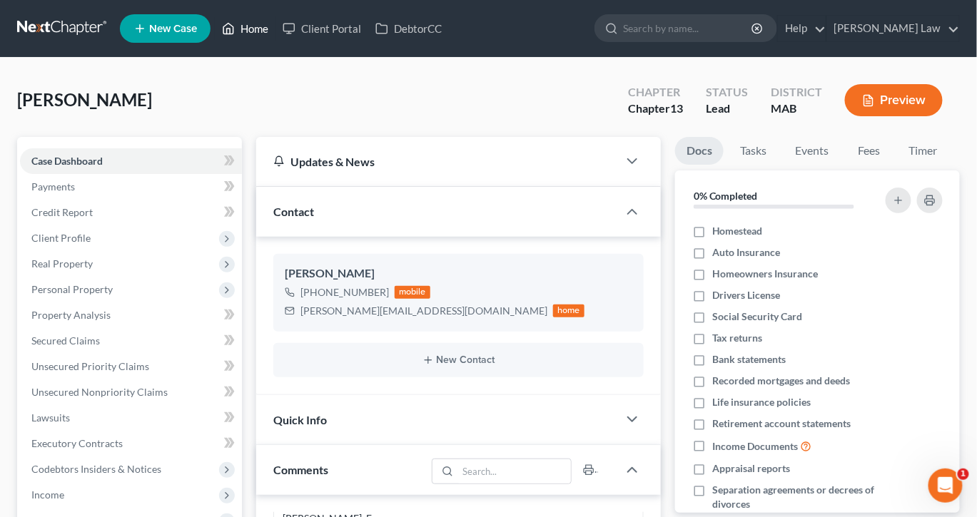
click at [275, 40] on link "Home" at bounding box center [245, 29] width 61 height 26
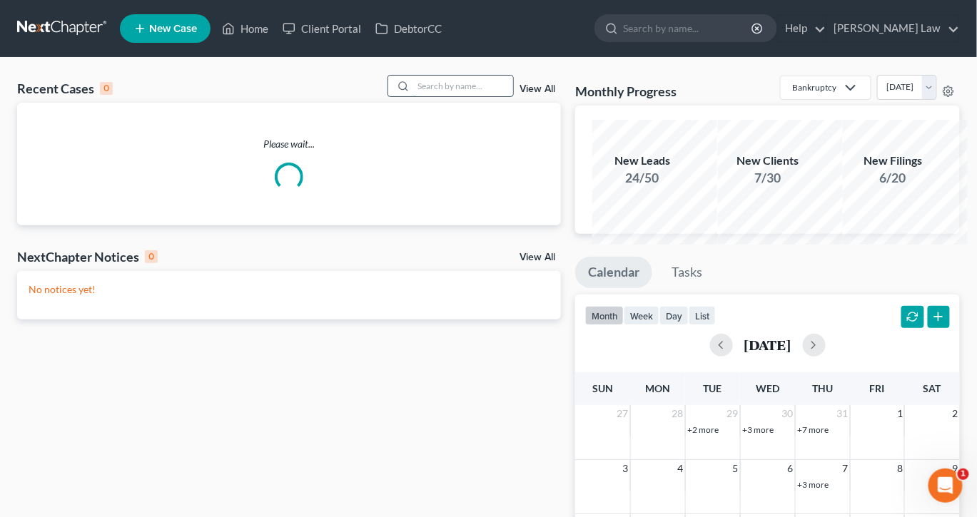
click at [432, 96] on input "search" at bounding box center [463, 86] width 100 height 21
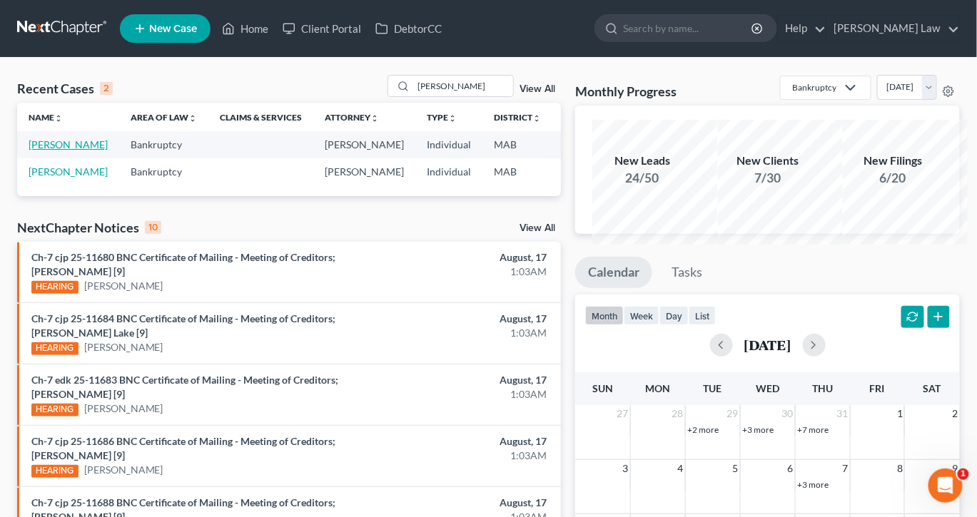
click at [57, 151] on link "[PERSON_NAME]" at bounding box center [68, 144] width 79 height 12
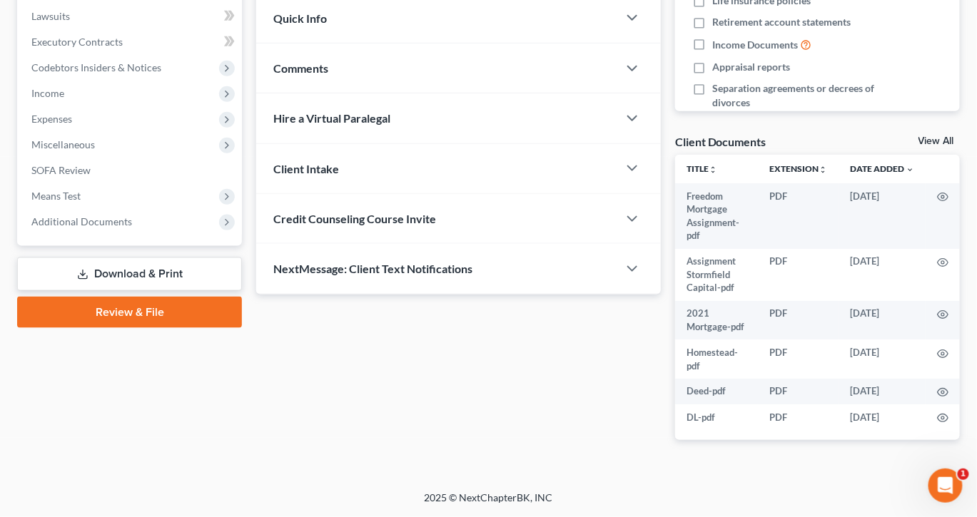
scroll to position [408, 0]
click at [327, 75] on span "Comments" at bounding box center [300, 68] width 55 height 14
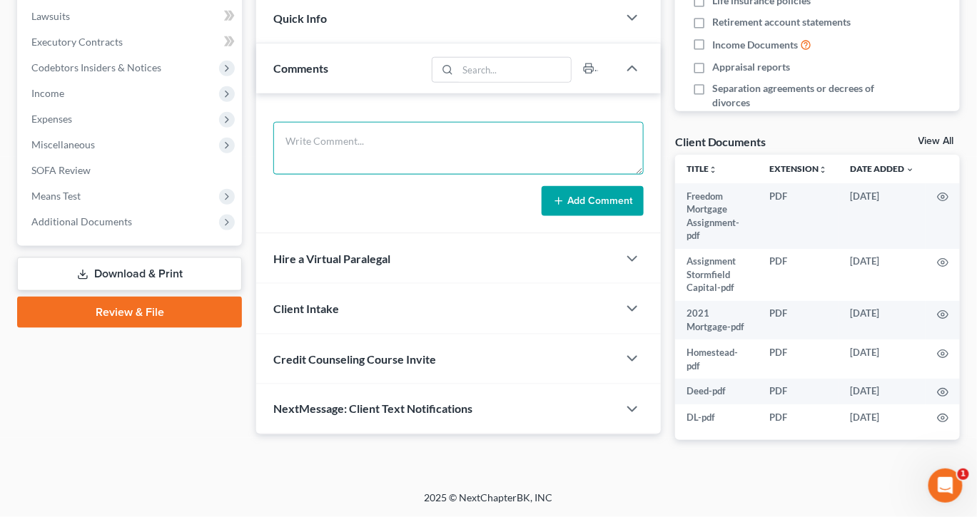
click at [328, 175] on textarea at bounding box center [458, 148] width 370 height 53
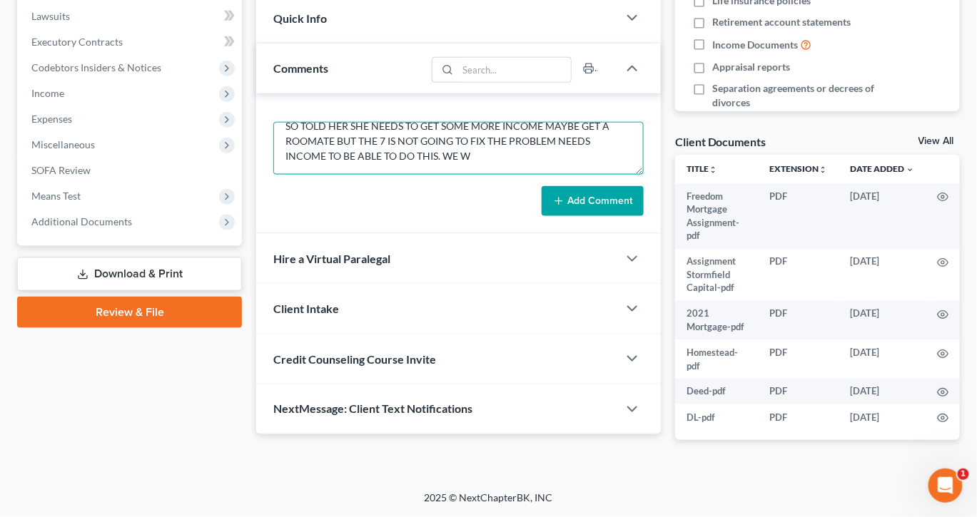
scroll to position [78, 0]
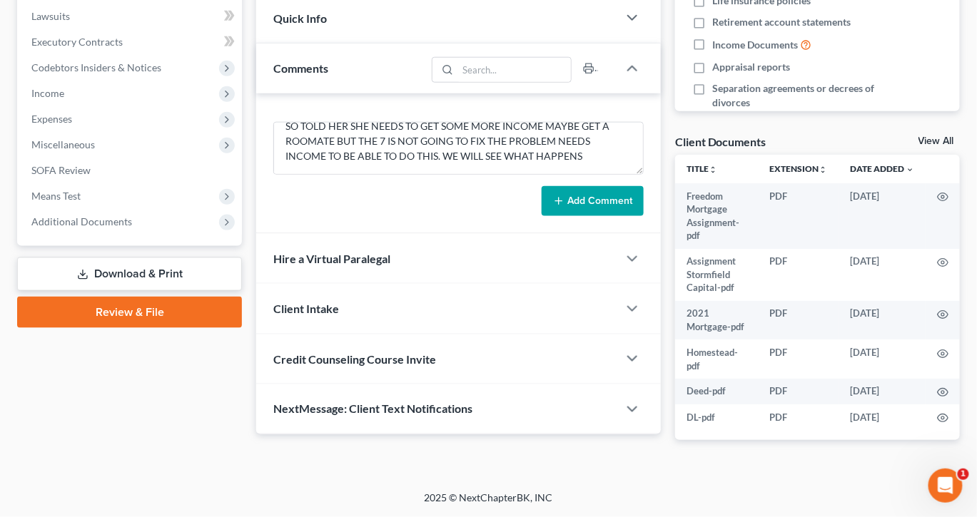
click at [574, 216] on button "Add Comment" at bounding box center [592, 201] width 102 height 30
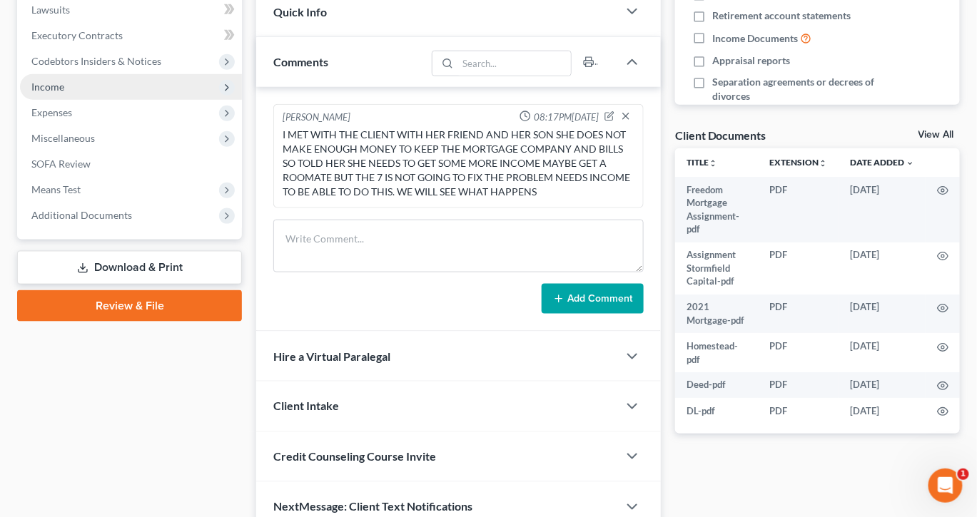
scroll to position [0, 0]
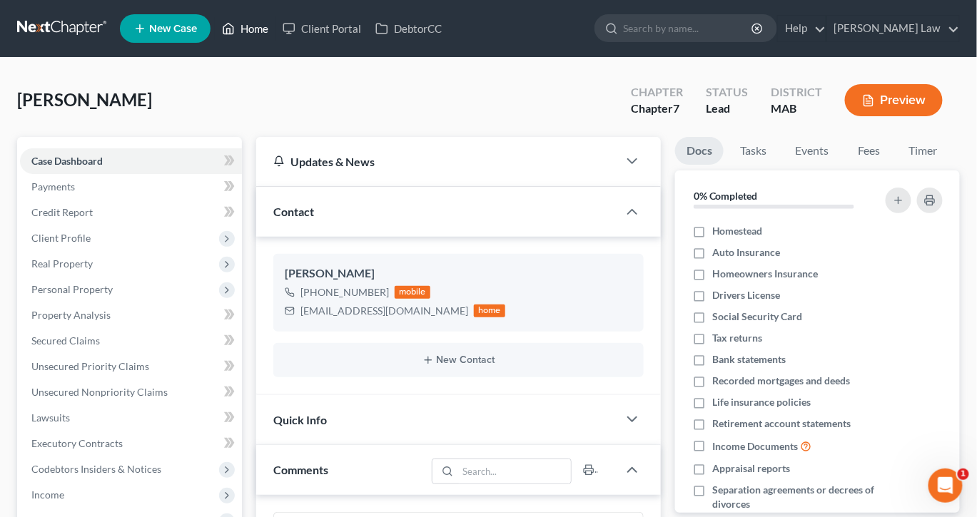
click at [275, 31] on link "Home" at bounding box center [245, 29] width 61 height 26
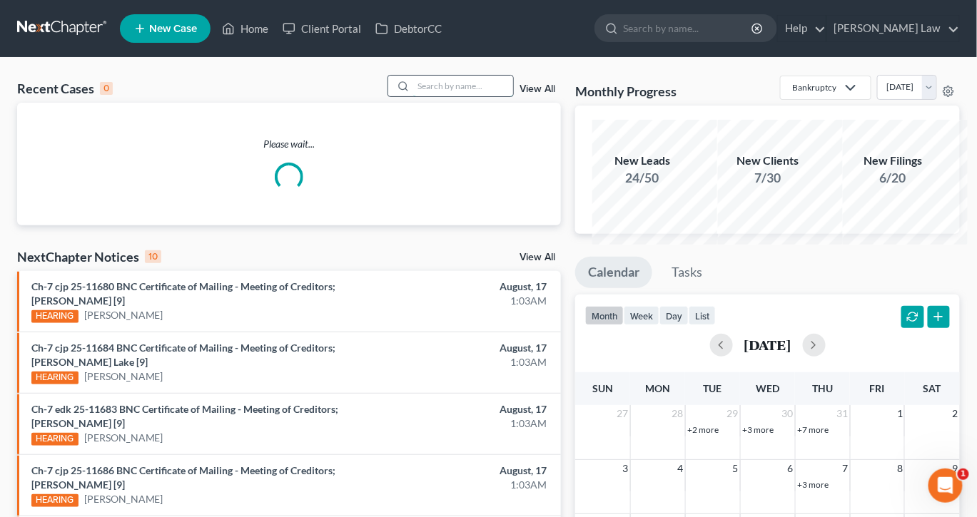
click at [456, 96] on input "search" at bounding box center [463, 86] width 100 height 21
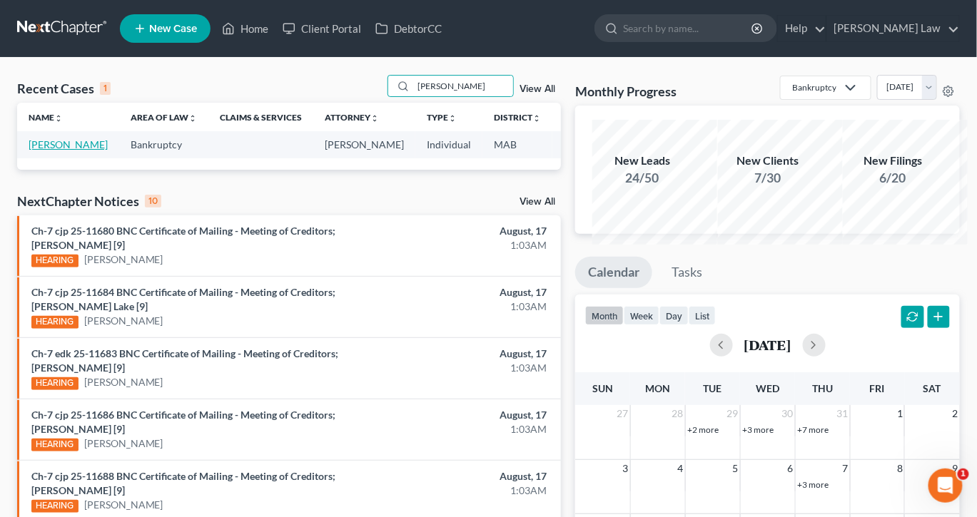
click at [52, 151] on link "[PERSON_NAME]" at bounding box center [68, 144] width 79 height 12
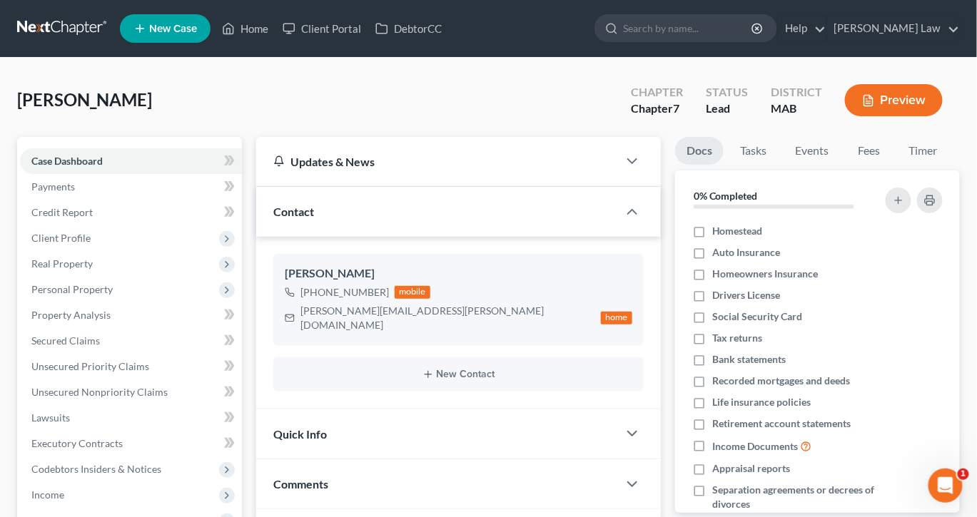
click at [865, 116] on button "Preview" at bounding box center [894, 100] width 98 height 32
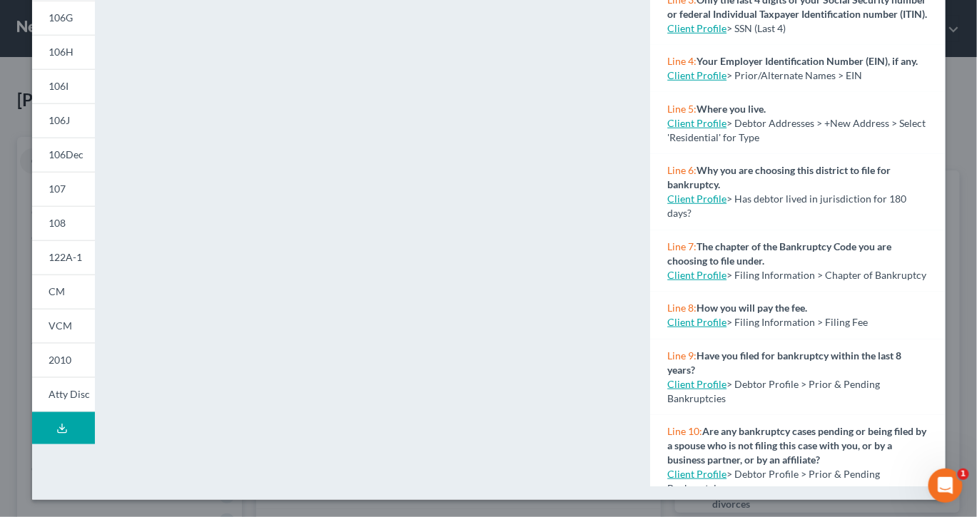
scroll to position [450, 0]
click at [63, 434] on icon at bounding box center [61, 428] width 11 height 11
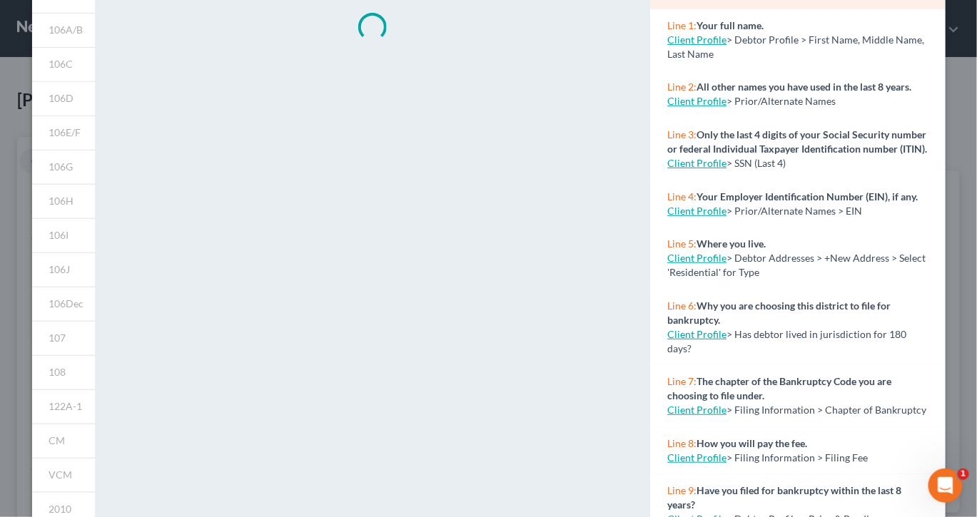
scroll to position [0, 0]
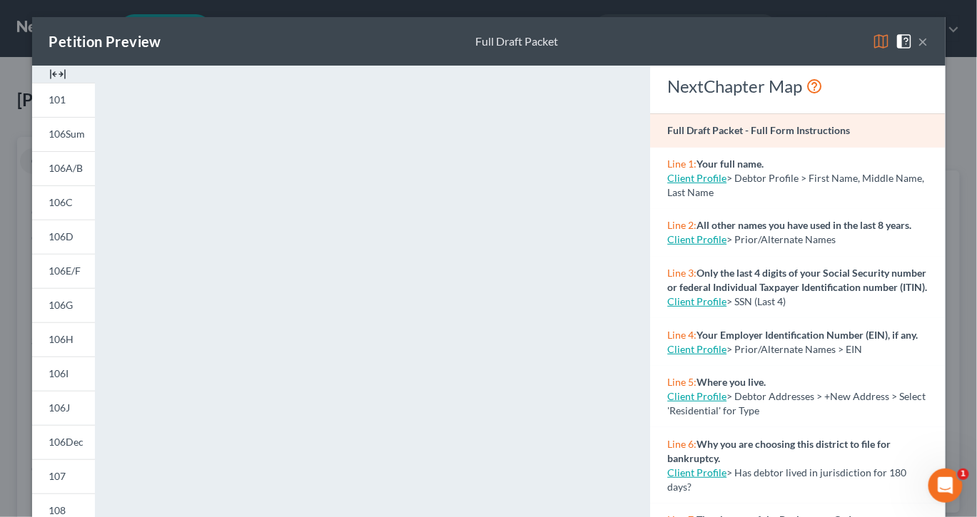
click at [928, 50] on button "×" at bounding box center [923, 41] width 10 height 17
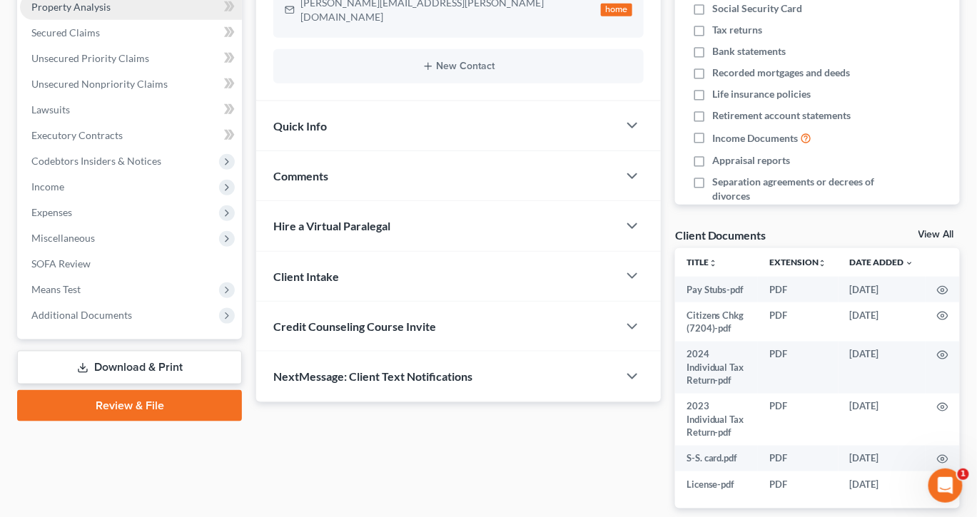
scroll to position [314, 0]
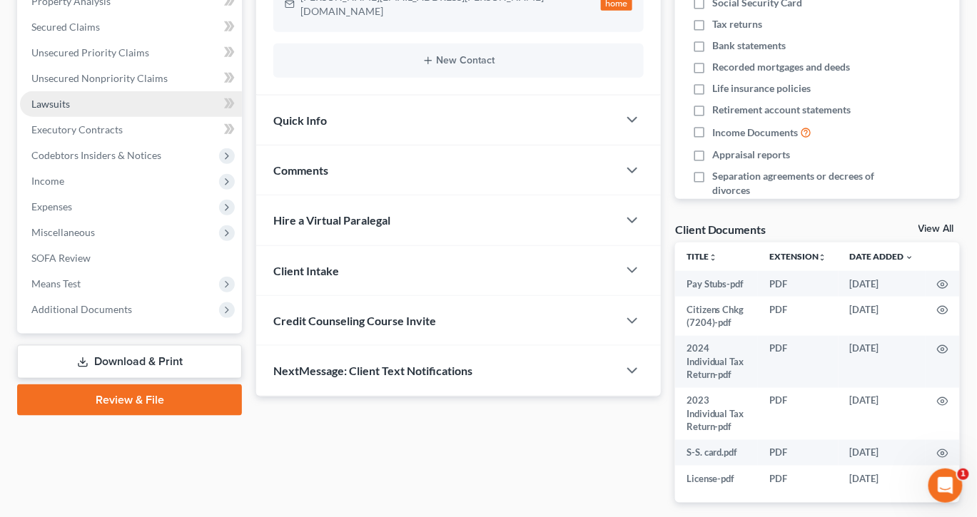
click at [70, 110] on span "Lawsuits" at bounding box center [50, 104] width 39 height 12
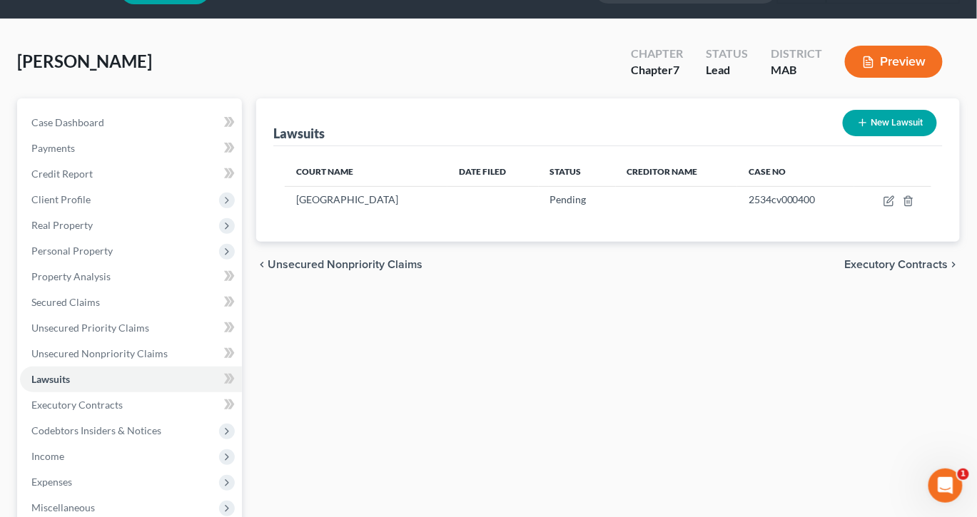
scroll to position [39, 0]
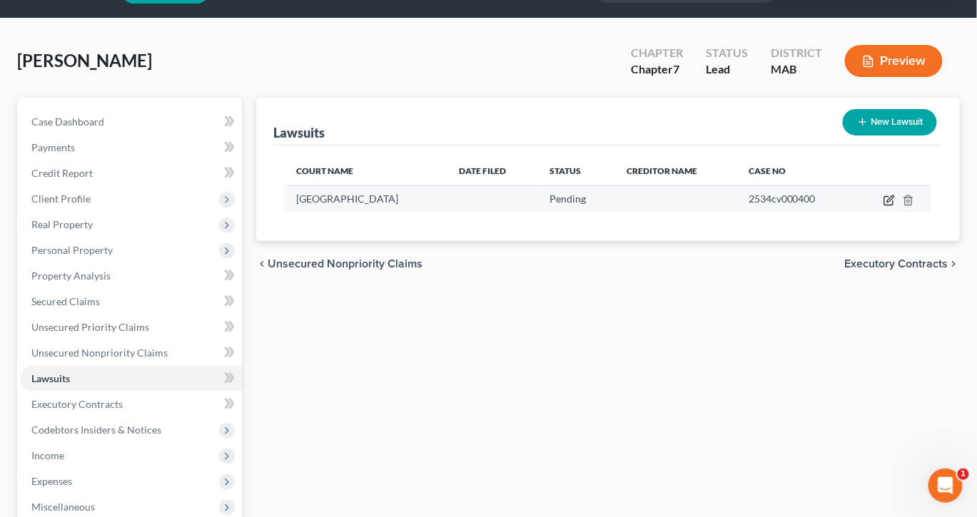
click at [883, 206] on icon "button" at bounding box center [888, 200] width 11 height 11
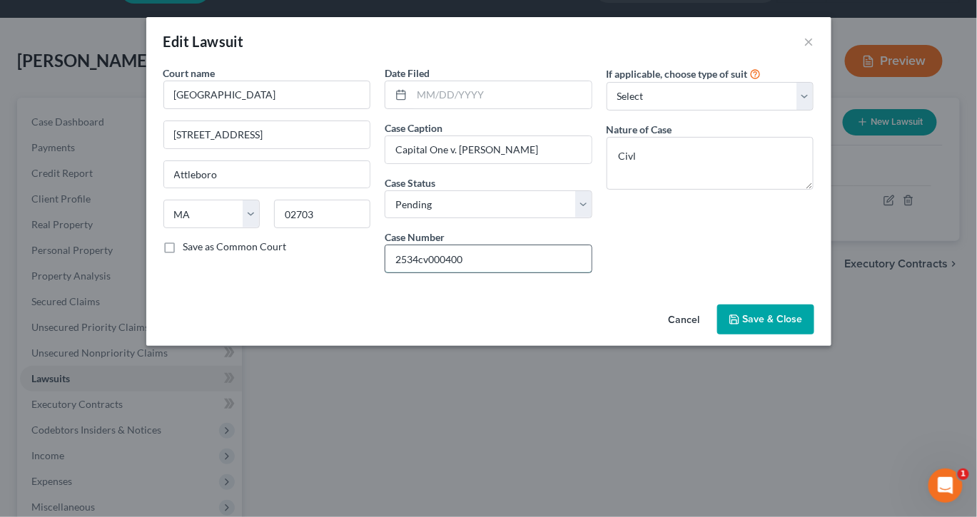
click at [412, 273] on input "2534cv000400" at bounding box center [488, 258] width 206 height 27
click at [803, 325] on span "Save & Close" at bounding box center [773, 319] width 60 height 12
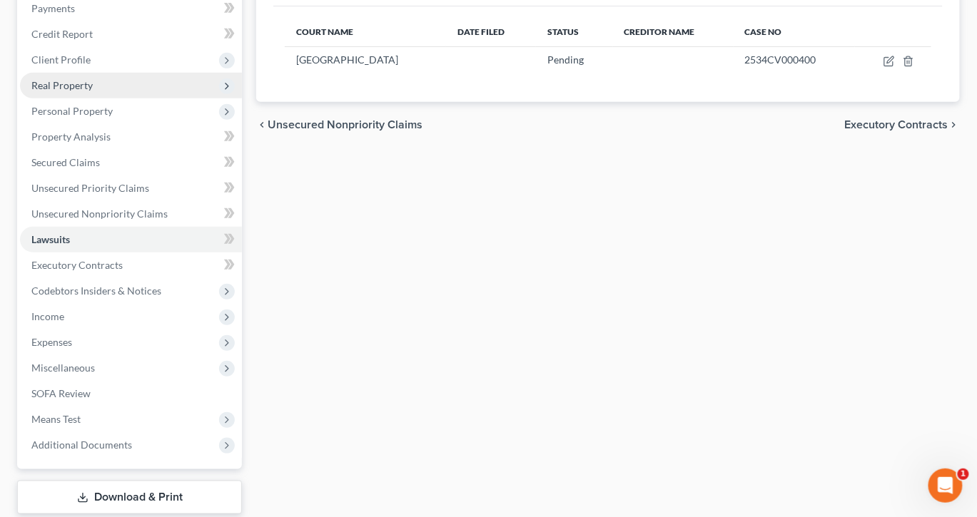
scroll to position [0, 0]
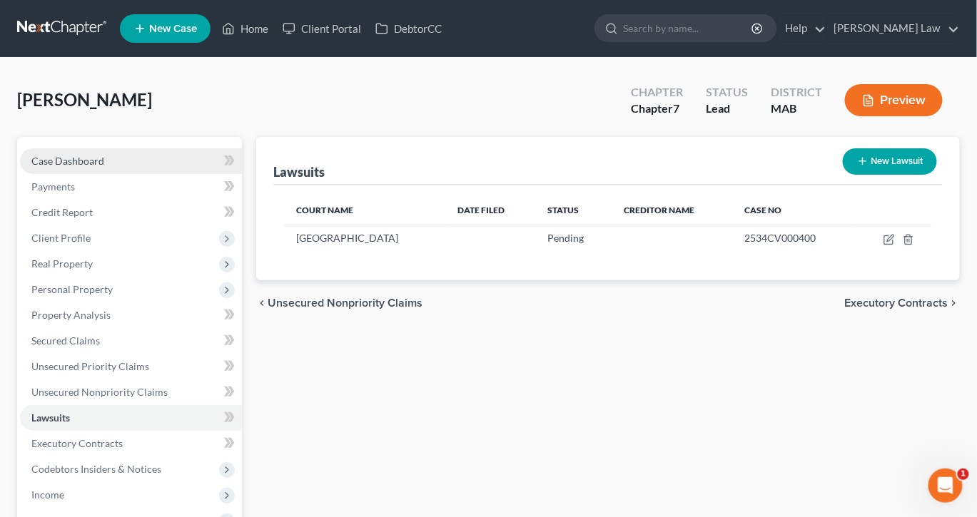
click at [97, 167] on span "Case Dashboard" at bounding box center [67, 161] width 73 height 12
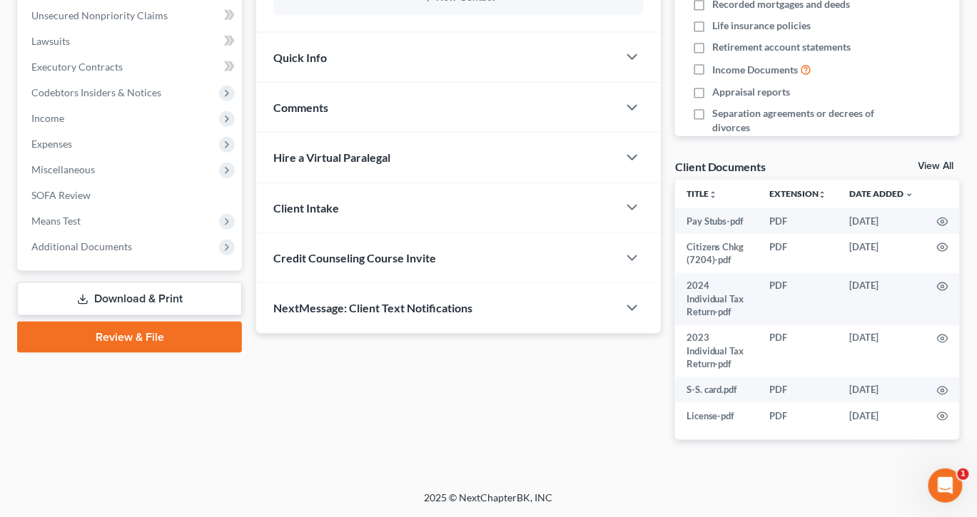
scroll to position [472, 0]
click at [328, 110] on span "Comments" at bounding box center [300, 108] width 55 height 14
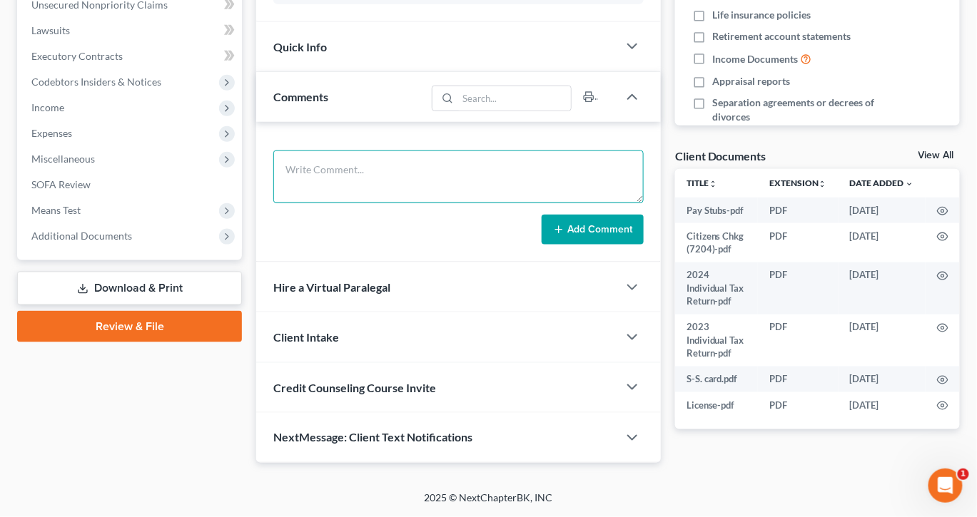
click at [357, 203] on textarea at bounding box center [458, 177] width 370 height 53
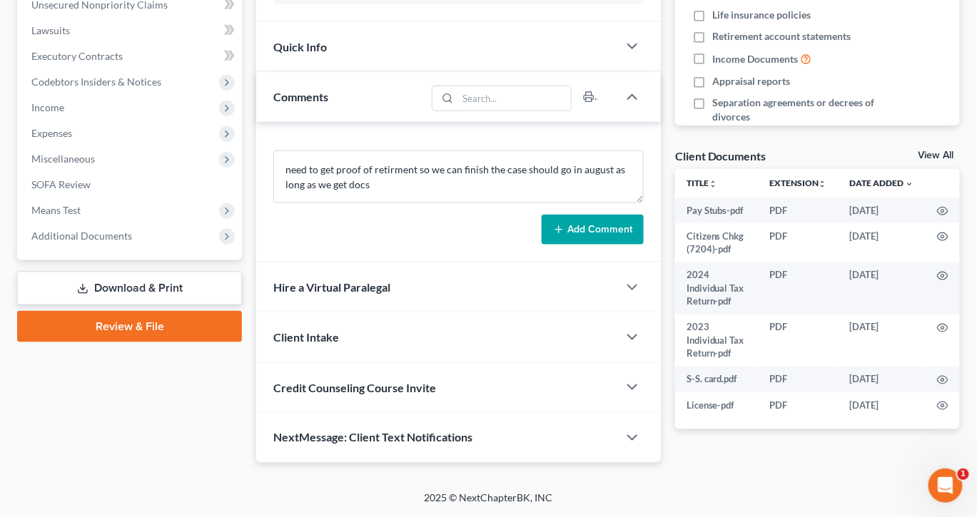
click at [556, 245] on button "Add Comment" at bounding box center [592, 230] width 102 height 30
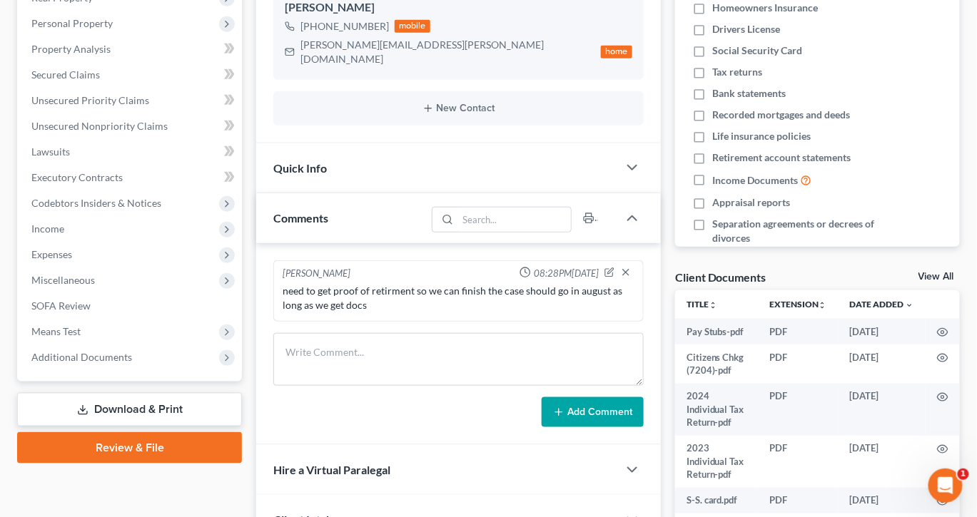
scroll to position [0, 0]
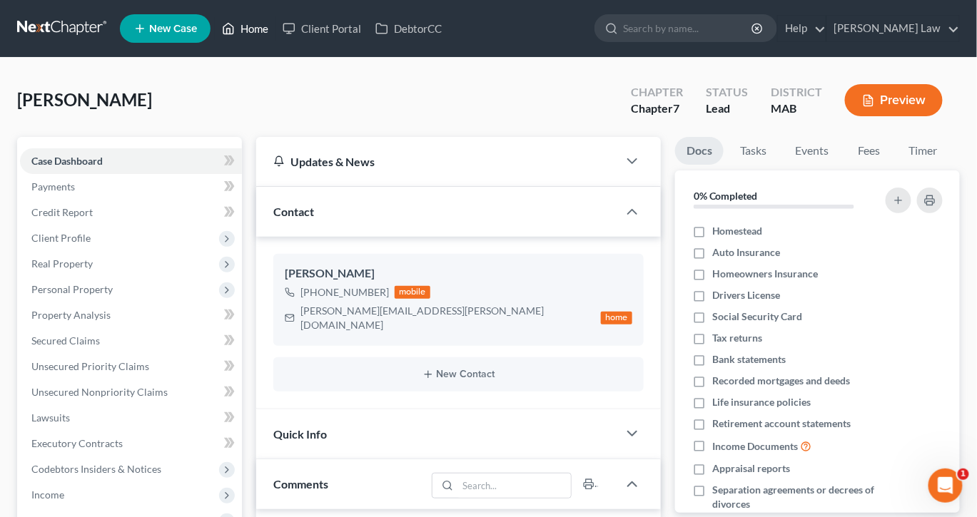
click at [275, 40] on link "Home" at bounding box center [245, 29] width 61 height 26
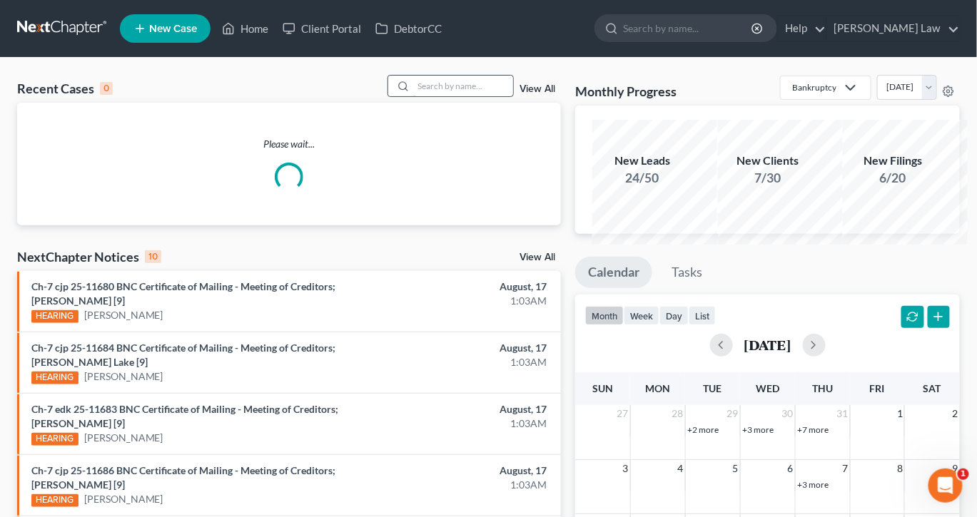
click at [413, 96] on input "search" at bounding box center [463, 86] width 100 height 21
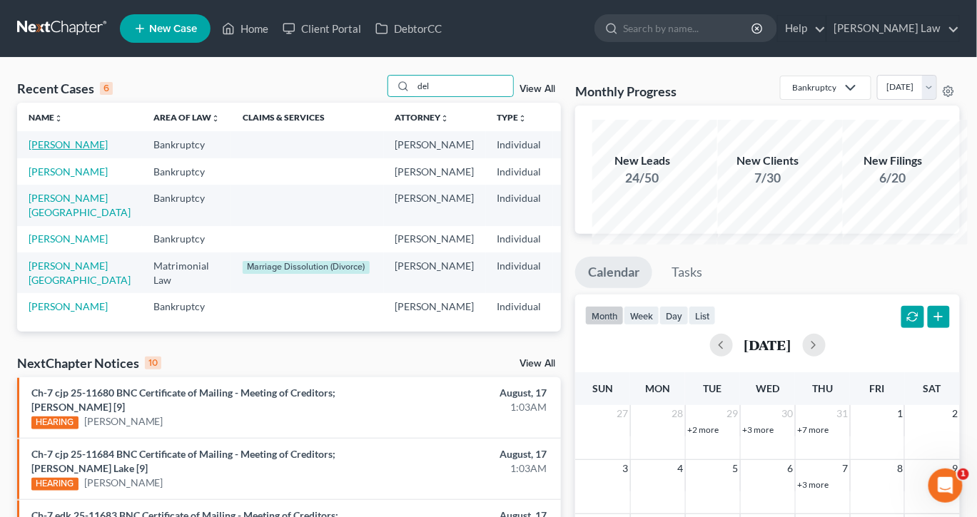
click at [53, 151] on link "[PERSON_NAME]" at bounding box center [68, 144] width 79 height 12
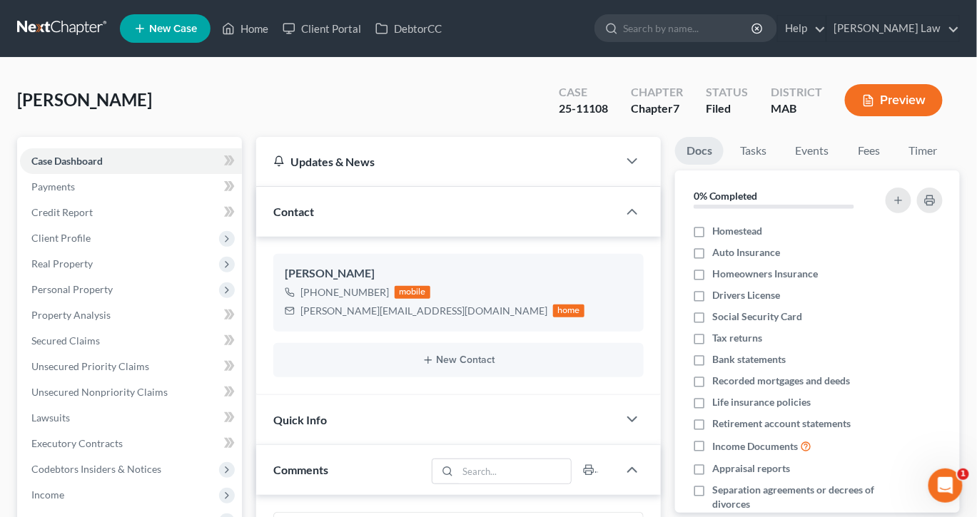
scroll to position [78, 0]
click at [892, 165] on link "Fees" at bounding box center [869, 151] width 46 height 28
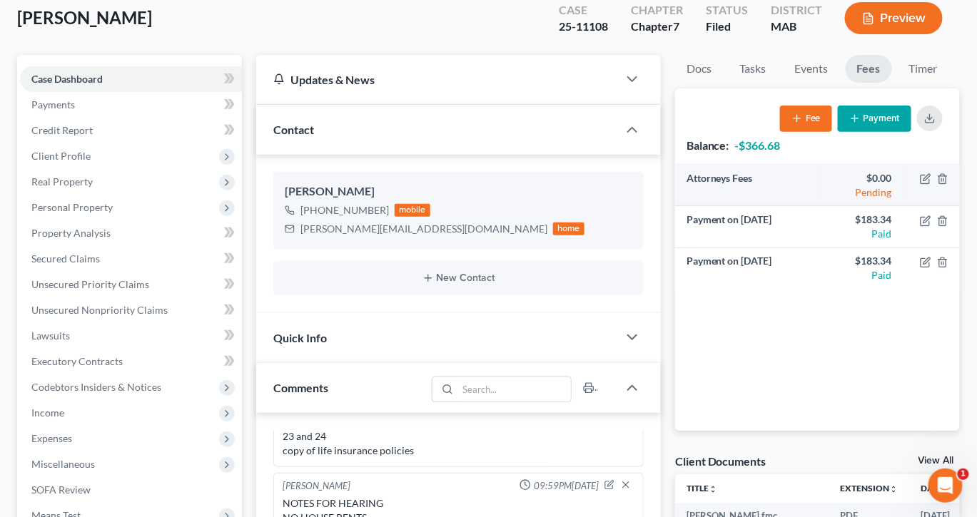
scroll to position [98, 0]
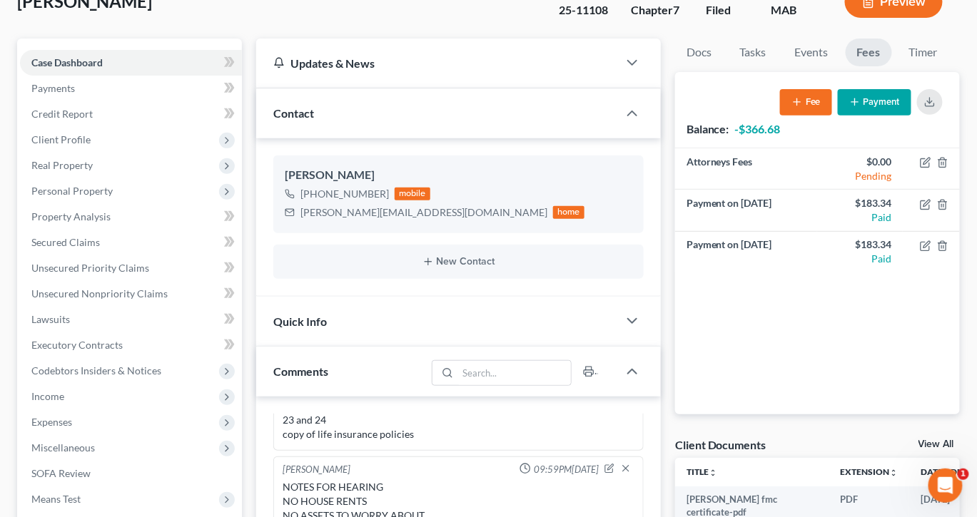
click at [852, 116] on button "Payment" at bounding box center [873, 102] width 73 height 26
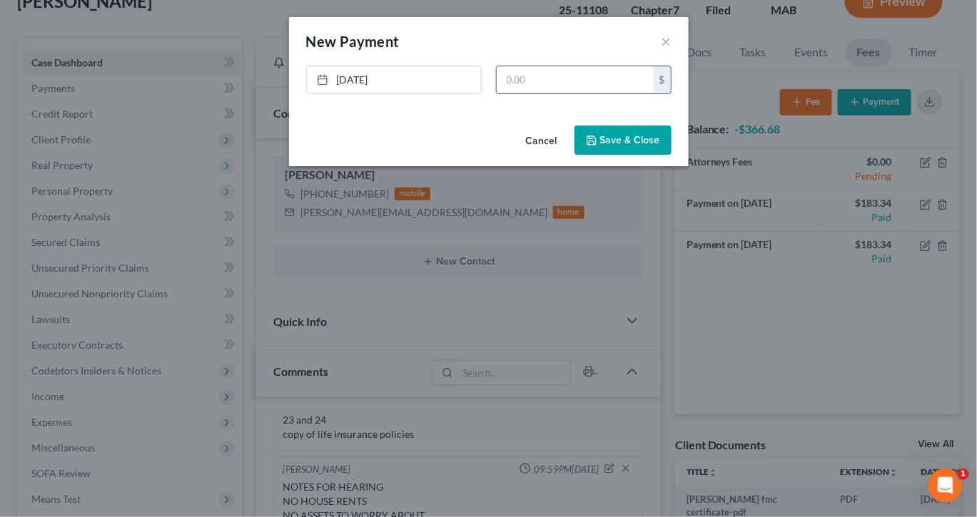
click at [646, 93] on input "text" at bounding box center [574, 79] width 157 height 27
click at [652, 156] on button "Save & Close" at bounding box center [622, 141] width 97 height 30
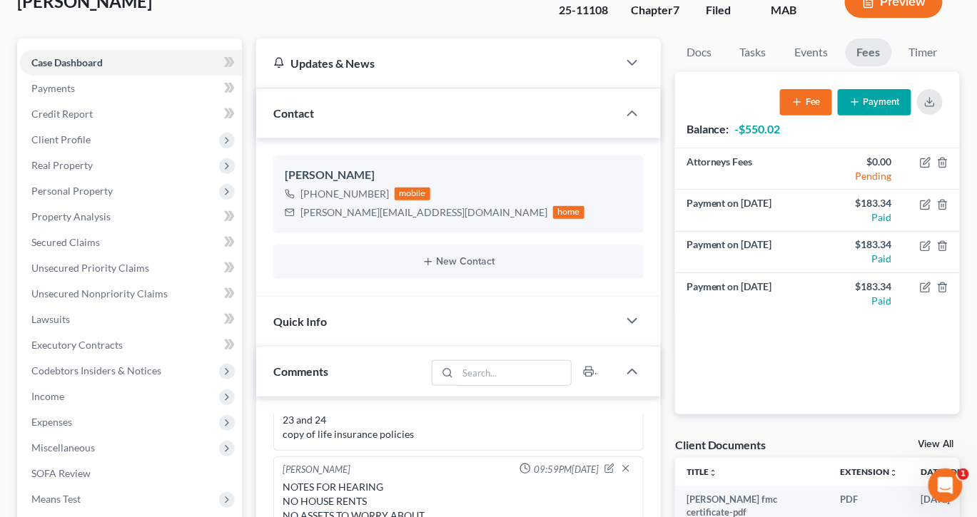
scroll to position [0, 0]
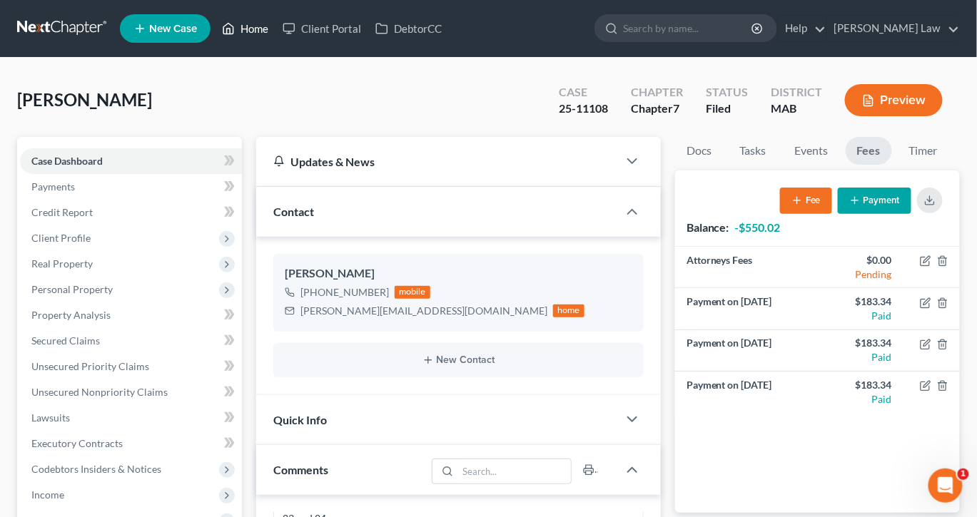
click at [275, 35] on link "Home" at bounding box center [245, 29] width 61 height 26
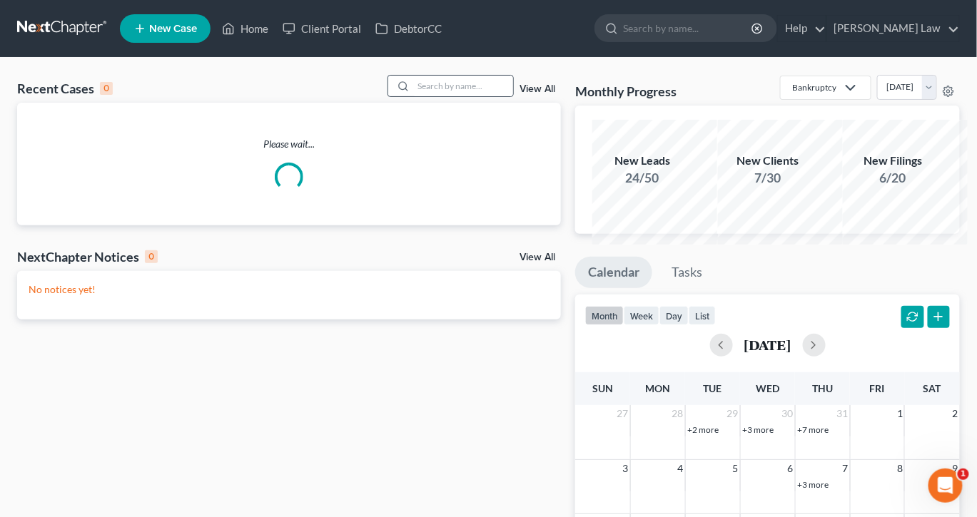
click at [462, 93] on div at bounding box center [450, 86] width 127 height 22
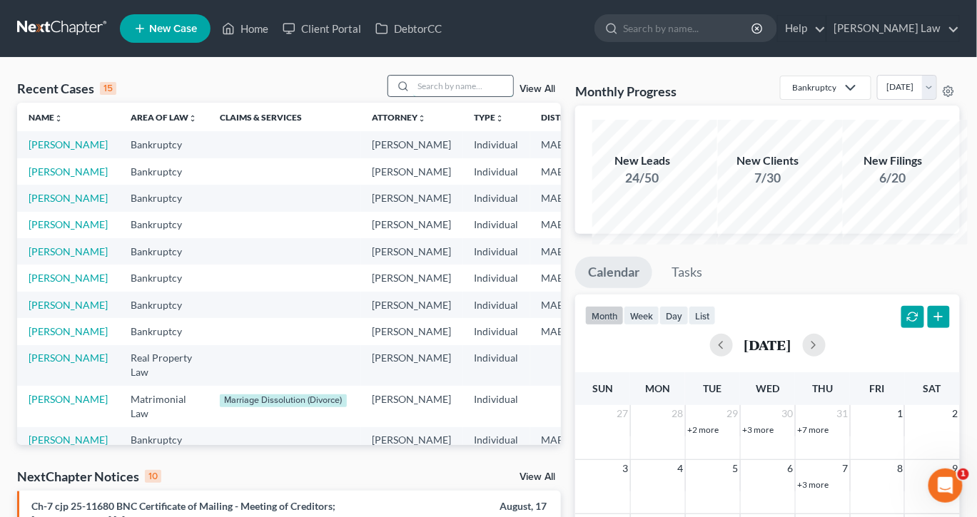
click at [432, 96] on input "search" at bounding box center [463, 86] width 100 height 21
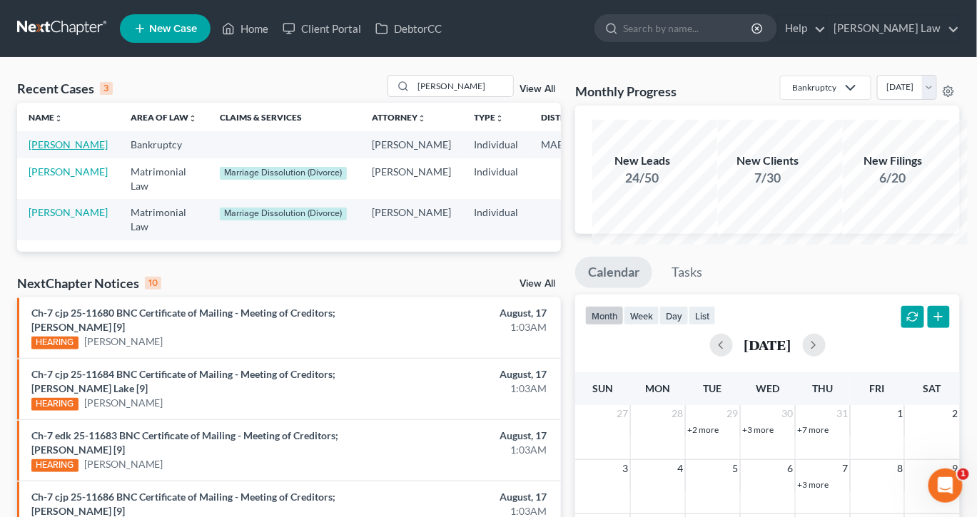
click at [40, 151] on link "[PERSON_NAME]" at bounding box center [68, 144] width 79 height 12
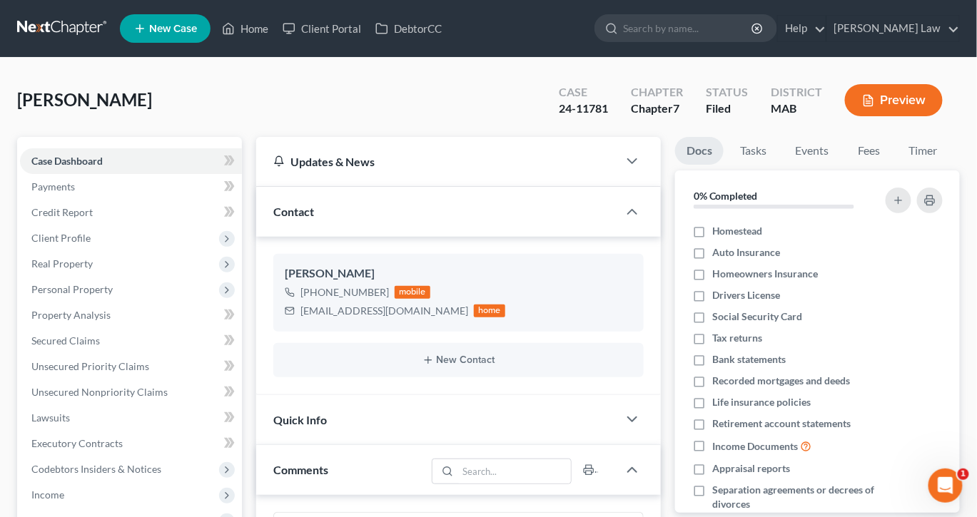
scroll to position [324, 0]
click at [892, 165] on link "Fees" at bounding box center [869, 151] width 46 height 28
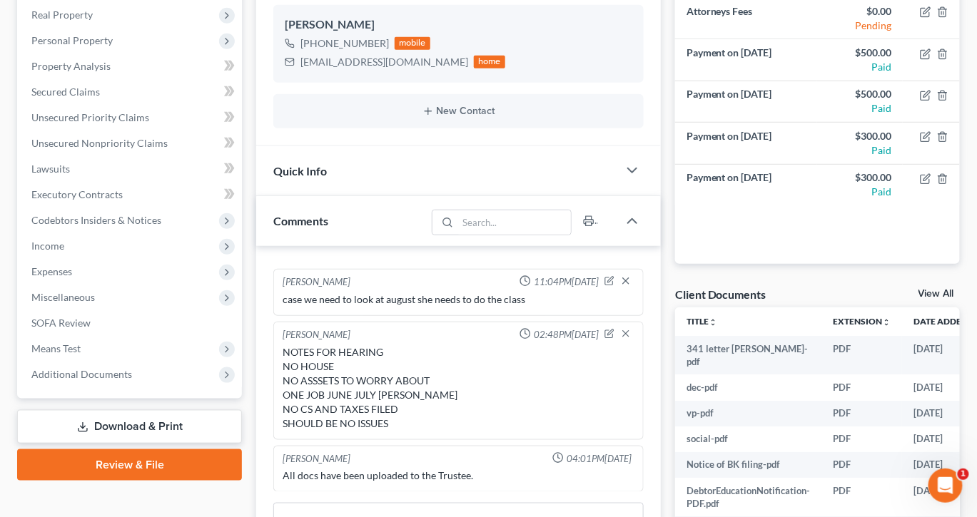
scroll to position [243, 0]
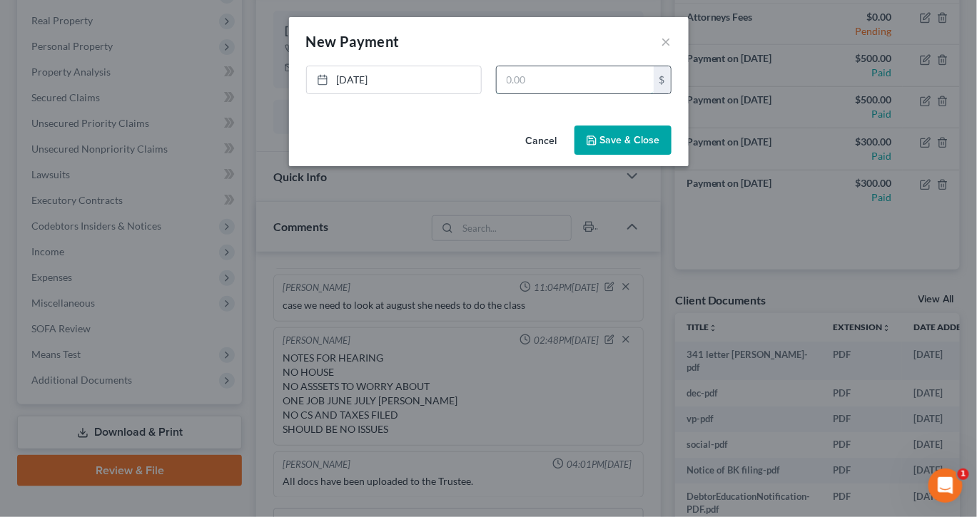
click at [556, 93] on input "text" at bounding box center [574, 79] width 157 height 27
click at [653, 156] on button "Save & Close" at bounding box center [622, 141] width 97 height 30
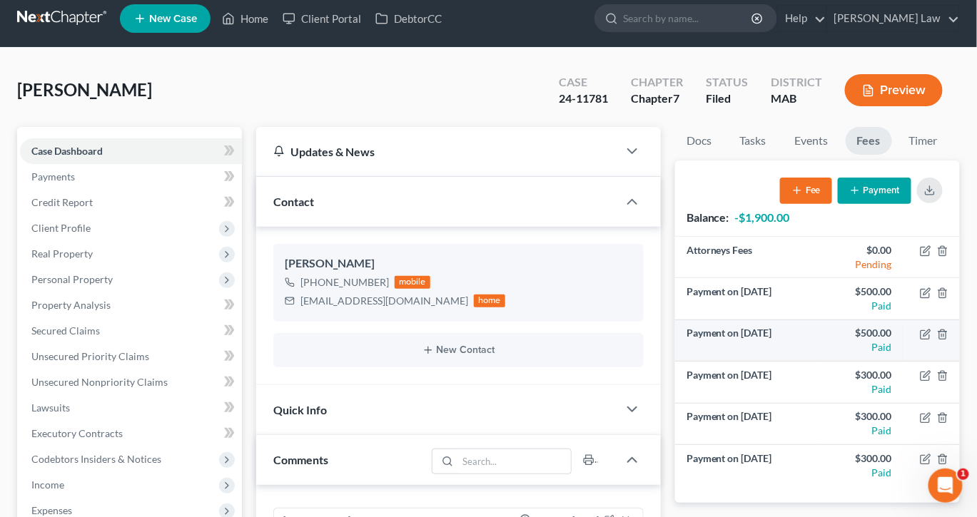
scroll to position [0, 0]
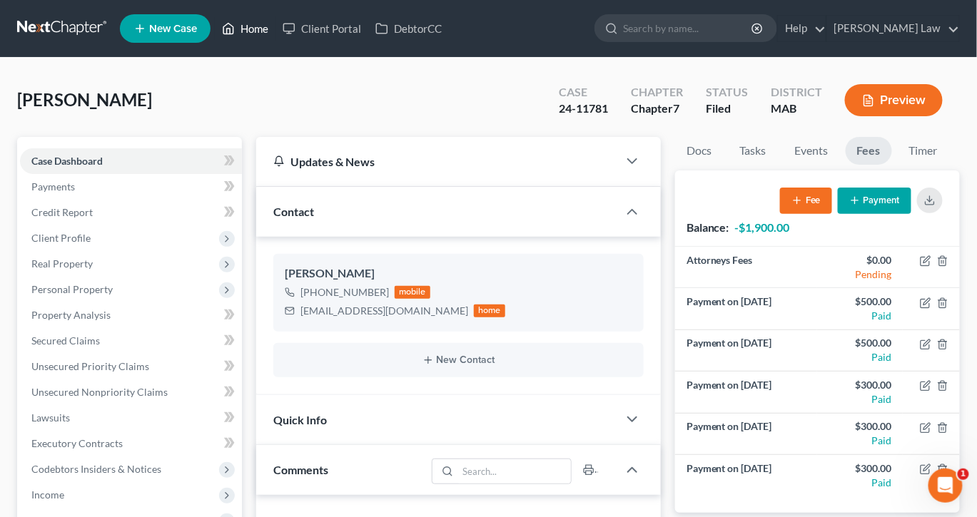
click at [275, 36] on link "Home" at bounding box center [245, 29] width 61 height 26
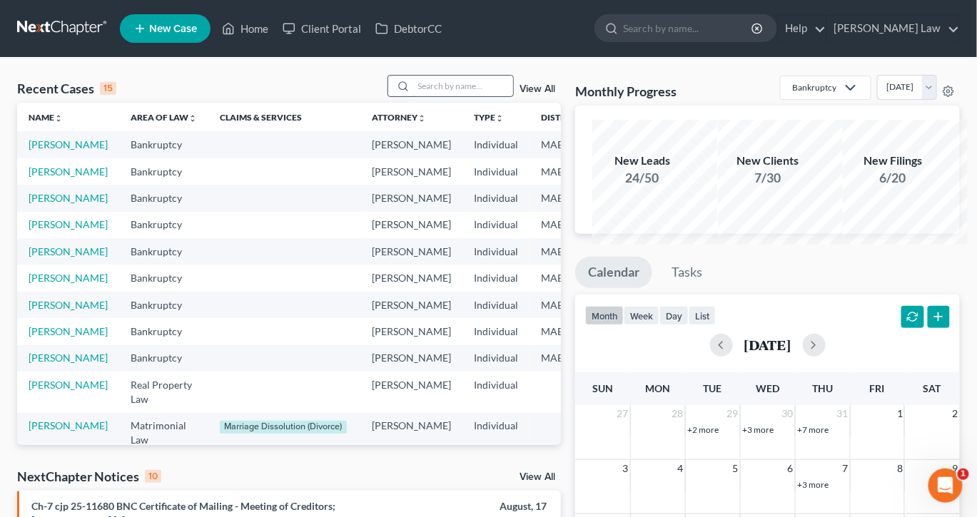
click at [413, 96] on input "search" at bounding box center [463, 86] width 100 height 21
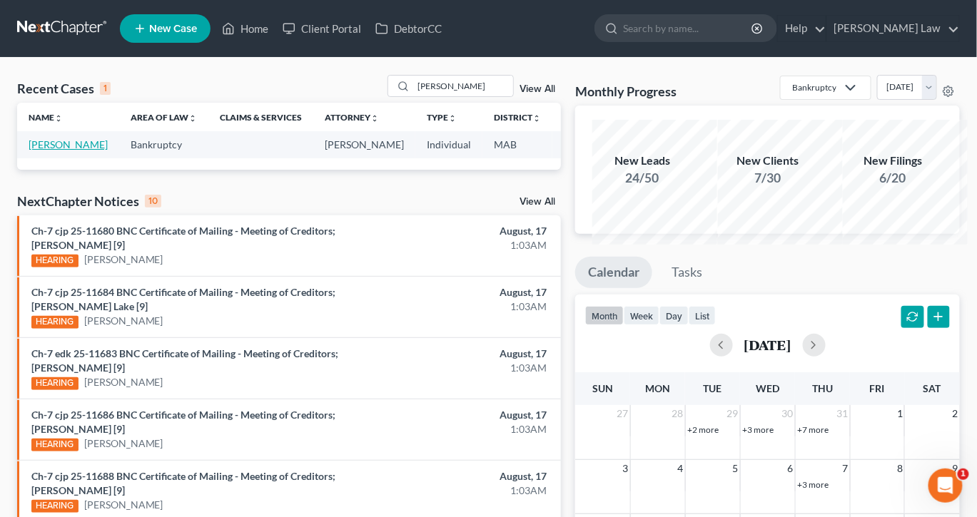
click at [46, 151] on link "[PERSON_NAME]" at bounding box center [68, 144] width 79 height 12
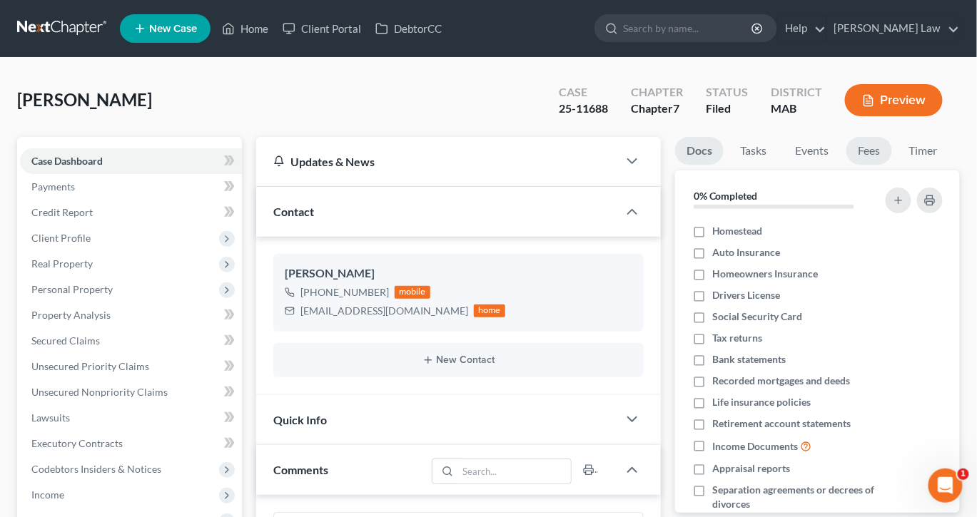
click at [892, 165] on link "Fees" at bounding box center [869, 151] width 46 height 28
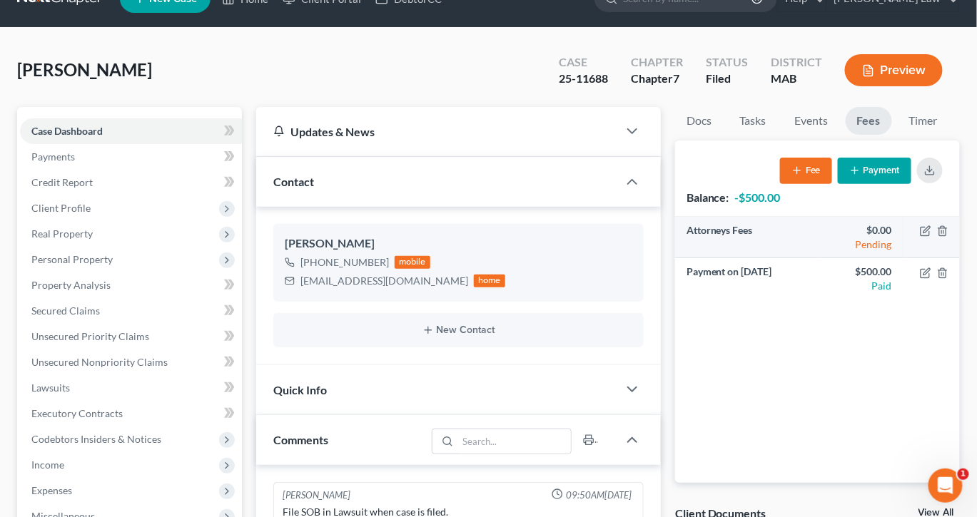
scroll to position [36, 0]
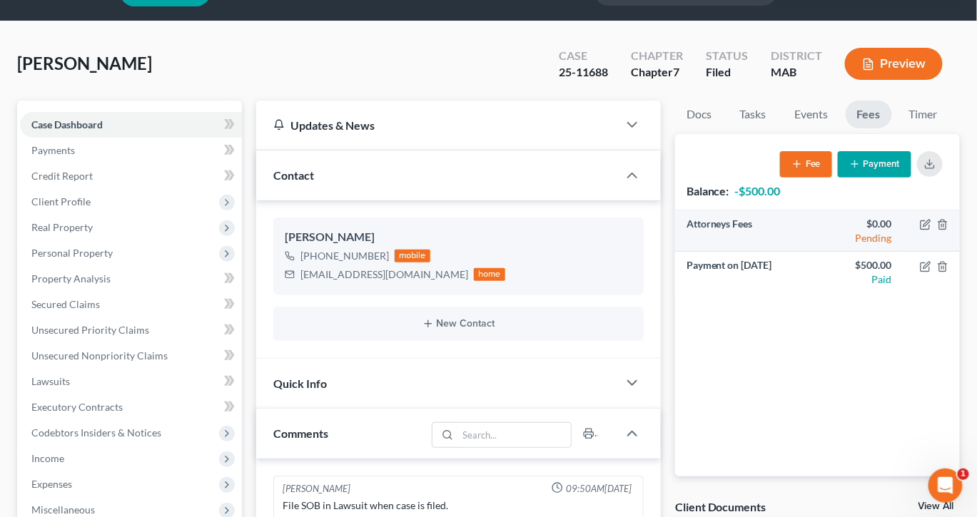
click at [817, 252] on td "$0.00 Pending" at bounding box center [860, 230] width 86 height 41
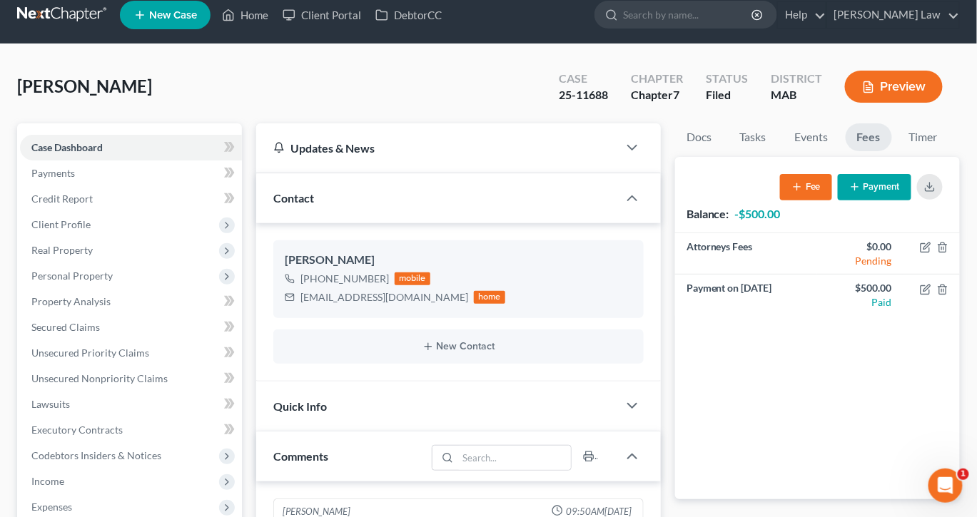
scroll to position [0, 0]
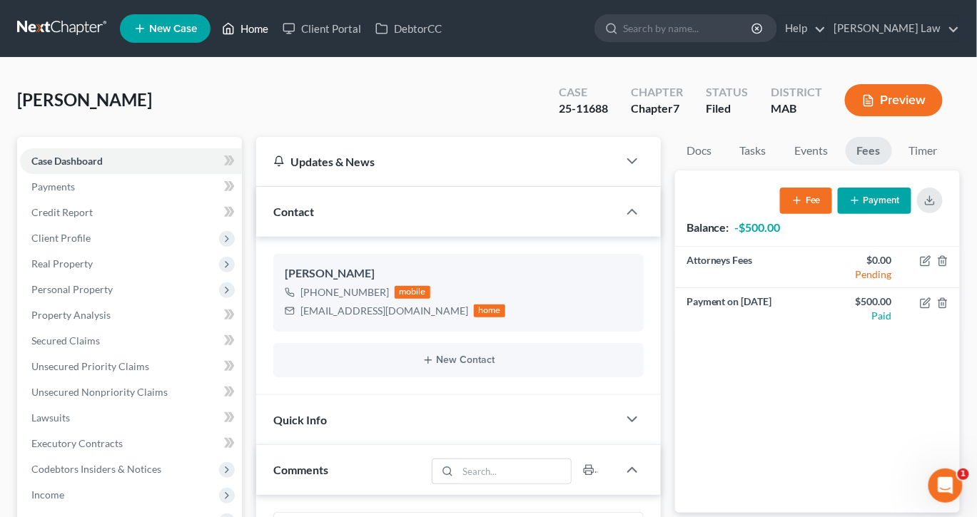
click at [275, 38] on link "Home" at bounding box center [245, 29] width 61 height 26
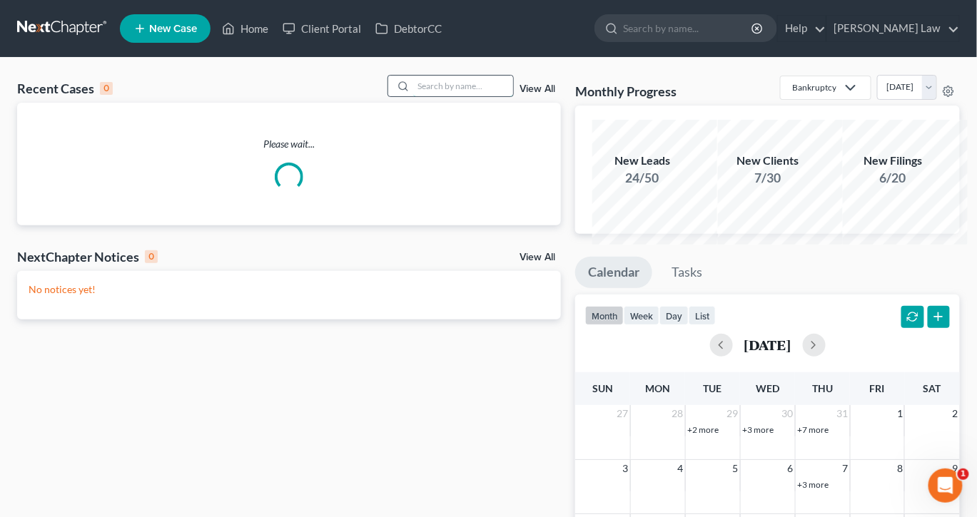
click at [446, 96] on input "search" at bounding box center [463, 86] width 100 height 21
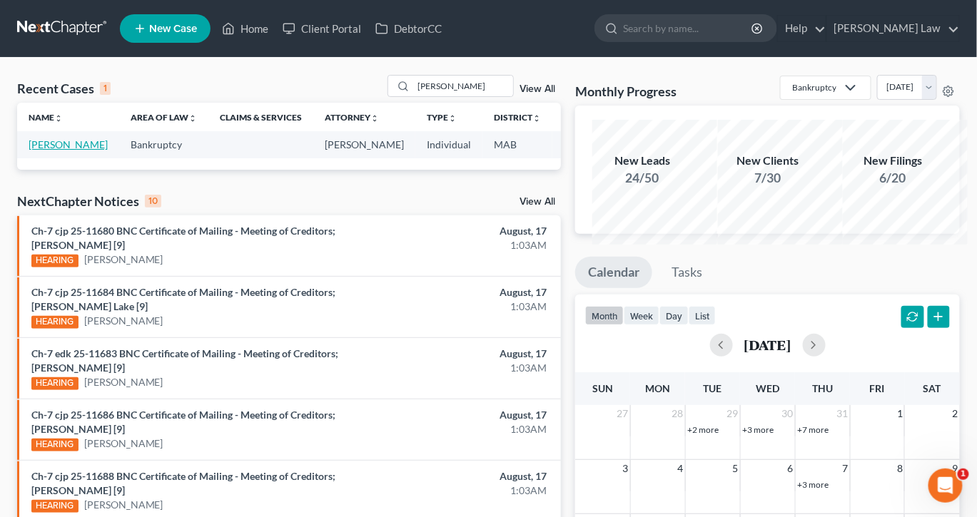
click at [59, 151] on link "[PERSON_NAME]" at bounding box center [68, 144] width 79 height 12
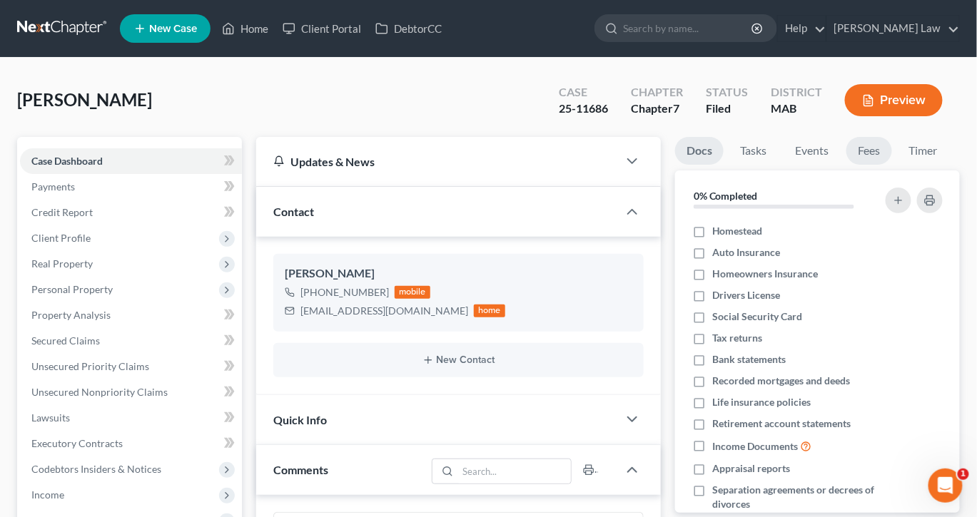
click at [892, 165] on link "Fees" at bounding box center [869, 151] width 46 height 28
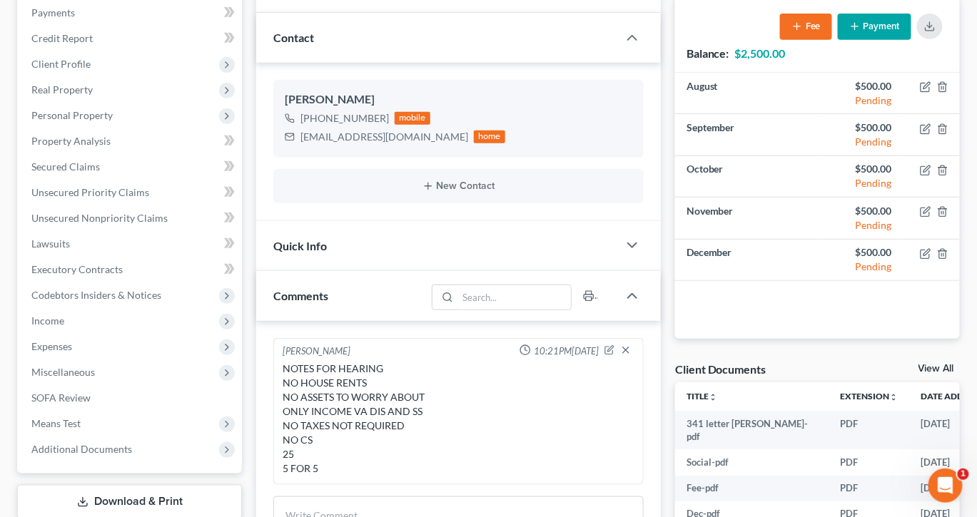
scroll to position [171, 0]
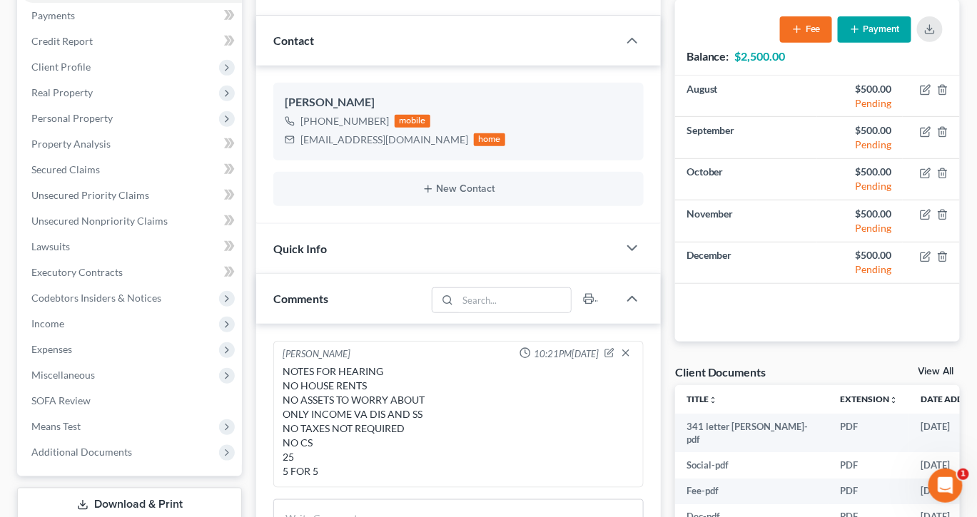
click at [839, 43] on button "Payment" at bounding box center [873, 29] width 73 height 26
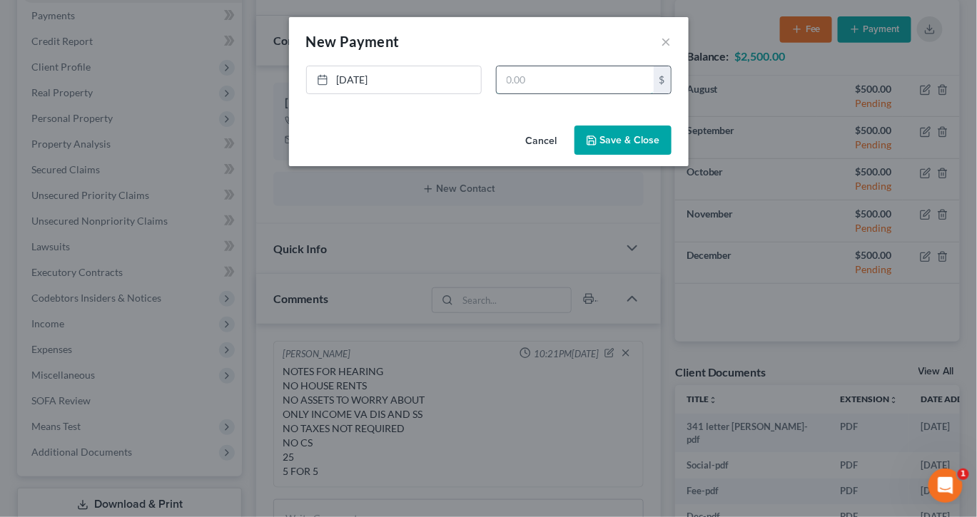
click at [653, 93] on input "text" at bounding box center [574, 79] width 157 height 27
click at [671, 156] on button "Save & Close" at bounding box center [622, 141] width 97 height 30
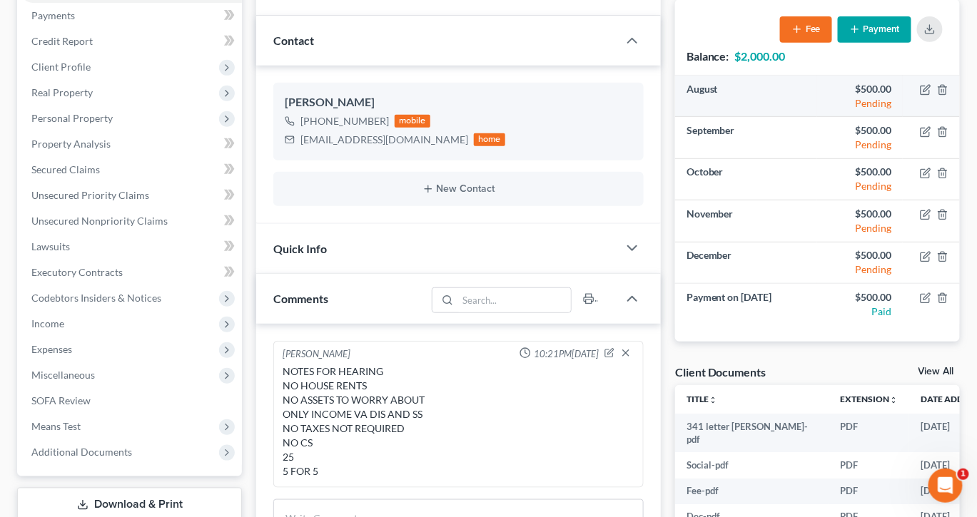
click at [680, 117] on td "August" at bounding box center [746, 96] width 143 height 41
click at [685, 76] on div "Balance: $2,000.00 Fee Payment" at bounding box center [817, 37] width 285 height 76
click at [692, 76] on div "Balance: $2,000.00 Fee Payment" at bounding box center [817, 37] width 285 height 76
click at [695, 76] on div "Balance: $2,000.00 Fee Payment" at bounding box center [817, 37] width 285 height 76
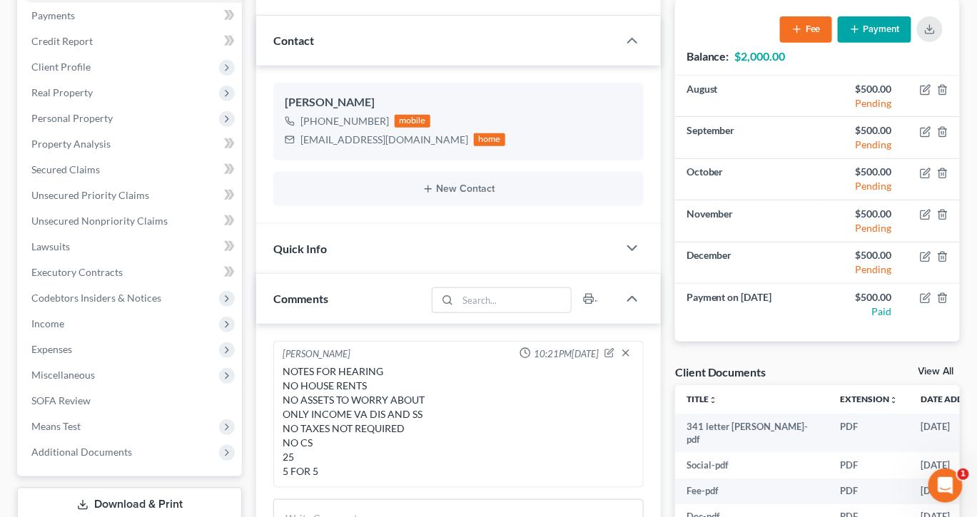
click at [696, 76] on div "Balance: $2,000.00 Fee Payment" at bounding box center [817, 37] width 285 height 76
click at [716, 76] on div "Balance: $2,000.00 Fee Payment" at bounding box center [817, 37] width 285 height 76
click at [748, 76] on div "Balance: $2,000.00 Fee Payment" at bounding box center [817, 37] width 285 height 76
click at [740, 117] on td "August" at bounding box center [746, 96] width 143 height 41
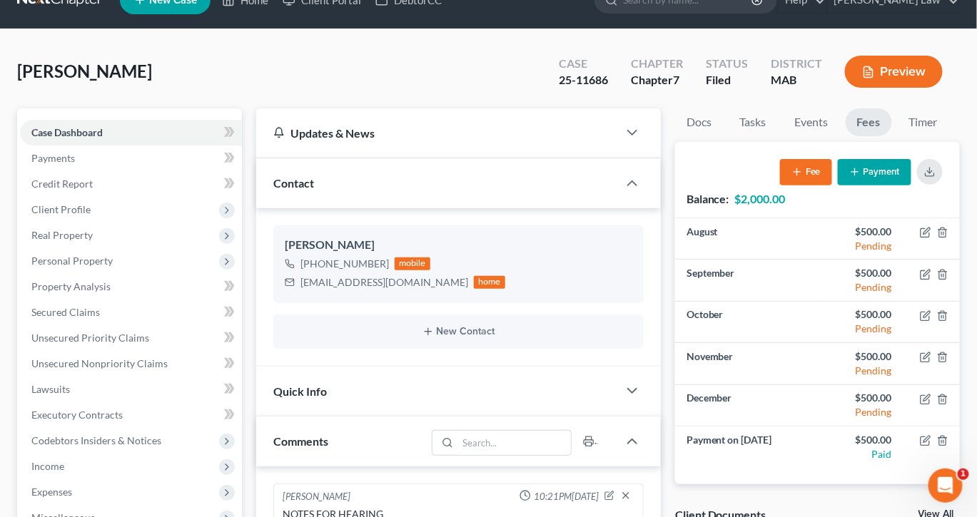
scroll to position [0, 0]
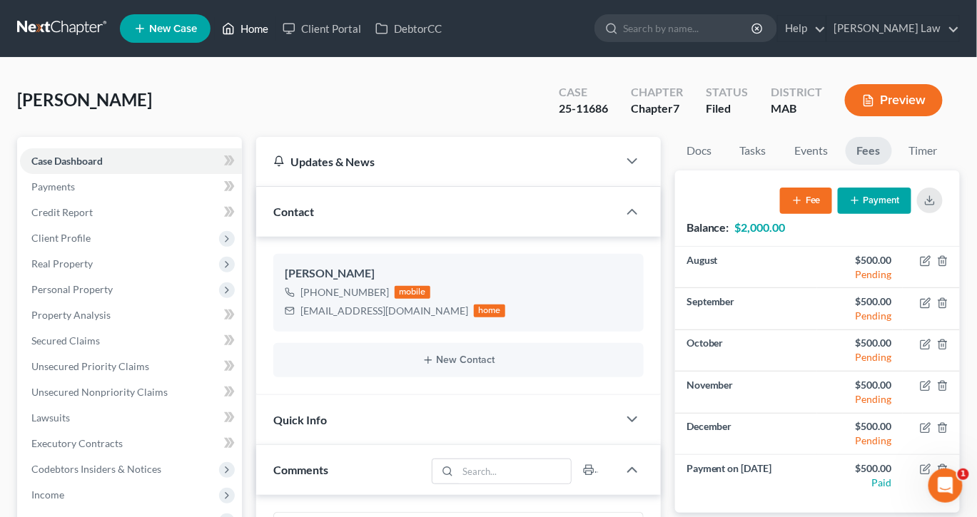
click at [275, 36] on link "Home" at bounding box center [245, 29] width 61 height 26
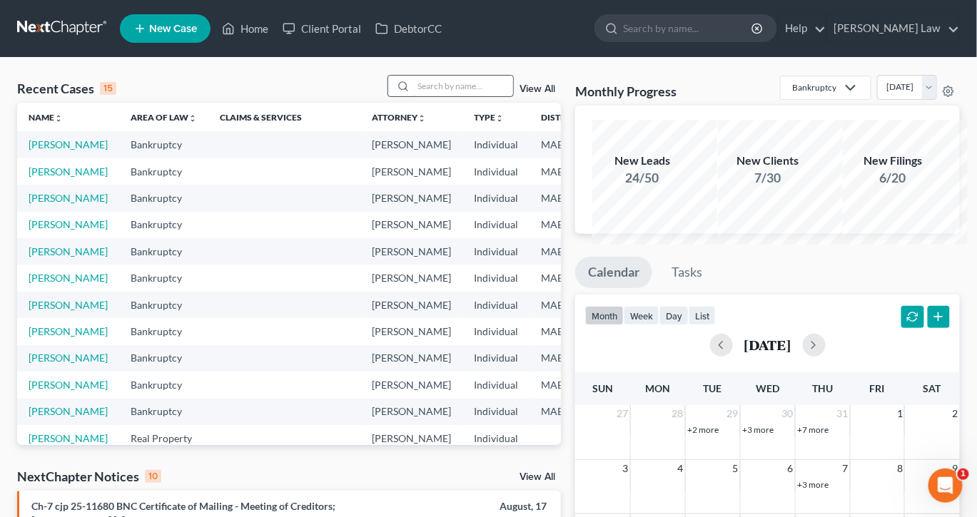
click at [413, 96] on input "search" at bounding box center [463, 86] width 100 height 21
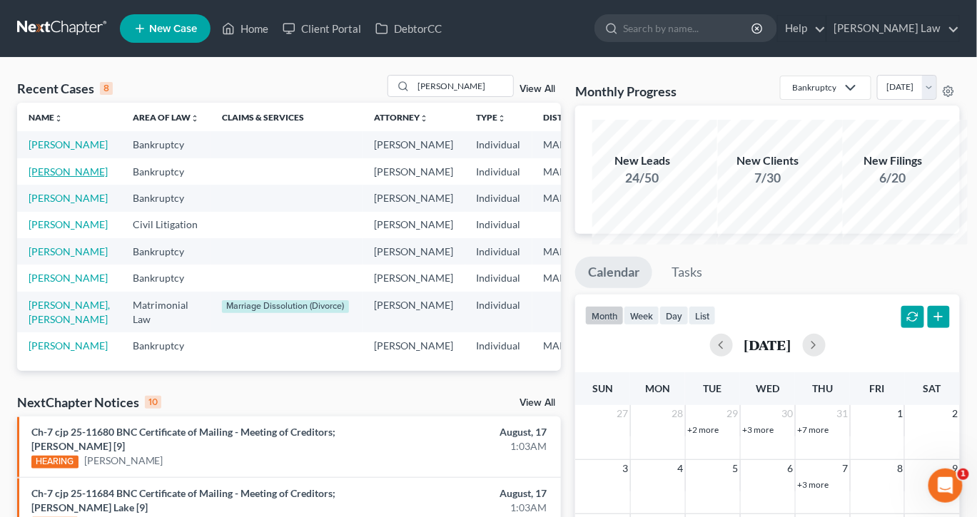
click at [56, 178] on link "[PERSON_NAME]" at bounding box center [68, 171] width 79 height 12
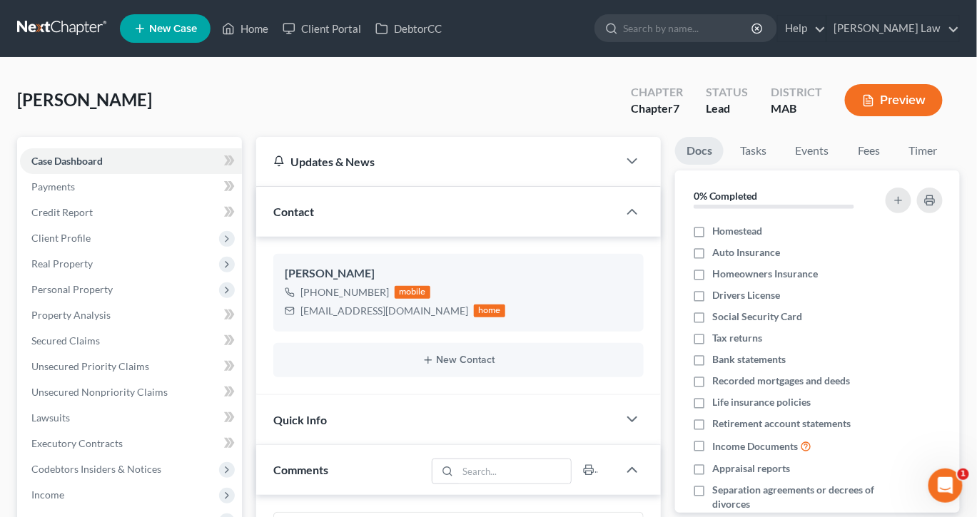
click at [884, 116] on button "Preview" at bounding box center [894, 100] width 98 height 32
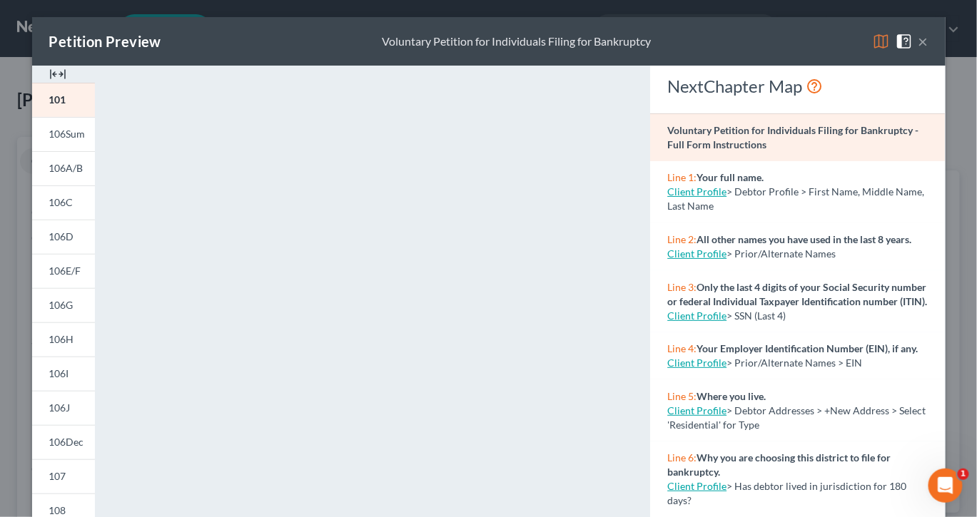
click at [52, 83] on img at bounding box center [57, 74] width 17 height 17
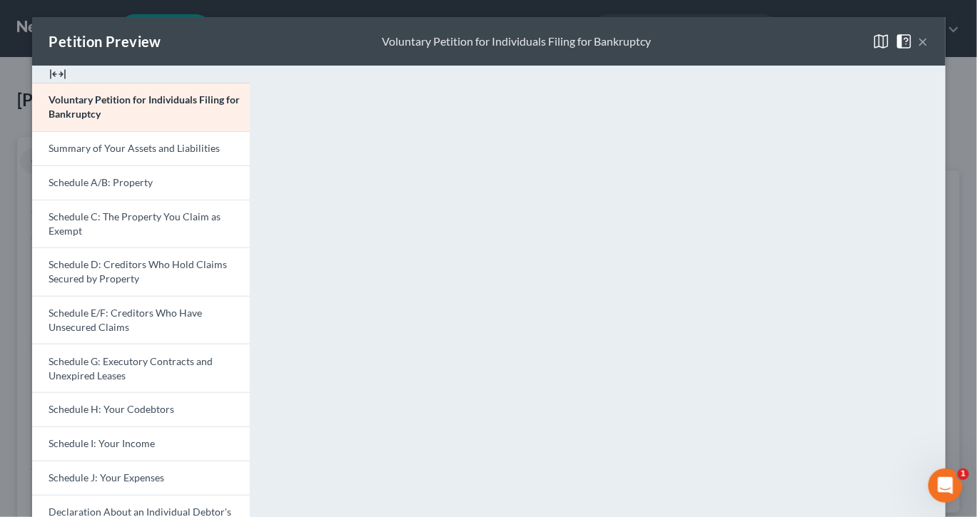
click at [52, 83] on img at bounding box center [57, 74] width 17 height 17
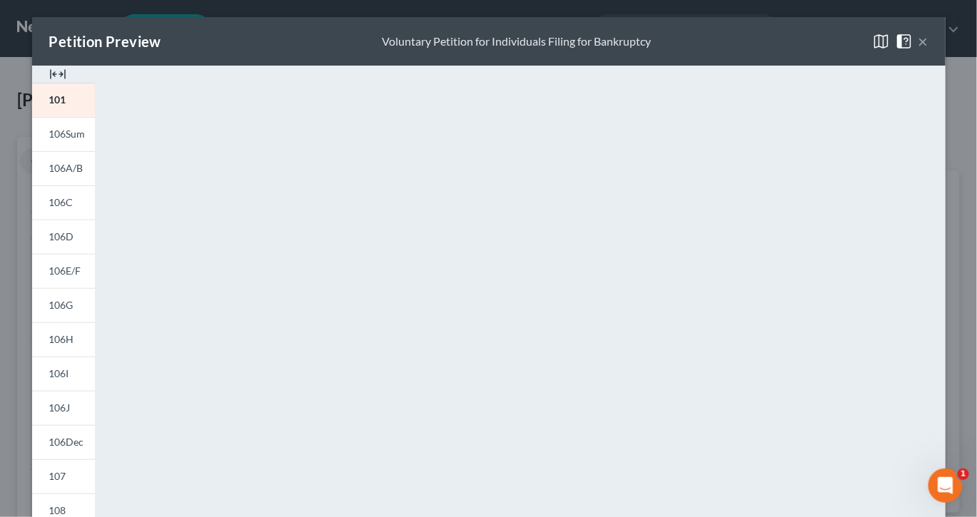
click at [52, 83] on img at bounding box center [57, 74] width 17 height 17
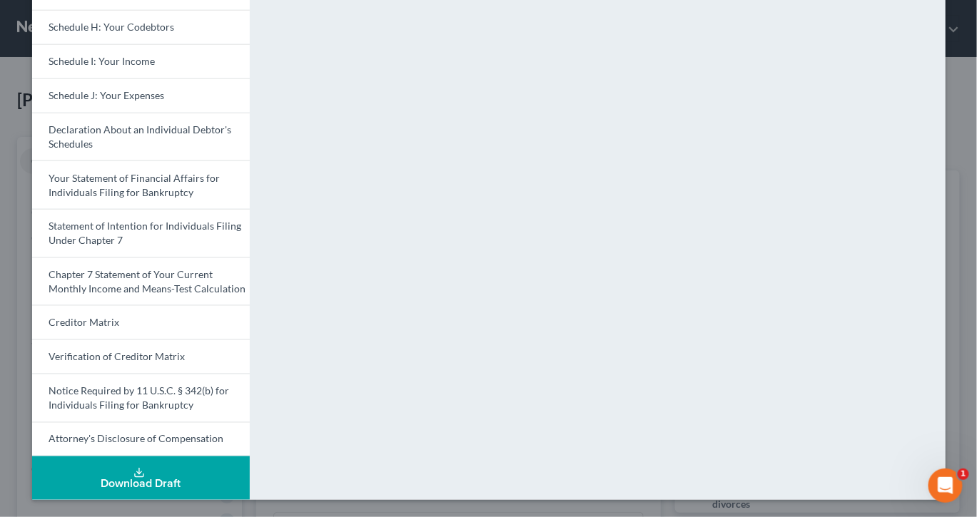
scroll to position [671, 0]
click at [136, 479] on div "Download Draft" at bounding box center [141, 484] width 195 height 11
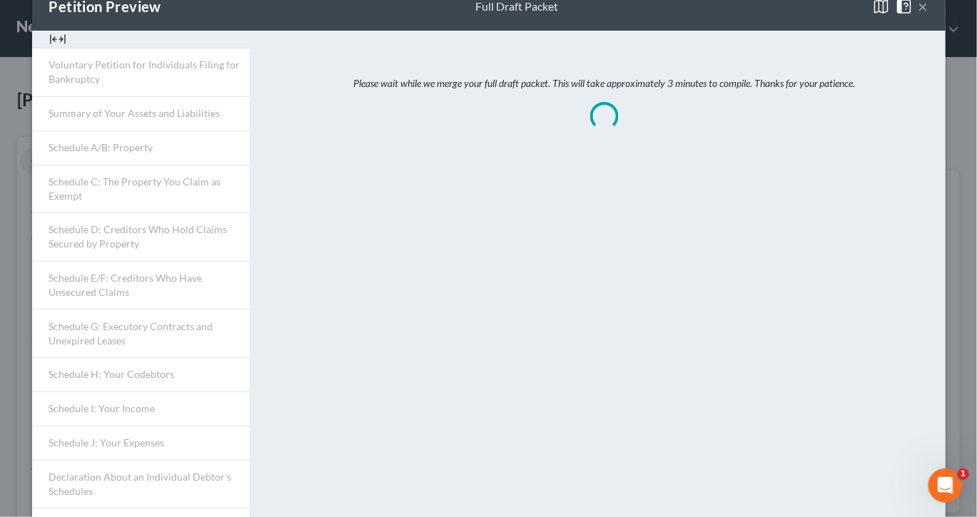
scroll to position [0, 0]
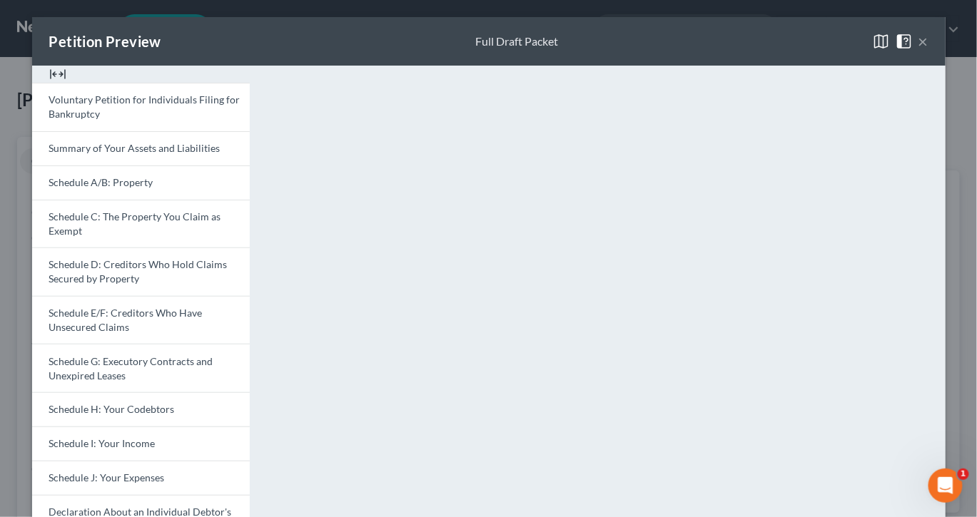
click at [928, 50] on button "×" at bounding box center [923, 41] width 10 height 17
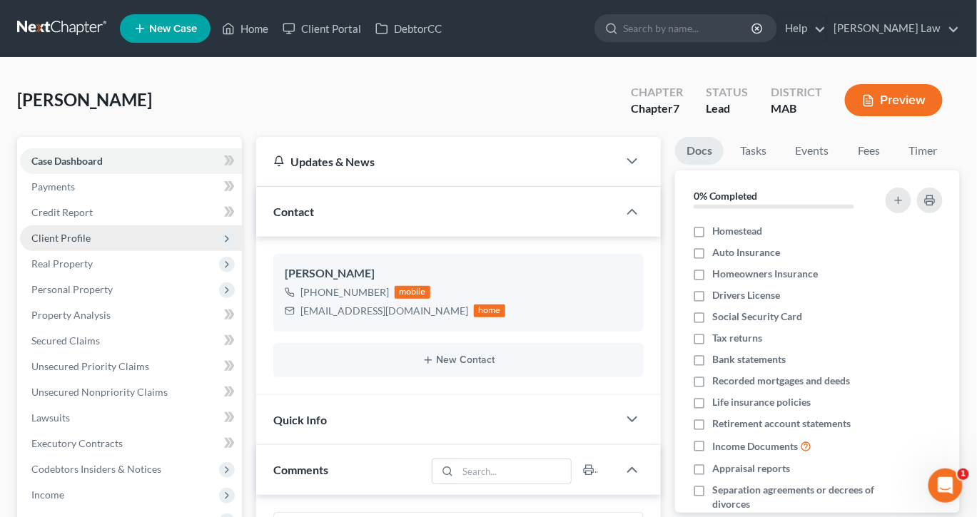
click at [82, 244] on span "Client Profile" at bounding box center [60, 238] width 59 height 12
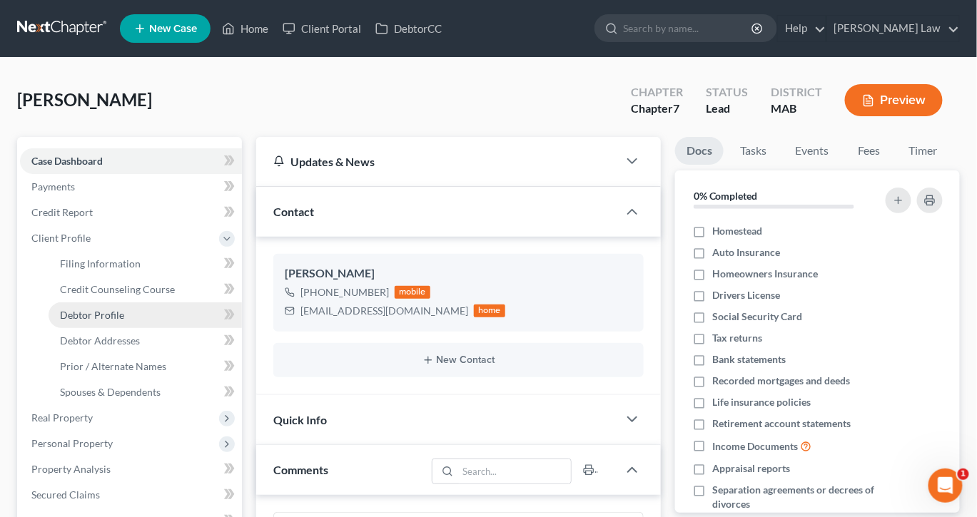
click at [114, 321] on span "Debtor Profile" at bounding box center [92, 315] width 64 height 12
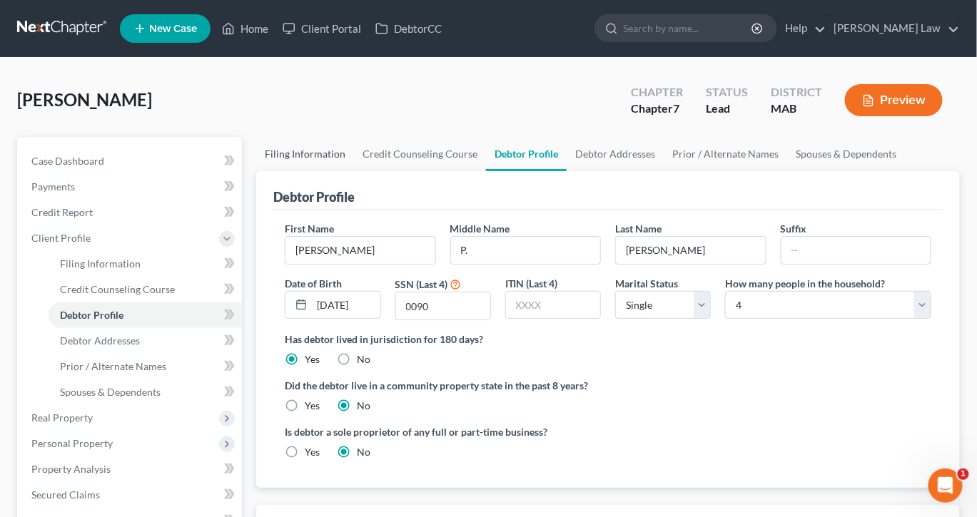
click at [321, 171] on link "Filing Information" at bounding box center [305, 154] width 98 height 34
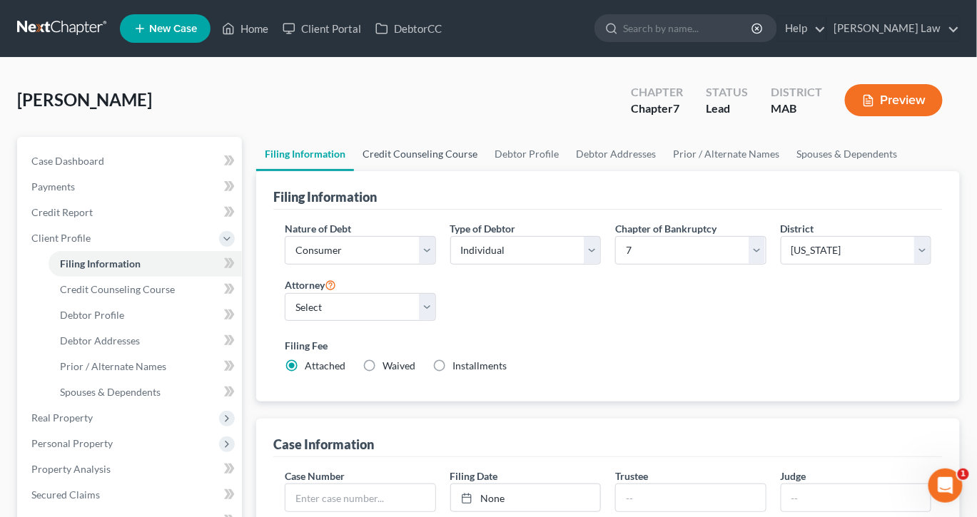
click at [423, 171] on link "Credit Counseling Course" at bounding box center [420, 154] width 132 height 34
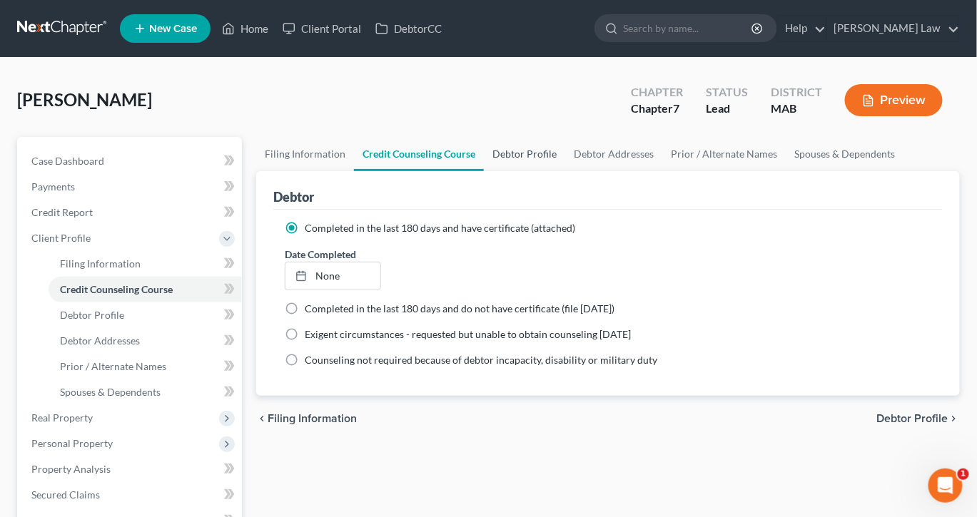
click at [565, 171] on link "Debtor Profile" at bounding box center [524, 154] width 81 height 34
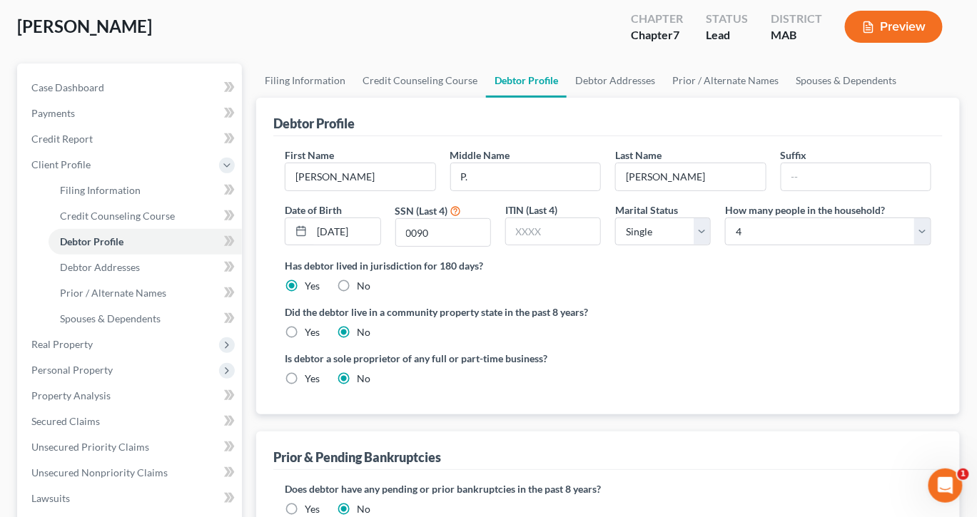
scroll to position [46, 0]
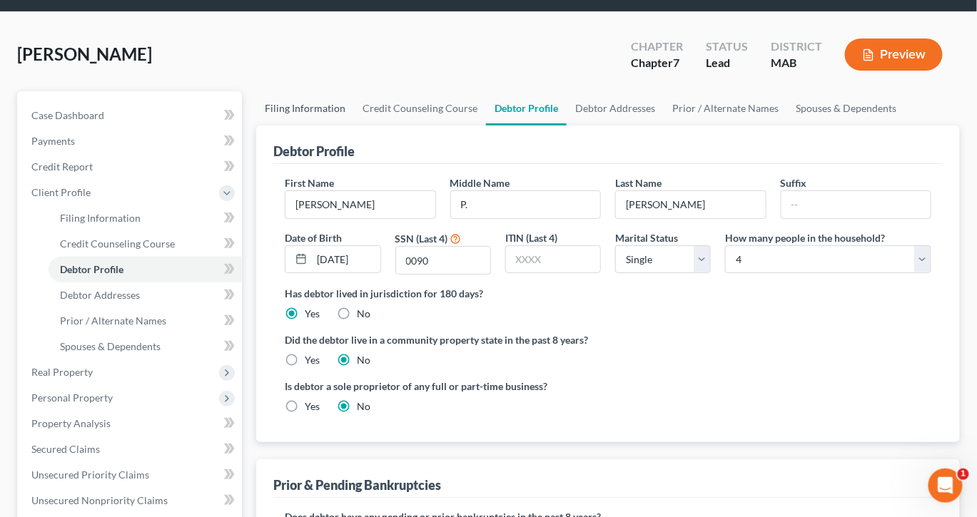
click at [347, 126] on link "Filing Information" at bounding box center [305, 108] width 98 height 34
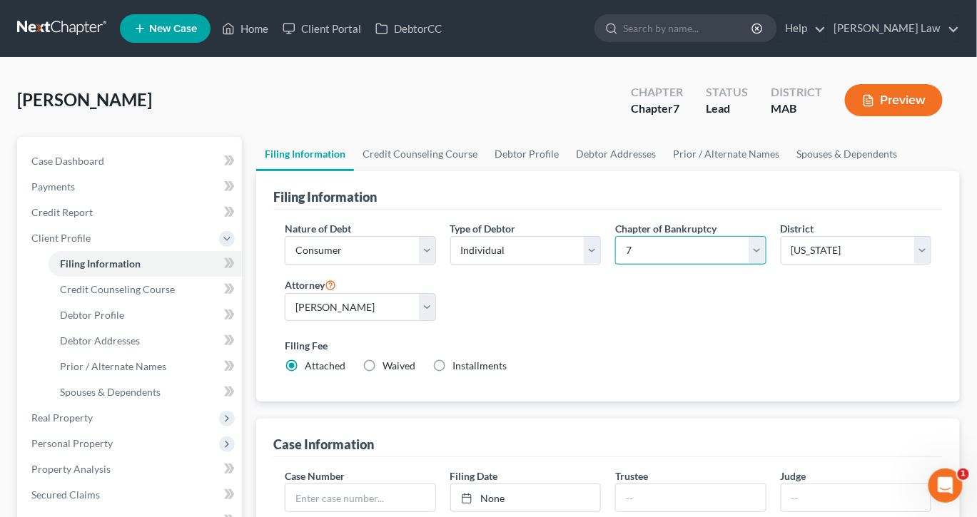
click at [753, 265] on select "Select 7 11 12 13" at bounding box center [690, 250] width 151 height 29
click at [486, 171] on link "Credit Counseling Course" at bounding box center [420, 154] width 132 height 34
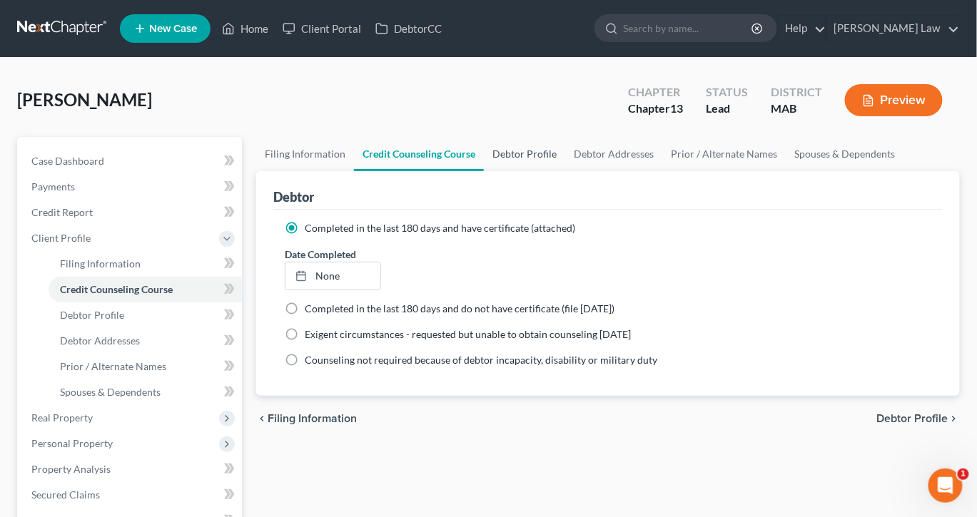
click at [565, 171] on link "Debtor Profile" at bounding box center [524, 154] width 81 height 34
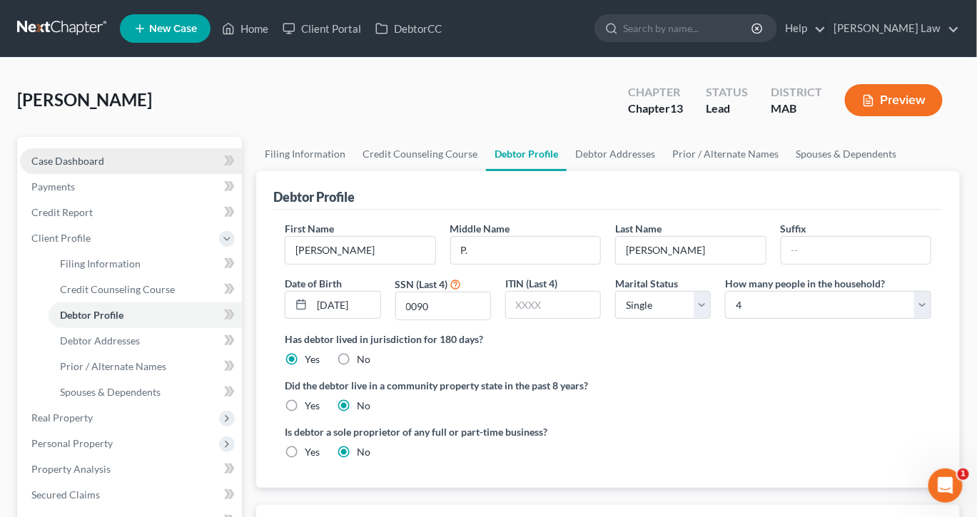
click at [104, 167] on span "Case Dashboard" at bounding box center [67, 161] width 73 height 12
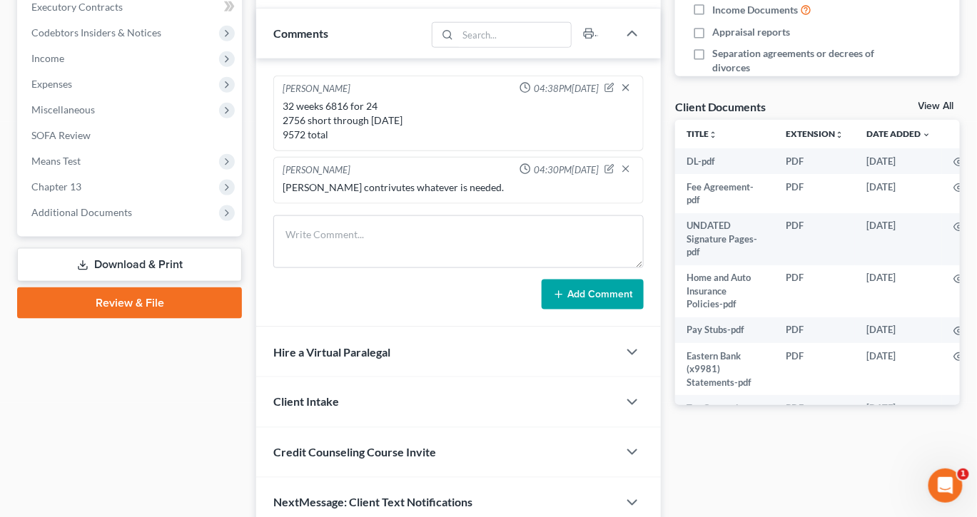
scroll to position [444, 0]
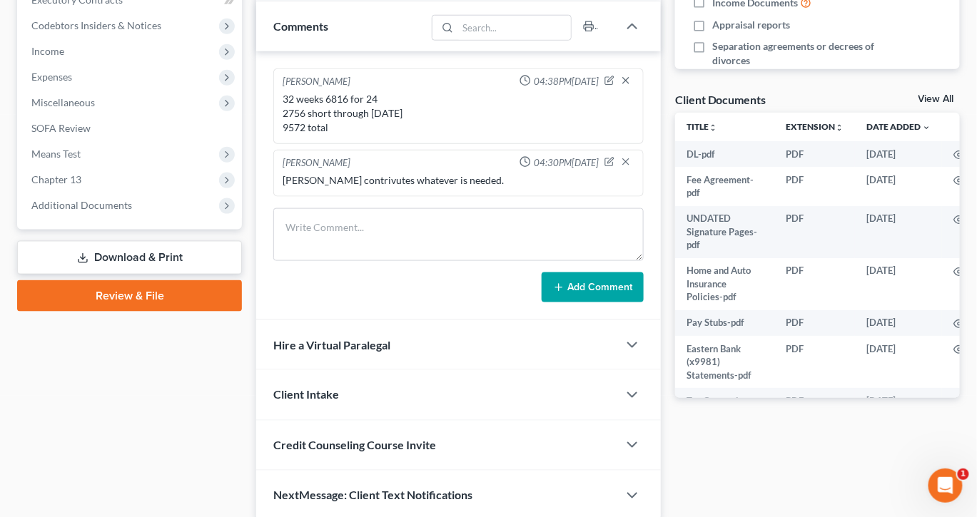
click at [921, 104] on link "View All" at bounding box center [936, 99] width 36 height 10
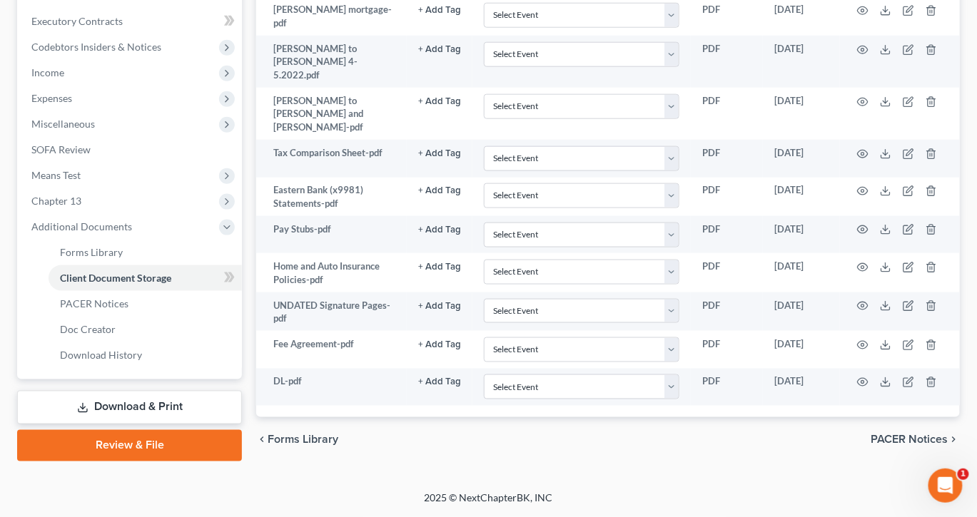
scroll to position [771, 0]
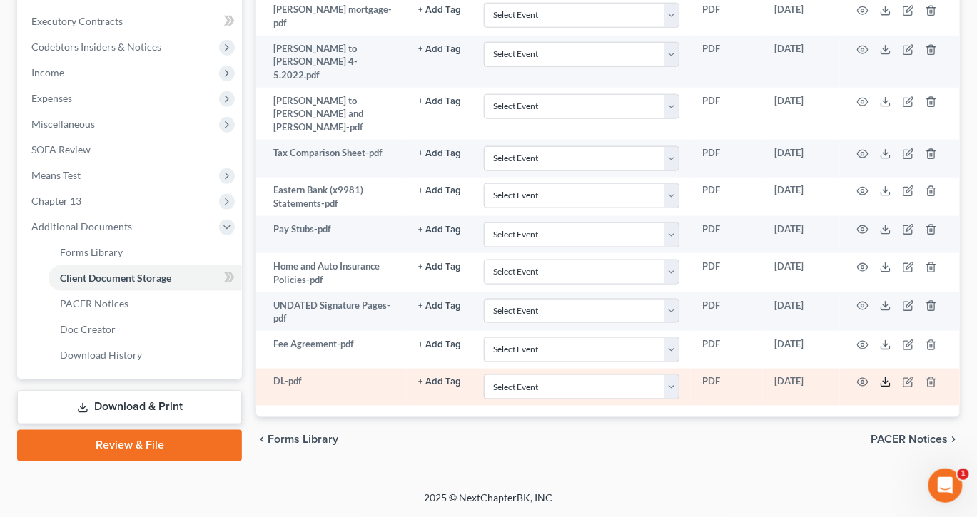
click at [885, 382] on line at bounding box center [885, 381] width 0 height 6
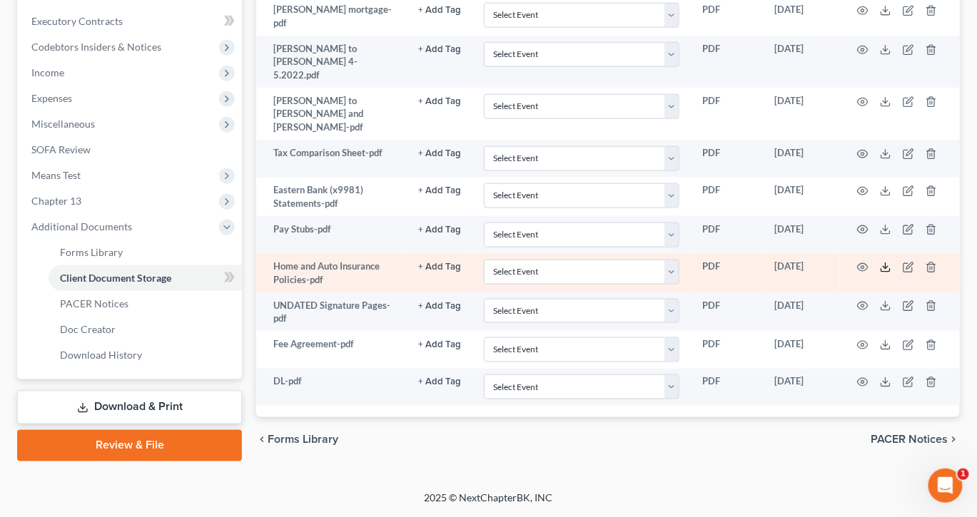
click at [888, 266] on polyline at bounding box center [885, 267] width 5 height 2
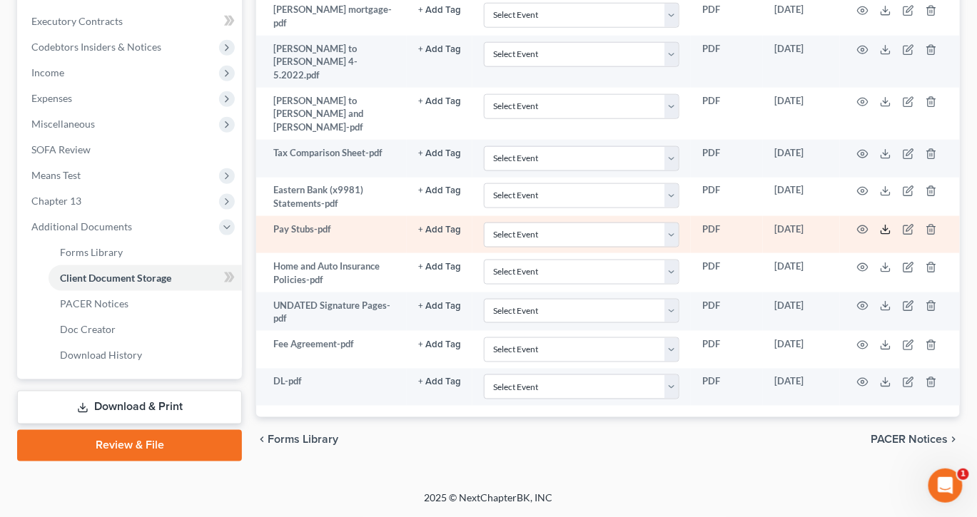
click at [891, 235] on icon at bounding box center [885, 229] width 11 height 11
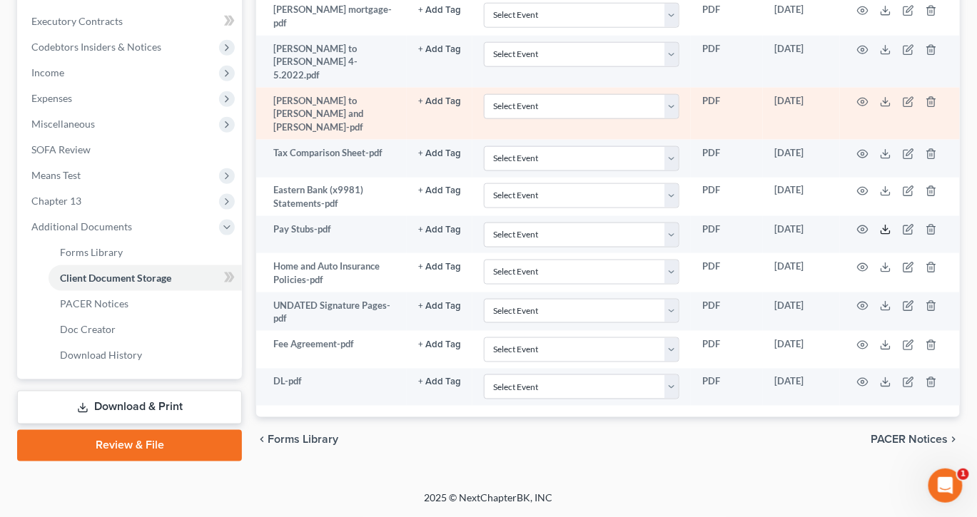
scroll to position [492, 1]
click at [885, 103] on line at bounding box center [885, 101] width 0 height 6
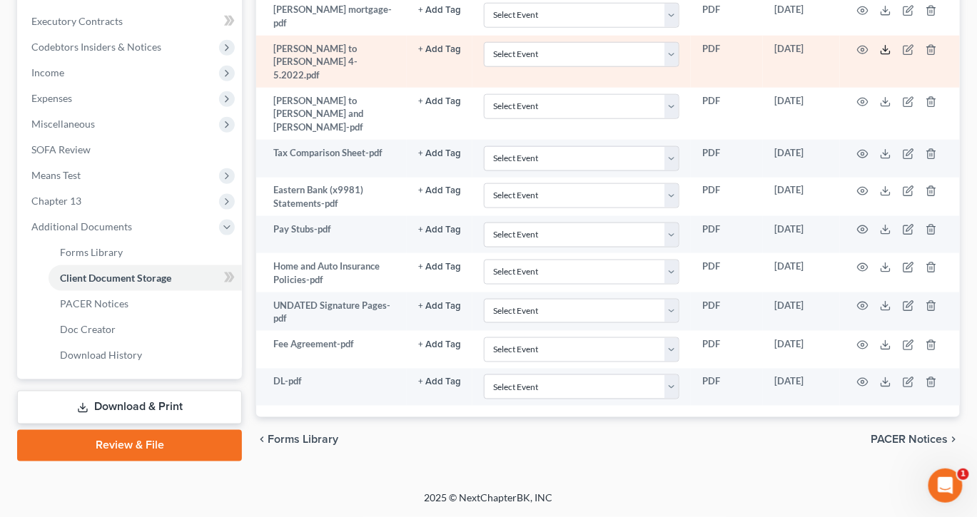
click at [891, 56] on icon at bounding box center [885, 49] width 11 height 11
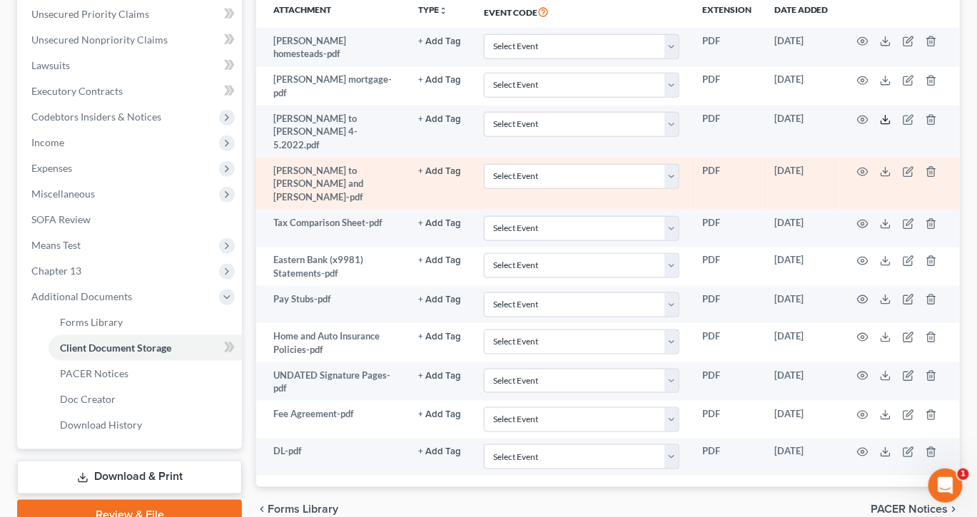
scroll to position [350, 1]
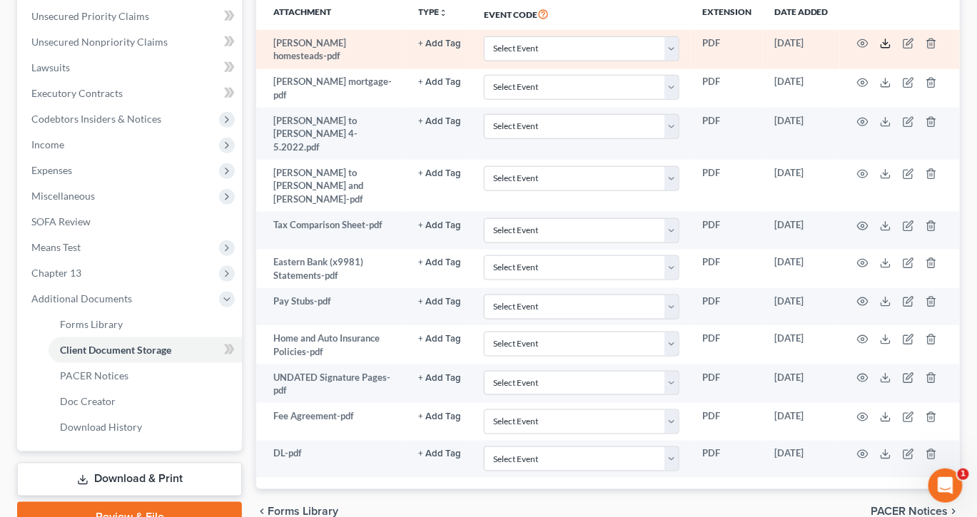
click at [891, 49] on icon at bounding box center [885, 43] width 11 height 11
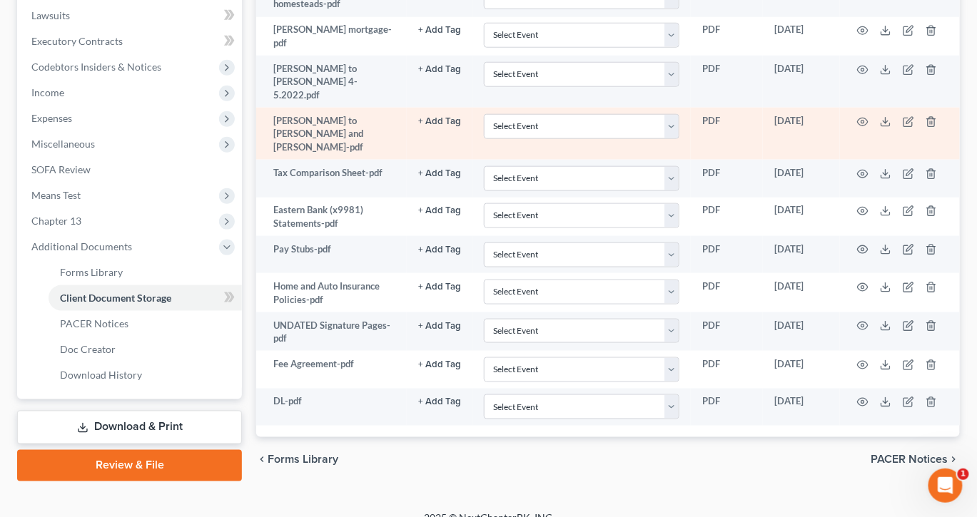
scroll to position [409, 0]
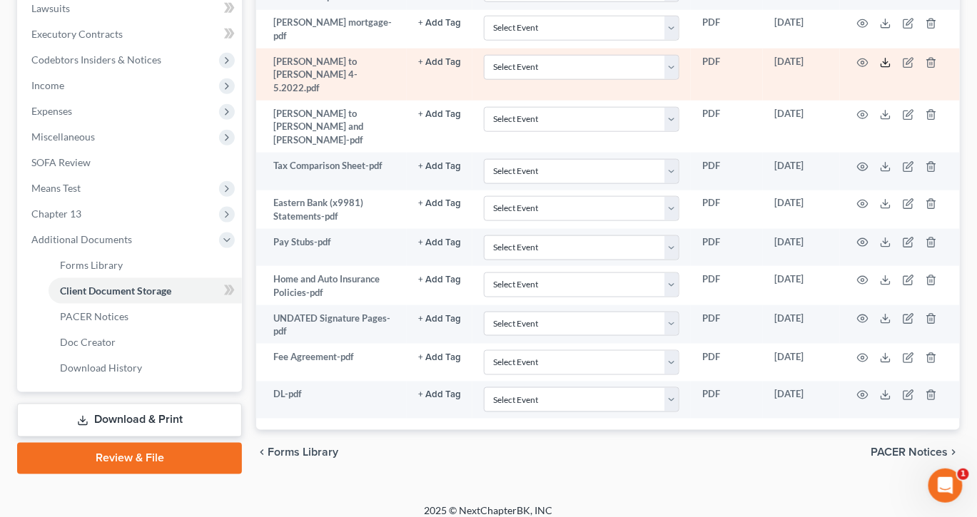
click at [891, 68] on icon at bounding box center [885, 62] width 11 height 11
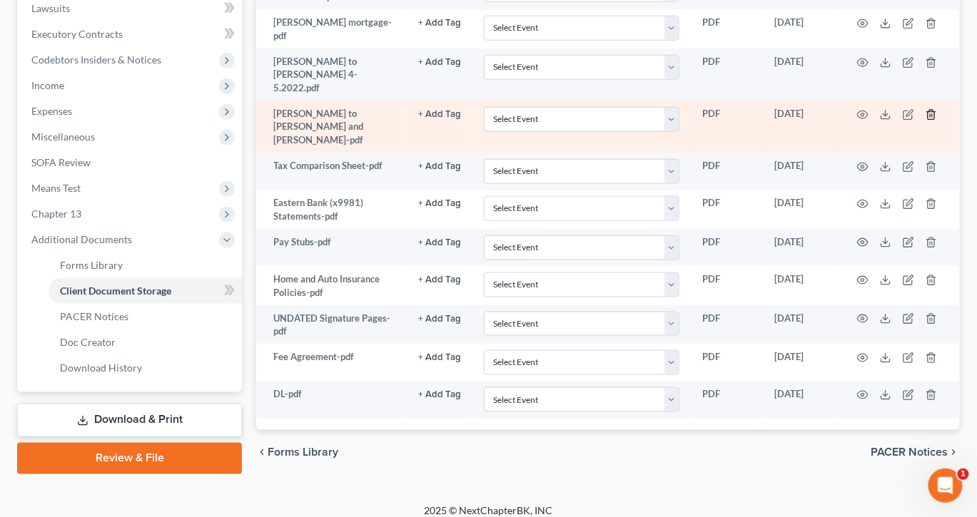
click at [937, 121] on icon "button" at bounding box center [930, 114] width 11 height 11
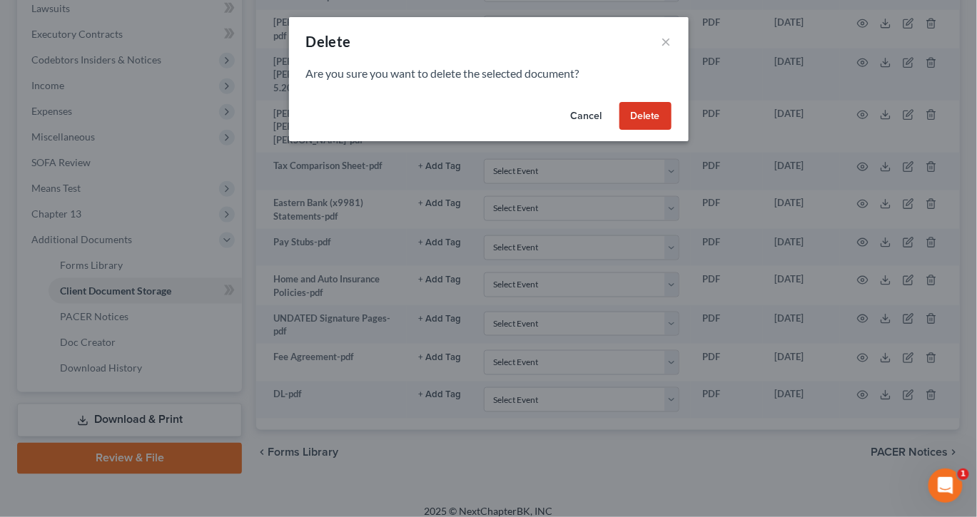
click at [671, 131] on button "Delete" at bounding box center [645, 116] width 52 height 29
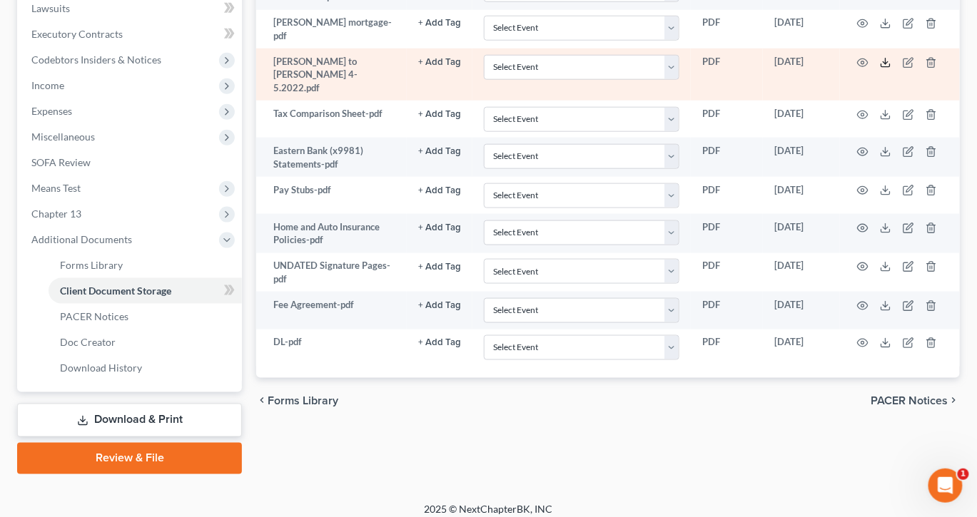
click at [891, 68] on icon at bounding box center [885, 62] width 11 height 11
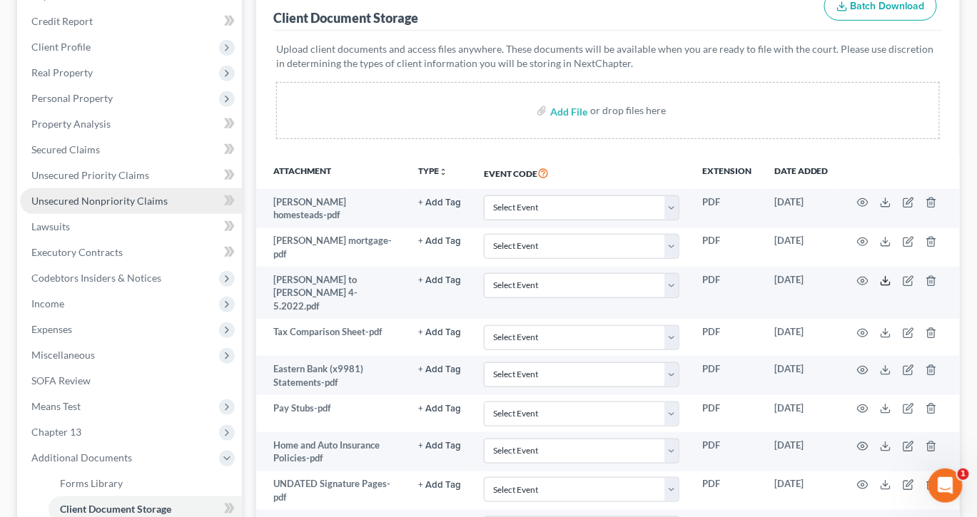
scroll to position [190, 0]
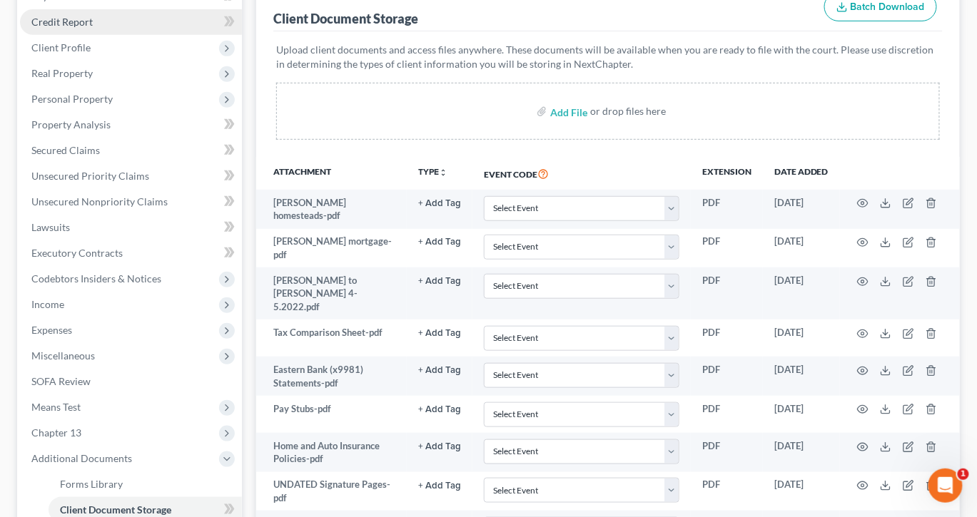
click at [93, 28] on span "Credit Report" at bounding box center [61, 22] width 61 height 12
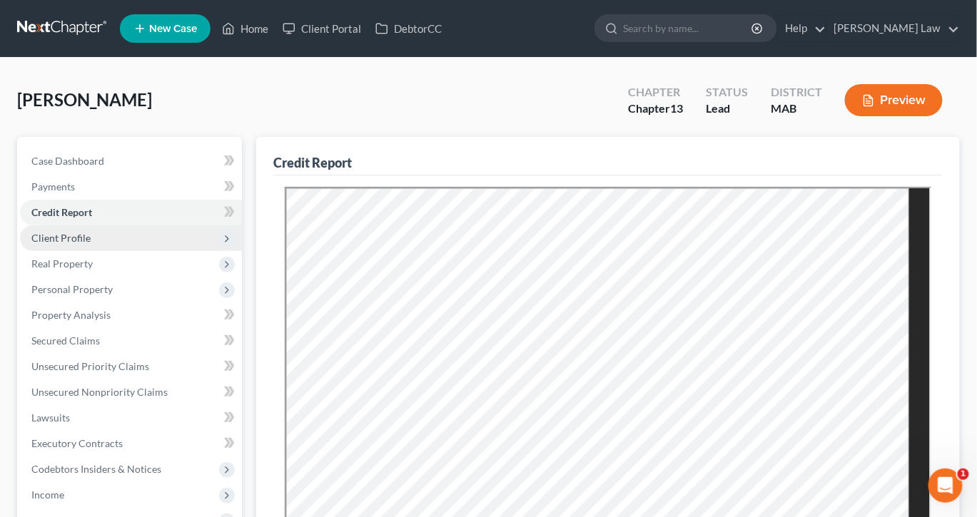
click at [87, 244] on span "Client Profile" at bounding box center [60, 238] width 59 height 12
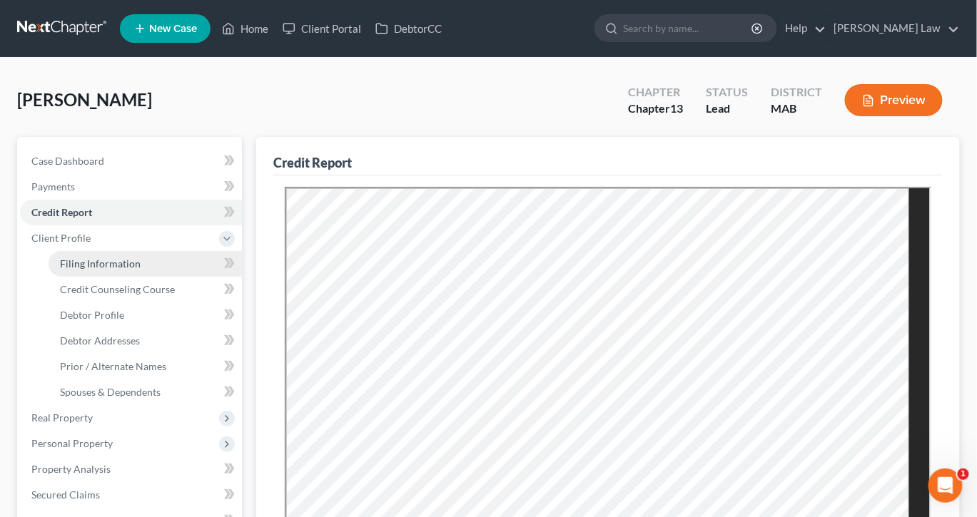
click at [130, 270] on span "Filing Information" at bounding box center [100, 264] width 81 height 12
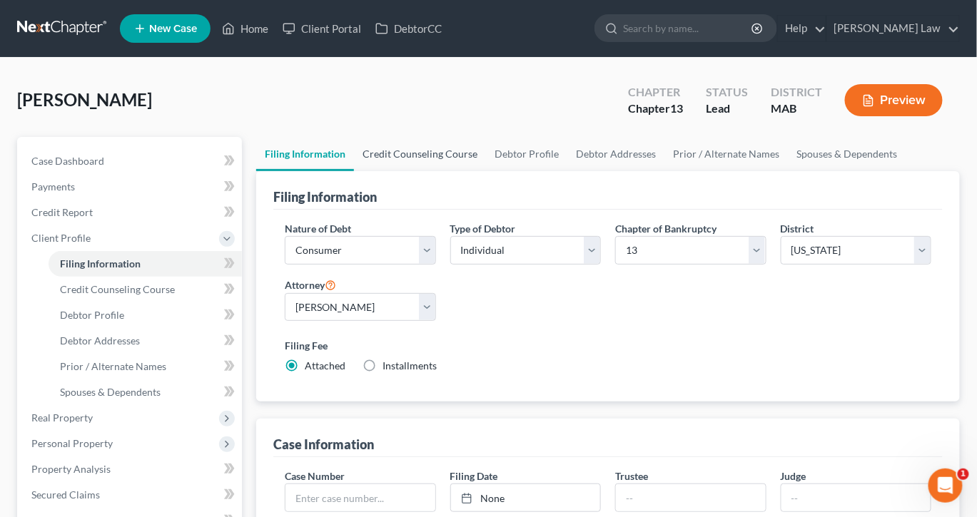
click at [475, 171] on link "Credit Counseling Course" at bounding box center [420, 154] width 132 height 34
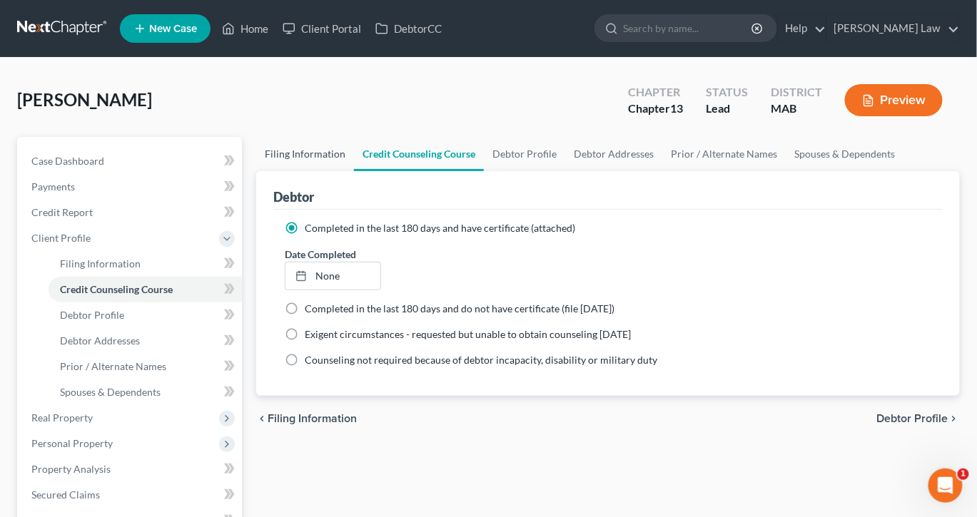
click at [323, 171] on link "Filing Information" at bounding box center [305, 154] width 98 height 34
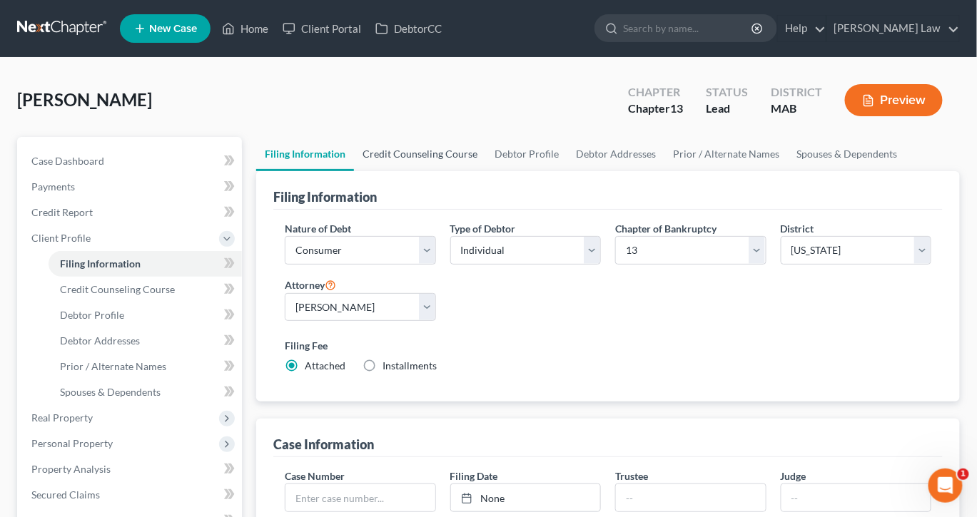
click at [447, 171] on link "Credit Counseling Course" at bounding box center [420, 154] width 132 height 34
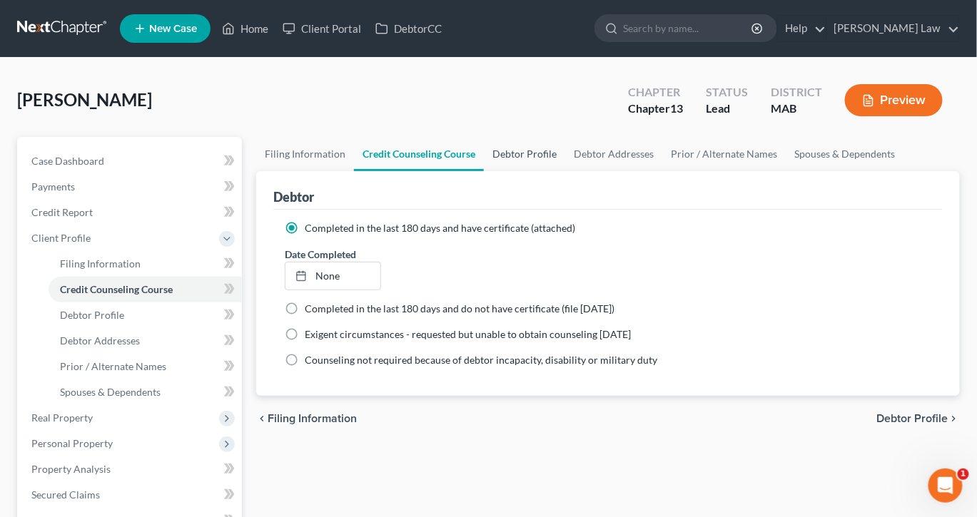
click at [565, 171] on link "Debtor Profile" at bounding box center [524, 154] width 81 height 34
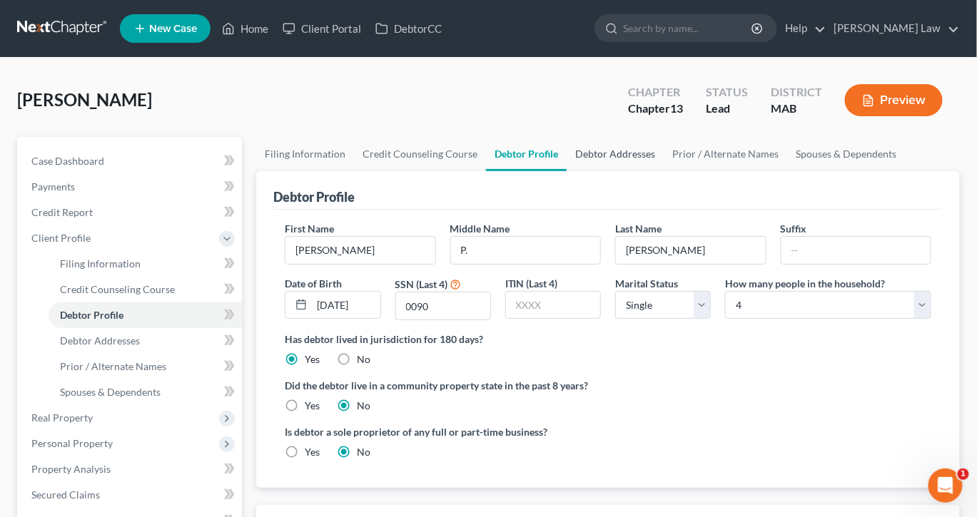
click at [663, 171] on link "Debtor Addresses" at bounding box center [614, 154] width 97 height 34
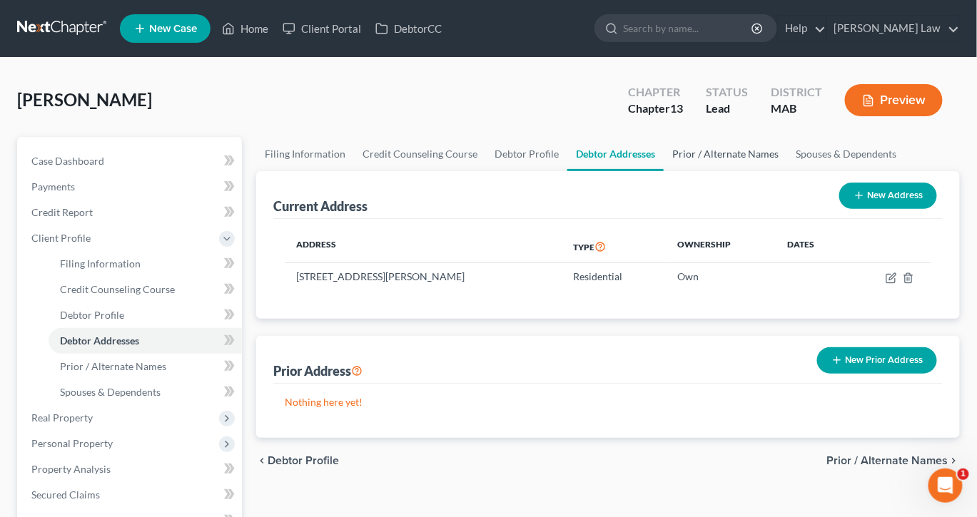
click at [787, 171] on link "Prior / Alternate Names" at bounding box center [724, 154] width 123 height 34
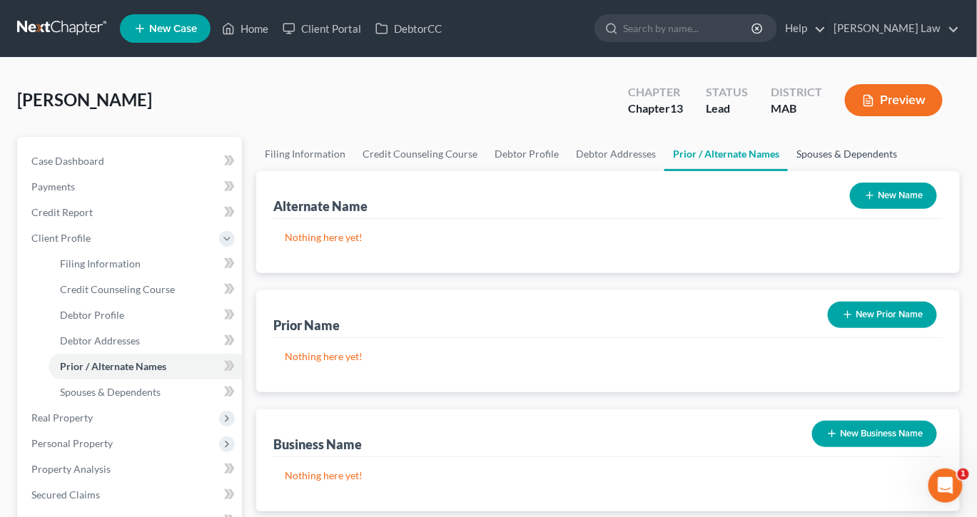
click at [788, 171] on link "Spouses & Dependents" at bounding box center [847, 154] width 118 height 34
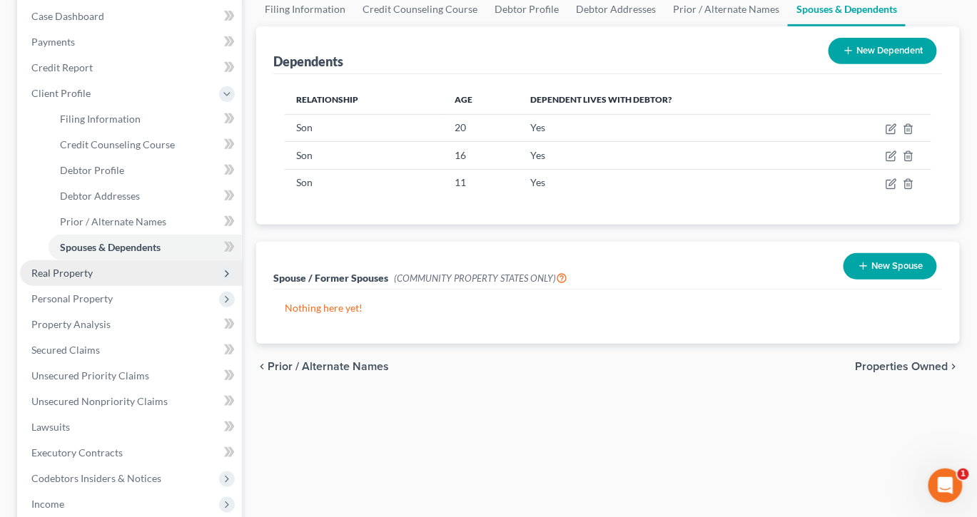
scroll to position [146, 0]
click at [89, 278] on span "Real Property" at bounding box center [61, 272] width 61 height 12
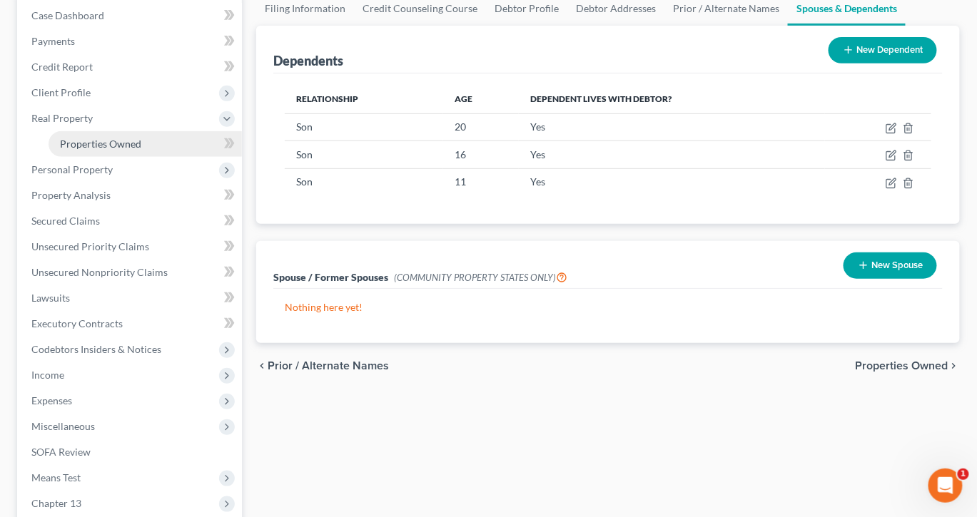
click at [141, 150] on span "Properties Owned" at bounding box center [100, 144] width 81 height 12
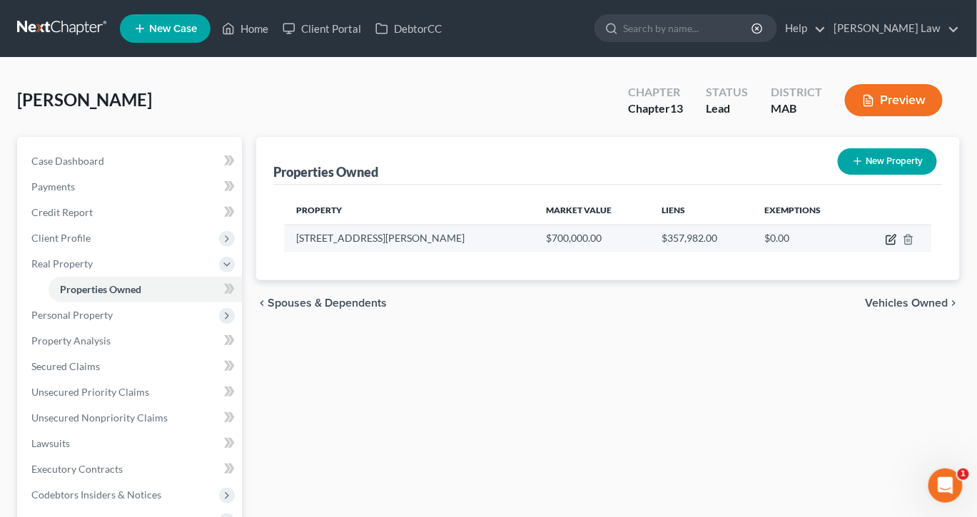
click at [889, 241] on icon "button" at bounding box center [892, 238] width 6 height 6
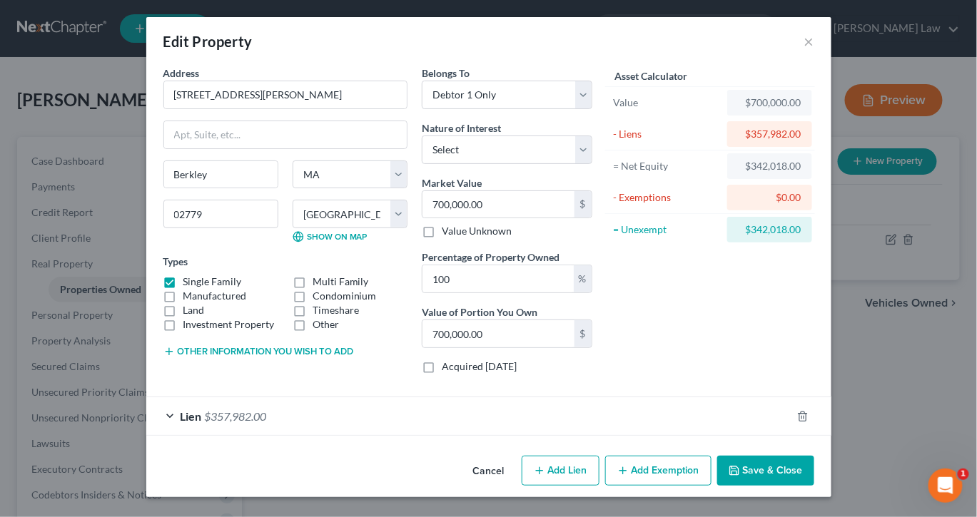
scroll to position [120, 0]
click at [707, 465] on button "Add Exemption" at bounding box center [658, 471] width 106 height 30
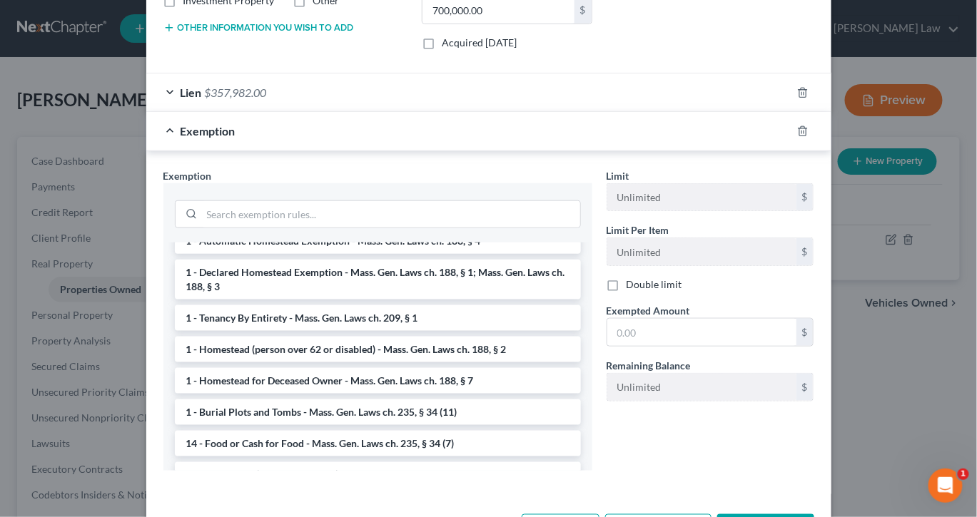
scroll to position [57, 0]
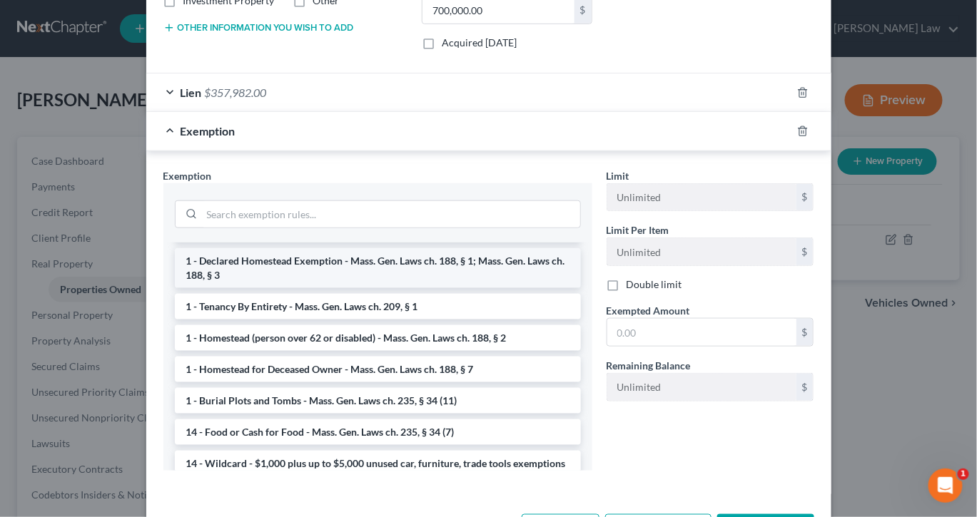
click at [452, 288] on li "1 - Declared Homestead Exemption - Mass. Gen. Laws ch. 188, § 1; Mass. Gen. Law…" at bounding box center [378, 268] width 406 height 40
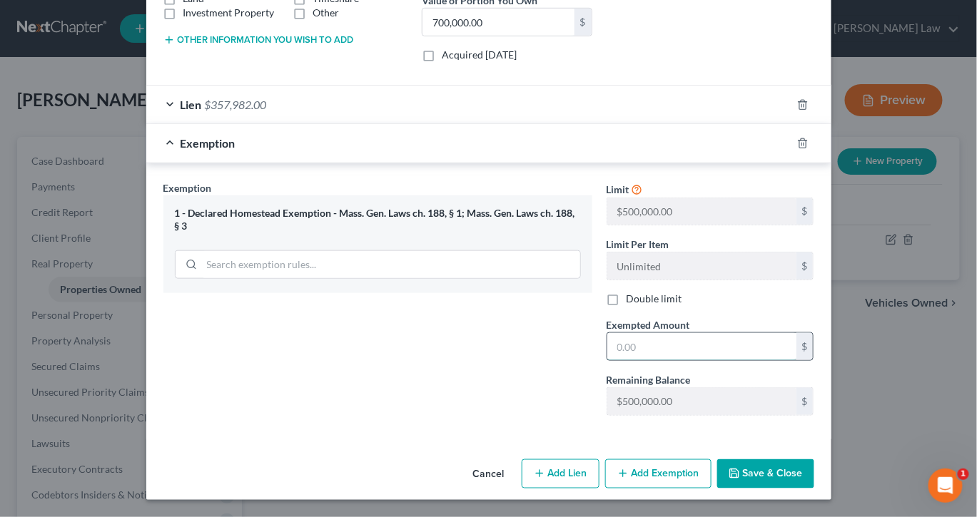
click at [662, 360] on input "text" at bounding box center [701, 346] width 189 height 27
click at [814, 489] on button "Save & Close" at bounding box center [765, 474] width 97 height 30
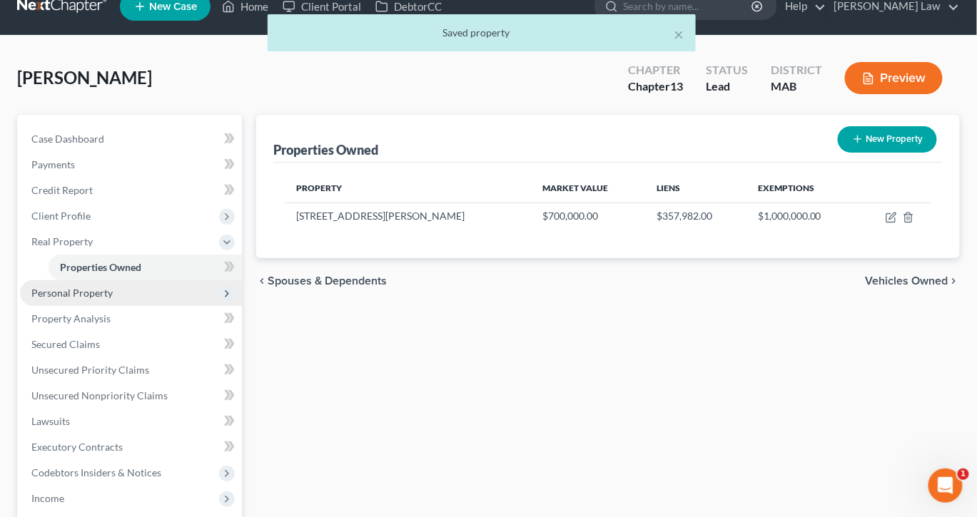
scroll to position [23, 0]
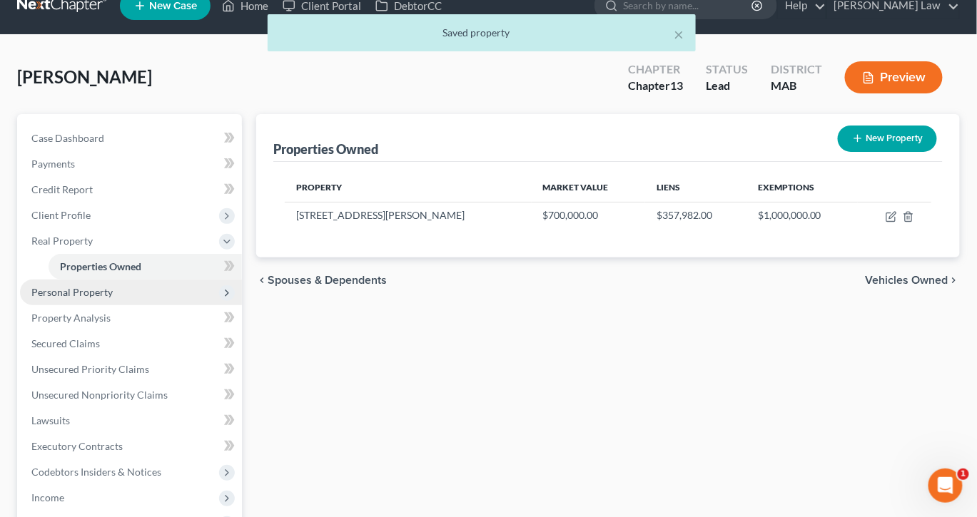
click at [113, 298] on span "Personal Property" at bounding box center [71, 292] width 81 height 12
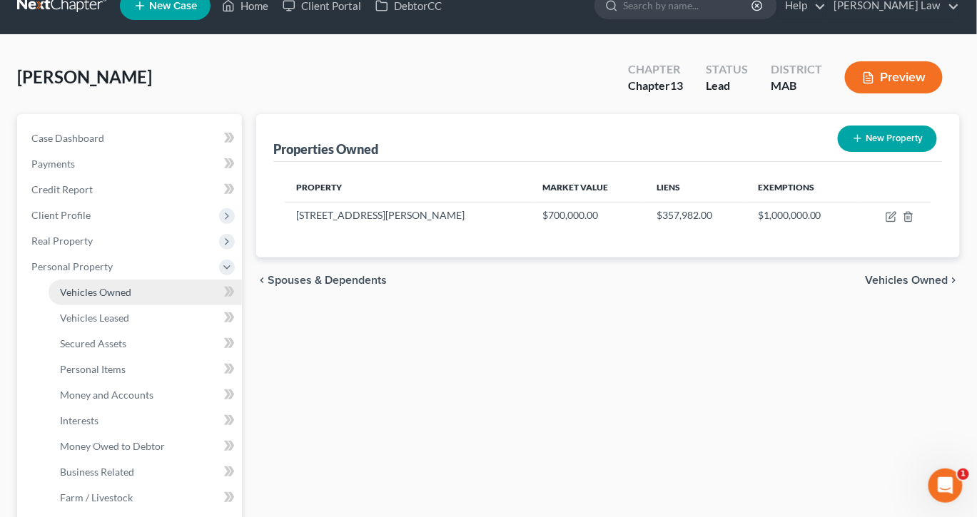
click at [131, 298] on span "Vehicles Owned" at bounding box center [95, 292] width 71 height 12
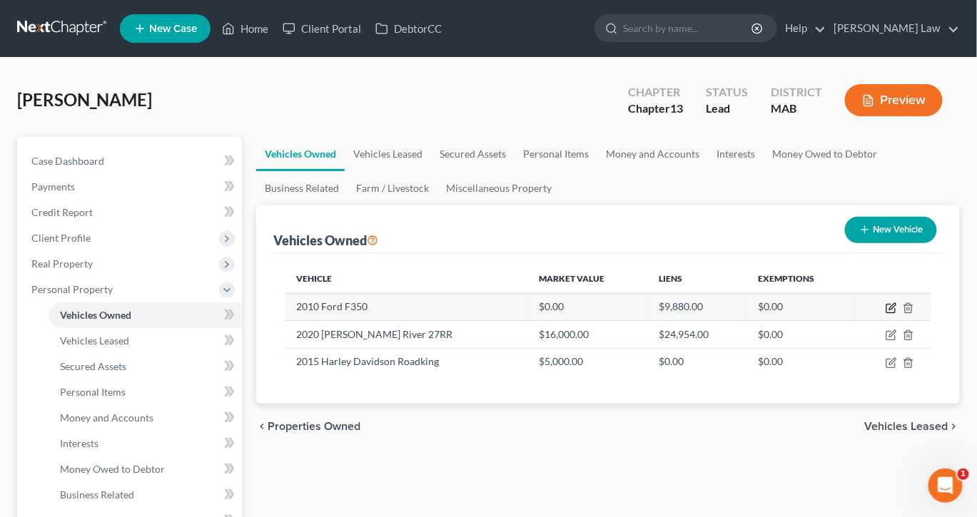
click at [885, 314] on icon "button" at bounding box center [890, 307] width 11 height 11
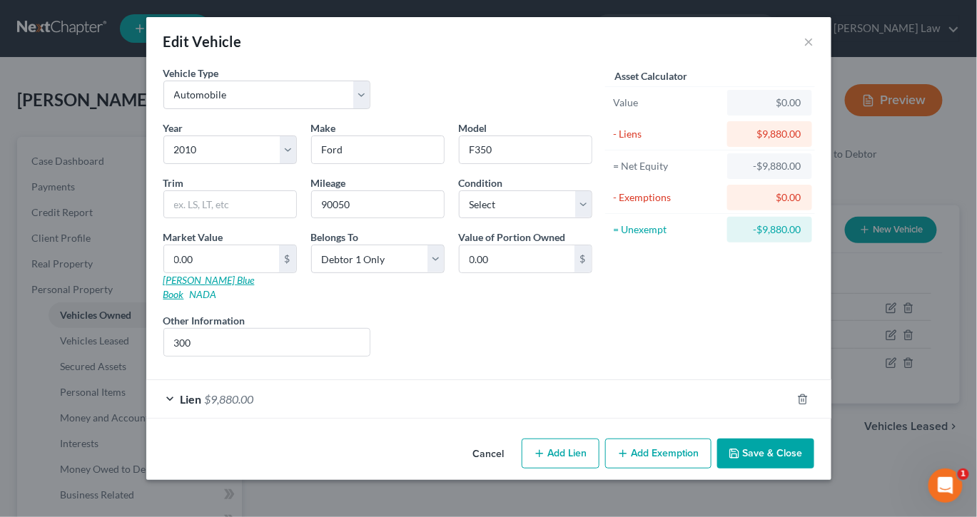
click at [163, 300] on link "[PERSON_NAME] Blue Book" at bounding box center [208, 287] width 91 height 26
click at [164, 273] on input "0.00" at bounding box center [221, 258] width 115 height 27
click at [164, 356] on input "300" at bounding box center [267, 342] width 206 height 27
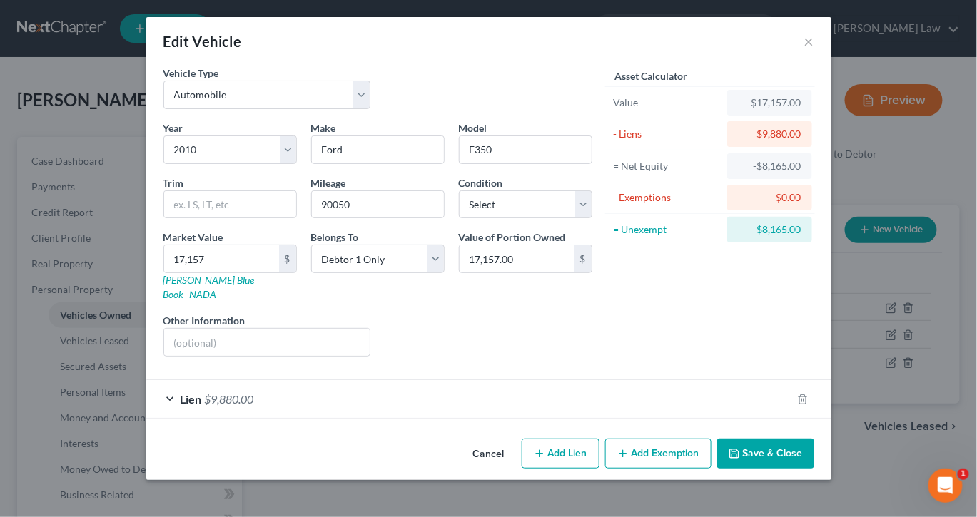
click at [689, 460] on button "Add Exemption" at bounding box center [658, 454] width 106 height 30
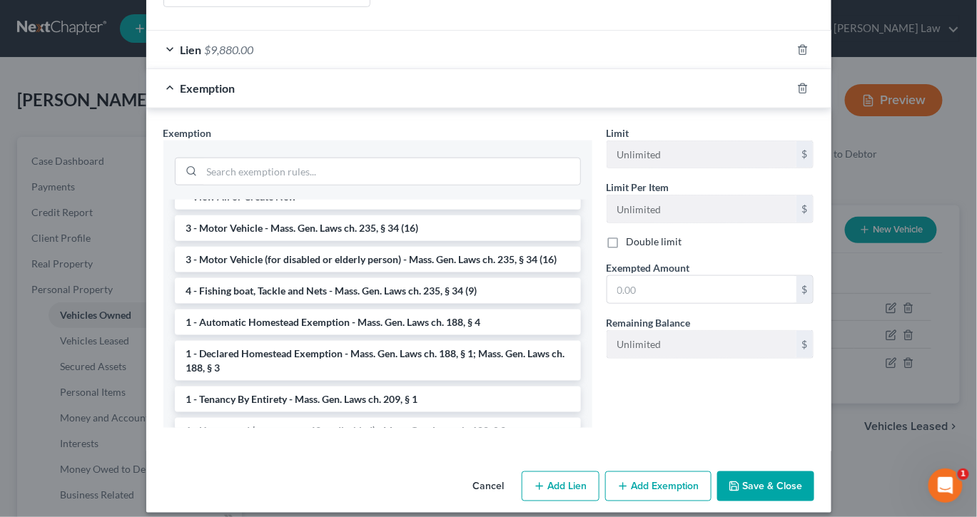
scroll to position [25, 0]
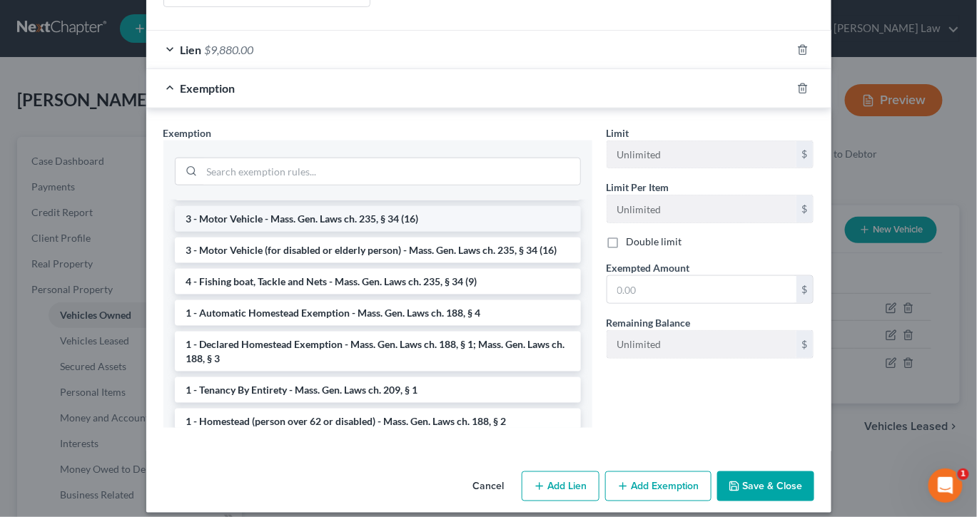
click at [462, 232] on li "3 - Motor Vehicle - Mass. Gen. Laws ch. 235, § 34 (16)" at bounding box center [378, 219] width 406 height 26
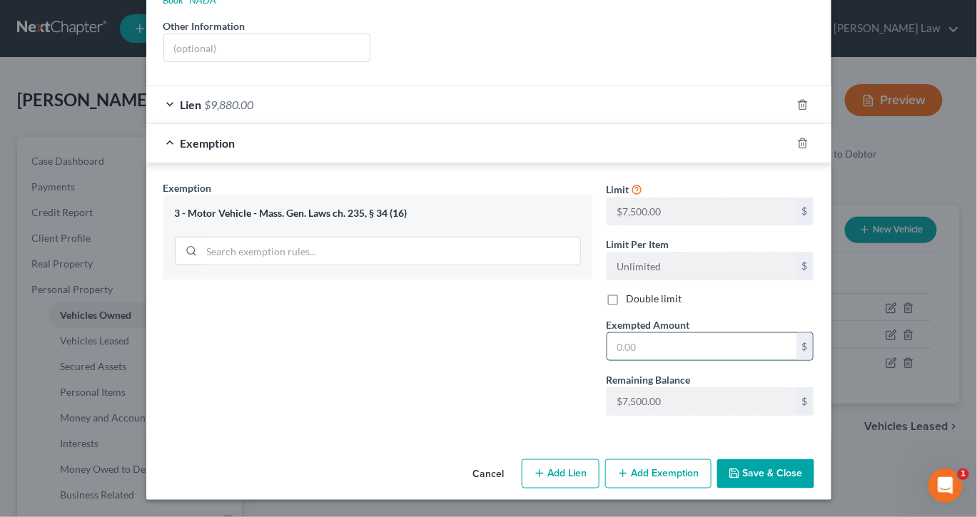
click at [679, 360] on input "text" at bounding box center [701, 346] width 189 height 27
click at [814, 466] on button "Save & Close" at bounding box center [765, 474] width 97 height 30
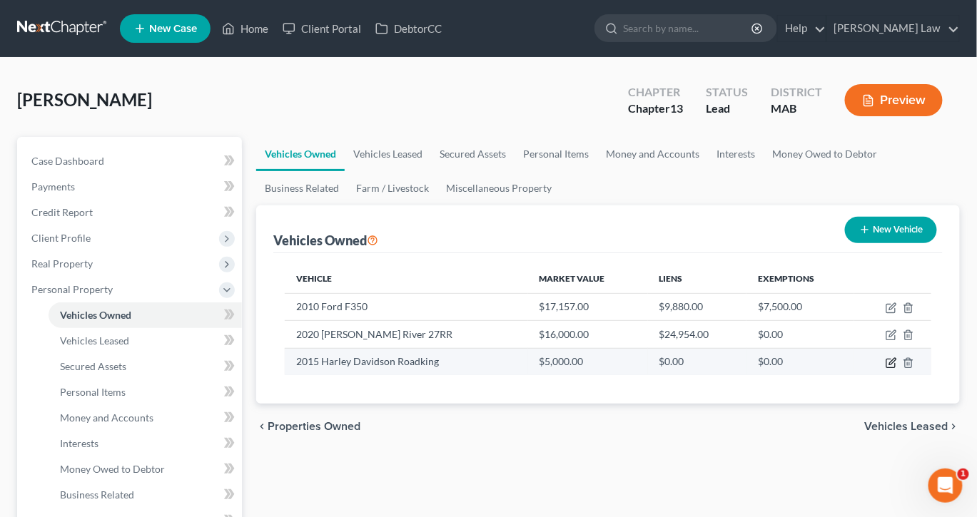
click at [885, 369] on icon "button" at bounding box center [890, 362] width 11 height 11
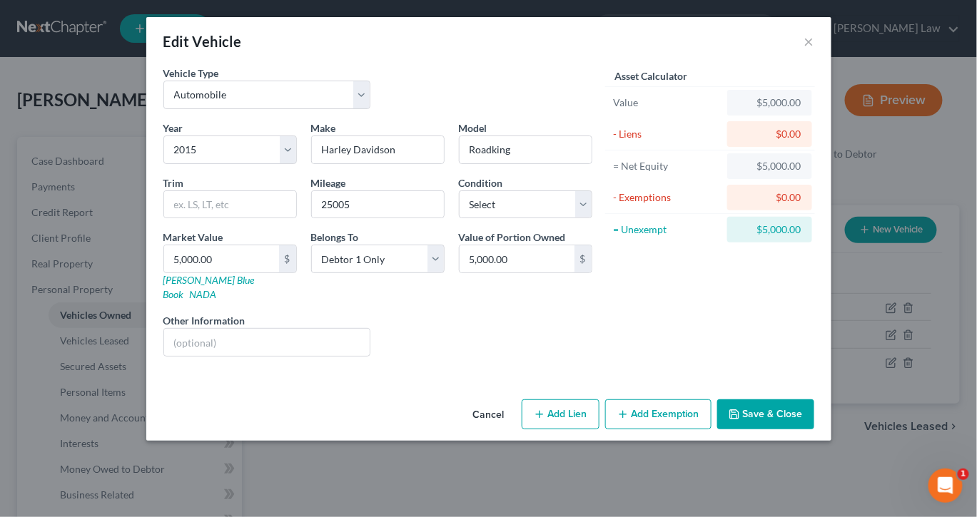
click at [710, 429] on button "Add Exemption" at bounding box center [658, 414] width 106 height 30
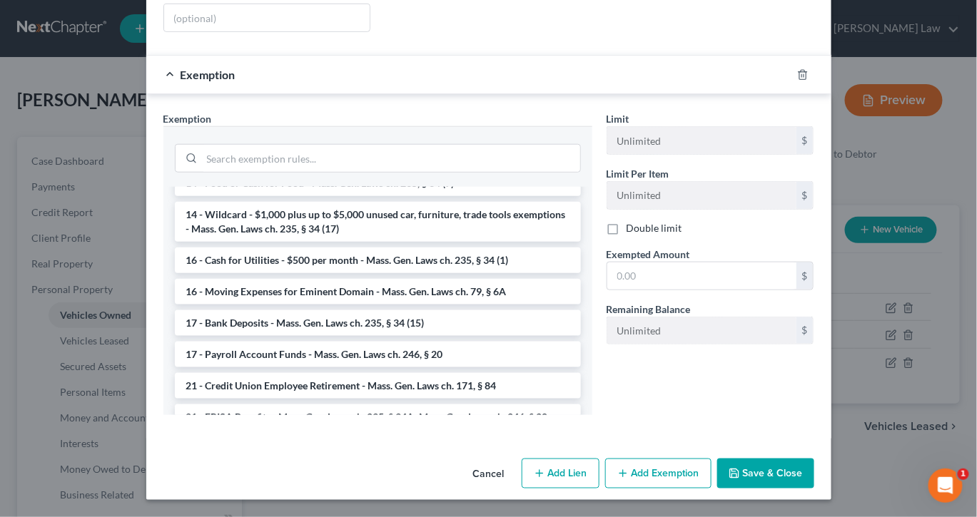
scroll to position [385, 0]
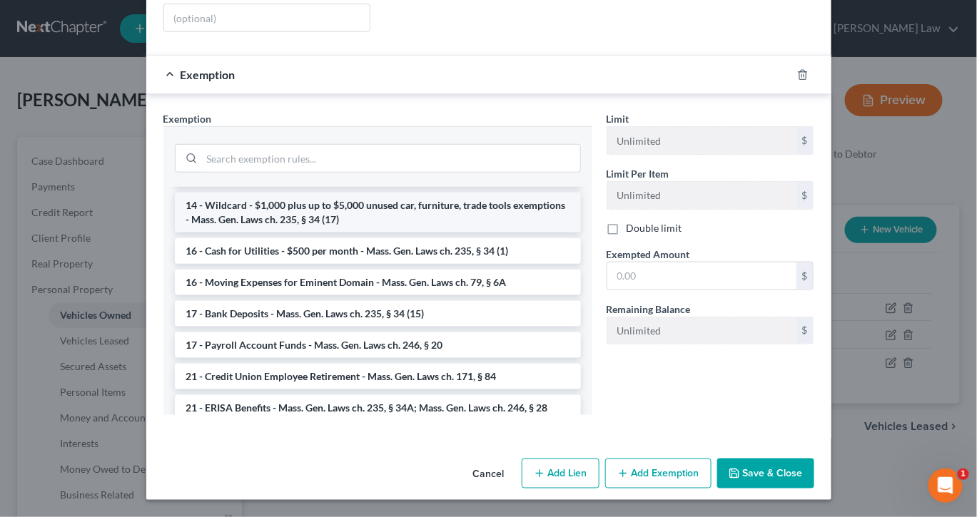
click at [457, 233] on li "14 - Wildcard - $1,000 plus up to $5,000 unused car, furniture, trade tools exe…" at bounding box center [378, 213] width 406 height 40
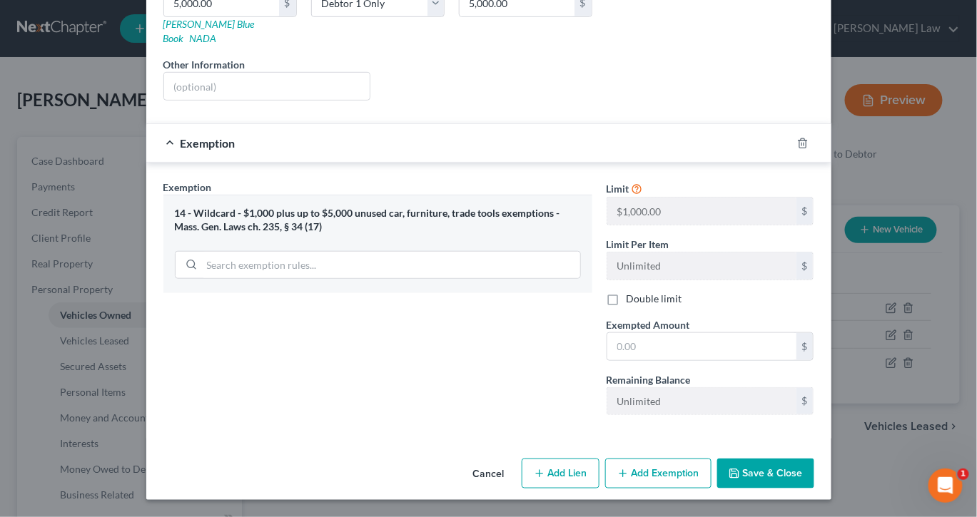
scroll to position [424, 0]
click at [683, 333] on input "text" at bounding box center [701, 346] width 189 height 27
click at [814, 469] on button "Save & Close" at bounding box center [765, 474] width 97 height 30
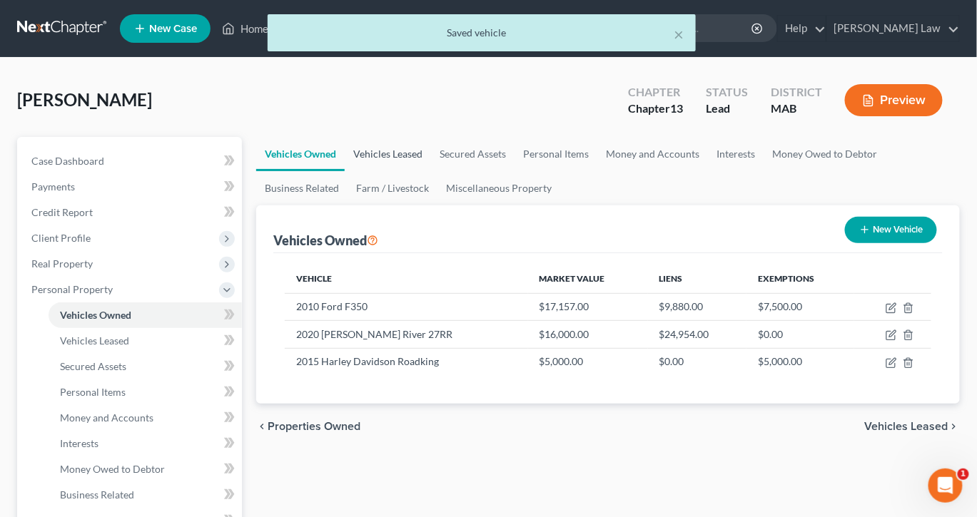
click at [429, 171] on link "Vehicles Leased" at bounding box center [388, 154] width 86 height 34
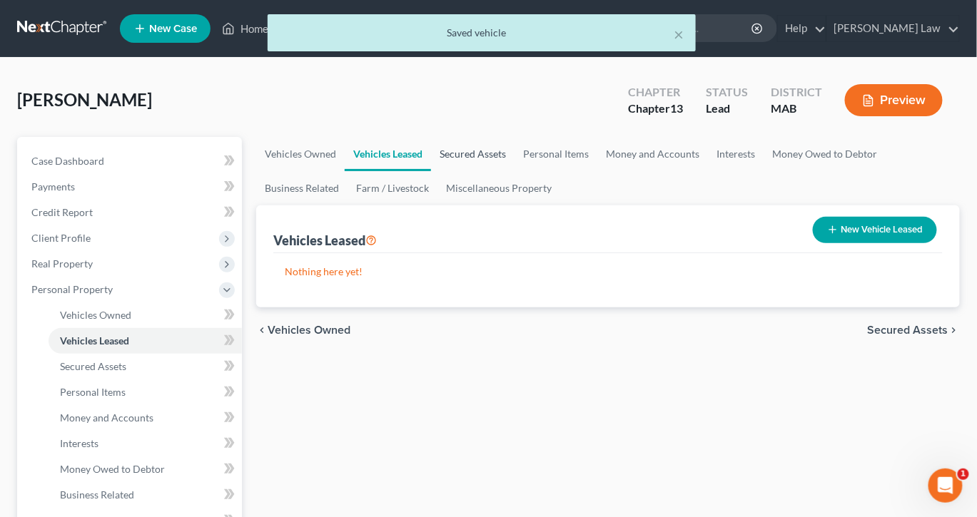
click at [514, 171] on link "Secured Assets" at bounding box center [472, 154] width 83 height 34
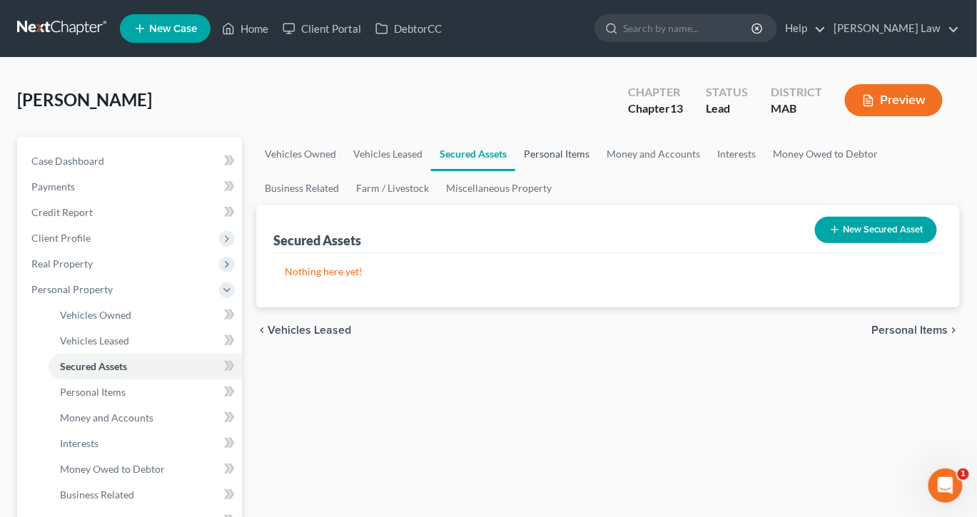
click at [598, 171] on link "Personal Items" at bounding box center [556, 154] width 83 height 34
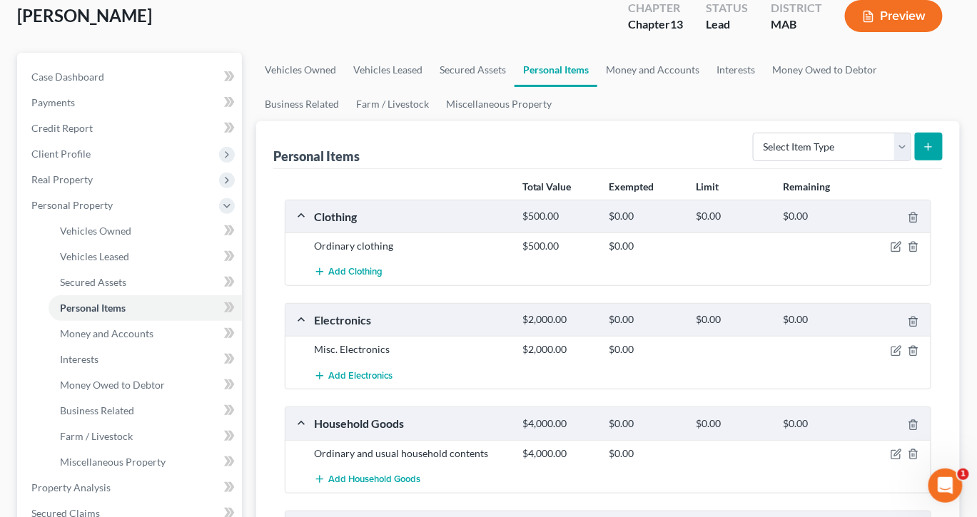
scroll to position [88, 0]
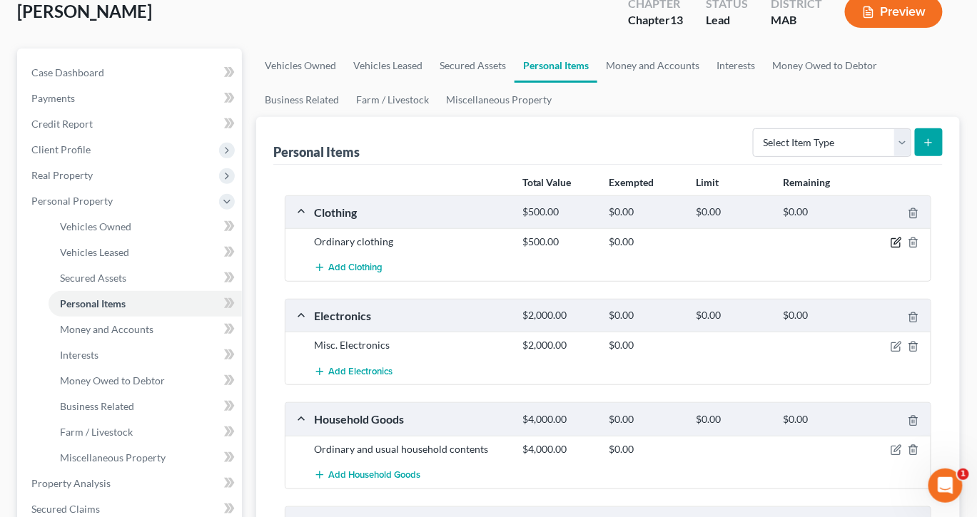
click at [894, 245] on icon "button" at bounding box center [897, 241] width 6 height 6
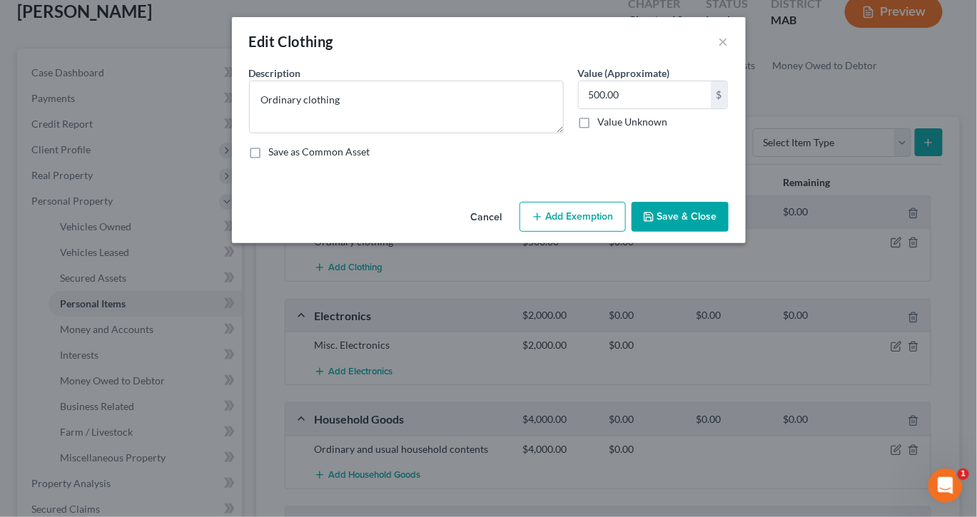
click at [603, 232] on button "Add Exemption" at bounding box center [572, 217] width 106 height 30
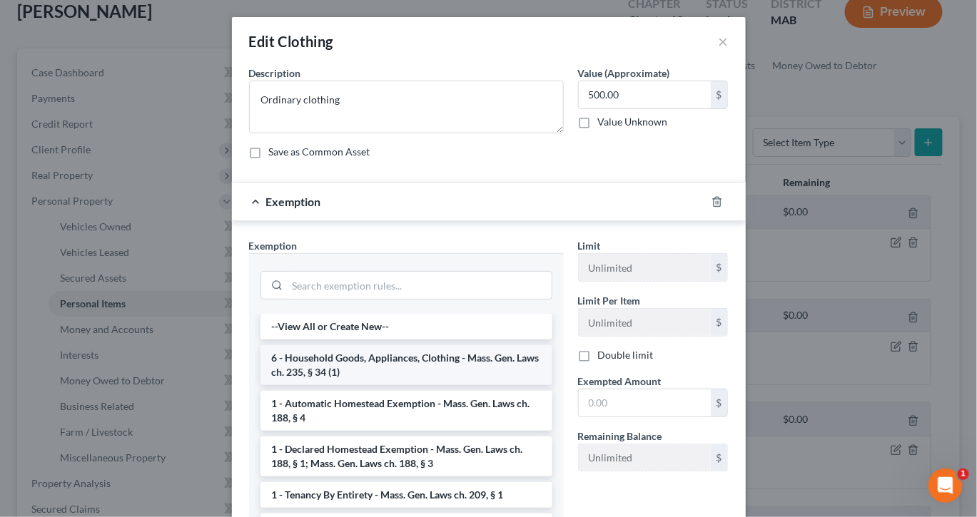
click at [386, 385] on li "6 - Household Goods, Appliances, Clothing - Mass. Gen. Laws ch. 235, § 34 (1)" at bounding box center [406, 365] width 292 height 40
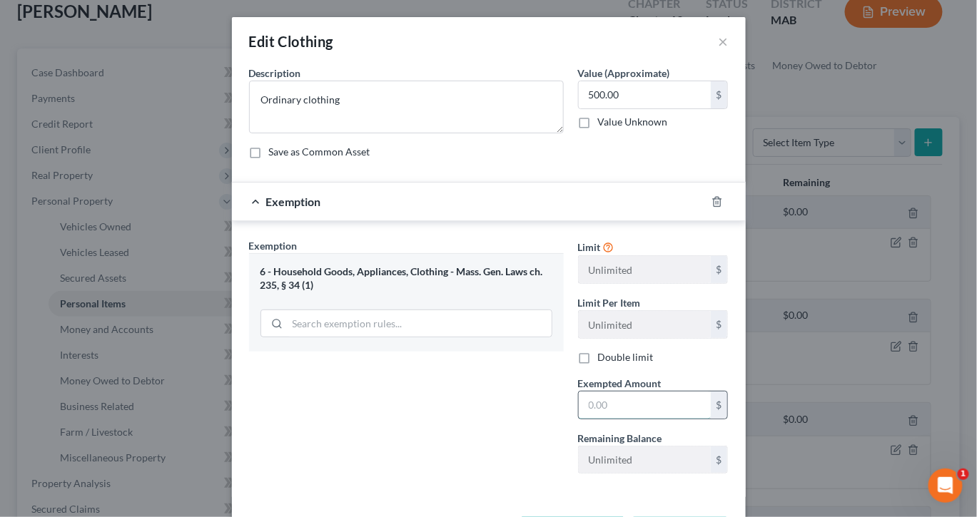
click at [635, 419] on input "text" at bounding box center [645, 405] width 132 height 27
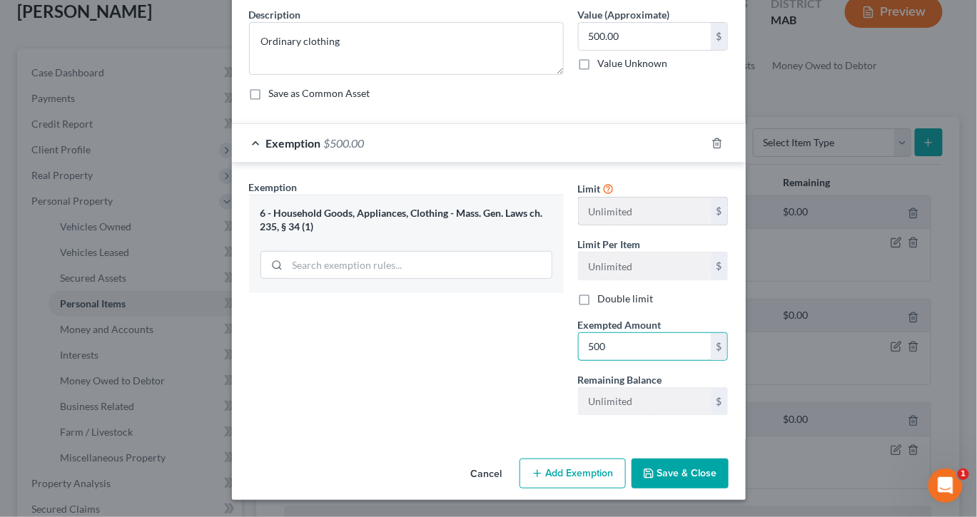
scroll to position [197, 0]
click at [728, 461] on button "Save & Close" at bounding box center [679, 474] width 97 height 30
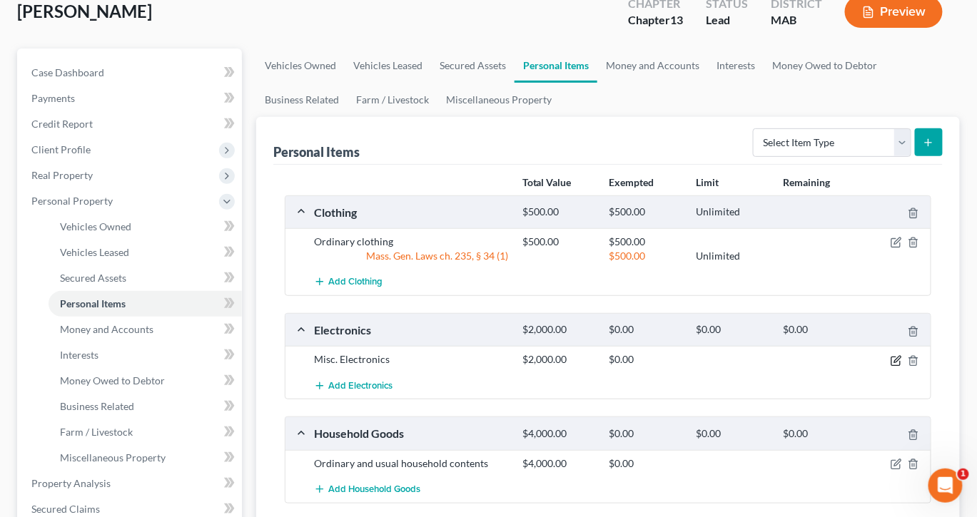
click at [894, 362] on icon "button" at bounding box center [897, 359] width 6 height 6
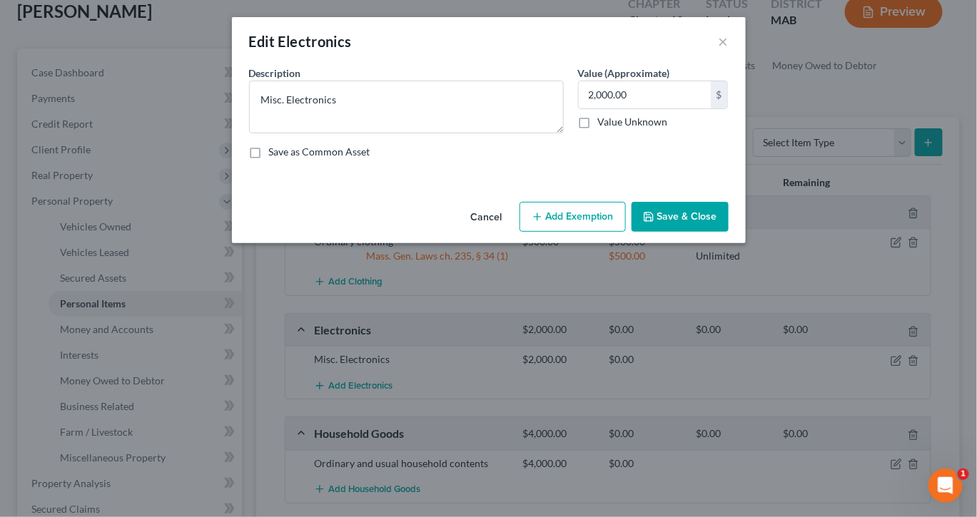
click at [615, 232] on button "Add Exemption" at bounding box center [572, 217] width 106 height 30
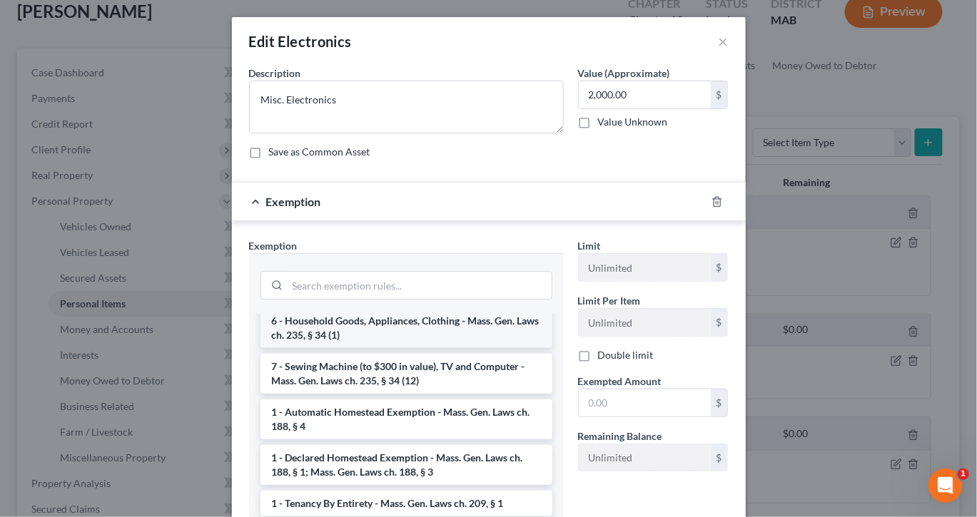
scroll to position [56, 0]
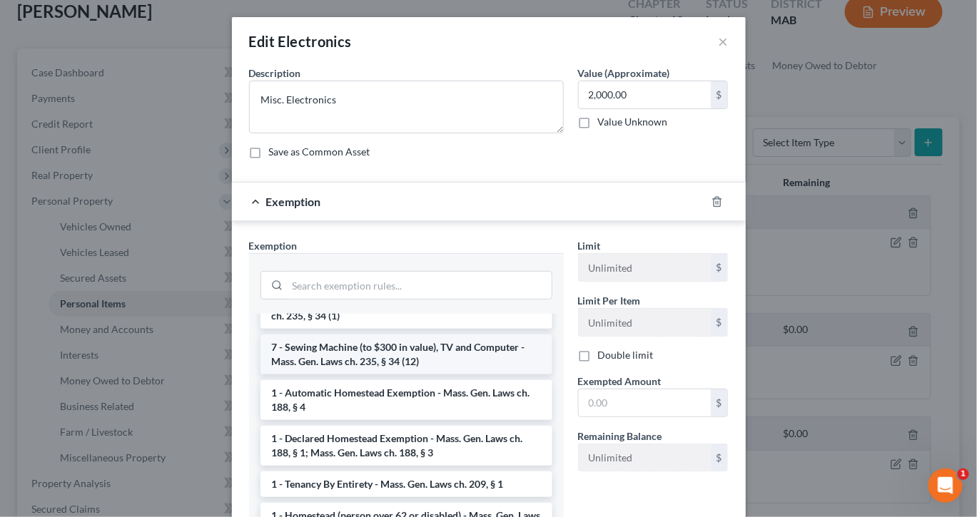
click at [396, 375] on li "7 - Sewing Machine (to $300 in value), TV and Computer - Mass. Gen. Laws ch. 23…" at bounding box center [406, 355] width 292 height 40
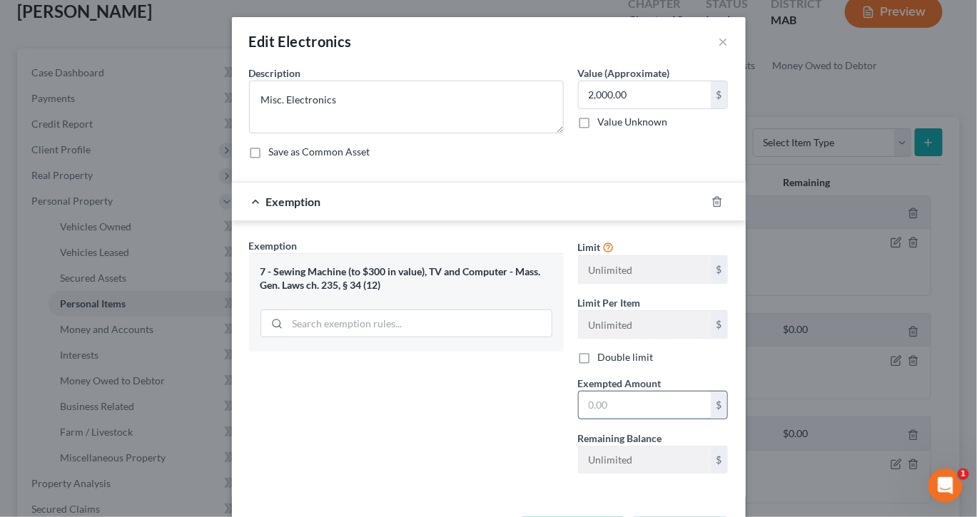
click at [627, 419] on input "text" at bounding box center [645, 405] width 132 height 27
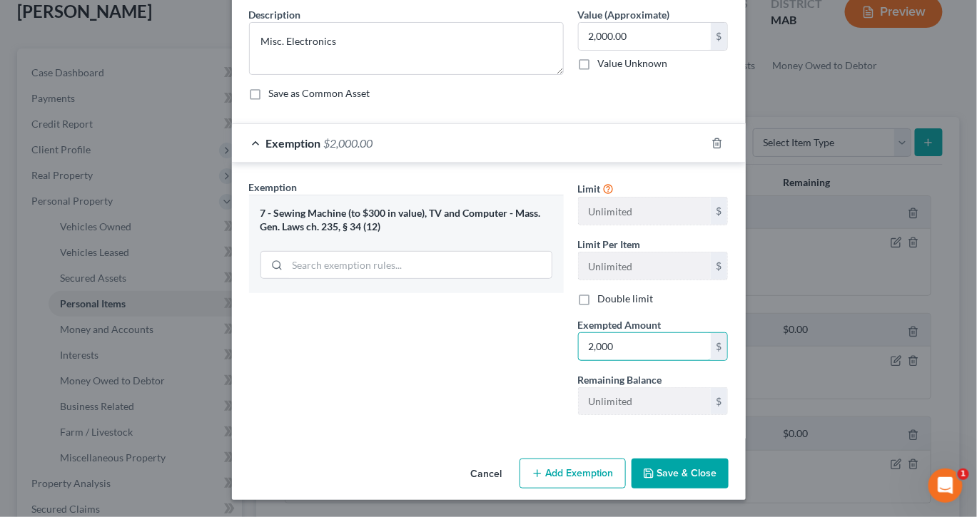
scroll to position [197, 0]
click at [728, 466] on button "Save & Close" at bounding box center [679, 474] width 97 height 30
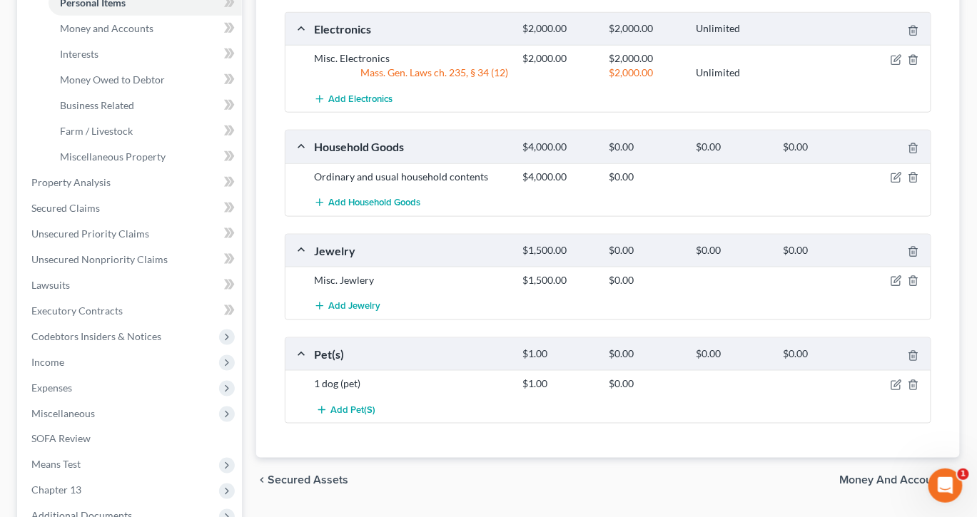
scroll to position [401, 0]
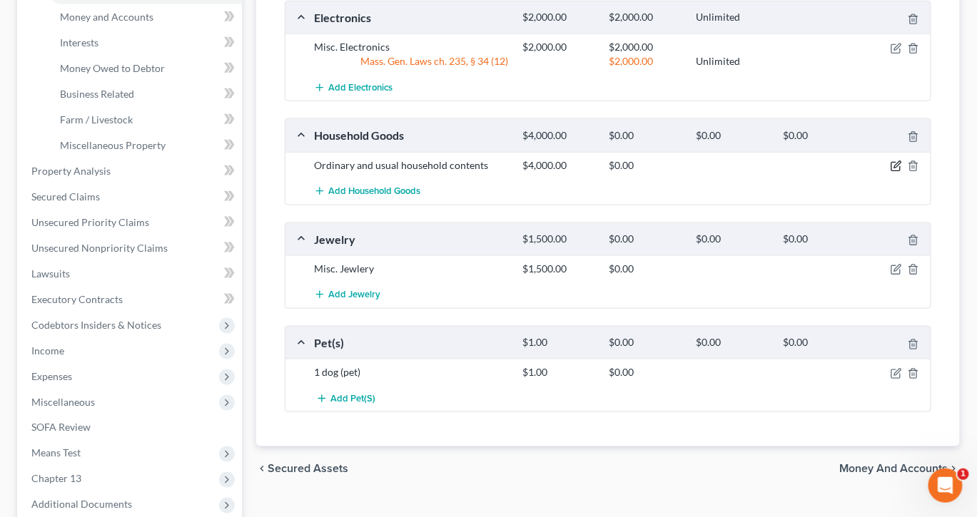
click at [890, 172] on icon "button" at bounding box center [895, 166] width 11 height 11
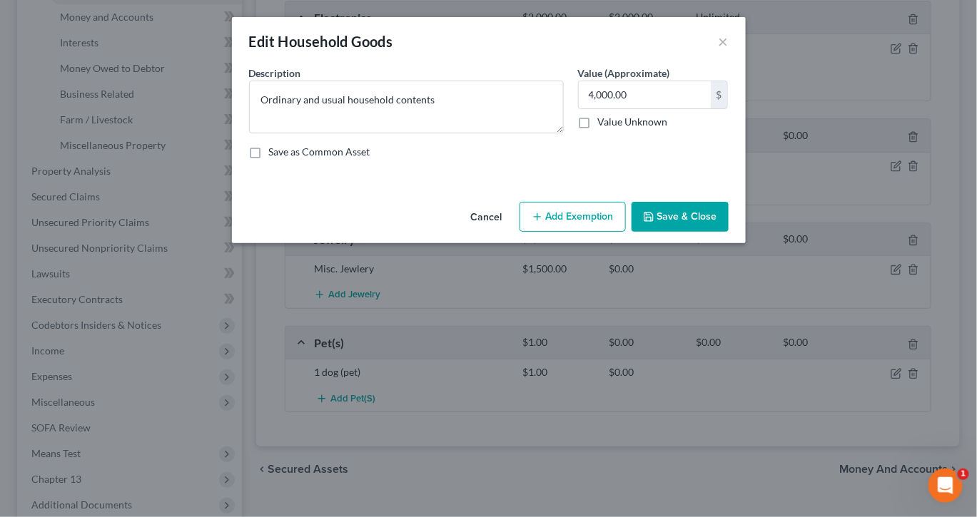
click at [597, 232] on button "Add Exemption" at bounding box center [572, 217] width 106 height 30
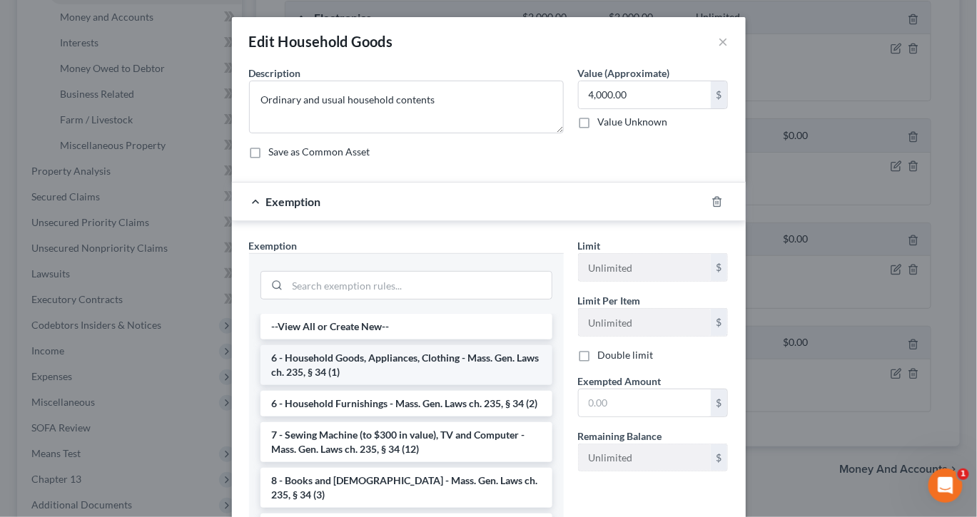
click at [427, 385] on li "6 - Household Goods, Appliances, Clothing - Mass. Gen. Laws ch. 235, § 34 (1)" at bounding box center [406, 365] width 292 height 40
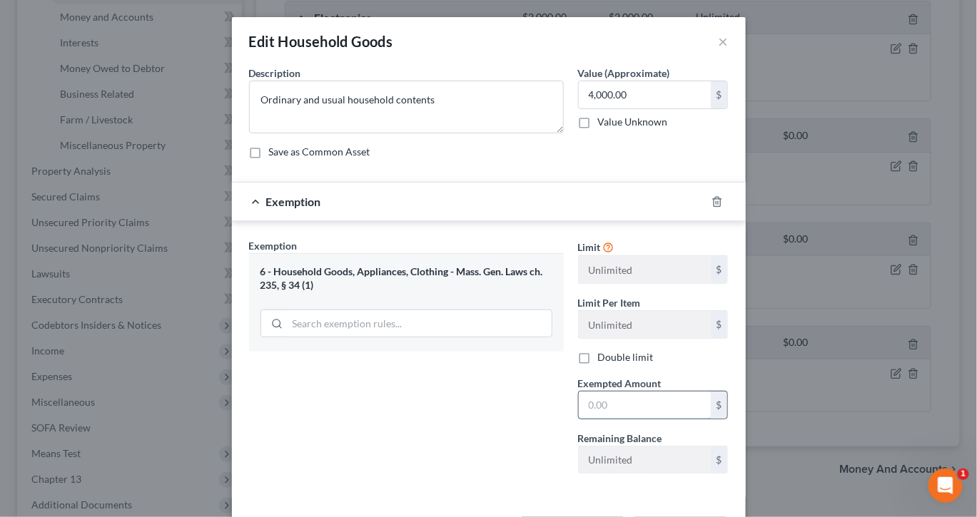
click at [644, 419] on input "text" at bounding box center [645, 405] width 132 height 27
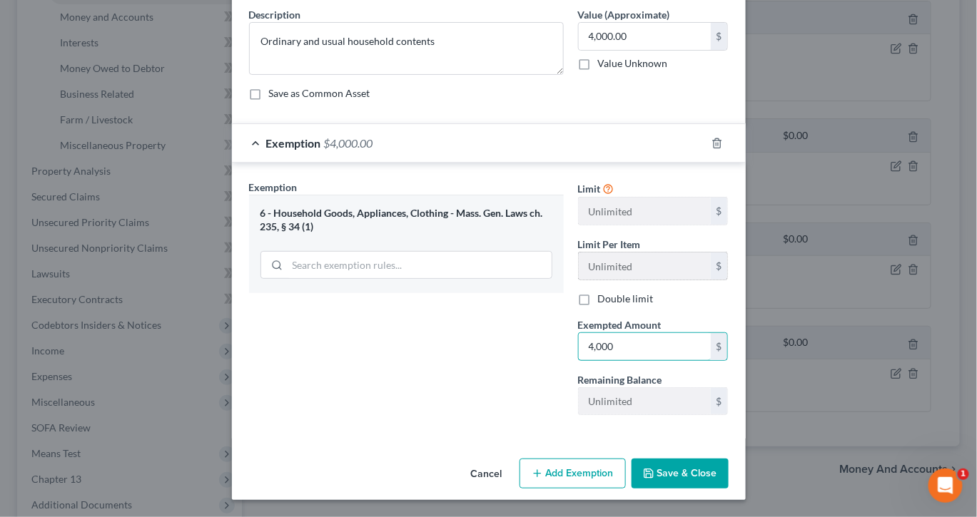
scroll to position [197, 0]
click at [728, 459] on button "Save & Close" at bounding box center [679, 474] width 97 height 30
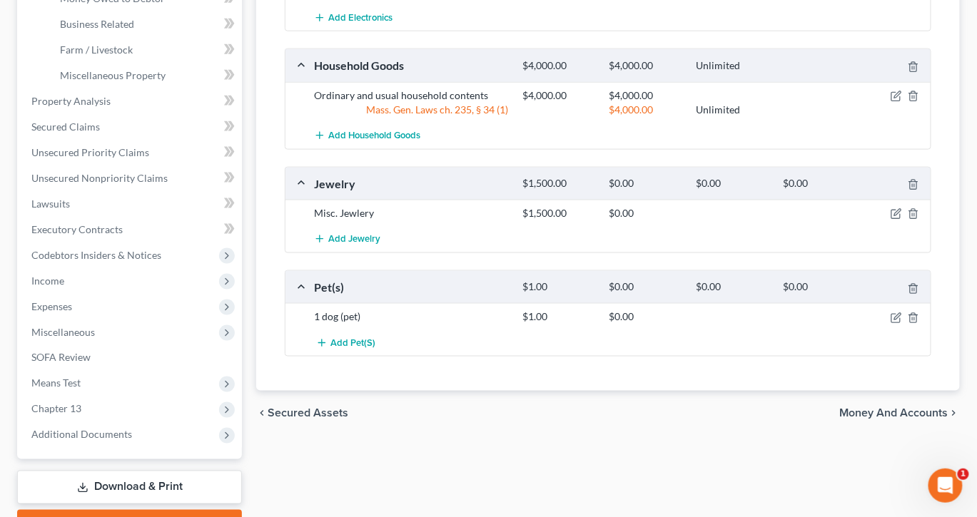
scroll to position [474, 0]
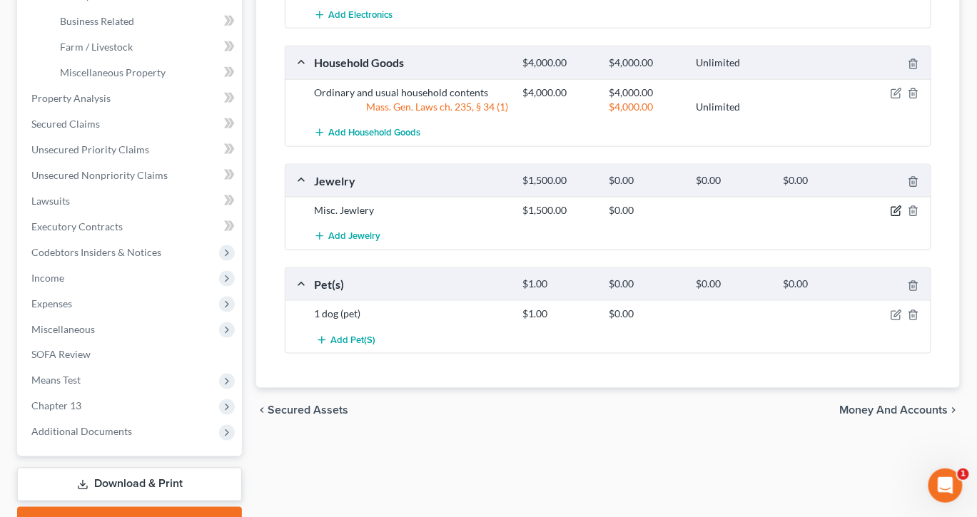
click at [890, 217] on icon "button" at bounding box center [895, 210] width 11 height 11
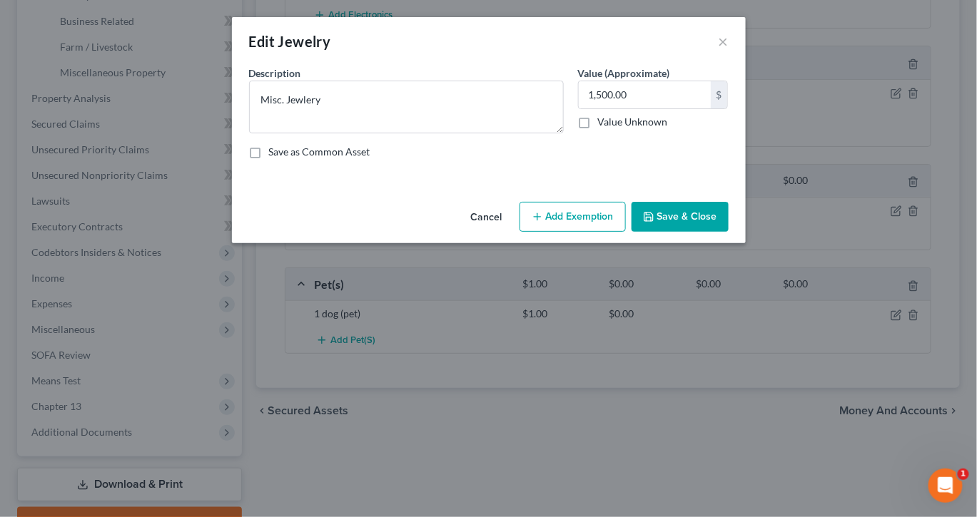
click at [596, 232] on button "Add Exemption" at bounding box center [572, 217] width 106 height 30
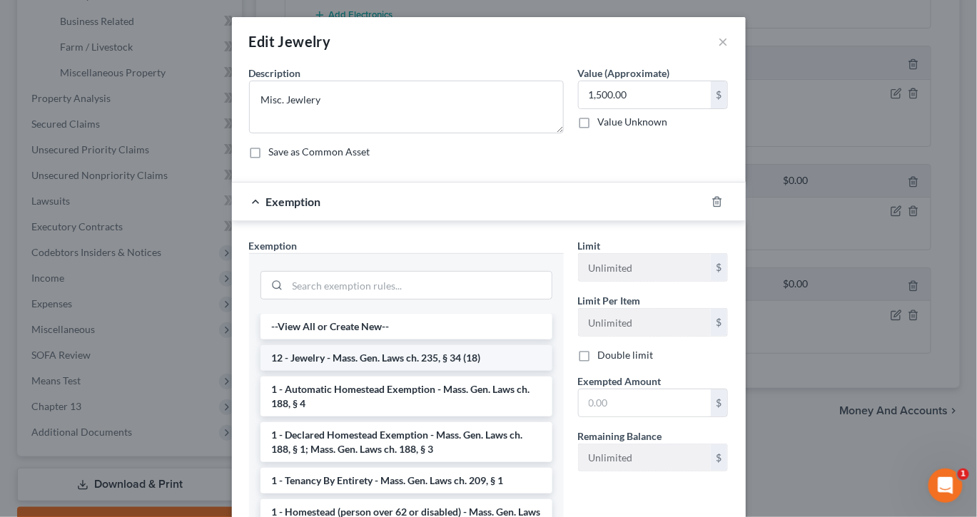
click at [454, 371] on li "12 - Jewelry - Mass. Gen. Laws ch. 235, § 34 (18)" at bounding box center [406, 358] width 292 height 26
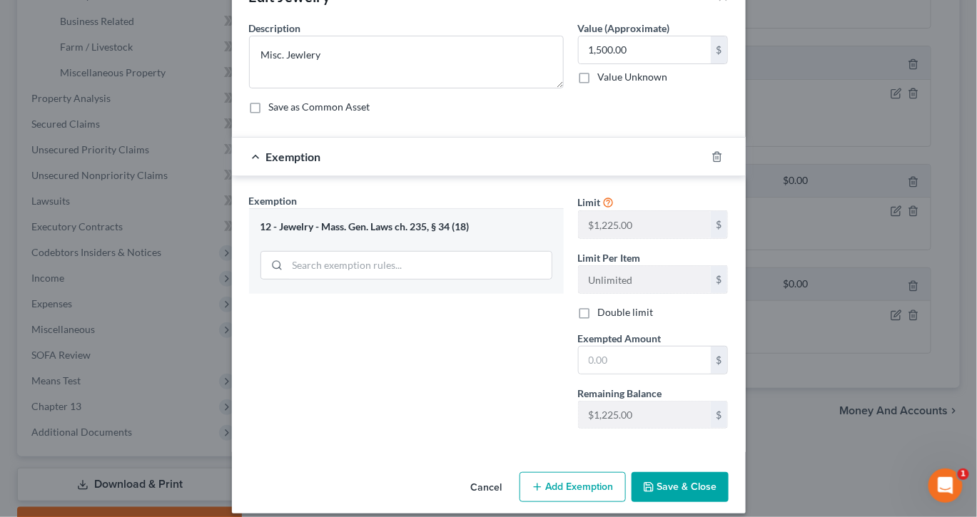
scroll to position [59, 0]
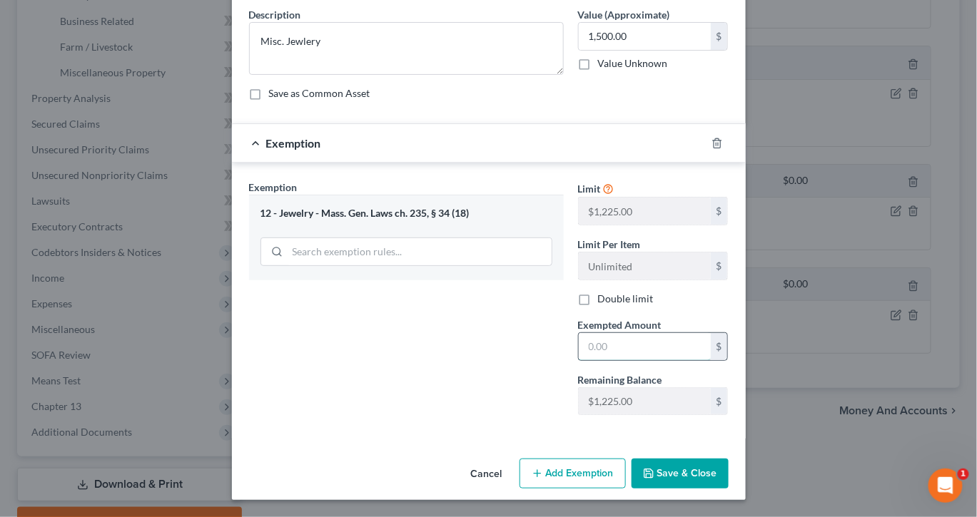
click at [647, 360] on input "text" at bounding box center [645, 346] width 132 height 27
click at [609, 489] on button "Add Exemption" at bounding box center [572, 474] width 106 height 30
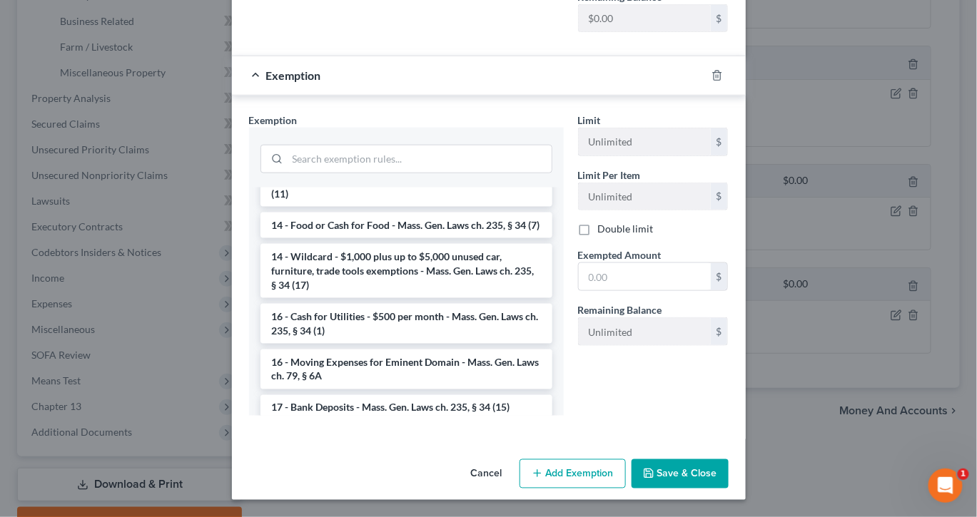
scroll to position [323, 0]
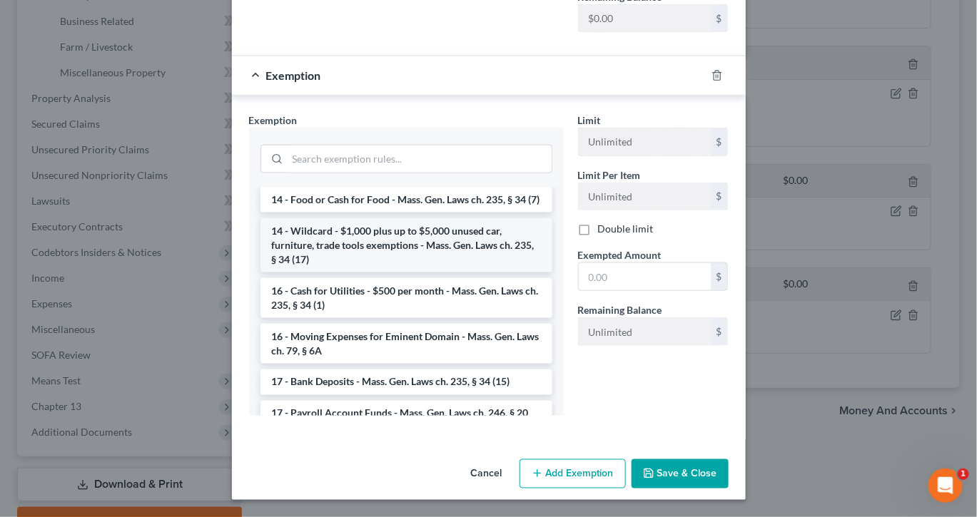
click at [491, 258] on li "14 - Wildcard - $1,000 plus up to $5,000 unused car, furniture, trade tools exe…" at bounding box center [406, 245] width 292 height 54
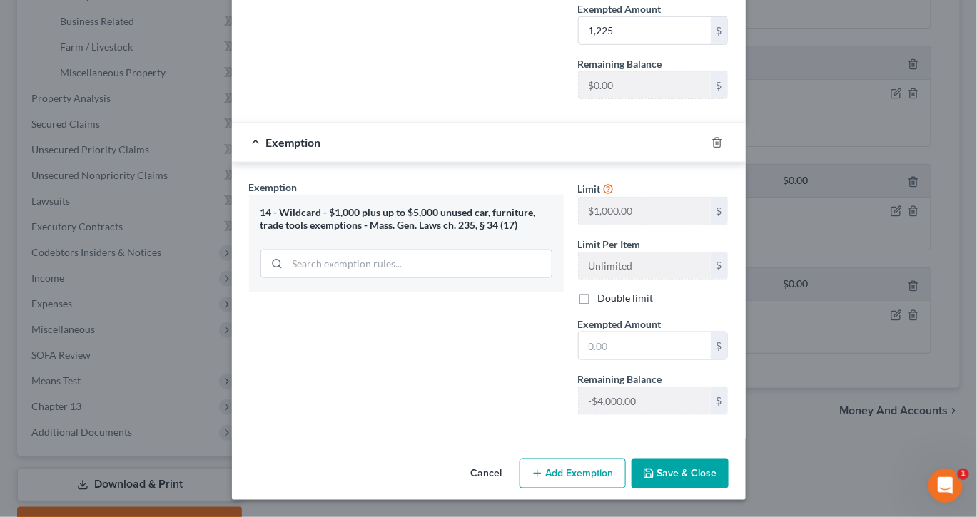
scroll to position [589, 0]
click at [630, 332] on input "text" at bounding box center [645, 345] width 132 height 27
click at [728, 460] on button "Save & Close" at bounding box center [679, 474] width 97 height 30
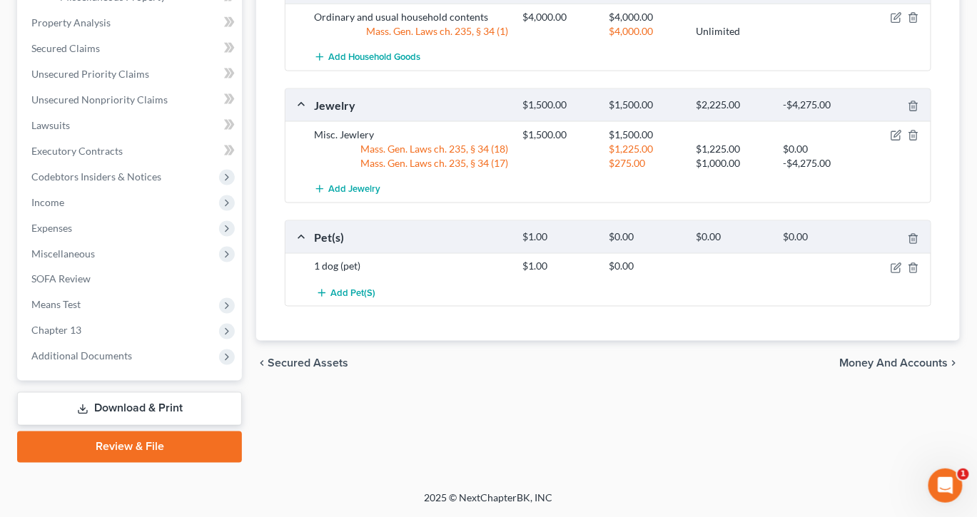
scroll to position [646, 0]
click at [890, 274] on icon "button" at bounding box center [895, 268] width 11 height 11
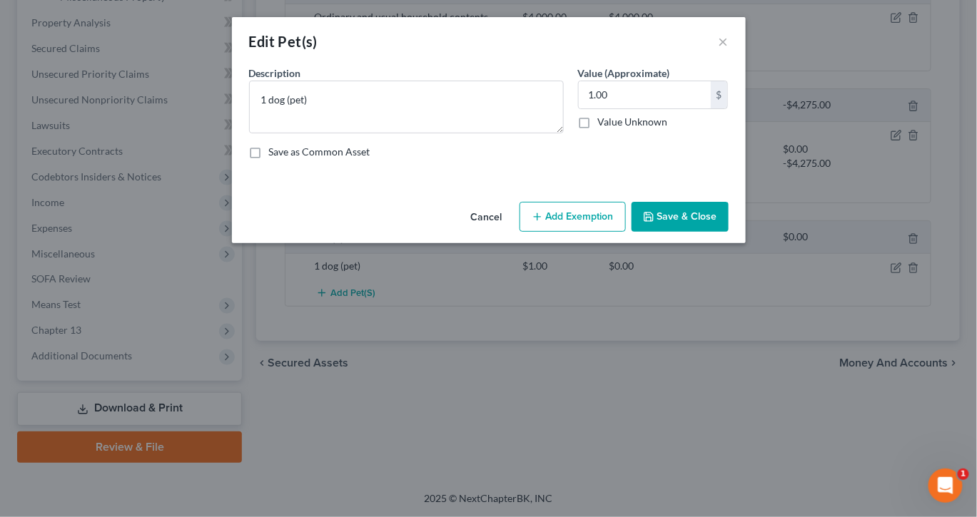
click at [611, 232] on button "Add Exemption" at bounding box center [572, 217] width 106 height 30
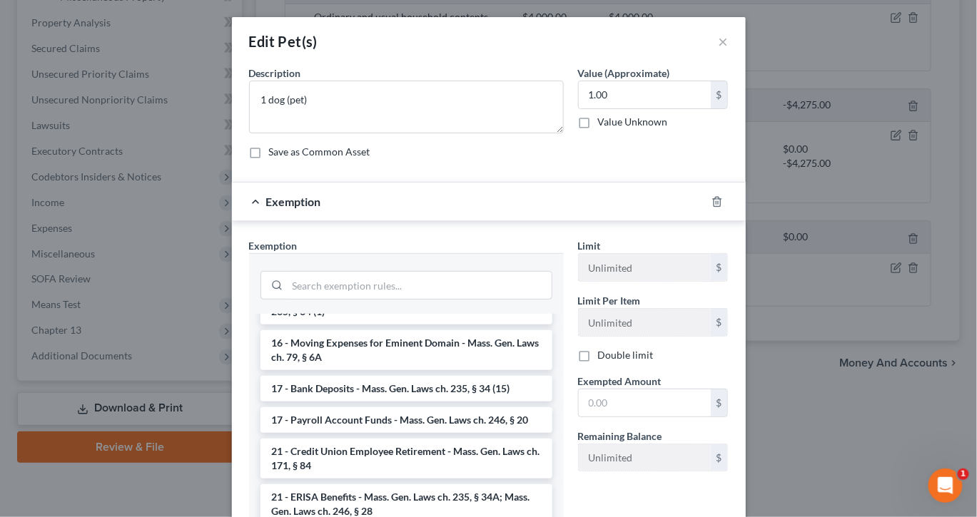
scroll to position [434, 0]
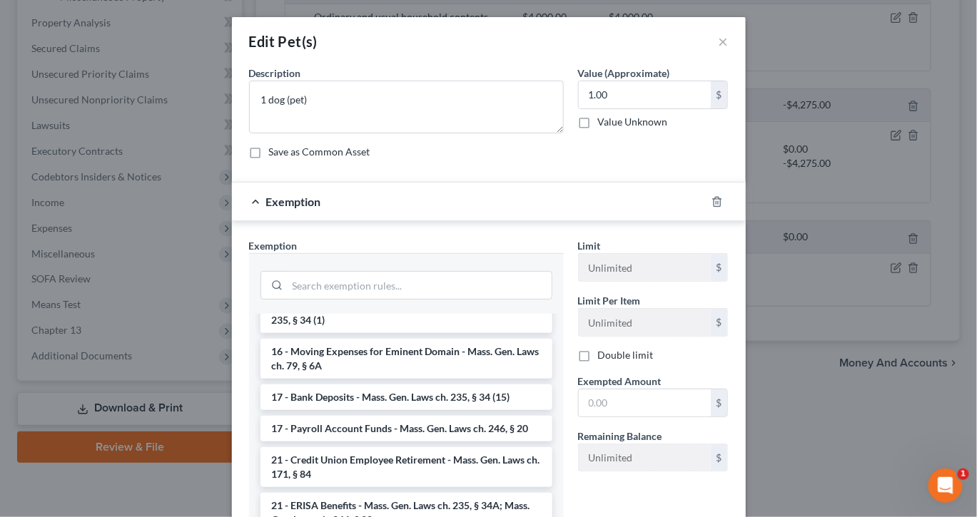
click at [495, 287] on li "14 - Wildcard - $1,000 plus up to $5,000 unused car, furniture, trade tools exe…" at bounding box center [406, 260] width 292 height 54
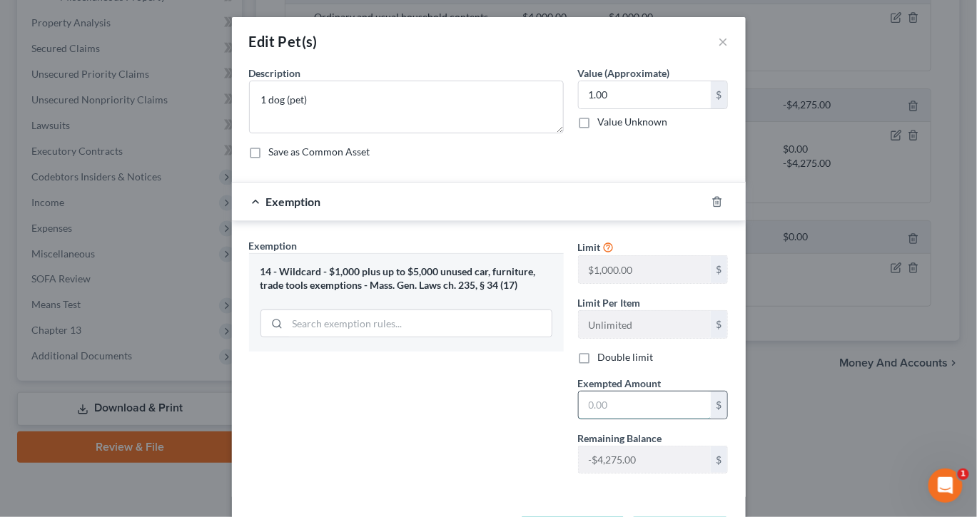
click at [646, 419] on input "text" at bounding box center [645, 405] width 132 height 27
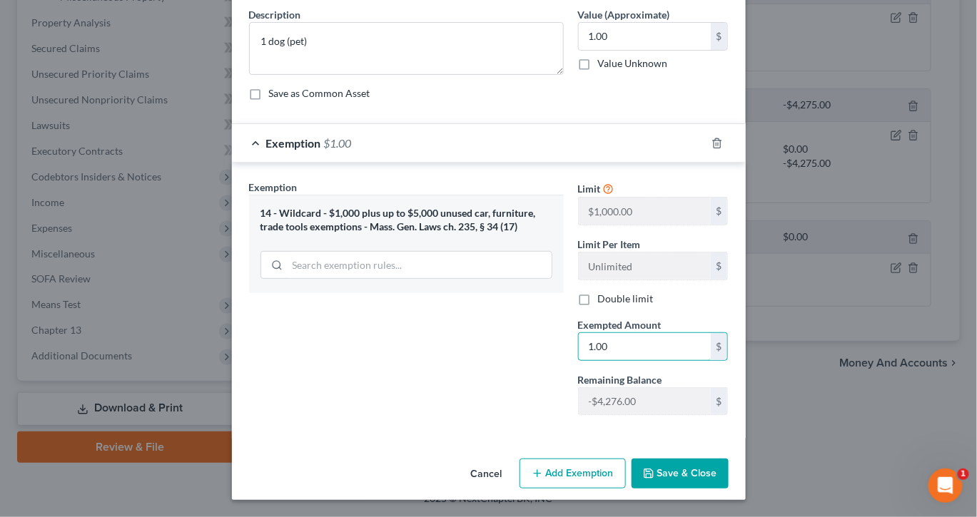
scroll to position [197, 0]
click at [728, 471] on button "Save & Close" at bounding box center [679, 474] width 97 height 30
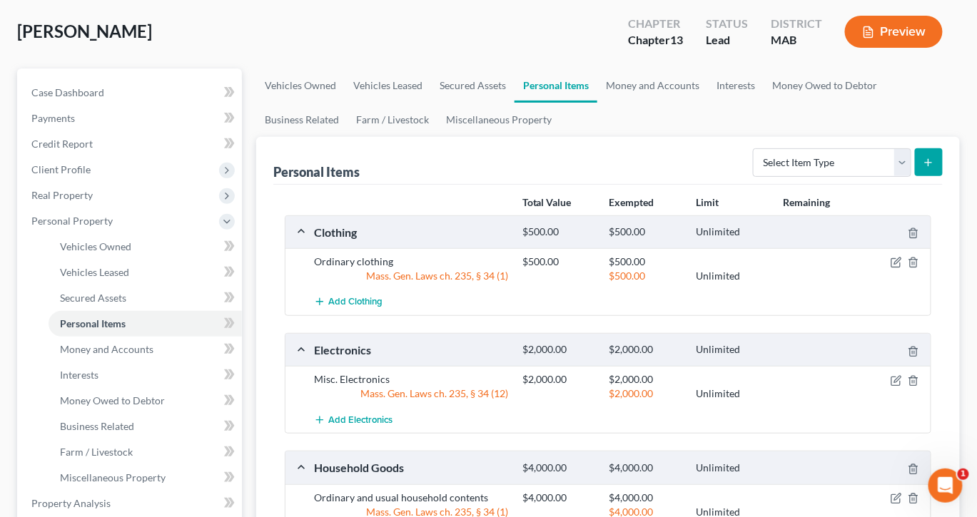
scroll to position [0, 0]
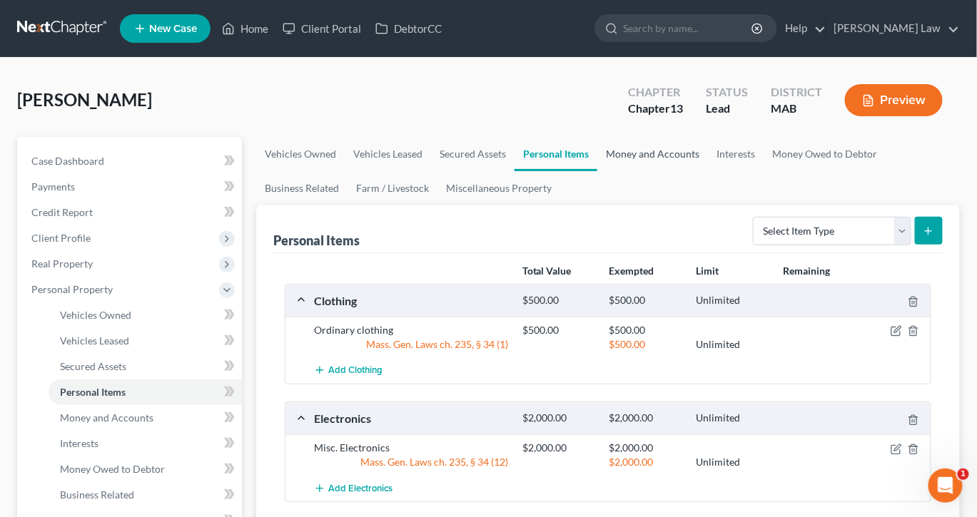
click at [708, 171] on link "Money and Accounts" at bounding box center [652, 154] width 111 height 34
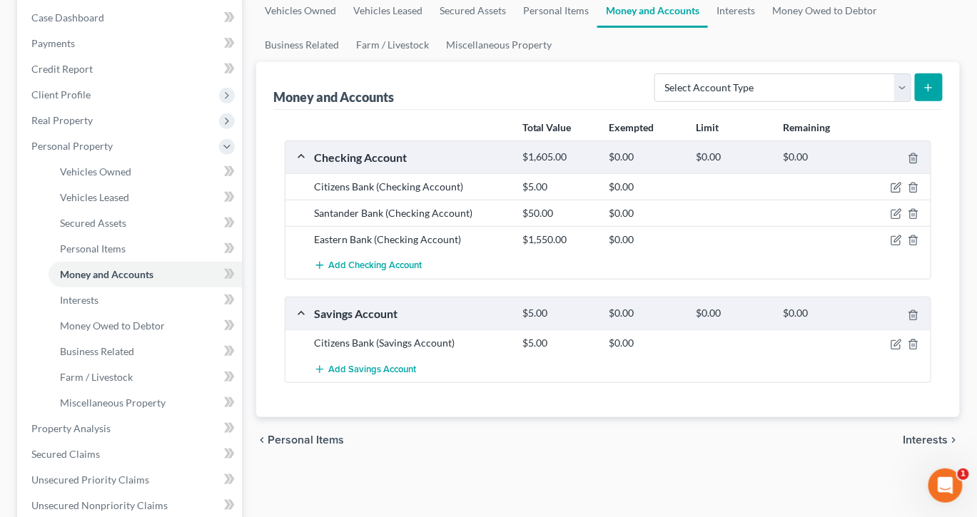
scroll to position [148, 0]
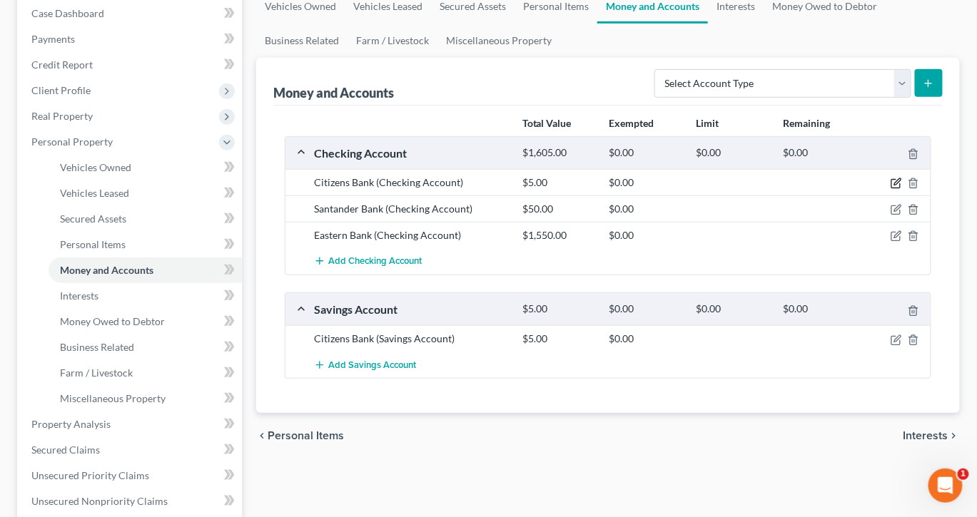
click at [890, 189] on icon "button" at bounding box center [895, 183] width 11 height 11
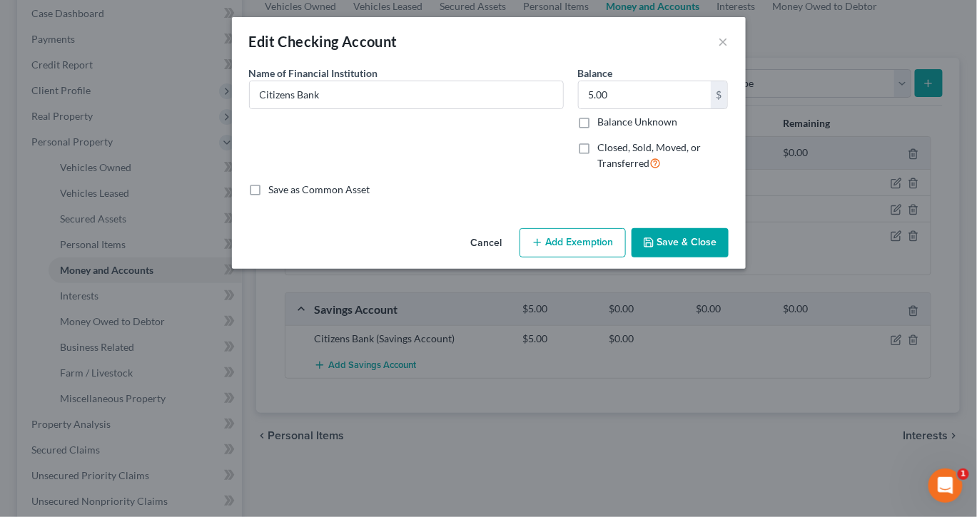
click at [601, 258] on button "Add Exemption" at bounding box center [572, 243] width 106 height 30
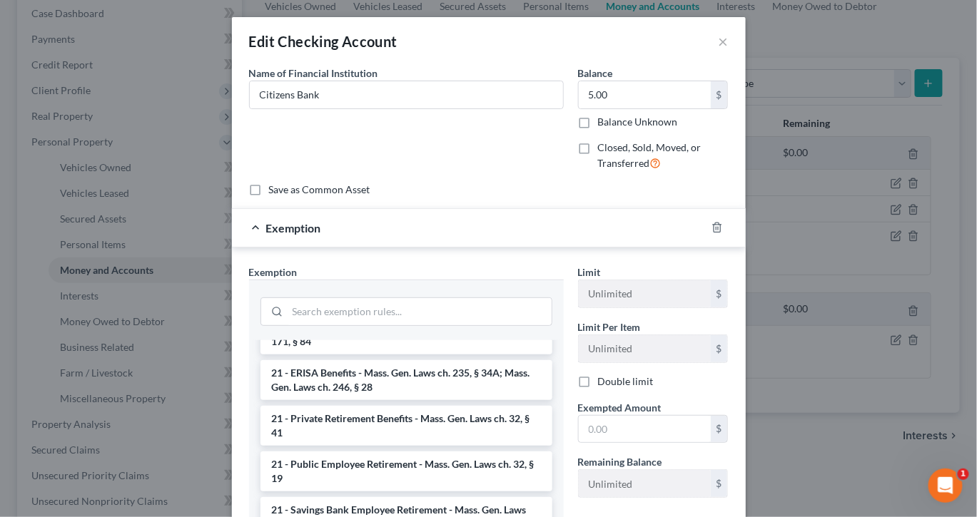
scroll to position [594, 0]
click at [402, 277] on li "17 - Bank Deposits - Mass. Gen. Laws ch. 235, § 34 (15)" at bounding box center [406, 265] width 292 height 26
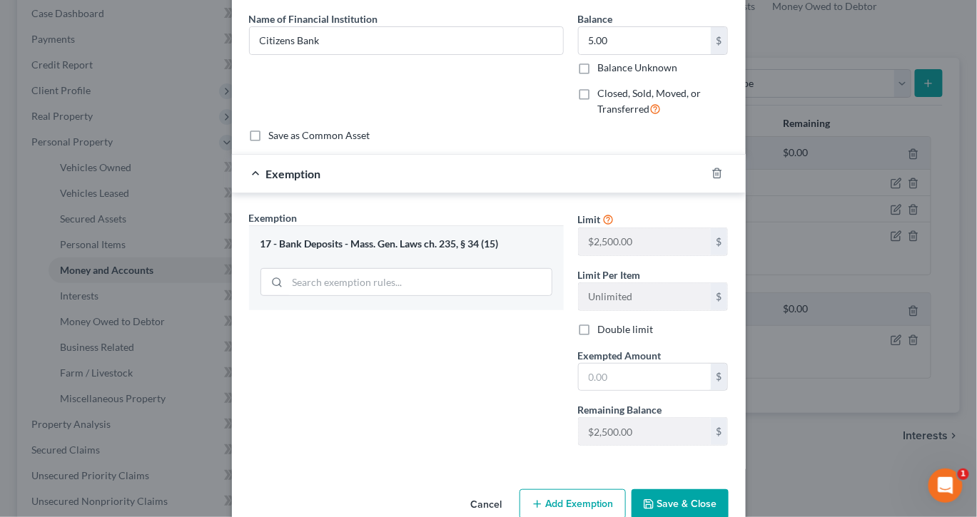
scroll to position [108, 0]
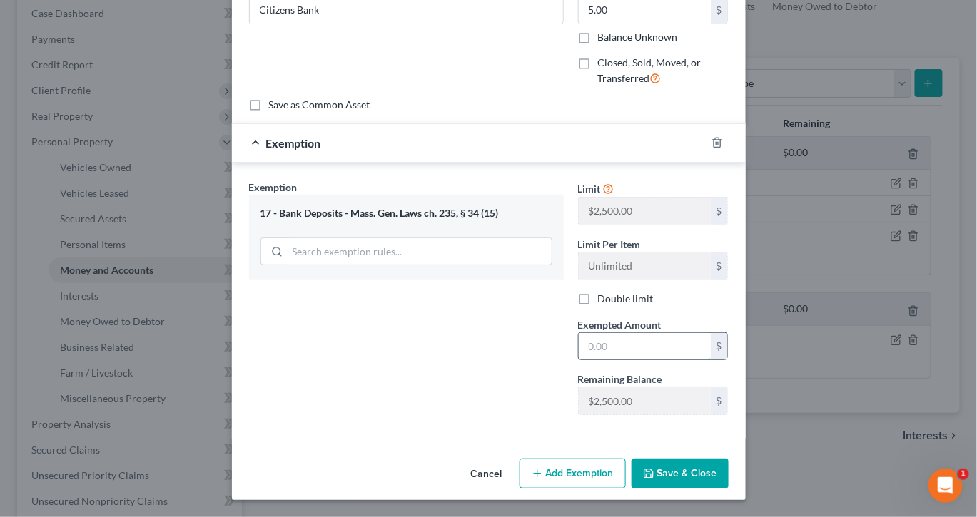
click at [675, 360] on input "text" at bounding box center [645, 346] width 132 height 27
click at [724, 459] on button "Save & Close" at bounding box center [679, 474] width 97 height 30
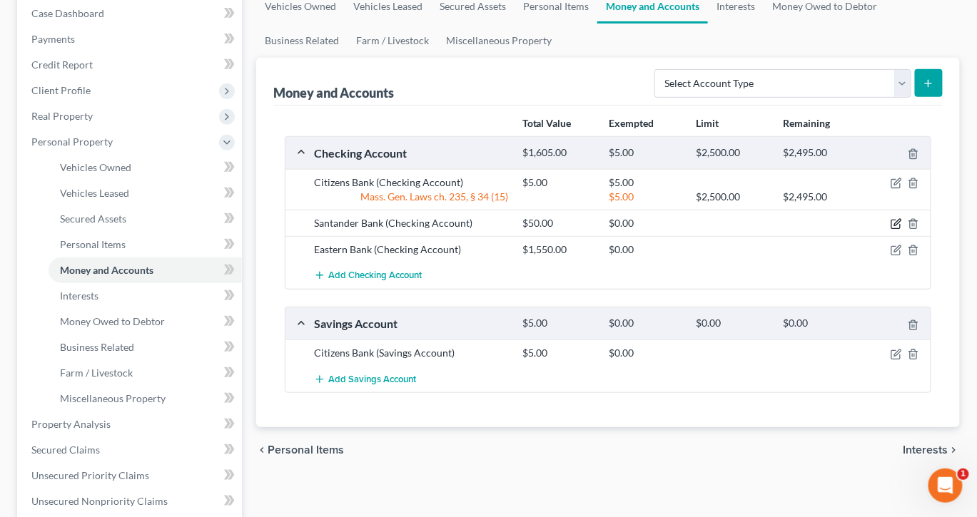
click at [890, 230] on icon "button" at bounding box center [895, 223] width 11 height 11
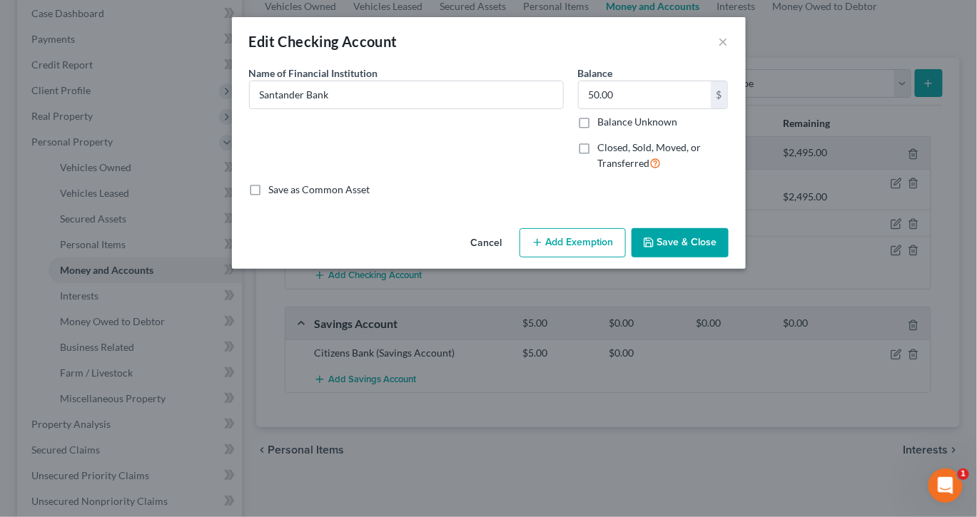
click at [575, 258] on button "Add Exemption" at bounding box center [572, 243] width 106 height 30
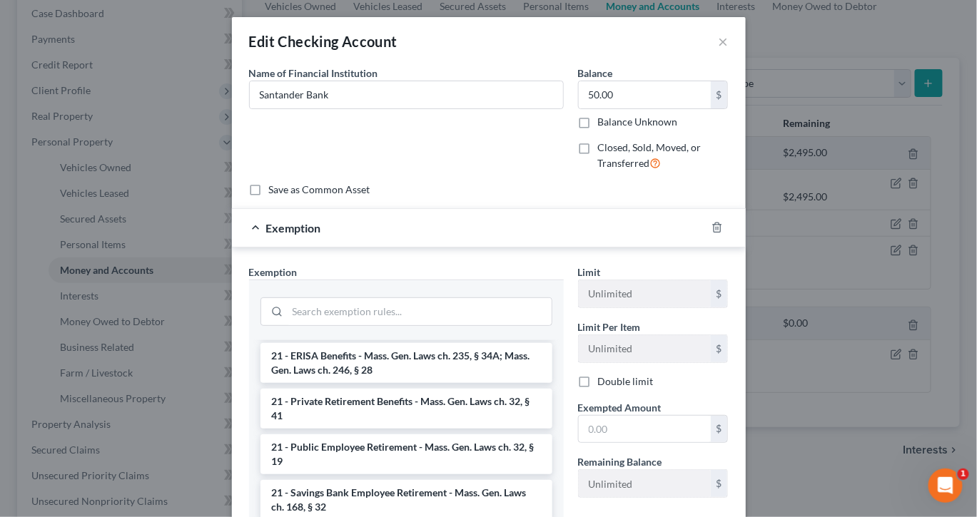
scroll to position [613, 0]
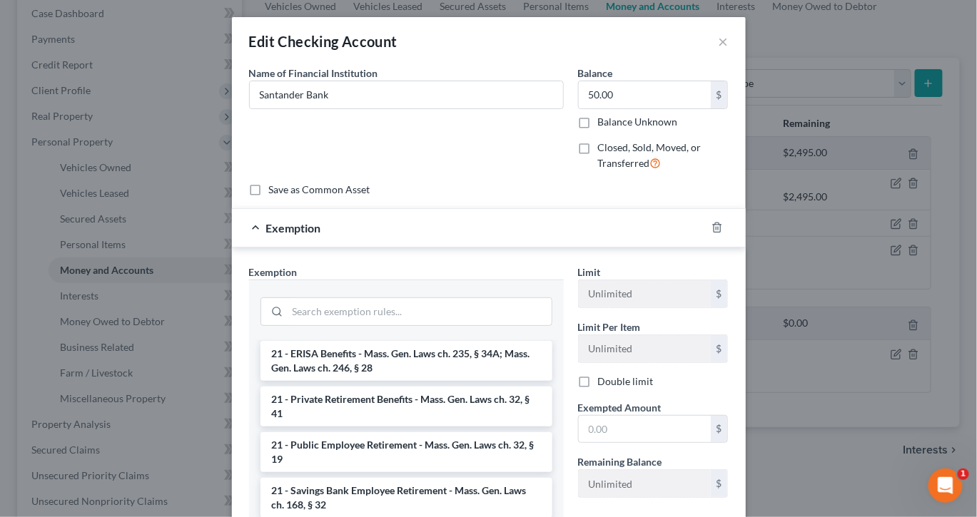
click at [454, 258] on li "17 - Bank Deposits - Mass. Gen. Laws ch. 235, § 34 (15)" at bounding box center [406, 246] width 292 height 26
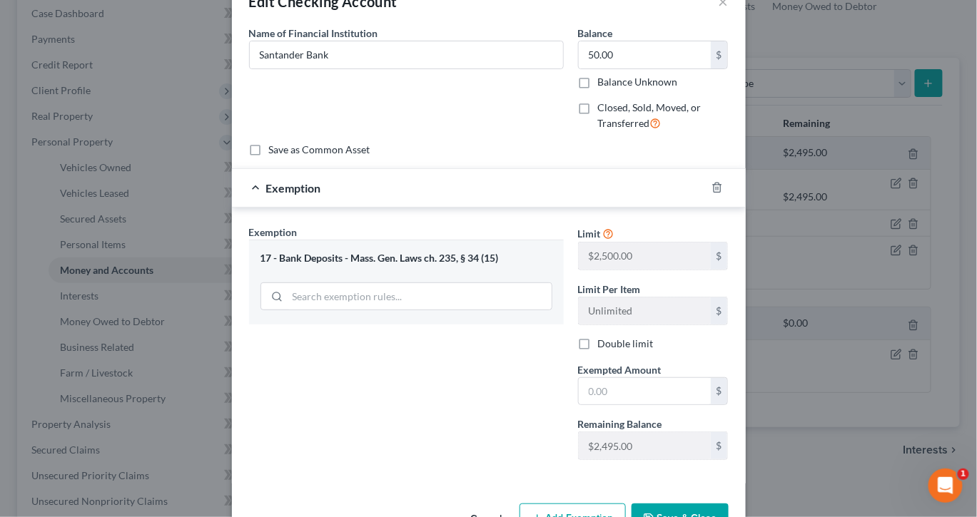
scroll to position [66, 0]
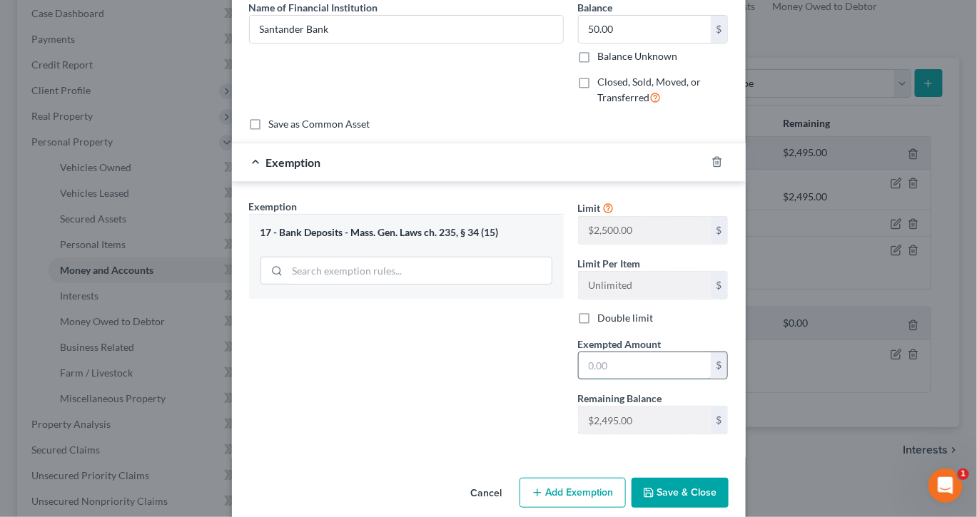
click at [662, 380] on input "text" at bounding box center [645, 365] width 132 height 27
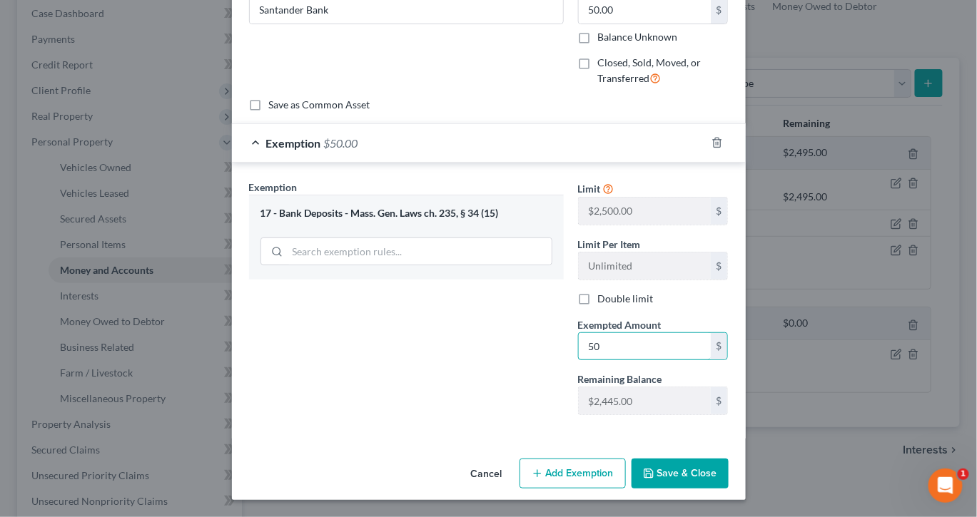
scroll to position [230, 0]
click at [728, 462] on button "Save & Close" at bounding box center [679, 474] width 97 height 30
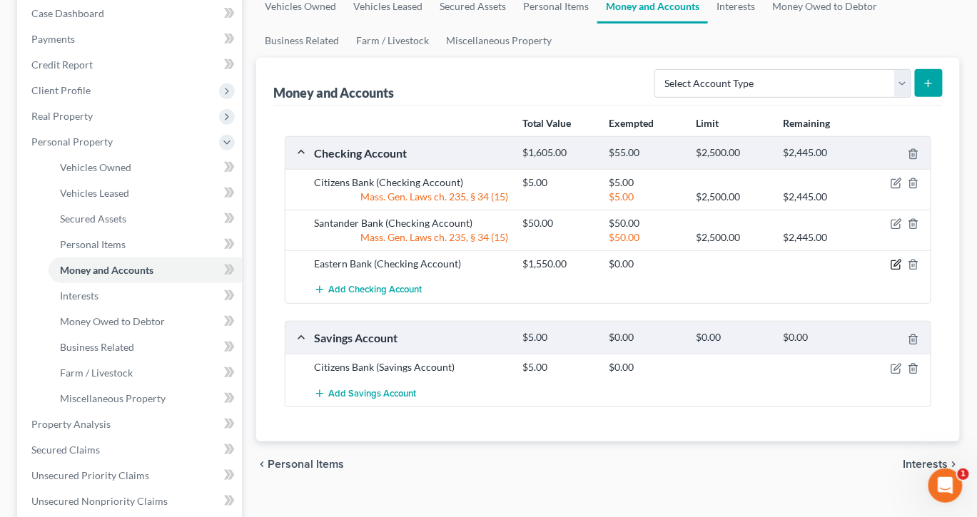
click at [890, 270] on icon "button" at bounding box center [895, 264] width 11 height 11
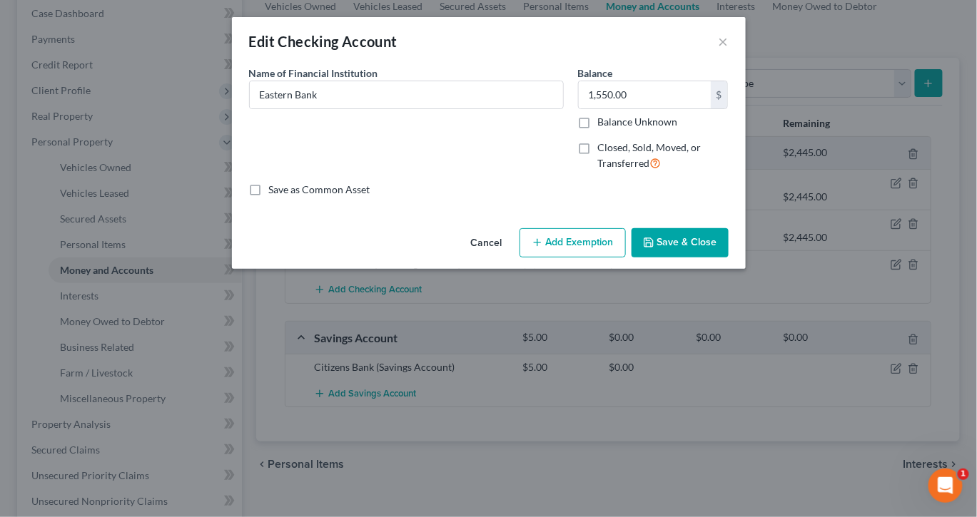
click at [617, 258] on button "Add Exemption" at bounding box center [572, 243] width 106 height 30
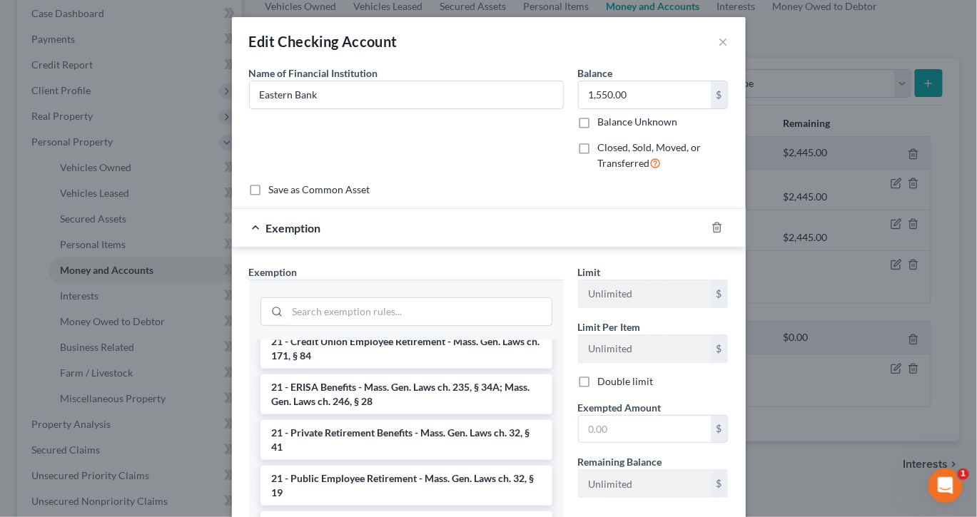
scroll to position [589, 0]
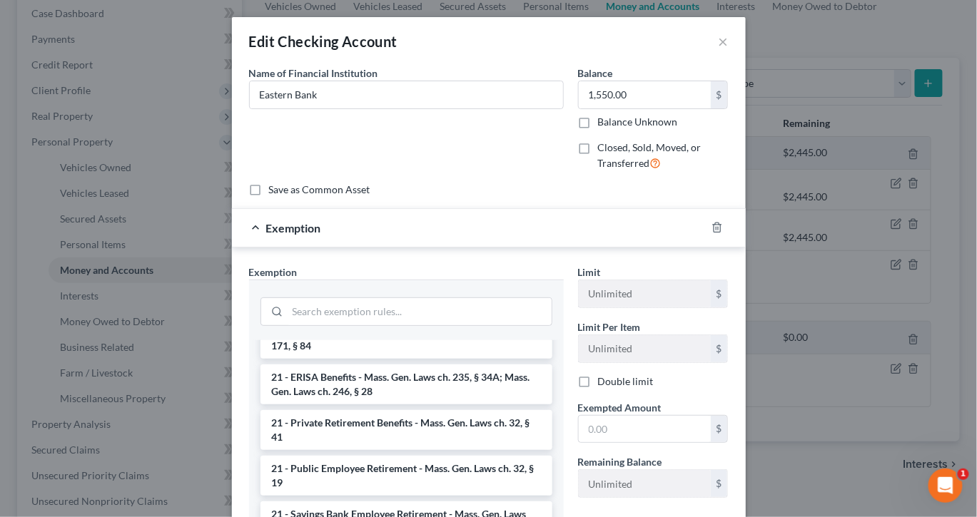
click at [493, 282] on li "17 - Bank Deposits - Mass. Gen. Laws ch. 235, § 34 (15)" at bounding box center [406, 269] width 292 height 26
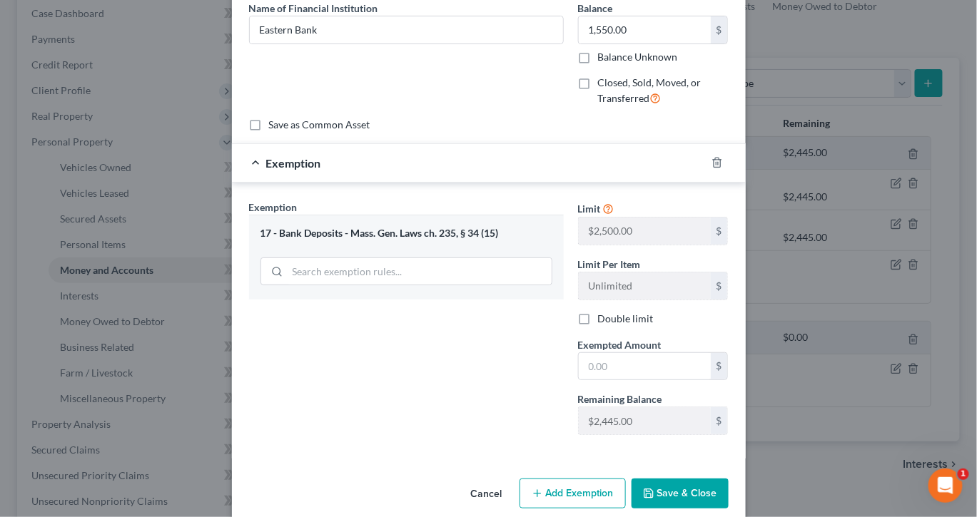
scroll to position [75, 0]
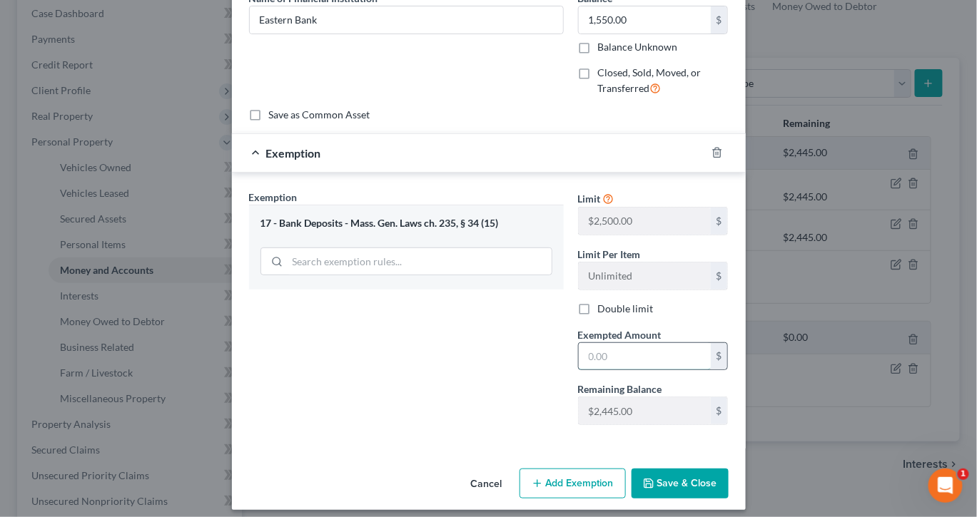
click at [676, 370] on input "text" at bounding box center [645, 356] width 132 height 27
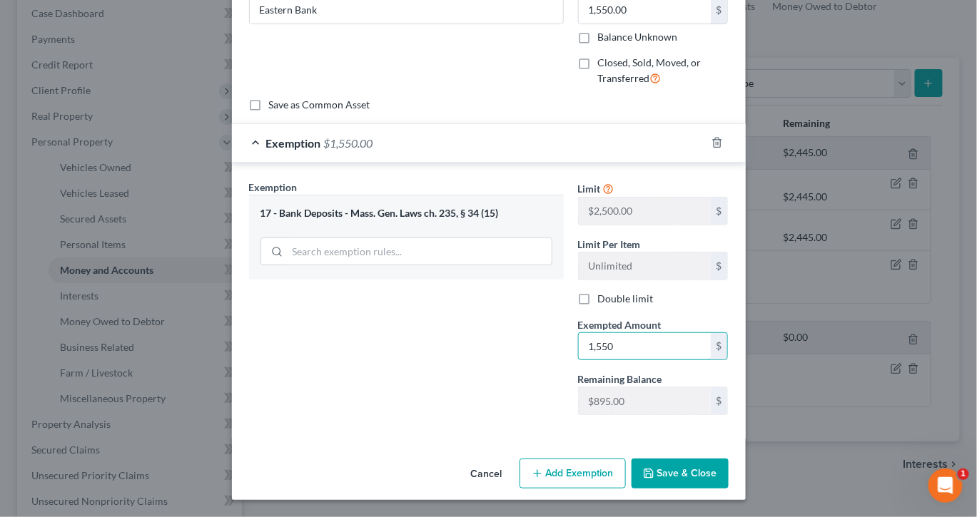
scroll to position [210, 0]
click at [728, 469] on button "Save & Close" at bounding box center [679, 474] width 97 height 30
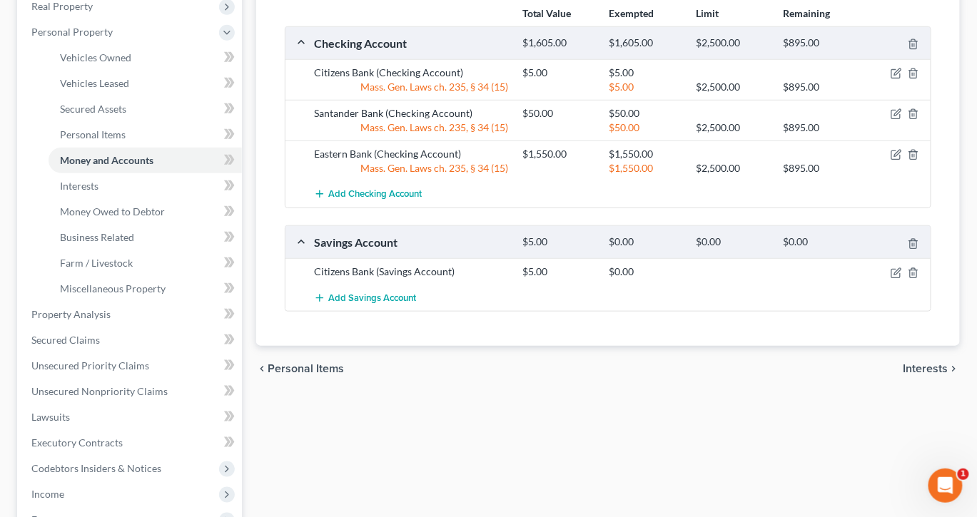
scroll to position [267, 0]
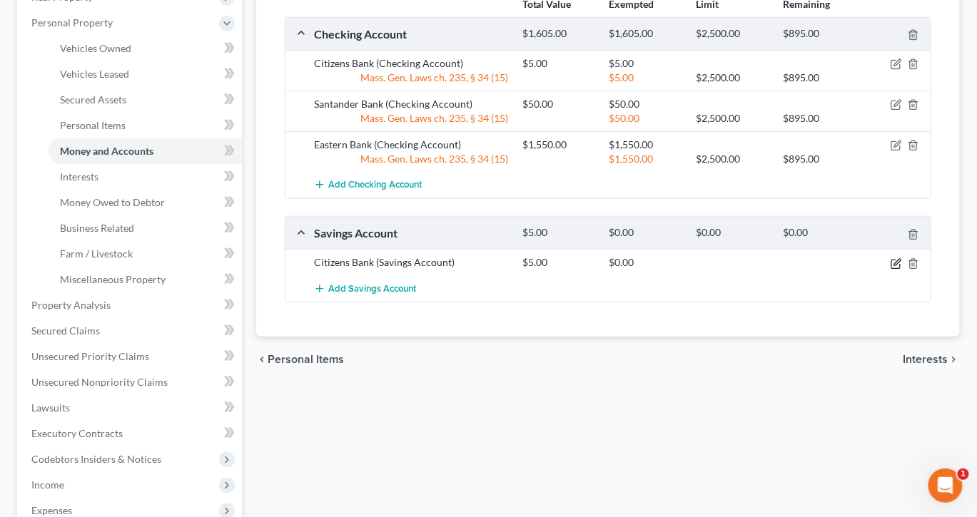
click at [890, 270] on icon "button" at bounding box center [895, 263] width 11 height 11
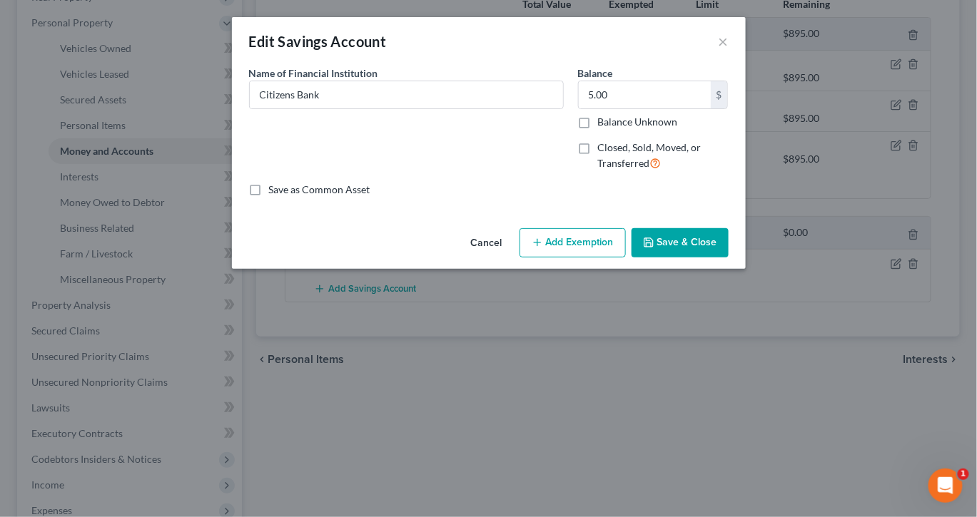
click at [603, 258] on button "Add Exemption" at bounding box center [572, 243] width 106 height 30
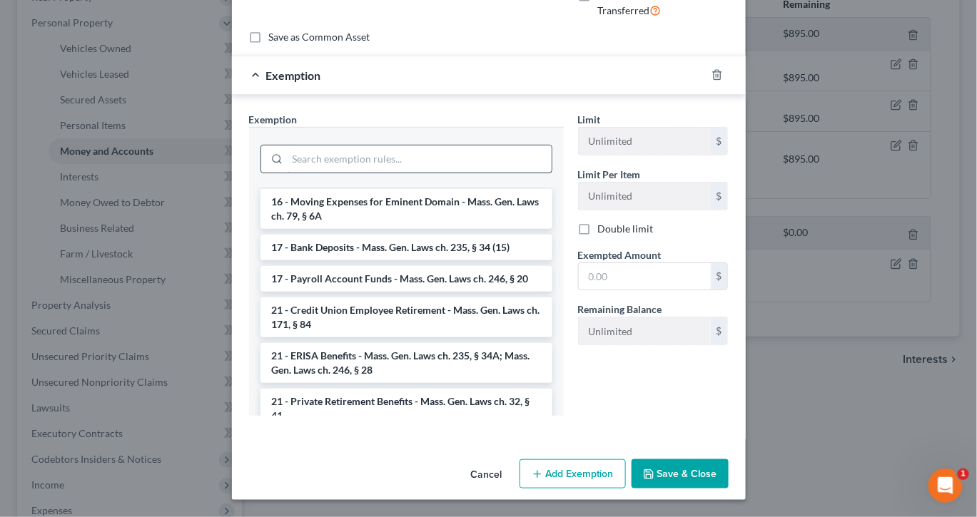
scroll to position [462, 0]
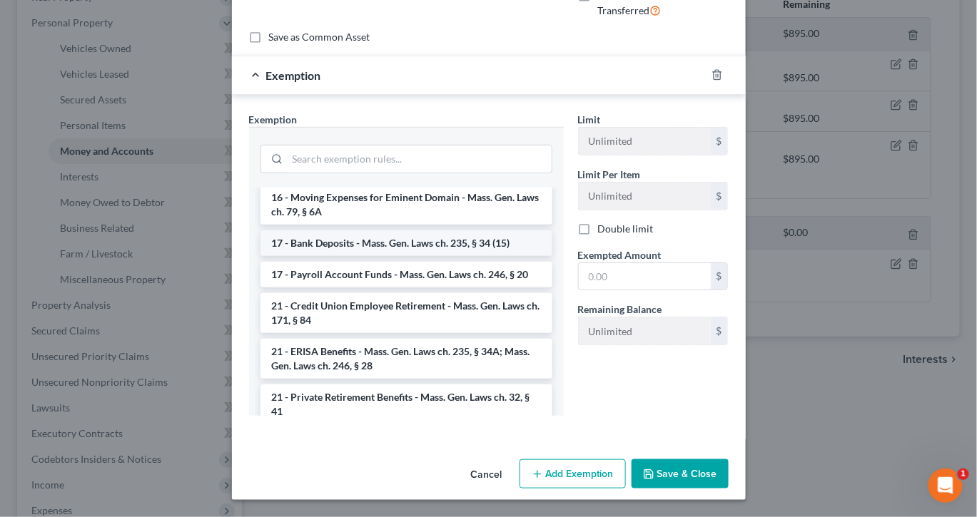
click at [481, 256] on li "17 - Bank Deposits - Mass. Gen. Laws ch. 235, § 34 (15)" at bounding box center [406, 243] width 292 height 26
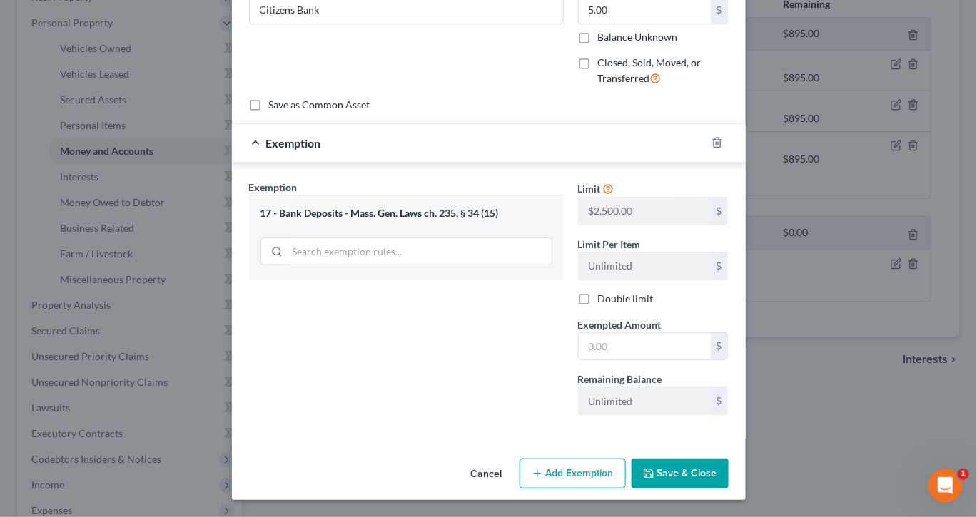
scroll to position [230, 0]
click at [651, 333] on input "text" at bounding box center [645, 346] width 132 height 27
click at [728, 466] on button "Save & Close" at bounding box center [679, 474] width 97 height 30
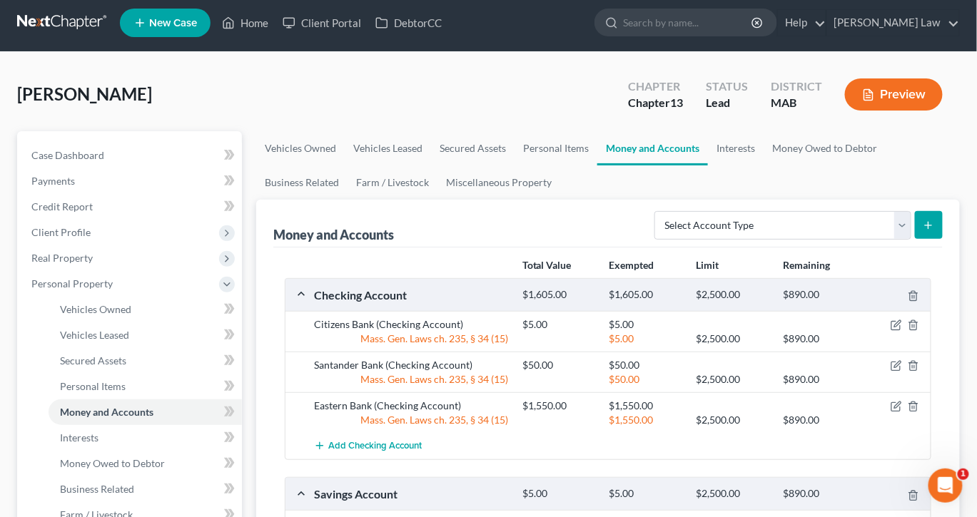
scroll to position [0, 0]
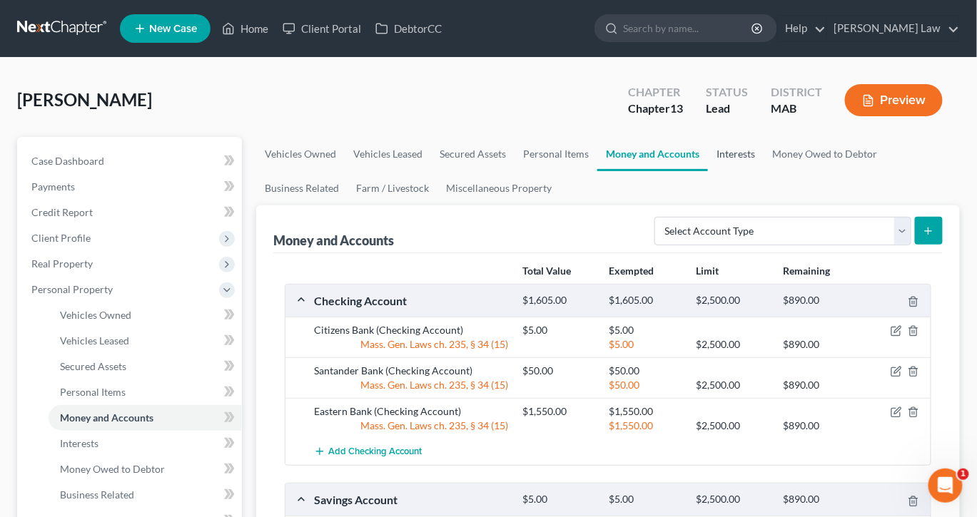
click at [763, 171] on link "Interests" at bounding box center [736, 154] width 56 height 34
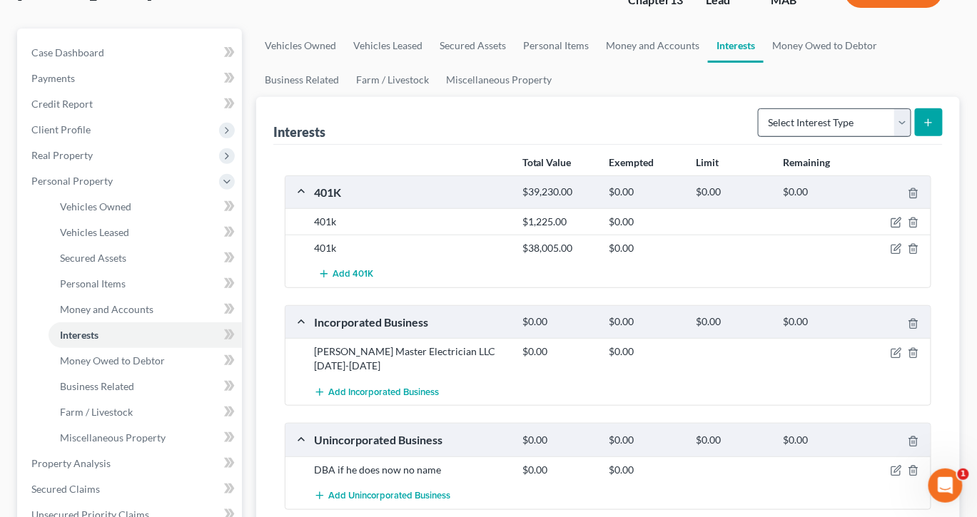
scroll to position [113, 0]
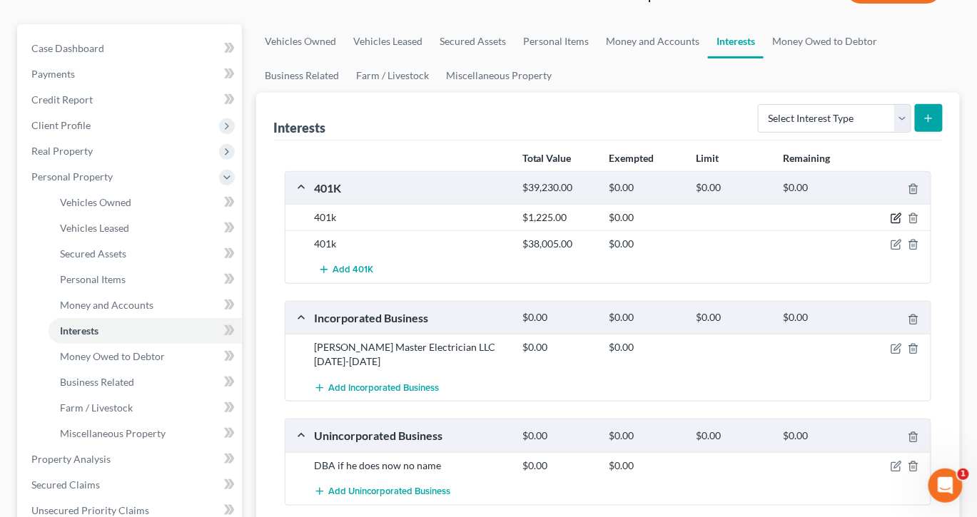
click at [894, 220] on icon "button" at bounding box center [897, 217] width 6 height 6
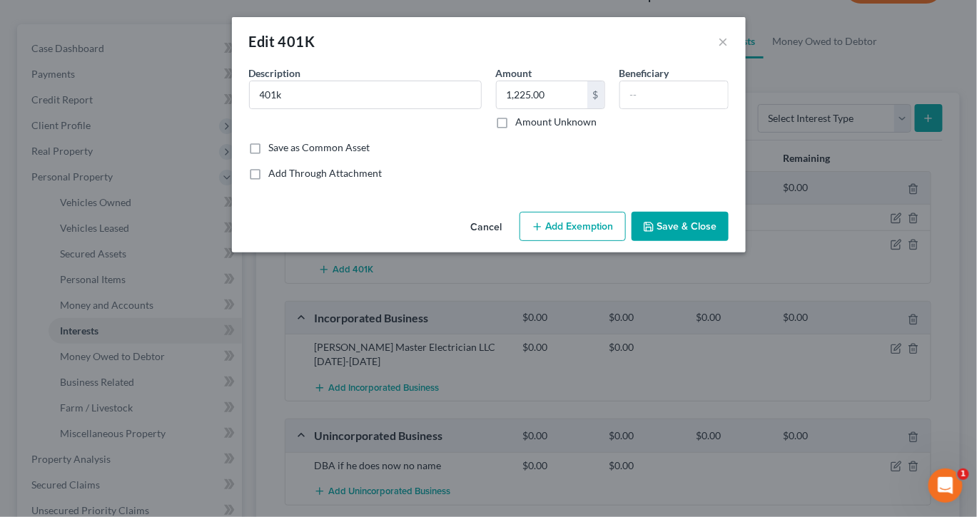
click at [584, 242] on button "Add Exemption" at bounding box center [572, 227] width 106 height 30
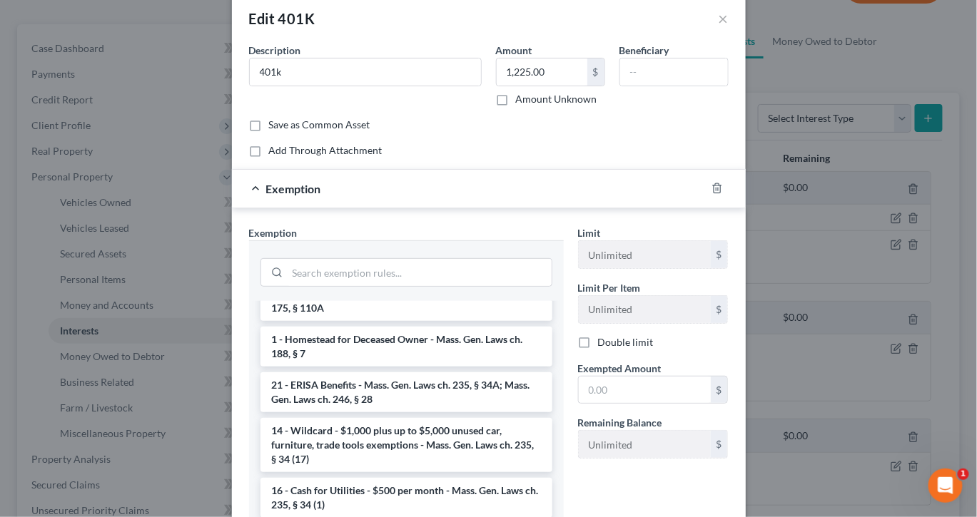
scroll to position [30, 0]
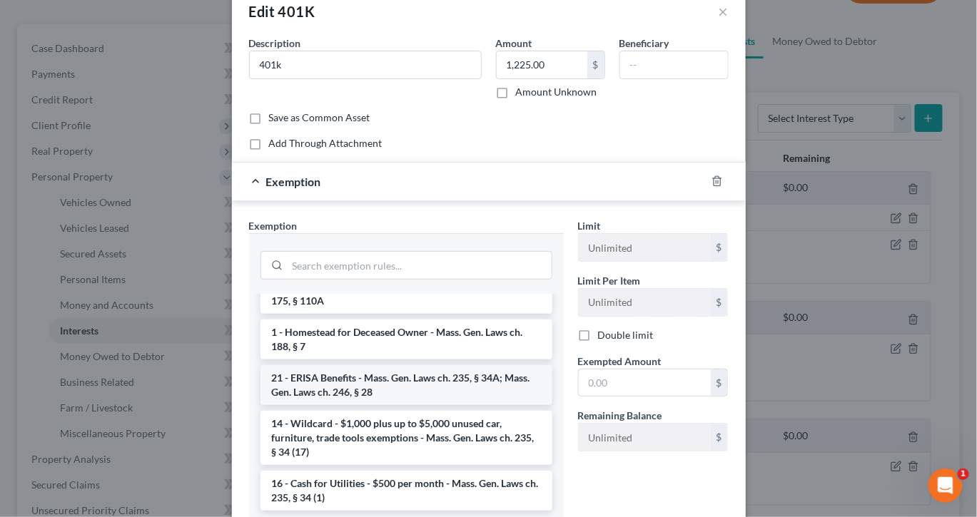
click at [409, 405] on li "21 - ERISA Benefits - Mass. Gen. Laws ch. 235, § 34A; Mass. Gen. Laws ch. 246, …" at bounding box center [406, 385] width 292 height 40
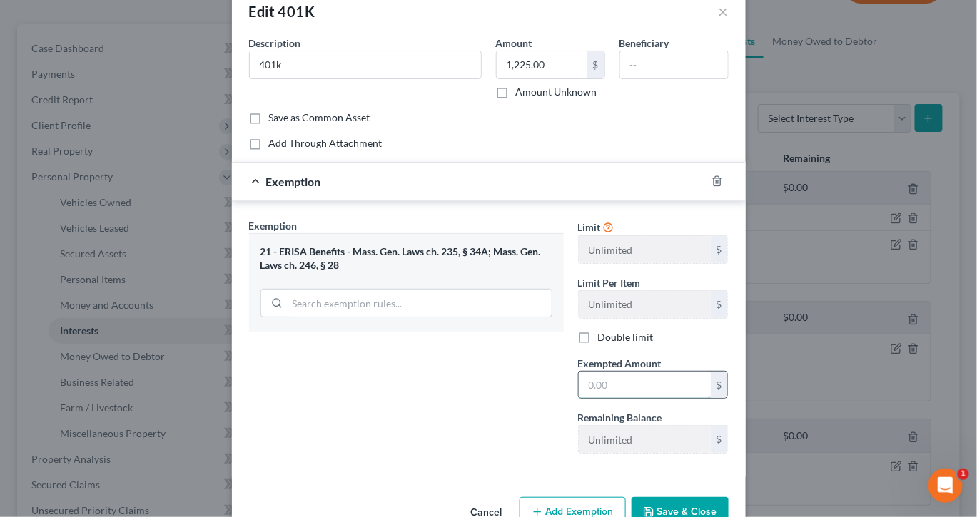
click at [647, 399] on input "text" at bounding box center [645, 385] width 132 height 27
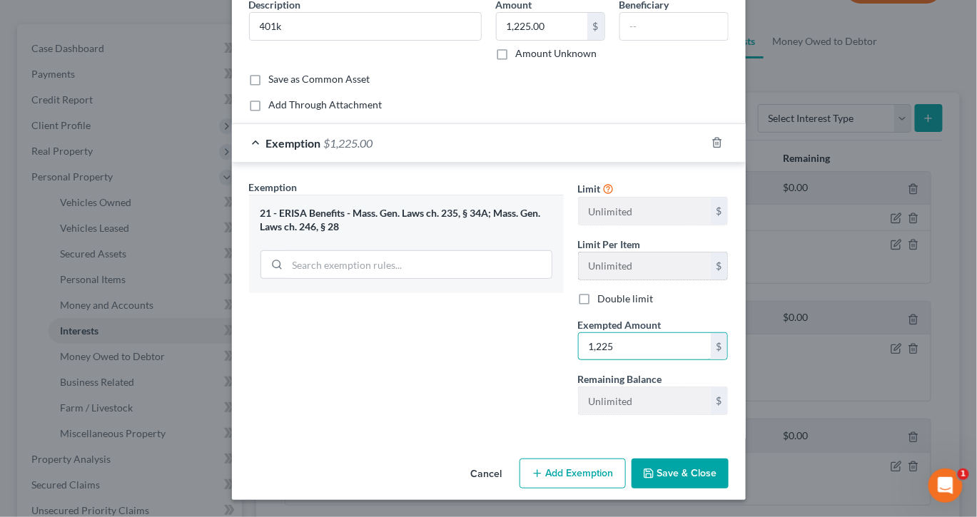
scroll to position [190, 0]
click at [728, 482] on button "Save & Close" at bounding box center [679, 474] width 97 height 30
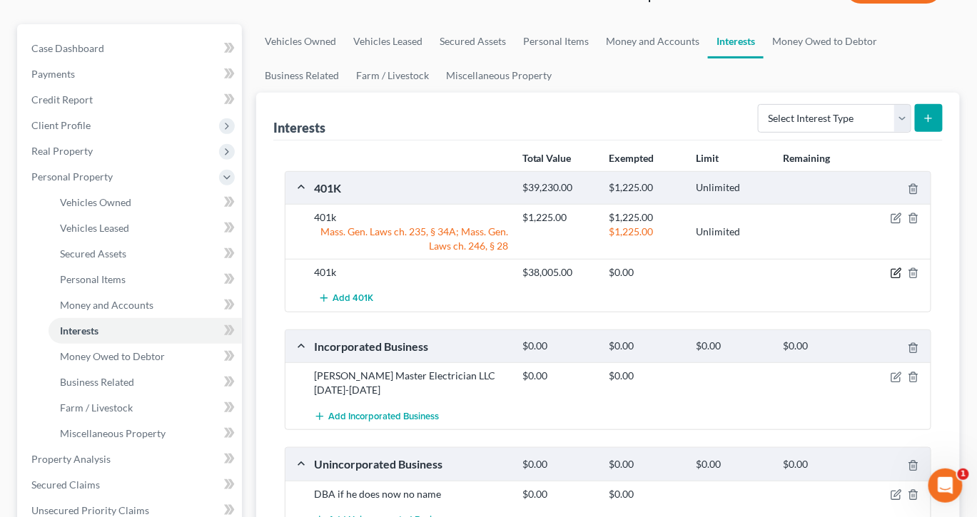
click at [890, 279] on icon "button" at bounding box center [895, 273] width 11 height 11
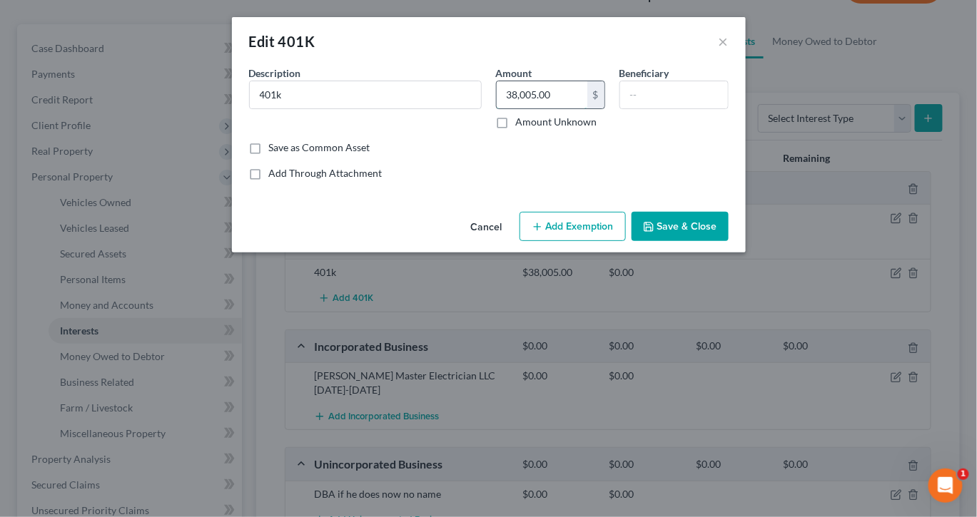
click at [584, 108] on input "38,005.00" at bounding box center [541, 94] width 91 height 27
click at [579, 242] on button "Add Exemption" at bounding box center [572, 227] width 106 height 30
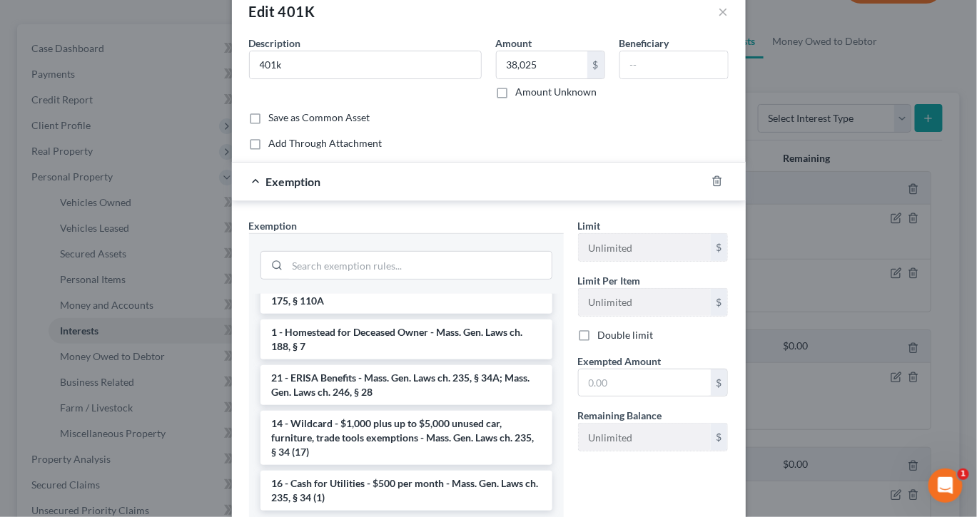
scroll to position [42, 0]
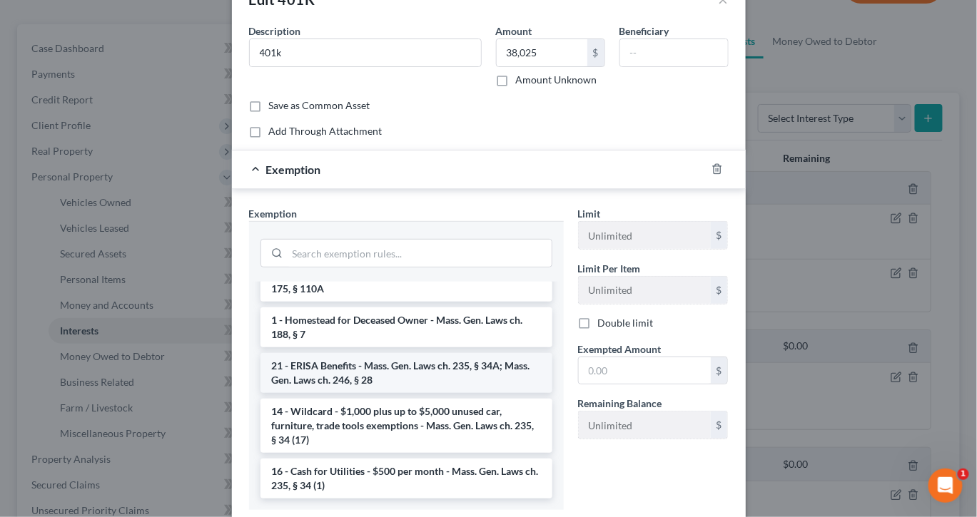
click at [404, 393] on li "21 - ERISA Benefits - Mass. Gen. Laws ch. 235, § 34A; Mass. Gen. Laws ch. 246, …" at bounding box center [406, 373] width 292 height 40
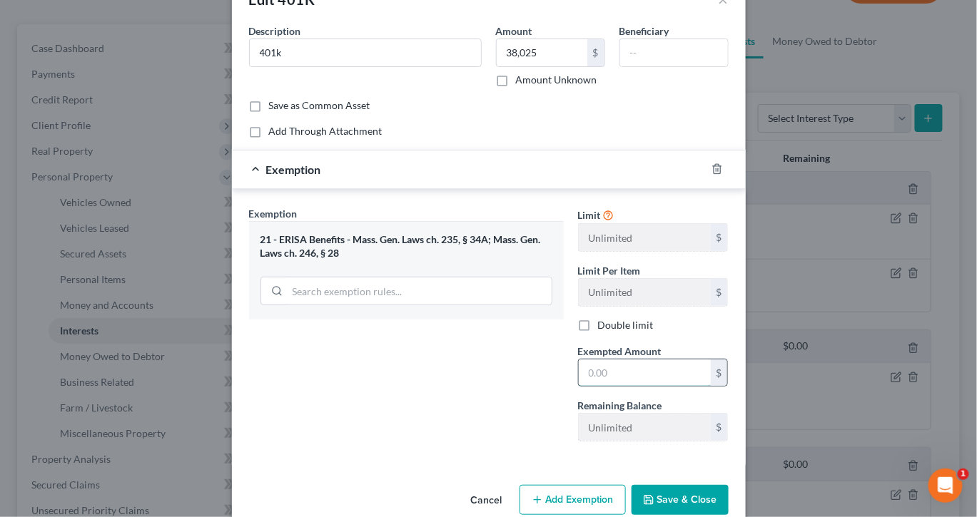
click at [665, 387] on input "text" at bounding box center [645, 373] width 132 height 27
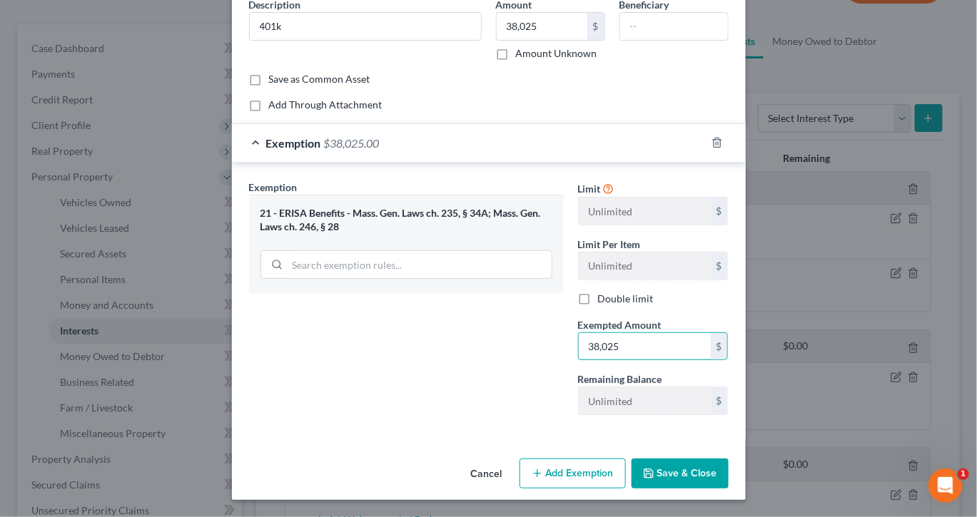
scroll to position [209, 0]
click at [728, 468] on button "Save & Close" at bounding box center [679, 474] width 97 height 30
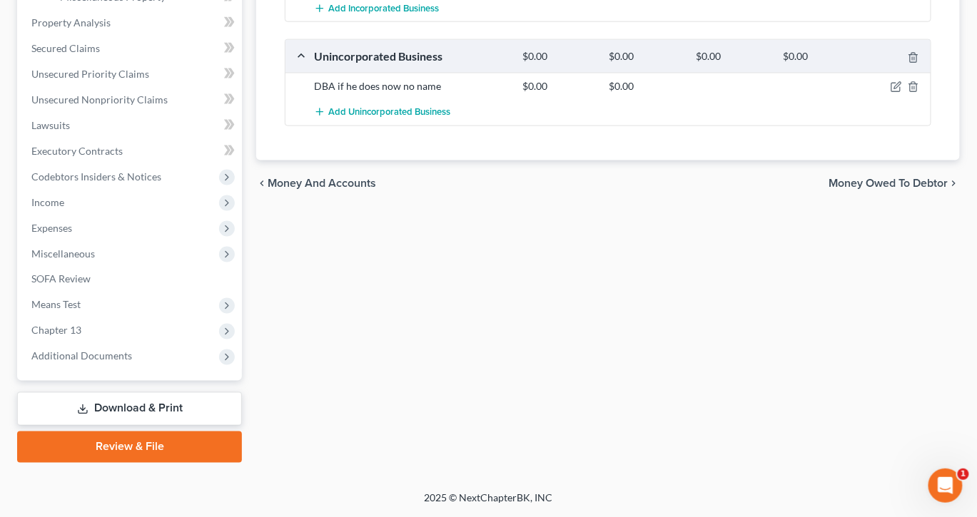
scroll to position [725, 0]
click at [91, 285] on span "SOFA Review" at bounding box center [60, 279] width 59 height 12
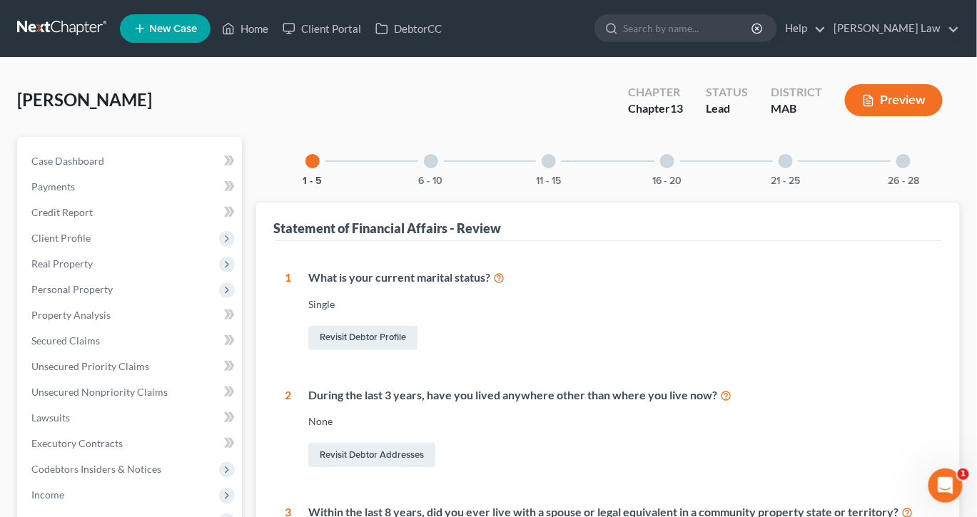
click at [910, 168] on div at bounding box center [903, 161] width 14 height 14
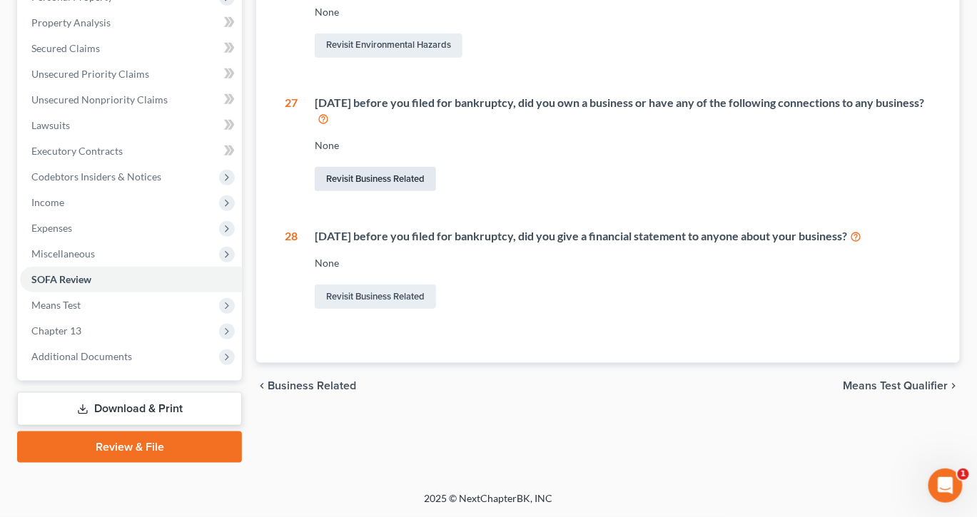
click at [427, 191] on link "Revisit Business Related" at bounding box center [375, 179] width 121 height 24
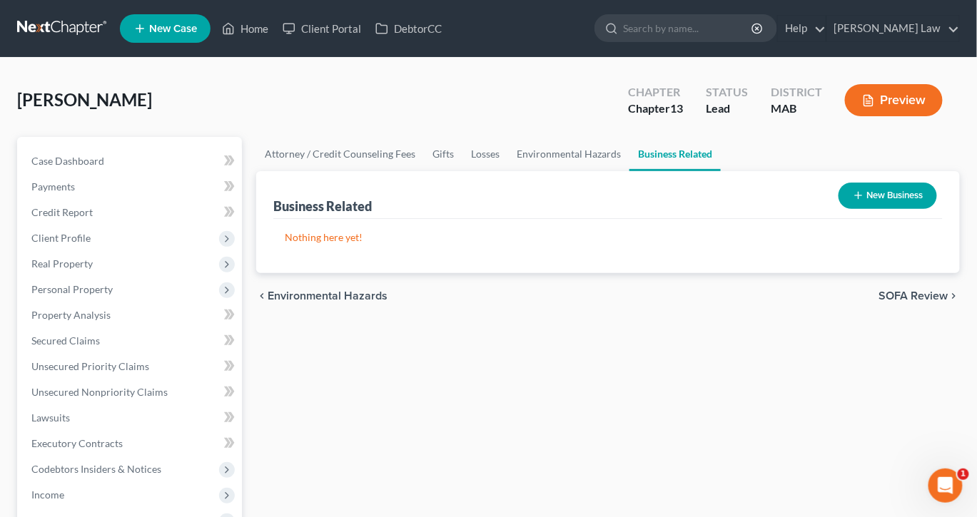
click at [866, 209] on button "New Business" at bounding box center [887, 196] width 98 height 26
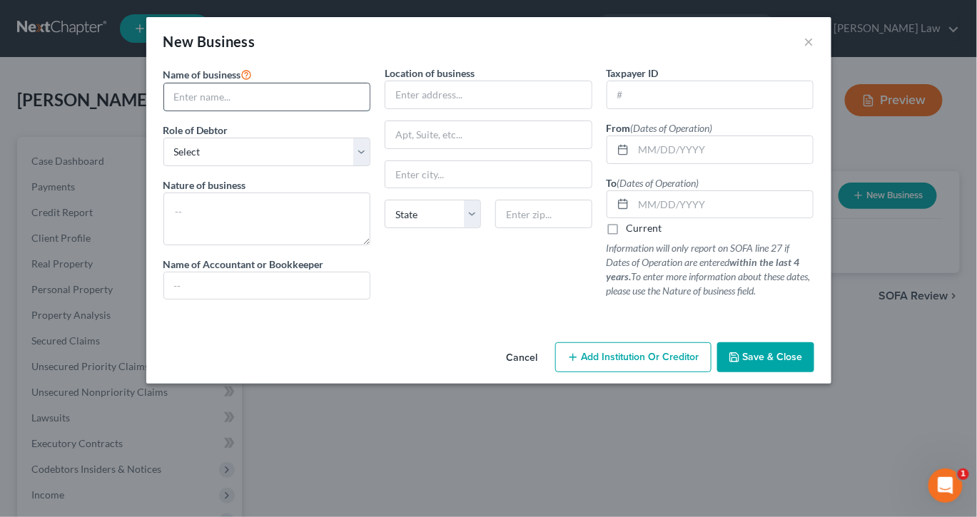
click at [262, 111] on input "text" at bounding box center [267, 96] width 206 height 27
type input "[PERSON_NAME] Master Electrician LLC [DATE]-[DATE]"
click at [331, 166] on select "Select A member of a limited liability company (LLC) or limited liability partn…" at bounding box center [267, 152] width 208 height 29
select select "member"
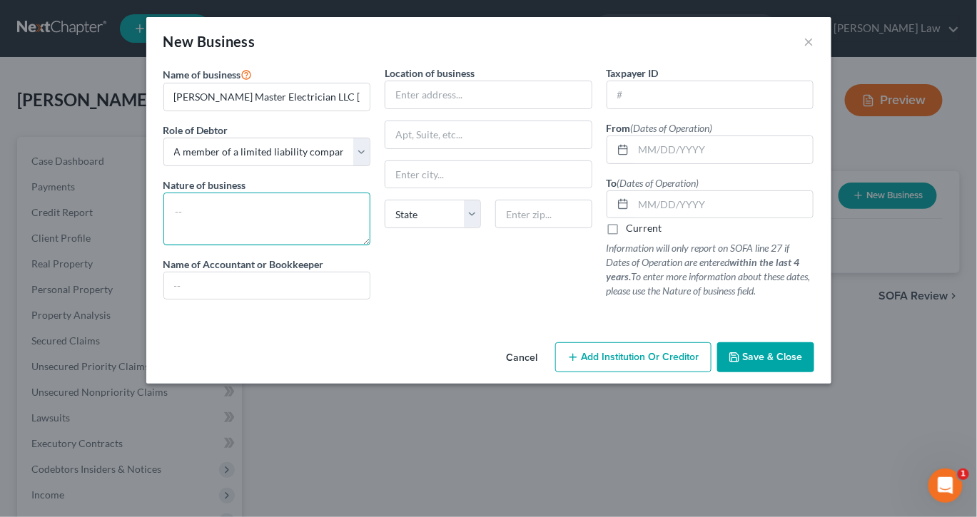
click at [163, 245] on textarea at bounding box center [267, 219] width 208 height 53
type textarea "Electrician"
click at [691, 163] on input "text" at bounding box center [723, 149] width 180 height 27
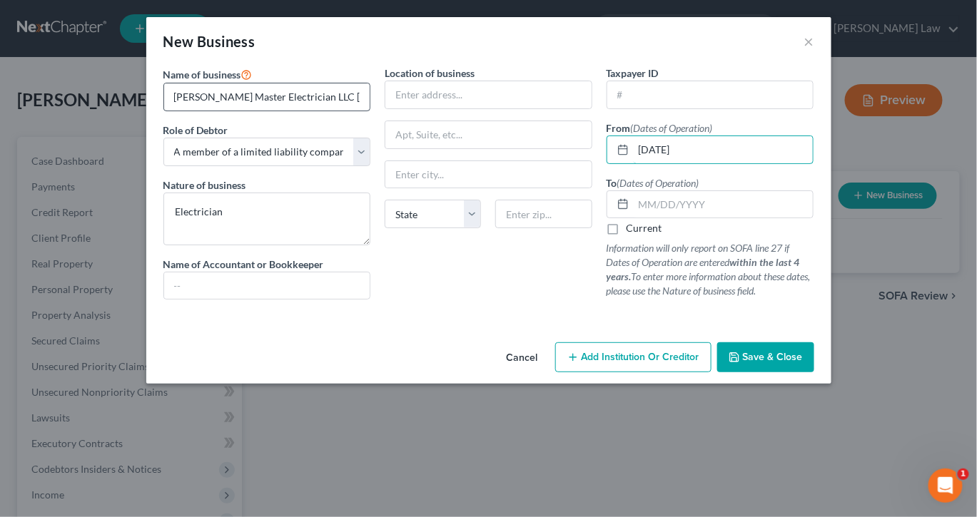
type input "01/01/2023"
click at [315, 111] on input "[PERSON_NAME] Master Electrician LLC [DATE]-[DATE]" at bounding box center [267, 96] width 206 height 27
click at [689, 218] on input "text" at bounding box center [723, 204] width 180 height 27
type input "12/31/2024"
click at [335, 111] on input "[PERSON_NAME] Master Electrician LLC [DATE]-[DATE]" at bounding box center [267, 96] width 206 height 27
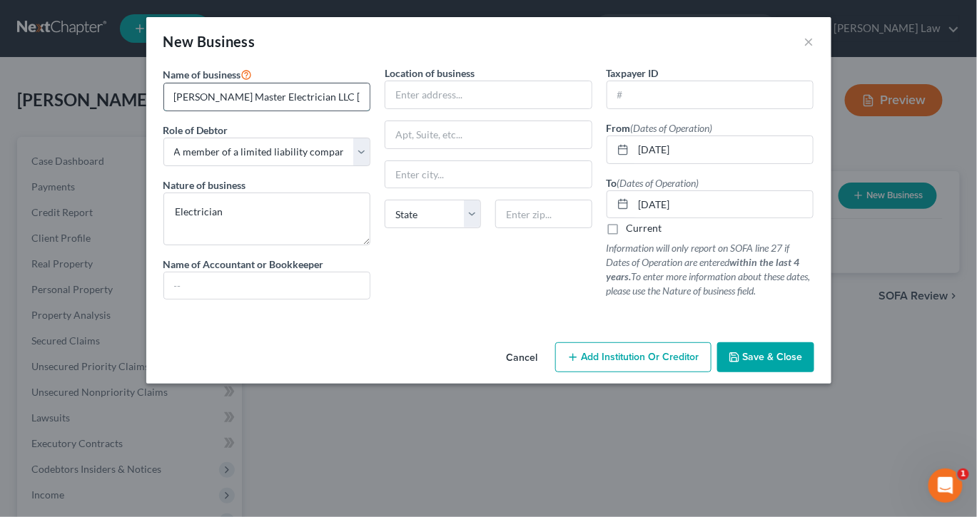
click at [332, 111] on input "[PERSON_NAME] Master Electrician LLC [DATE]-[DATE]" at bounding box center [267, 96] width 206 height 27
click at [321, 111] on input "[PERSON_NAME] Master Electrician LLC [DATE]-[DATE]" at bounding box center [267, 96] width 206 height 27
type input "Donald Silva Master Electrician LLC"
click at [462, 108] on input "text" at bounding box center [488, 94] width 206 height 27
click at [740, 363] on icon "button" at bounding box center [733, 357] width 11 height 11
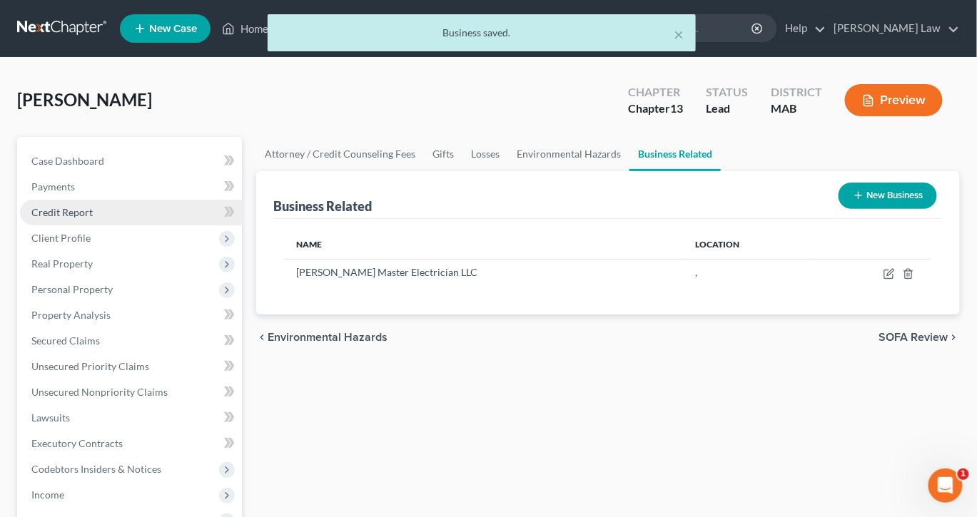
click at [92, 218] on span "Credit Report" at bounding box center [61, 212] width 61 height 12
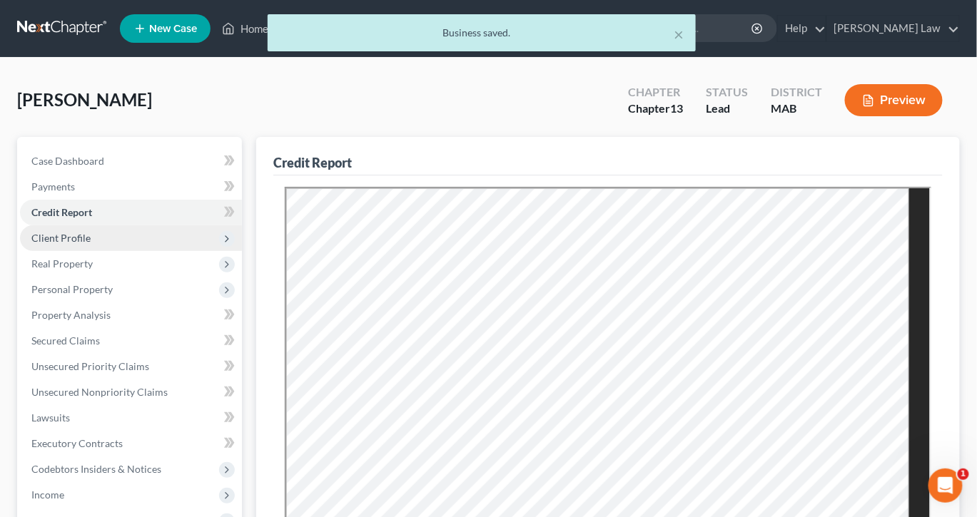
click at [91, 244] on span "Client Profile" at bounding box center [60, 238] width 59 height 12
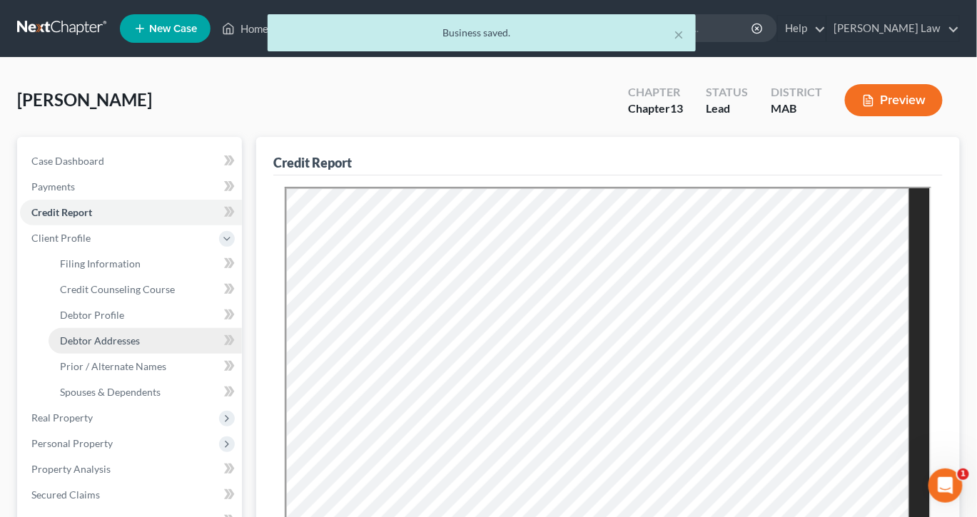
click at [131, 347] on span "Debtor Addresses" at bounding box center [100, 341] width 80 height 12
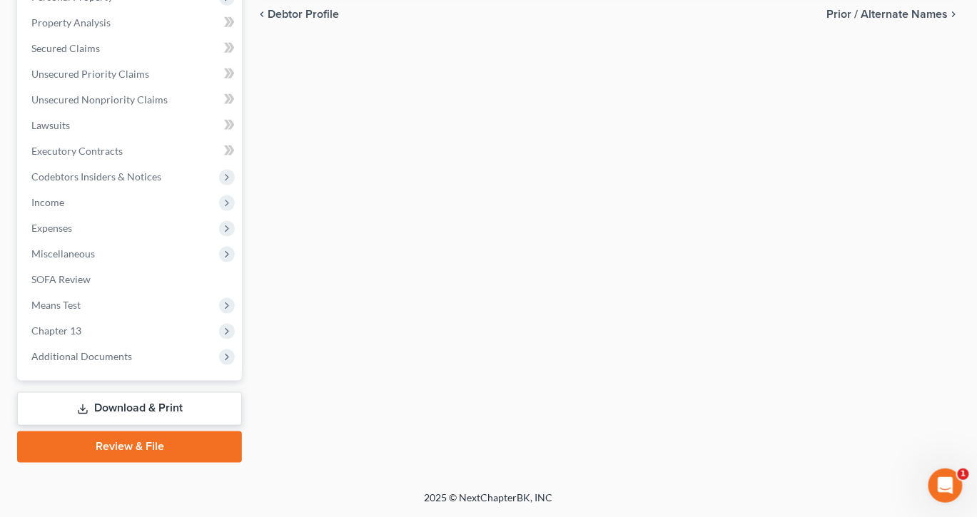
scroll to position [520, 0]
click at [91, 285] on span "SOFA Review" at bounding box center [60, 279] width 59 height 12
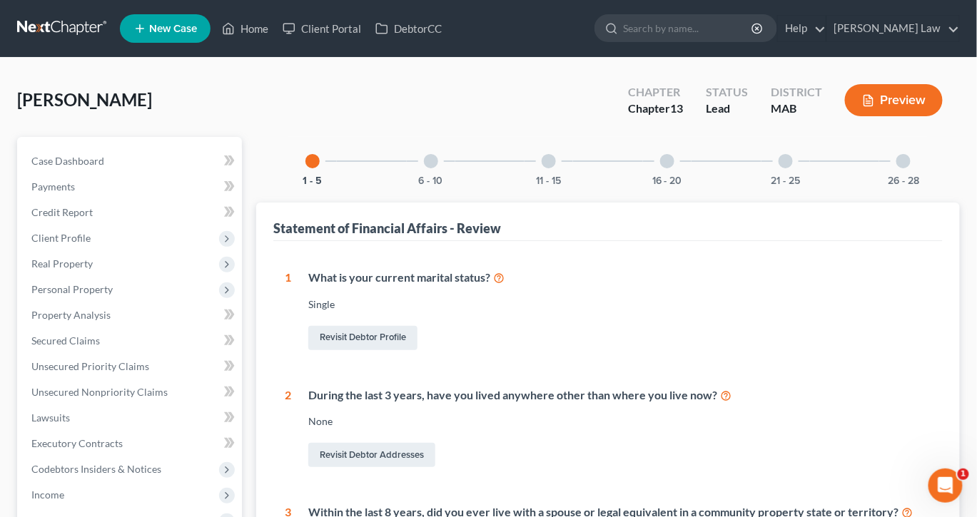
click at [910, 168] on div at bounding box center [903, 161] width 14 height 14
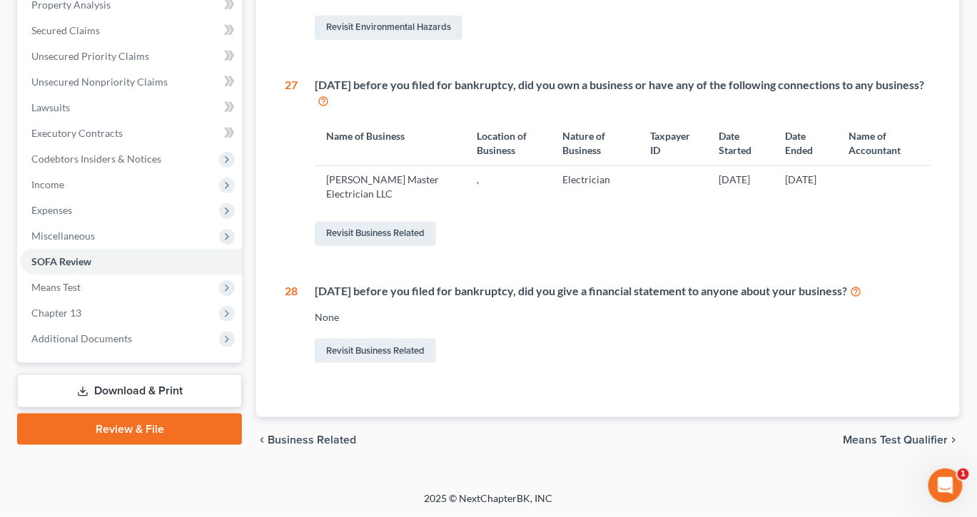
scroll to position [359, 0]
click at [397, 246] on link "Revisit Business Related" at bounding box center [375, 234] width 121 height 24
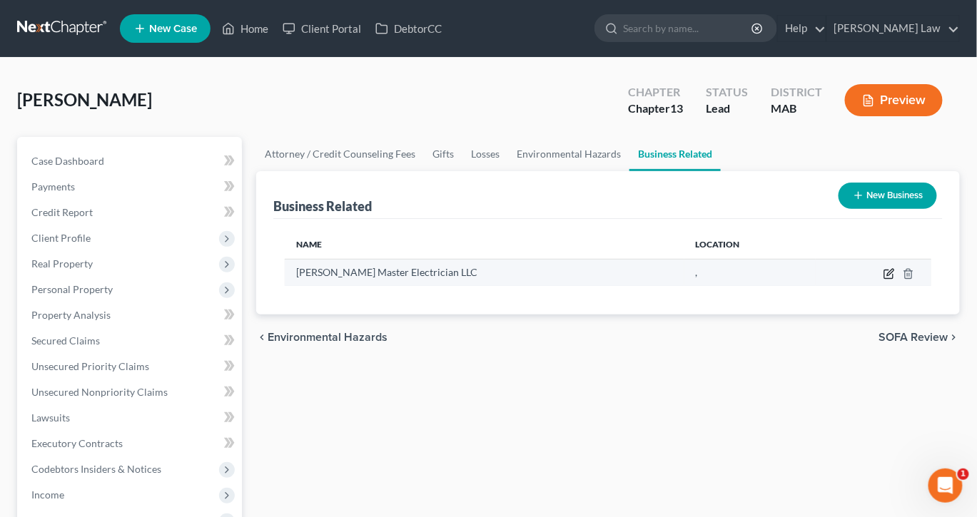
click at [887, 275] on icon "button" at bounding box center [890, 272] width 6 height 6
select select "member"
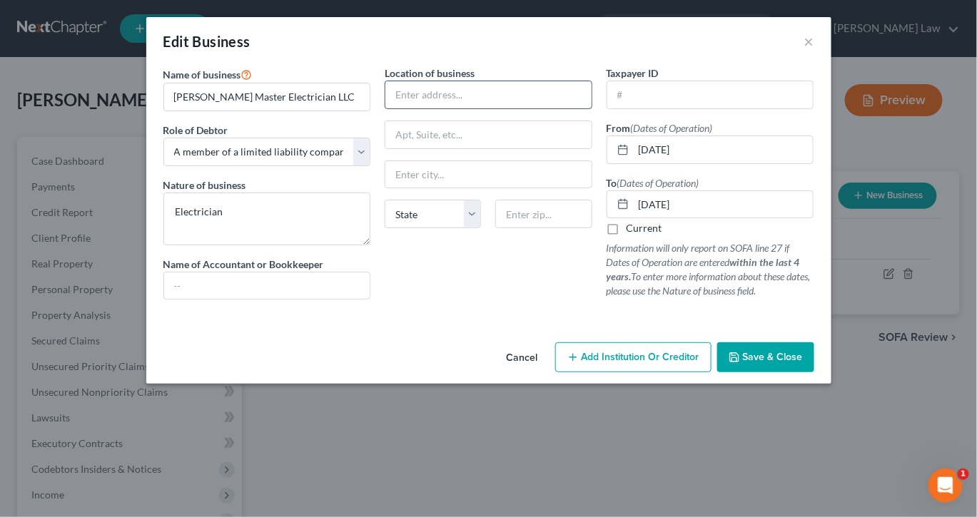
click at [469, 108] on input "text" at bounding box center [488, 94] width 206 height 27
type input "[STREET_ADDRESS][PERSON_NAME]"
click at [432, 188] on input "text" at bounding box center [488, 174] width 206 height 27
type input "Berkley"
select select "22"
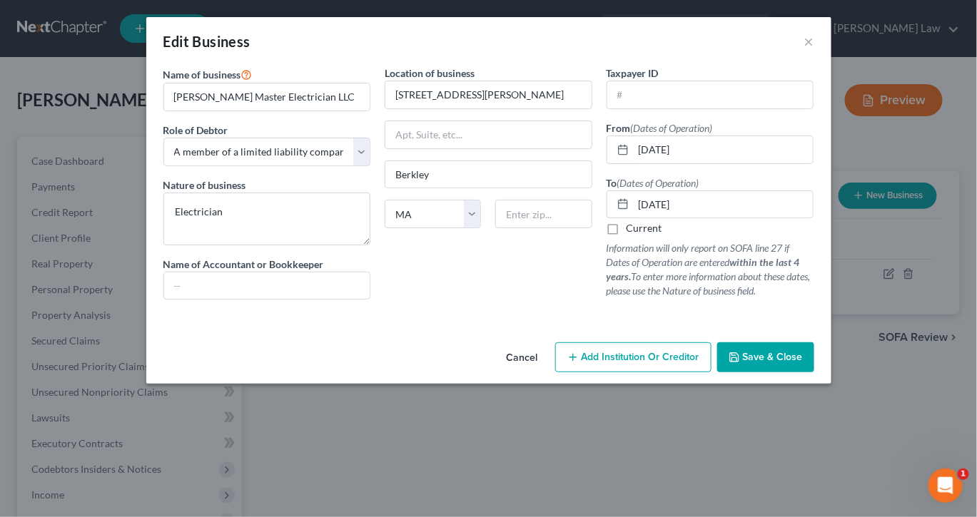
click at [803, 363] on span "Save & Close" at bounding box center [773, 357] width 60 height 12
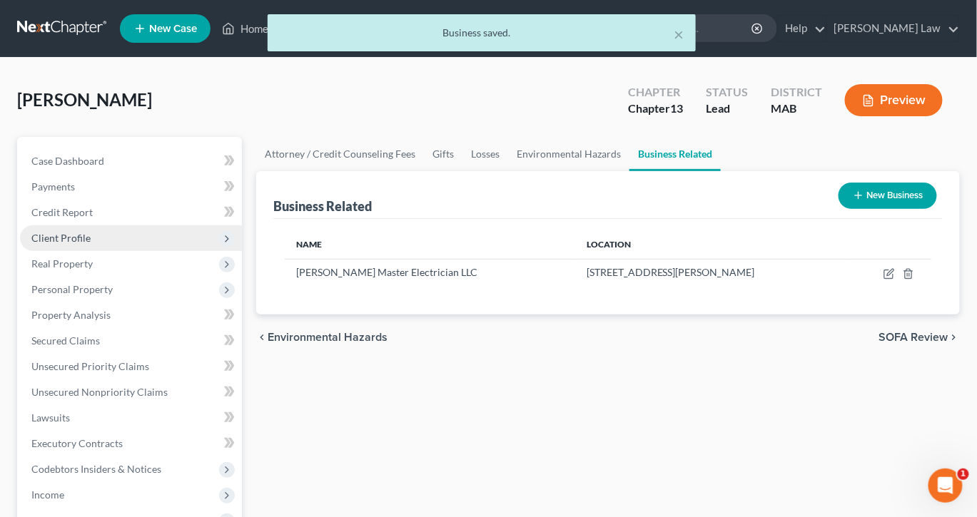
click at [91, 244] on span "Client Profile" at bounding box center [60, 238] width 59 height 12
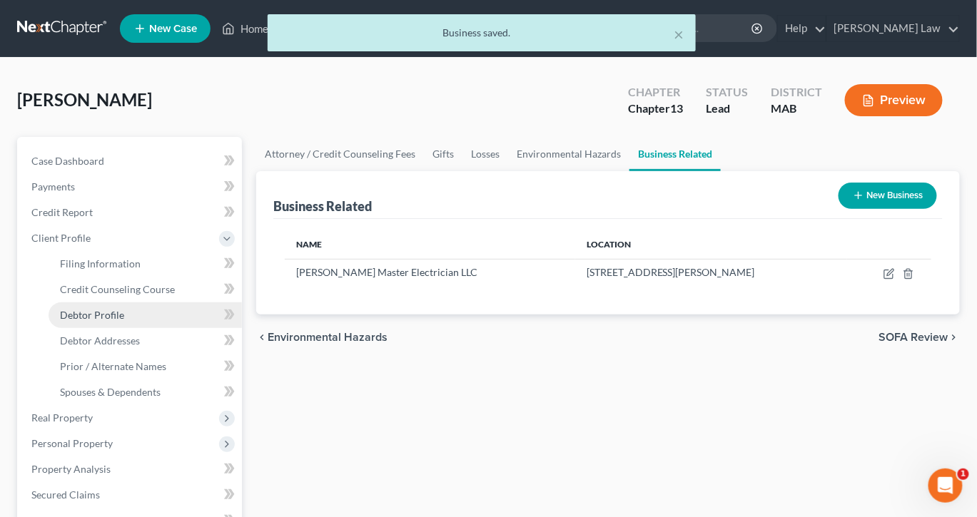
click at [124, 321] on span "Debtor Profile" at bounding box center [92, 315] width 64 height 12
select select "0"
select select "3"
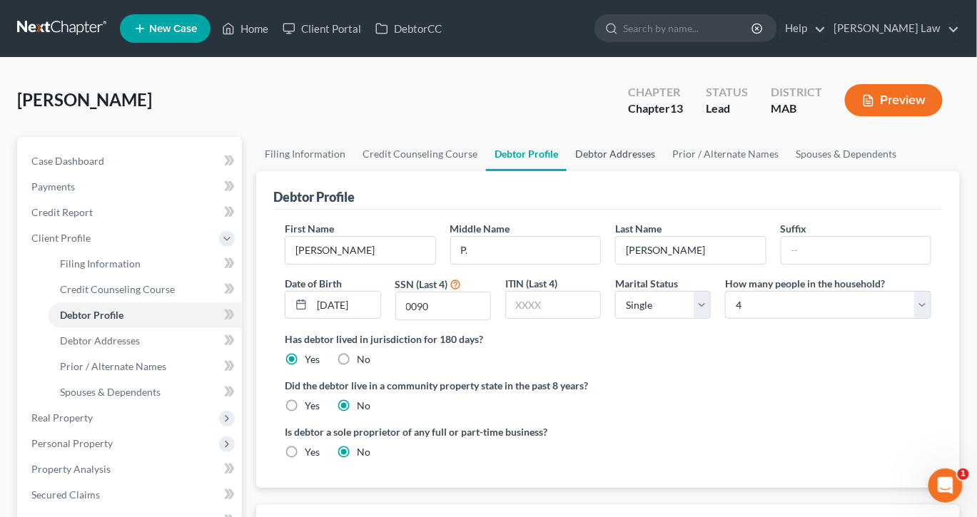
click at [663, 171] on link "Debtor Addresses" at bounding box center [614, 154] width 97 height 34
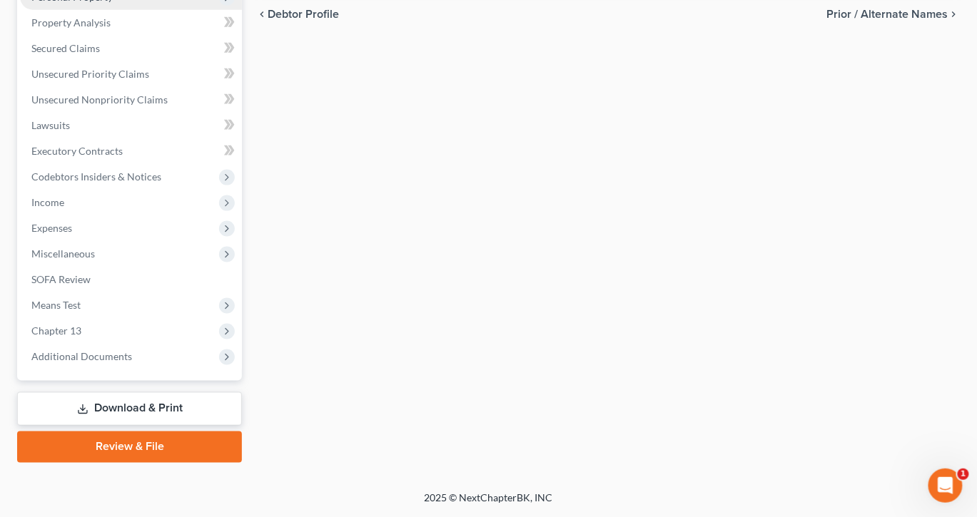
scroll to position [628, 0]
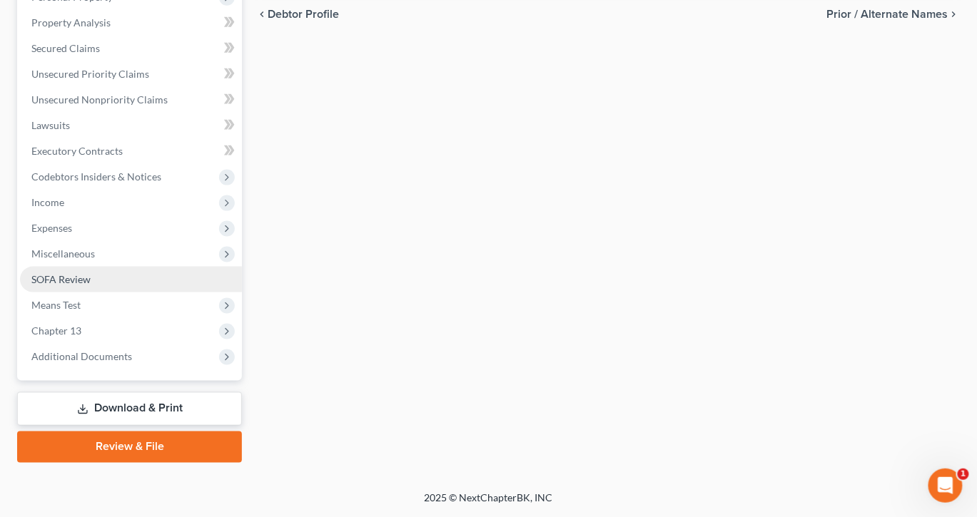
click at [91, 277] on span "SOFA Review" at bounding box center [60, 279] width 59 height 12
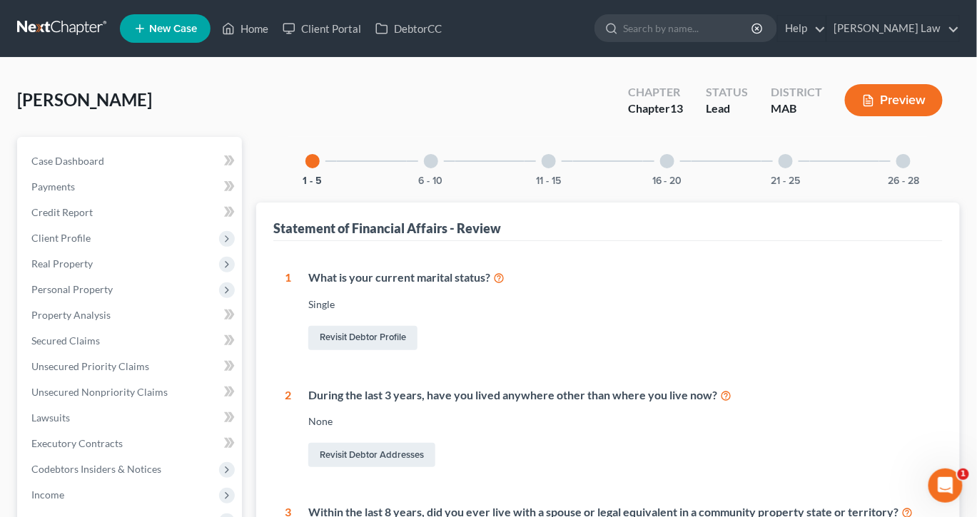
click at [910, 168] on div at bounding box center [903, 161] width 14 height 14
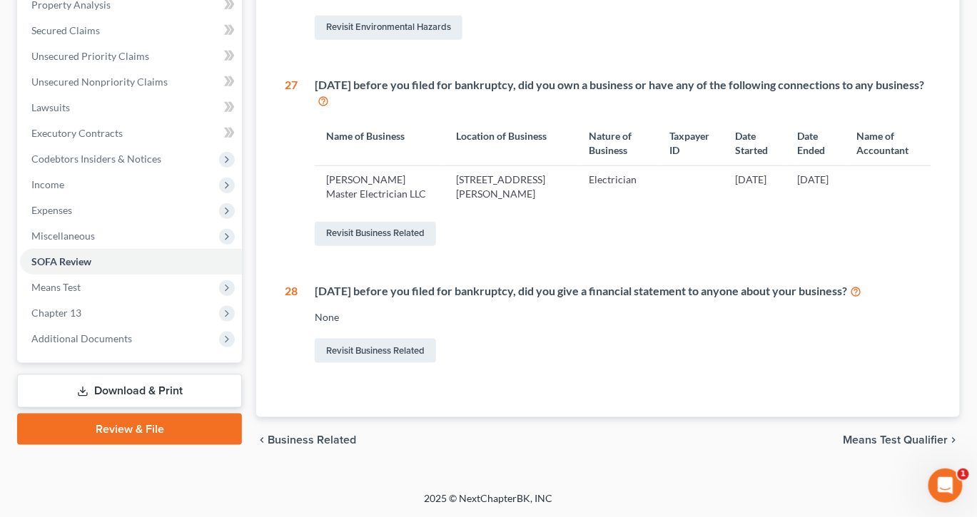
scroll to position [354, 0]
click at [426, 246] on link "Revisit Business Related" at bounding box center [375, 234] width 121 height 24
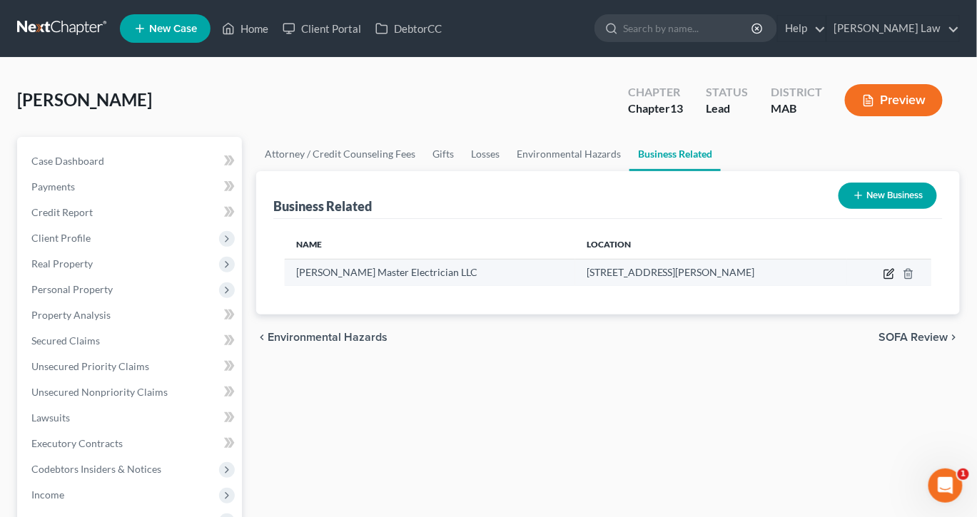
click at [883, 280] on icon "button" at bounding box center [888, 273] width 11 height 11
select select "member"
select select "22"
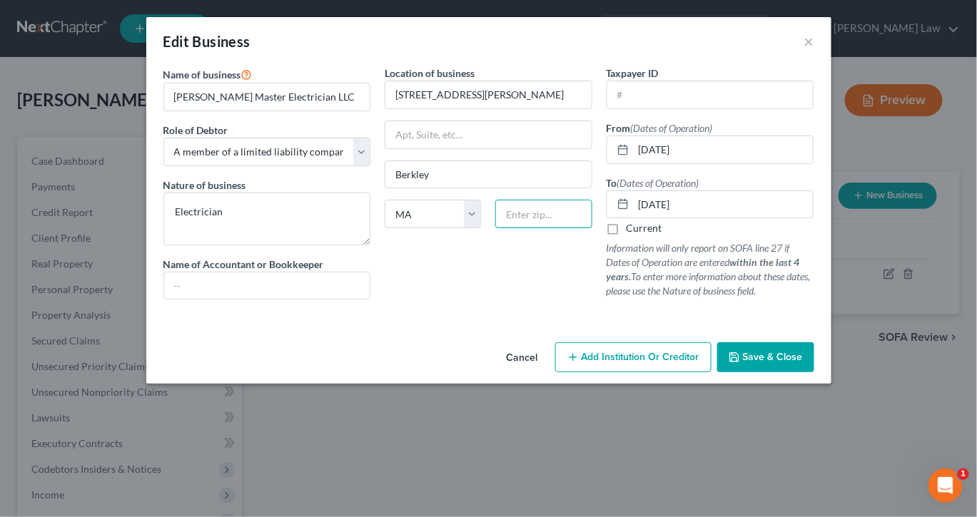
click at [545, 228] on input "text" at bounding box center [543, 214] width 96 height 29
type input "02779"
click at [814, 372] on button "Save & Close" at bounding box center [765, 357] width 97 height 30
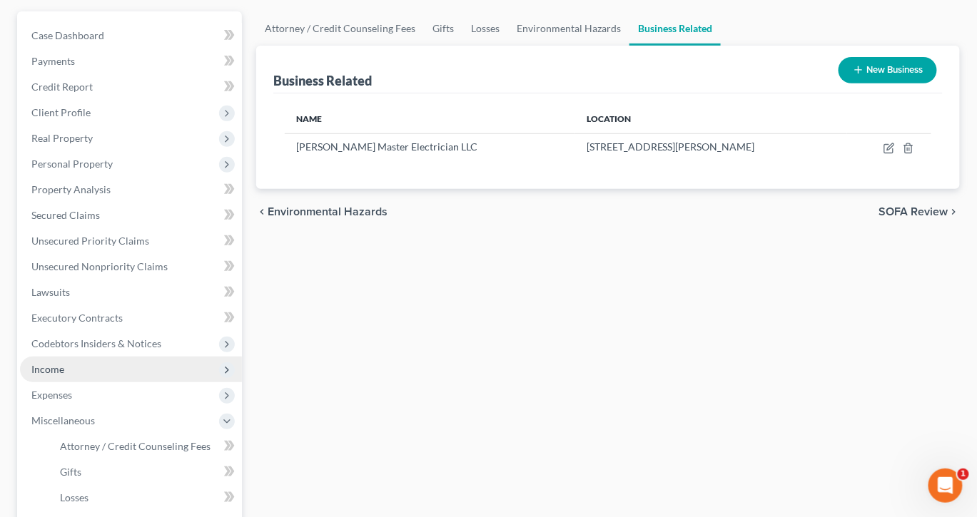
scroll to position [125, 0]
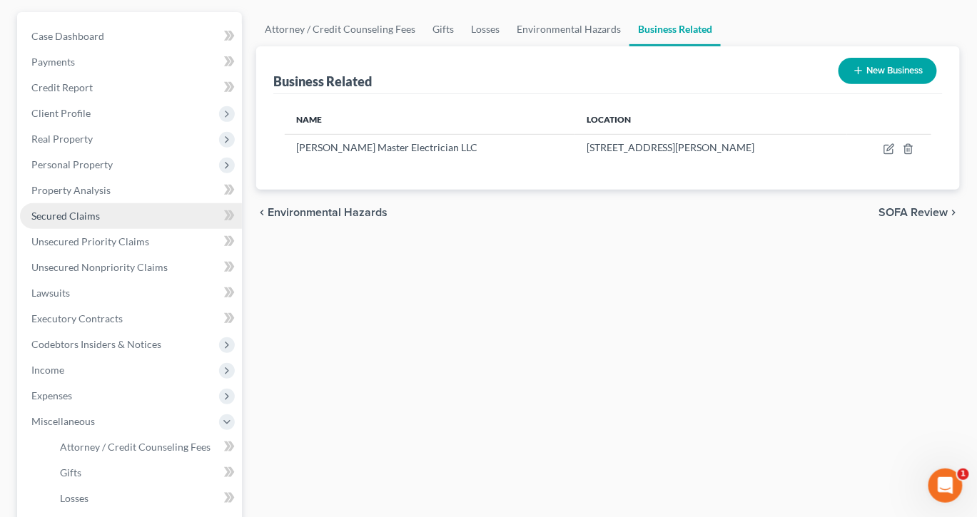
click at [95, 222] on span "Secured Claims" at bounding box center [65, 216] width 68 height 12
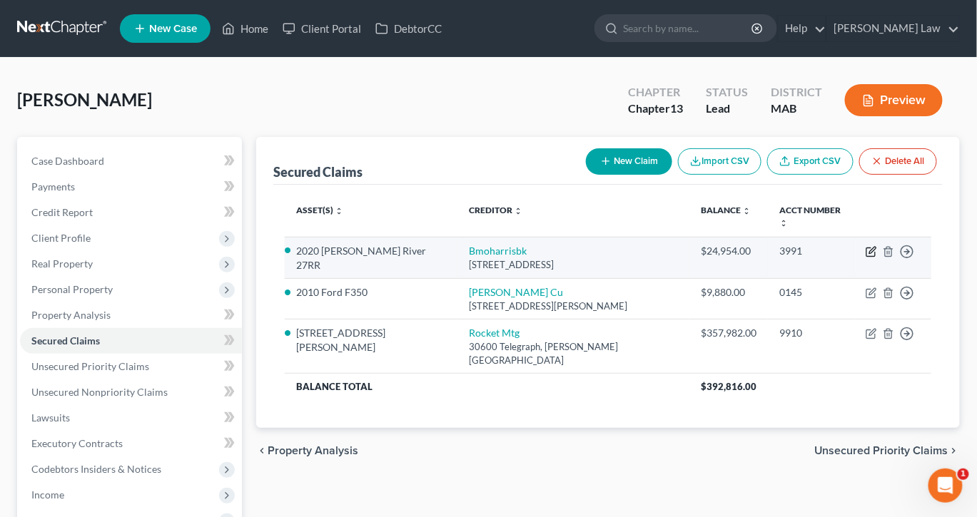
click at [865, 258] on icon "button" at bounding box center [870, 251] width 11 height 11
select select "14"
select select "0"
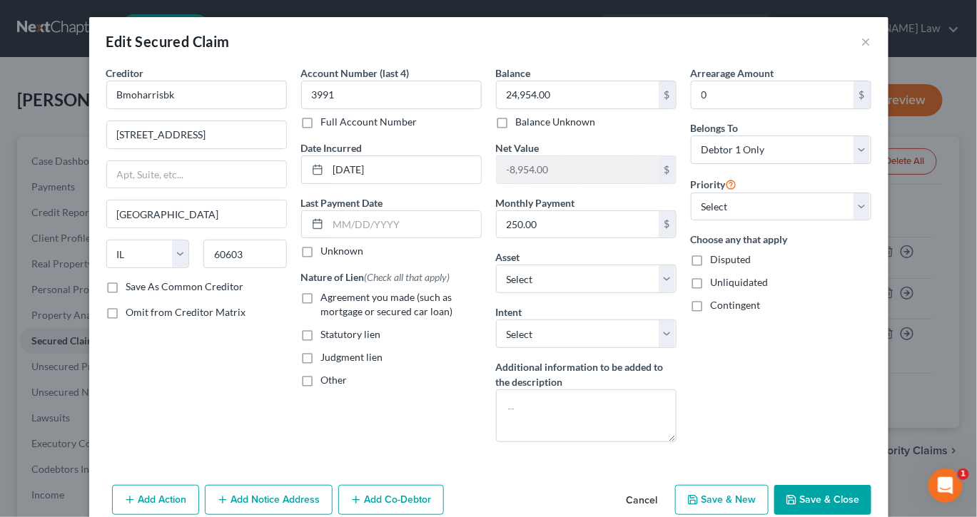
click at [321, 319] on label "Agreement you made (such as mortgage or secured car loan)" at bounding box center [401, 304] width 161 height 29
click at [327, 300] on input "Agreement you made (such as mortgage or secured car loan)" at bounding box center [331, 294] width 9 height 9
checkbox input "true"
click at [676, 348] on select "Select Surrender Redeem Reaffirm Avoid Other" at bounding box center [586, 334] width 180 height 29
select select "0"
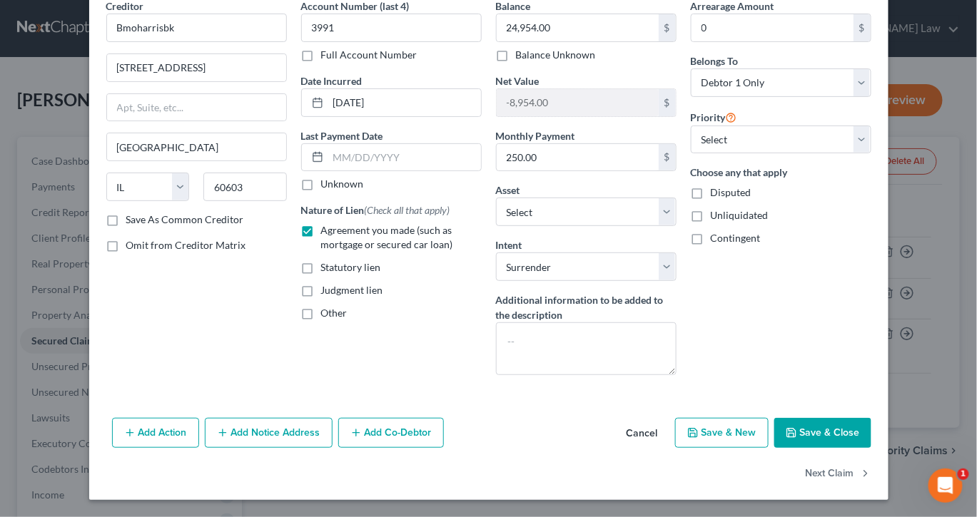
click at [871, 426] on button "Save & Close" at bounding box center [822, 433] width 97 height 30
select select "7"
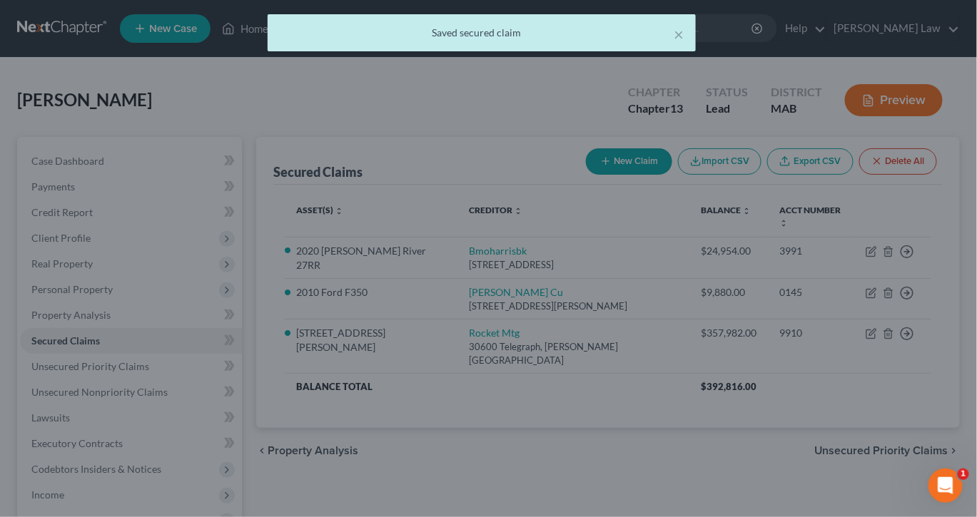
scroll to position [207, 0]
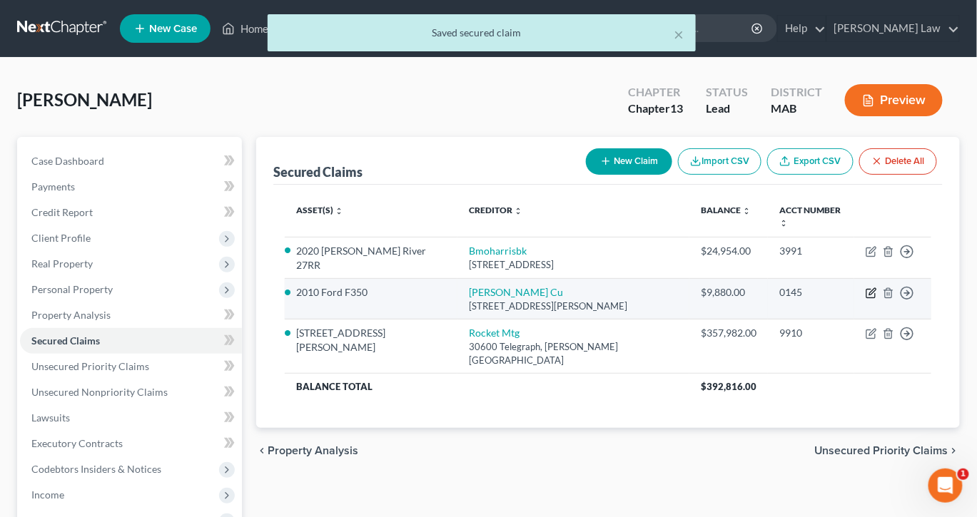
click at [865, 299] on icon "button" at bounding box center [870, 292] width 11 height 11
select select "22"
select select "2"
select select "0"
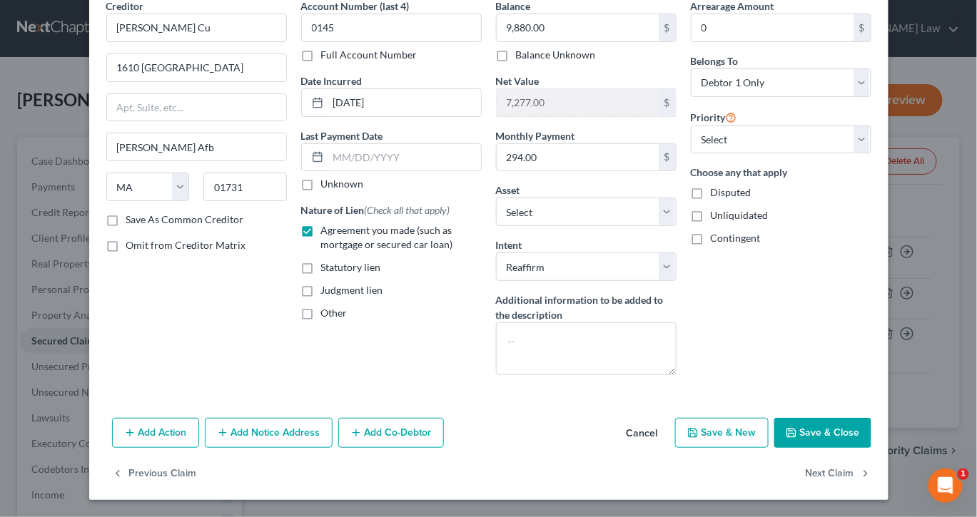
scroll to position [155, 0]
click at [871, 448] on button "Save & Close" at bounding box center [822, 433] width 97 height 30
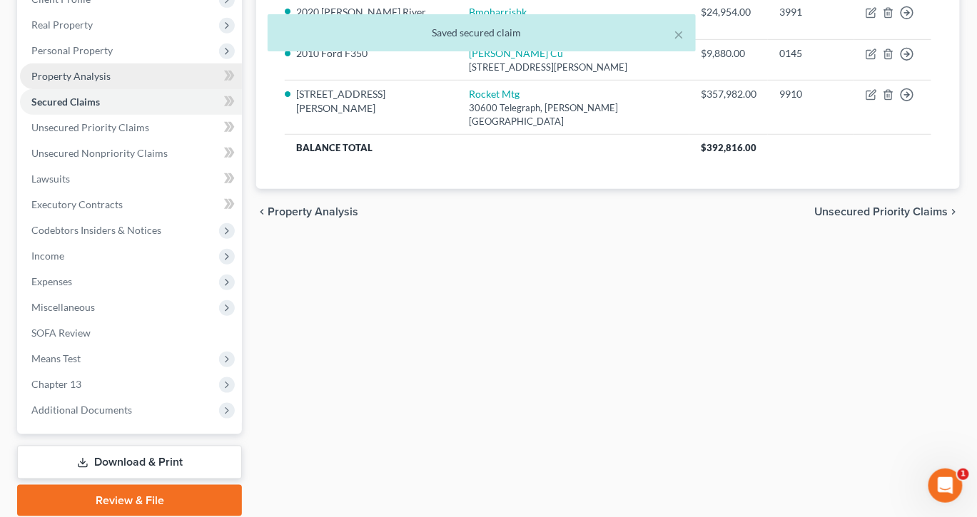
scroll to position [245, 0]
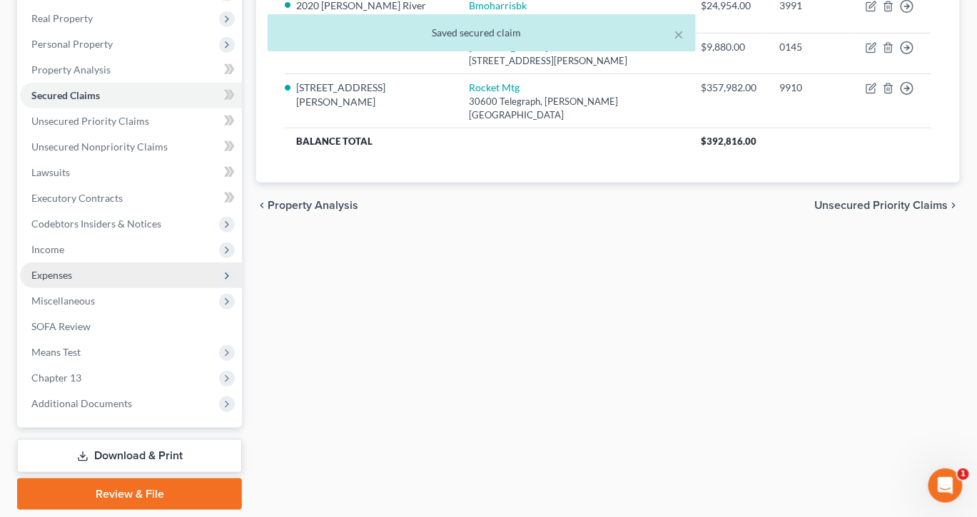
click at [72, 281] on span "Expenses" at bounding box center [51, 275] width 41 height 12
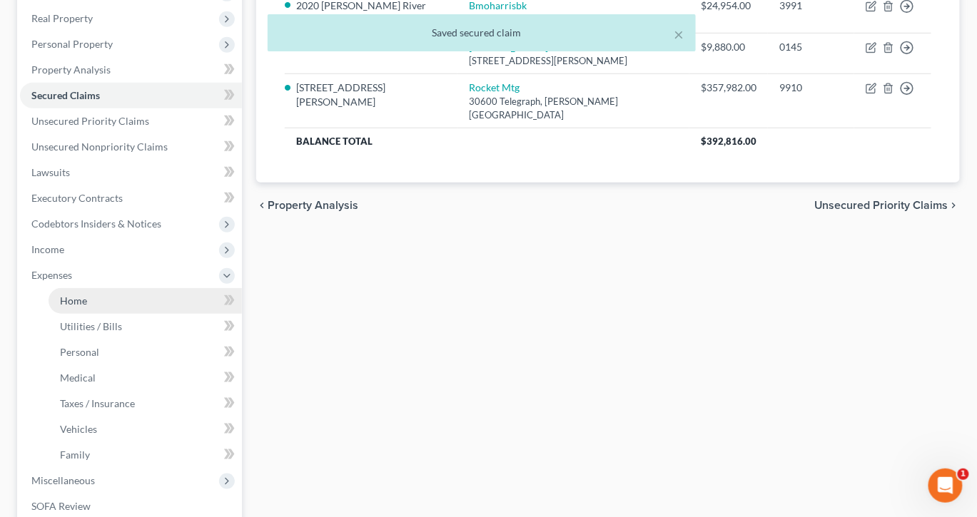
click at [87, 307] on span "Home" at bounding box center [73, 301] width 27 height 12
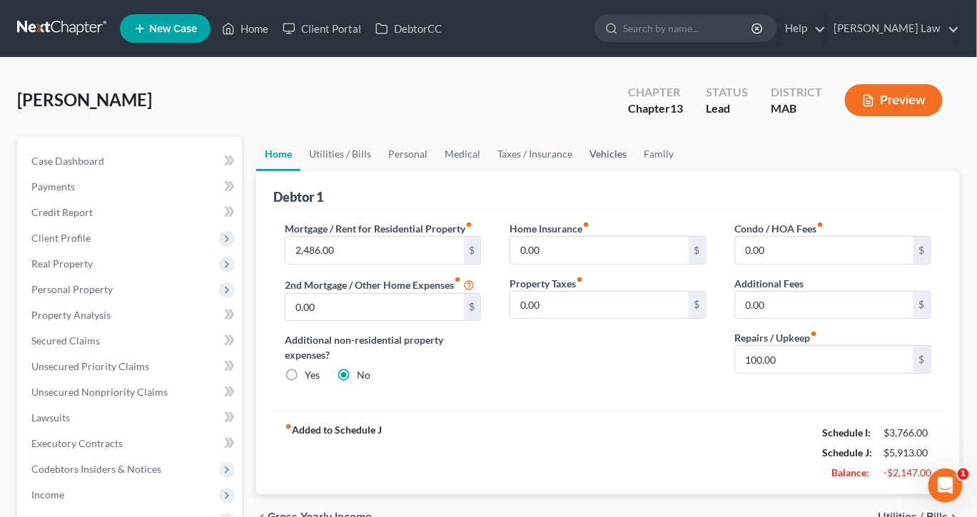
click at [635, 171] on link "Vehicles" at bounding box center [608, 154] width 54 height 34
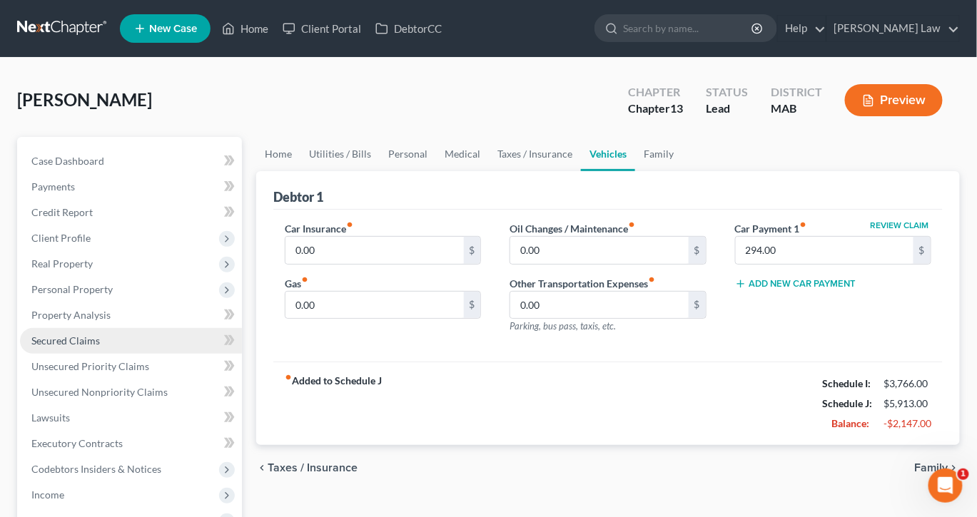
click at [91, 347] on span "Secured Claims" at bounding box center [65, 341] width 68 height 12
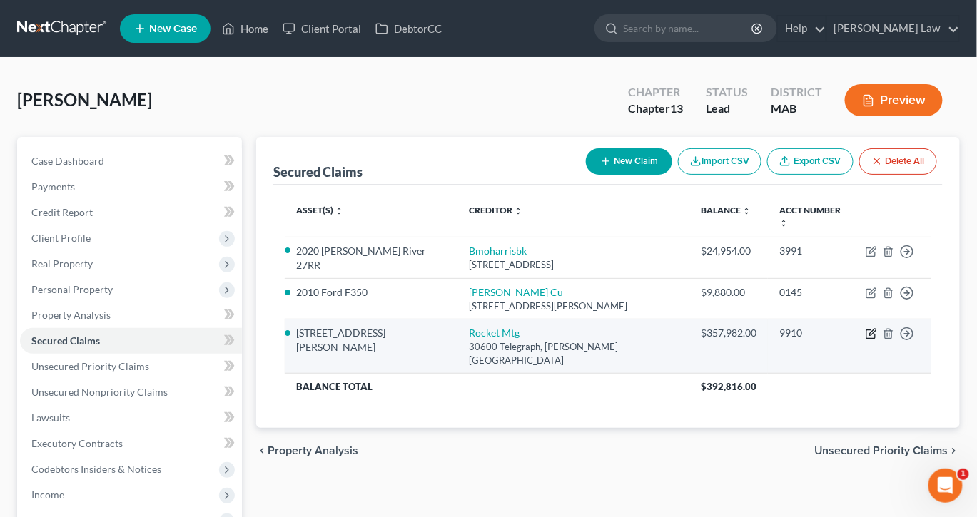
click at [865, 340] on icon "button" at bounding box center [870, 333] width 11 height 11
select select "23"
select select "2"
select select "0"
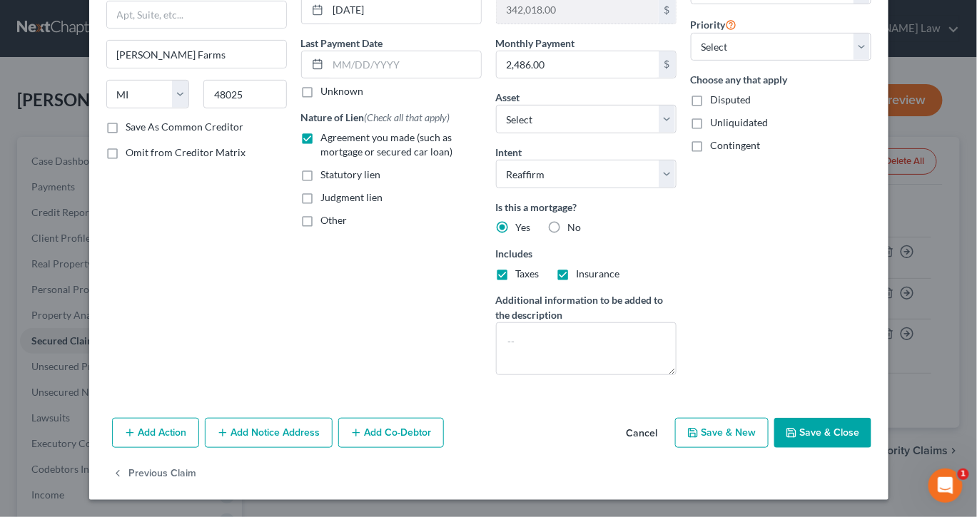
scroll to position [268, 0]
click at [871, 448] on button "Save & Close" at bounding box center [822, 433] width 97 height 30
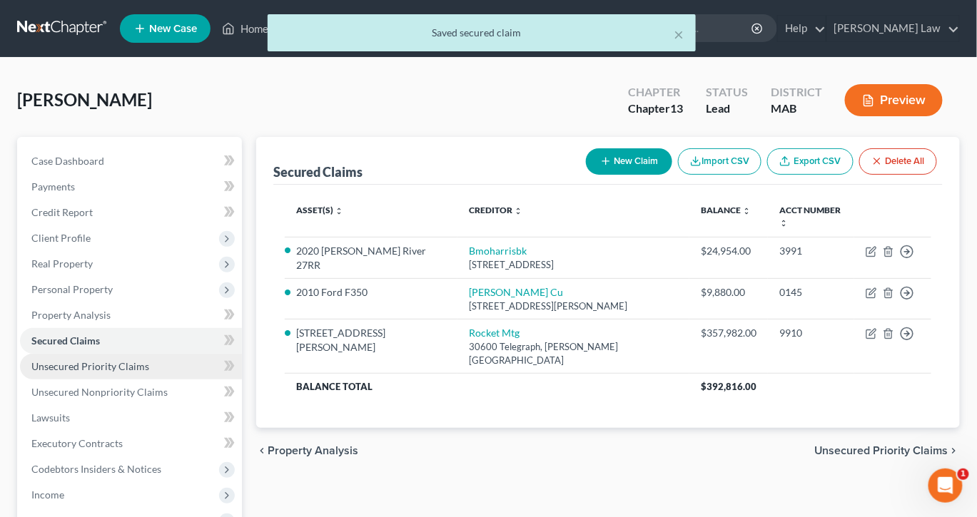
click at [143, 372] on span "Unsecured Priority Claims" at bounding box center [90, 366] width 118 height 12
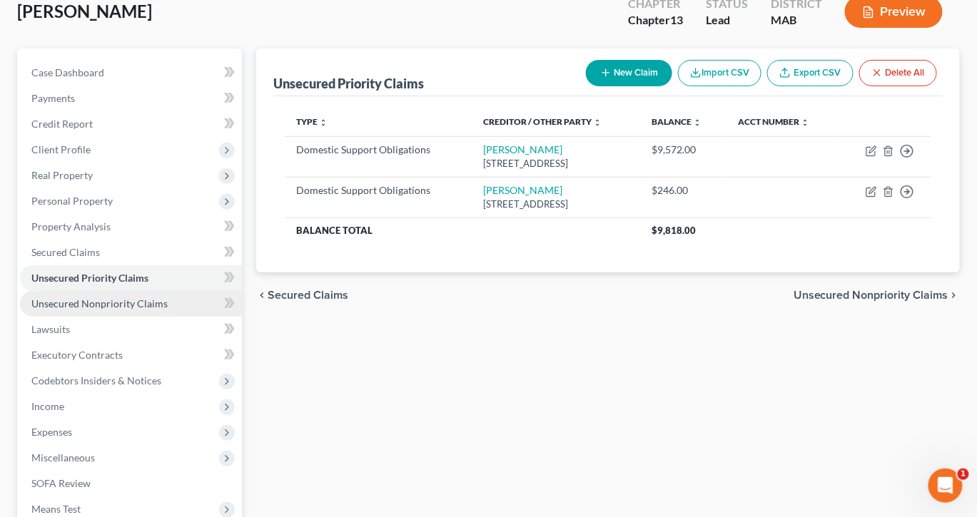
click at [118, 310] on span "Unsecured Nonpriority Claims" at bounding box center [99, 303] width 136 height 12
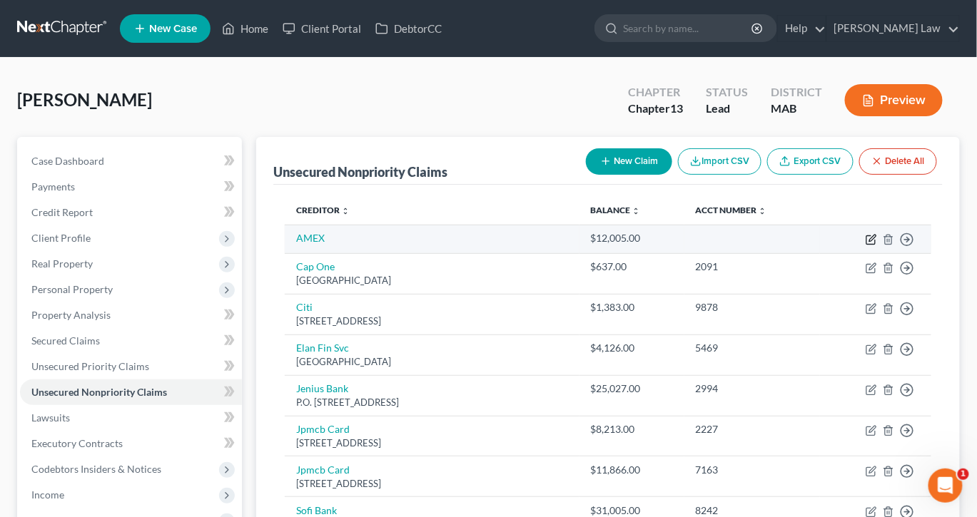
click at [865, 245] on icon "button" at bounding box center [870, 239] width 11 height 11
select select "0"
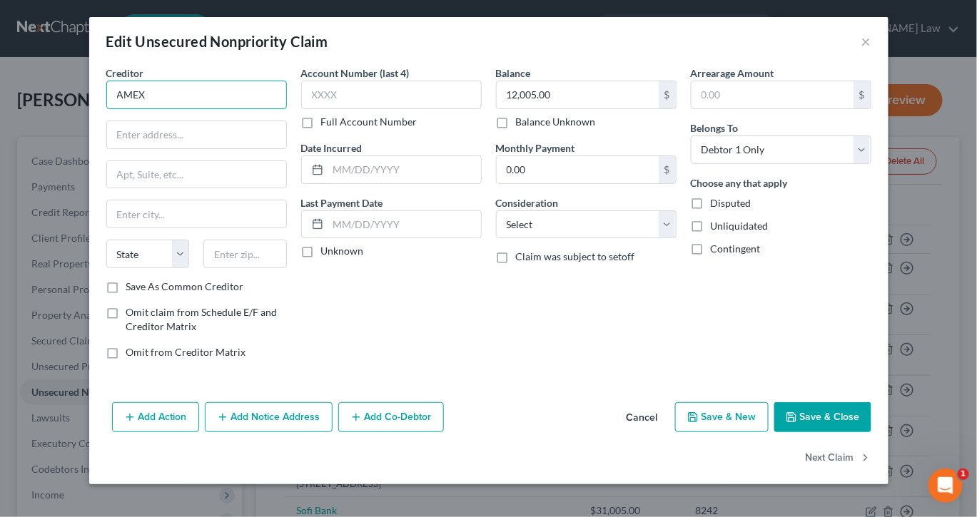
drag, startPoint x: 108, startPoint y: 111, endPoint x: -5, endPoint y: 114, distance: 113.5
click at [0, 114] on html "Home New Case Client Portal DebtorCC Benner Law tbenner@tbennerlaw.com My Accou…" at bounding box center [488, 405] width 977 height 810
type input "A"
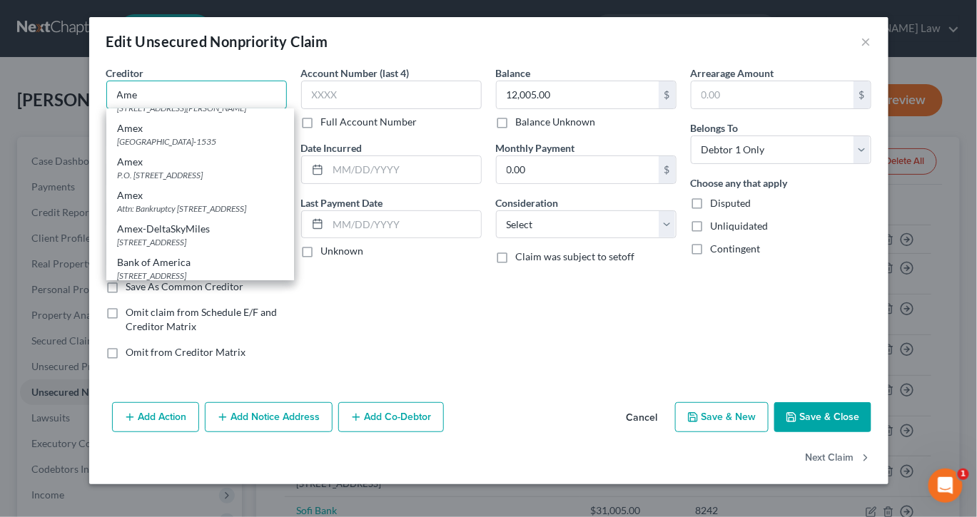
scroll to position [235, 0]
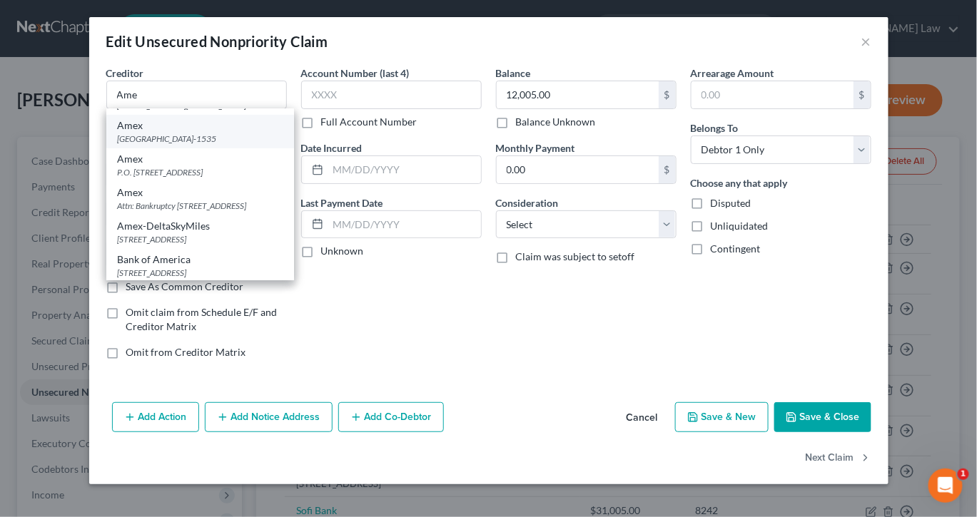
click at [156, 133] on div "Amex" at bounding box center [200, 125] width 165 height 14
type input "Amex"
type input "Po Box 981535"
type input "El Paso"
select select "45"
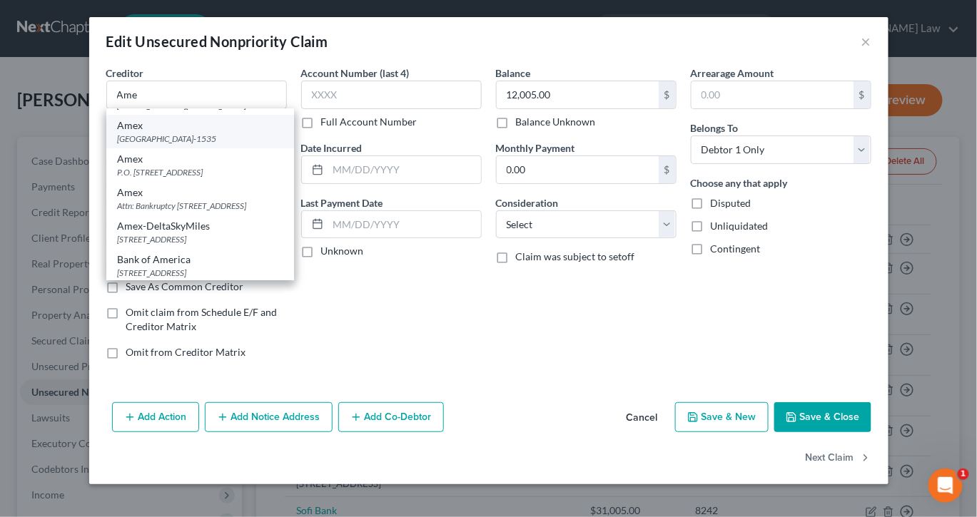
type input "79998-1535"
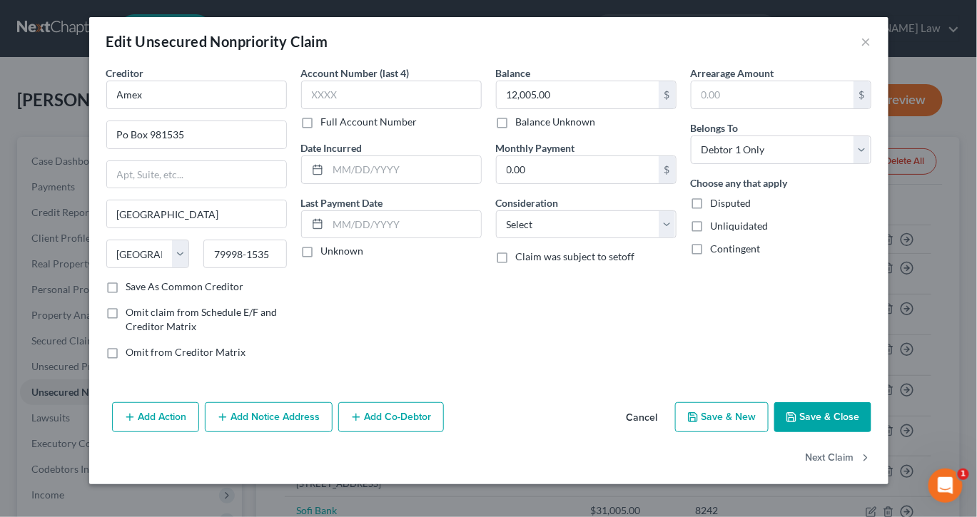
scroll to position [0, 0]
click at [335, 183] on input "text" at bounding box center [404, 169] width 153 height 27
type input "2024"
click at [869, 418] on button "Save & Close" at bounding box center [822, 417] width 97 height 30
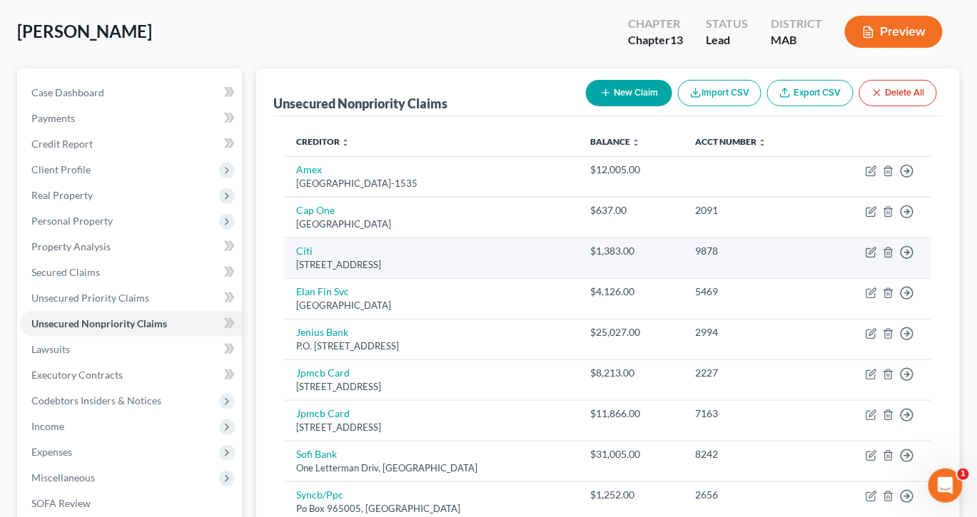
scroll to position [74, 0]
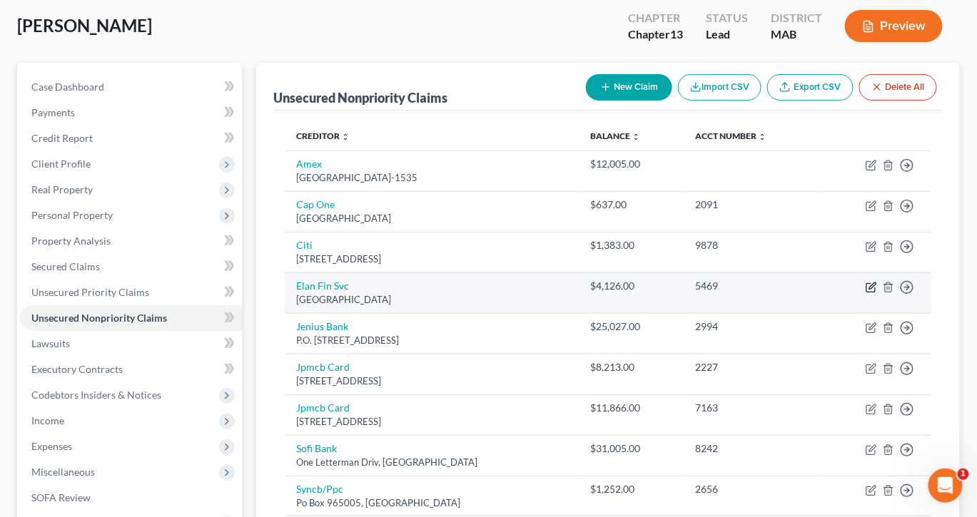
click at [865, 293] on icon "button" at bounding box center [870, 287] width 11 height 11
select select "26"
select select "2"
select select "0"
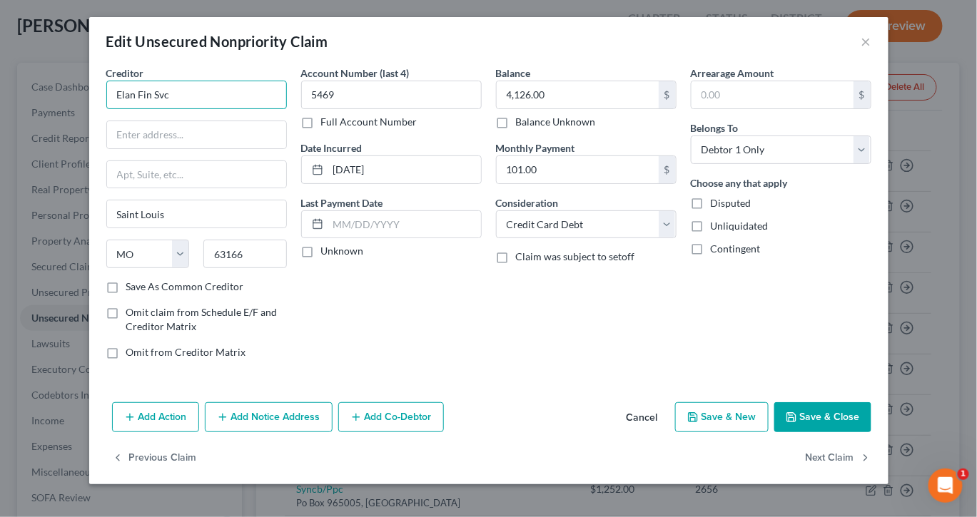
drag, startPoint x: 163, startPoint y: 123, endPoint x: 26, endPoint y: 117, distance: 137.1
click at [89, 123] on div "Creditor * Elan Fin Svc Saint Louis State AL AK AR AZ CA CO CT DE DC FL GA GU H…" at bounding box center [488, 231] width 799 height 331
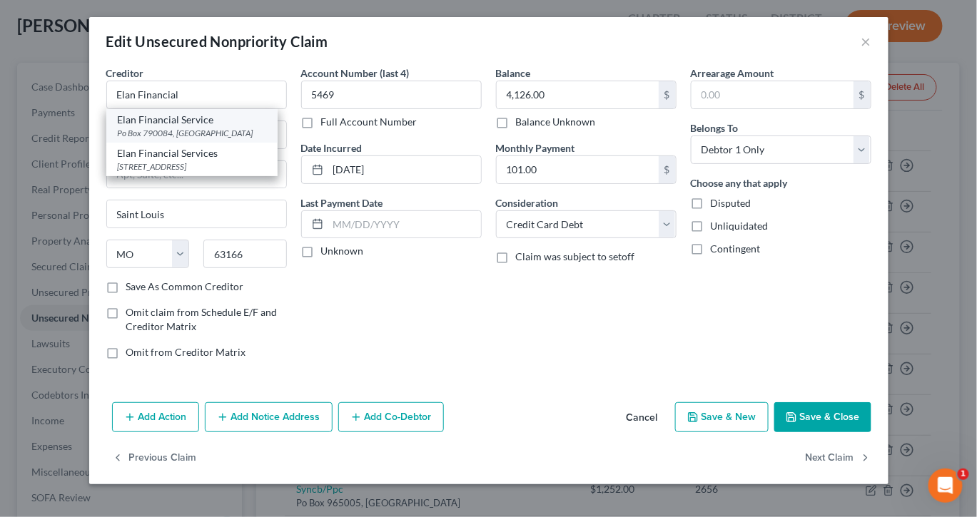
click at [154, 139] on div "Po Box 790084, Saint Louis, MO 63179" at bounding box center [192, 133] width 148 height 12
type input "Elan Financial Service"
type input "Po Box 790084"
type input "63179"
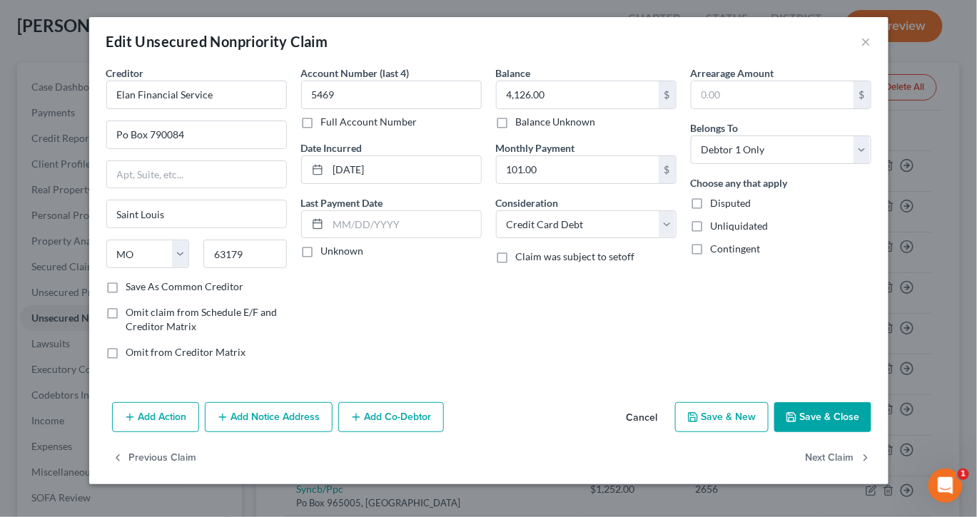
click at [861, 432] on button "Save & Close" at bounding box center [822, 417] width 97 height 30
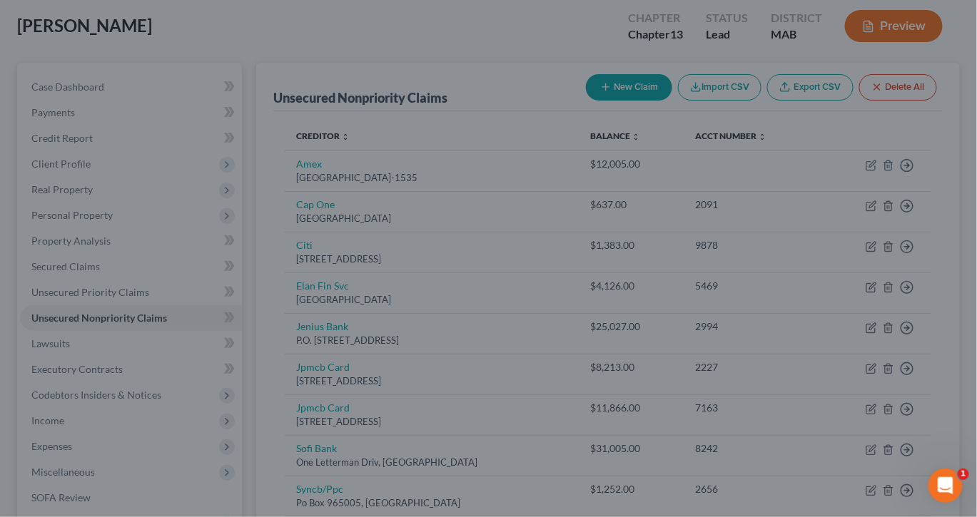
type input "0"
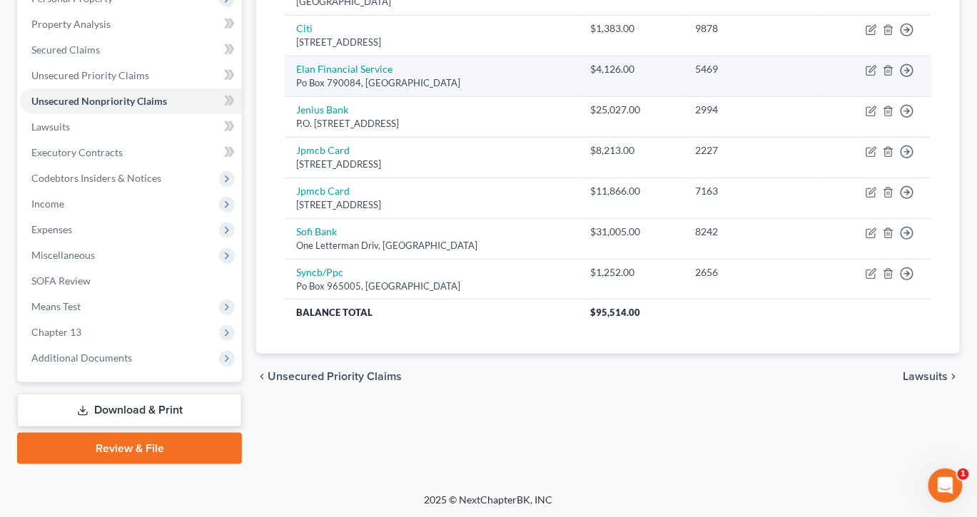
scroll to position [308, 0]
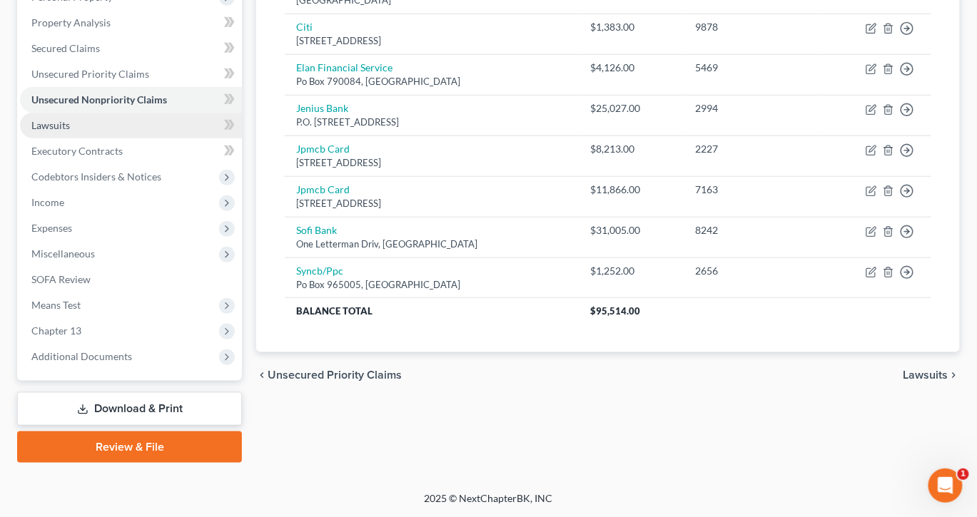
click at [63, 138] on link "Lawsuits" at bounding box center [131, 126] width 222 height 26
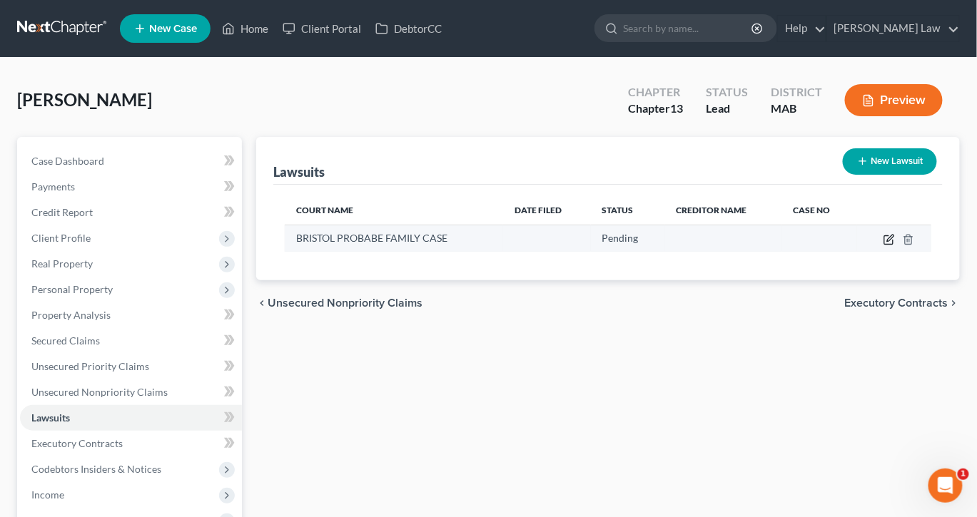
click at [893, 241] on icon "button" at bounding box center [890, 238] width 6 height 6
select select "0"
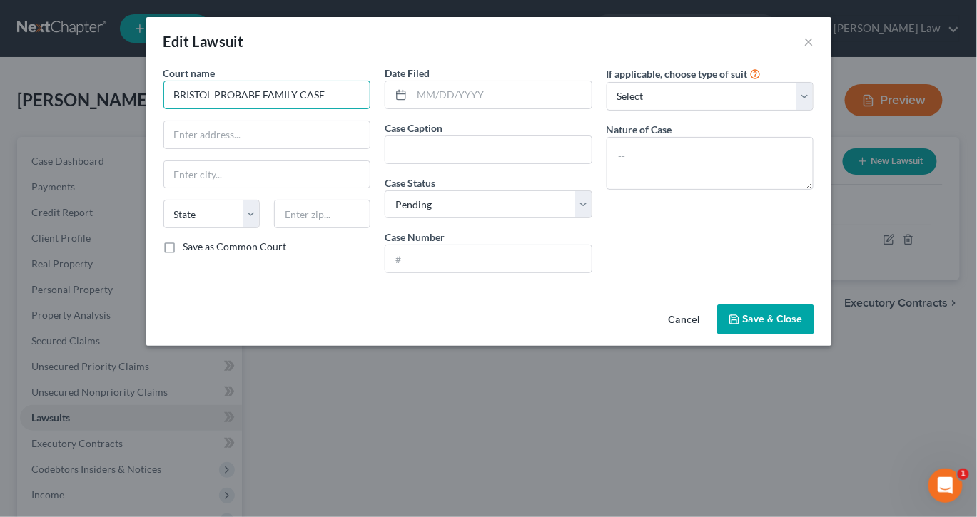
drag, startPoint x: 300, startPoint y: 120, endPoint x: 146, endPoint y: 110, distance: 154.4
click at [163, 109] on input "BRISTOL PROBABE FAMILY CASE" at bounding box center [267, 95] width 208 height 29
type input "B"
type input "Bristol Probate and Family Court"
type input "40 Broadway"
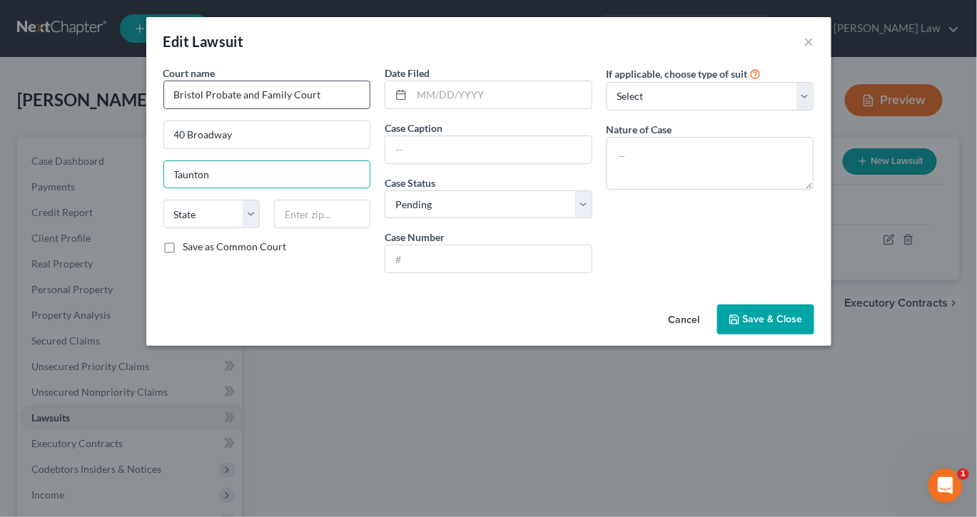
type input "Taunton"
select select "22"
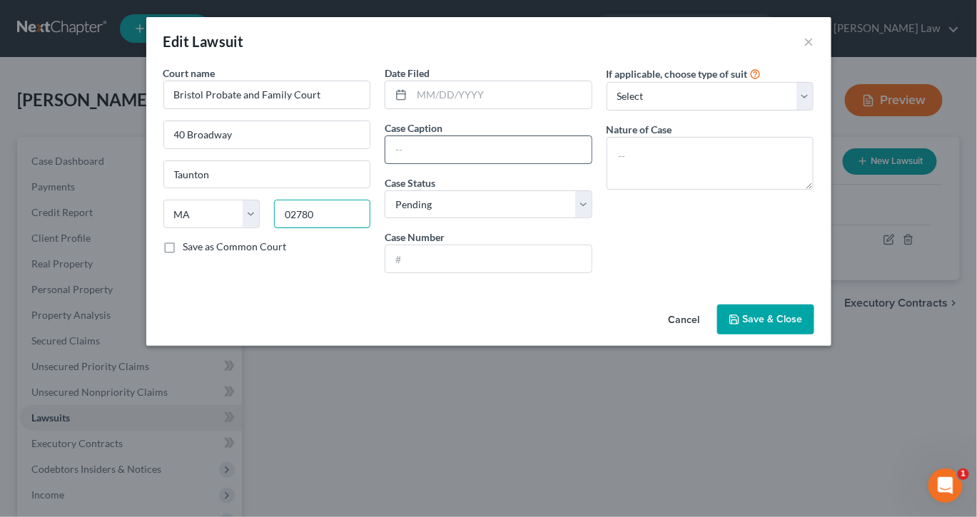
type input "02780"
click at [394, 163] on input "text" at bounding box center [488, 149] width 206 height 27
type input "Donald Silva v. Meaghan Snow"
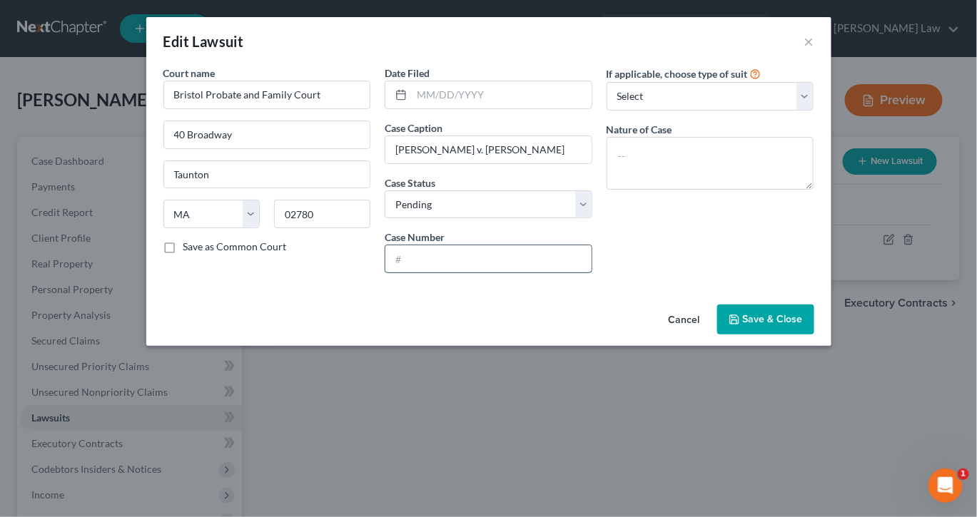
click at [404, 273] on input "text" at bounding box center [488, 258] width 206 height 27
type input "BR24W0442WD"
click at [654, 183] on textarea at bounding box center [710, 163] width 208 height 53
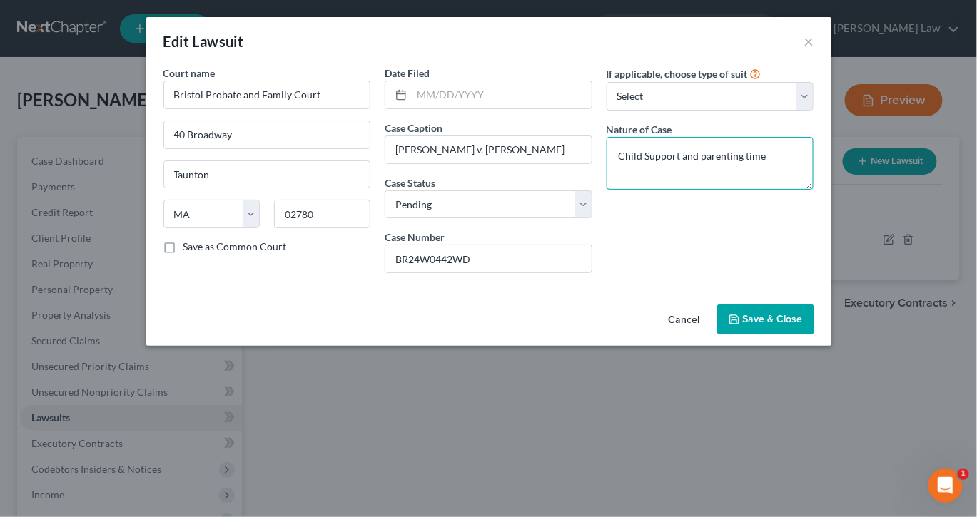
type textarea "Child Support and parenting time"
click at [803, 325] on span "Save & Close" at bounding box center [773, 319] width 60 height 12
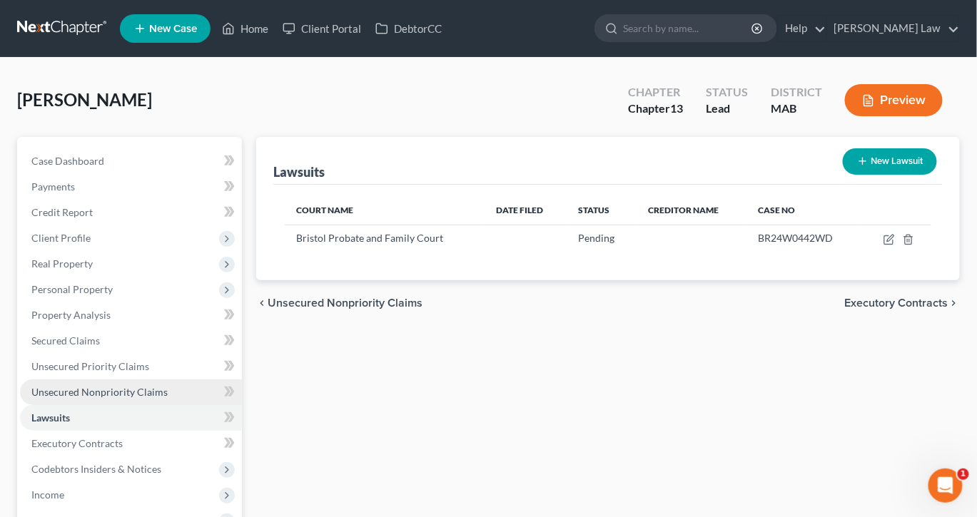
click at [149, 398] on span "Unsecured Nonpriority Claims" at bounding box center [99, 392] width 136 height 12
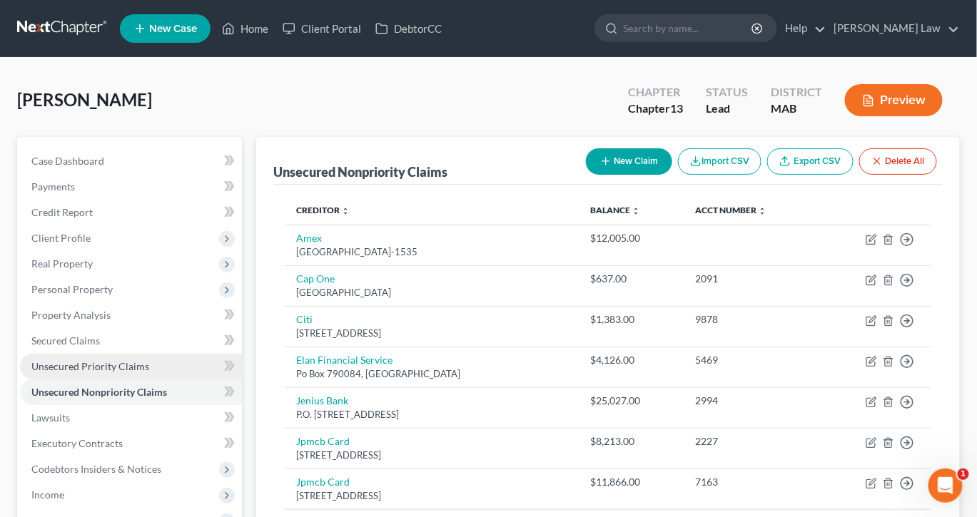
click at [124, 372] on span "Unsecured Priority Claims" at bounding box center [90, 366] width 118 height 12
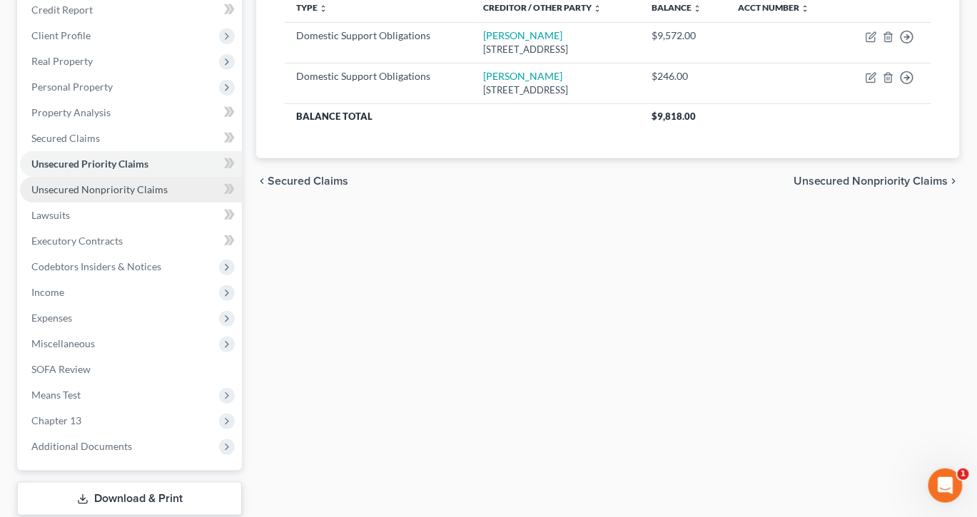
scroll to position [245, 0]
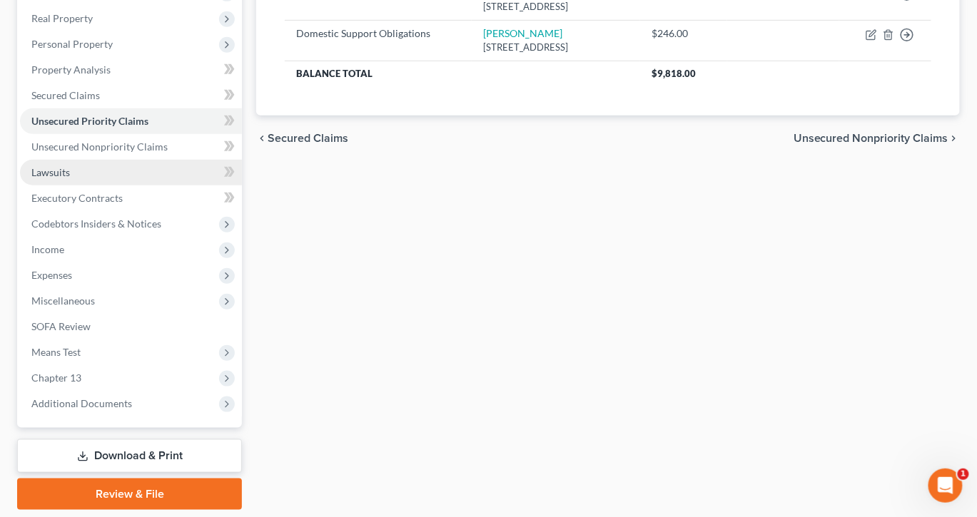
click at [67, 178] on span "Lawsuits" at bounding box center [50, 172] width 39 height 12
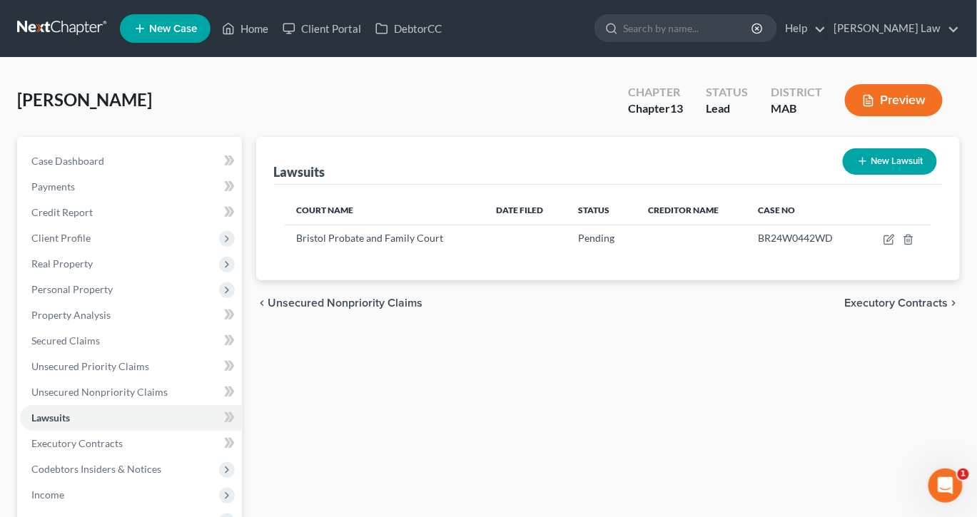
click at [847, 175] on button "New Lawsuit" at bounding box center [889, 161] width 94 height 26
select select "0"
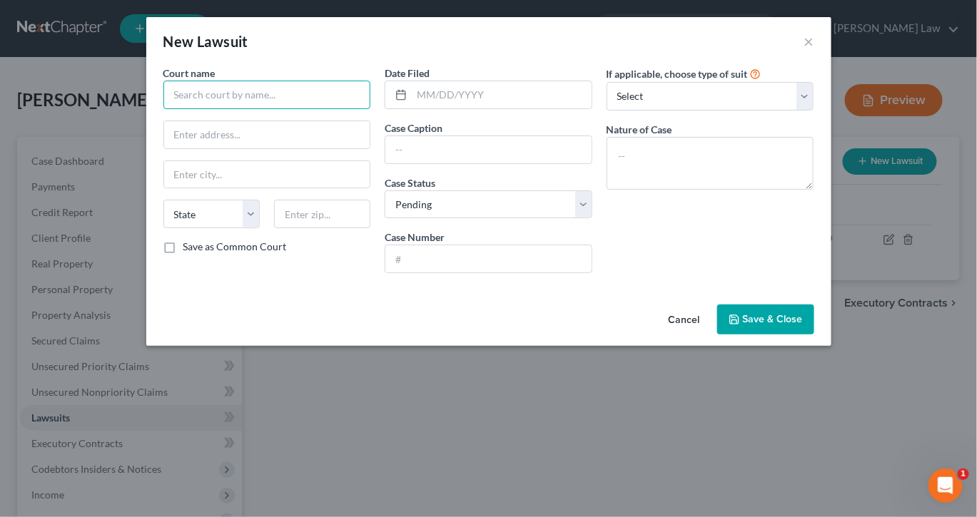
click at [189, 109] on input "text" at bounding box center [267, 95] width 208 height 29
type input "Bristol Probate and Family Court"
type input "40 Broadway"
type input "Taunton"
select select "22"
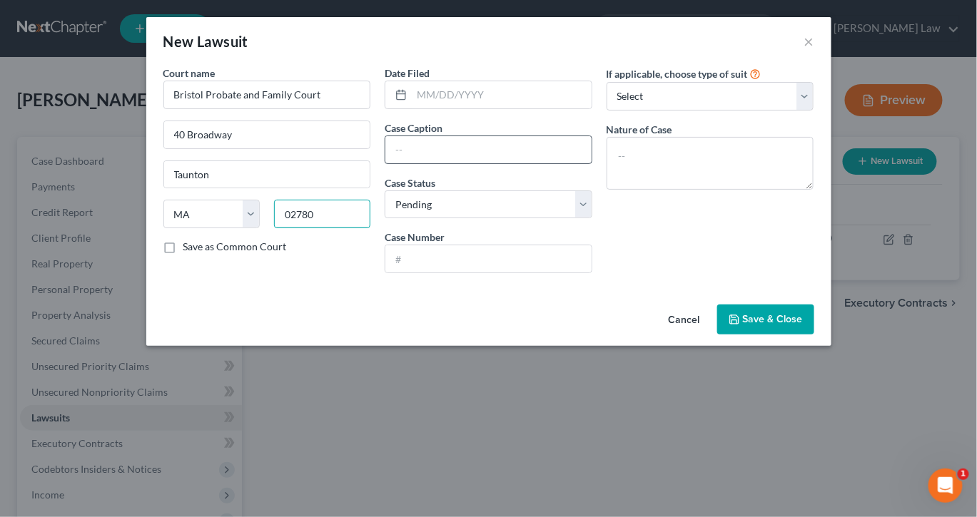
type input "02780"
click at [429, 163] on input "text" at bounding box center [488, 149] width 206 height 27
type input "Donald Silva v. Kimberly Camara"
click at [392, 273] on input "text" at bounding box center [488, 258] width 206 height 27
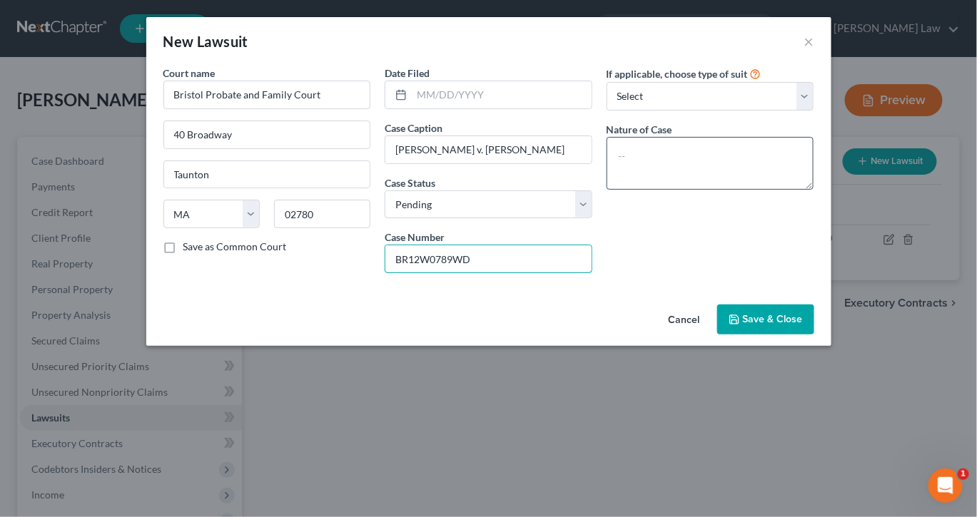
type input "BR12W0789WD"
click at [740, 190] on textarea at bounding box center [710, 163] width 208 height 53
type textarea "C"
type textarea "Child Support & parenting plan"
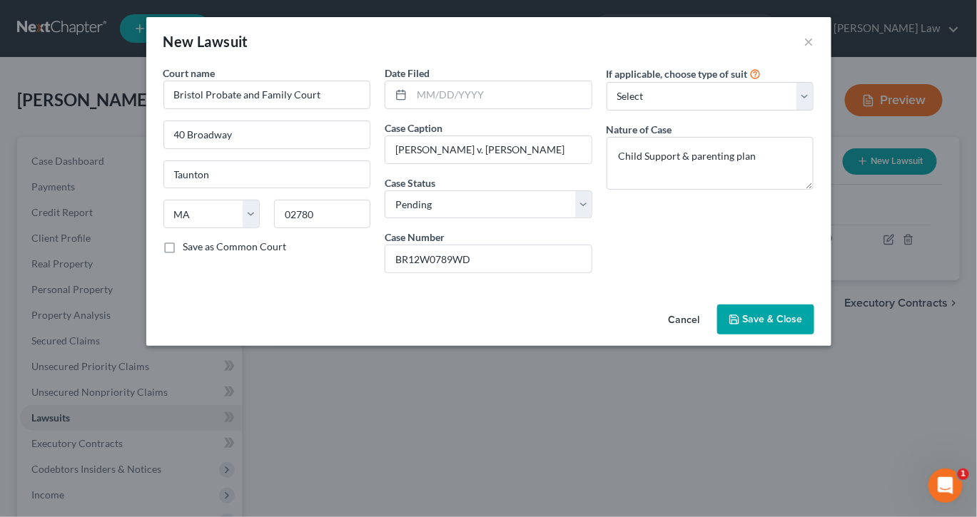
click at [803, 325] on span "Save & Close" at bounding box center [773, 319] width 60 height 12
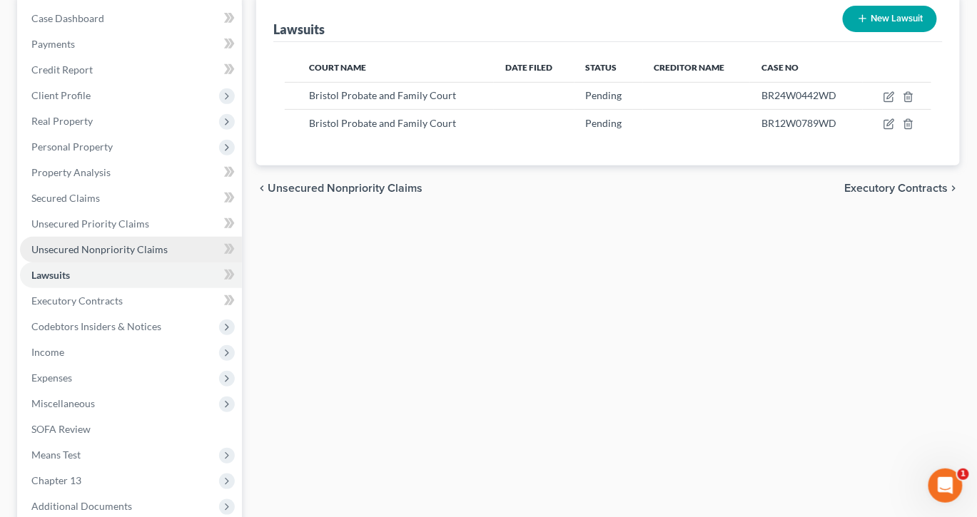
click at [142, 255] on span "Unsecured Nonpriority Claims" at bounding box center [99, 249] width 136 height 12
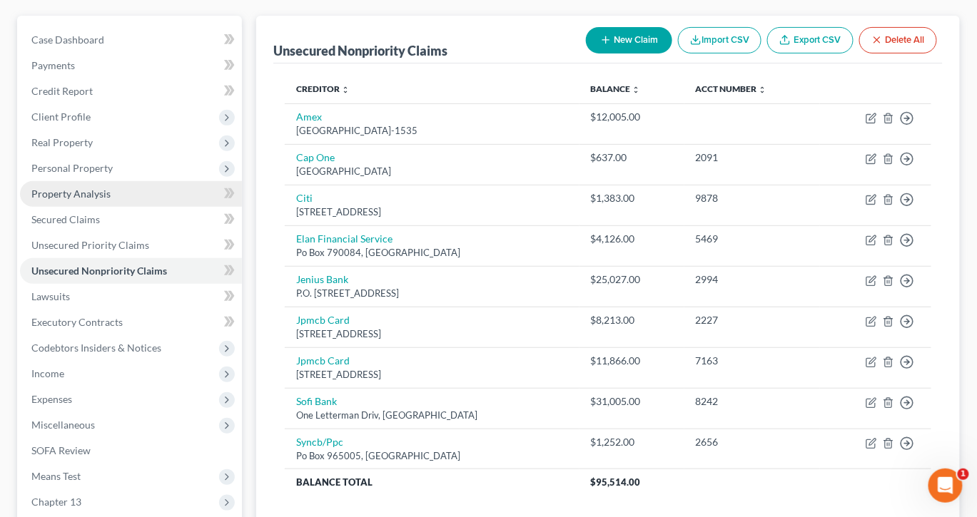
scroll to position [133, 0]
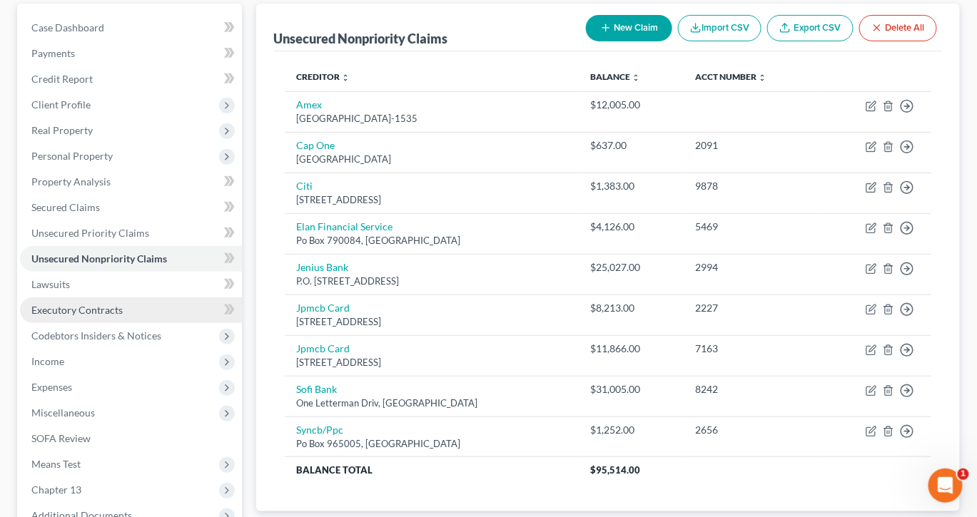
click at [111, 316] on span "Executory Contracts" at bounding box center [76, 310] width 91 height 12
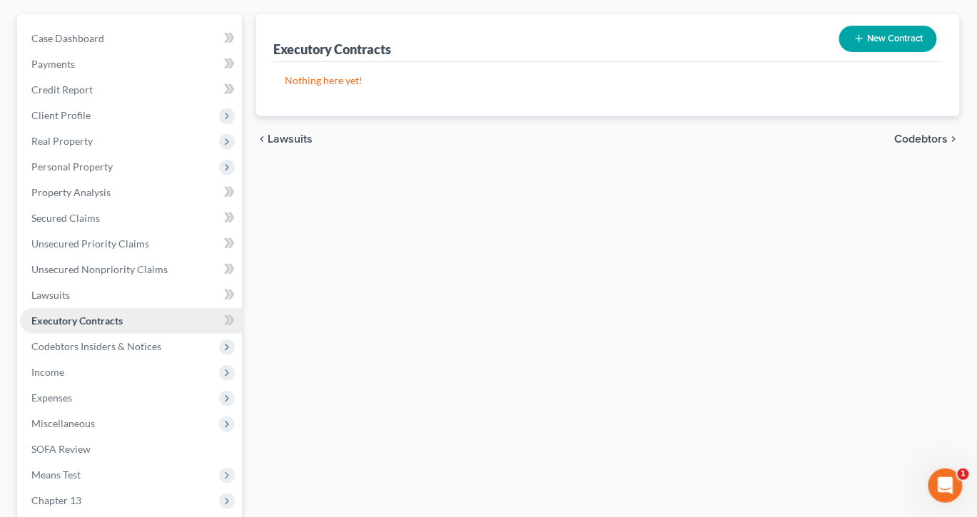
scroll to position [149, 0]
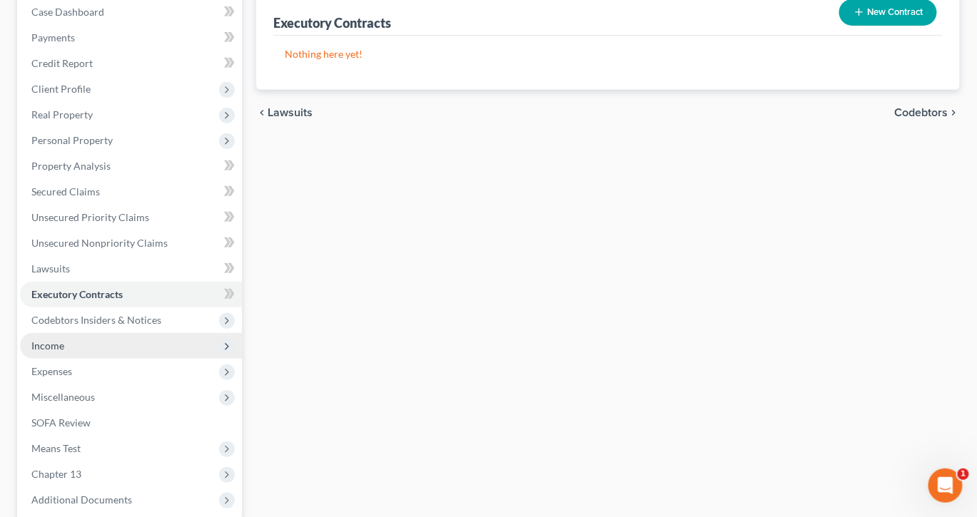
click at [64, 352] on span "Income" at bounding box center [47, 346] width 33 height 12
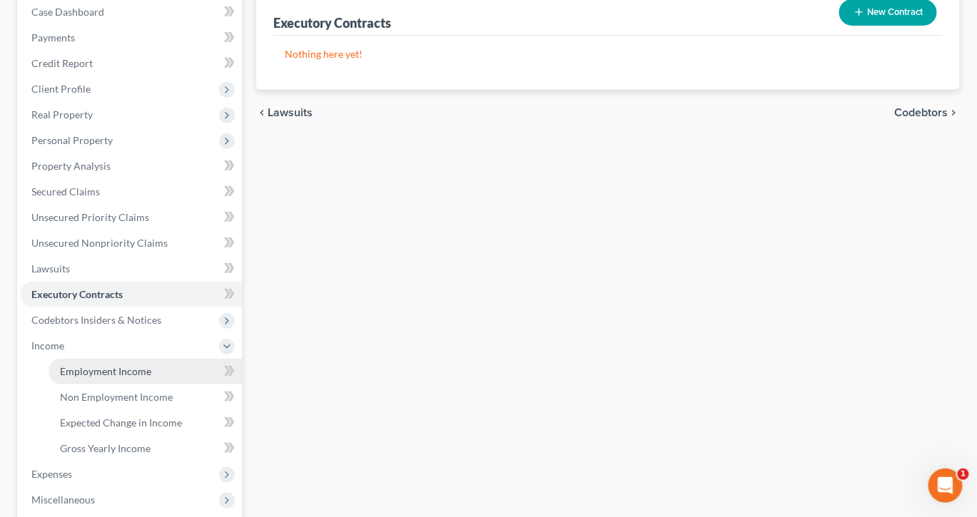
click at [108, 377] on span "Employment Income" at bounding box center [105, 371] width 91 height 12
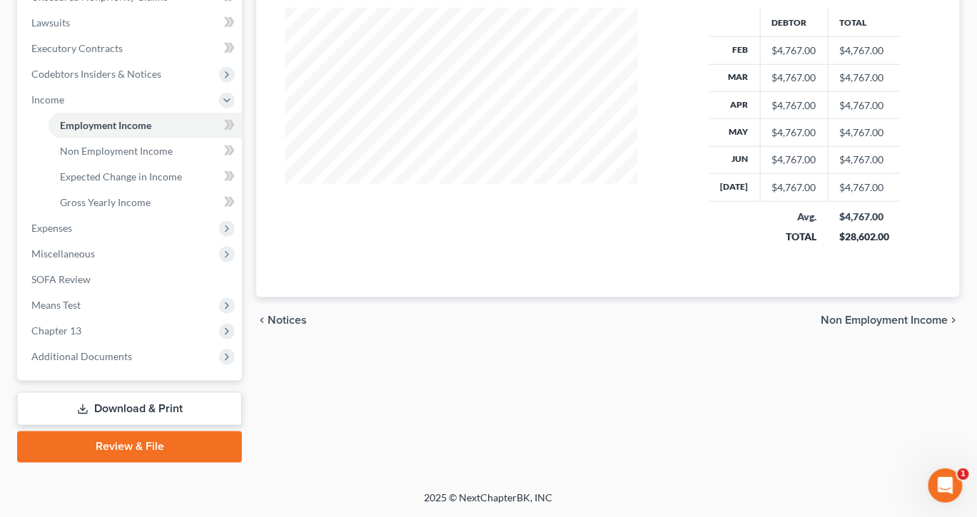
scroll to position [515, 0]
click at [132, 362] on span "Additional Documents" at bounding box center [81, 356] width 101 height 12
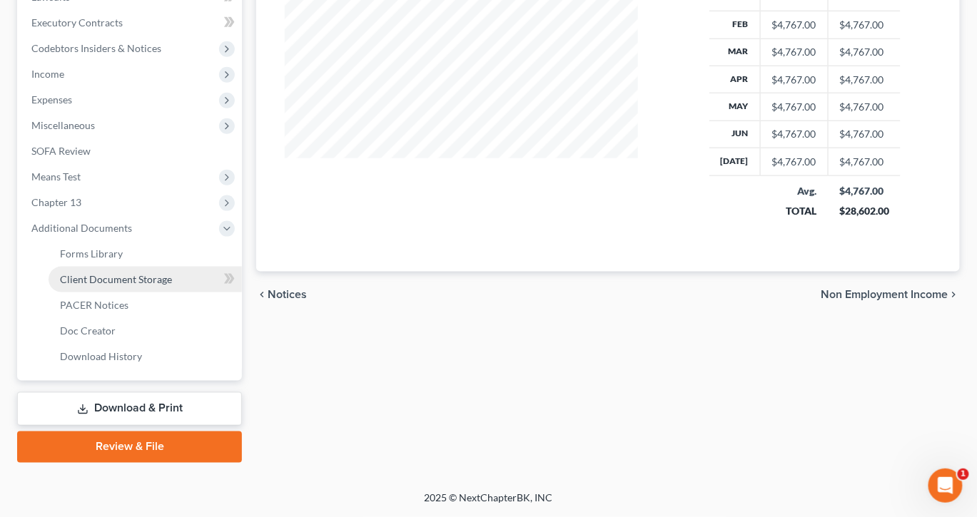
click at [165, 285] on span "Client Document Storage" at bounding box center [116, 279] width 112 height 12
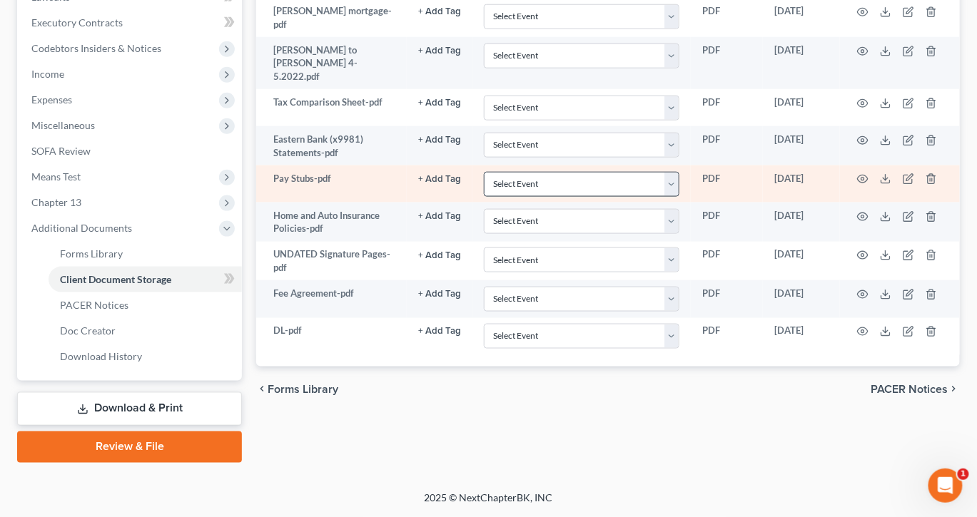
scroll to position [532, 0]
